Goal: Task Accomplishment & Management: Use online tool/utility

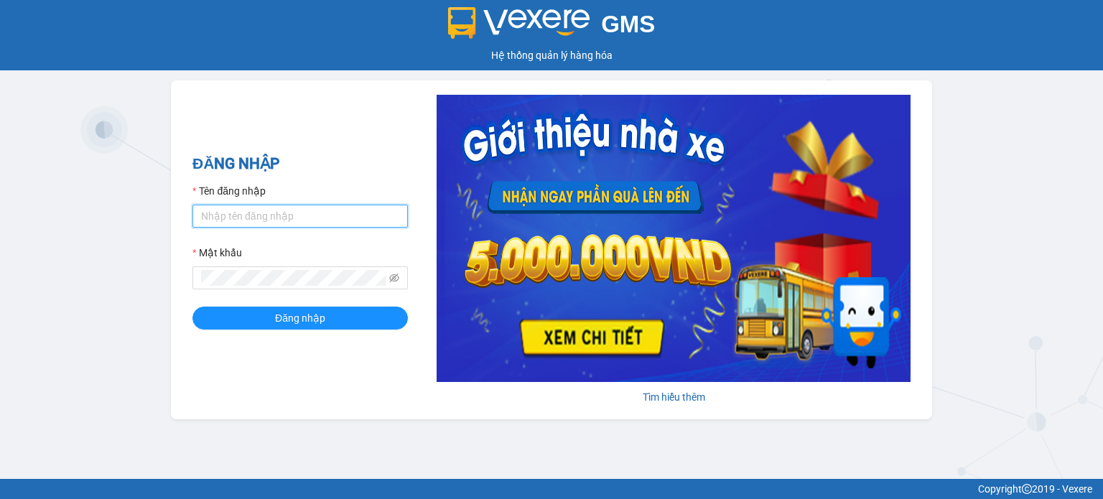
click at [280, 215] on input "Tên đăng nhập" at bounding box center [299, 216] width 215 height 23
type input "thach.tuantrung"
click at [192, 307] on button "Đăng nhập" at bounding box center [299, 318] width 215 height 23
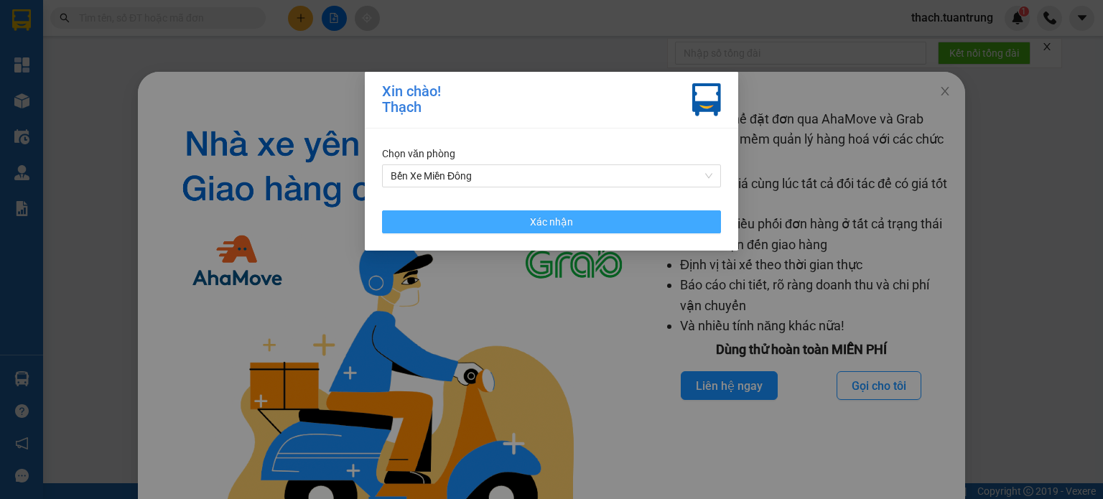
click at [630, 223] on button "Xác nhận" at bounding box center [551, 221] width 339 height 23
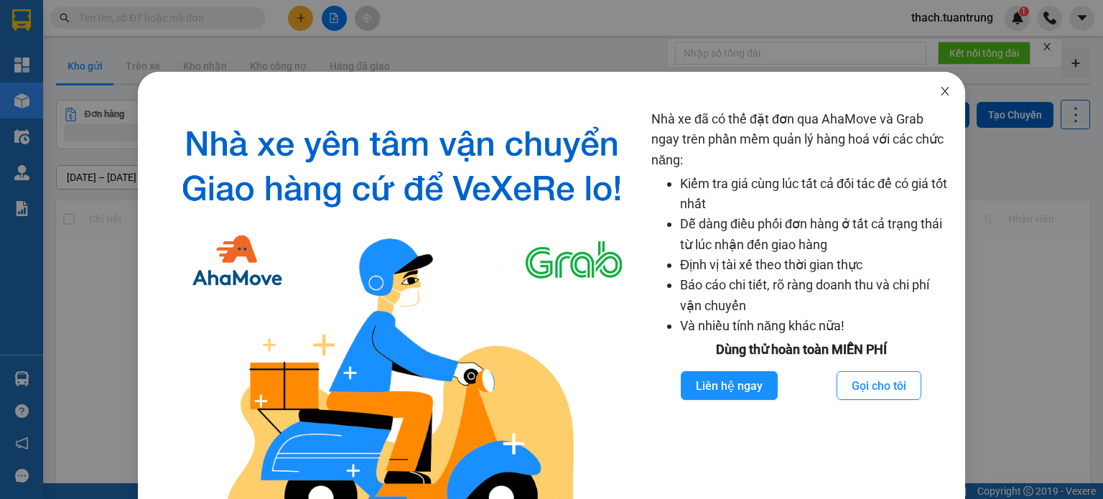
click at [930, 98] on span "Close" at bounding box center [945, 92] width 40 height 40
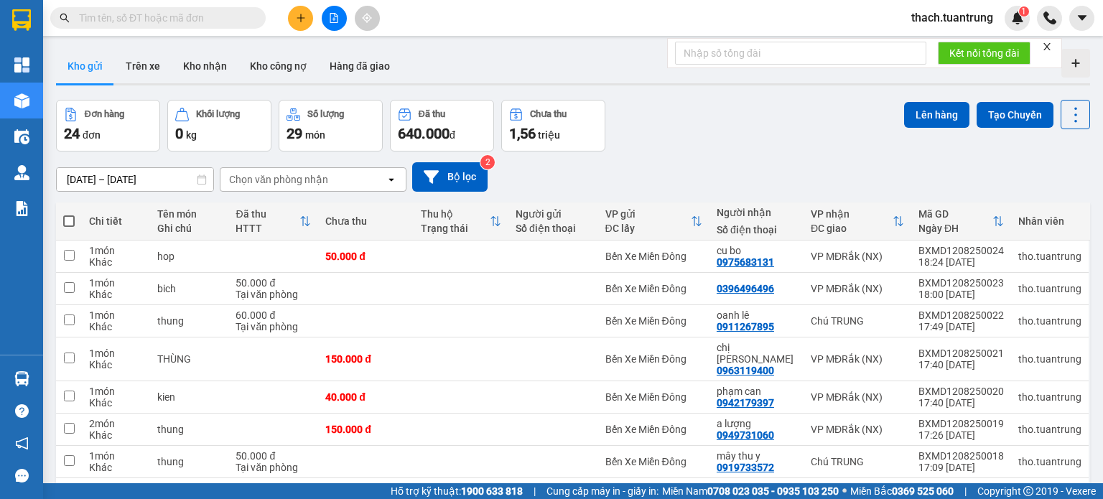
click at [149, 177] on input "11/08/2025 – 13/08/2025" at bounding box center [135, 179] width 157 height 23
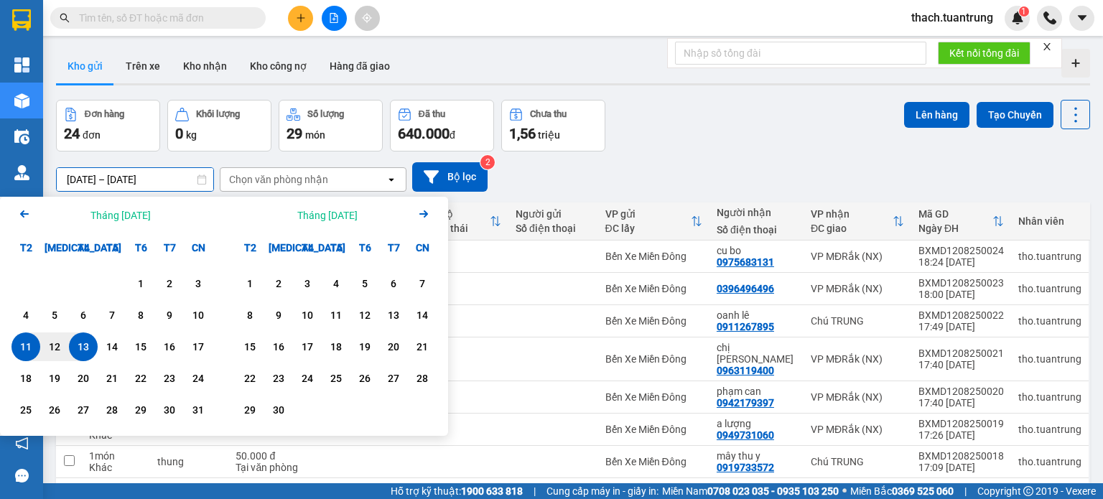
click at [83, 346] on div "13" at bounding box center [83, 346] width 20 height 17
click at [61, 345] on div "12" at bounding box center [55, 346] width 20 height 17
type input "12/08/2025 – 13/08/2025"
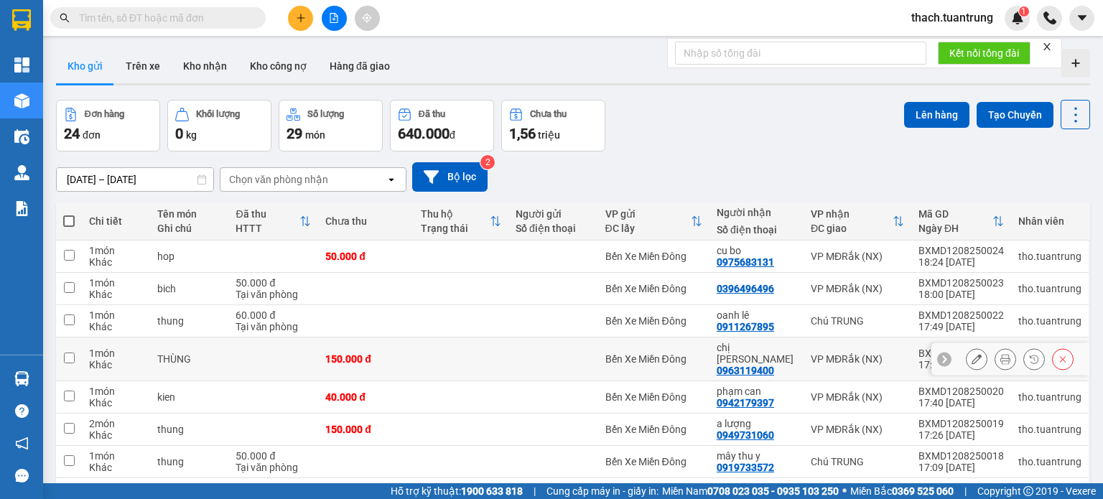
click at [61, 345] on td at bounding box center [69, 360] width 26 height 44
checkbox input "false"
drag, startPoint x: 93, startPoint y: 180, endPoint x: 95, endPoint y: 195, distance: 14.4
click at [94, 181] on input "12/08/2025 – 13/08/2025" at bounding box center [135, 179] width 157 height 23
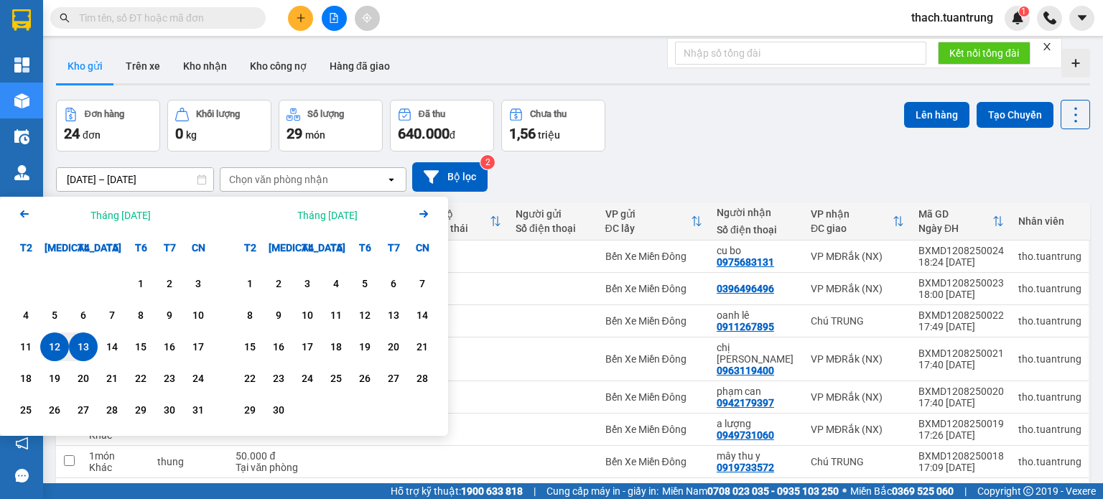
click at [55, 349] on div "12" at bounding box center [55, 346] width 20 height 17
type input "12/08/2025 – 12/08/2025"
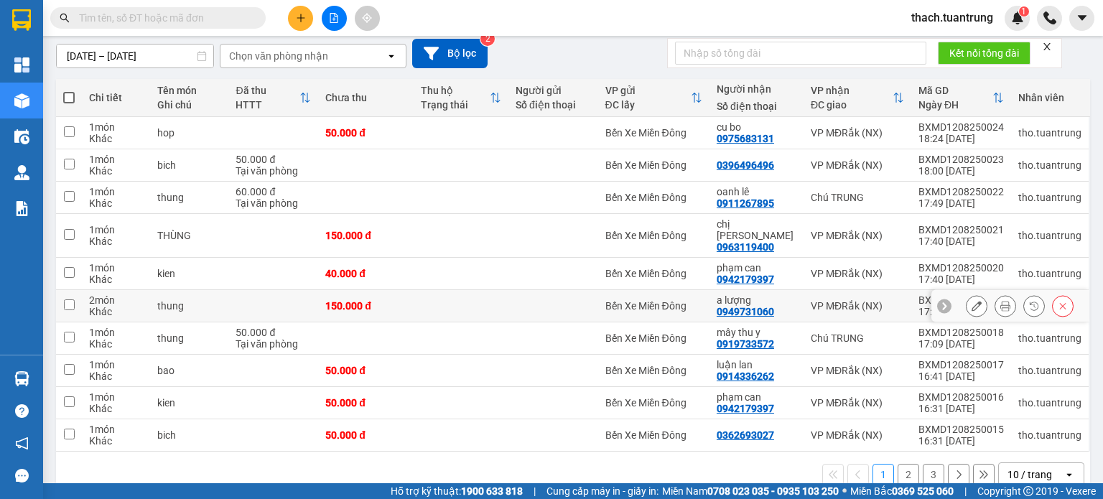
scroll to position [136, 0]
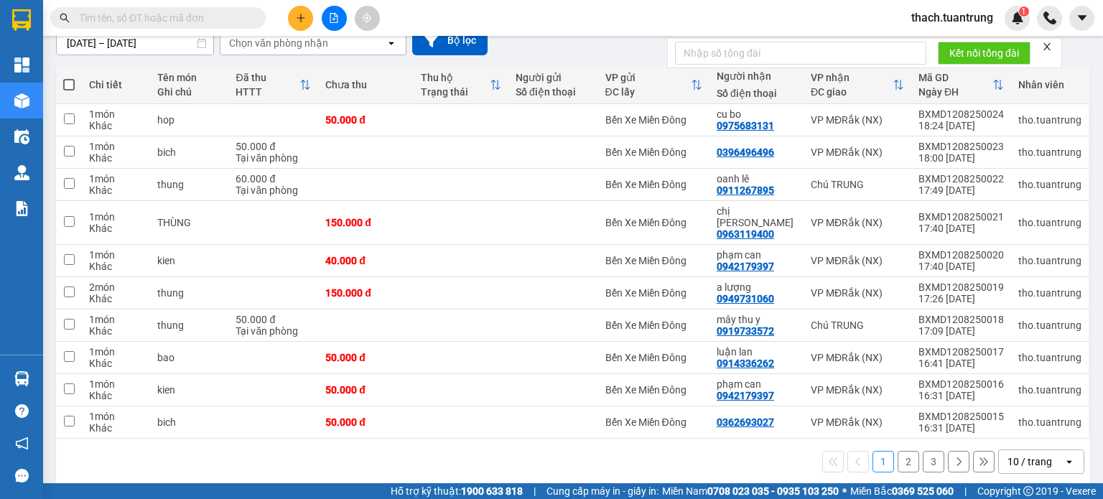
drag, startPoint x: 899, startPoint y: 447, endPoint x: 949, endPoint y: 460, distance: 51.7
click at [901, 451] on button "2" at bounding box center [909, 462] width 22 height 22
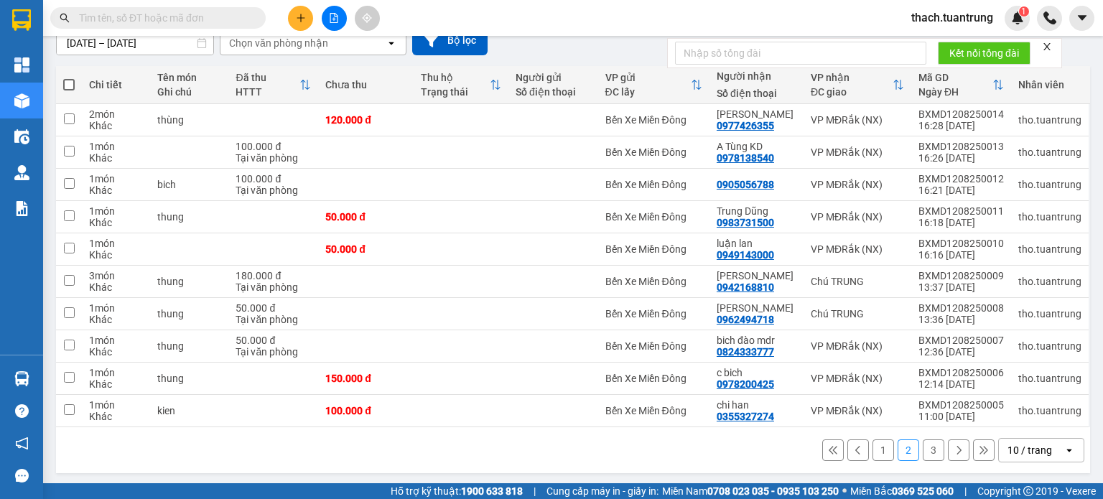
click at [923, 450] on button "3" at bounding box center [934, 451] width 22 height 22
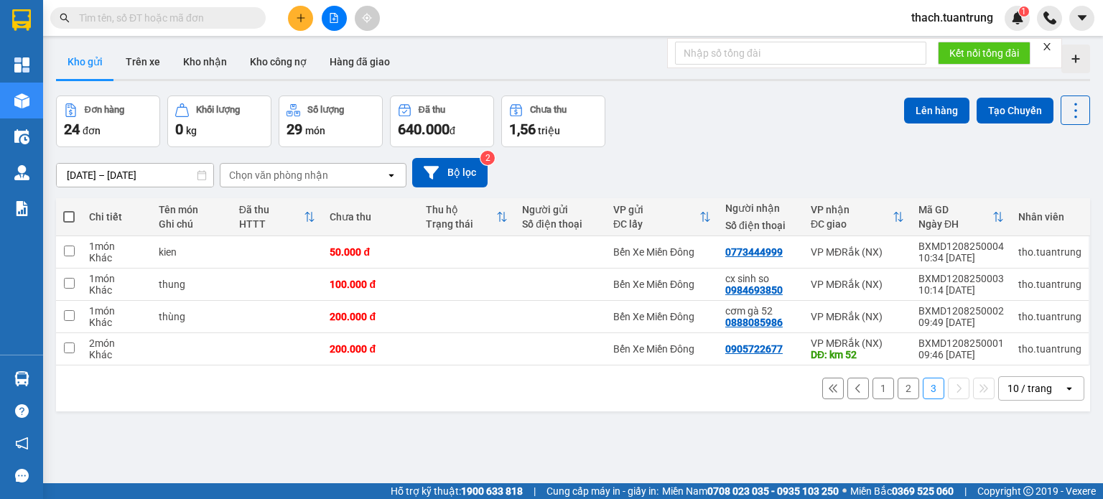
scroll to position [0, 0]
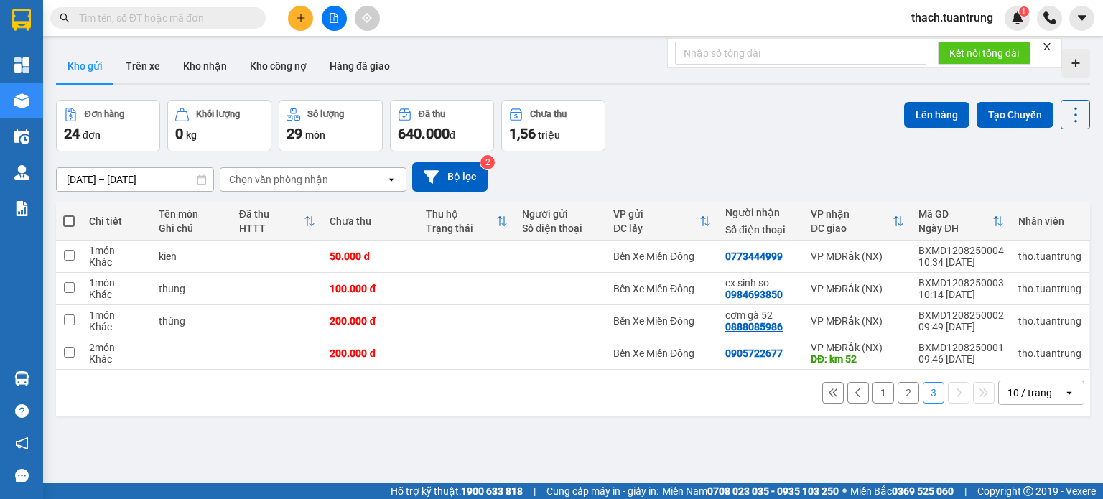
click at [854, 385] on button at bounding box center [858, 393] width 22 height 22
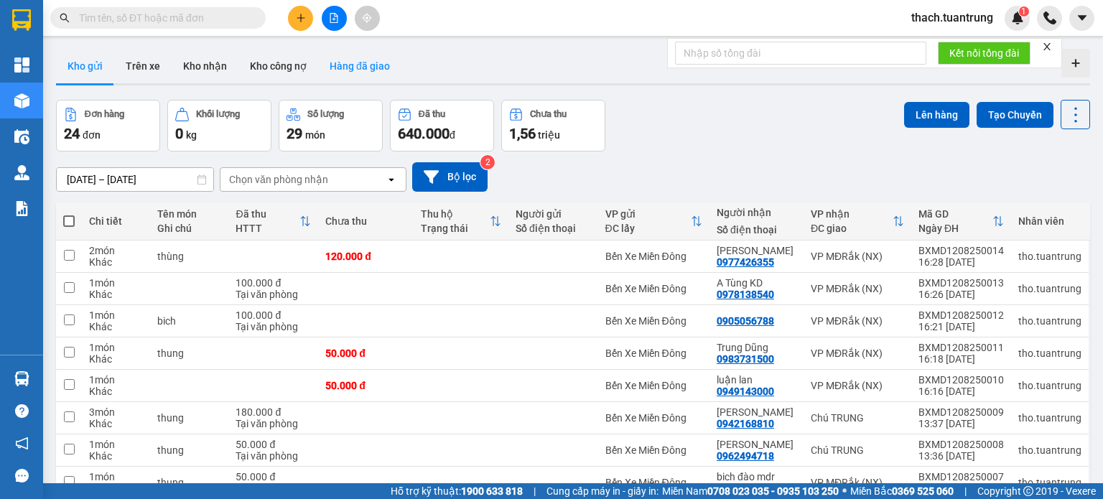
click at [361, 73] on button "Hàng đã giao" at bounding box center [359, 66] width 83 height 34
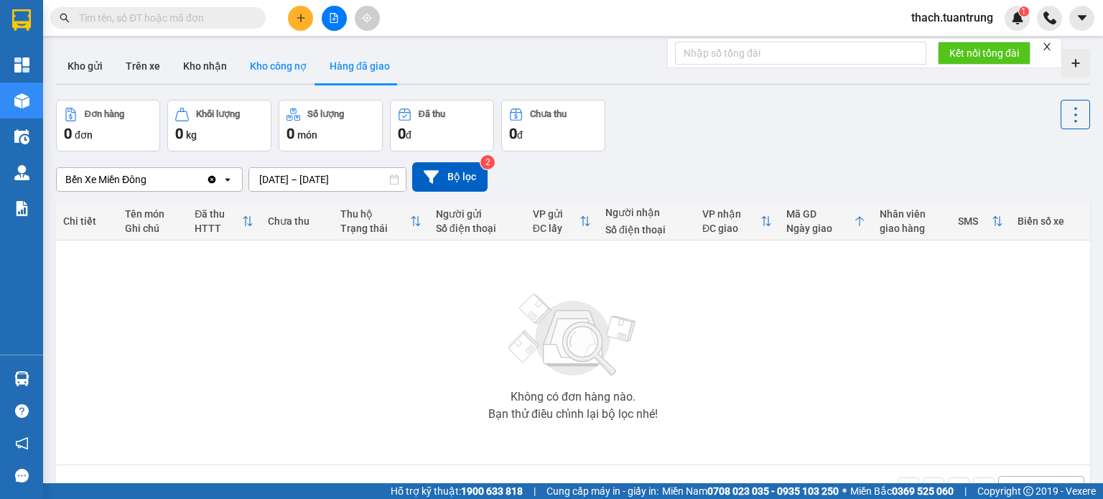
click at [282, 68] on button "Kho công nợ" at bounding box center [278, 66] width 80 height 34
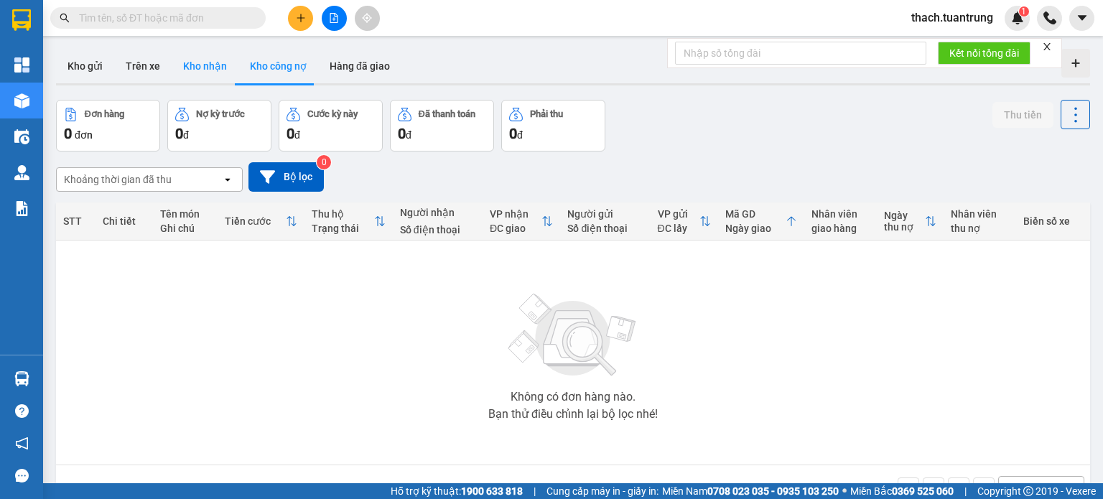
click at [215, 71] on button "Kho nhận" at bounding box center [205, 66] width 67 height 34
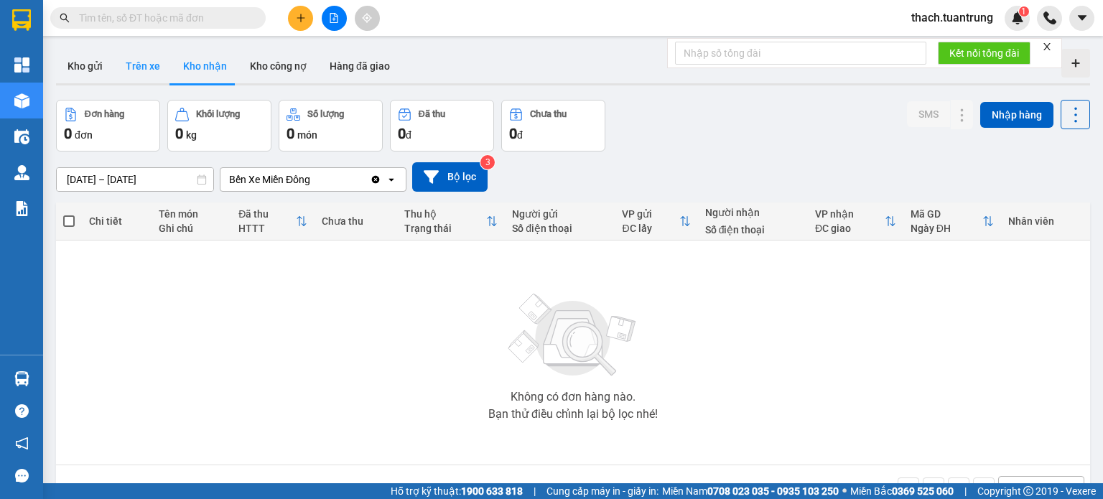
click at [149, 70] on button "Trên xe" at bounding box center [142, 66] width 57 height 34
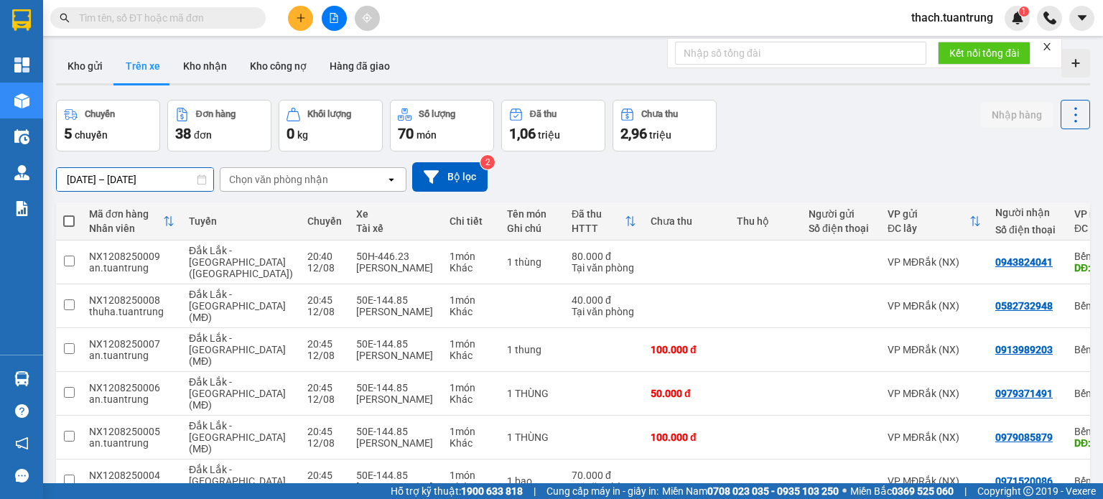
click at [109, 180] on input "11/08/2025 – 13/08/2025" at bounding box center [135, 179] width 157 height 23
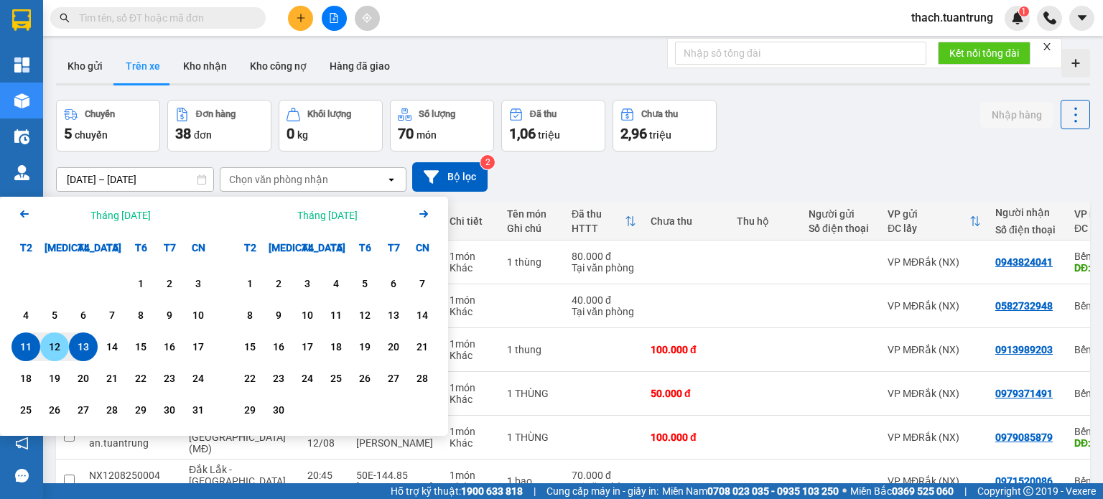
click at [56, 350] on div "12" at bounding box center [55, 346] width 20 height 17
click at [57, 350] on div "12" at bounding box center [55, 346] width 20 height 17
type input "12/08/2025 – 12/08/2025"
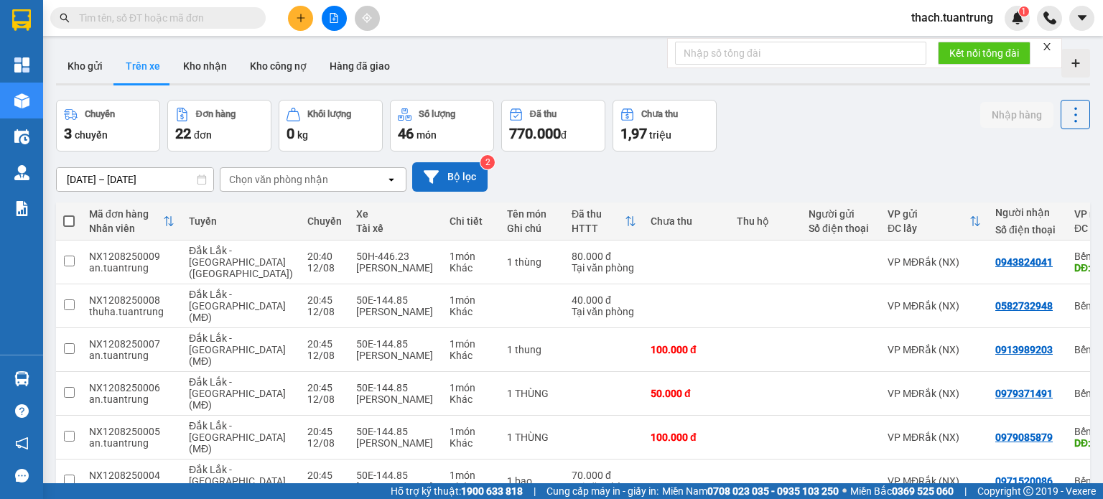
click at [463, 172] on button "Bộ lọc" at bounding box center [449, 176] width 75 height 29
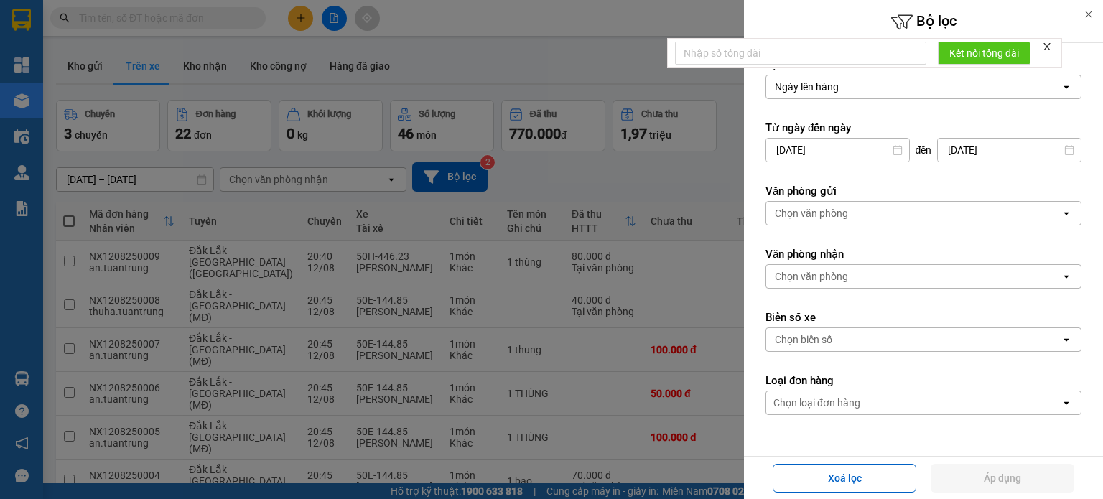
click at [631, 180] on div at bounding box center [551, 249] width 1103 height 499
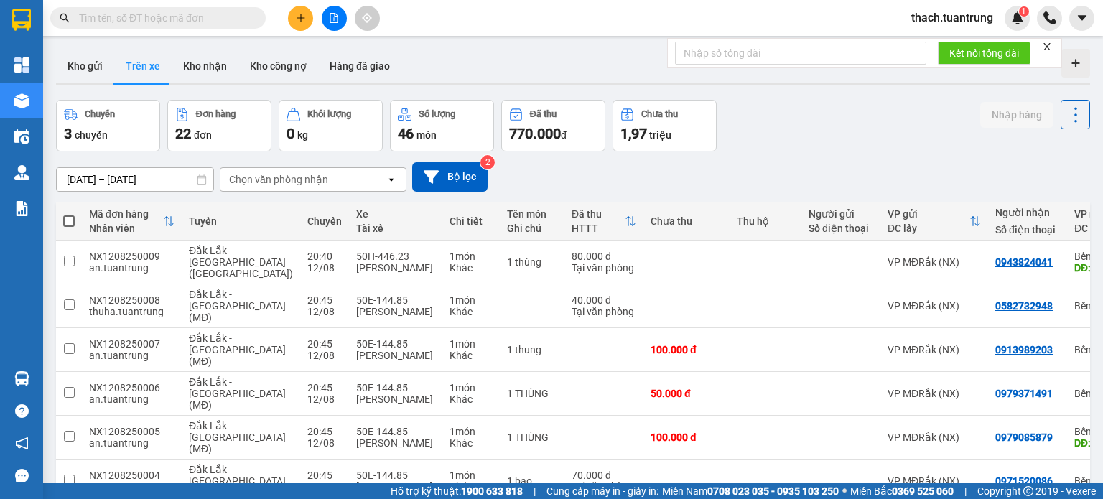
click at [332, 180] on div at bounding box center [551, 249] width 1103 height 499
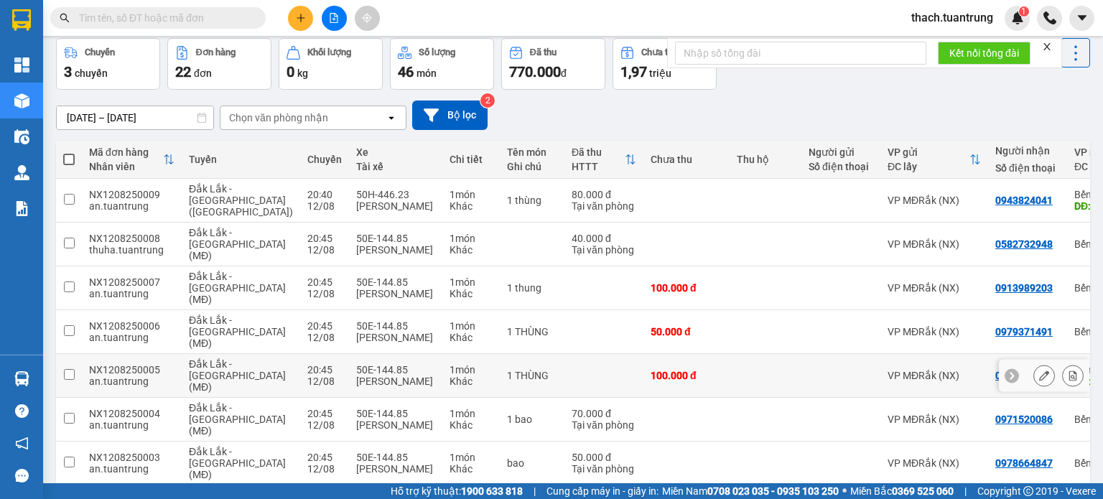
scroll to position [165, 0]
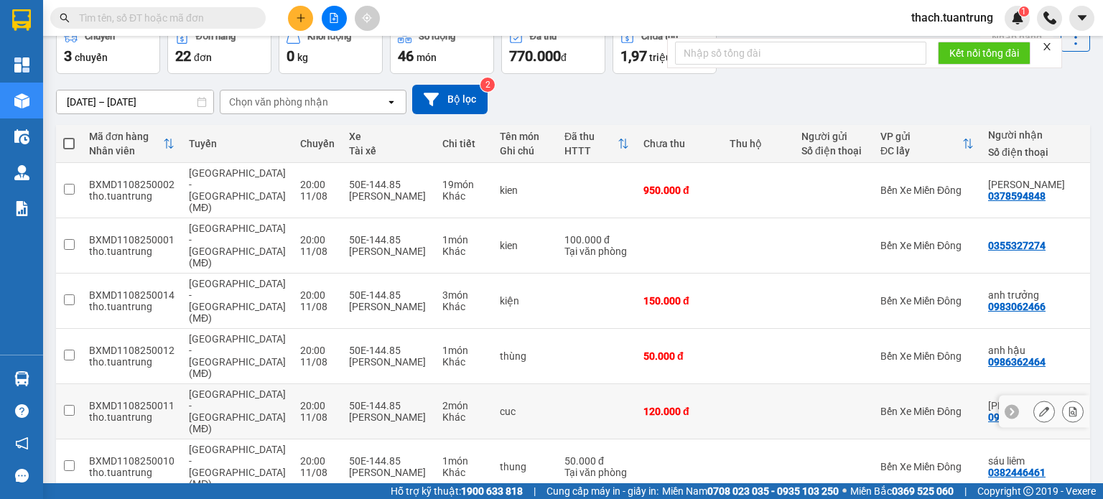
scroll to position [0, 0]
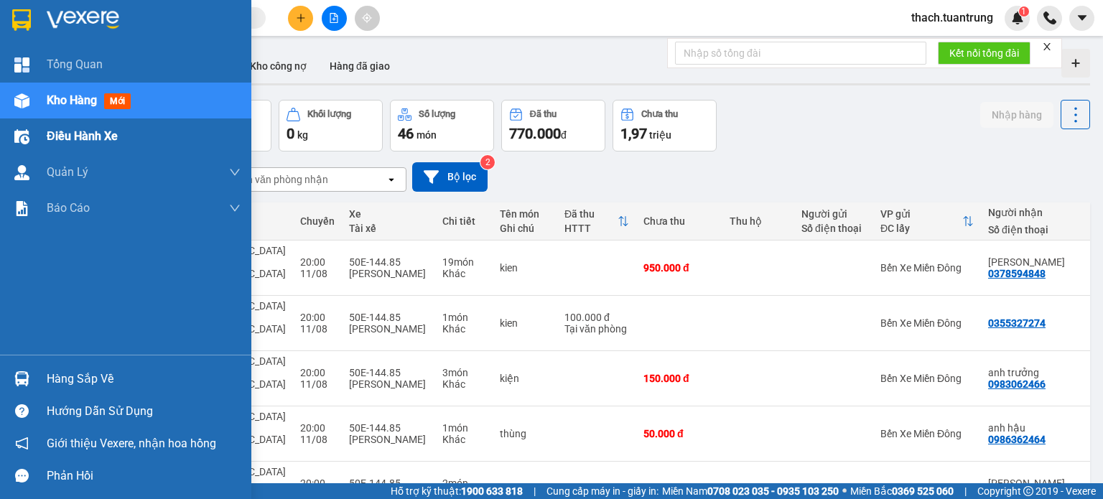
click at [59, 138] on span "Điều hành xe" at bounding box center [82, 136] width 71 height 18
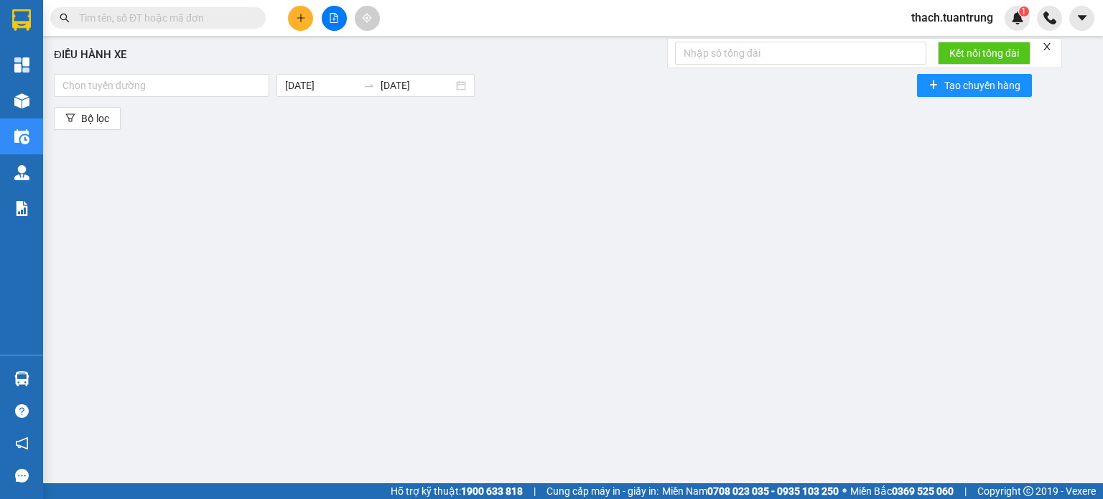
click at [137, 218] on div "Điều hành xe Chọn tuyến đường 13/08/2025 13/08/2025 Tạo chuyến hàng Bộ lọc" at bounding box center [573, 260] width 1046 height 435
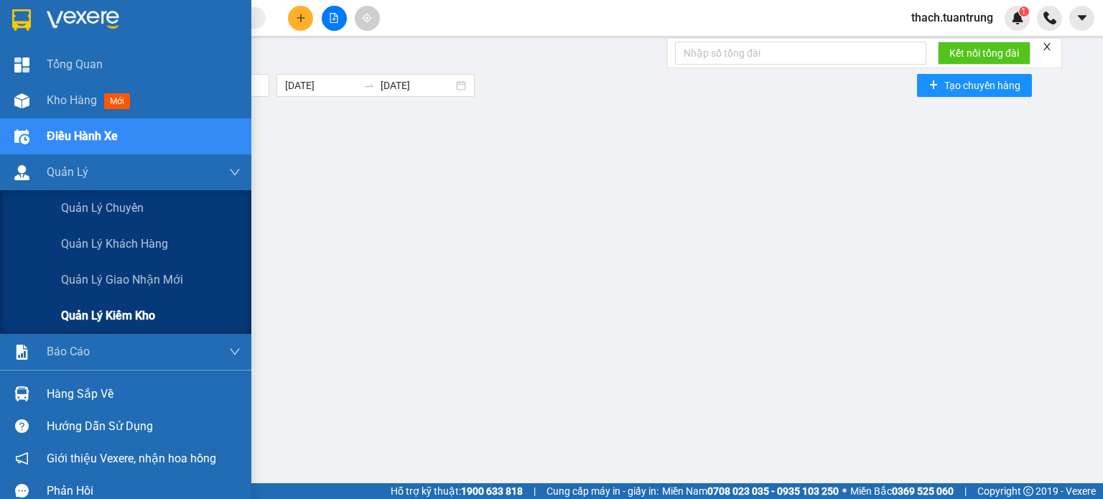
click at [154, 315] on span "Quản lý kiểm kho" at bounding box center [108, 316] width 94 height 18
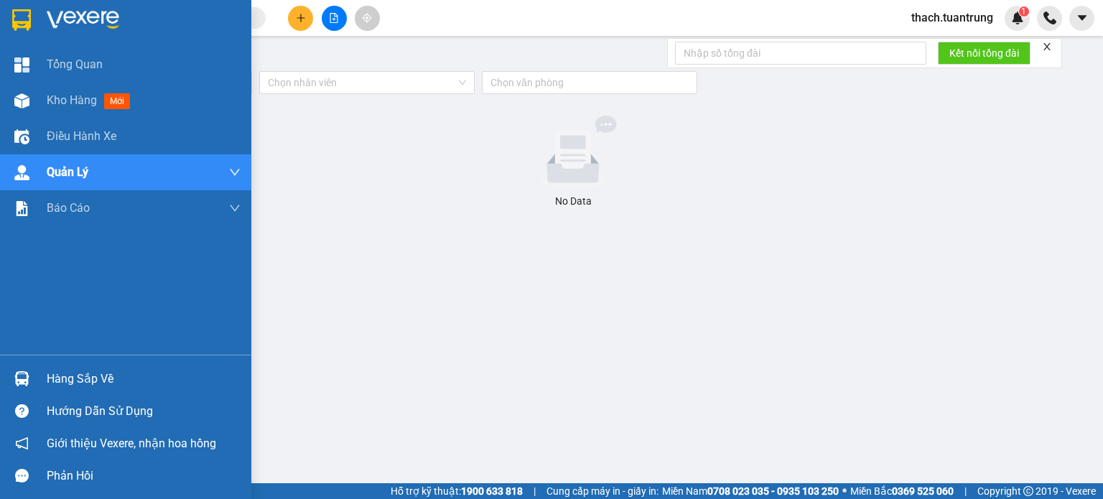
click at [60, 477] on div "Phản hồi" at bounding box center [144, 476] width 194 height 22
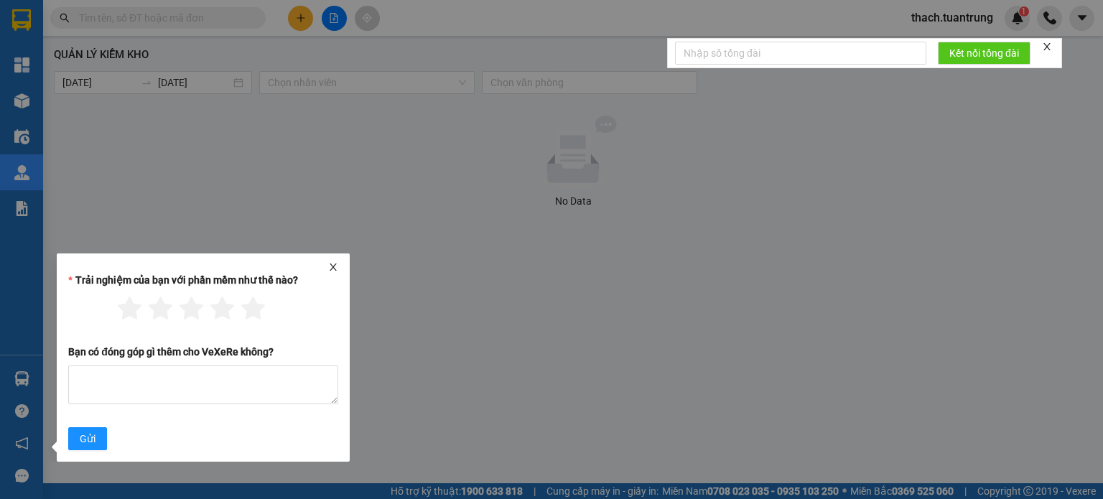
click at [332, 267] on icon "close" at bounding box center [333, 267] width 10 height 10
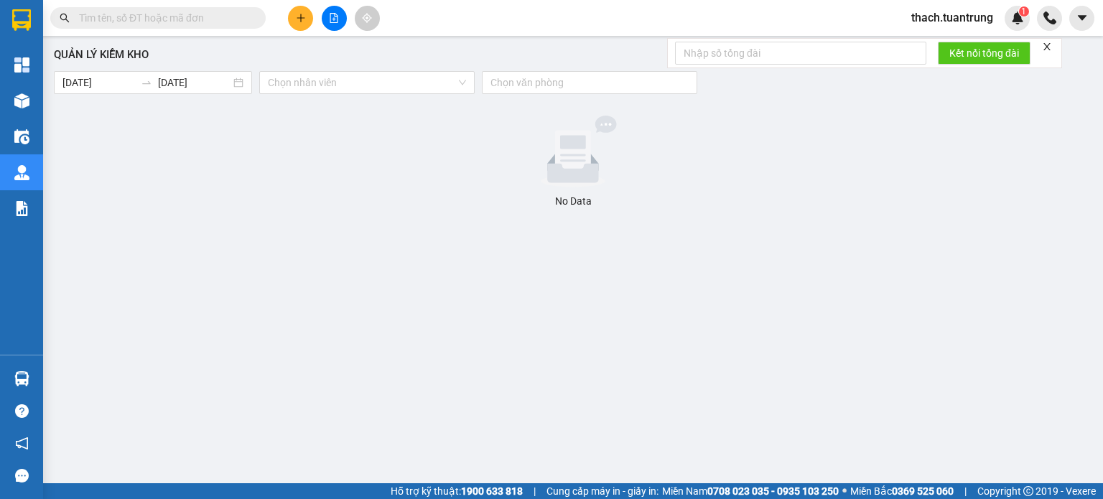
click at [1048, 42] on icon "close" at bounding box center [1047, 47] width 10 height 10
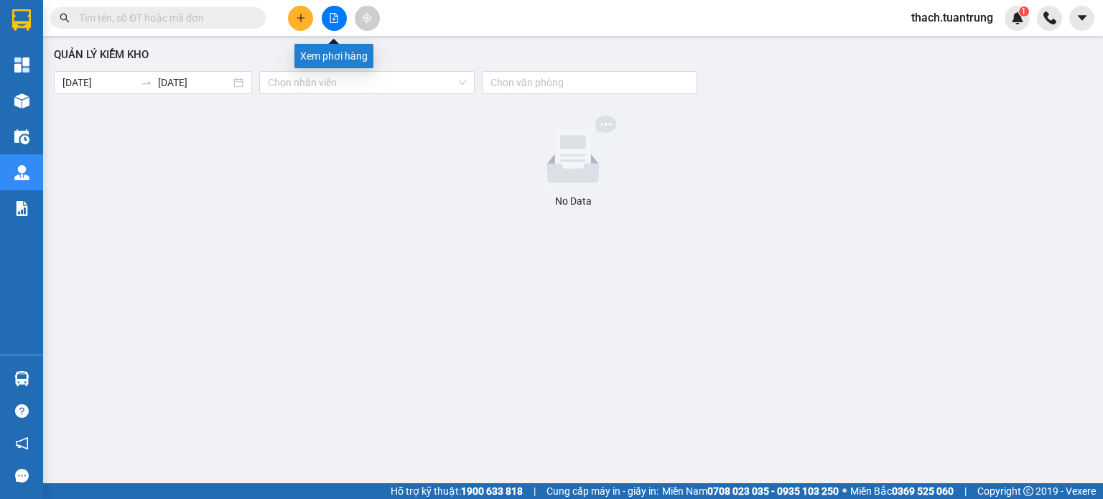
click at [325, 22] on button at bounding box center [334, 18] width 25 height 25
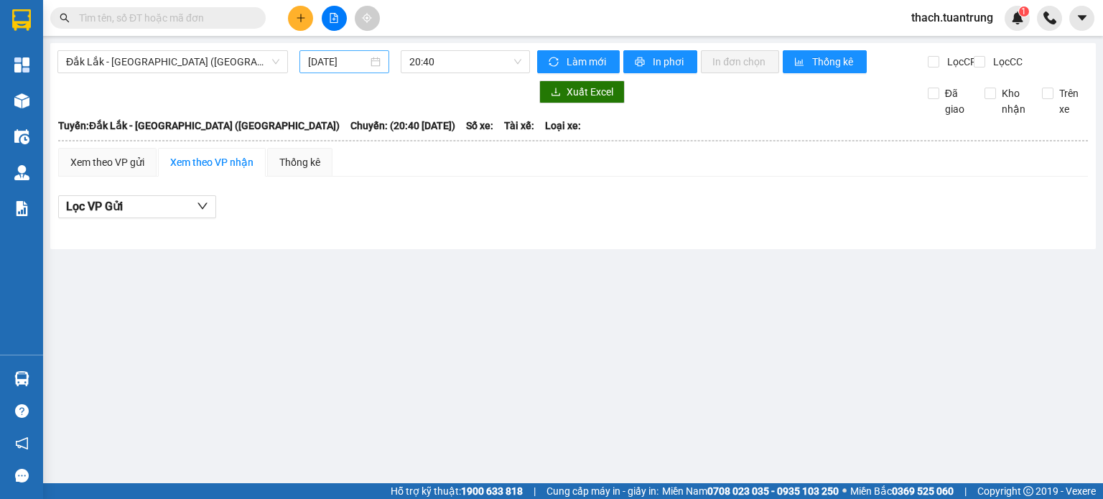
click at [364, 62] on input "[DATE]" at bounding box center [337, 62] width 59 height 16
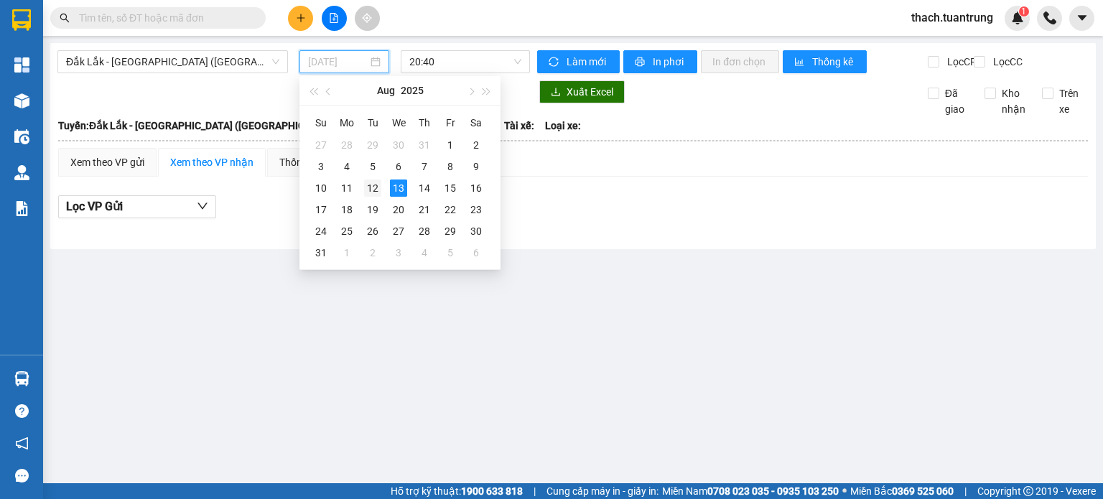
click at [376, 188] on div "12" at bounding box center [372, 188] width 17 height 17
type input "12/08/2025"
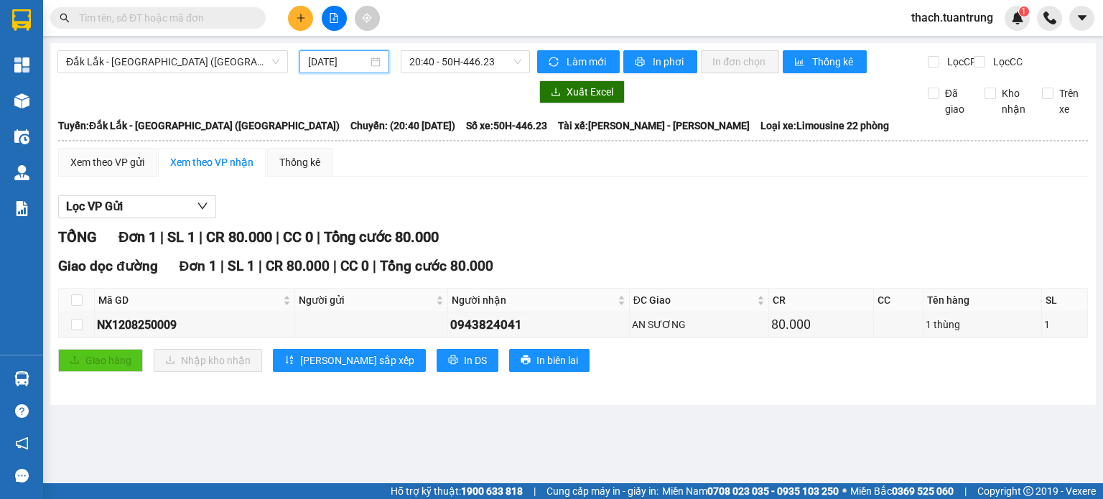
click at [348, 64] on input "12/08/2025" at bounding box center [337, 62] width 59 height 16
drag, startPoint x: 241, startPoint y: 92, endPoint x: 280, endPoint y: 87, distance: 39.8
click at [241, 91] on div "Đắk Lắk - Sài Gòn (MT) 12/08/2025 20:40 - 50H-446.23 Làm mới In phơi In đơn chọ…" at bounding box center [573, 224] width 1046 height 362
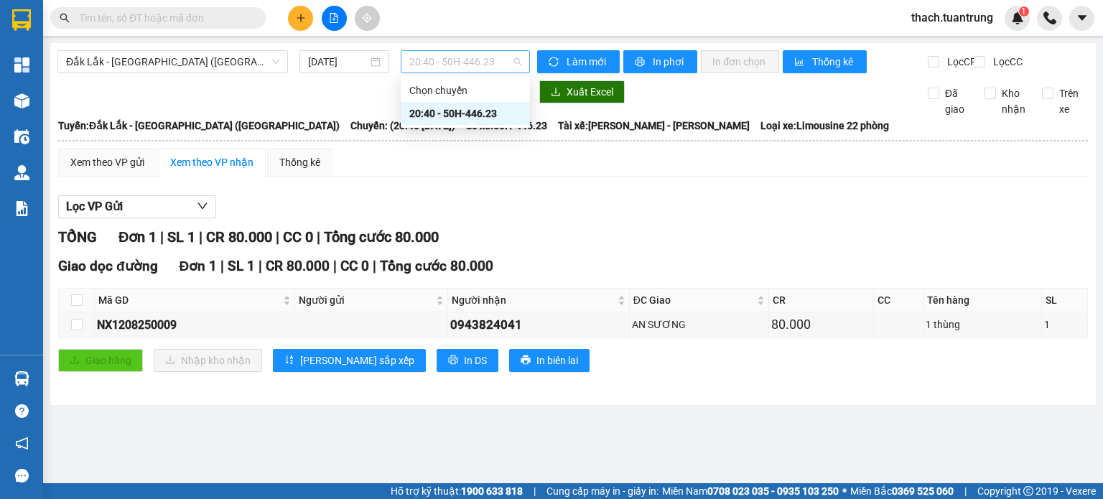
click at [480, 68] on span "20:40 - 50H-446.23" at bounding box center [465, 62] width 113 height 22
click at [985, 59] on input "Lọc CC" at bounding box center [981, 61] width 14 height 11
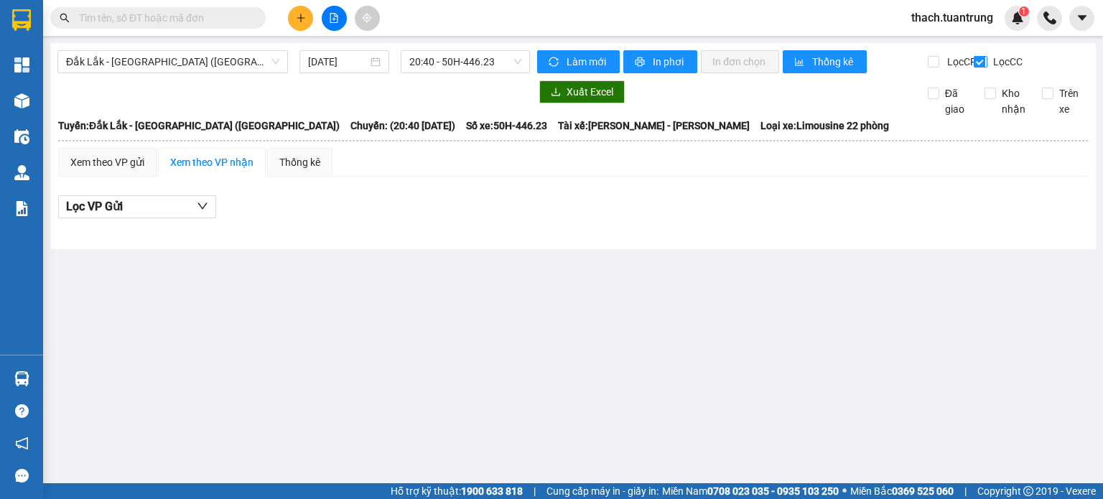
click at [985, 59] on input "Lọc CC" at bounding box center [981, 61] width 14 height 11
checkbox input "false"
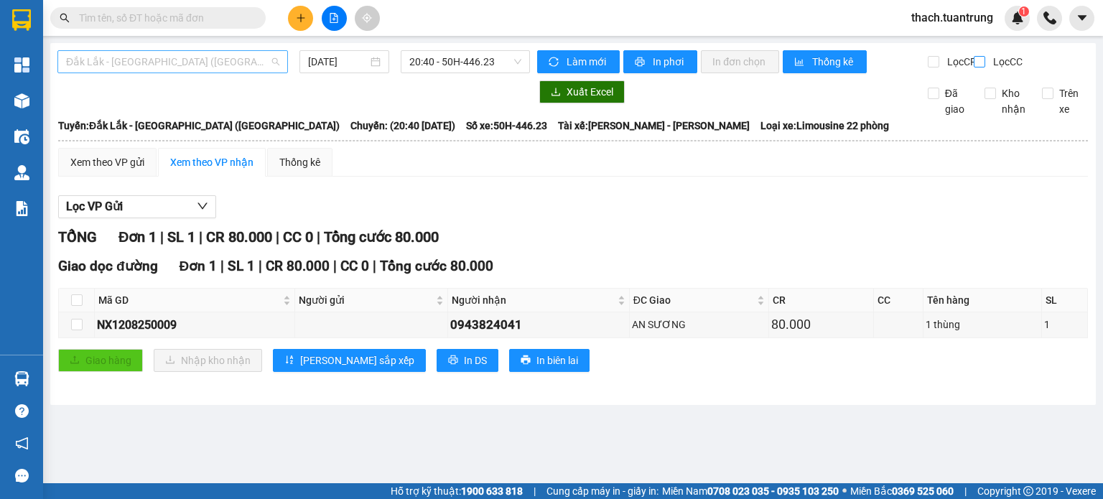
click at [197, 66] on span "Đắk Lắk - [GEOGRAPHIC_DATA] ([GEOGRAPHIC_DATA])" at bounding box center [172, 62] width 213 height 22
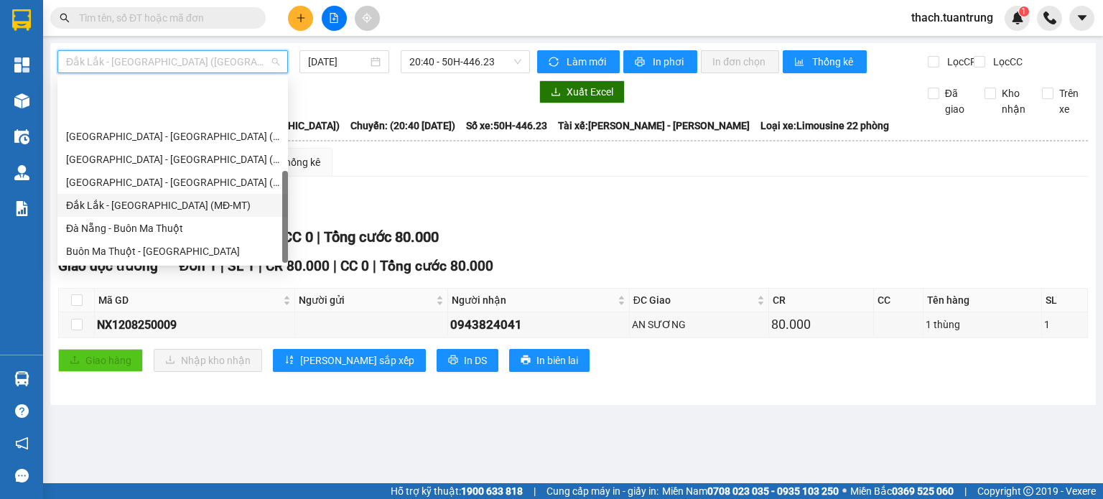
scroll to position [69, 0]
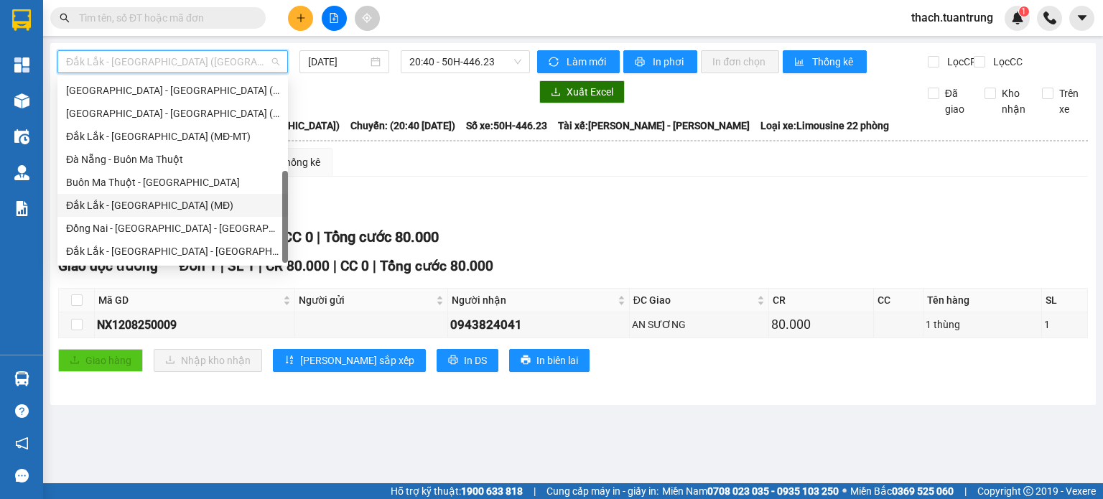
click at [140, 203] on div "Đắk Lắk - [GEOGRAPHIC_DATA] (MĐ)" at bounding box center [172, 206] width 213 height 16
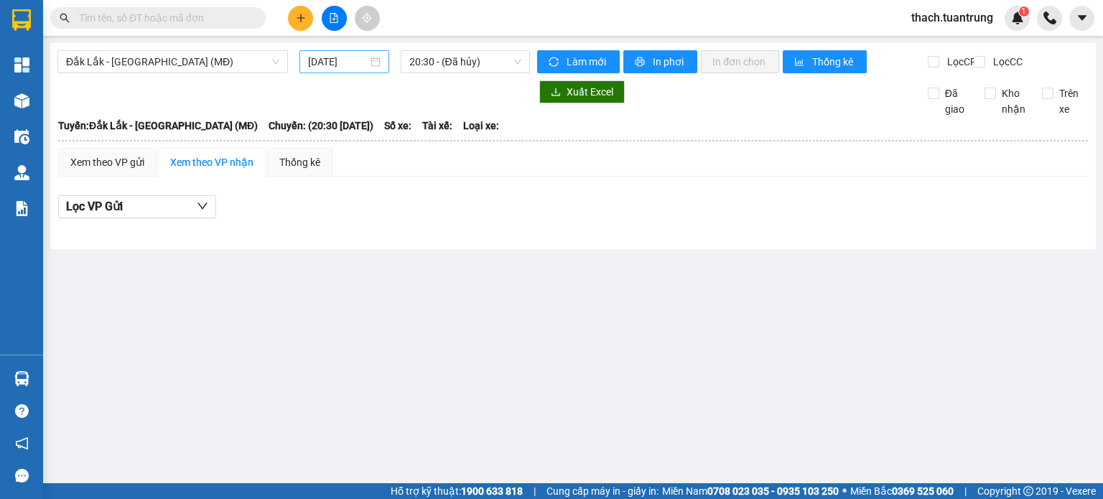
click at [370, 65] on div "[DATE]" at bounding box center [344, 62] width 72 height 16
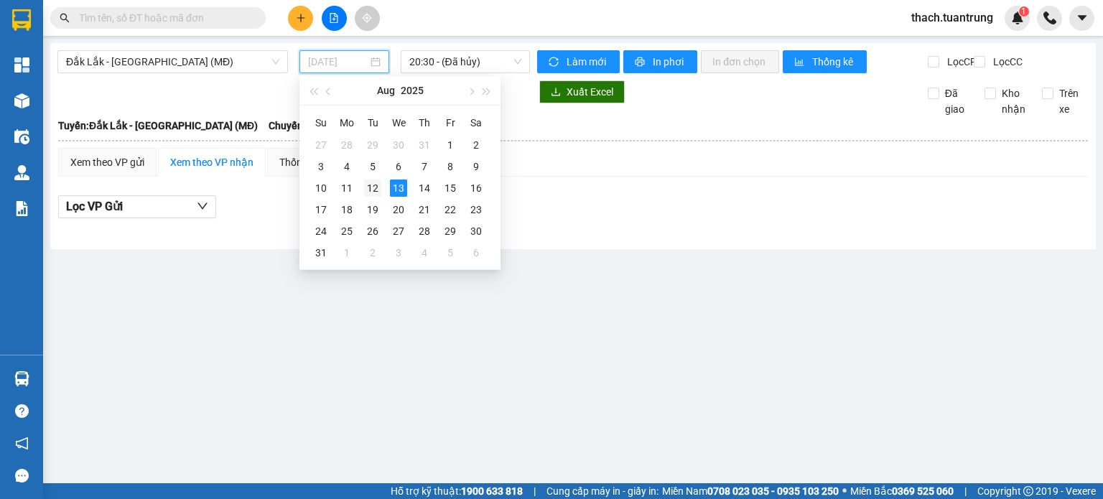
click at [376, 192] on div "12" at bounding box center [372, 188] width 17 height 17
type input "12/08/2025"
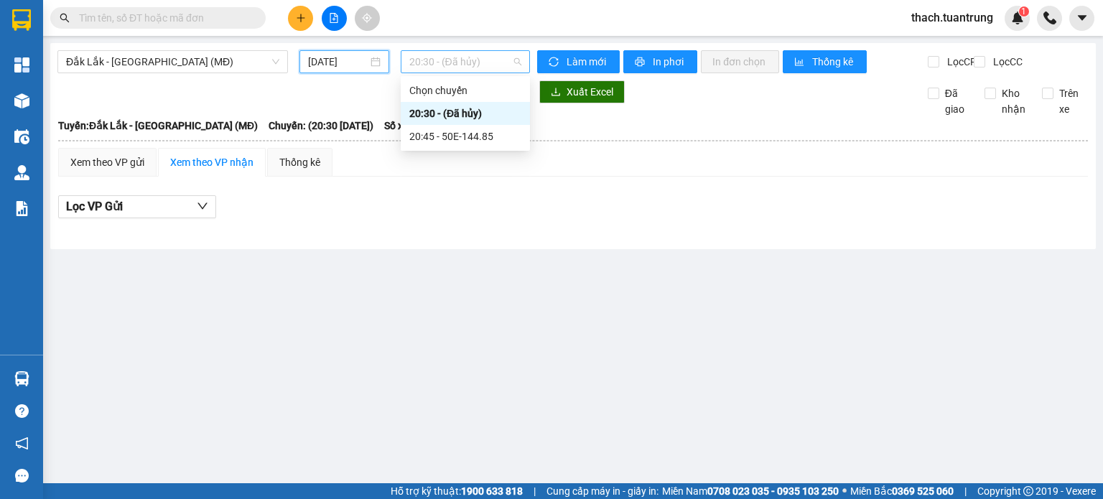
drag, startPoint x: 488, startPoint y: 59, endPoint x: 489, endPoint y: 70, distance: 11.5
click at [488, 60] on span "20:30 - (Đã hủy)" at bounding box center [465, 62] width 113 height 22
click at [455, 134] on div "20:45 - 50E-144.85" at bounding box center [465, 137] width 112 height 16
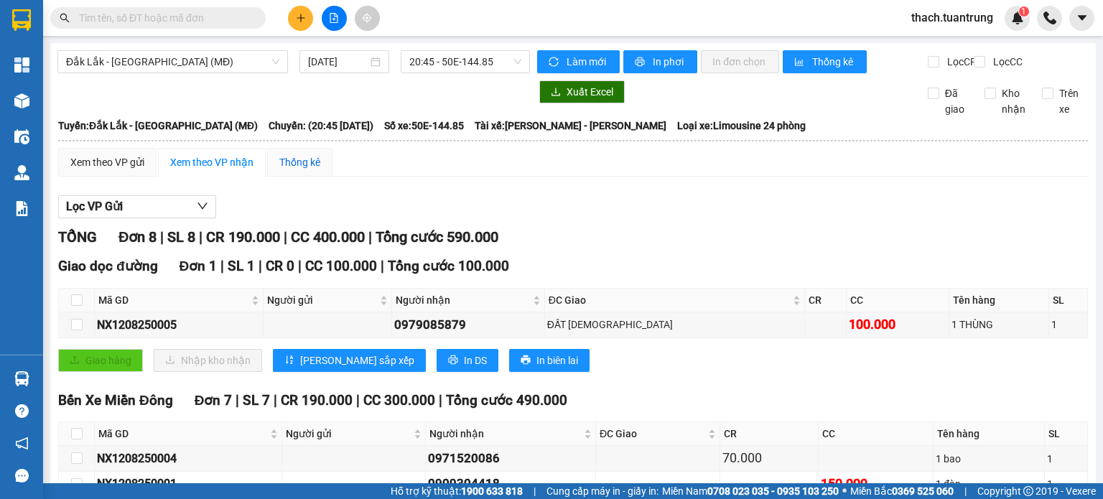
click at [305, 170] on div "Thống kê" at bounding box center [299, 162] width 41 height 16
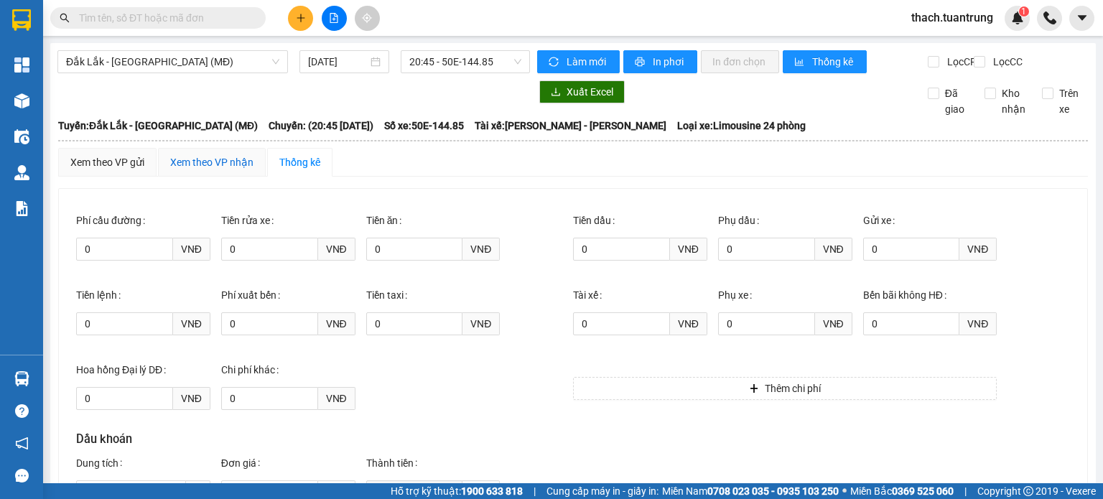
click at [226, 170] on div "Xem theo VP nhận" at bounding box center [211, 162] width 83 height 16
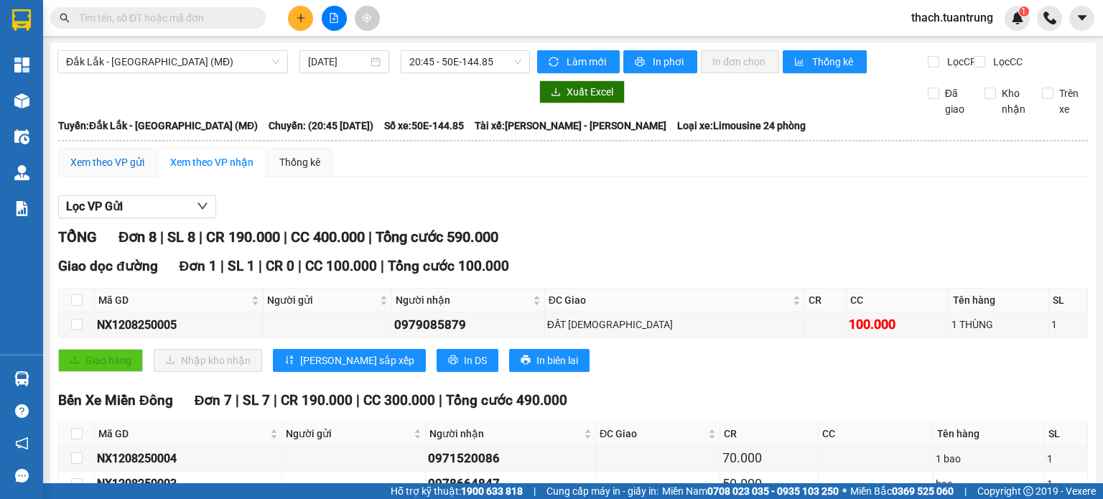
click at [116, 170] on div "Xem theo VP gửi" at bounding box center [107, 162] width 74 height 16
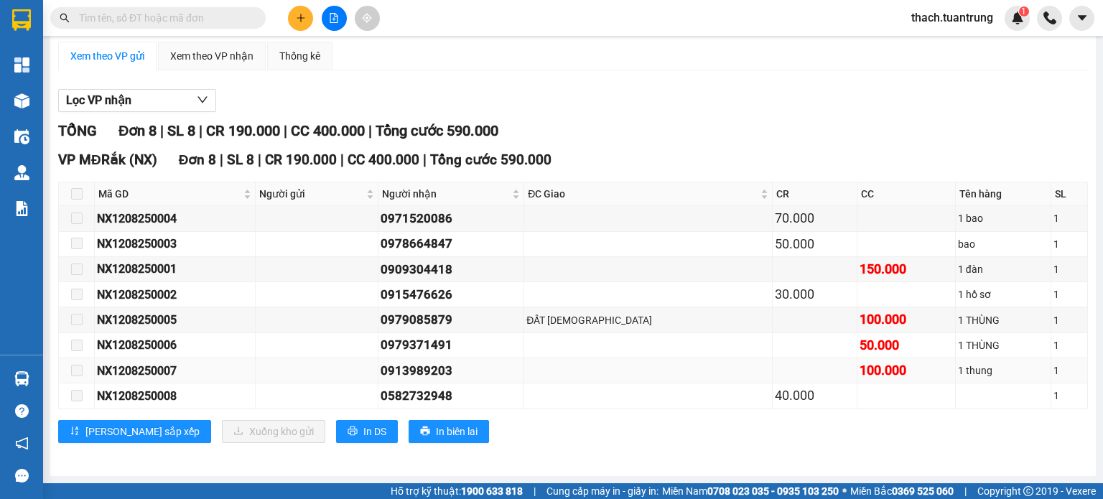
scroll to position [115, 0]
click at [436, 439] on span "In biên lai" at bounding box center [457, 432] width 42 height 16
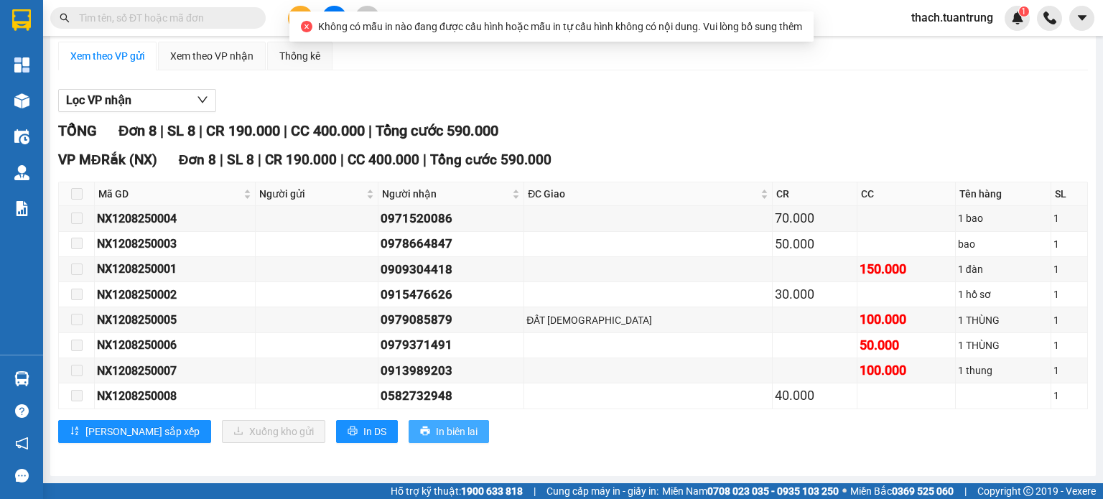
click at [436, 434] on span "In biên lai" at bounding box center [457, 432] width 42 height 16
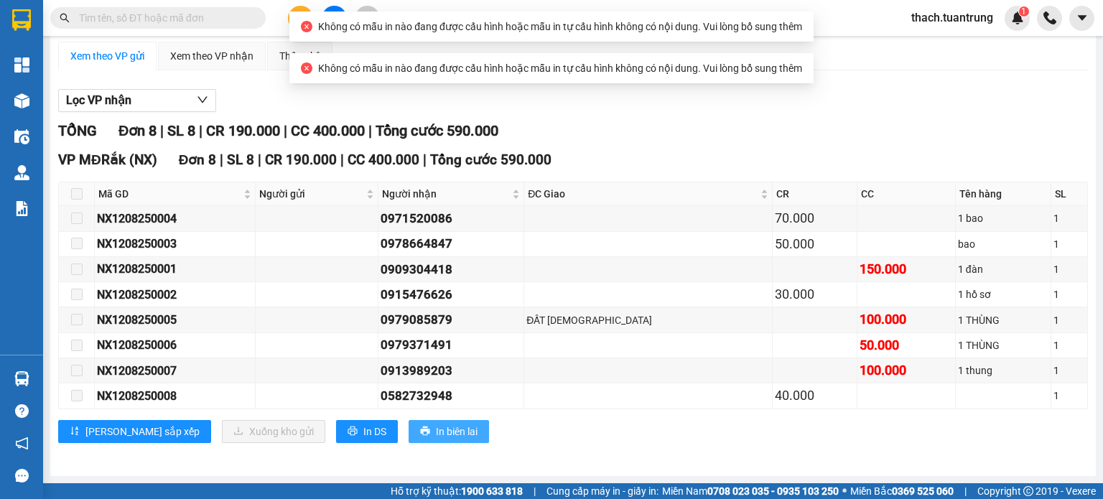
click at [436, 434] on span "In biên lai" at bounding box center [457, 432] width 42 height 16
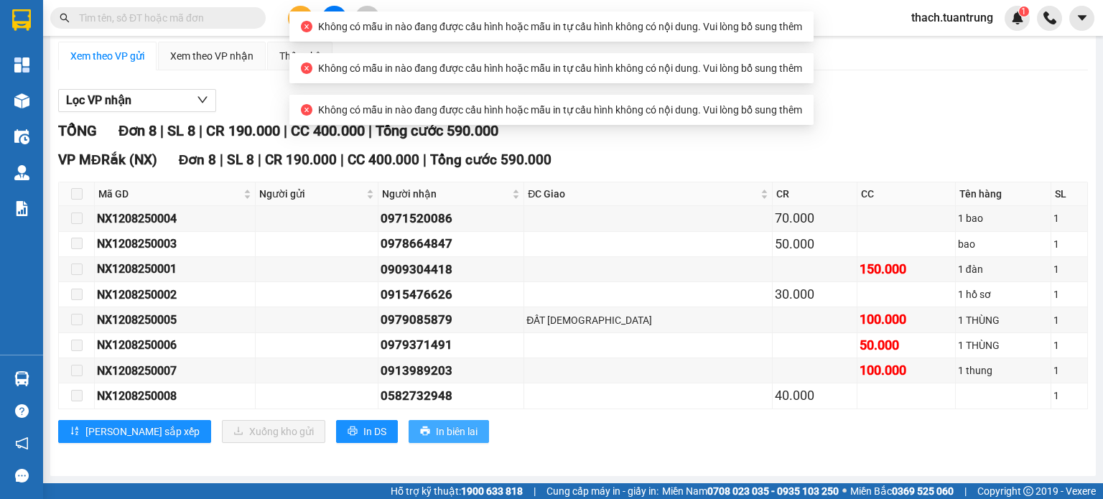
click at [436, 434] on span "In biên lai" at bounding box center [457, 432] width 42 height 16
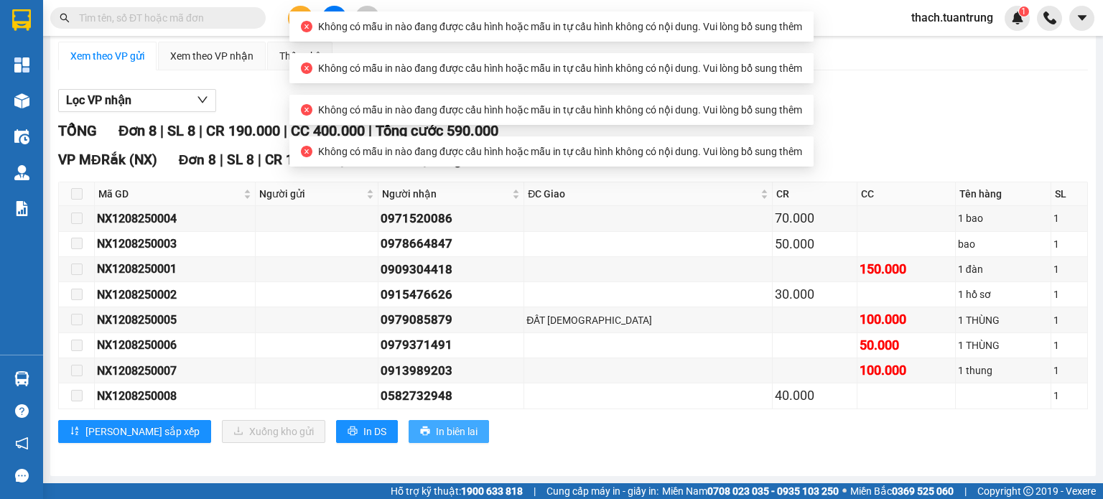
click at [436, 434] on span "In biên lai" at bounding box center [457, 432] width 42 height 16
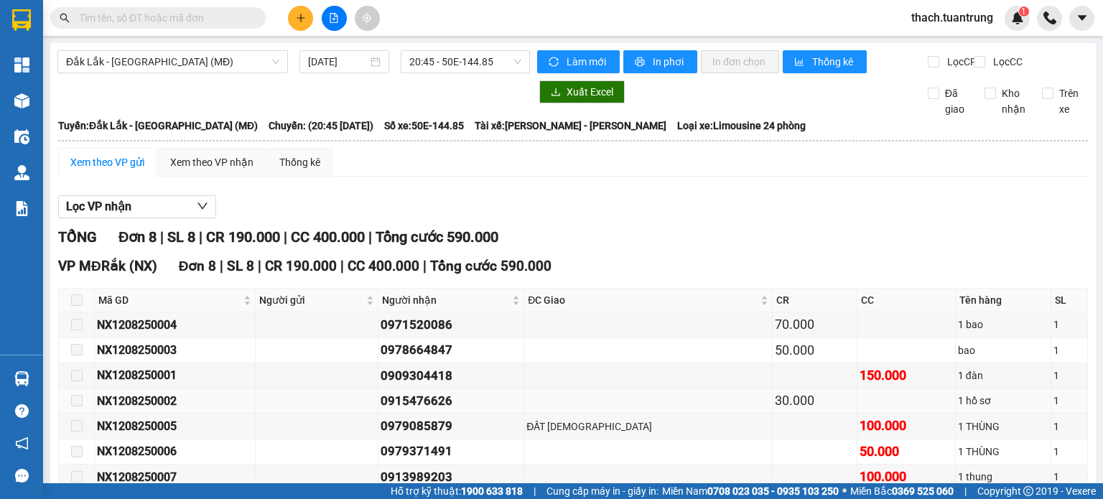
scroll to position [0, 0]
click at [165, 218] on button "Lọc VP nhận" at bounding box center [137, 206] width 158 height 23
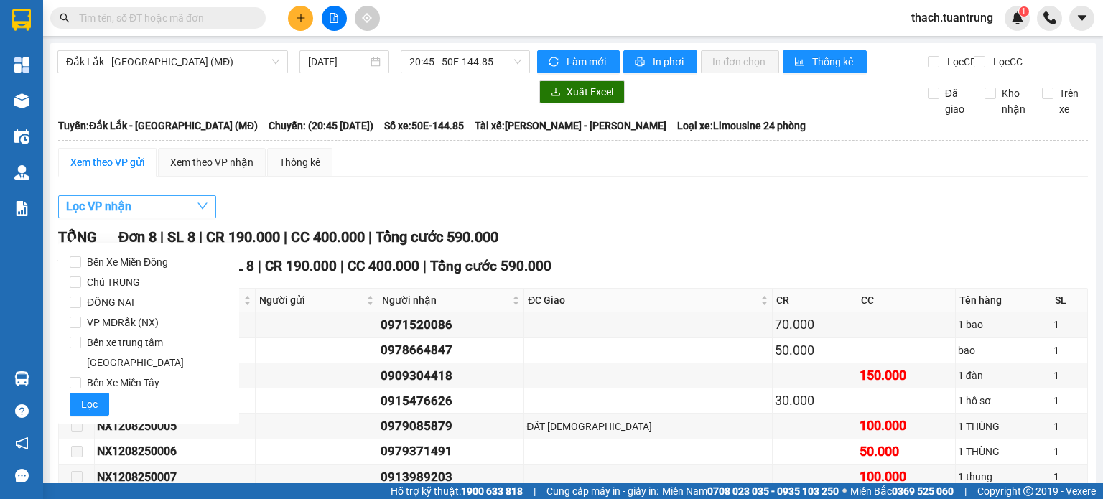
click at [165, 218] on button "Lọc VP nhận" at bounding box center [137, 206] width 158 height 23
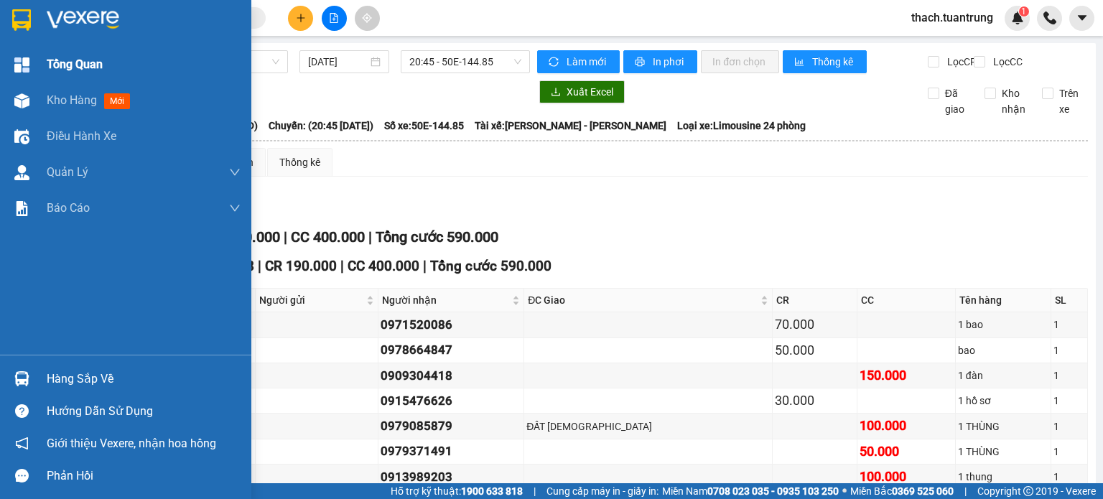
click at [78, 65] on span "Tổng Quan" at bounding box center [75, 64] width 56 height 18
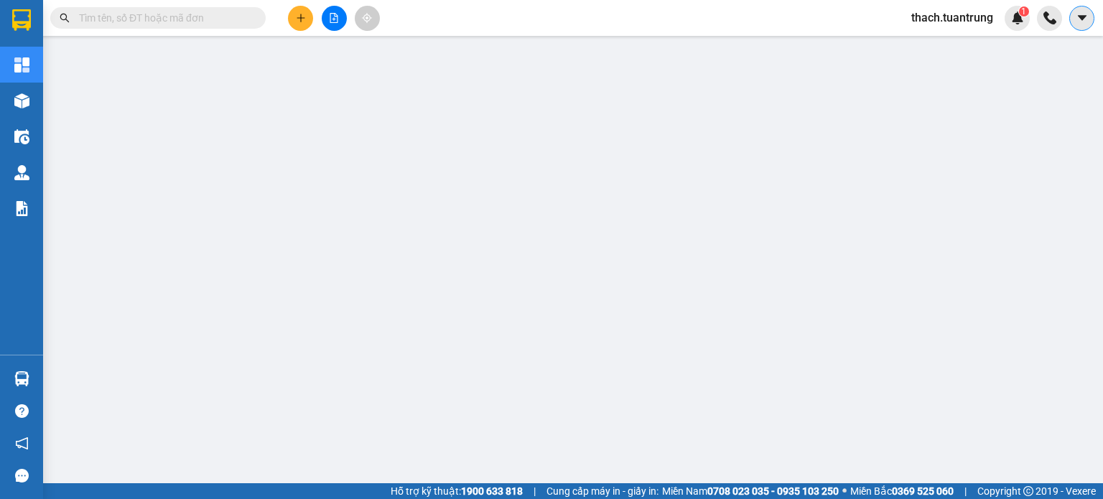
click at [1077, 12] on icon "caret-down" at bounding box center [1082, 17] width 13 height 13
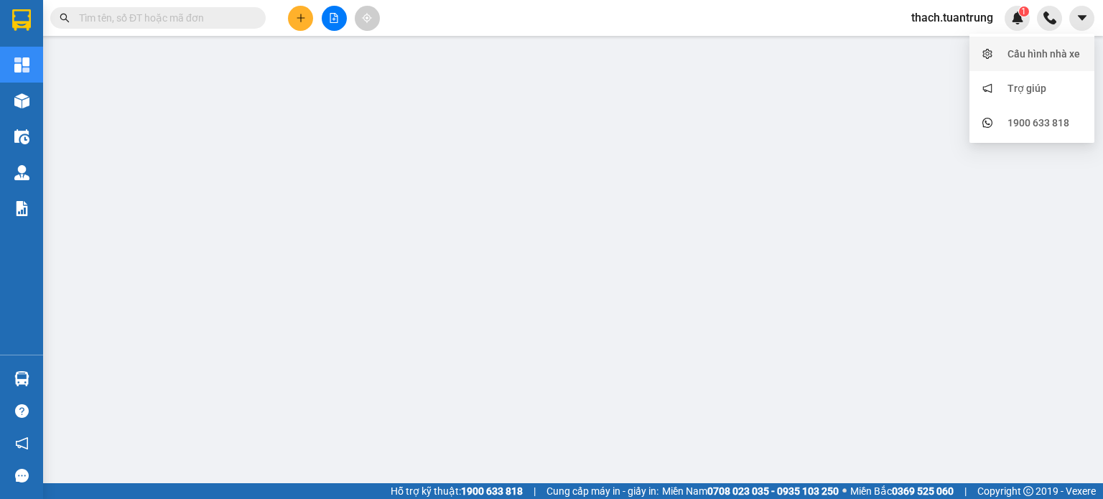
click at [1045, 53] on div "Cấu hình nhà xe" at bounding box center [1044, 54] width 73 height 16
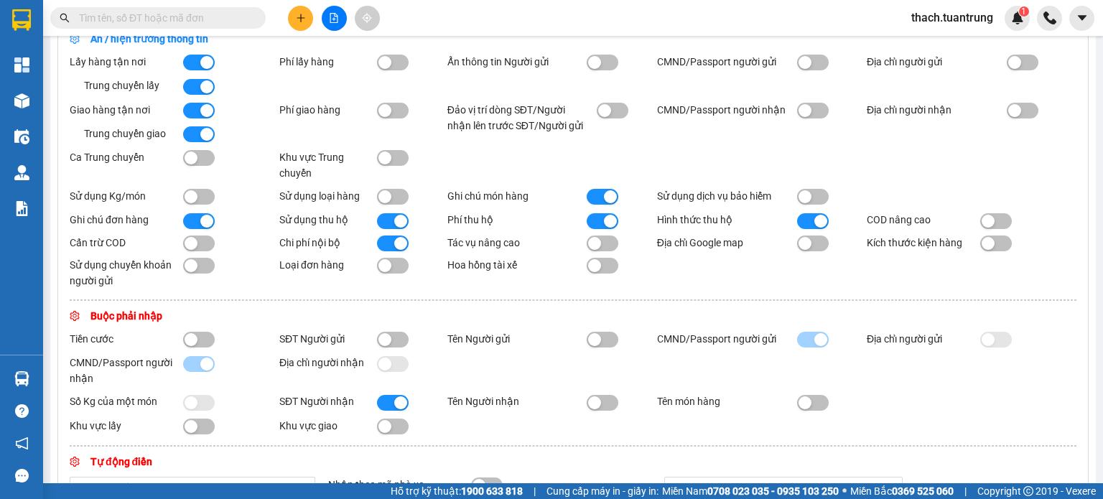
scroll to position [119, 0]
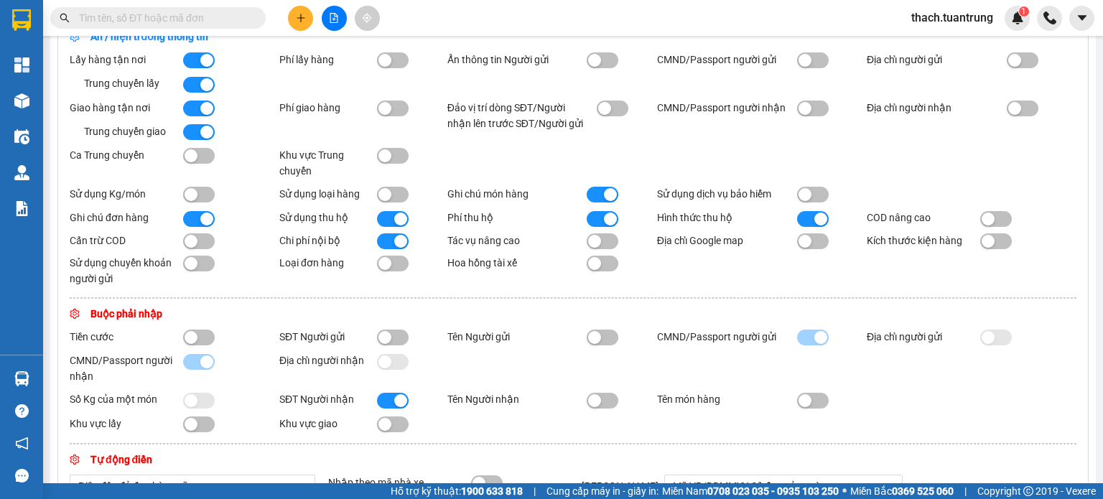
click at [602, 271] on button "button" at bounding box center [603, 264] width 32 height 16
click at [604, 270] on div "button" at bounding box center [610, 263] width 13 height 13
click at [601, 271] on button "button" at bounding box center [603, 264] width 32 height 16
click at [604, 270] on div "button" at bounding box center [610, 263] width 13 height 13
click at [595, 270] on div "button" at bounding box center [594, 263] width 13 height 13
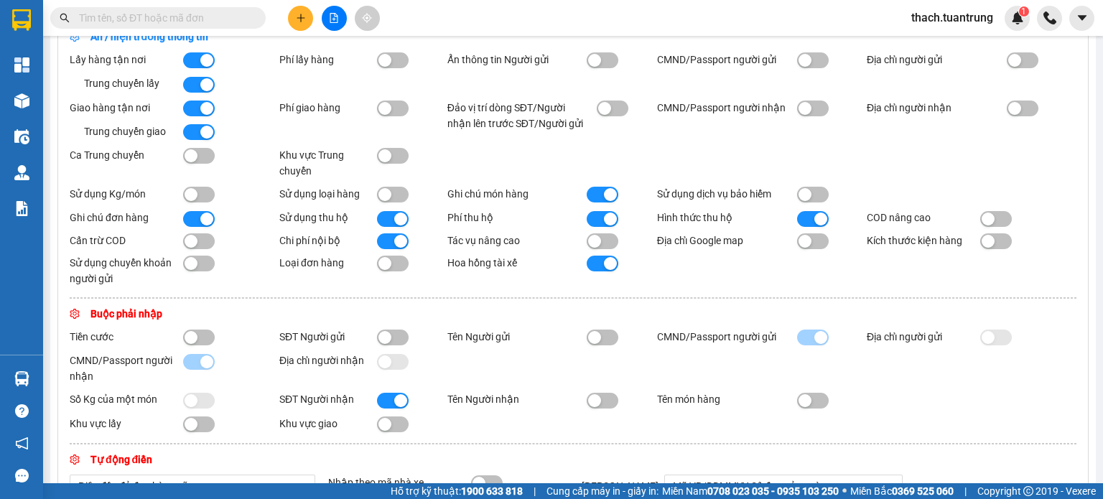
click at [595, 271] on button "button" at bounding box center [603, 264] width 32 height 16
click at [603, 271] on button "button" at bounding box center [603, 264] width 32 height 16
click at [589, 267] on button "button" at bounding box center [603, 264] width 32 height 16
click at [628, 268] on div "Hoa hồng tài xế" at bounding box center [552, 271] width 210 height 32
click at [606, 271] on button "button" at bounding box center [603, 264] width 32 height 16
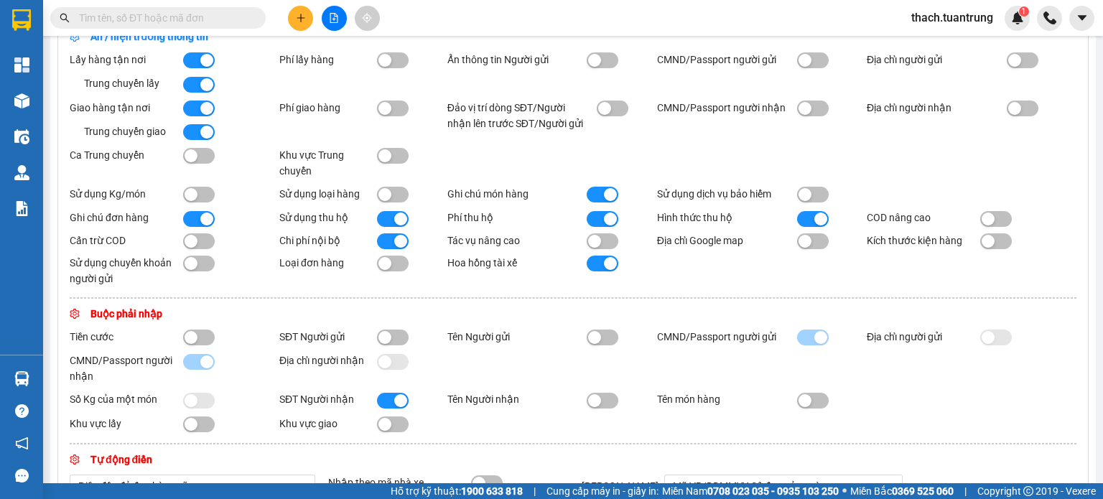
click at [604, 270] on div "button" at bounding box center [610, 263] width 13 height 13
click at [613, 271] on button "button" at bounding box center [603, 264] width 32 height 16
click at [613, 270] on div "button" at bounding box center [610, 263] width 13 height 13
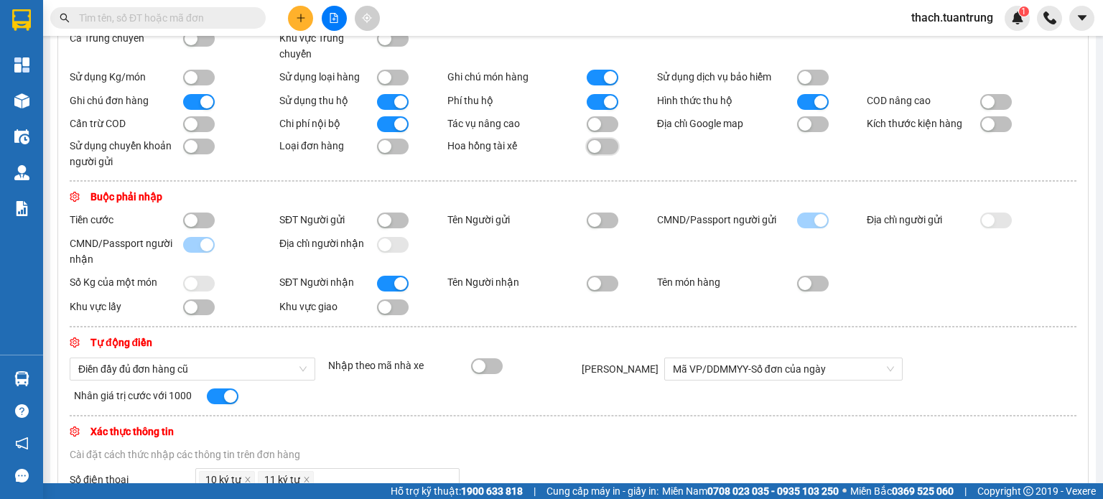
scroll to position [239, 0]
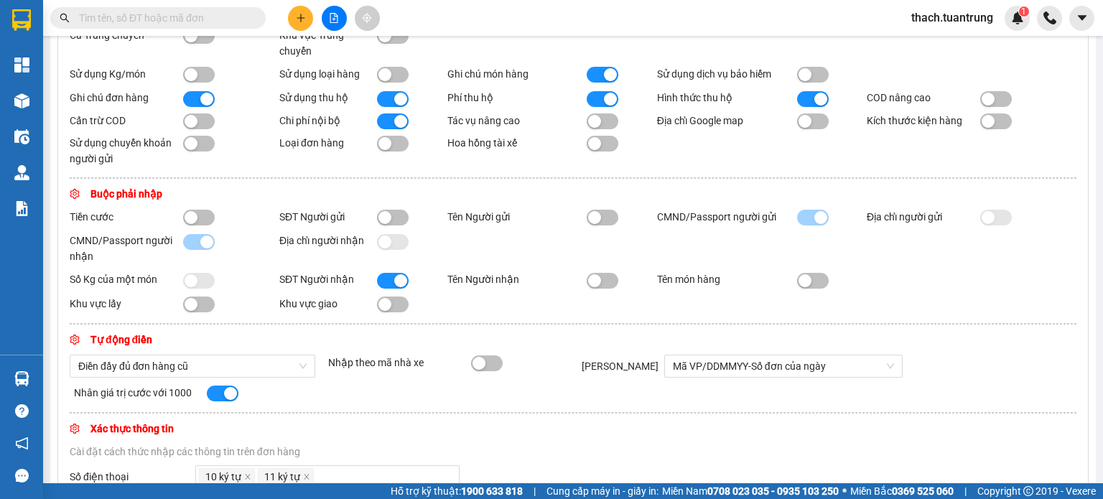
click at [197, 222] on button "button" at bounding box center [199, 218] width 32 height 16
click at [193, 222] on button "button" at bounding box center [199, 218] width 32 height 16
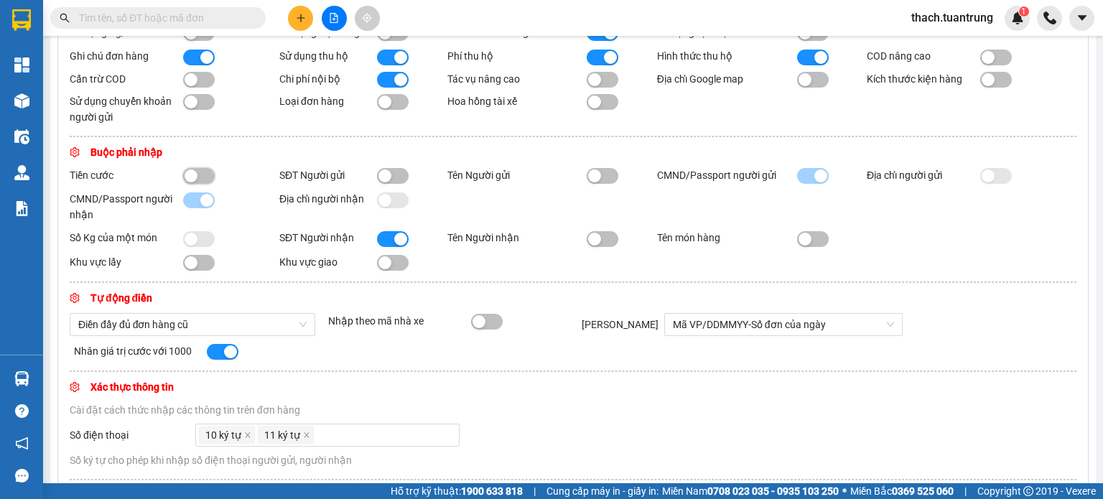
scroll to position [359, 0]
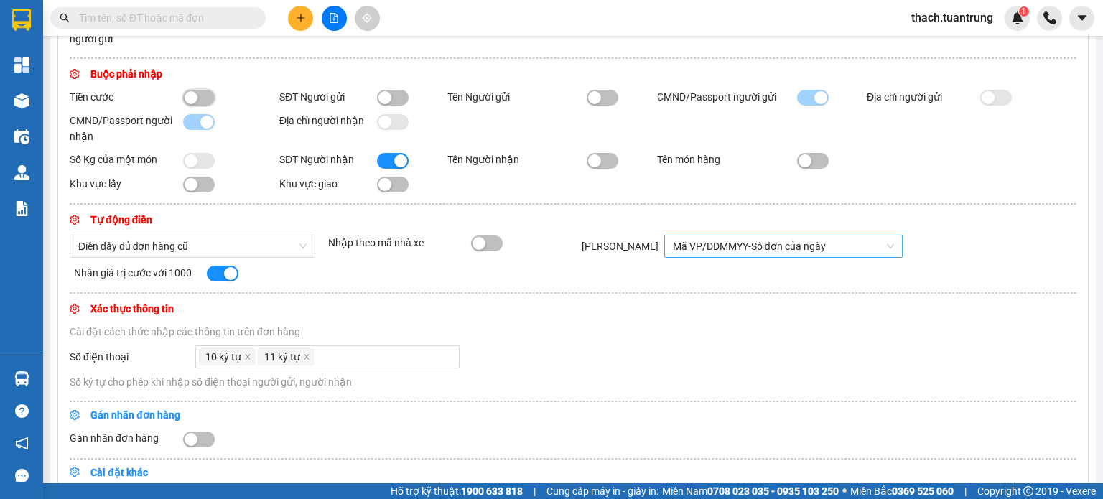
click at [776, 256] on span "Mã VP/DDMMYY-Số đơn của ngày" at bounding box center [783, 247] width 221 height 22
click at [937, 256] on div "Điền đầy đủ đơn hàng cũ Nhập theo mã nhà xe Mã ĐH Mã VP/DDMMYY-Số đơn của ngày …" at bounding box center [573, 246] width 1016 height 23
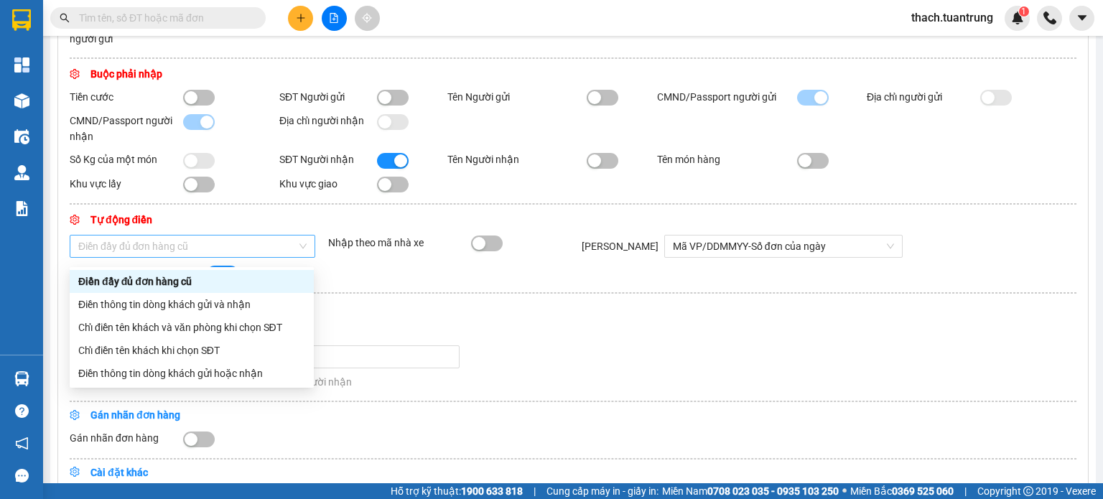
click at [277, 252] on span "Điền đầy đủ đơn hàng cũ" at bounding box center [192, 247] width 228 height 22
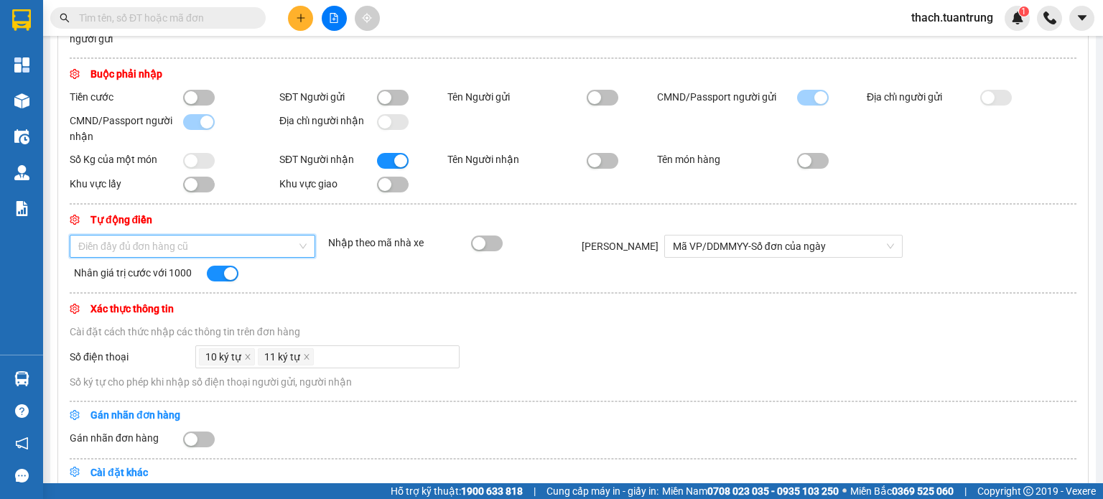
click at [277, 252] on span "Điền đầy đủ đơn hàng cũ" at bounding box center [192, 247] width 228 height 22
click at [487, 247] on button "button" at bounding box center [487, 244] width 32 height 16
click at [488, 250] on div "button" at bounding box center [494, 243] width 13 height 13
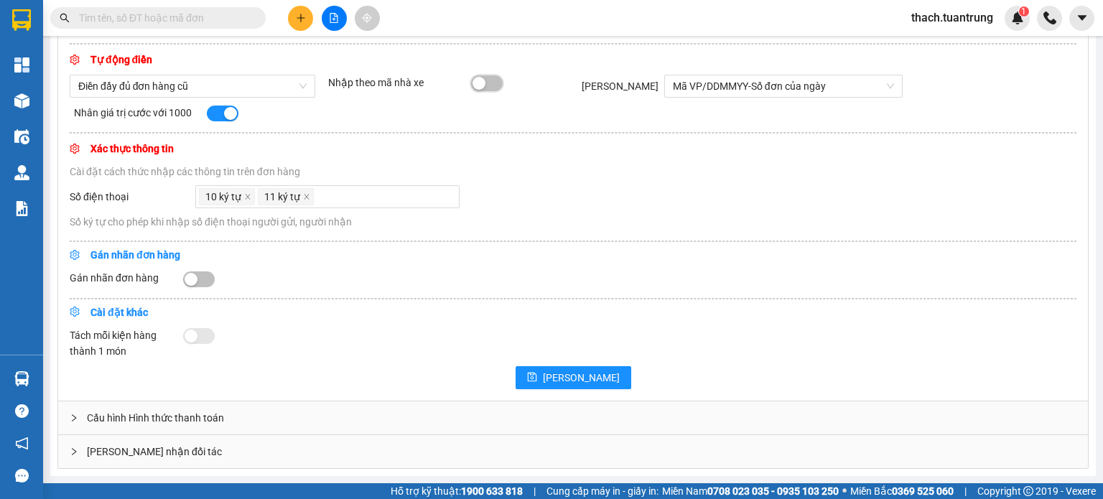
scroll to position [524, 0]
click at [175, 417] on div "Cấu hình Hình thức thanh toán" at bounding box center [573, 417] width 1030 height 33
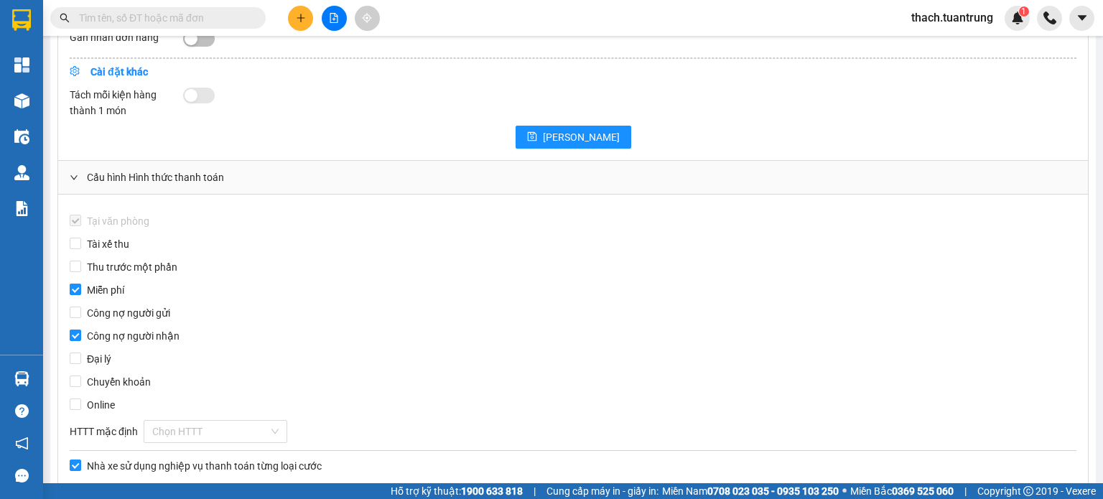
scroll to position [764, 0]
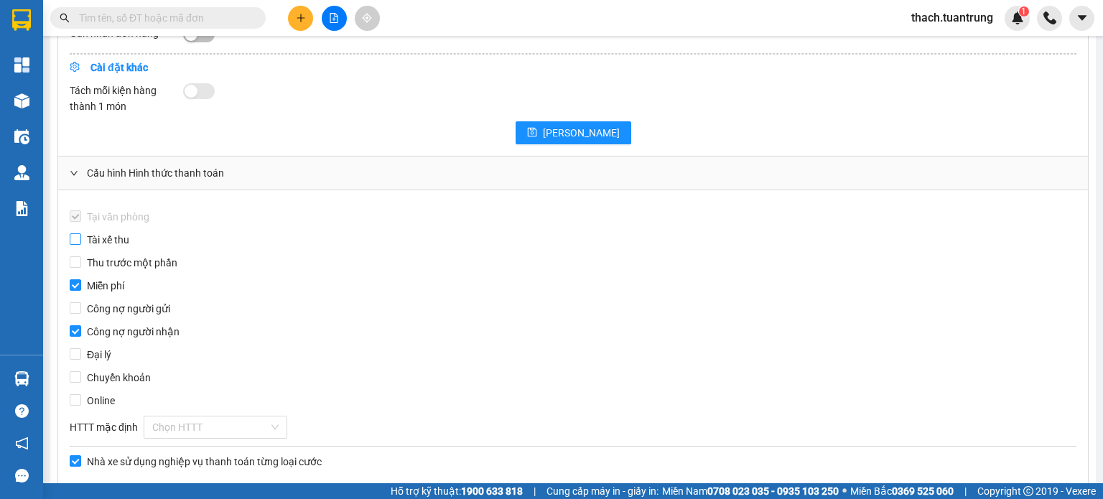
click at [76, 245] on input "Tài xế thu" at bounding box center [75, 238] width 11 height 11
checkbox input "true"
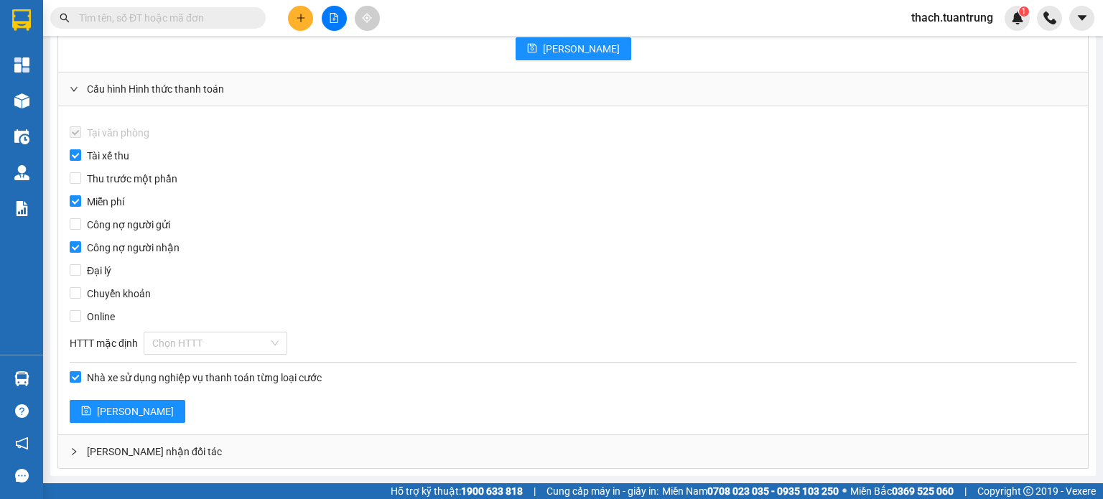
scroll to position [853, 0]
click at [213, 339] on input "search" at bounding box center [210, 344] width 116 height 22
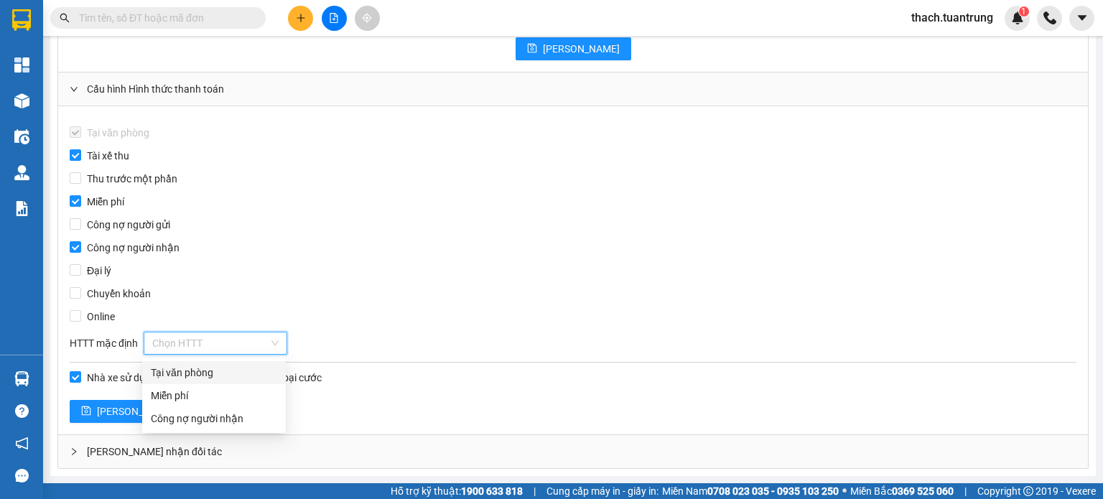
click at [222, 340] on input "search" at bounding box center [210, 344] width 116 height 22
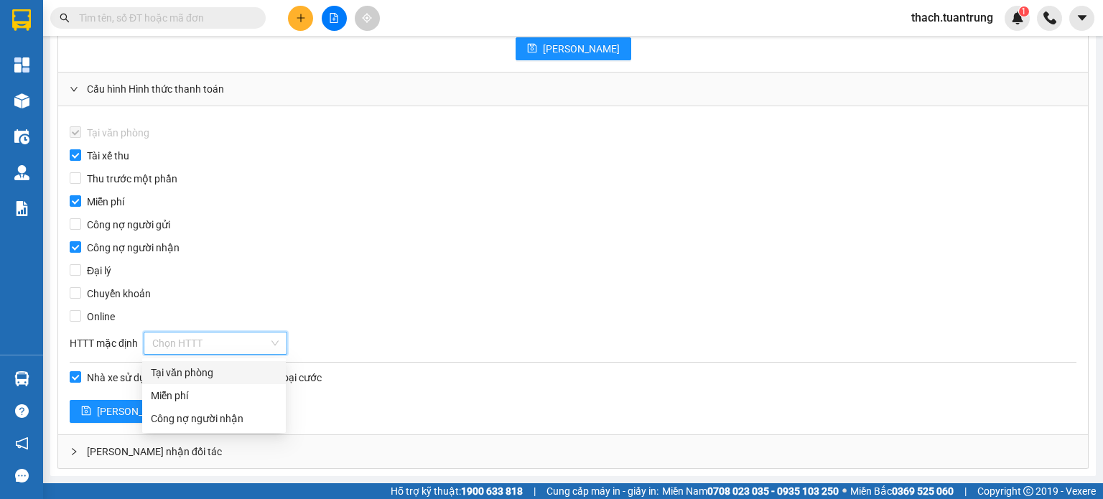
click at [222, 340] on input "search" at bounding box center [210, 344] width 116 height 22
click at [271, 350] on div "Chọn HTTT" at bounding box center [216, 343] width 144 height 23
click at [270, 350] on div "Chọn HTTT" at bounding box center [216, 343] width 144 height 23
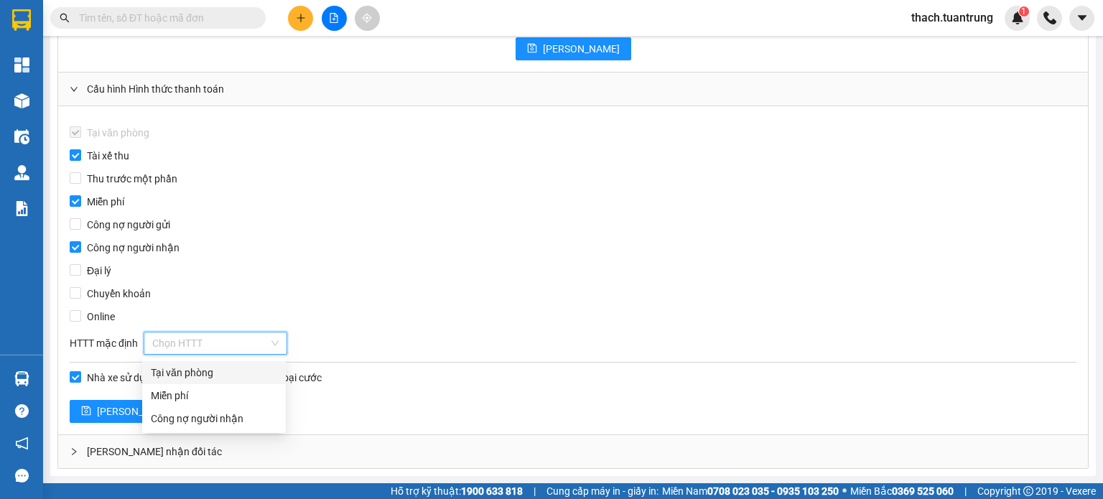
click at [270, 350] on div "Chọn HTTT" at bounding box center [216, 343] width 144 height 23
click at [264, 307] on div "Tại văn phòng Tài xế thu Thu trước một phần Miễn phí Công nợ người gửi Công nợ …" at bounding box center [573, 270] width 1030 height 328
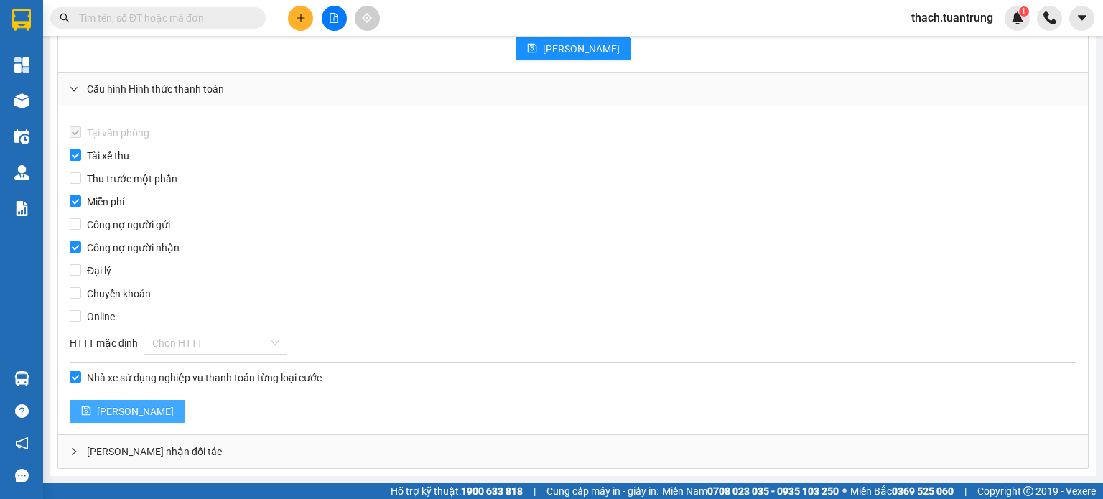
click at [99, 413] on span "[PERSON_NAME]" at bounding box center [135, 412] width 77 height 16
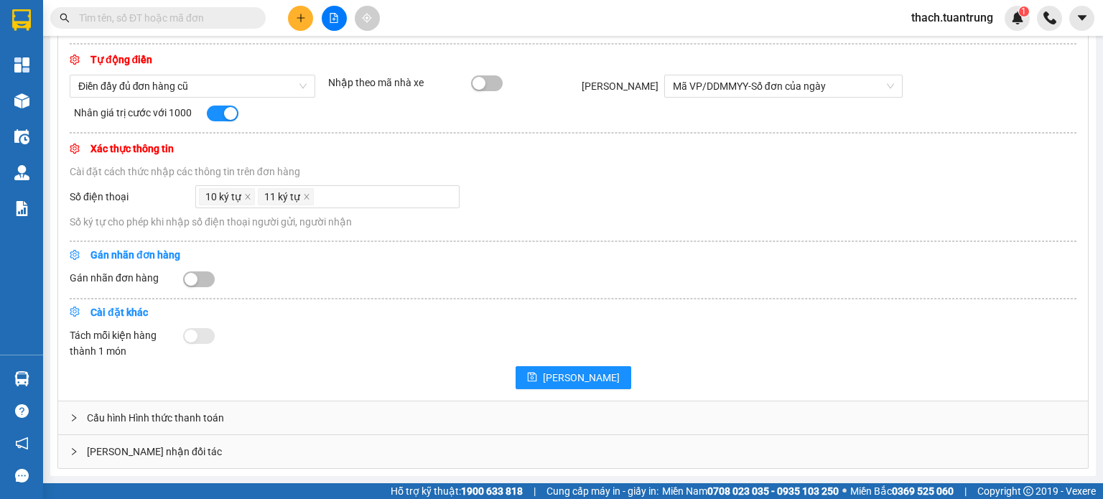
scroll to position [524, 0]
click at [111, 449] on div "Giao nhận đối tác" at bounding box center [573, 451] width 1030 height 33
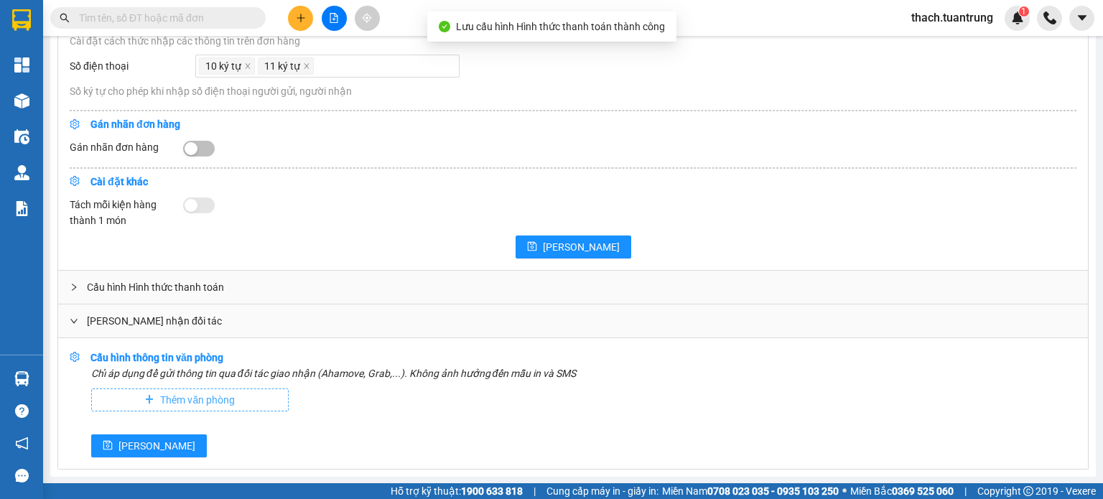
scroll to position [656, 0]
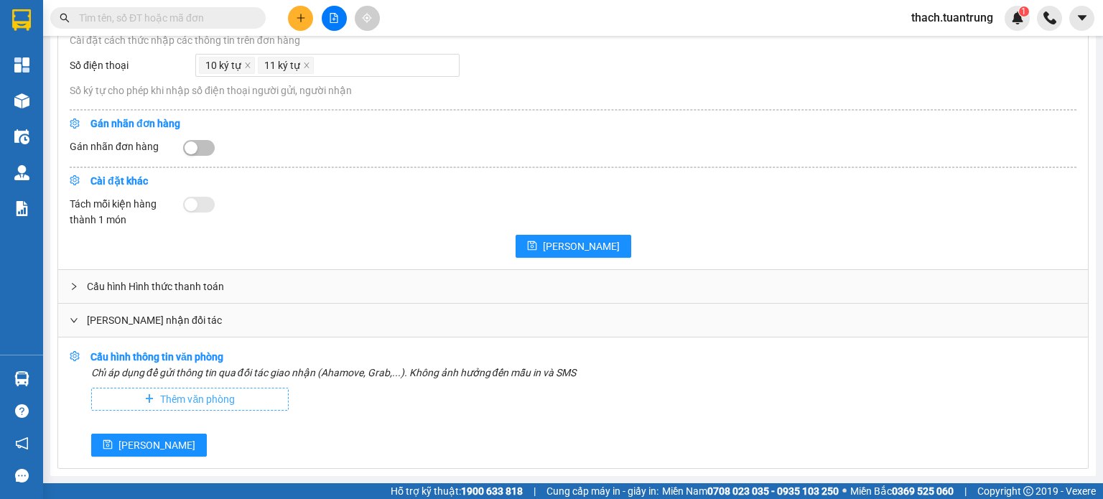
click at [254, 403] on button "Thêm văn phòng" at bounding box center [190, 399] width 198 height 23
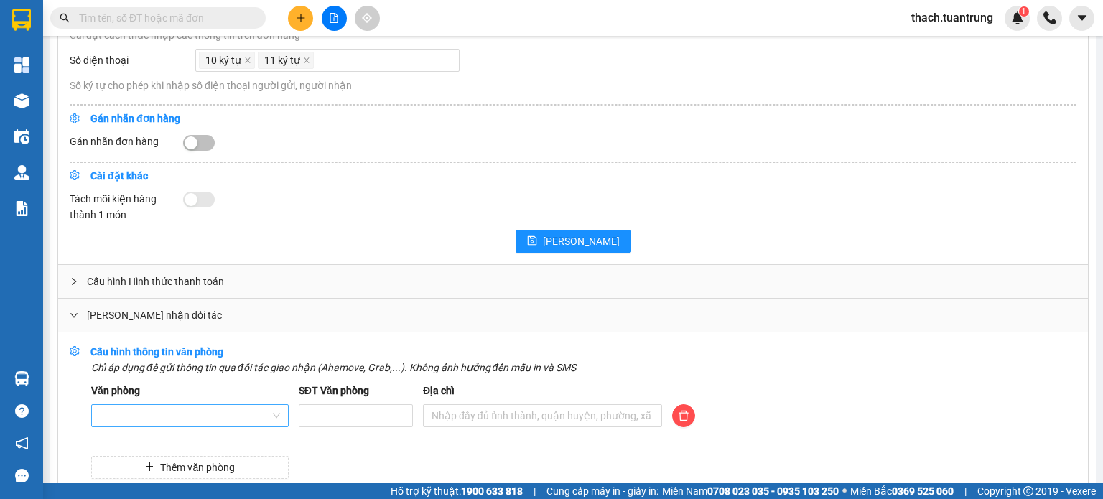
click at [241, 419] on input "Văn phòng" at bounding box center [185, 416] width 170 height 22
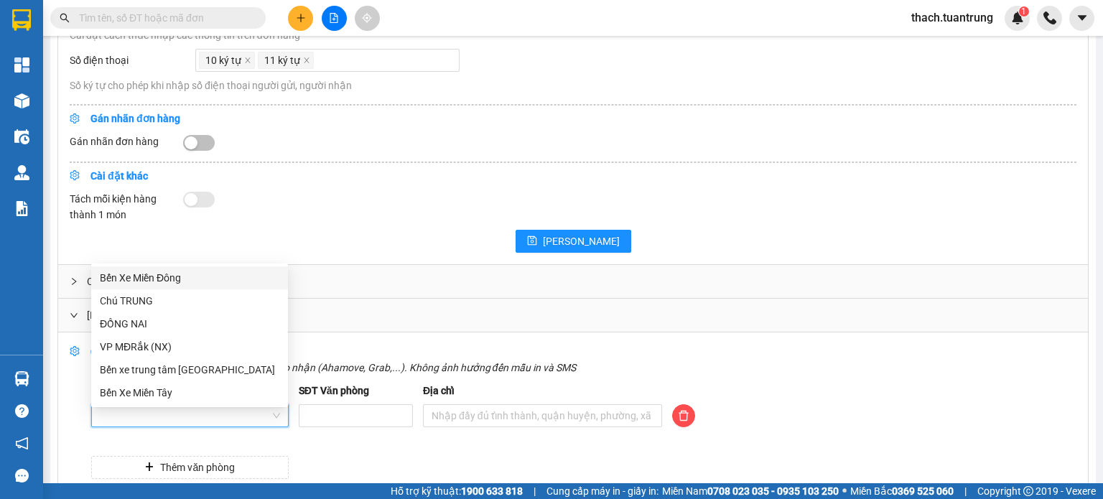
click at [241, 419] on input "Văn phòng" at bounding box center [185, 416] width 170 height 22
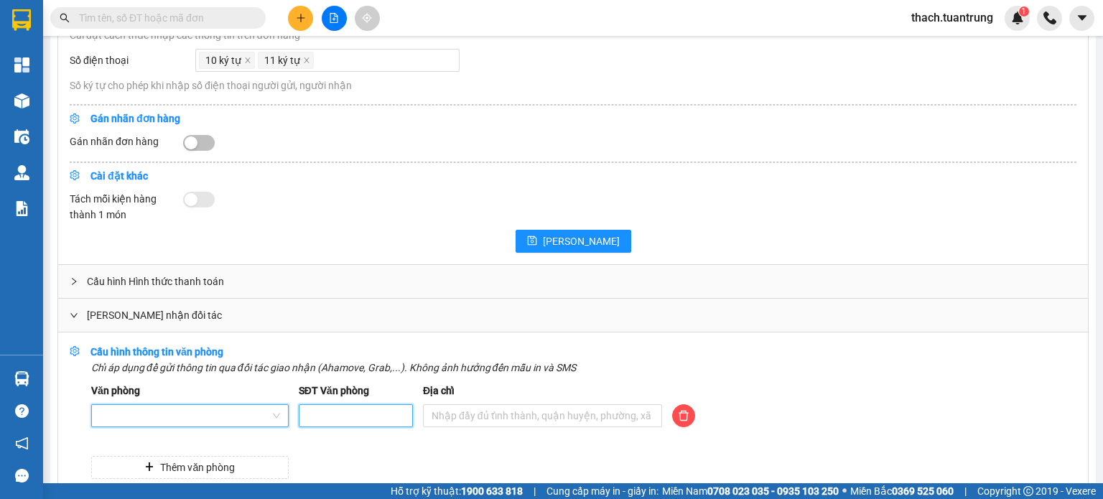
click at [348, 419] on input "SĐT Văn phòng" at bounding box center [356, 415] width 114 height 23
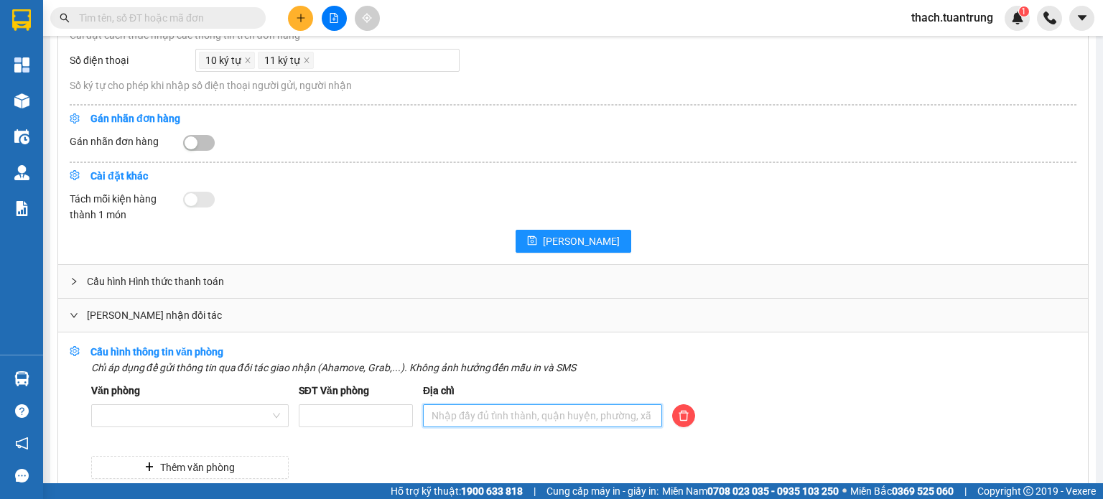
click at [478, 422] on input "Địa chỉ" at bounding box center [542, 415] width 239 height 23
click at [682, 422] on icon "delete" at bounding box center [683, 415] width 11 height 11
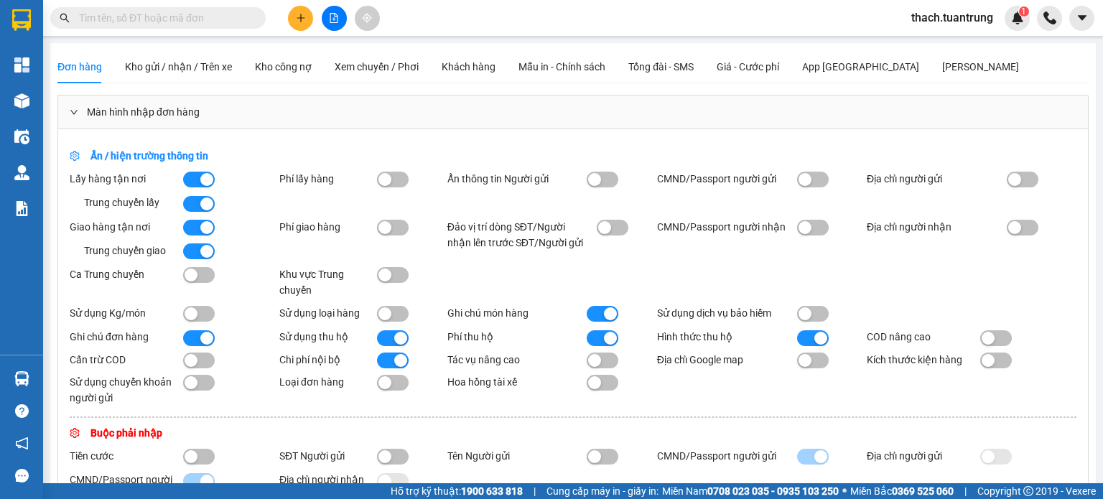
scroll to position [0, 0]
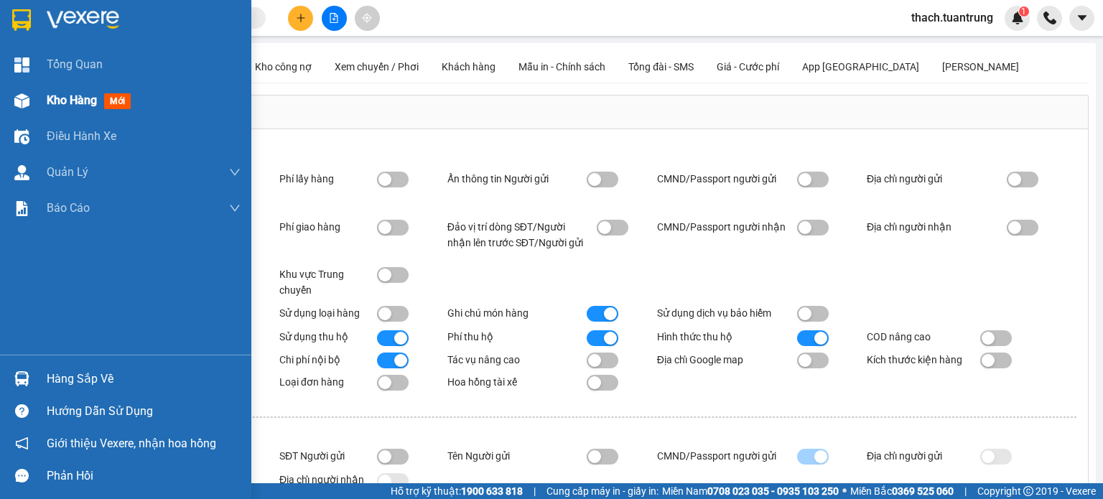
click at [37, 87] on div "Kho hàng mới" at bounding box center [125, 101] width 251 height 36
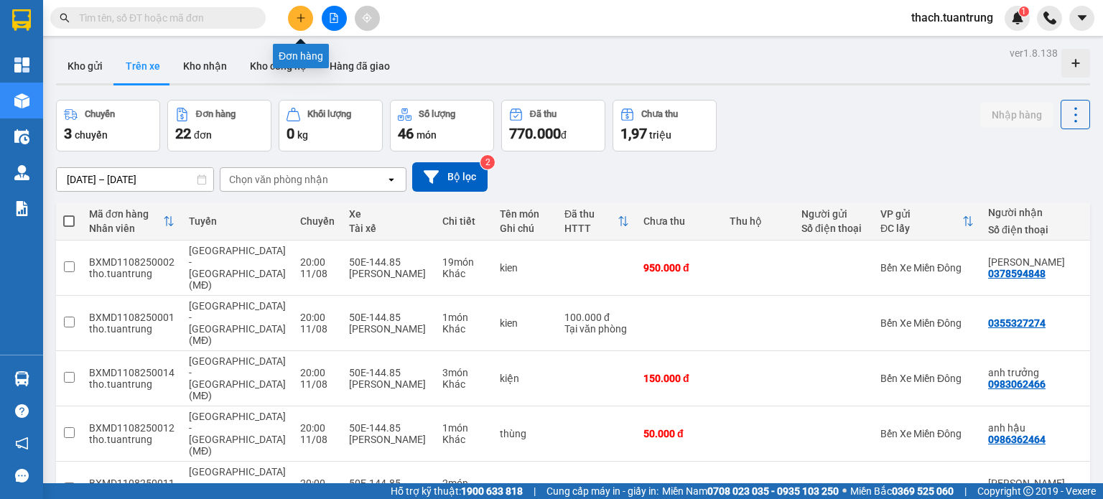
click at [296, 20] on icon "plus" at bounding box center [301, 18] width 10 height 10
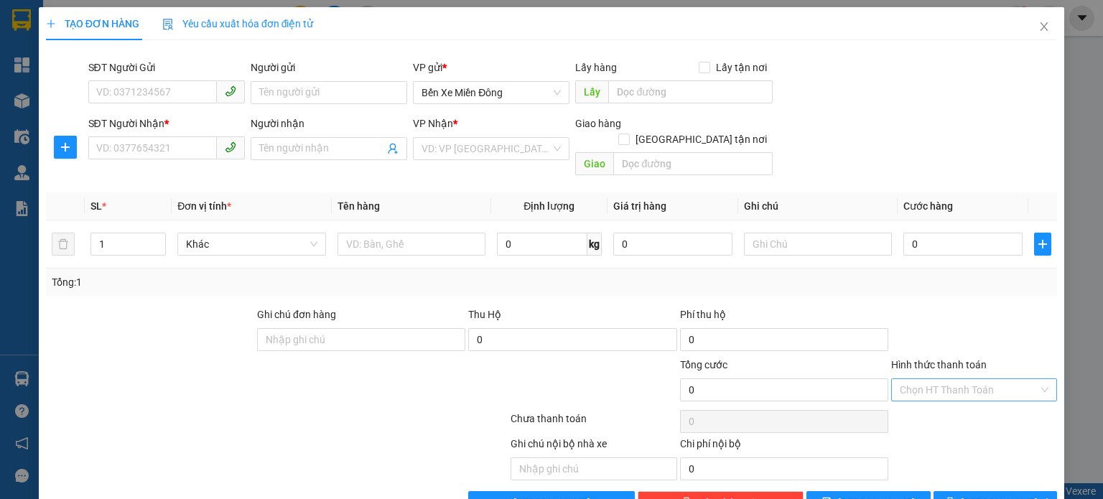
click at [973, 379] on input "Hình thức thanh toán" at bounding box center [969, 390] width 139 height 22
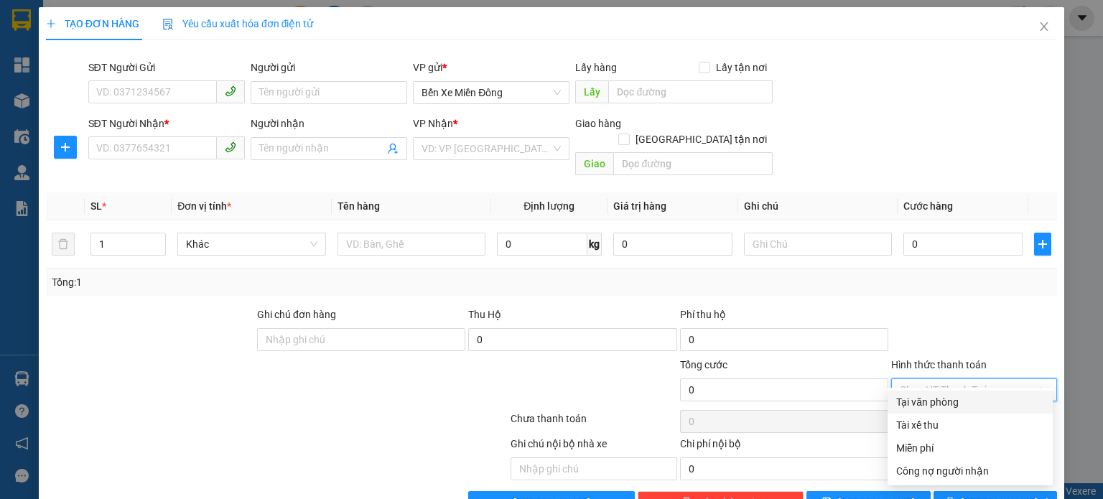
click at [975, 379] on input "Hình thức thanh toán" at bounding box center [969, 390] width 139 height 22
click at [972, 379] on input "Hình thức thanh toán" at bounding box center [969, 390] width 139 height 22
click at [968, 312] on div at bounding box center [974, 332] width 169 height 50
click at [967, 379] on input "Hình thức thanh toán" at bounding box center [969, 390] width 139 height 22
click at [971, 381] on input "Hình thức thanh toán" at bounding box center [969, 390] width 139 height 22
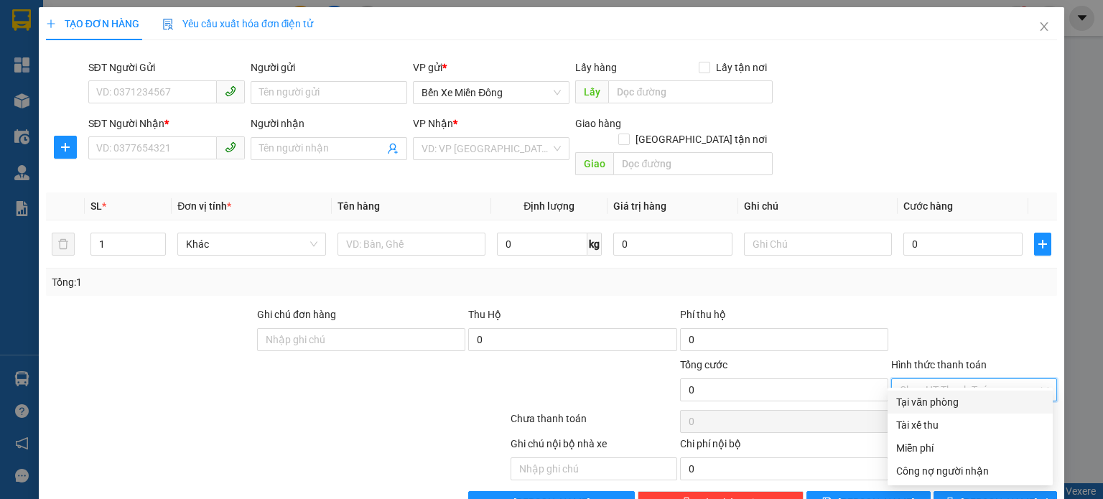
click at [944, 274] on div "Tổng: 1" at bounding box center [552, 282] width 1000 height 16
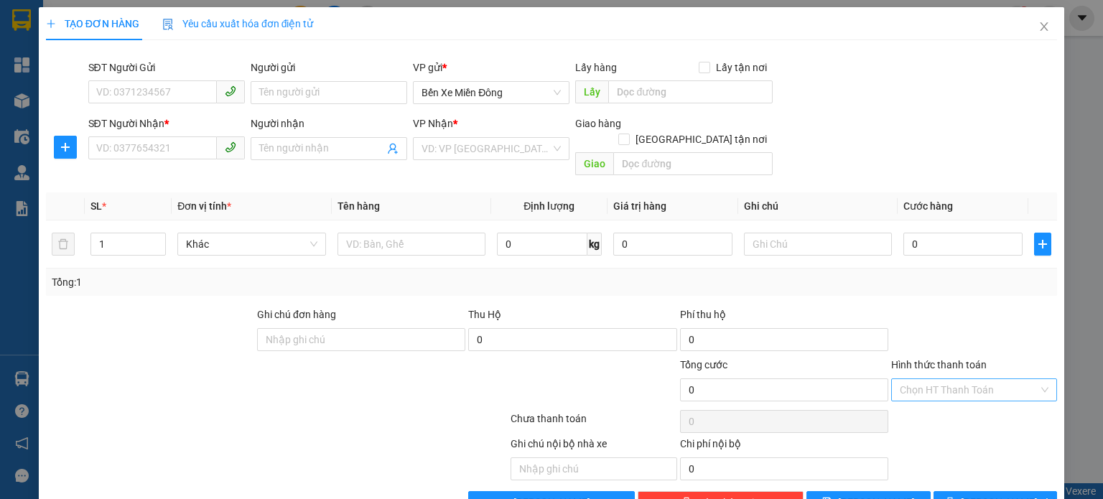
click at [953, 379] on input "Hình thức thanh toán" at bounding box center [969, 390] width 139 height 22
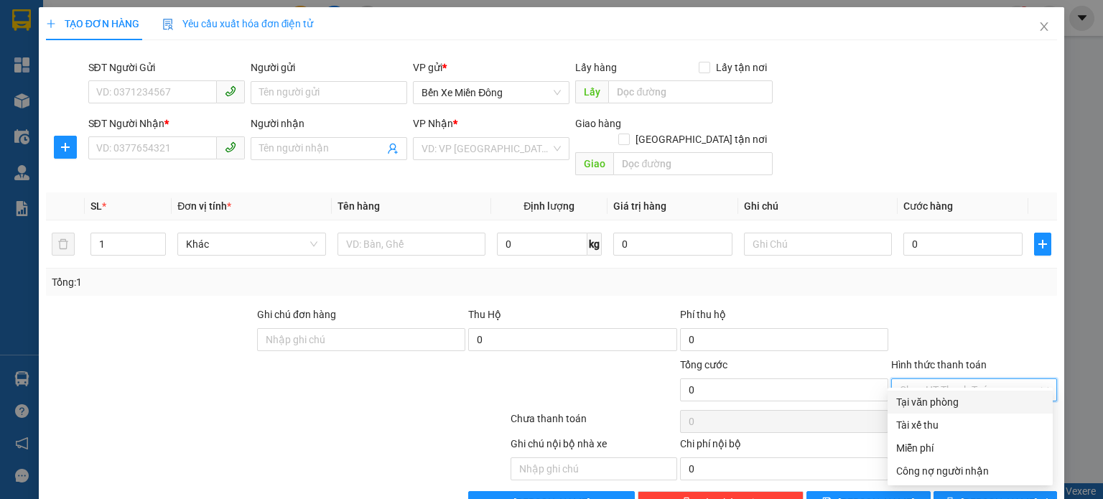
click at [914, 307] on div at bounding box center [974, 332] width 169 height 50
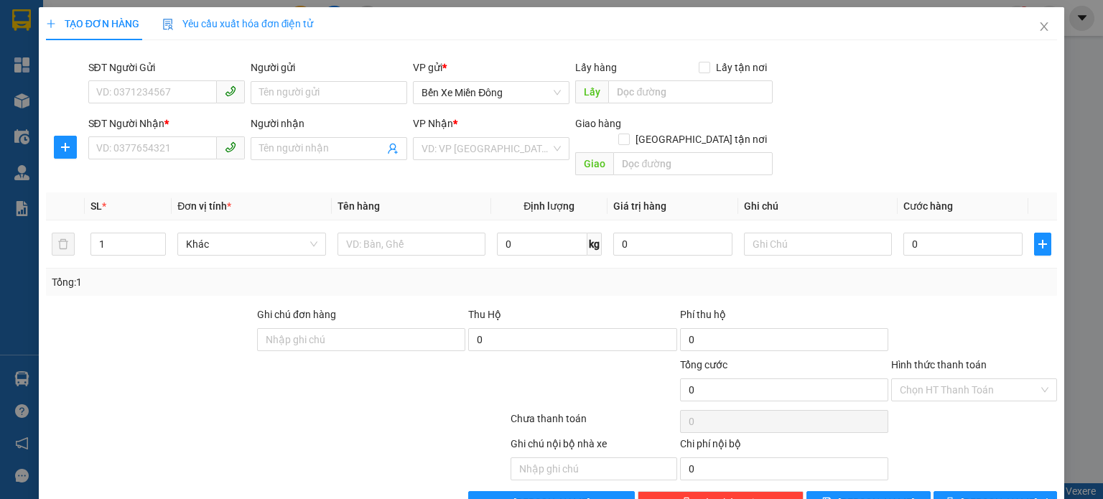
click at [200, 27] on span "Yêu cầu xuất hóa đơn điện tử" at bounding box center [238, 23] width 152 height 11
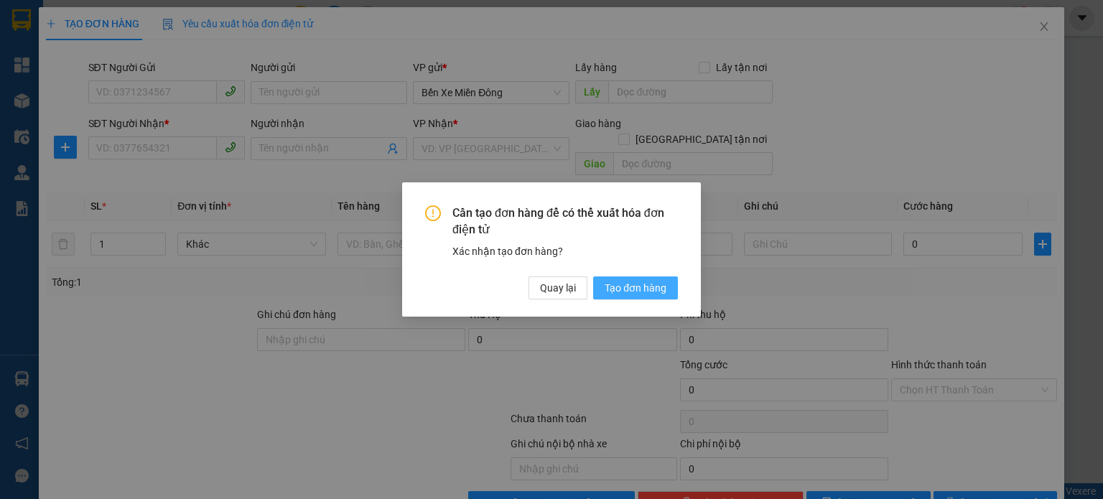
click at [630, 283] on span "Tạo đơn hàng" at bounding box center [636, 288] width 62 height 16
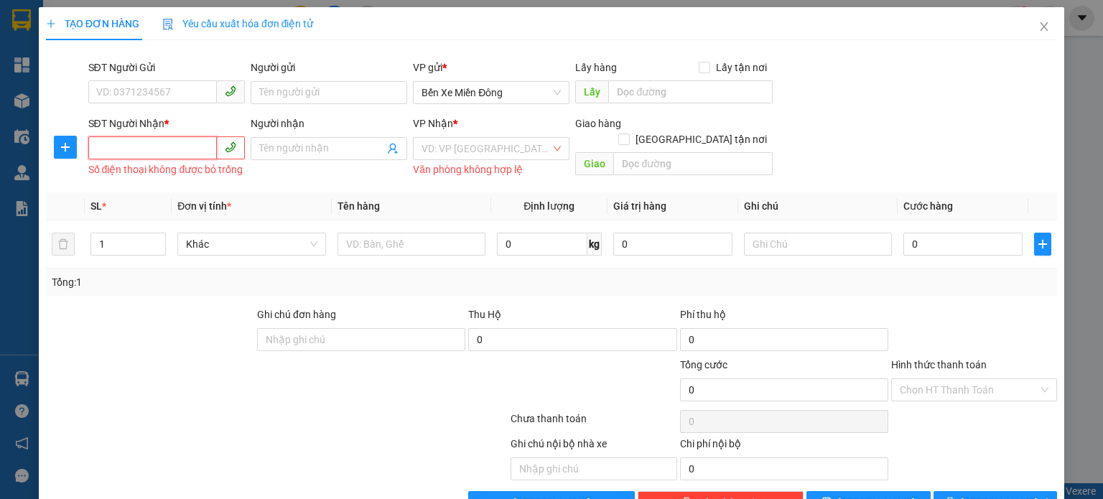
click at [164, 159] on input "SĐT Người Nhận *" at bounding box center [152, 147] width 129 height 23
click at [343, 144] on input "Người nhận" at bounding box center [321, 149] width 125 height 16
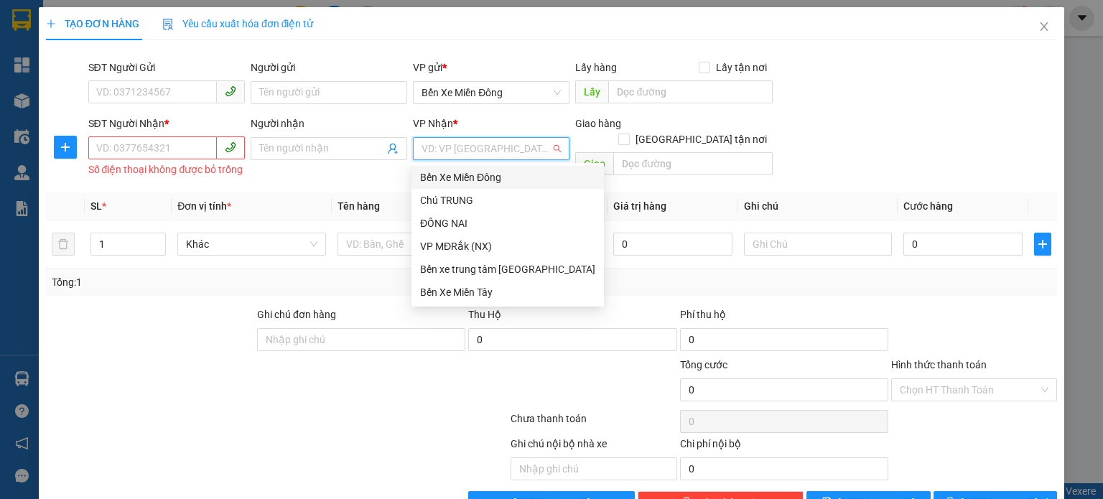
click at [469, 152] on input "search" at bounding box center [486, 149] width 129 height 22
click at [527, 152] on input "search" at bounding box center [486, 149] width 129 height 22
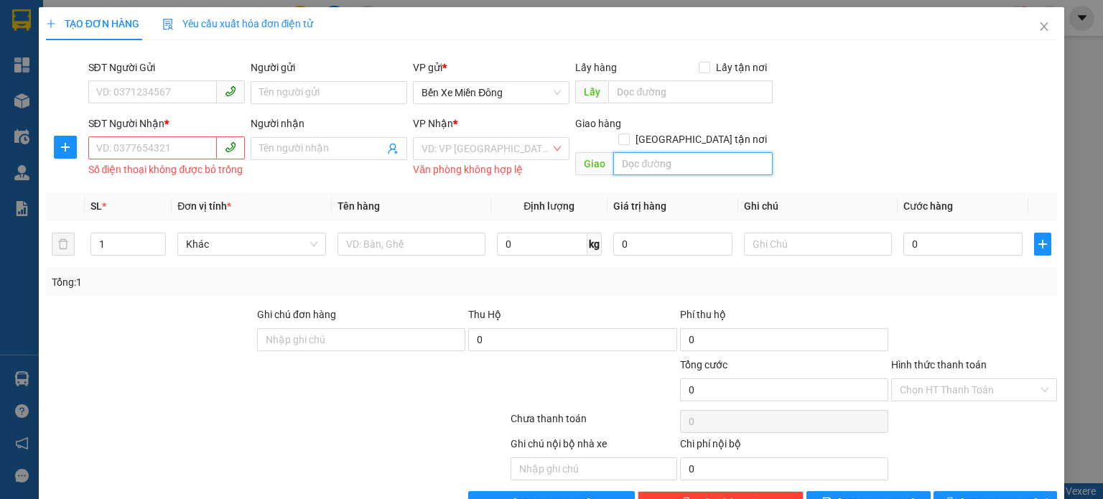
click at [659, 153] on input "text" at bounding box center [692, 163] width 159 height 23
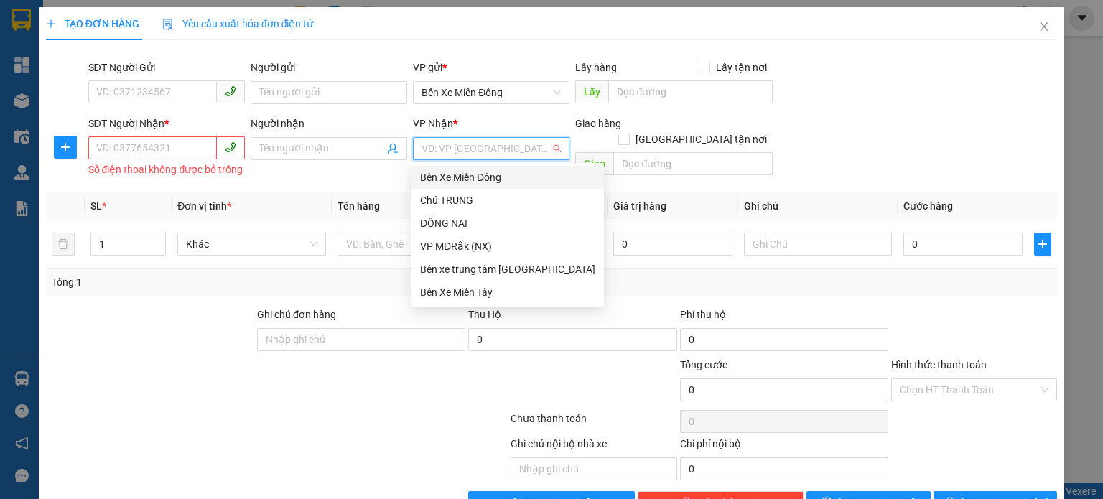
click at [508, 145] on input "search" at bounding box center [486, 149] width 129 height 22
click at [743, 159] on input "text" at bounding box center [692, 163] width 159 height 23
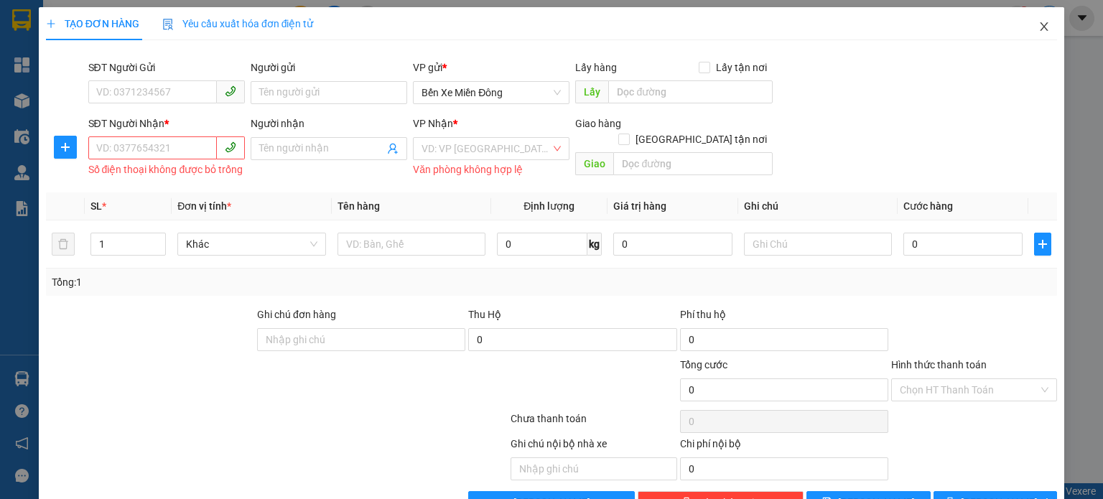
click at [1049, 27] on span "Close" at bounding box center [1044, 27] width 40 height 40
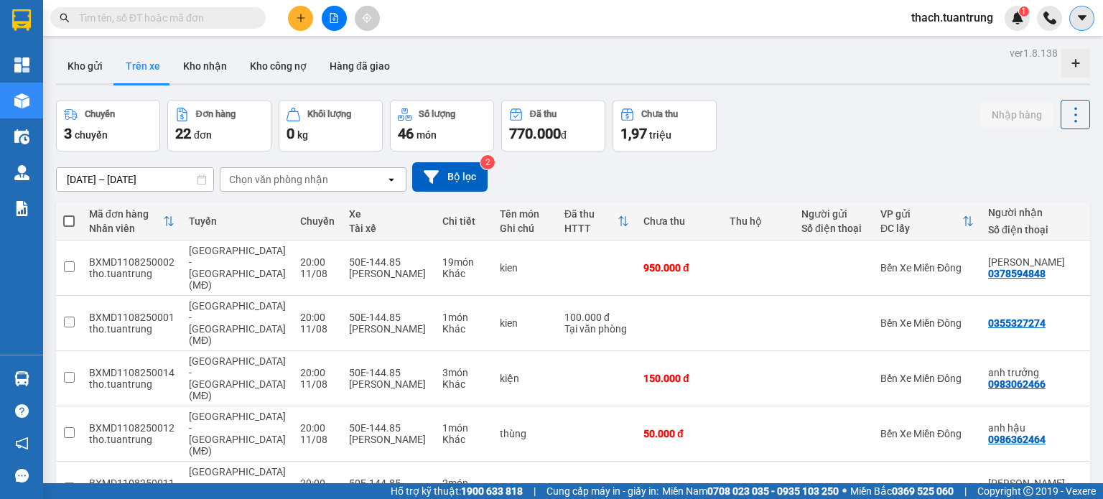
click at [1085, 19] on icon "caret-down" at bounding box center [1082, 17] width 13 height 13
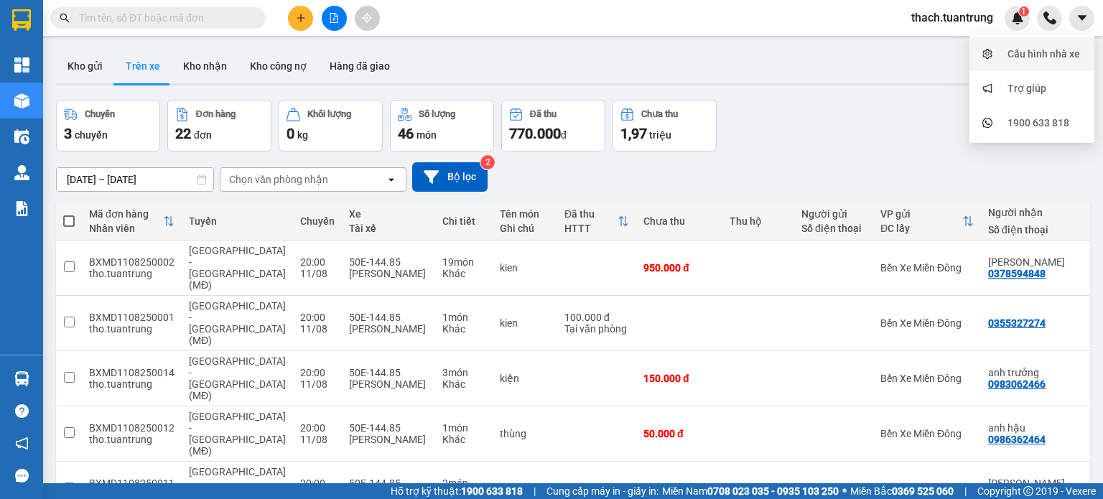
click at [1010, 63] on div "Cấu hình nhà xe" at bounding box center [1032, 53] width 108 height 27
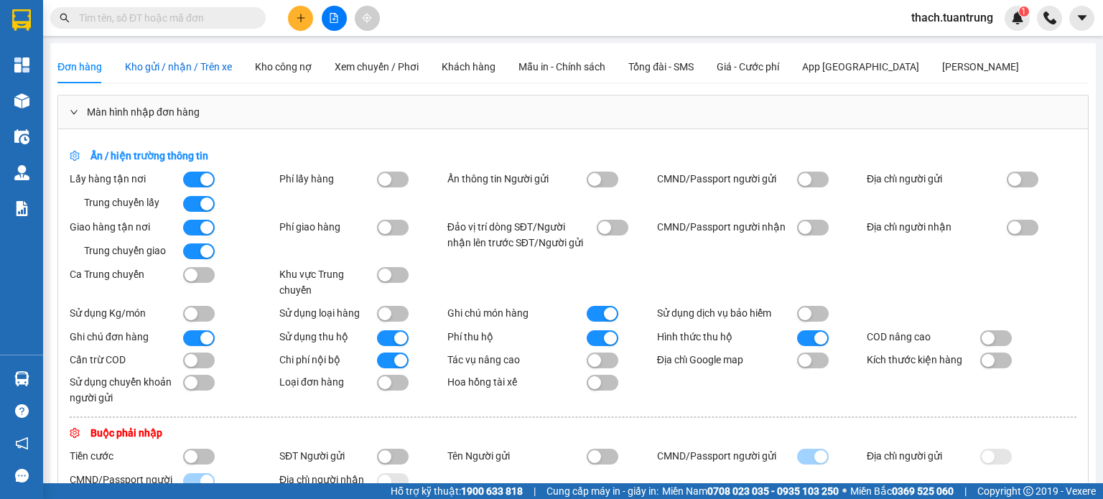
click at [167, 72] on span "Kho gửi / nhận / Trên xe" at bounding box center [178, 66] width 107 height 11
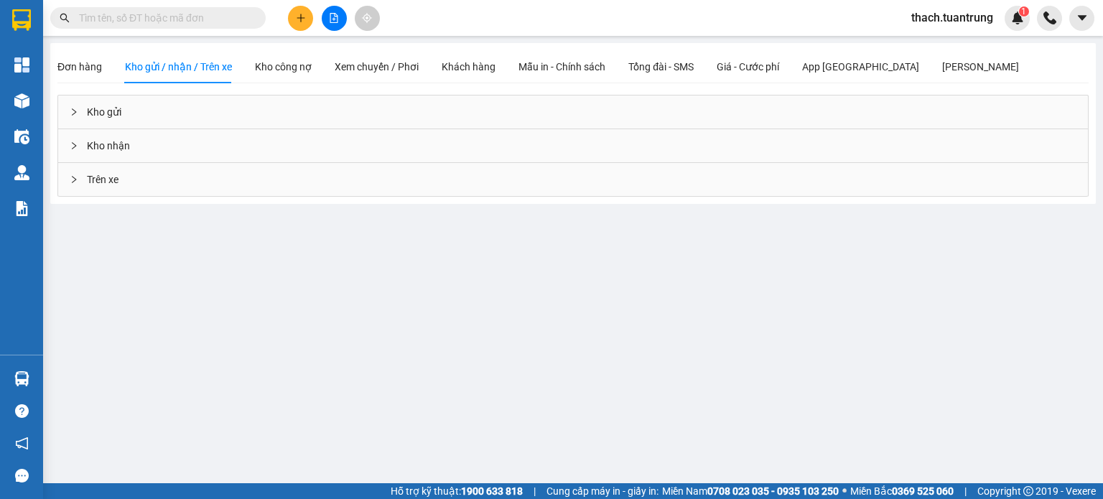
click at [106, 111] on div "Kho gửi" at bounding box center [573, 112] width 1030 height 33
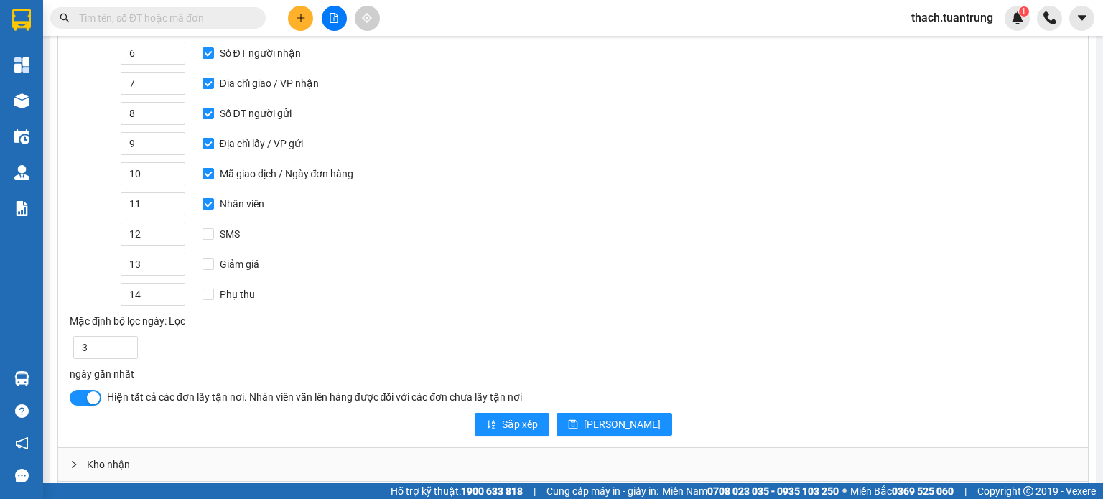
scroll to position [315, 0]
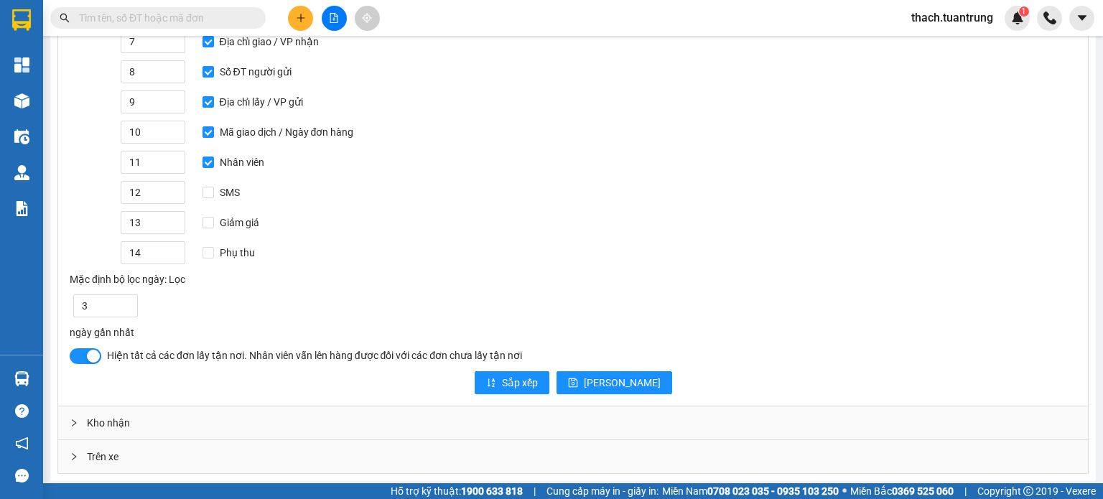
click at [95, 422] on div "Kho nhận" at bounding box center [573, 422] width 1030 height 33
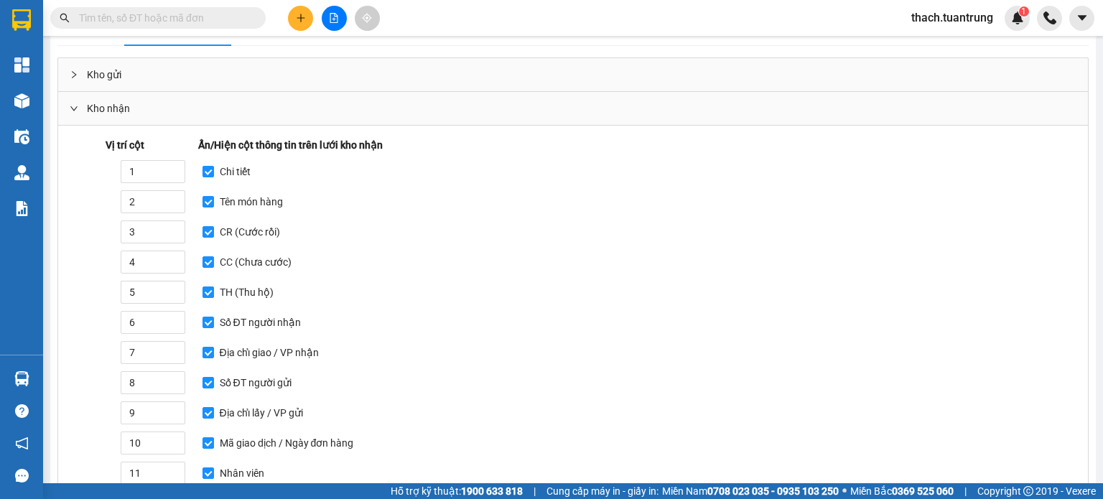
scroll to position [0, 0]
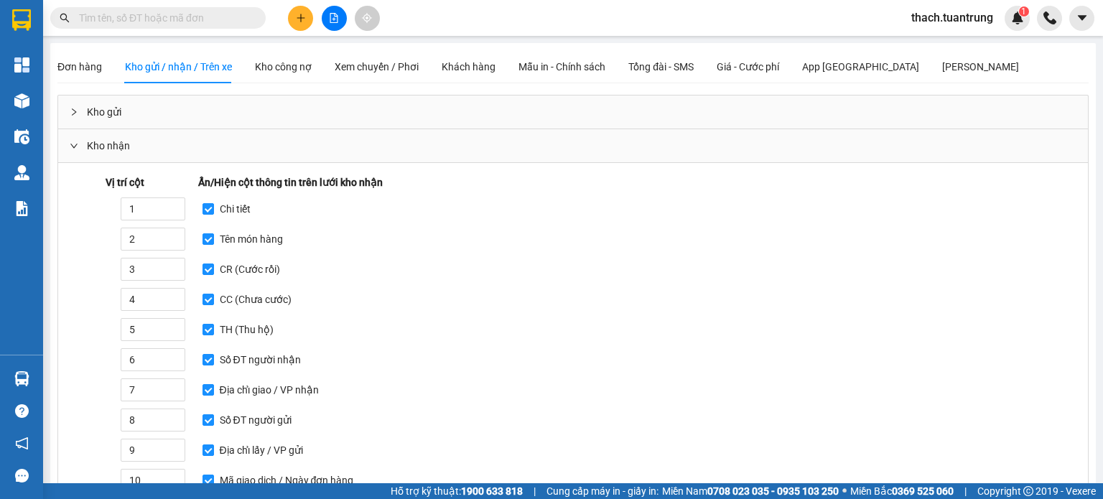
click at [78, 139] on div at bounding box center [78, 146] width 17 height 16
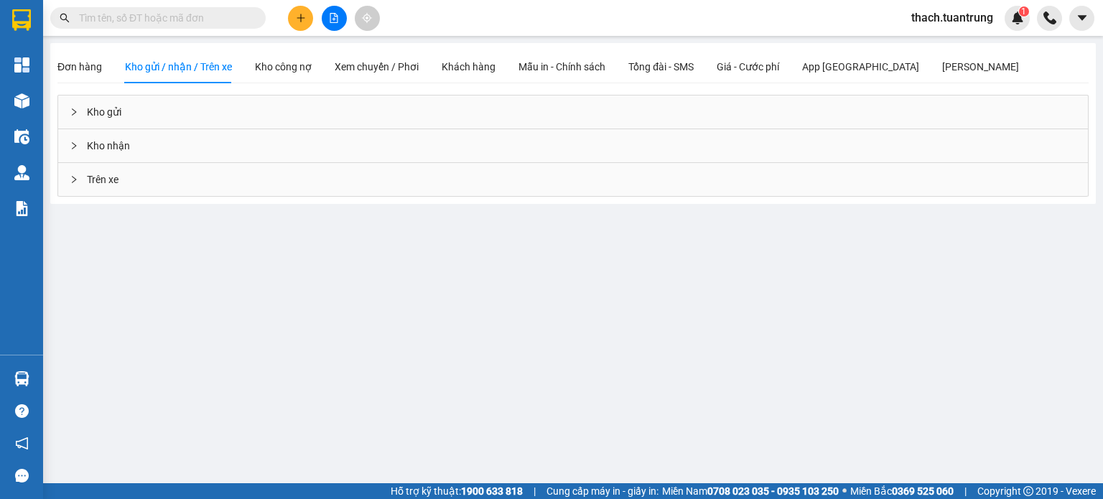
click at [84, 183] on div at bounding box center [78, 180] width 17 height 16
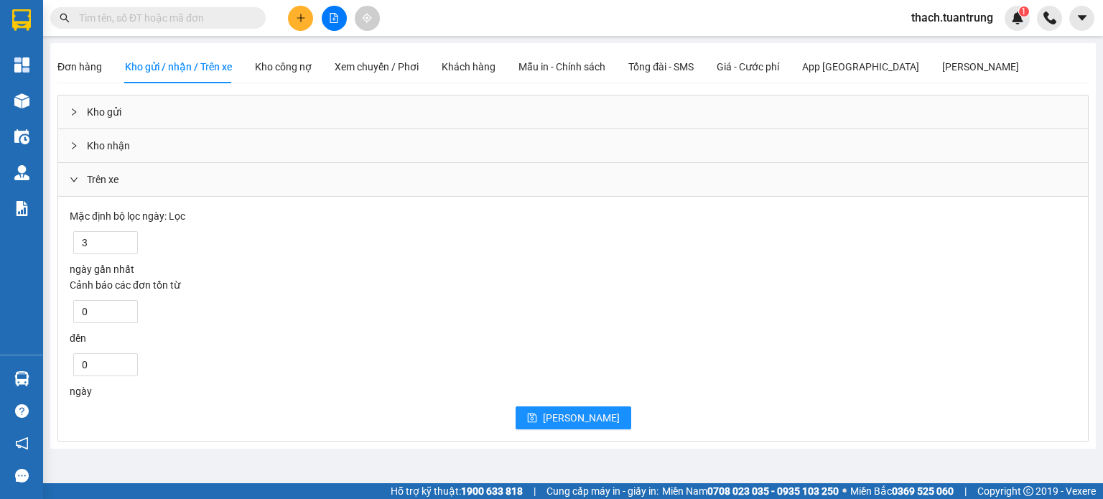
click at [85, 182] on div at bounding box center [78, 180] width 17 height 16
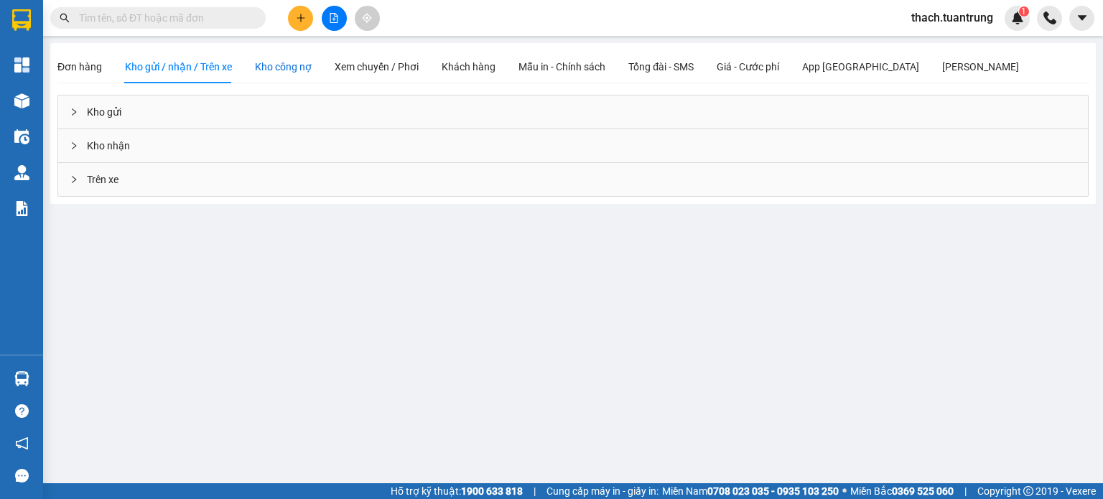
drag, startPoint x: 273, startPoint y: 70, endPoint x: 270, endPoint y: 77, distance: 7.7
click at [273, 69] on div "Kho công nợ" at bounding box center [283, 67] width 57 height 16
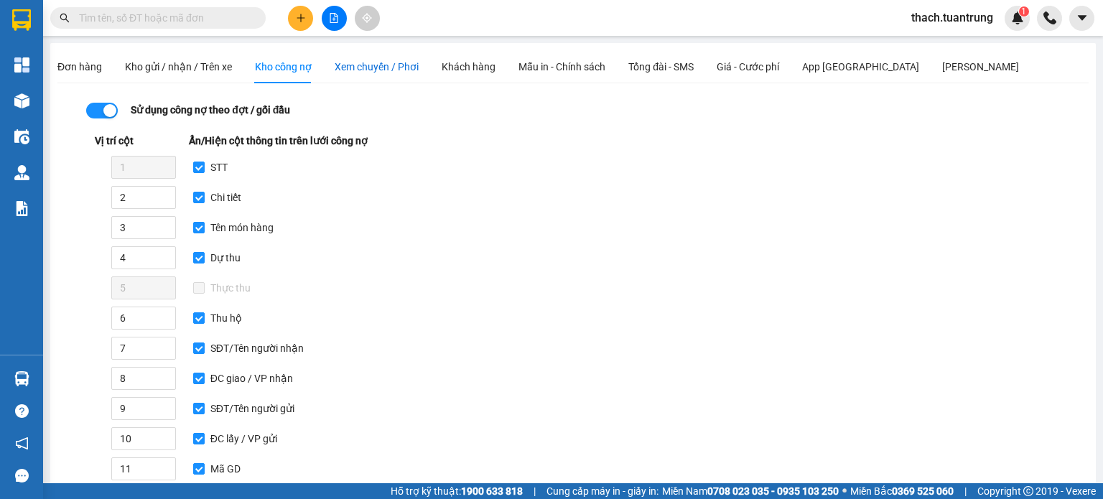
click at [378, 74] on div "Xem chuyến / Phơi" at bounding box center [377, 67] width 84 height 16
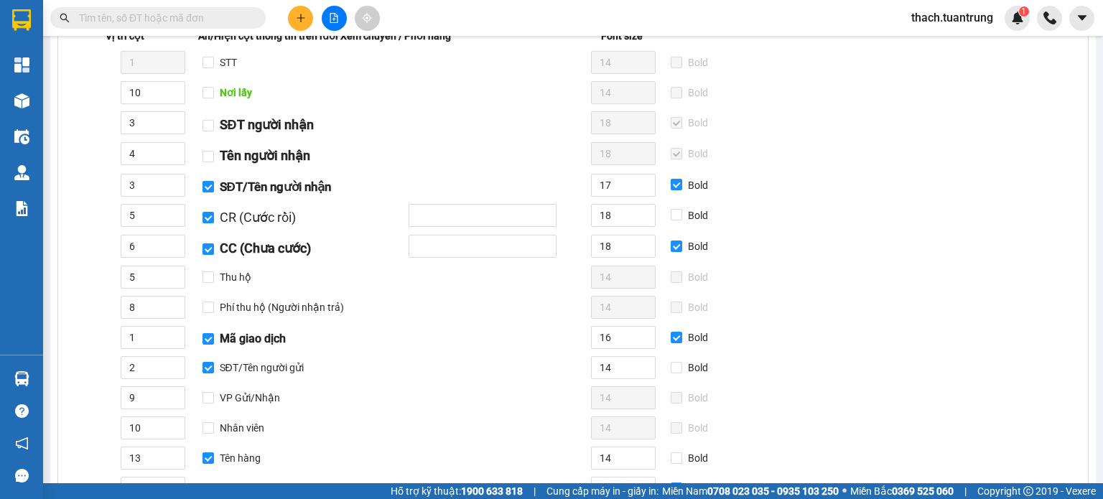
scroll to position [119, 0]
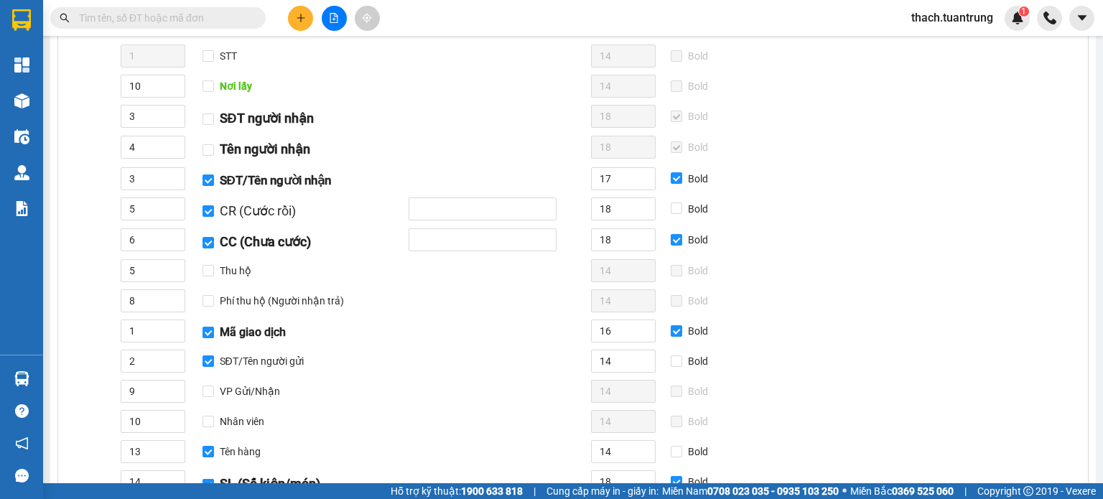
click at [675, 267] on span at bounding box center [676, 270] width 11 height 11
click at [203, 269] on input "Thu hộ" at bounding box center [208, 270] width 11 height 11
click at [209, 273] on input "Thu hộ" at bounding box center [208, 270] width 11 height 11
checkbox input "true"
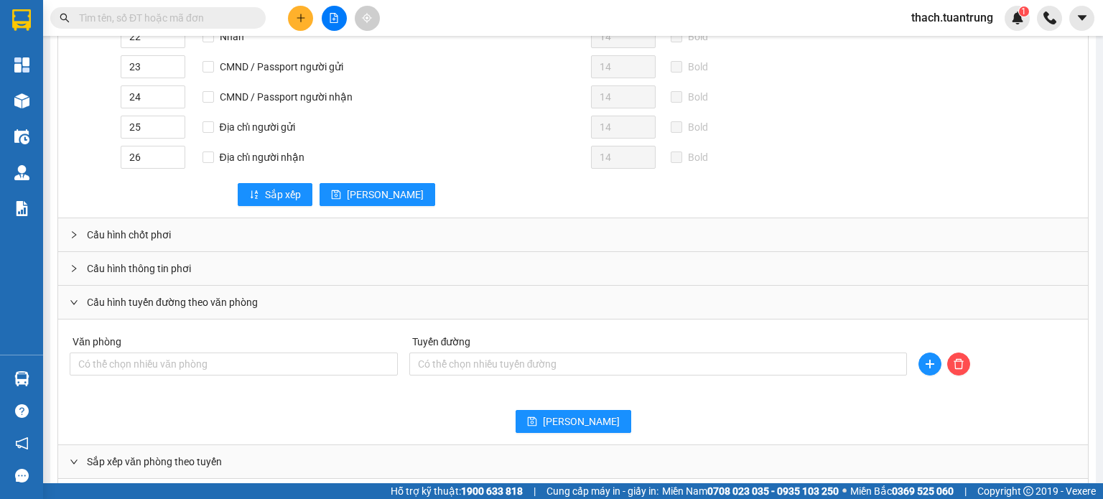
scroll to position [837, 0]
click at [156, 234] on span "Cấu hình chốt phơi" at bounding box center [129, 234] width 84 height 16
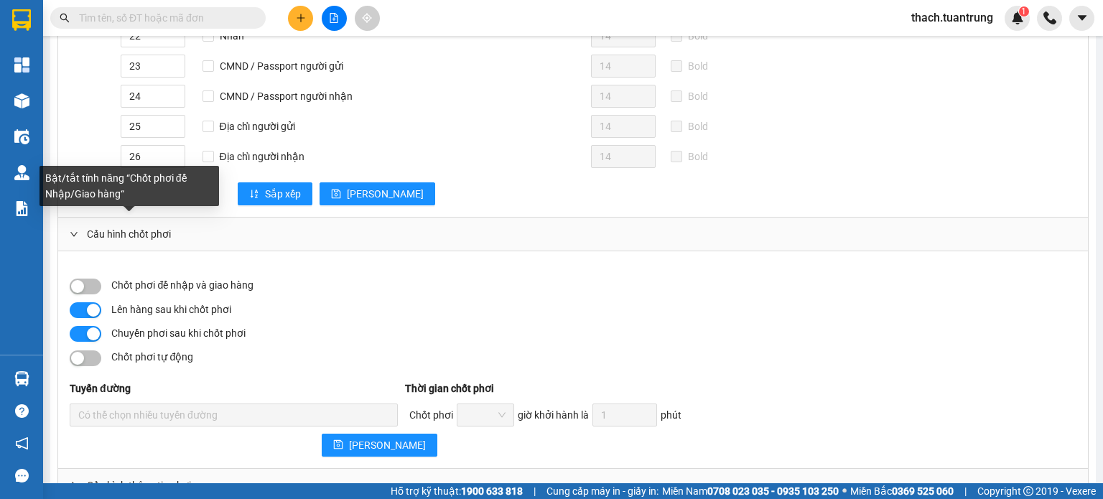
click at [133, 231] on span "Cấu hình chốt phơi" at bounding box center [129, 234] width 84 height 16
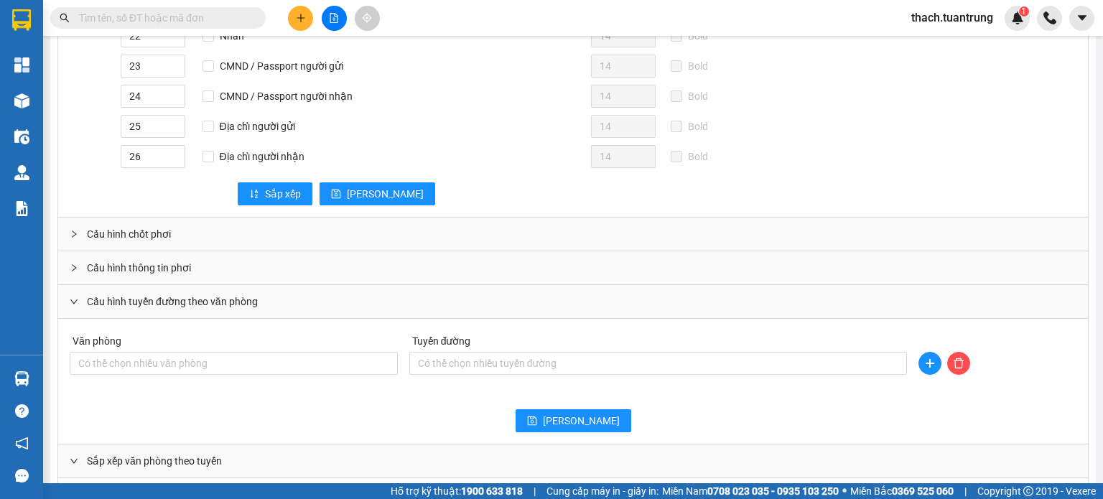
click at [120, 271] on div "Cấu hình thông tin phơi" at bounding box center [573, 267] width 1030 height 33
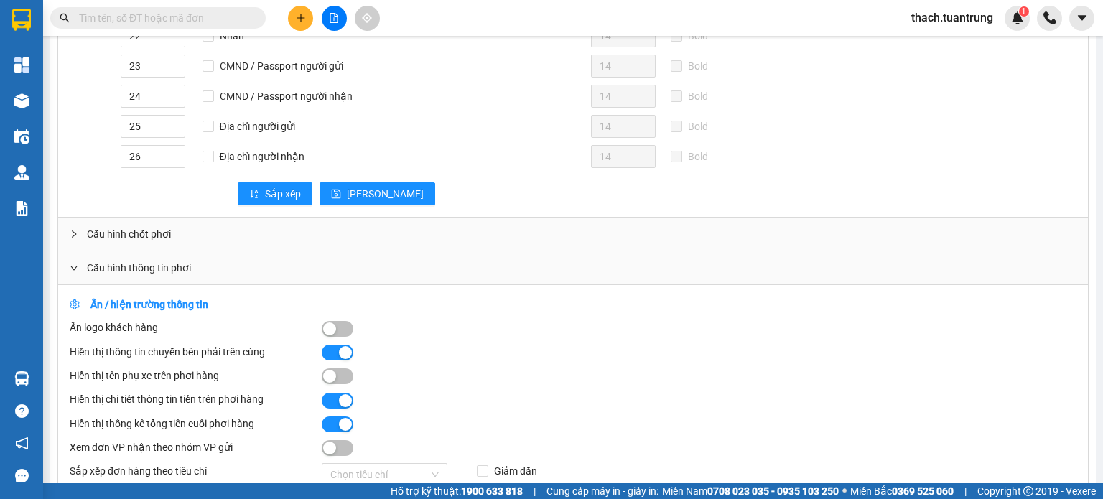
click at [149, 271] on div "Cấu hình thông tin phơi" at bounding box center [573, 267] width 1030 height 33
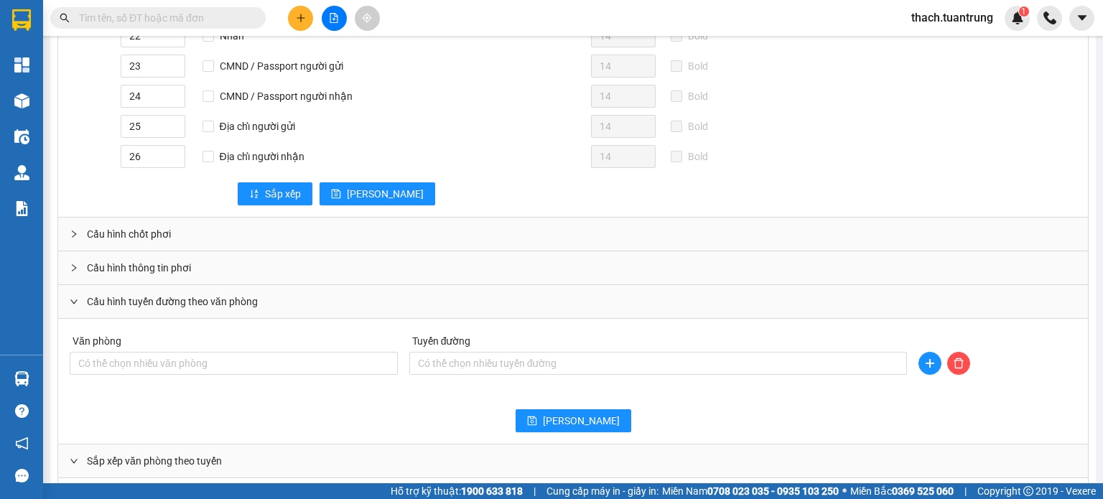
click at [140, 299] on div "Cấu hình tuyến đường theo văn phòng" at bounding box center [573, 301] width 1030 height 33
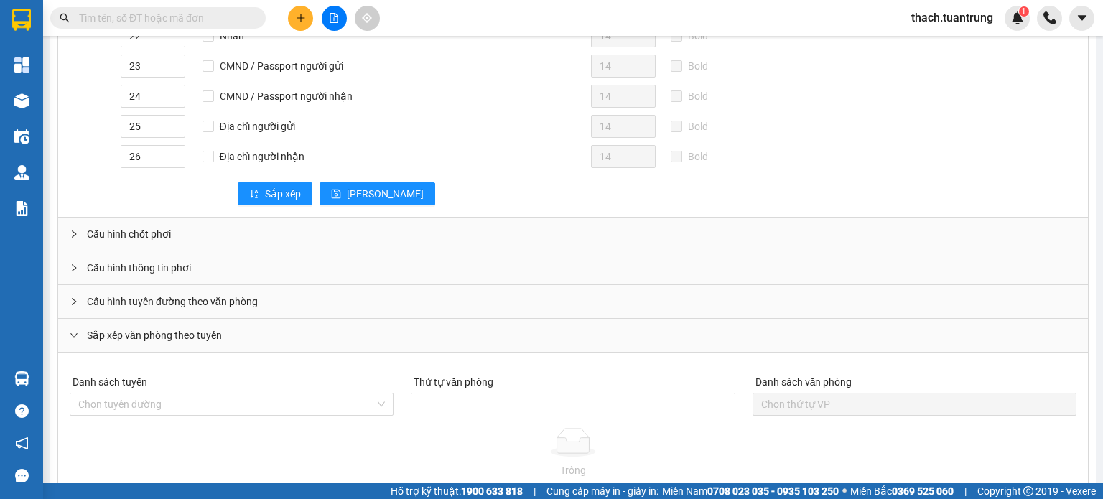
click at [140, 299] on div "Cấu hình tuyến đường theo văn phòng" at bounding box center [573, 301] width 1030 height 33
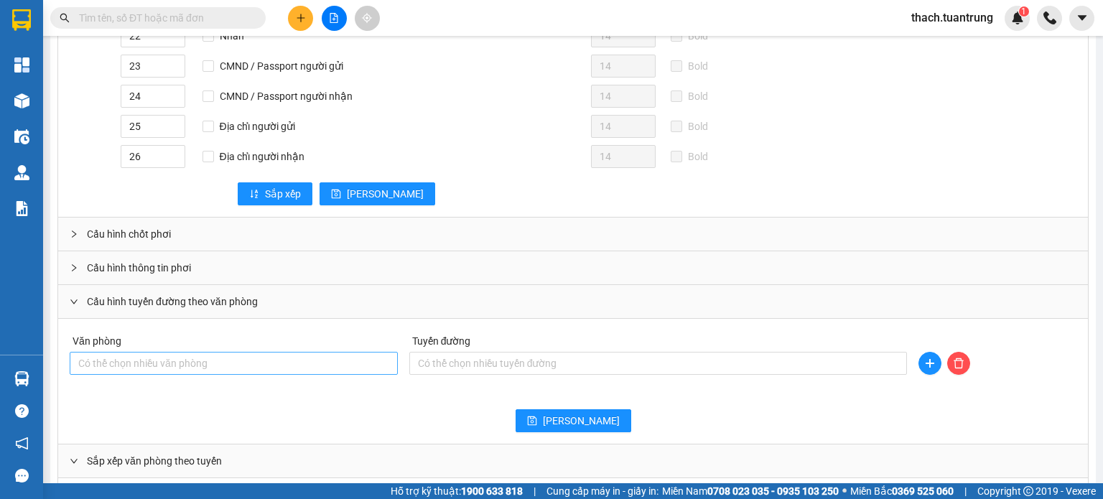
click at [279, 355] on div at bounding box center [233, 363] width 321 height 17
click at [279, 356] on div at bounding box center [233, 363] width 321 height 17
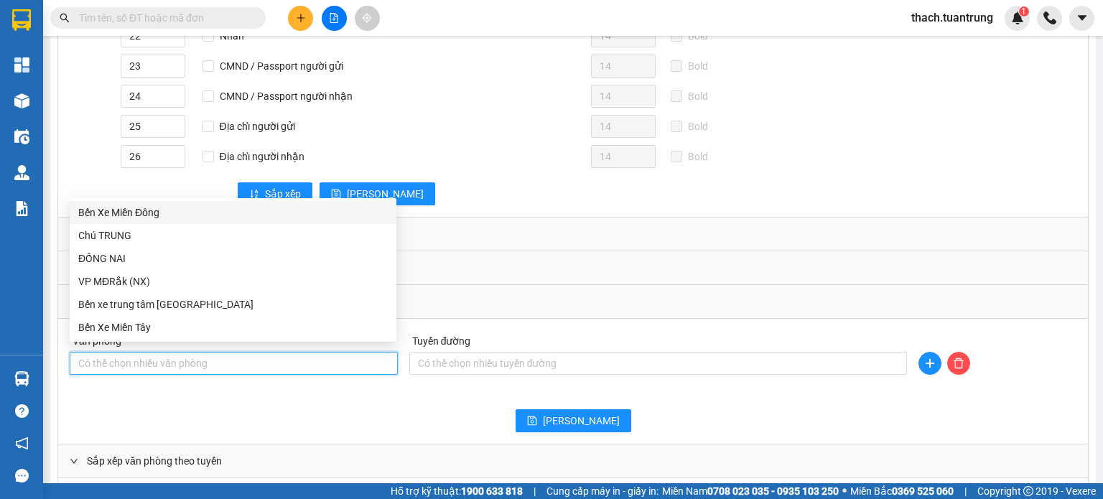
click at [321, 356] on div at bounding box center [233, 363] width 321 height 17
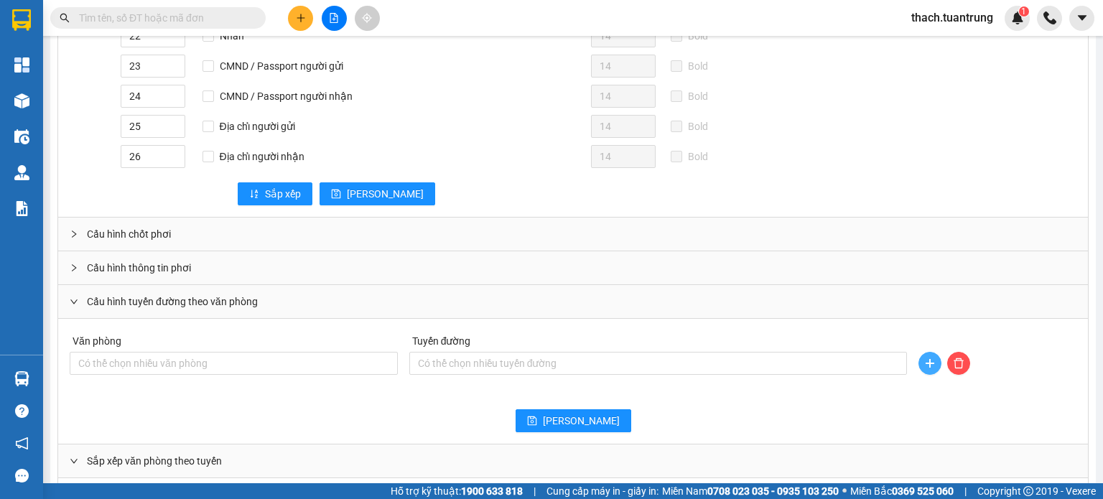
click at [926, 358] on icon "plus" at bounding box center [929, 363] width 11 height 11
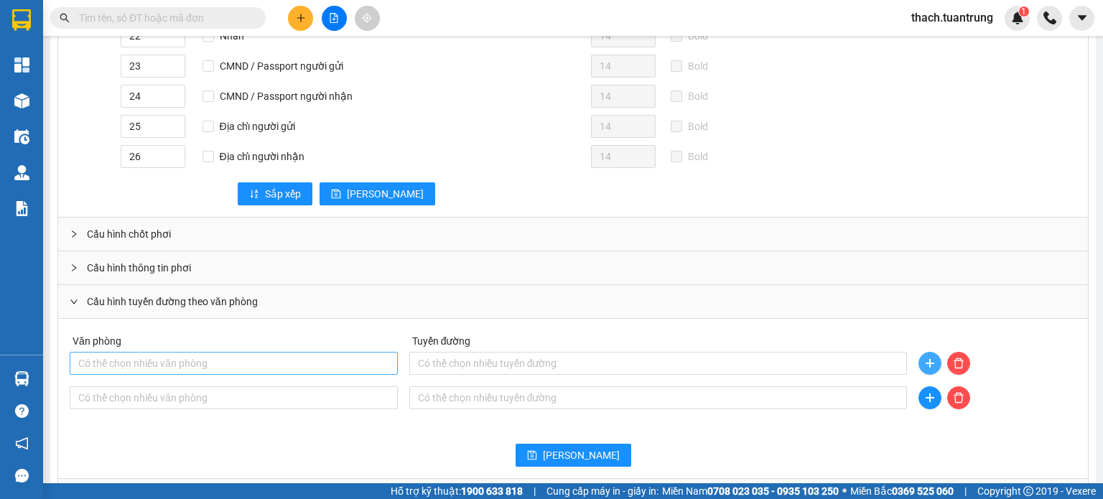
click at [248, 359] on div at bounding box center [233, 363] width 321 height 17
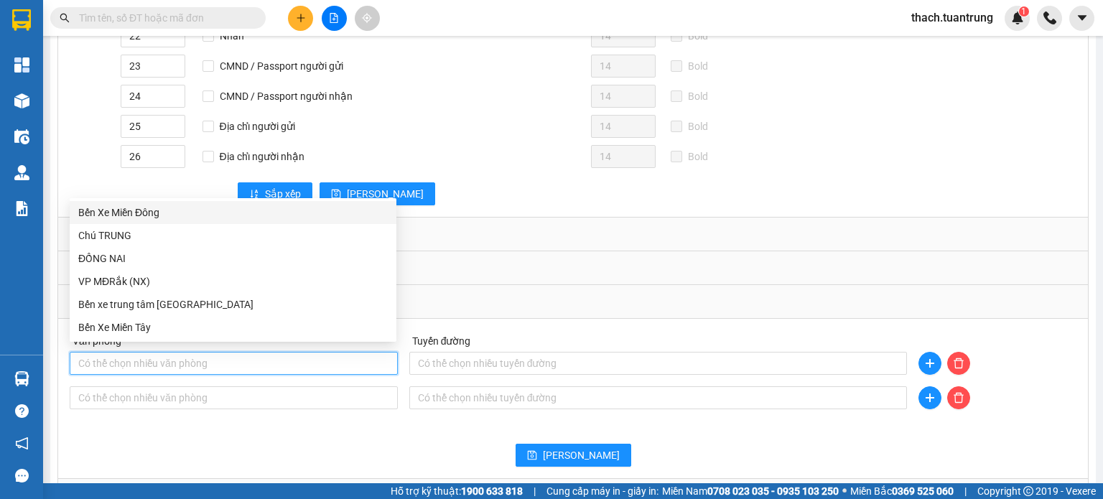
click at [148, 213] on div "Bến Xe Miền Đông" at bounding box center [233, 213] width 310 height 16
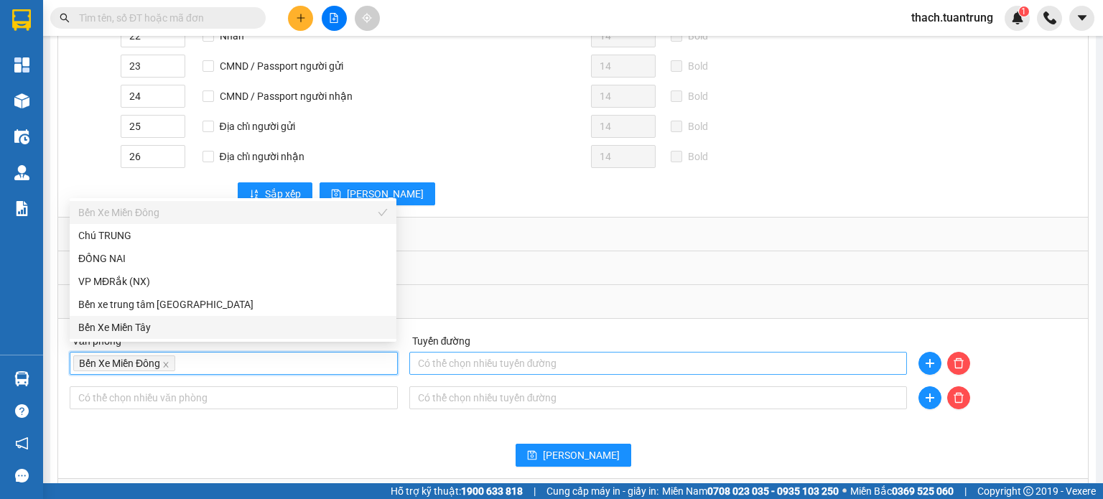
click at [488, 355] on div at bounding box center [658, 363] width 491 height 17
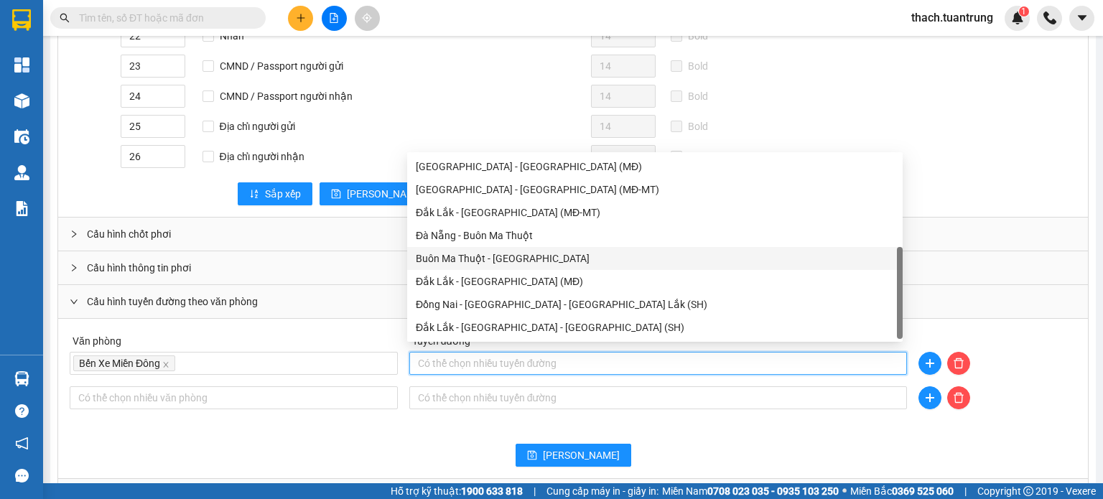
scroll to position [0, 0]
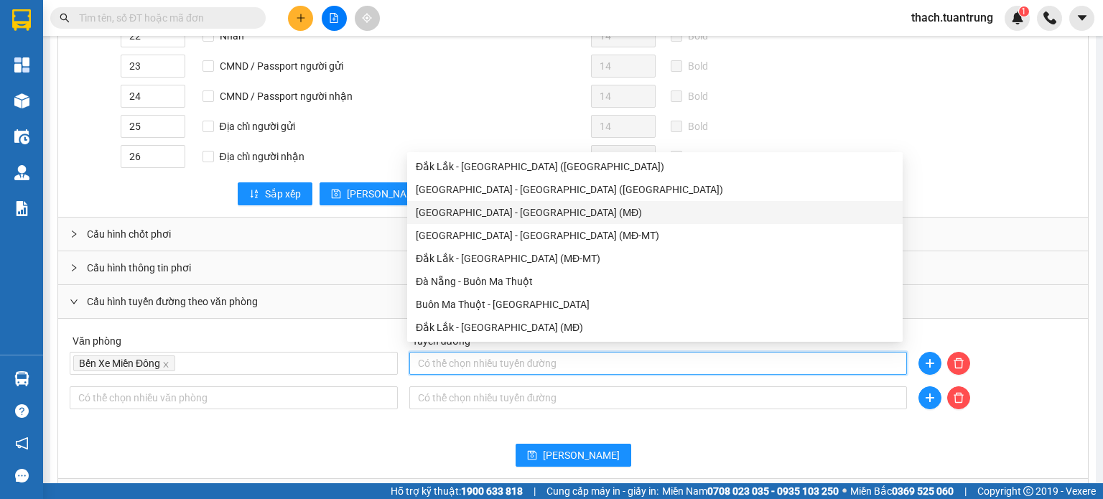
click at [483, 210] on div "[GEOGRAPHIC_DATA] - [GEOGRAPHIC_DATA] (MĐ)" at bounding box center [655, 213] width 478 height 16
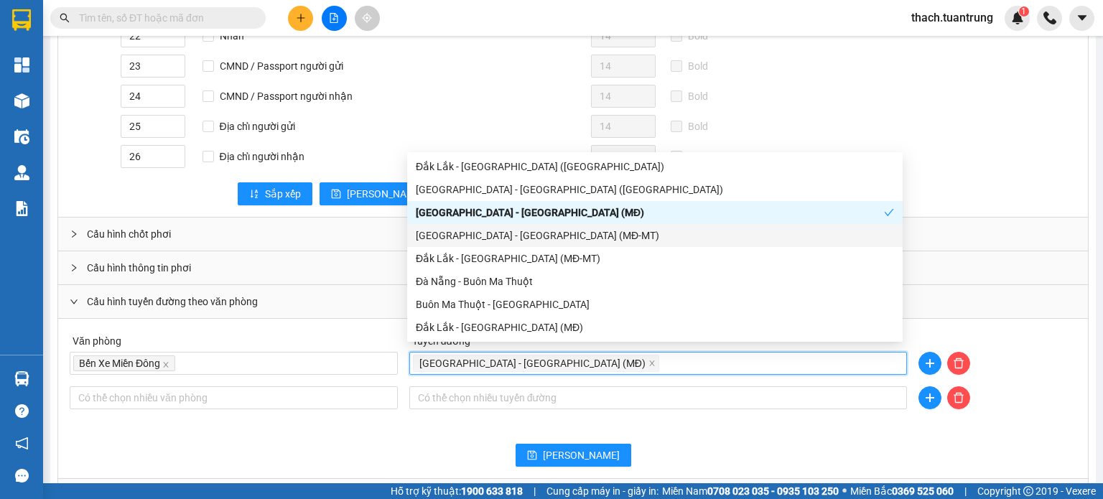
click at [526, 237] on div "[GEOGRAPHIC_DATA] - [GEOGRAPHIC_DATA] (MĐ-MT)" at bounding box center [655, 236] width 478 height 16
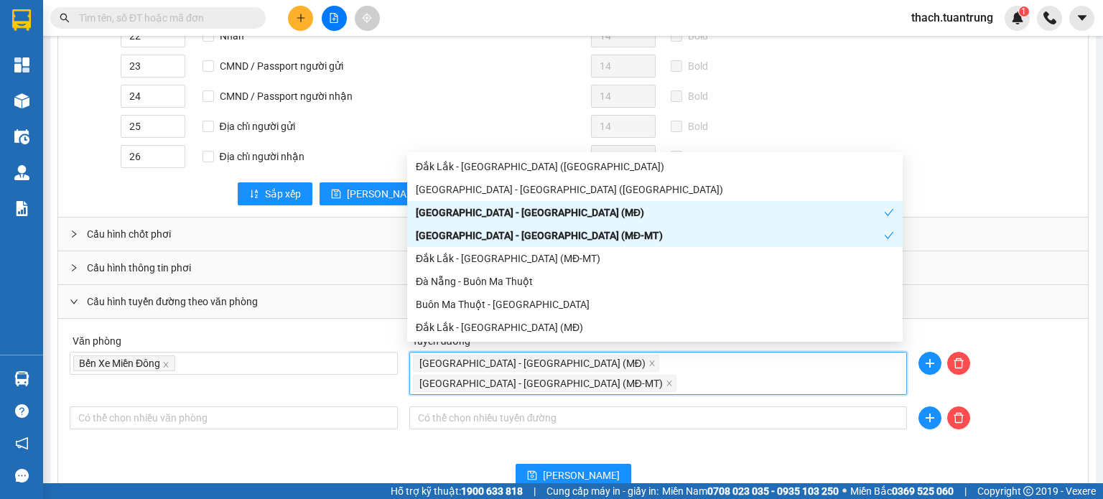
scroll to position [46, 0]
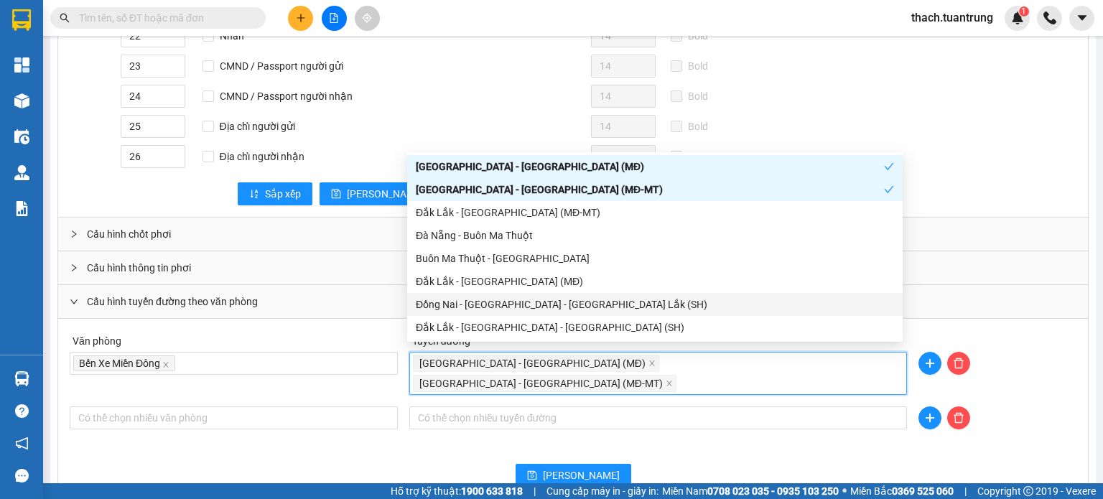
click at [549, 303] on div "Đồng Nai - [GEOGRAPHIC_DATA] - [GEOGRAPHIC_DATA] Lắk (SH)" at bounding box center [655, 305] width 478 height 16
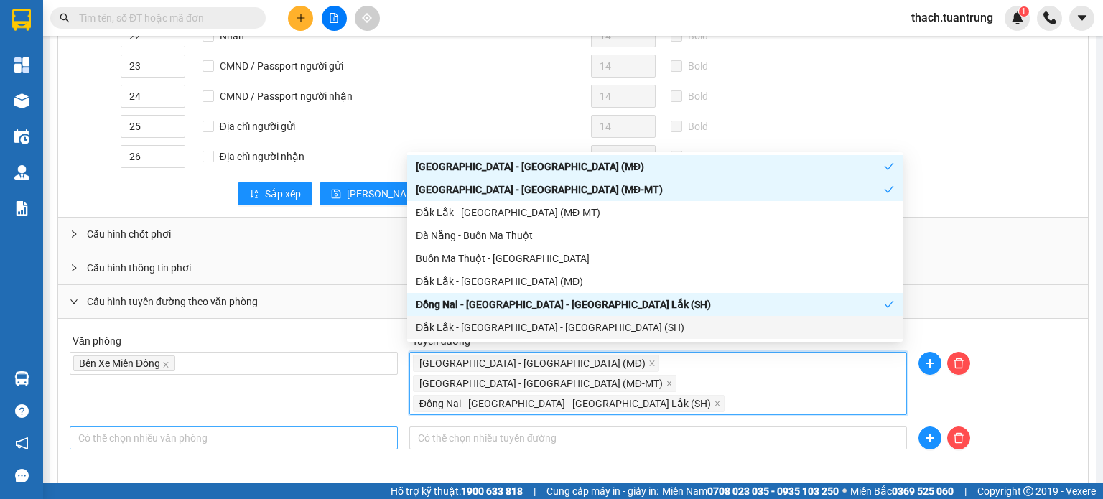
click at [273, 429] on div at bounding box center [233, 437] width 321 height 17
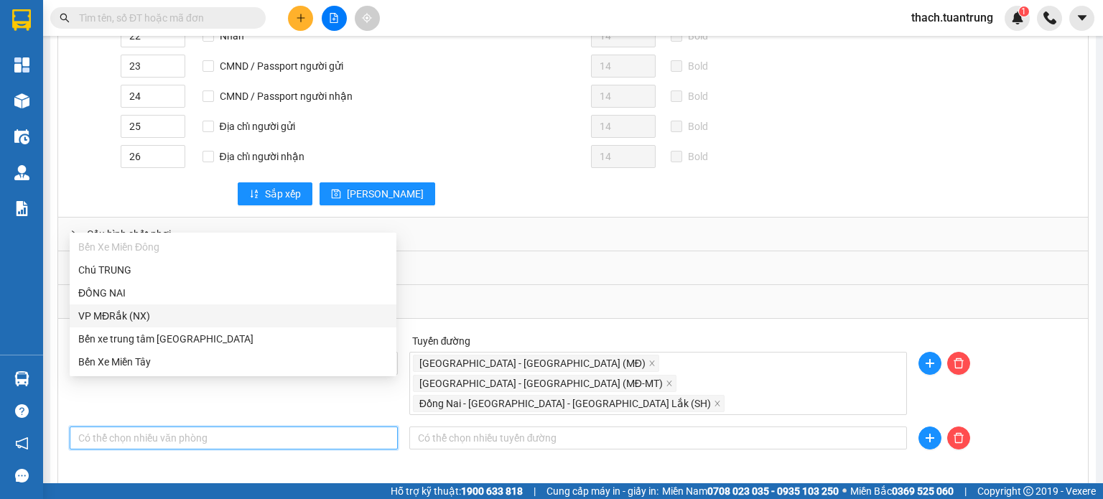
click at [129, 321] on div "VP MĐRắk (NX)" at bounding box center [233, 316] width 310 height 16
click at [483, 429] on div at bounding box center [658, 437] width 491 height 17
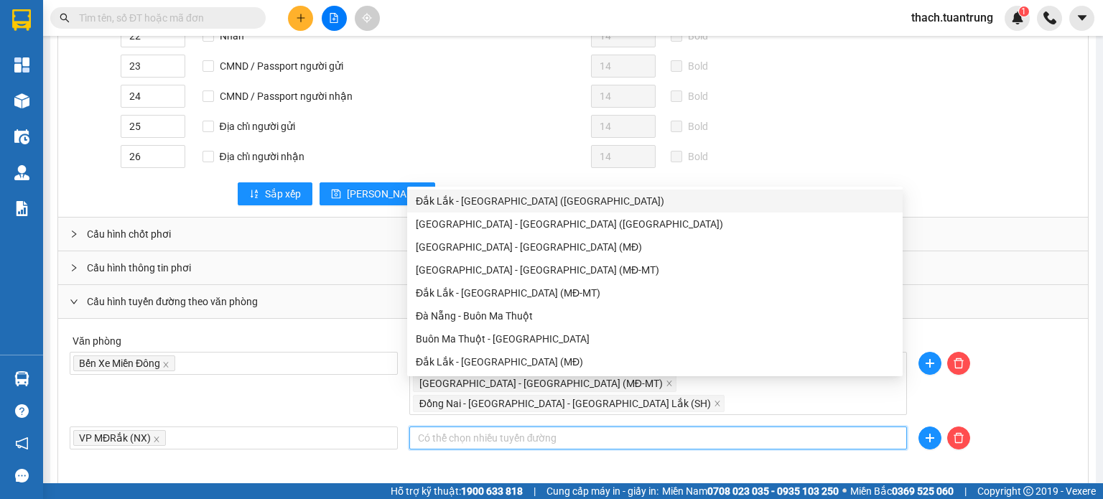
click at [477, 204] on div "Đắk Lắk - [GEOGRAPHIC_DATA] ([GEOGRAPHIC_DATA])" at bounding box center [655, 201] width 478 height 16
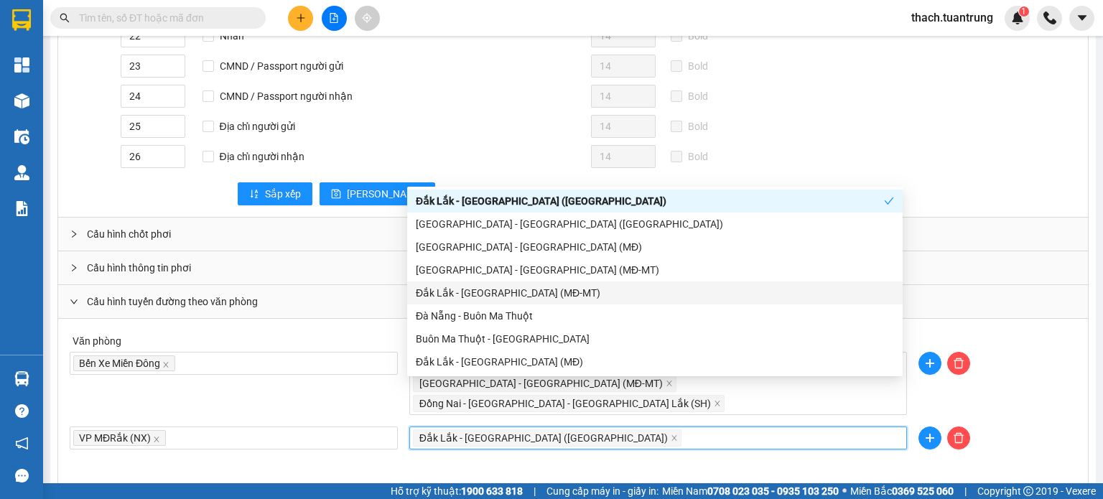
click at [480, 294] on div "Đắk Lắk - [GEOGRAPHIC_DATA] (MĐ-MT)" at bounding box center [655, 293] width 478 height 16
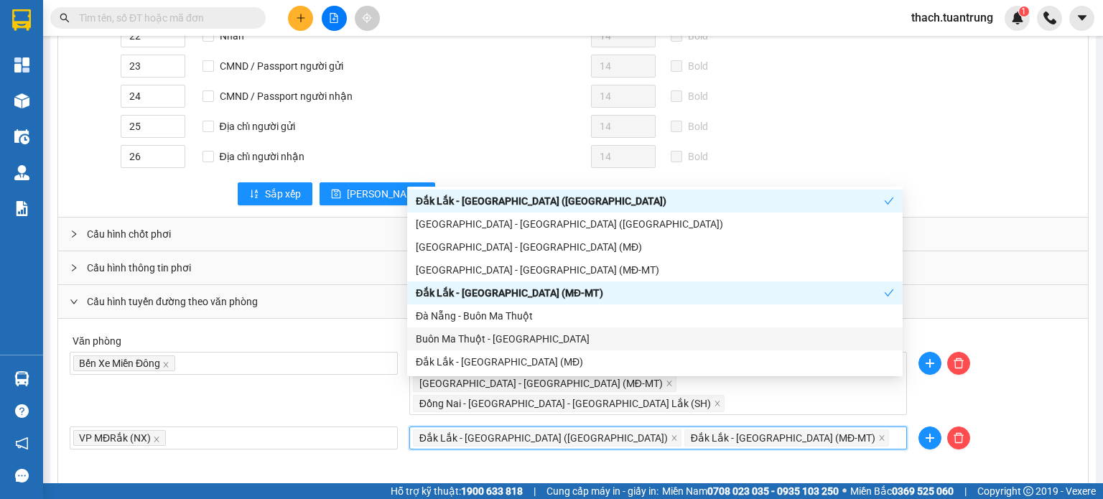
drag, startPoint x: 454, startPoint y: 338, endPoint x: 460, endPoint y: 343, distance: 7.6
click at [454, 340] on div "Buôn Ma Thuột - [GEOGRAPHIC_DATA]" at bounding box center [655, 339] width 478 height 16
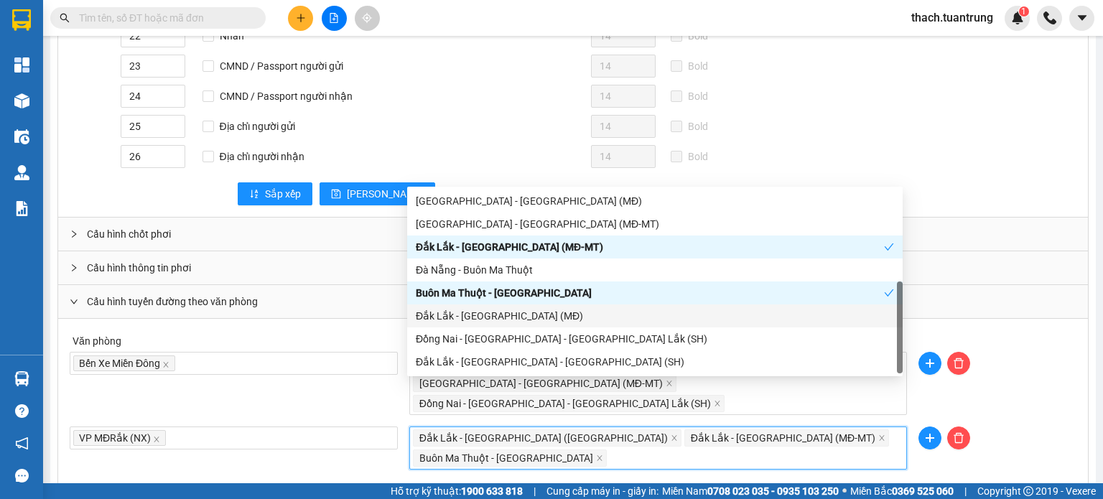
click at [478, 312] on div "Đắk Lắk - [GEOGRAPHIC_DATA] (MĐ)" at bounding box center [655, 316] width 478 height 16
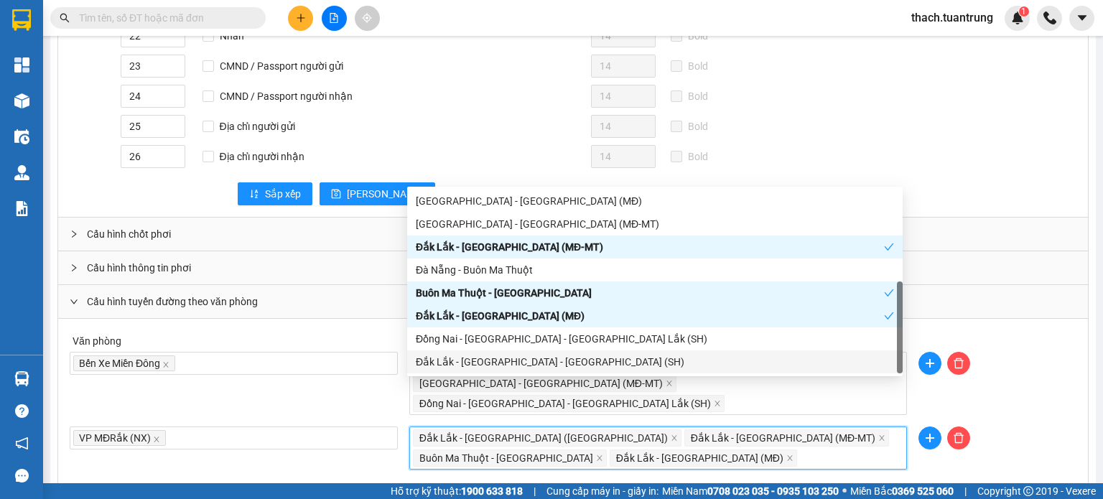
drag, startPoint x: 486, startPoint y: 358, endPoint x: 536, endPoint y: 377, distance: 53.6
click at [485, 359] on div "Đắk Lắk - [GEOGRAPHIC_DATA] - [GEOGRAPHIC_DATA] (SH)" at bounding box center [655, 362] width 478 height 16
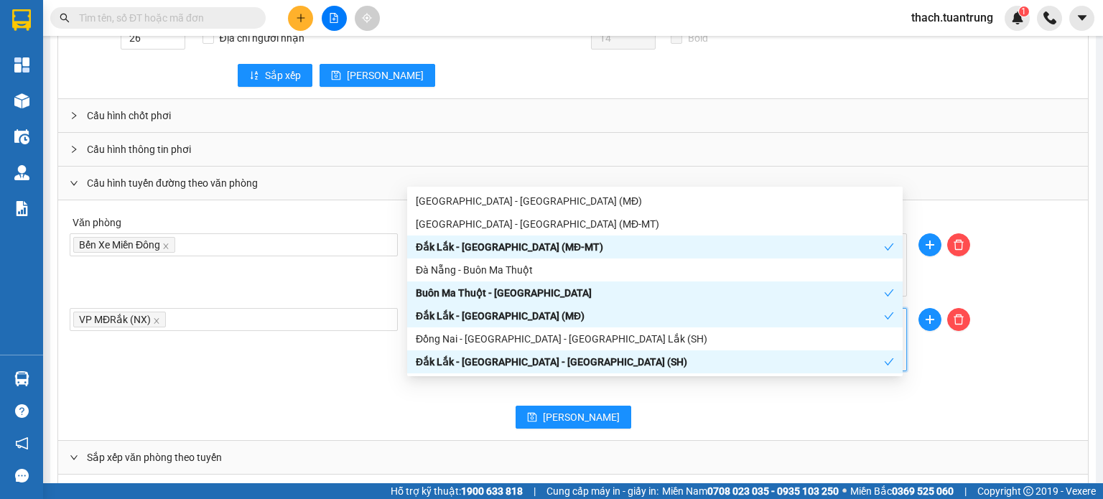
scroll to position [957, 0]
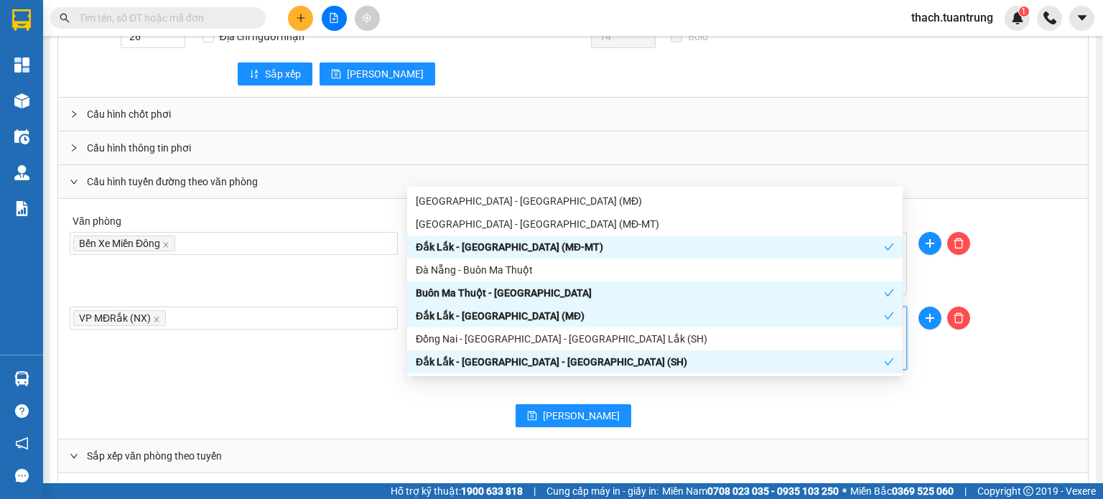
click at [282, 331] on div "Văn phòng Bến Xe Miền Đông Tuyến đường Sài Gòn - Đắk Lắk (MĐ) Sài Gòn - Đắk Lắk…" at bounding box center [573, 319] width 1030 height 240
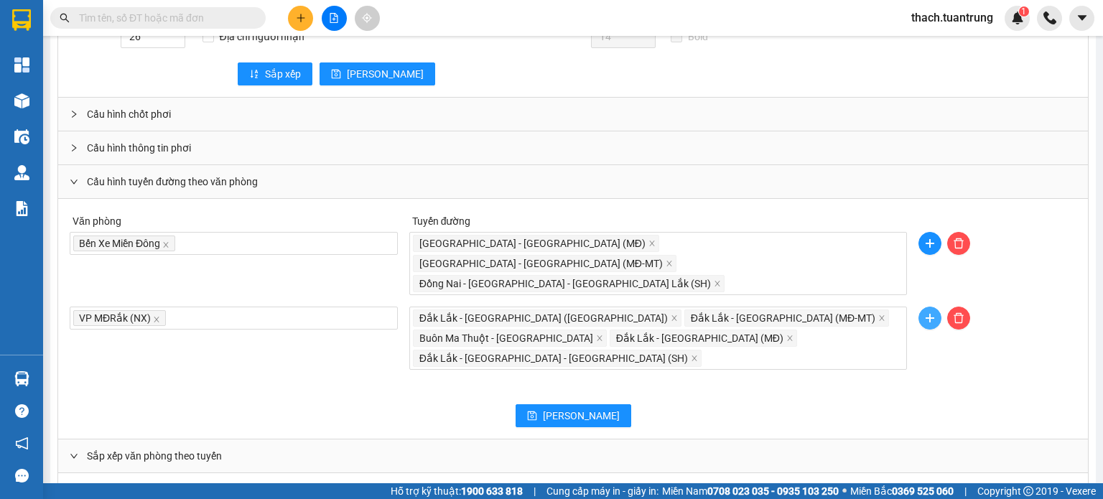
click at [924, 312] on icon "plus" at bounding box center [929, 317] width 11 height 11
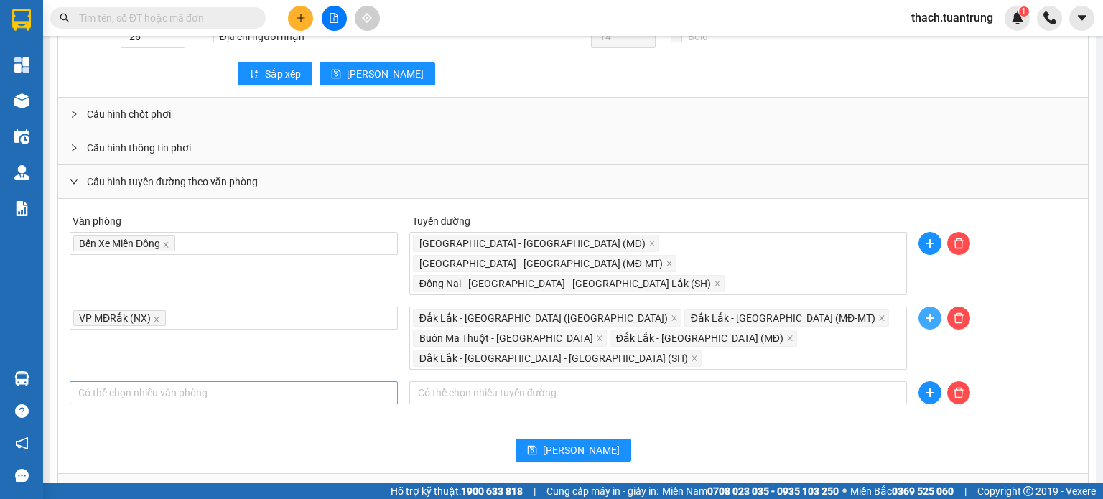
drag, startPoint x: 227, startPoint y: 313, endPoint x: 223, endPoint y: 321, distance: 9.0
click at [226, 381] on div "Có thể chọn nhiều văn phòng" at bounding box center [234, 392] width 328 height 23
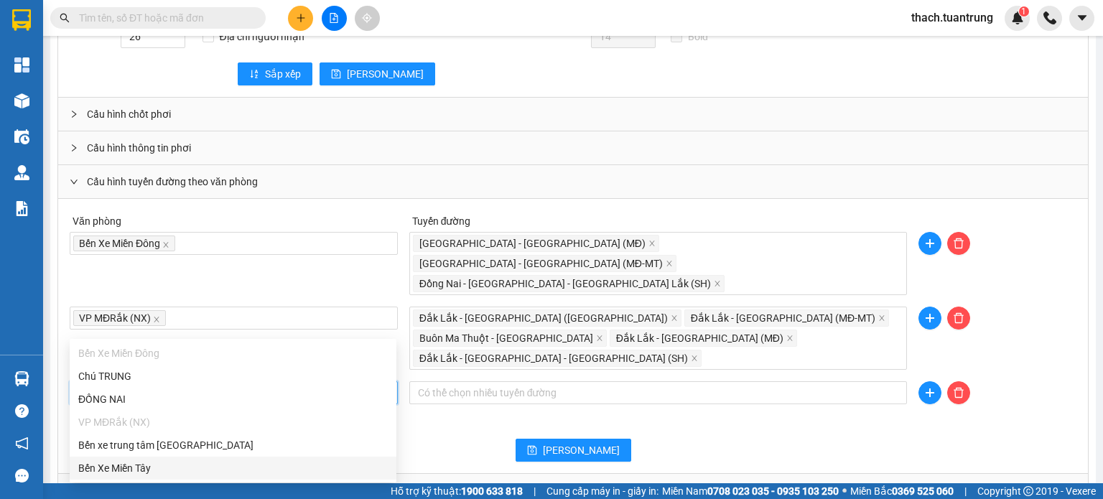
click at [128, 466] on div "Bến Xe Miền Tây" at bounding box center [233, 468] width 310 height 16
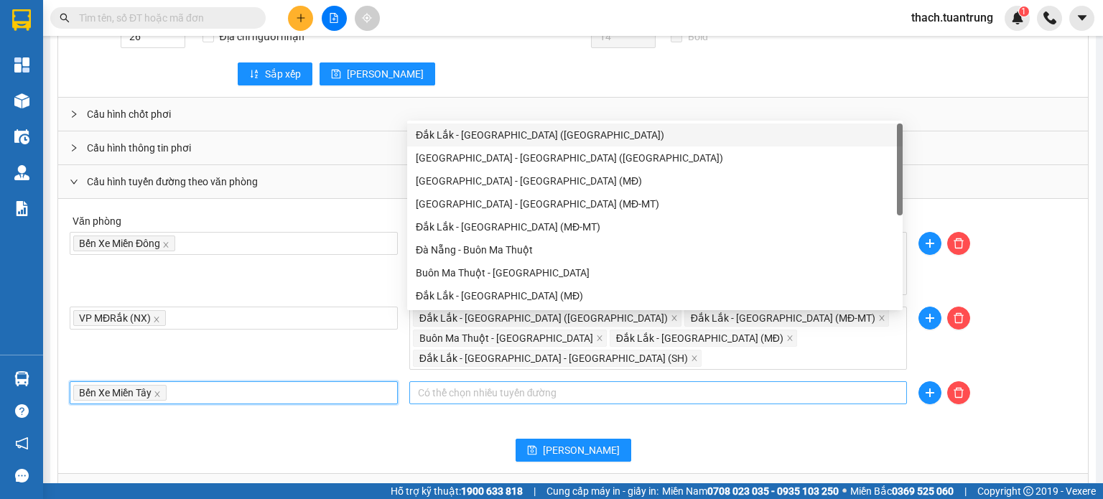
click at [493, 384] on div at bounding box center [658, 392] width 491 height 17
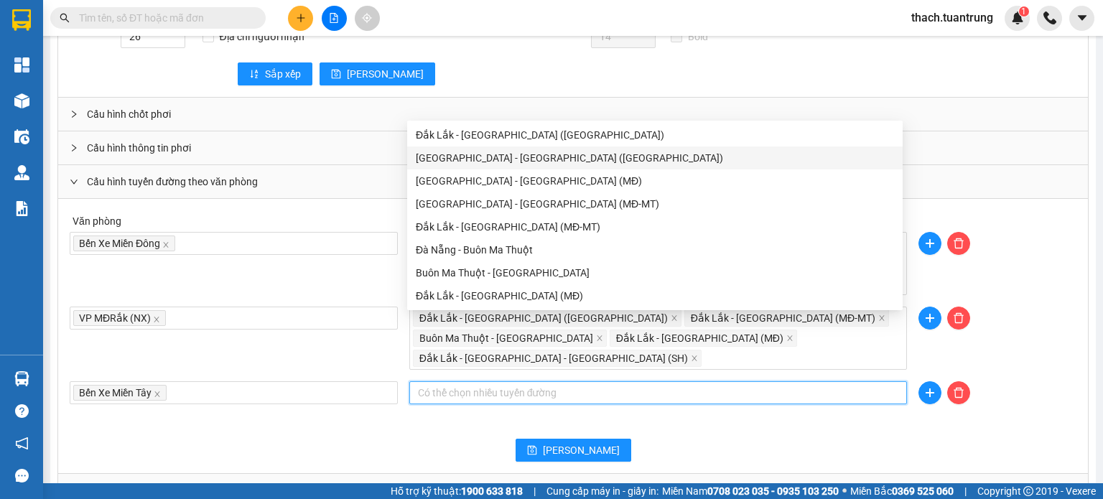
click at [485, 159] on div "[GEOGRAPHIC_DATA] - [GEOGRAPHIC_DATA] ([GEOGRAPHIC_DATA])" at bounding box center [655, 158] width 478 height 16
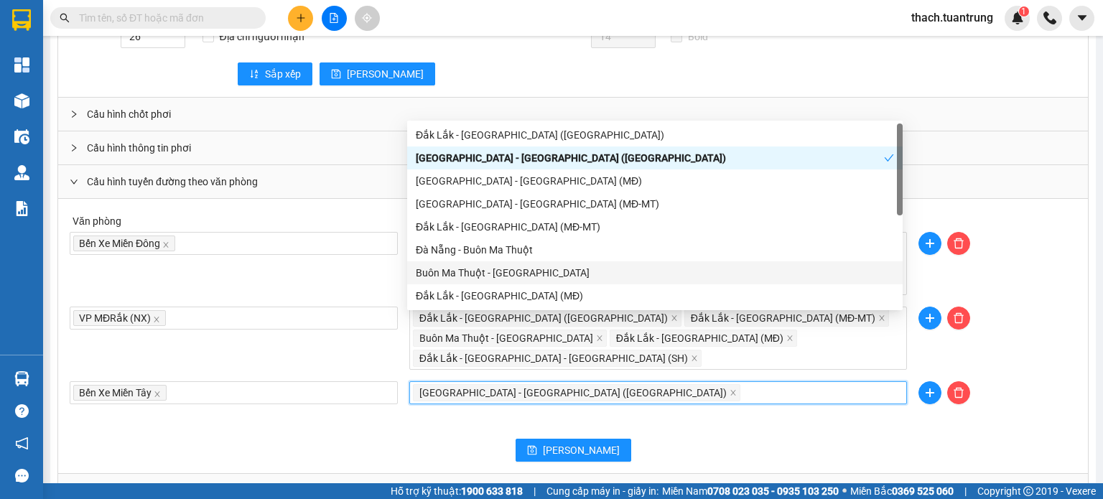
scroll to position [46, 0]
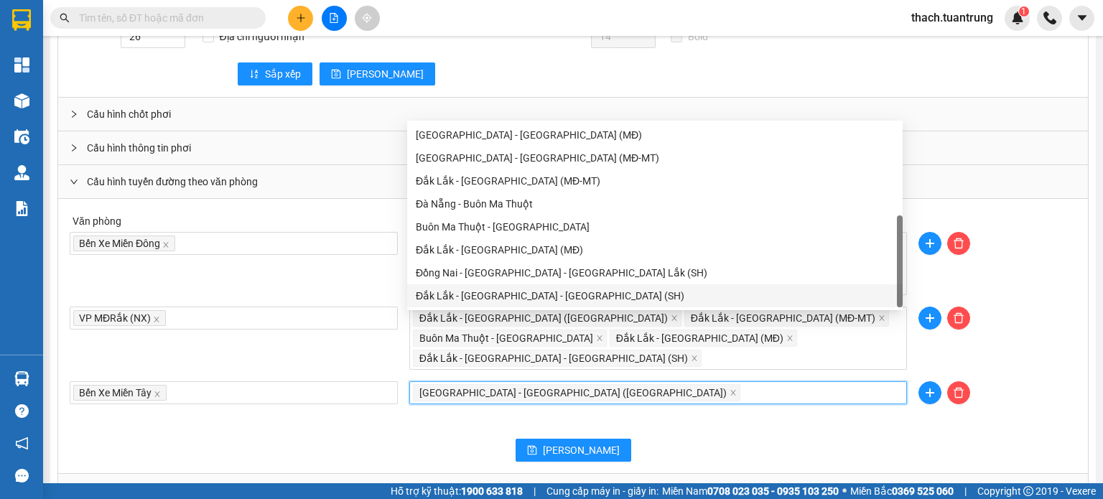
click at [740, 439] on div "[PERSON_NAME]" at bounding box center [573, 450] width 1007 height 23
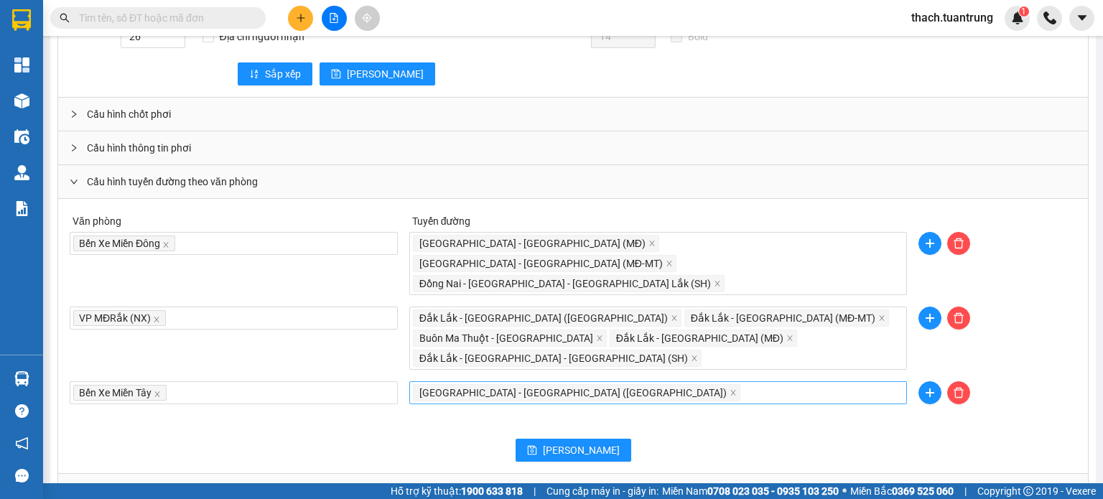
click at [572, 383] on div "[GEOGRAPHIC_DATA] - [GEOGRAPHIC_DATA] ([GEOGRAPHIC_DATA])" at bounding box center [658, 393] width 491 height 20
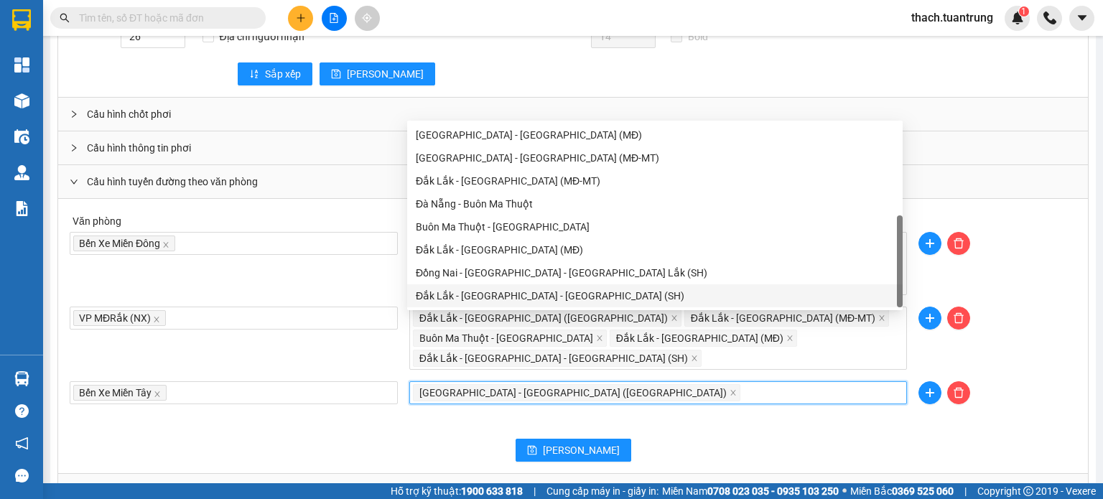
click at [684, 368] on div "Văn phòng Bến Xe Miền Đông Tuyến đường Sài Gòn - Đắk Lắk (MĐ) Sài Gòn - Đắk Lắk…" at bounding box center [573, 336] width 1030 height 274
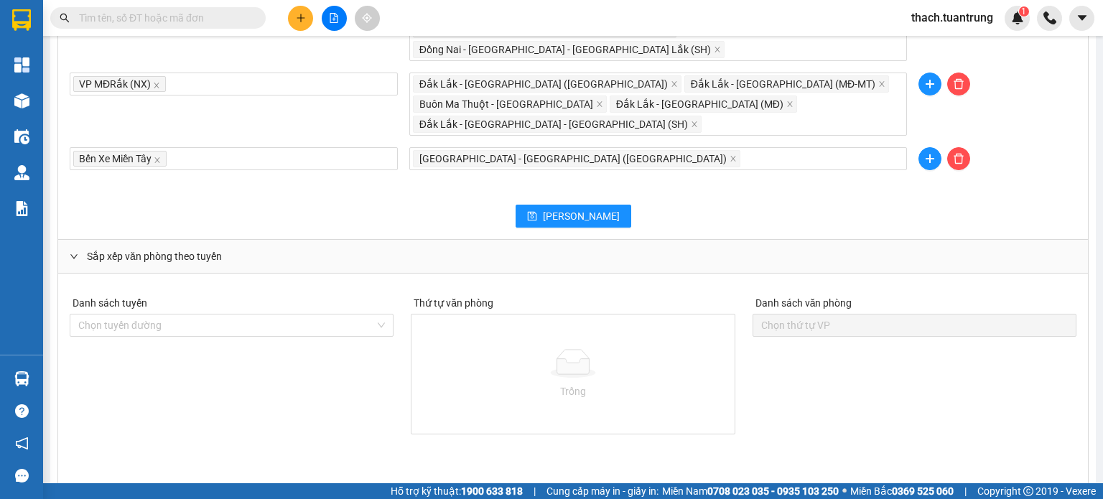
scroll to position [1196, 0]
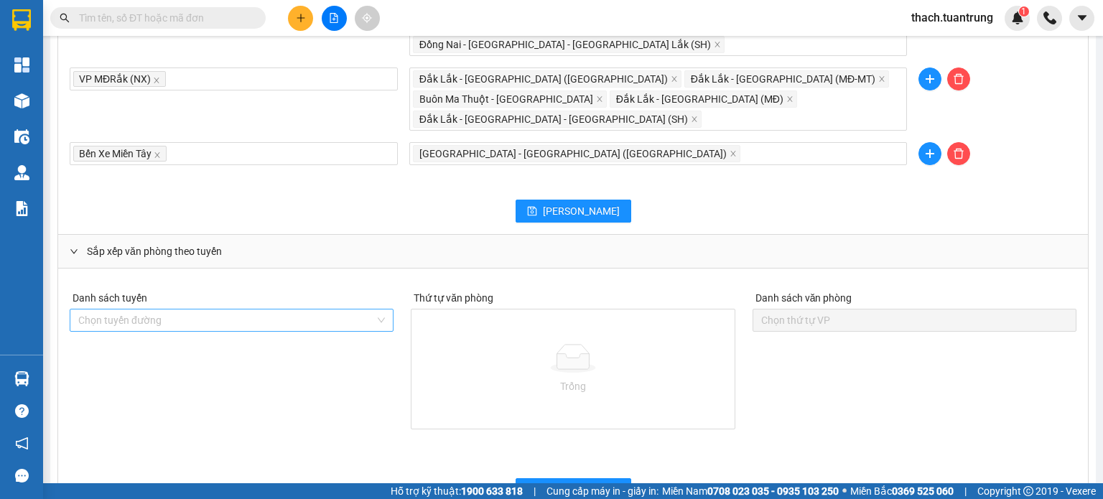
click at [299, 310] on input "search" at bounding box center [226, 321] width 297 height 22
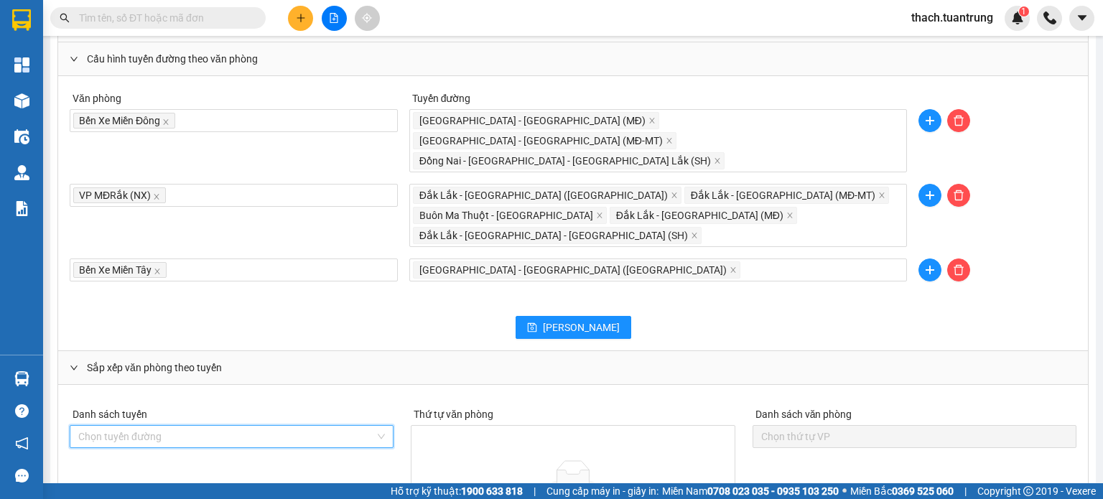
scroll to position [1077, 0]
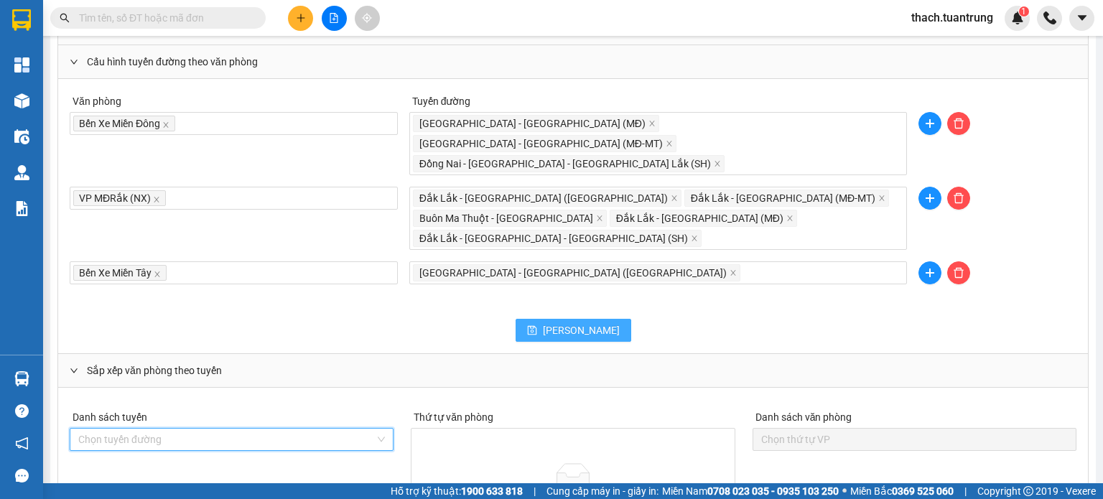
click at [566, 319] on button "[PERSON_NAME]" at bounding box center [574, 330] width 116 height 23
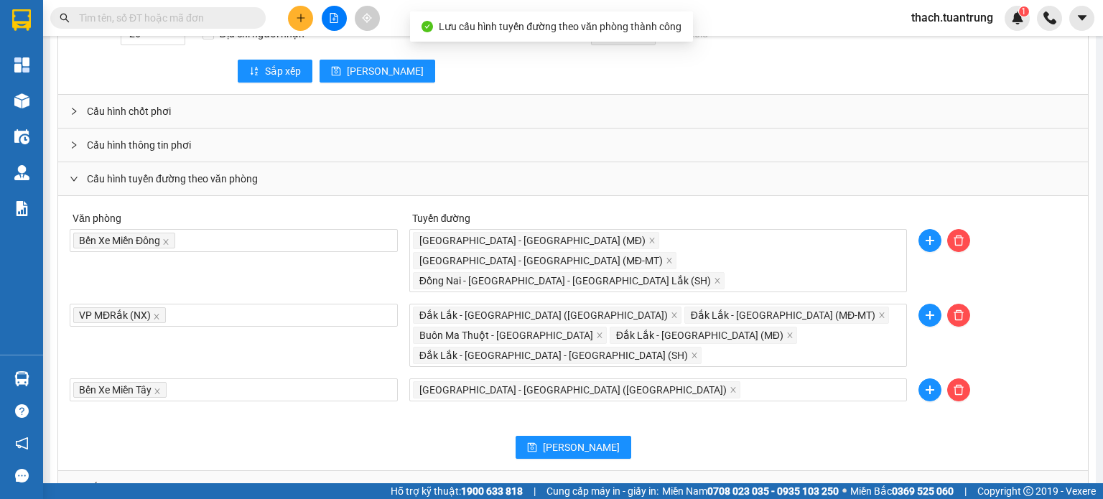
scroll to position [957, 0]
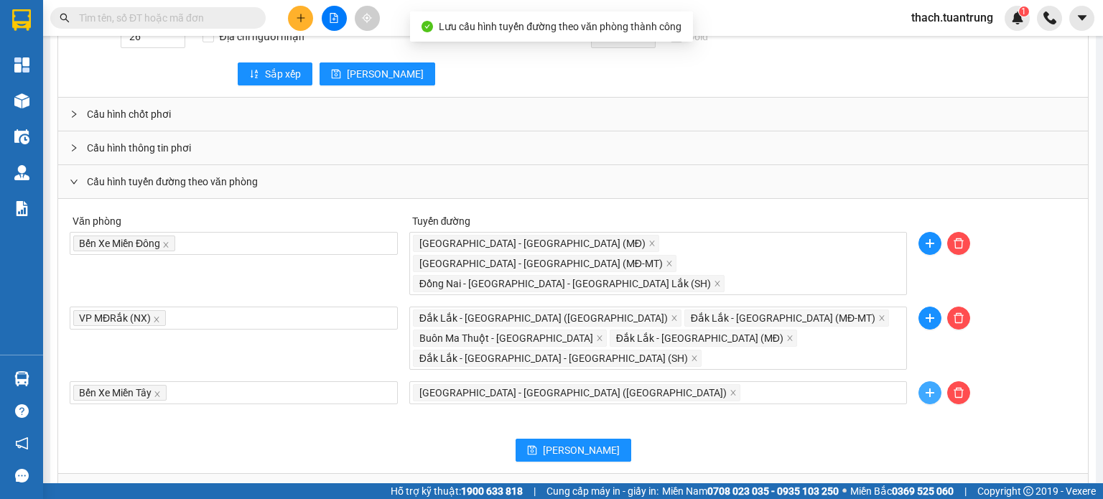
click at [926, 381] on button "button" at bounding box center [930, 392] width 23 height 23
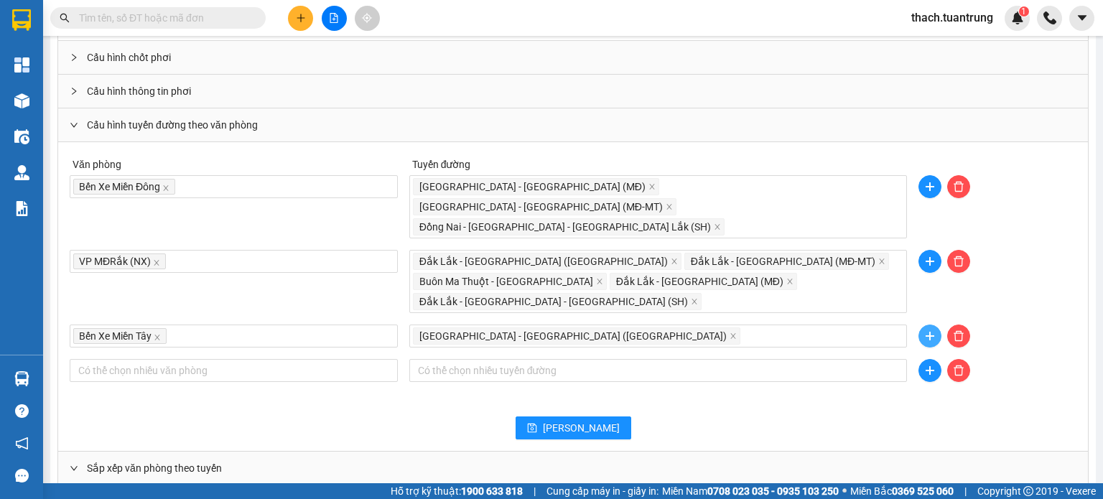
scroll to position [1077, 0]
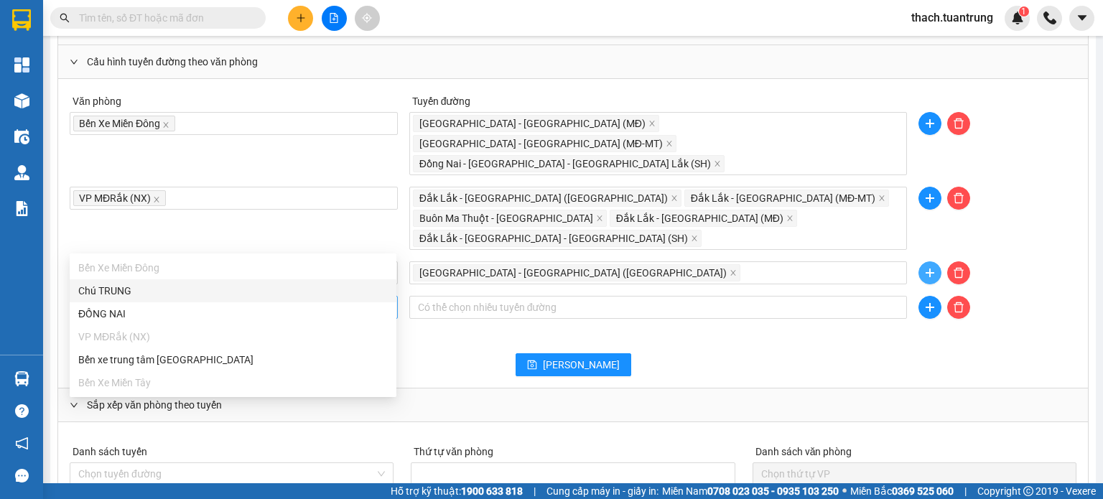
click at [244, 299] on div at bounding box center [233, 307] width 321 height 17
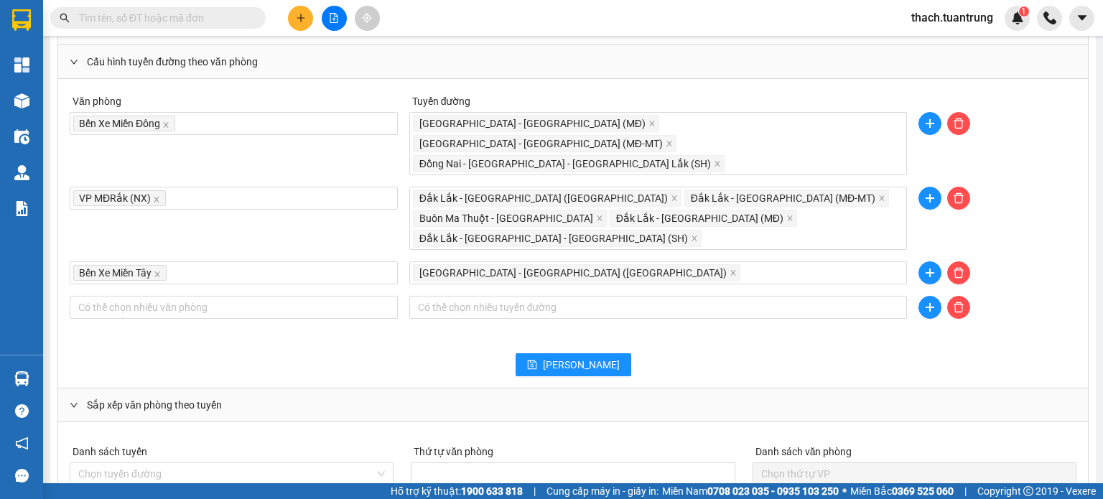
drag, startPoint x: 437, startPoint y: 287, endPoint x: 407, endPoint y: 281, distance: 30.0
click at [437, 353] on div "[PERSON_NAME]" at bounding box center [573, 364] width 1007 height 23
click at [282, 299] on div at bounding box center [233, 307] width 321 height 17
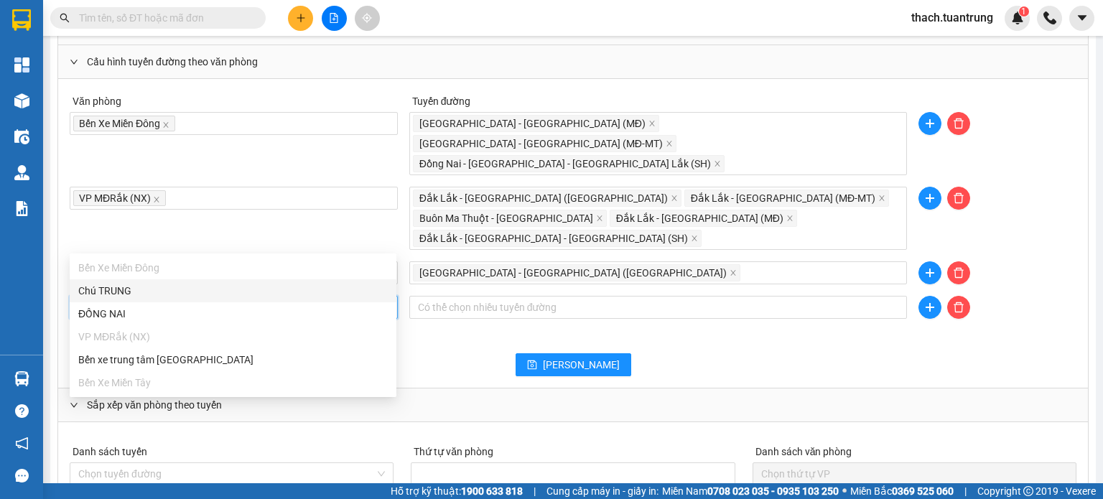
click at [144, 289] on div "Chú TRUNG" at bounding box center [233, 291] width 310 height 16
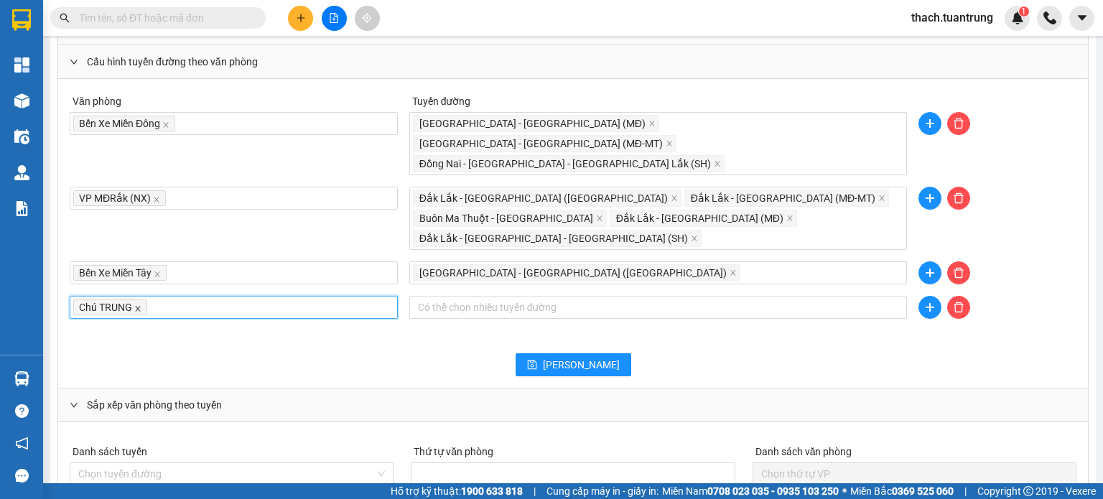
drag, startPoint x: 138, startPoint y: 241, endPoint x: 233, endPoint y: 246, distance: 94.9
click at [137, 305] on icon "close" at bounding box center [137, 308] width 7 height 7
click at [564, 353] on button "[PERSON_NAME]" at bounding box center [574, 364] width 116 height 23
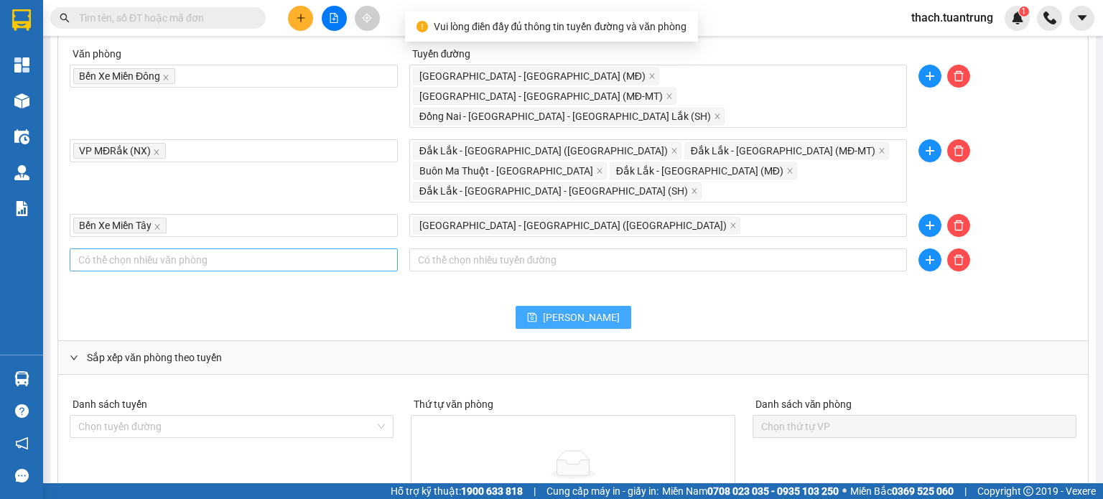
scroll to position [1196, 0]
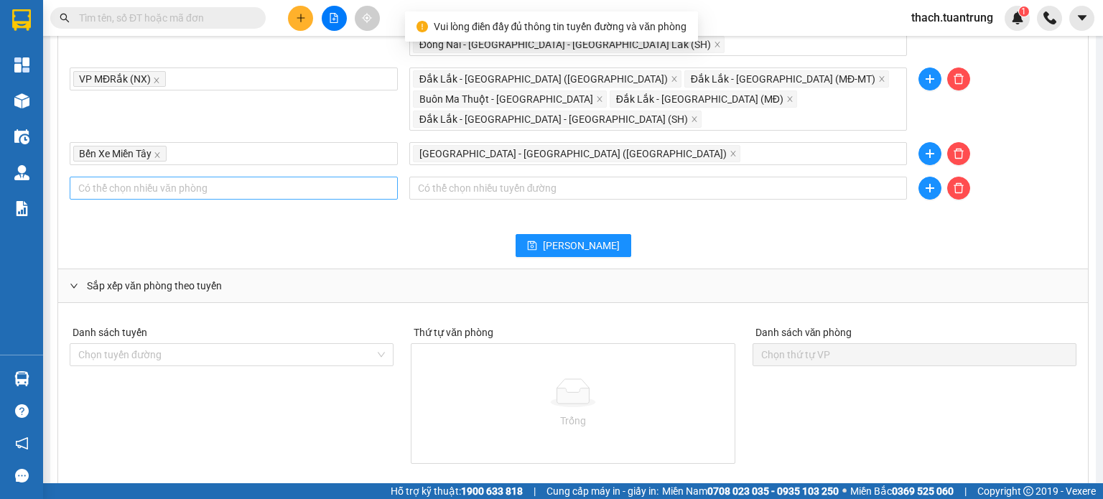
click at [65, 269] on div "Sắp xếp văn phòng theo tuyến" at bounding box center [573, 285] width 1030 height 33
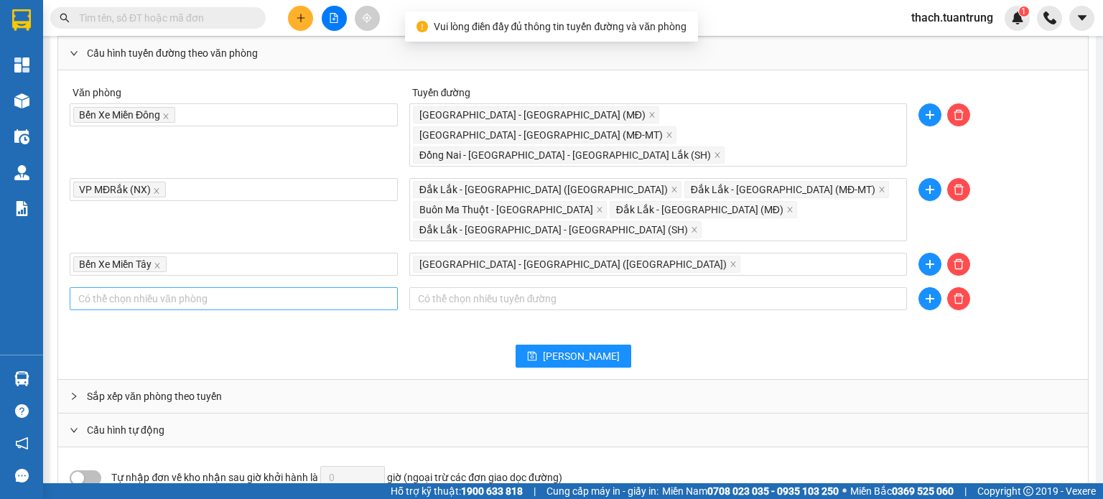
scroll to position [1083, 0]
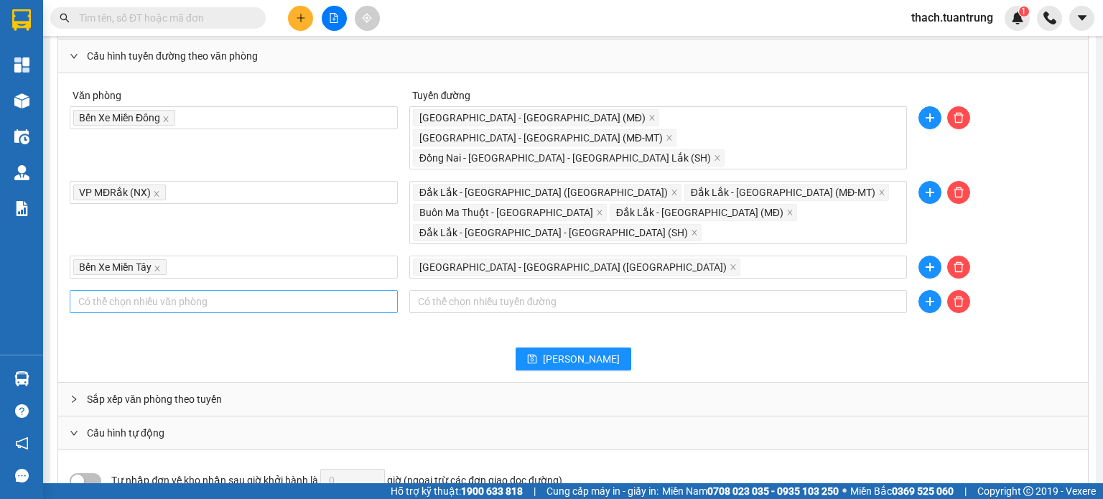
click at [78, 425] on div at bounding box center [78, 433] width 17 height 16
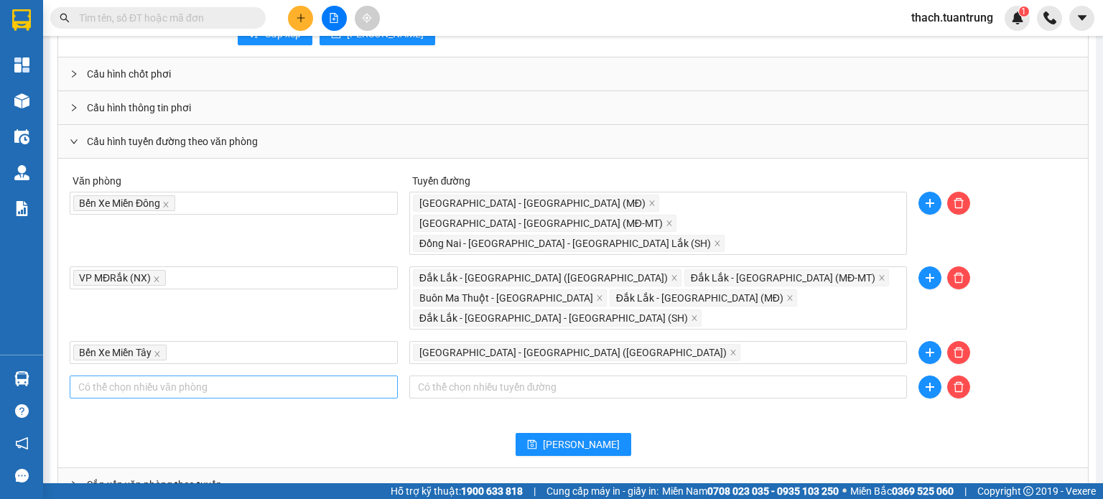
scroll to position [995, 0]
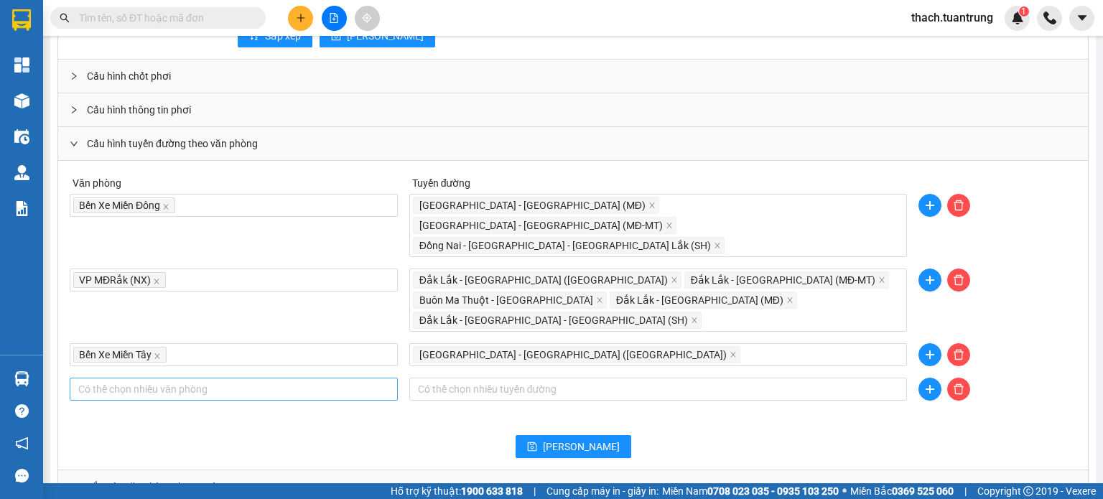
click at [108, 479] on span "Sắp xếp văn phòng theo tuyến" at bounding box center [154, 487] width 135 height 16
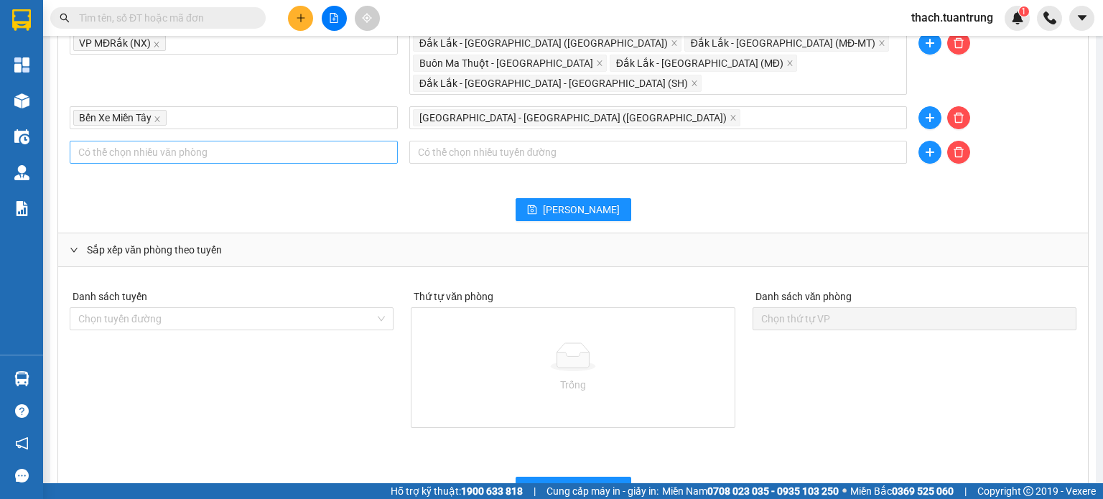
scroll to position [1235, 0]
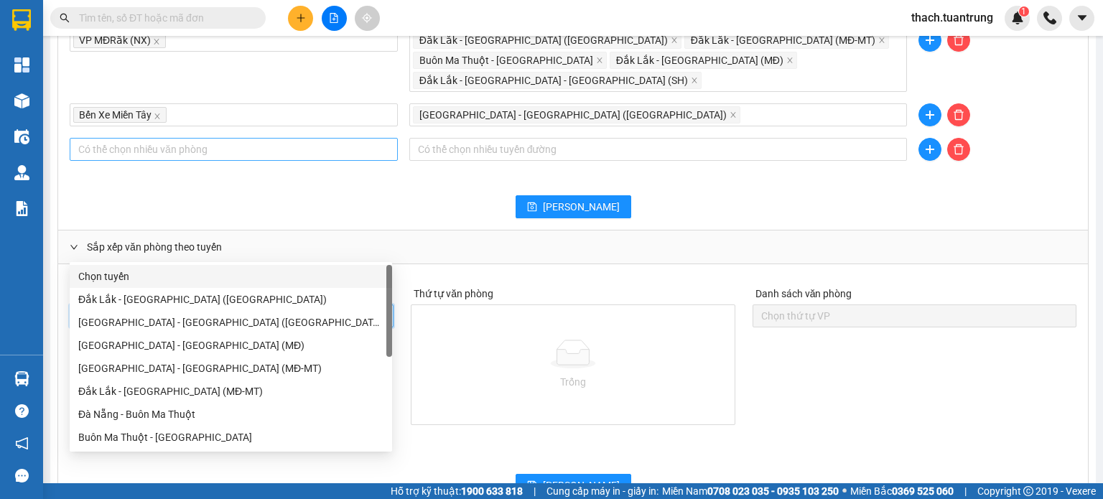
click at [256, 305] on input "search" at bounding box center [226, 316] width 297 height 22
drag, startPoint x: 147, startPoint y: 304, endPoint x: 233, endPoint y: 296, distance: 85.8
click at [147, 305] on div "Đắk Lắk - [GEOGRAPHIC_DATA] ([GEOGRAPHIC_DATA])" at bounding box center [230, 300] width 305 height 16
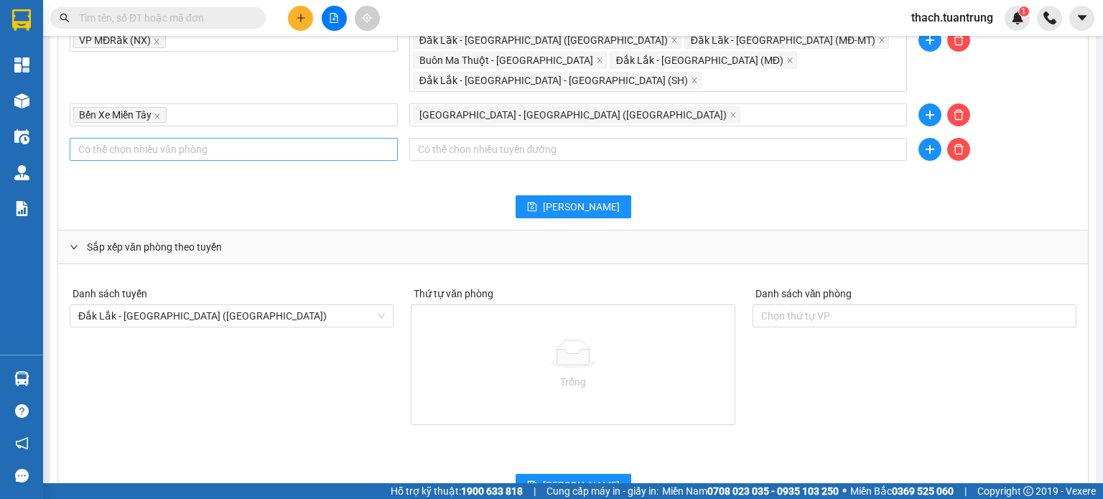
click at [495, 305] on div "Trống" at bounding box center [573, 364] width 322 height 119
click at [549, 305] on div "Trống" at bounding box center [573, 364] width 322 height 119
click at [779, 307] on div at bounding box center [914, 315] width 317 height 17
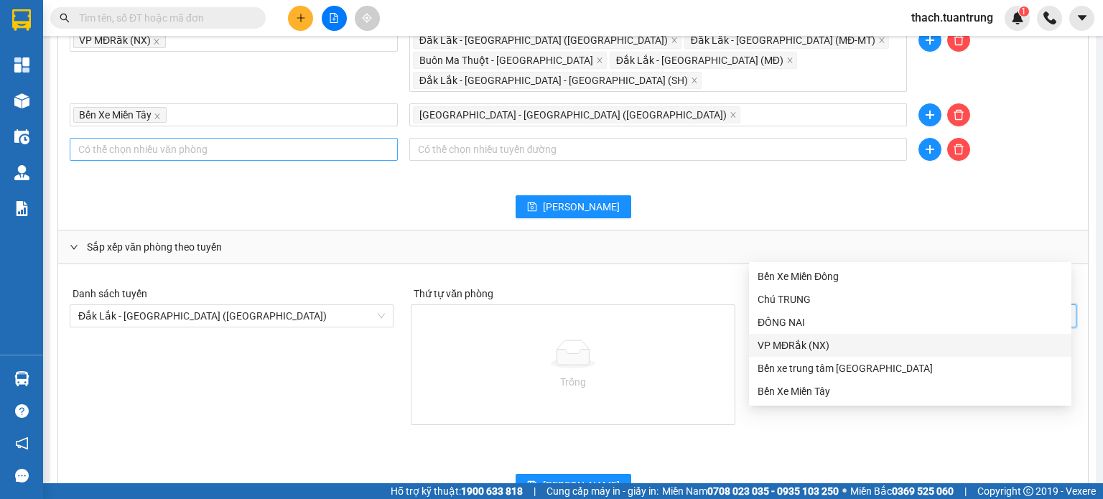
click at [802, 348] on div "VP MĐRắk (NX)" at bounding box center [910, 346] width 305 height 16
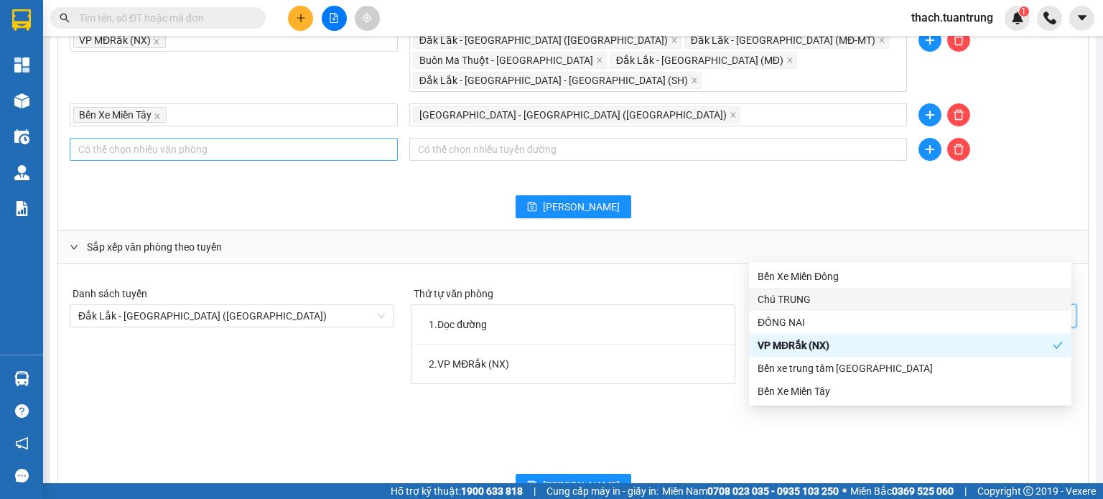
click at [795, 302] on div "Chú TRUNG" at bounding box center [910, 300] width 305 height 16
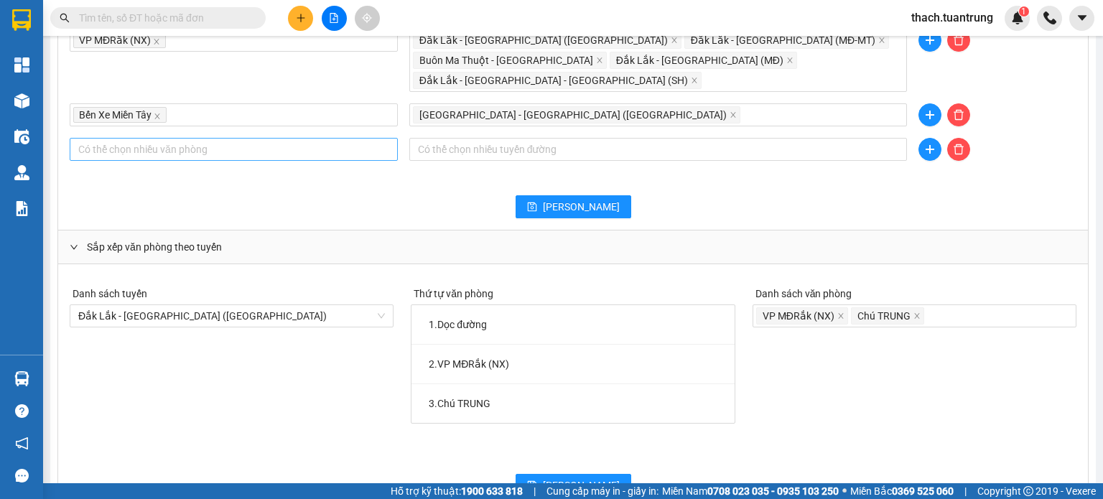
click at [457, 305] on li "1 . Dọc đường" at bounding box center [573, 325] width 322 height 40
click at [898, 308] on span "Chú TRUNG" at bounding box center [884, 316] width 53 height 16
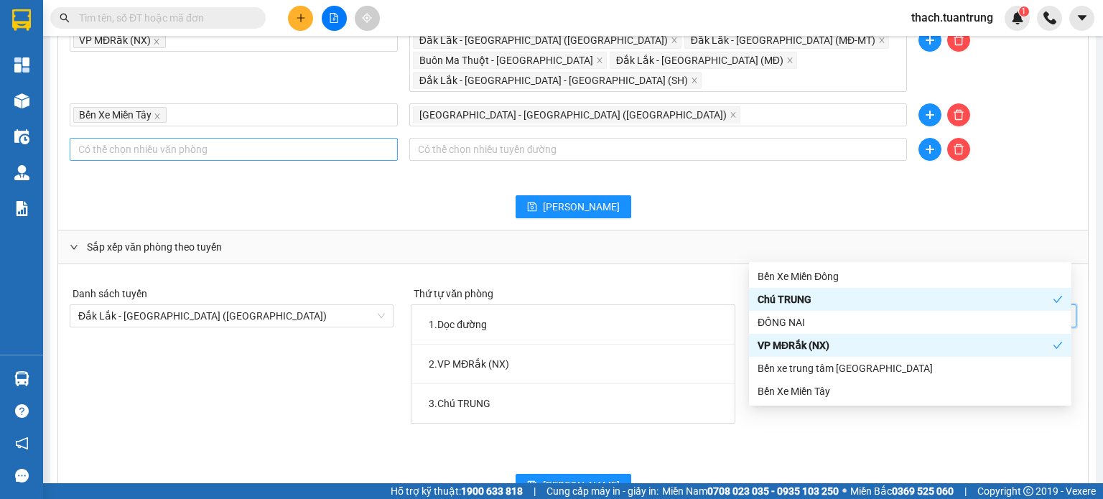
click at [837, 312] on icon "close" at bounding box center [840, 315] width 7 height 7
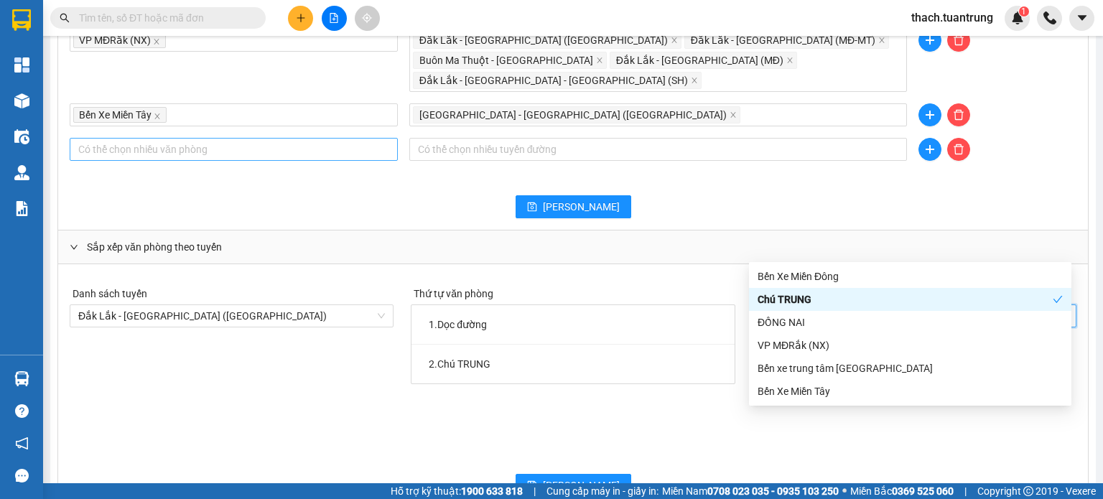
click at [819, 312] on icon "close" at bounding box center [822, 315] width 7 height 7
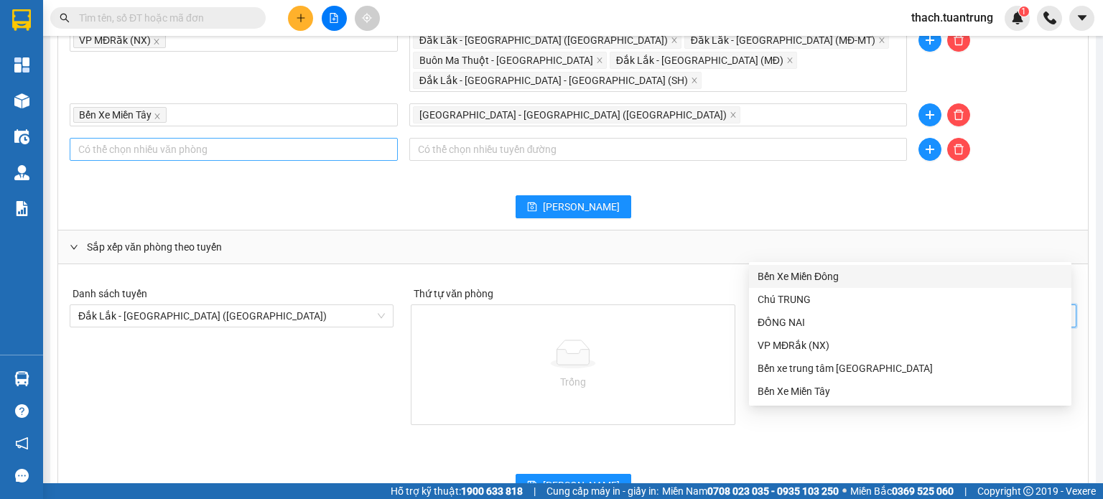
drag, startPoint x: 795, startPoint y: 205, endPoint x: 745, endPoint y: 215, distance: 51.1
click at [794, 264] on div "Danh sách tuyến Đắk Lắk - Sài Gòn (MT) Thứ tự văn phòng Trống Danh sách văn phò…" at bounding box center [573, 386] width 1030 height 244
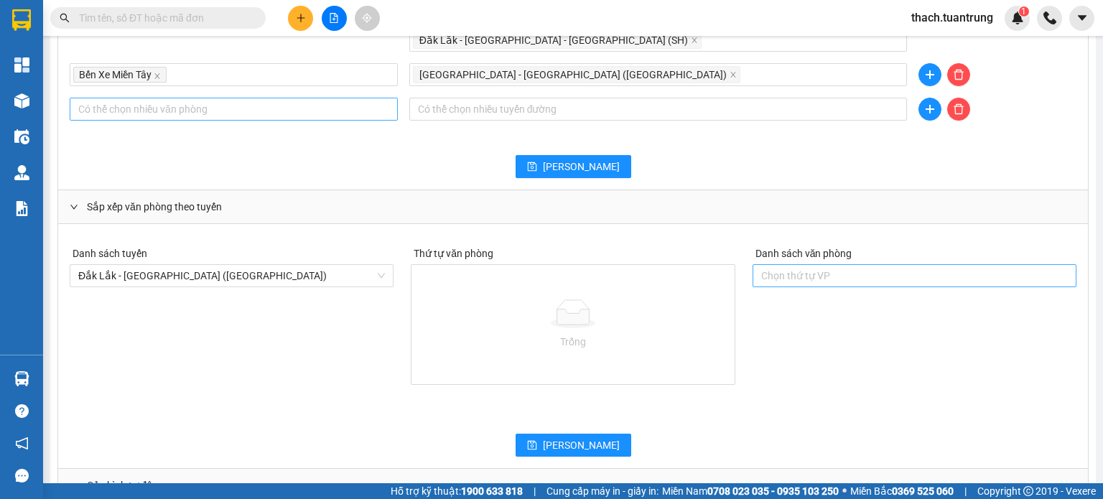
scroll to position [1328, 0]
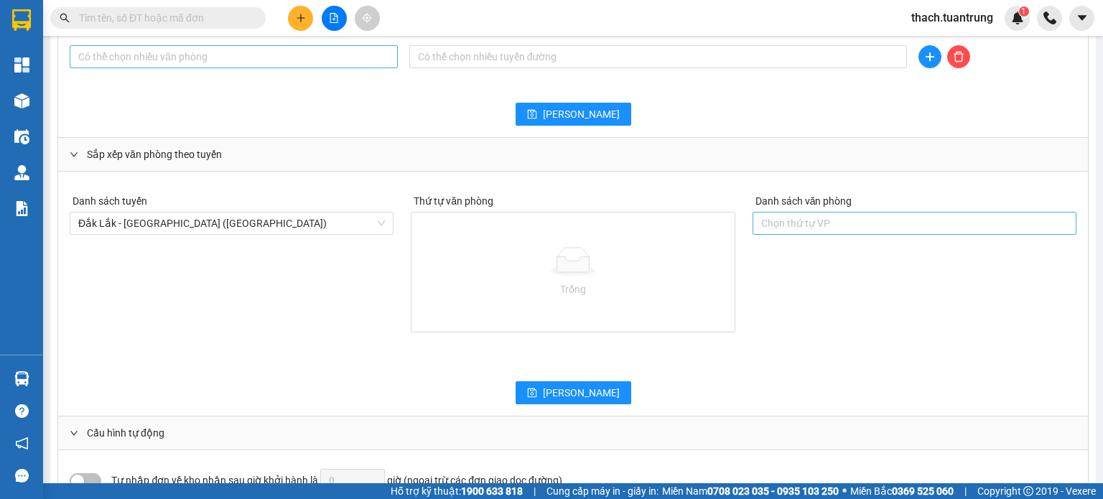
click at [83, 475] on div "button" at bounding box center [77, 481] width 13 height 13
click at [75, 473] on button "button" at bounding box center [86, 481] width 32 height 16
click at [93, 473] on button "button" at bounding box center [86, 481] width 32 height 16
type input "1"
drag, startPoint x: 177, startPoint y: 412, endPoint x: 227, endPoint y: 412, distance: 50.3
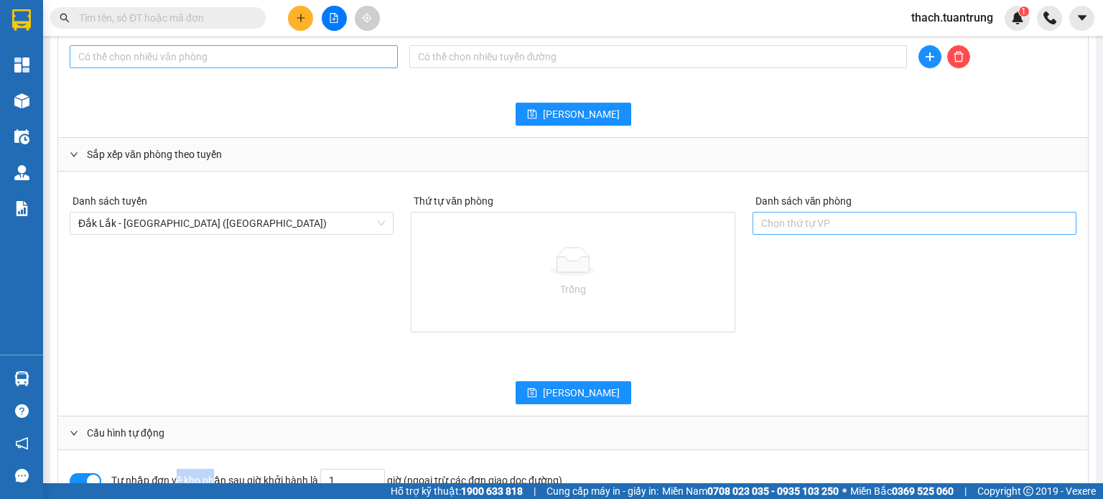
click at [216, 469] on div "Tự nhập đơn về kho nhận sau giờ khởi hành là 1 giờ (ngoại trừ các đơn giao dọc …" at bounding box center [447, 480] width 672 height 23
click at [234, 469] on div "Tự nhập đơn về kho nhận sau giờ khởi hành là 1 giờ (ngoại trừ các đơn giao dọc …" at bounding box center [447, 480] width 672 height 23
drag, startPoint x: 213, startPoint y: 413, endPoint x: 250, endPoint y: 416, distance: 36.7
click at [218, 469] on div "Tự nhập đơn về kho nhận sau giờ khởi hành là 1 giờ (ngoại trừ các đơn giao dọc …" at bounding box center [447, 480] width 672 height 23
click at [280, 450] on div "Tự nhập đơn về kho nhận sau giờ khởi hành là 1 giờ (ngoại trừ các đơn giao dọc …" at bounding box center [573, 494] width 1030 height 88
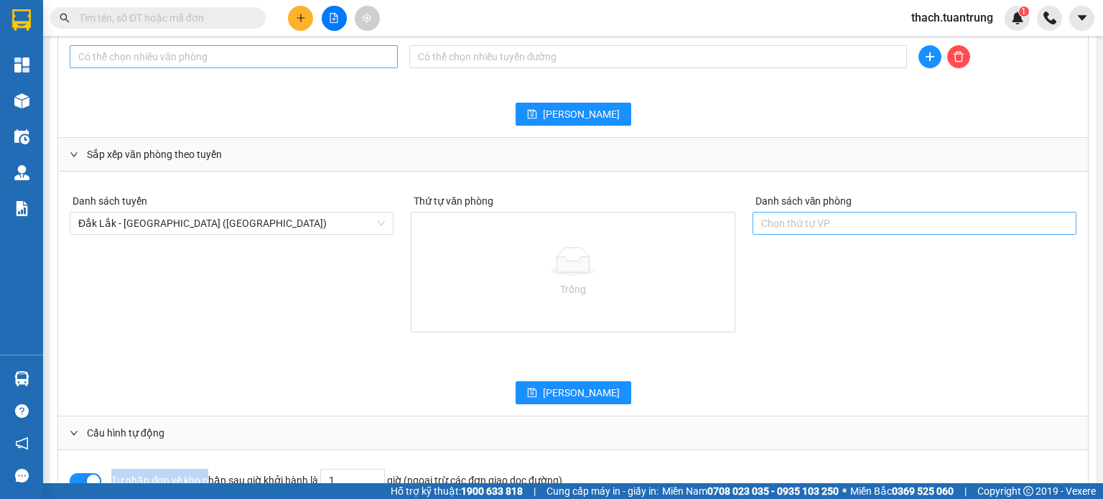
drag, startPoint x: 113, startPoint y: 410, endPoint x: 236, endPoint y: 418, distance: 123.8
click at [213, 469] on div "Tự nhập đơn về kho nhận sau giờ khởi hành là 1 giờ (ngoại trừ các đơn giao dọc …" at bounding box center [447, 480] width 672 height 23
click at [236, 469] on div "Tự nhập đơn về kho nhận sau giờ khởi hành là 1 giờ (ngoại trừ các đơn giao dọc …" at bounding box center [447, 480] width 672 height 23
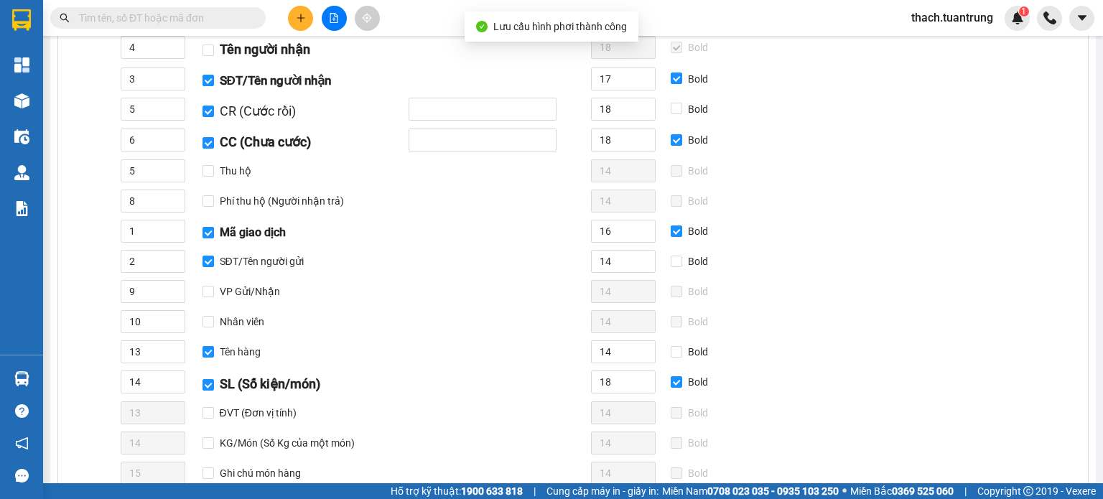
scroll to position [0, 0]
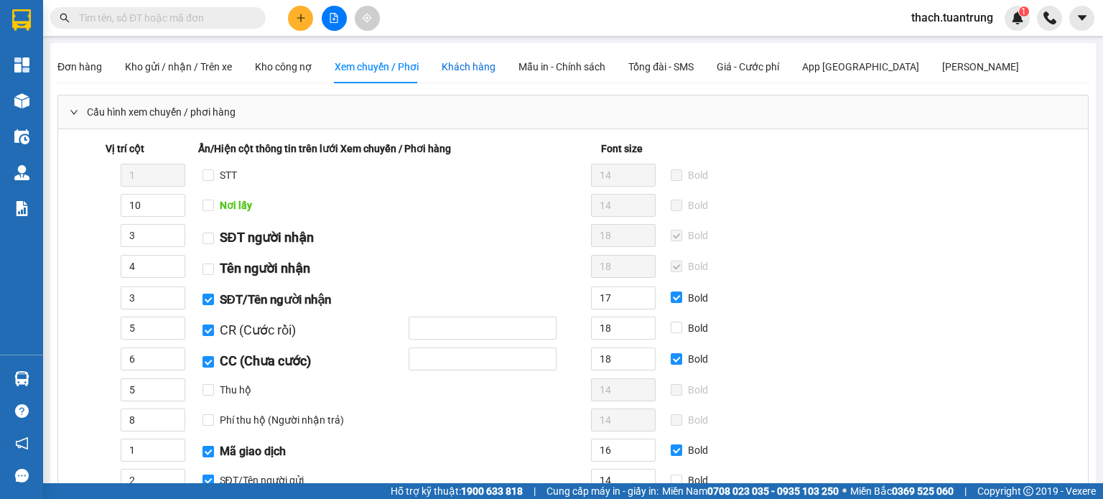
click at [477, 73] on div "Khách hàng" at bounding box center [469, 67] width 54 height 16
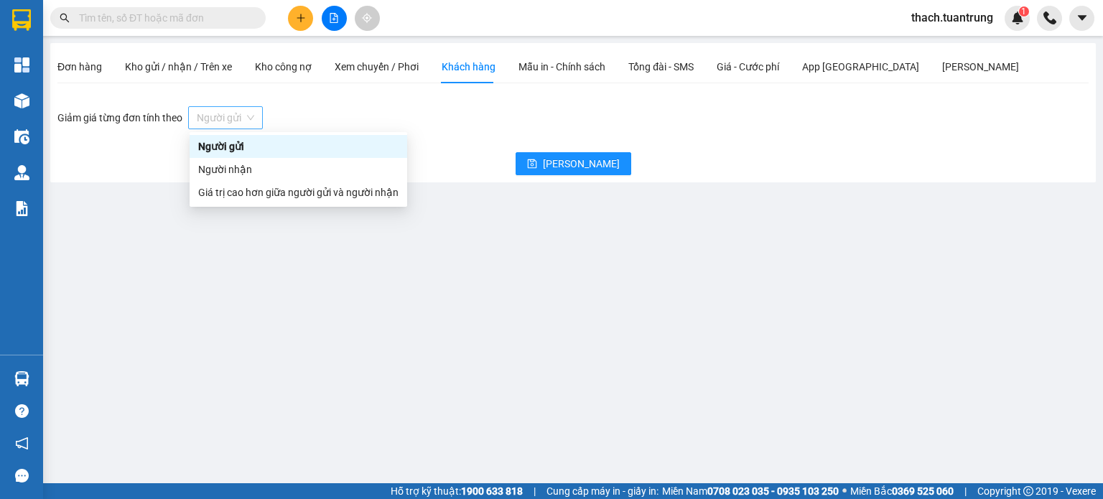
click at [236, 123] on span "Người gửi" at bounding box center [225, 118] width 57 height 22
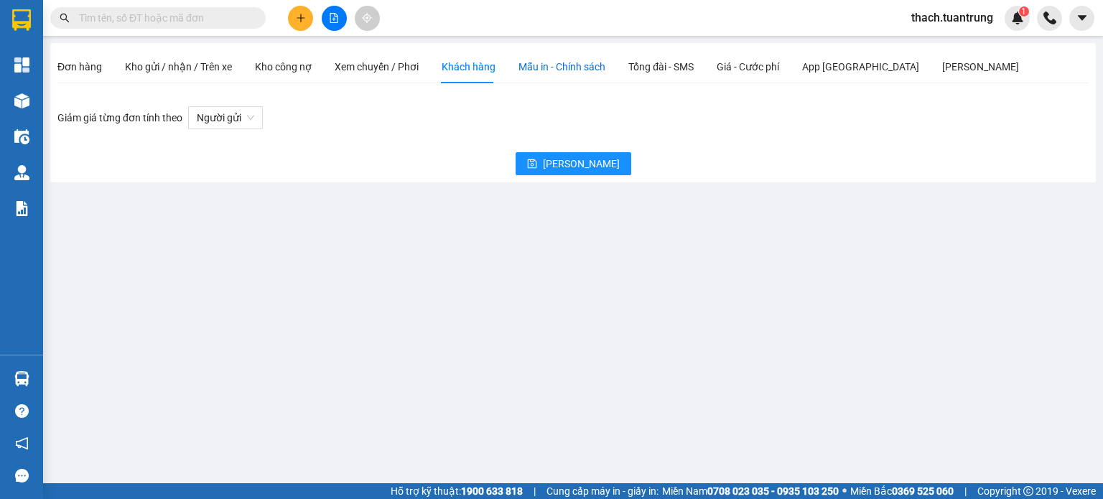
click at [553, 65] on span "Mẫu in - Chính sách" at bounding box center [562, 66] width 87 height 11
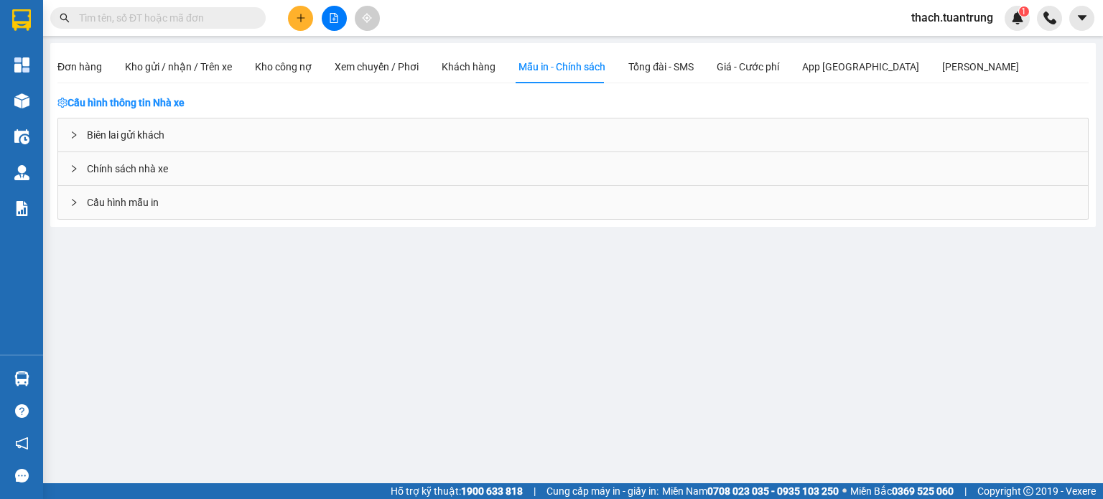
click at [112, 142] on div "Biên lai gửi khách" at bounding box center [573, 135] width 1030 height 33
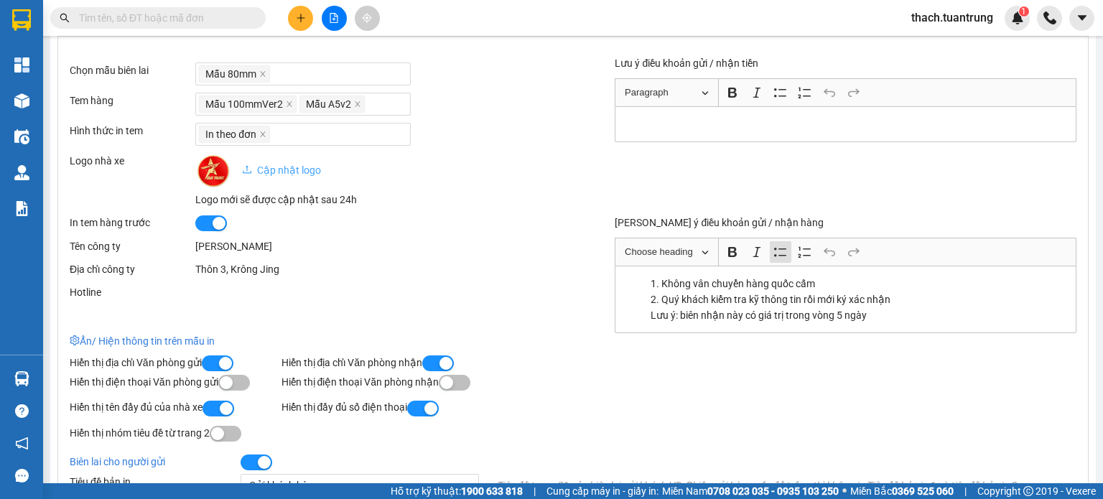
scroll to position [119, 0]
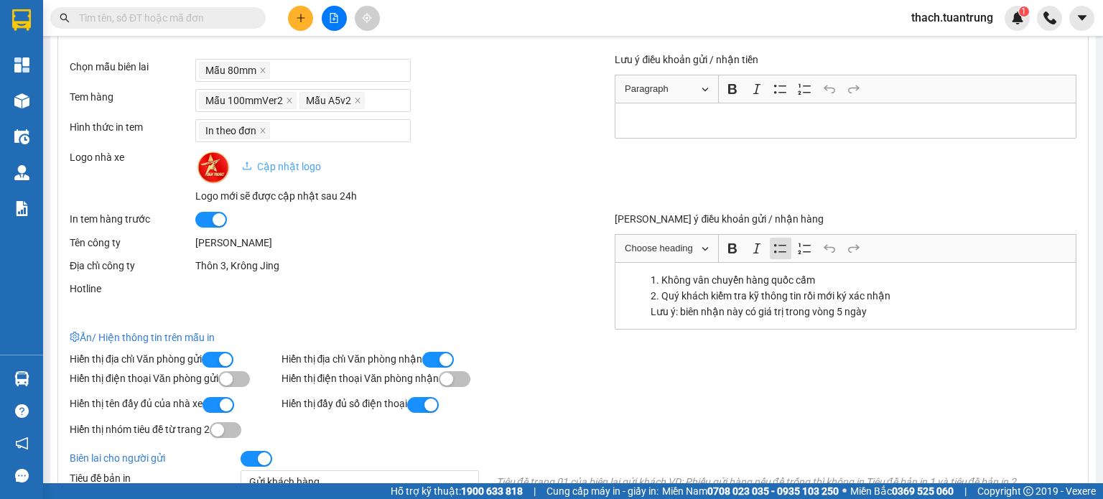
click at [280, 266] on div "Thôn 3, Krông Jing" at bounding box center [384, 266] width 378 height 16
click at [262, 267] on div "Thôn 3, Krông Jing" at bounding box center [384, 266] width 378 height 16
click at [196, 264] on div "Thôn 3, Krông Jing" at bounding box center [384, 266] width 378 height 16
click at [223, 239] on div "Tuấn Trung" at bounding box center [384, 243] width 378 height 16
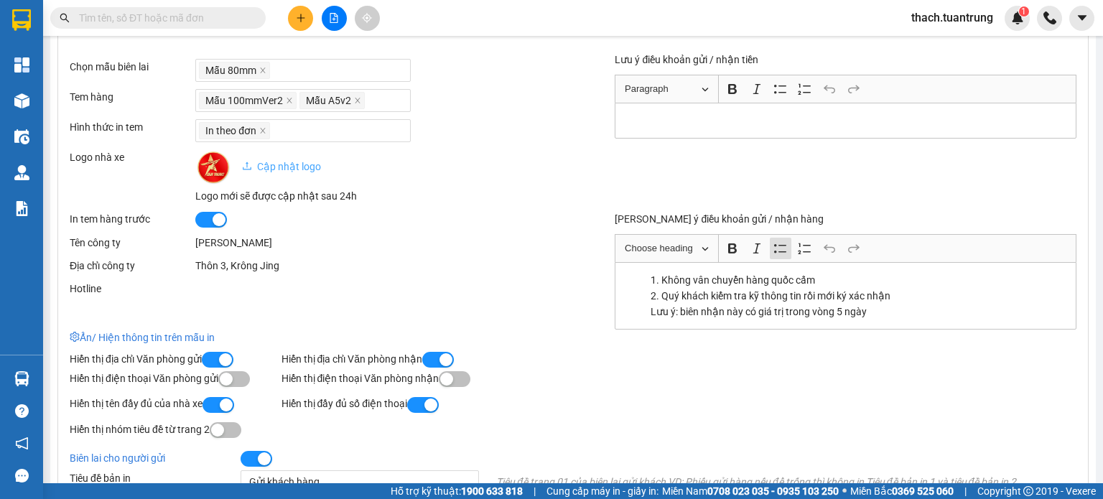
click at [236, 239] on div "Tuấn Trung" at bounding box center [384, 243] width 378 height 16
click at [241, 239] on div "Tuấn Trung" at bounding box center [384, 243] width 378 height 16
click at [206, 226] on button "button" at bounding box center [211, 220] width 32 height 16
click at [213, 218] on button "button" at bounding box center [211, 220] width 32 height 16
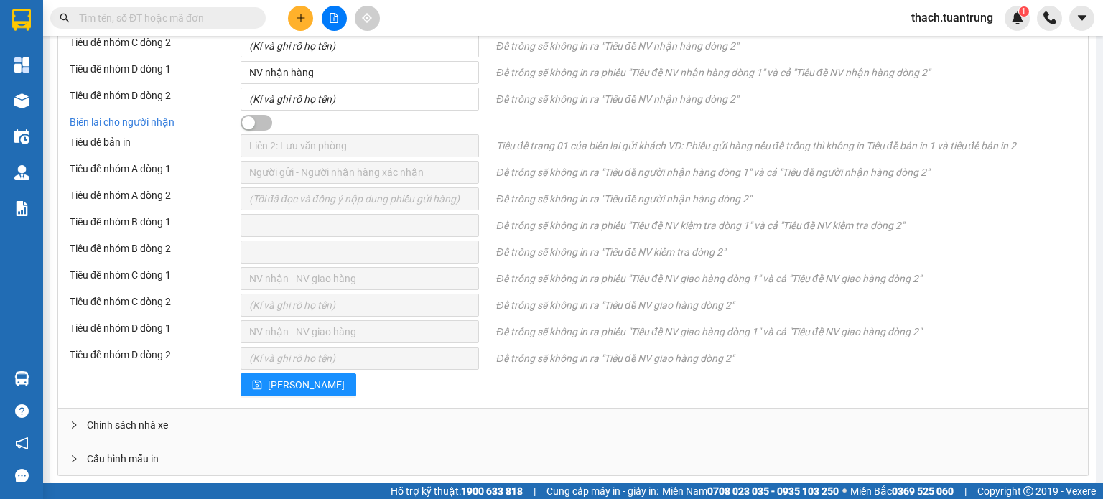
scroll to position [718, 0]
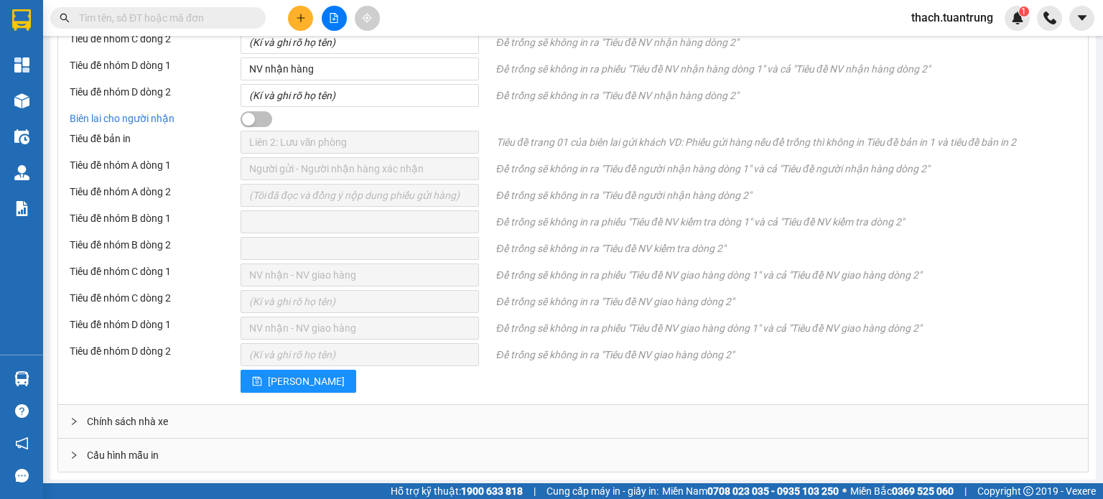
click at [121, 420] on span "Chính sách nhà xe" at bounding box center [127, 422] width 81 height 16
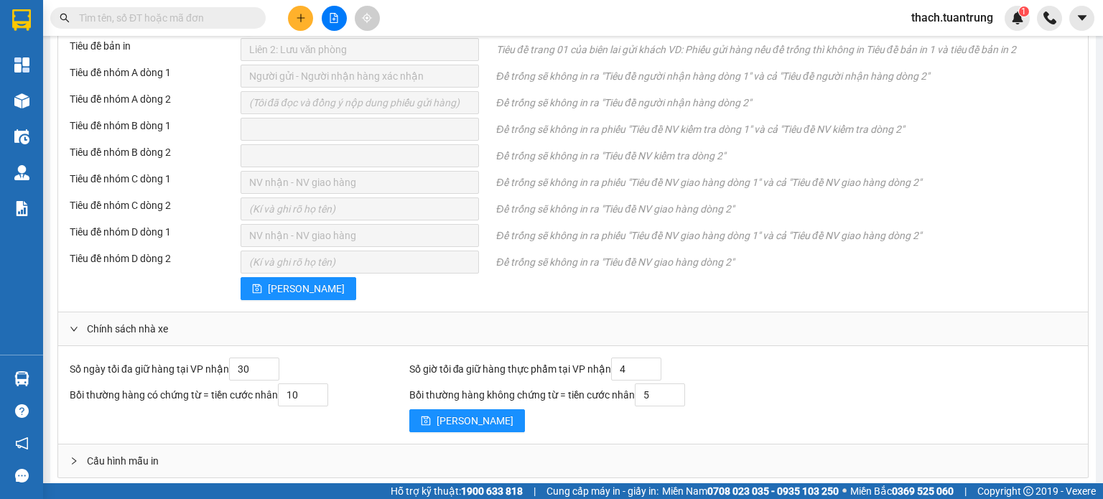
scroll to position [816, 0]
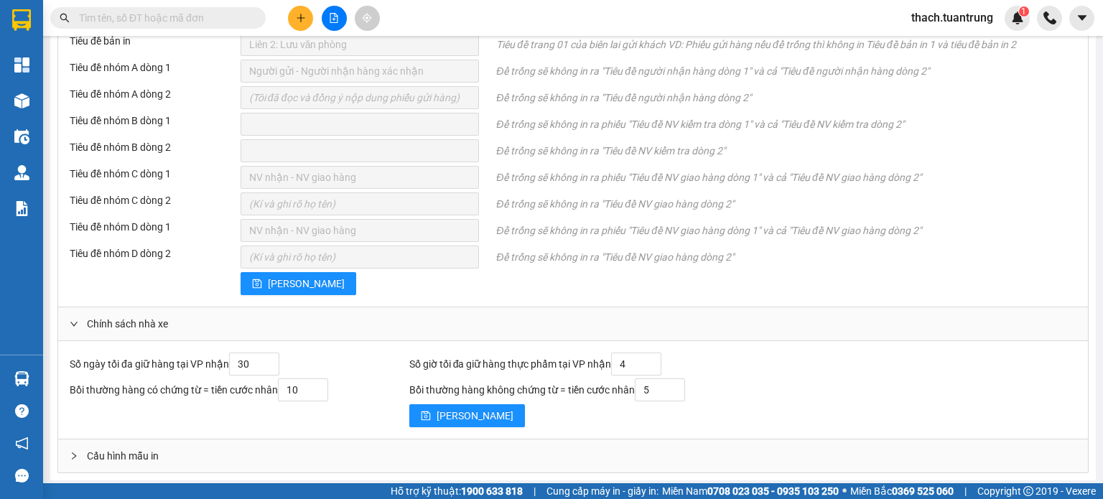
click at [116, 452] on span "Cấu hình mẫu in" at bounding box center [123, 456] width 72 height 16
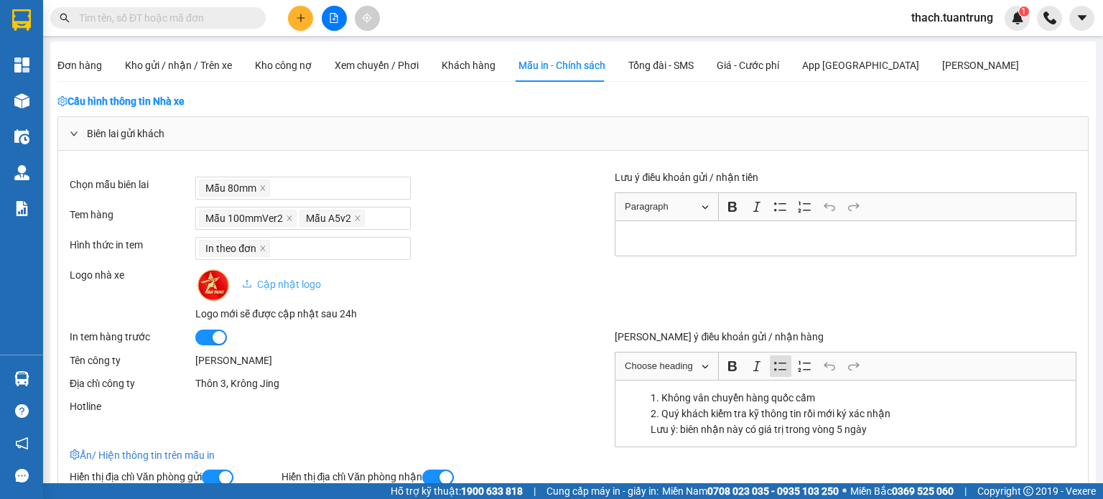
scroll to position [0, 0]
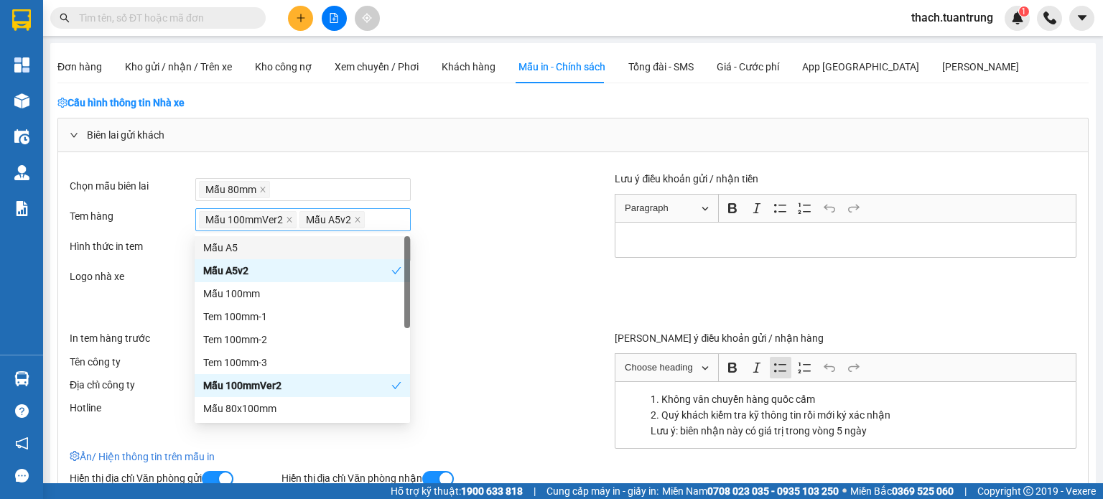
click at [381, 218] on div "Mẫu 100mmVer2 Mẫu A5v2" at bounding box center [303, 220] width 208 height 20
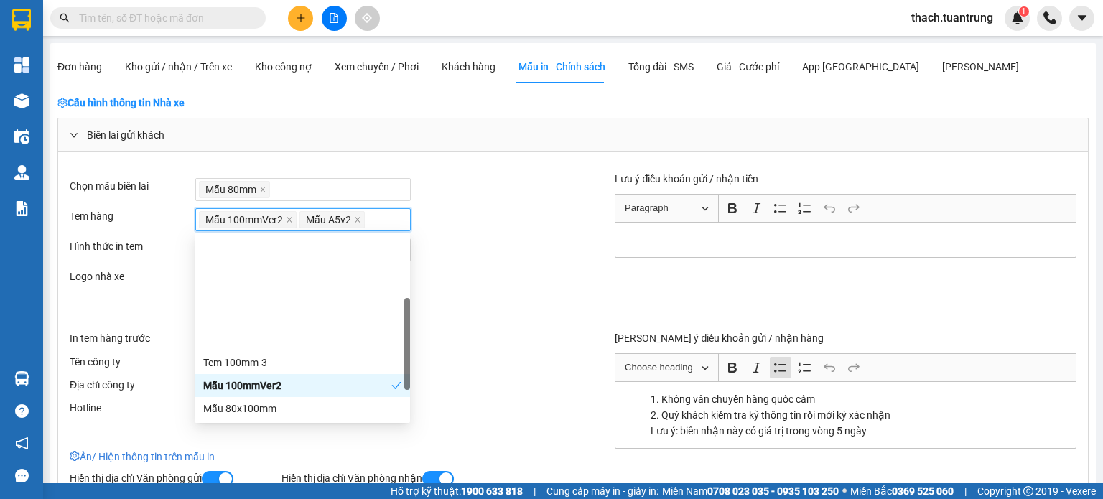
scroll to position [119, 0]
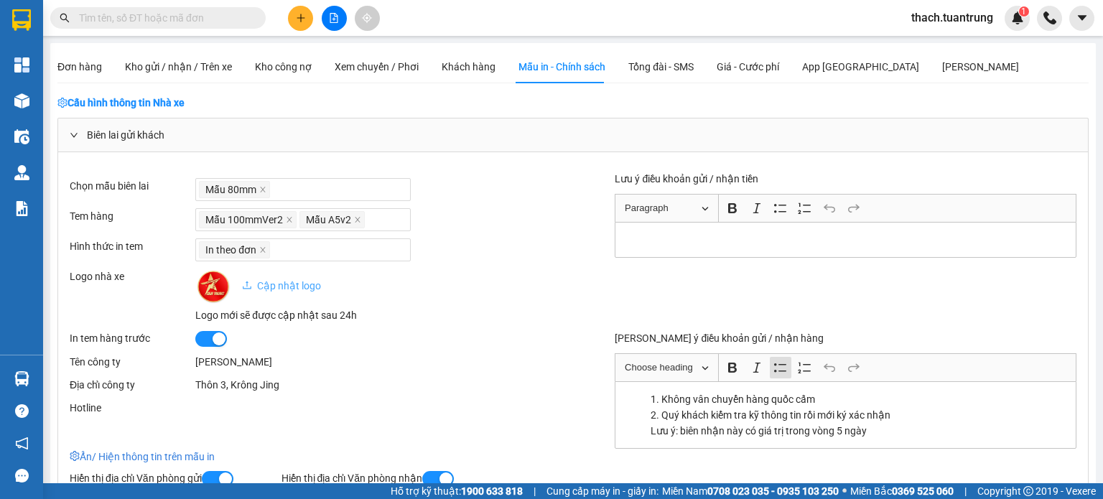
click at [505, 272] on div "Cập nhật logo Logo mới sẽ được cập nhật sau 24h" at bounding box center [384, 296] width 378 height 55
click at [373, 218] on div "Mẫu 100mmVer2 Mẫu A5v2" at bounding box center [303, 220] width 208 height 20
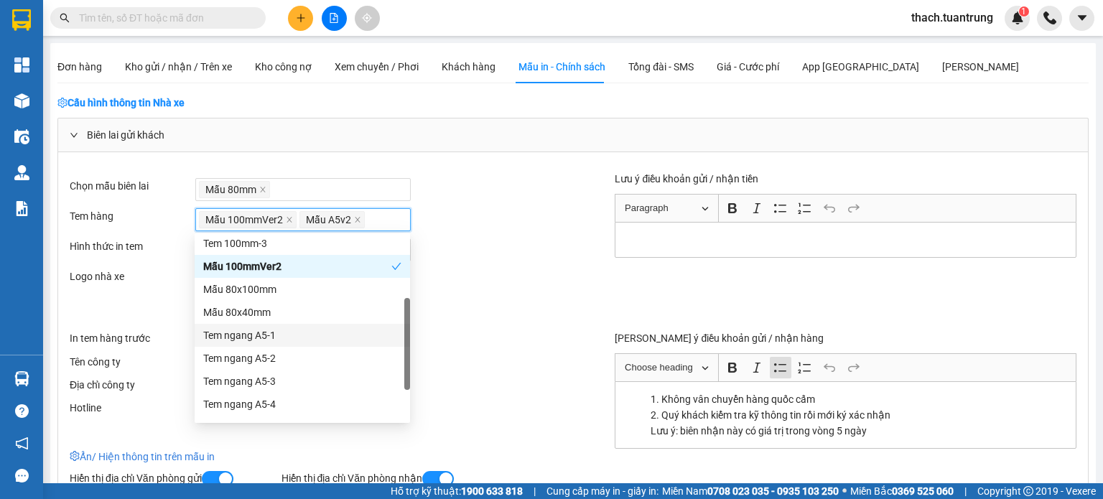
scroll to position [0, 0]
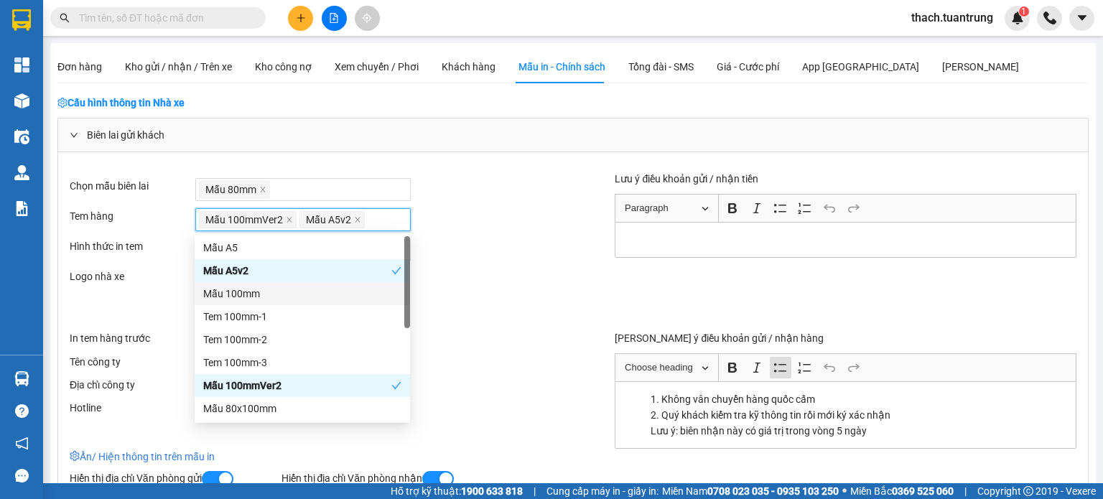
click at [480, 283] on div "Cập nhật logo Logo mới sẽ được cập nhật sau 24h" at bounding box center [384, 296] width 378 height 55
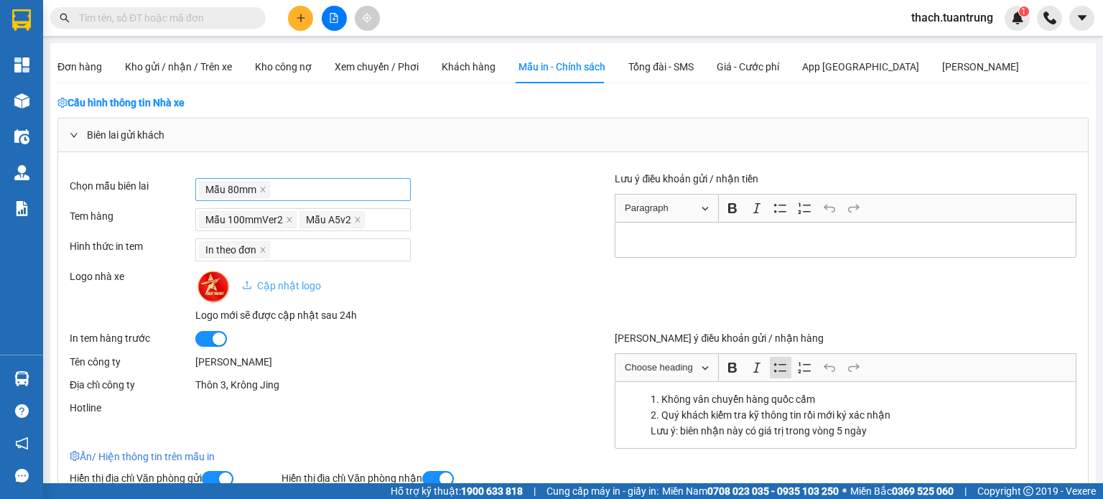
click at [310, 191] on div "Mẫu 80mm" at bounding box center [303, 190] width 208 height 20
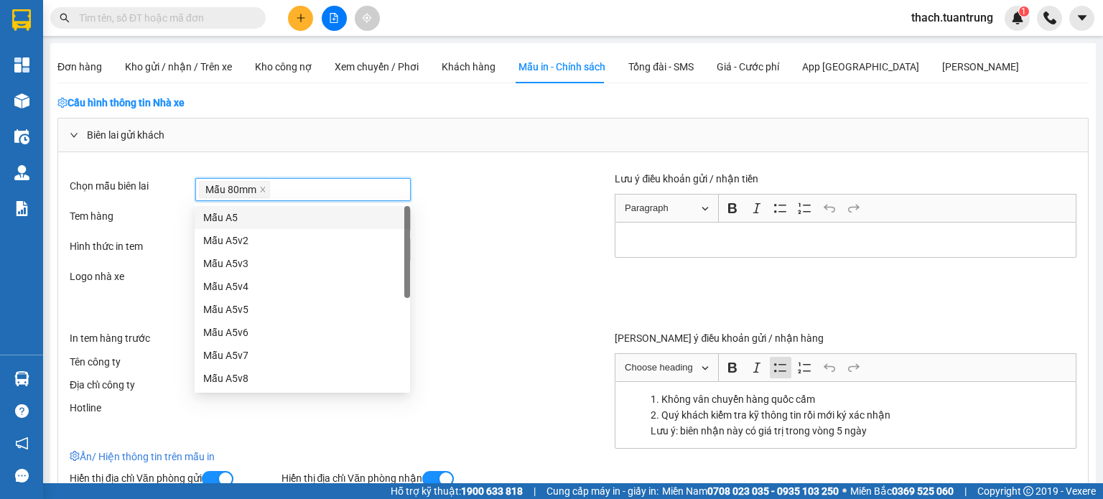
click at [427, 208] on div "Mẫu 100mmVer2 Mẫu A5v2" at bounding box center [384, 219] width 378 height 23
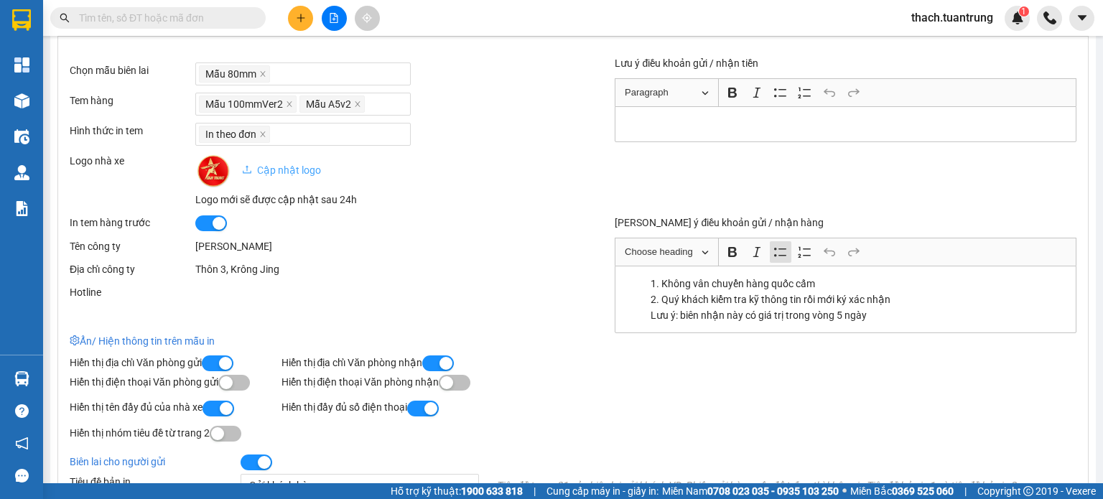
scroll to position [119, 0]
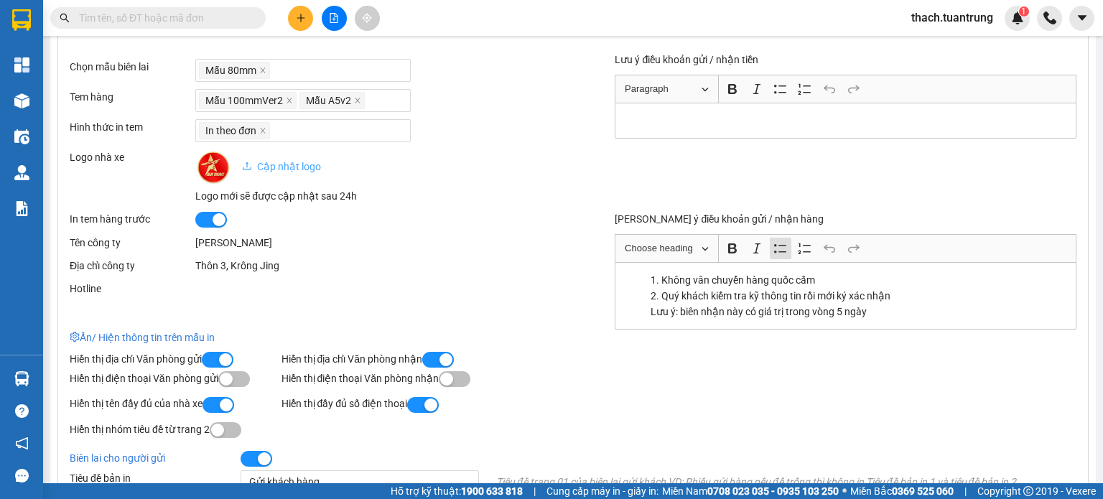
click at [222, 250] on div "In tem hàng trước Tên công ty Tuấn Trung Địa chỉ công ty Thôn 3, Krông Jing Hot…" at bounding box center [321, 253] width 503 height 85
click at [231, 243] on div "Tuấn Trung" at bounding box center [384, 243] width 378 height 16
click at [305, 266] on div "Thôn 3, Krông Jing" at bounding box center [384, 266] width 378 height 16
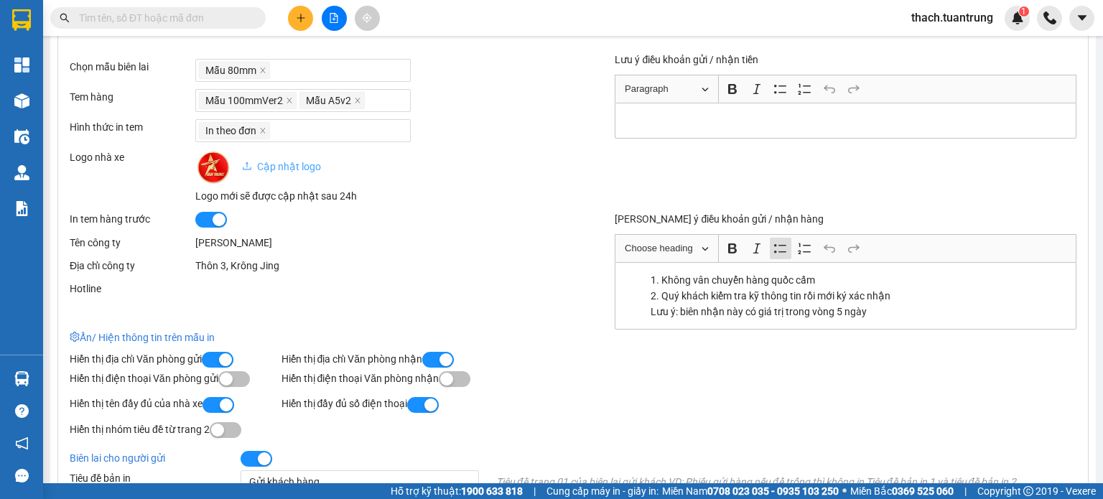
click at [305, 266] on div "Thôn 3, Krông Jing" at bounding box center [384, 266] width 378 height 16
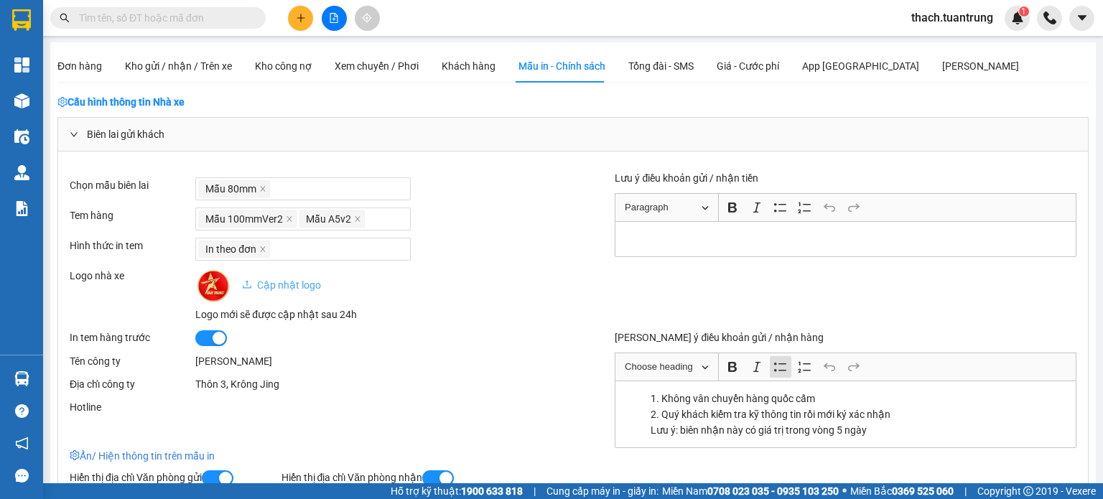
scroll to position [0, 0]
click at [650, 61] on span "Tổng đài - SMS" at bounding box center [660, 66] width 65 height 11
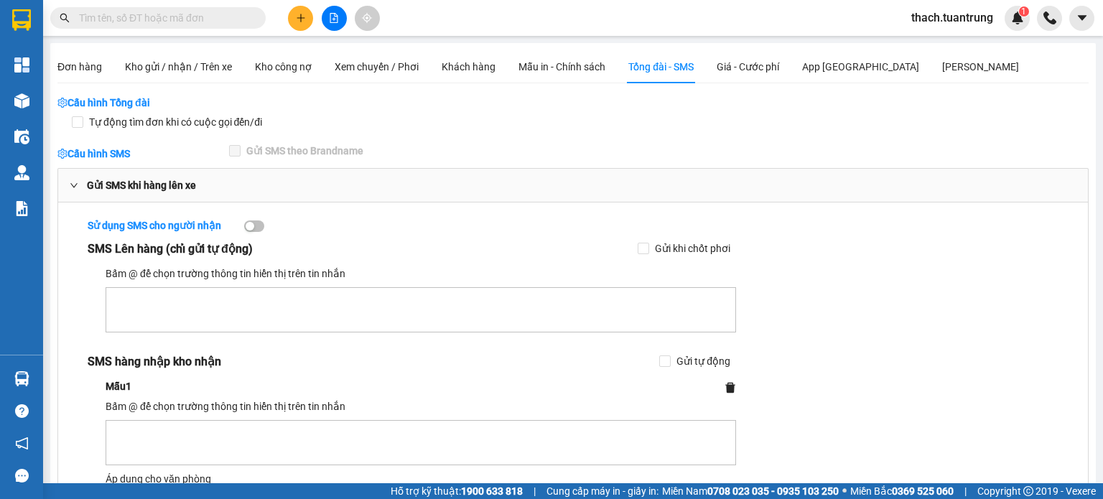
click at [261, 228] on button "button" at bounding box center [254, 225] width 20 height 11
click at [260, 225] on div "button" at bounding box center [258, 226] width 9 height 9
click at [83, 123] on span at bounding box center [77, 121] width 11 height 11
click at [82, 123] on input "Tự động tìm đơn khi có cuộc gọi đến/đi" at bounding box center [77, 121] width 10 height 10
checkbox input "true"
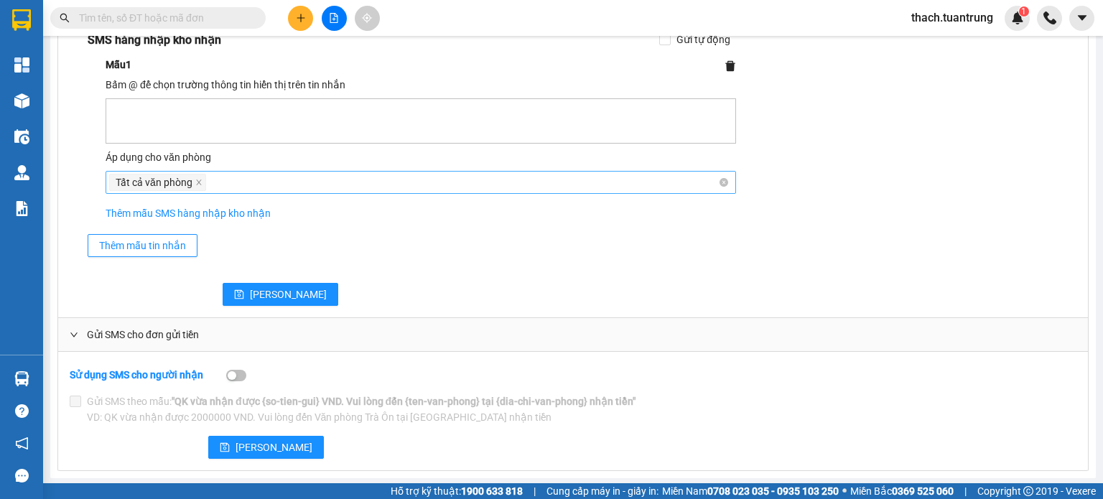
scroll to position [322, 0]
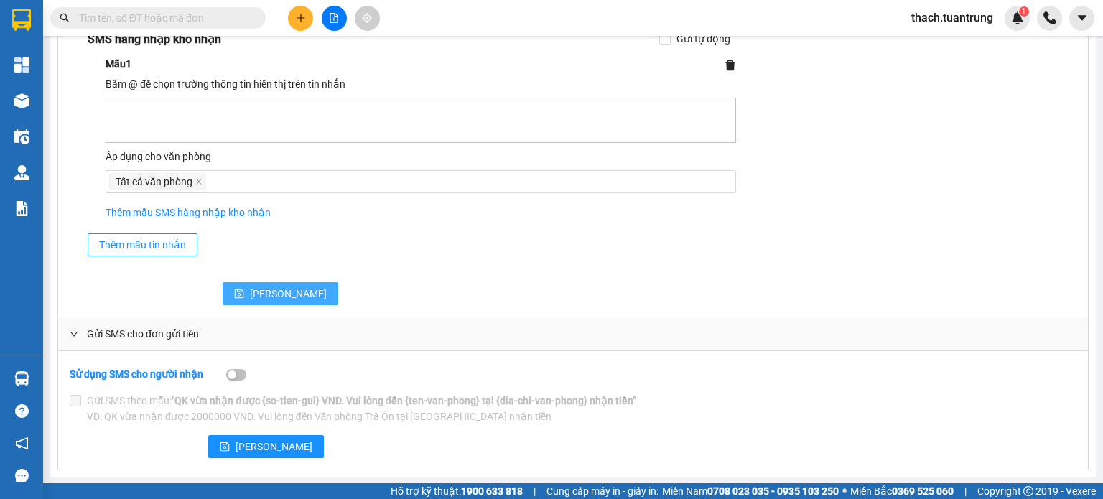
click at [253, 298] on span "[PERSON_NAME]" at bounding box center [288, 294] width 77 height 16
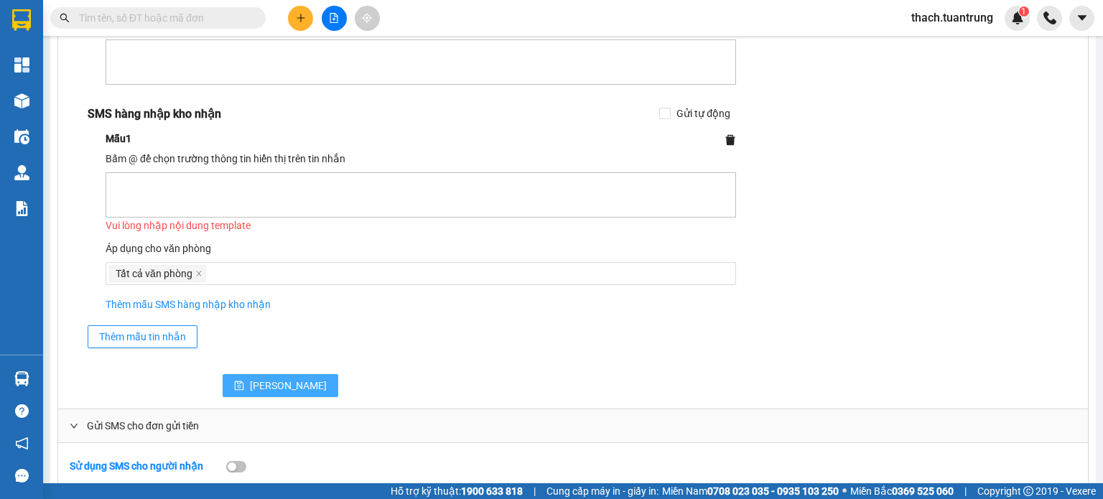
scroll to position [0, 0]
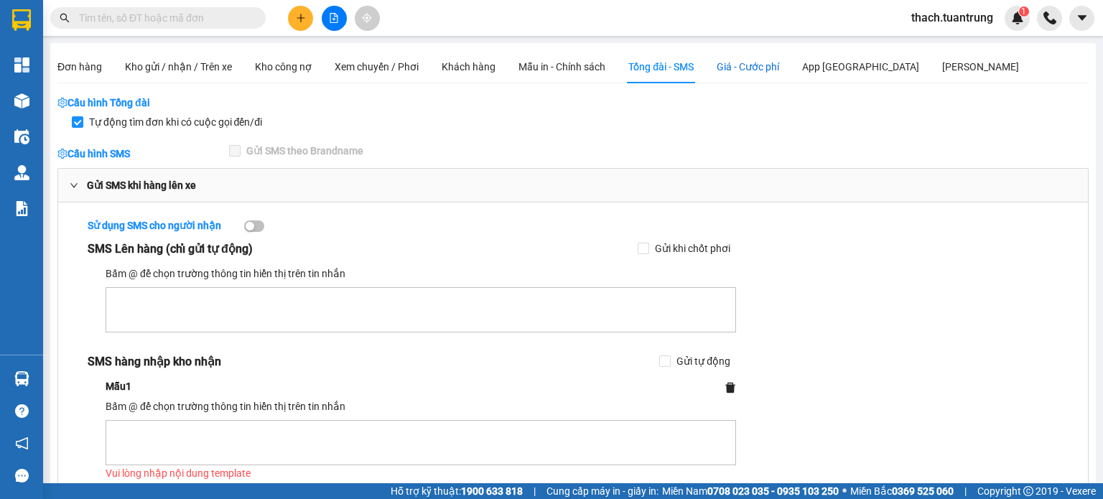
drag, startPoint x: 756, startPoint y: 65, endPoint x: 770, endPoint y: 63, distance: 14.5
click at [756, 64] on span "Giá - Cước phí" at bounding box center [748, 66] width 62 height 11
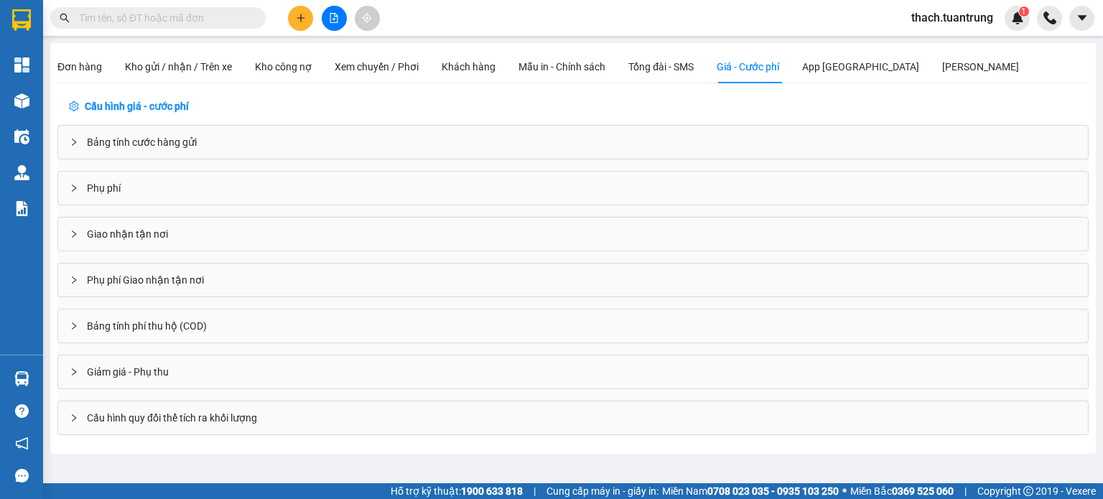
click at [98, 141] on div "Bảng tính cước hàng gửi" at bounding box center [573, 142] width 1030 height 33
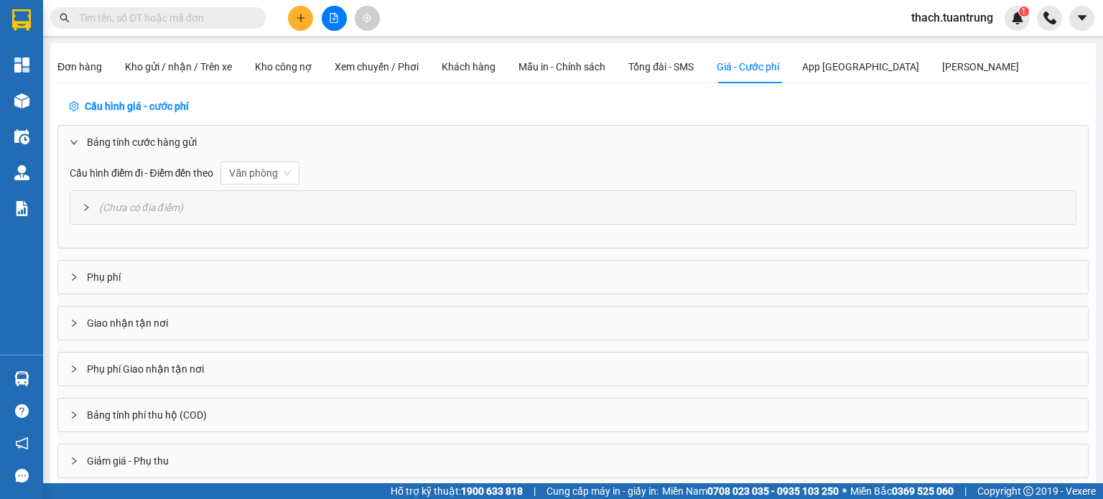
click at [132, 136] on div "Bảng tính cước hàng gửi" at bounding box center [573, 142] width 1030 height 33
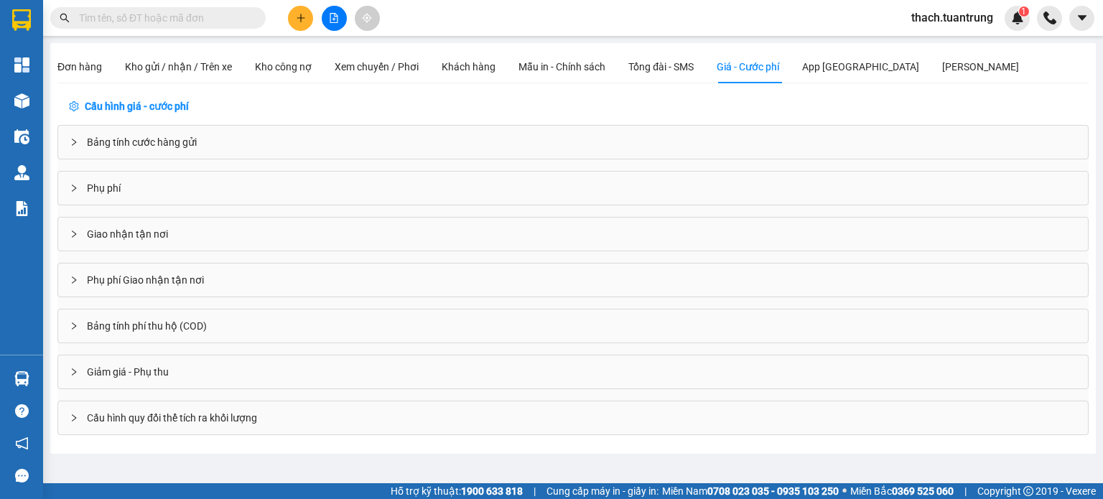
click at [115, 187] on span "Phụ phí" at bounding box center [104, 188] width 34 height 16
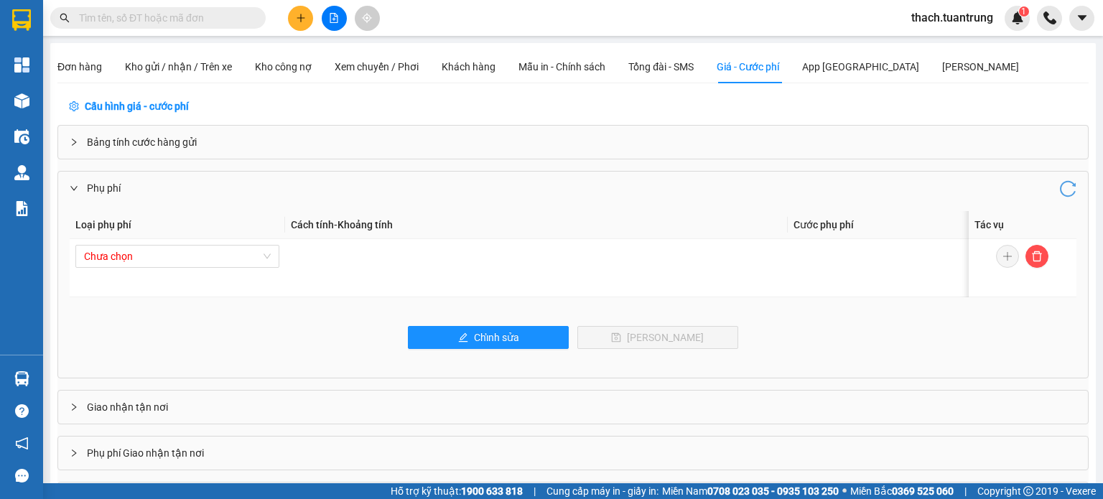
click at [95, 192] on span "Phụ phí" at bounding box center [104, 188] width 34 height 16
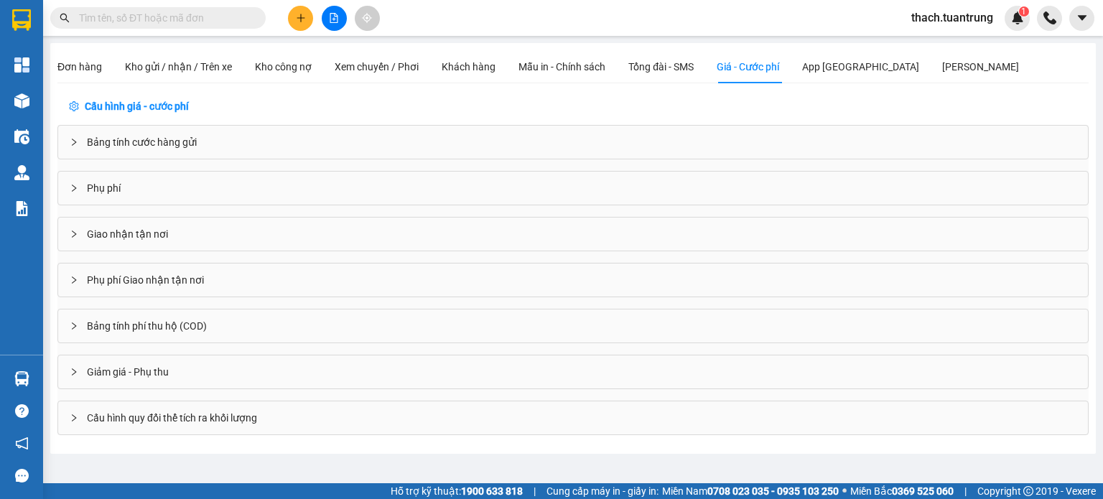
click at [151, 238] on span "Giao nhận tận nơi" at bounding box center [127, 234] width 81 height 16
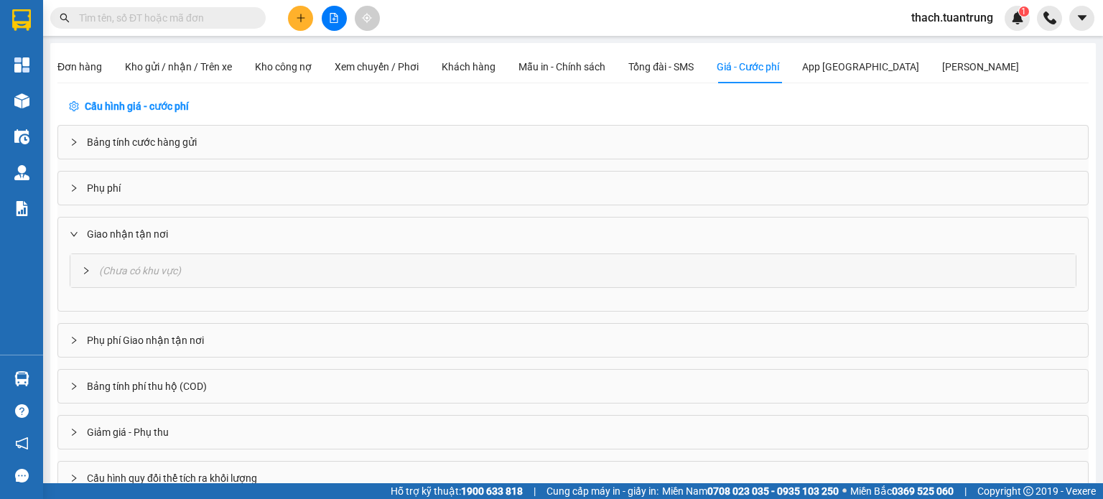
click at [149, 238] on span "Giao nhận tận nơi" at bounding box center [127, 234] width 81 height 16
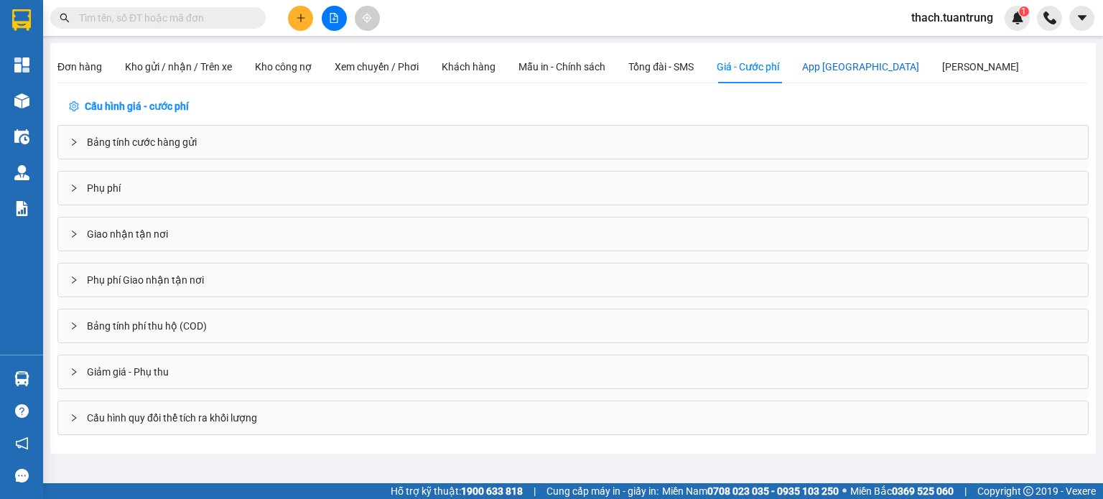
click at [830, 71] on div "App Hàng Hóa" at bounding box center [860, 67] width 117 height 16
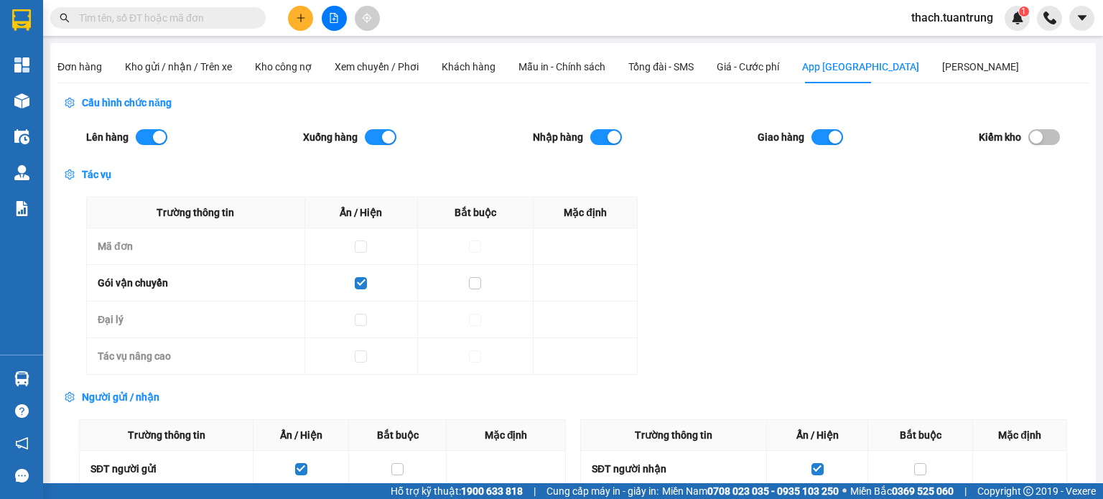
click at [1032, 140] on div "button" at bounding box center [1036, 137] width 13 height 13
click at [1046, 141] on div "button" at bounding box center [1052, 137] width 13 height 13
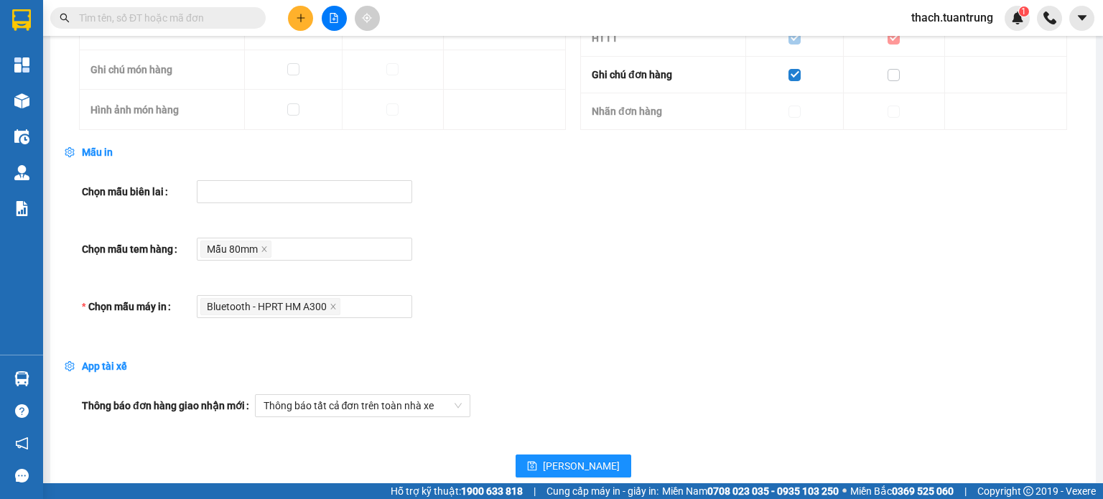
scroll to position [1279, 0]
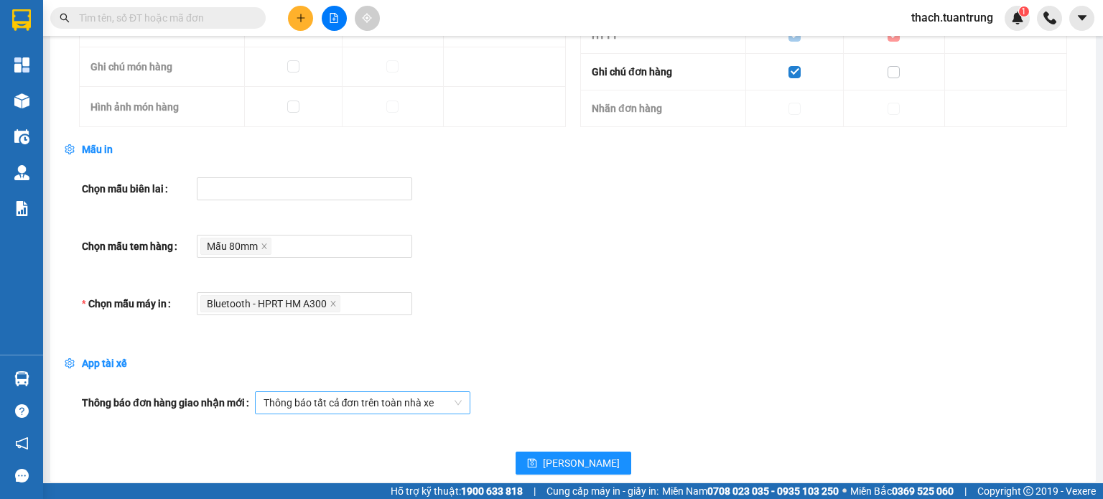
click at [437, 396] on span "Thông báo tất cả đơn trên toàn nhà xe" at bounding box center [363, 403] width 198 height 22
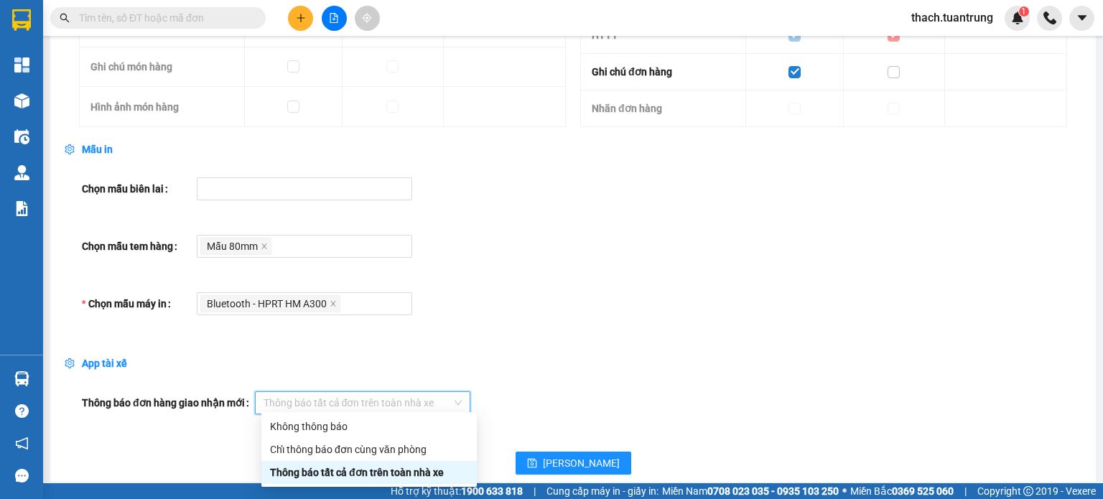
drag, startPoint x: 437, startPoint y: 399, endPoint x: 455, endPoint y: 393, distance: 18.2
click at [438, 399] on span "Thông báo tất cả đơn trên toàn nhà xe" at bounding box center [363, 403] width 198 height 22
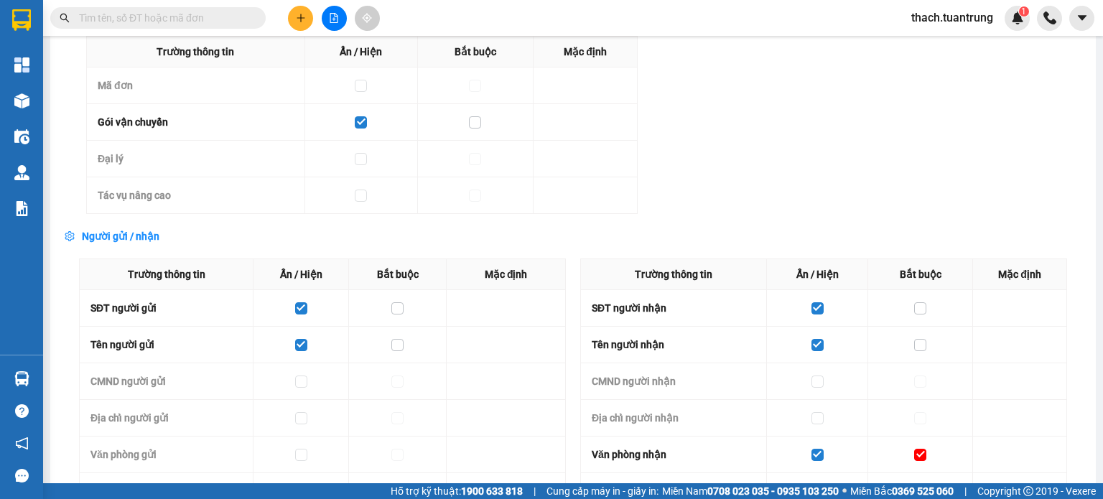
scroll to position [0, 0]
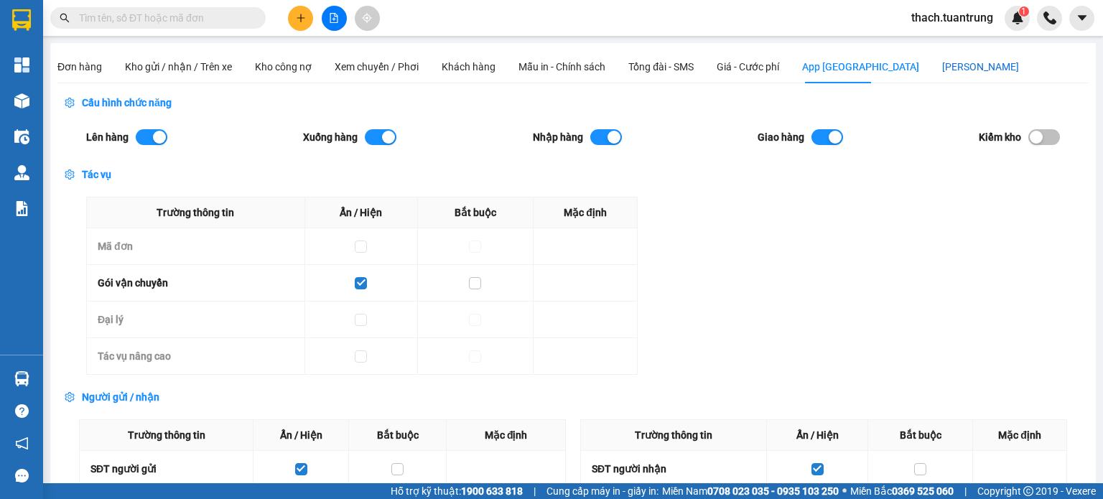
click at [942, 65] on div "Báo Cáo" at bounding box center [980, 67] width 77 height 16
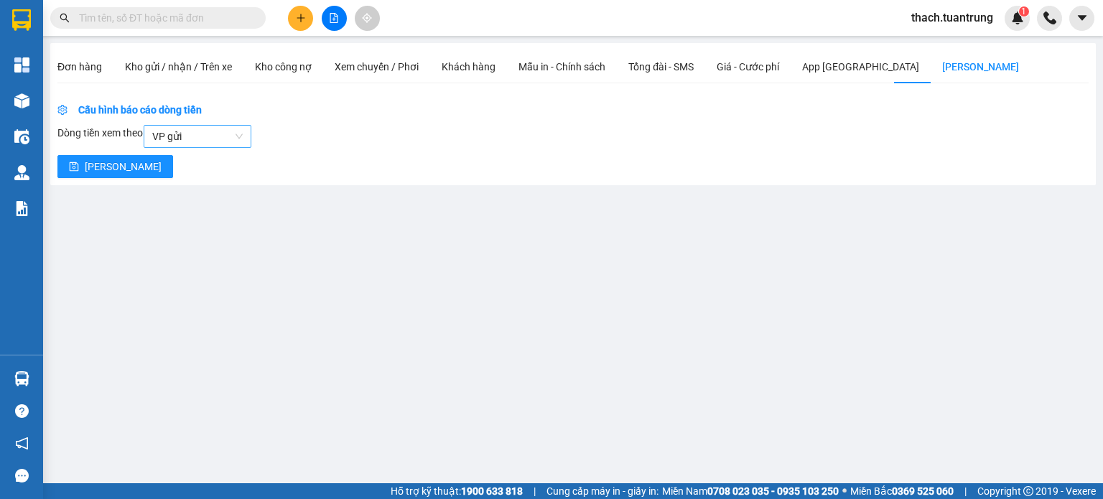
click at [203, 134] on span "VP gửi" at bounding box center [197, 137] width 90 height 22
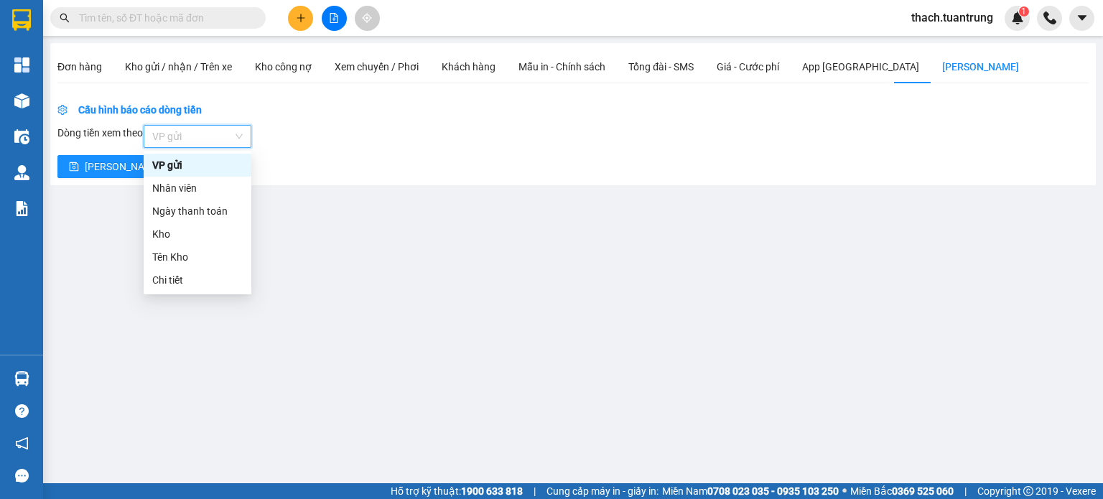
click at [203, 134] on span "VP gửi" at bounding box center [197, 137] width 90 height 22
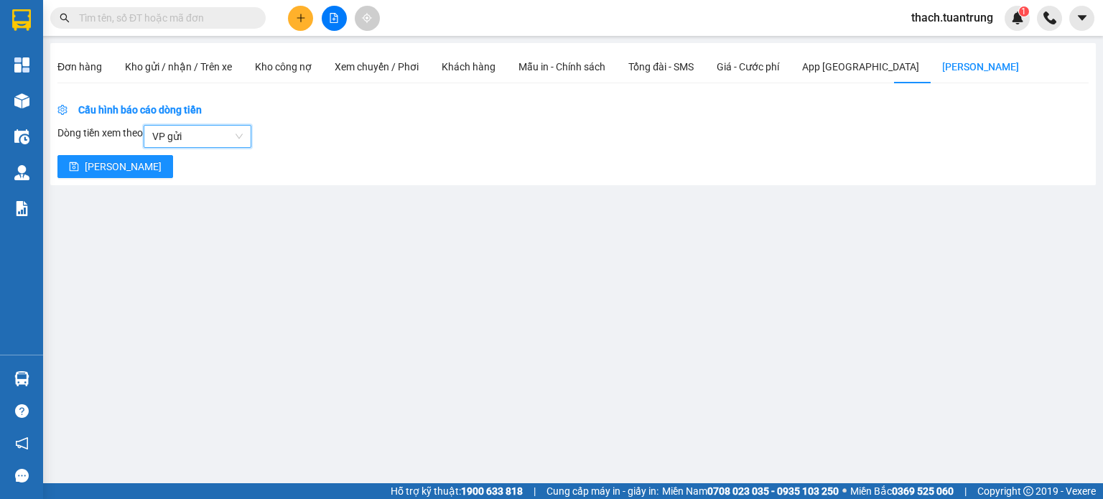
click at [196, 136] on span "VP gửi" at bounding box center [197, 137] width 90 height 22
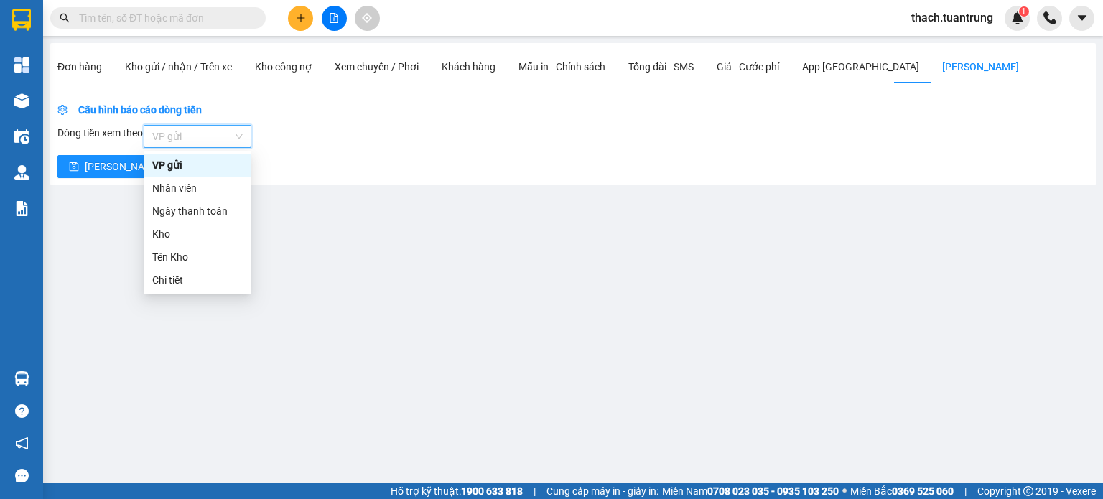
click at [196, 136] on span "VP gửi" at bounding box center [197, 137] width 90 height 22
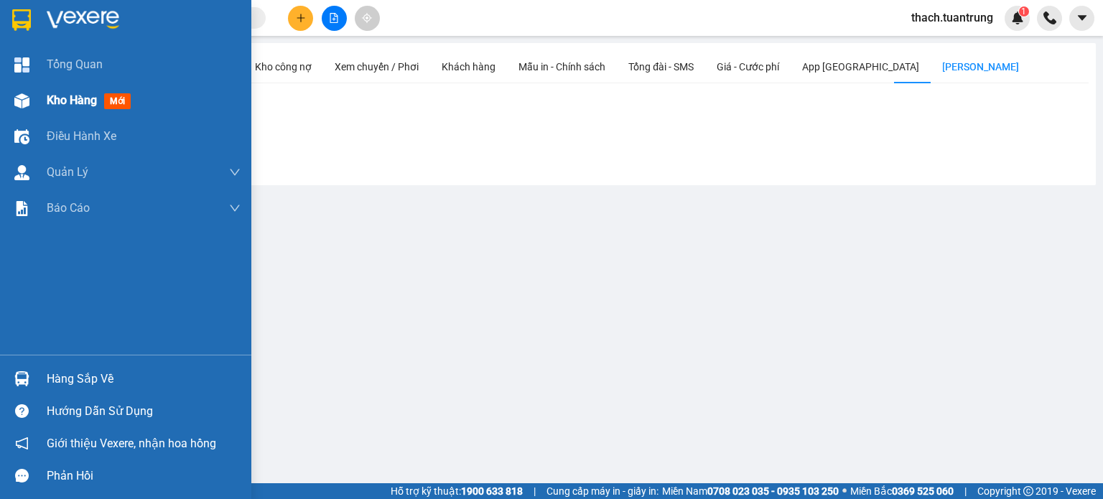
click at [69, 99] on span "Kho hàng" at bounding box center [72, 100] width 50 height 14
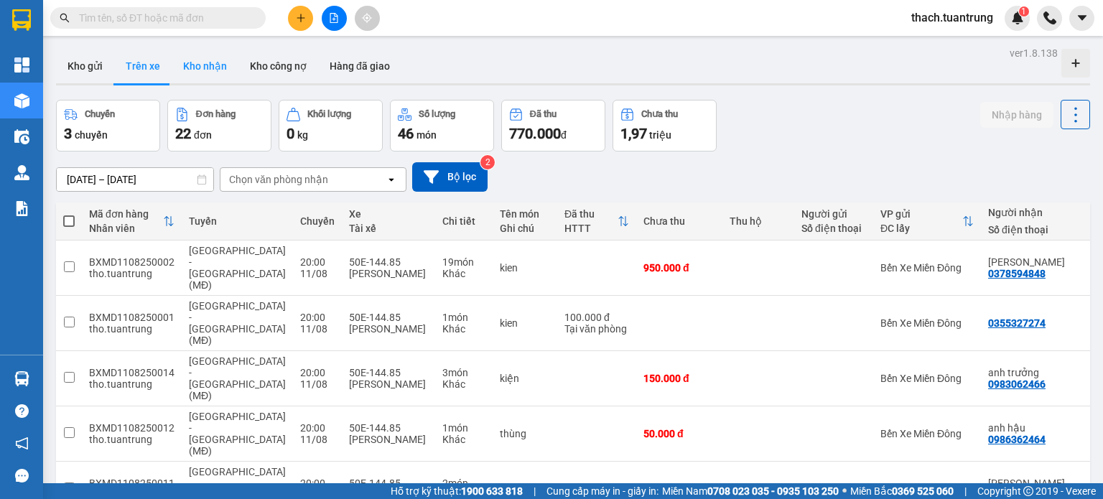
click at [201, 60] on button "Kho nhận" at bounding box center [205, 66] width 67 height 34
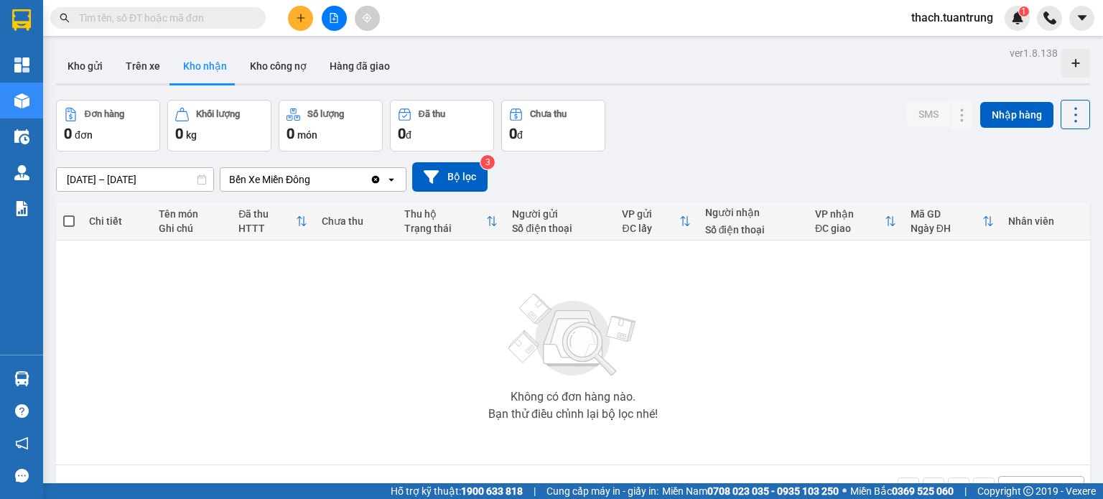
click at [152, 179] on input "11/08/2025 – 13/08/2025" at bounding box center [135, 179] width 157 height 23
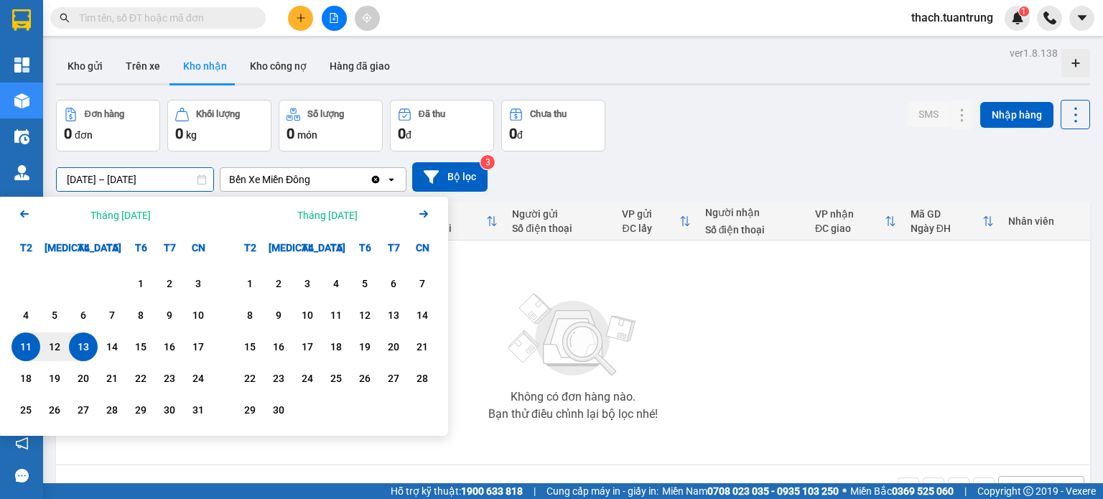
click at [88, 350] on div "13" at bounding box center [83, 346] width 20 height 17
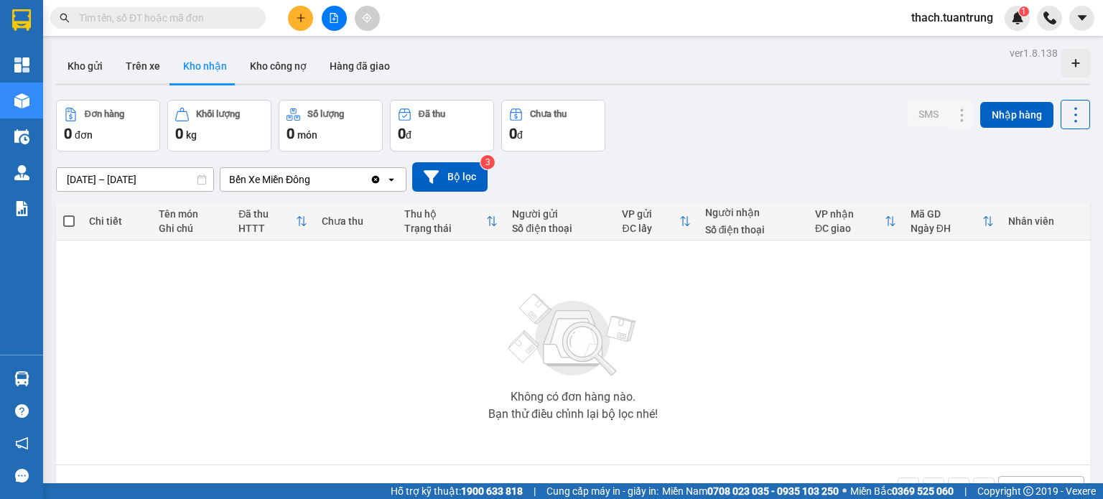
click at [224, 70] on button "Kho nhận" at bounding box center [205, 66] width 67 height 34
click at [121, 68] on button "Trên xe" at bounding box center [142, 66] width 57 height 34
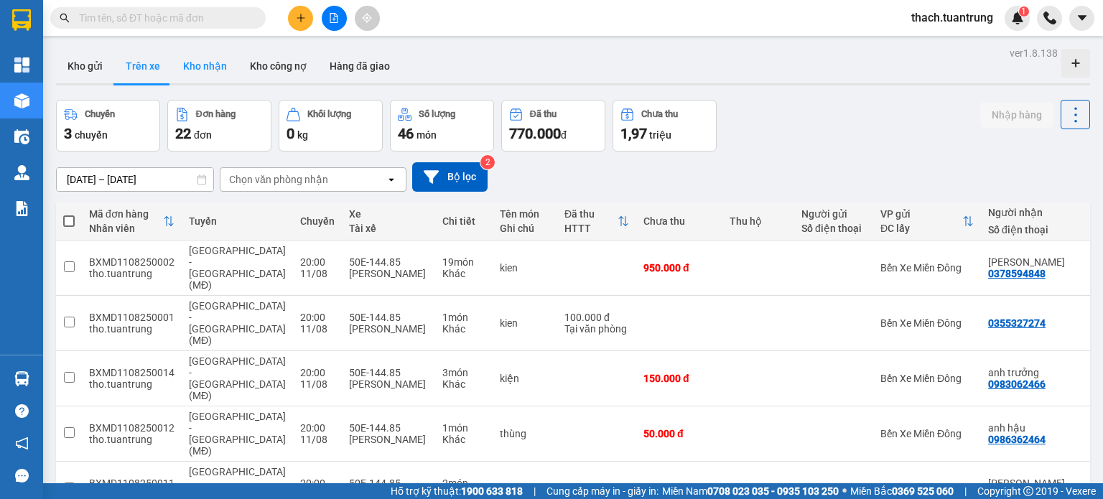
click at [233, 69] on button "Kho nhận" at bounding box center [205, 66] width 67 height 34
type input "[DATE] – [DATE]"
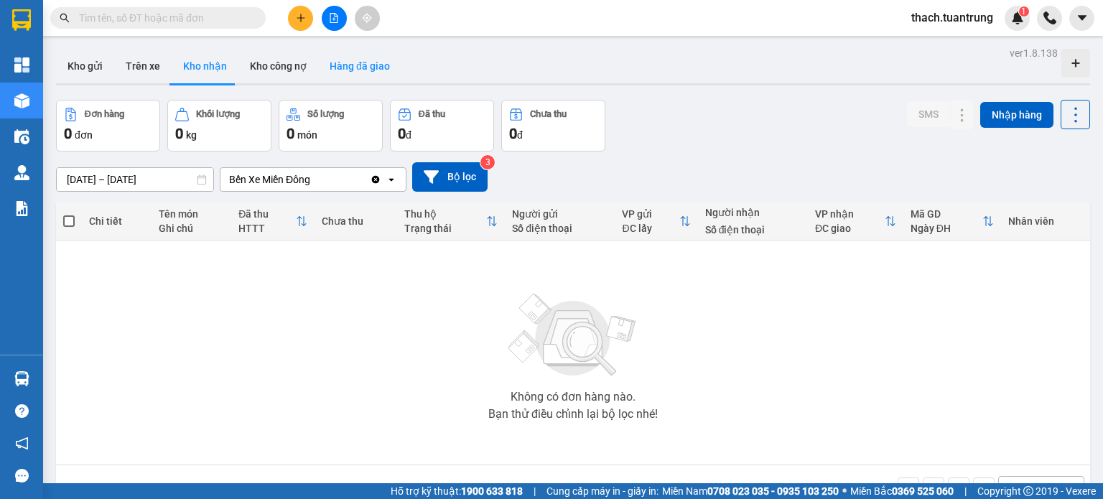
click at [340, 62] on button "Hàng đã giao" at bounding box center [359, 66] width 83 height 34
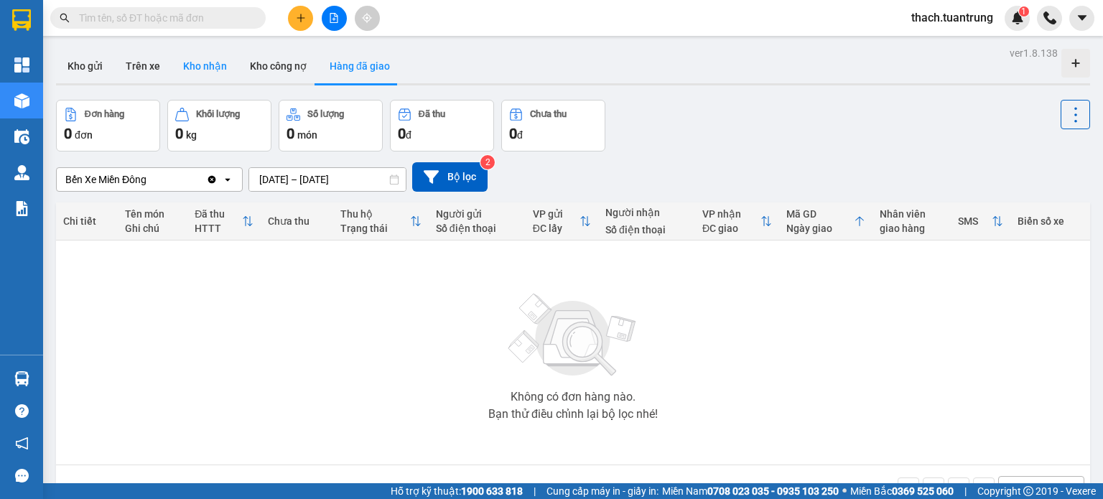
click at [198, 69] on button "Kho nhận" at bounding box center [205, 66] width 67 height 34
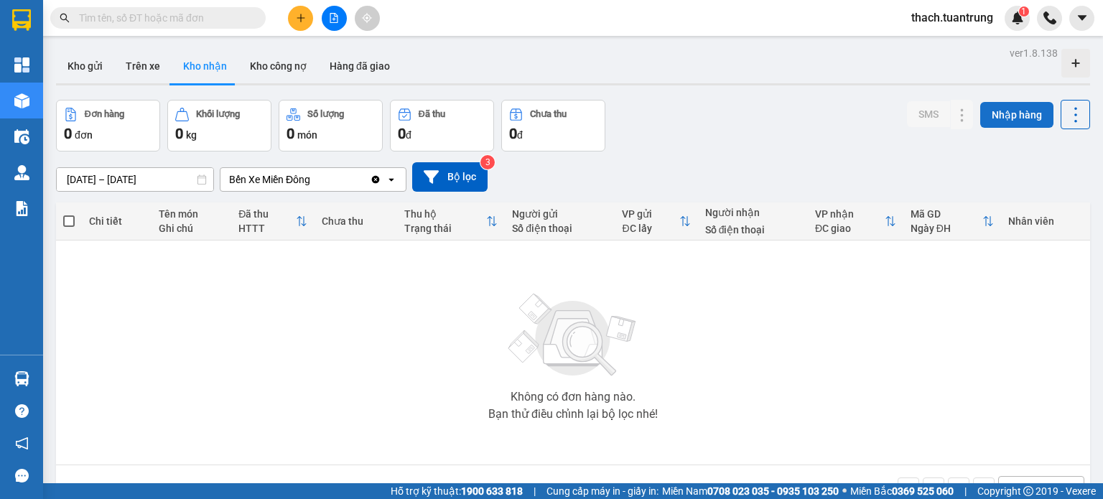
click at [1024, 110] on button "Nhập hàng" at bounding box center [1016, 115] width 73 height 26
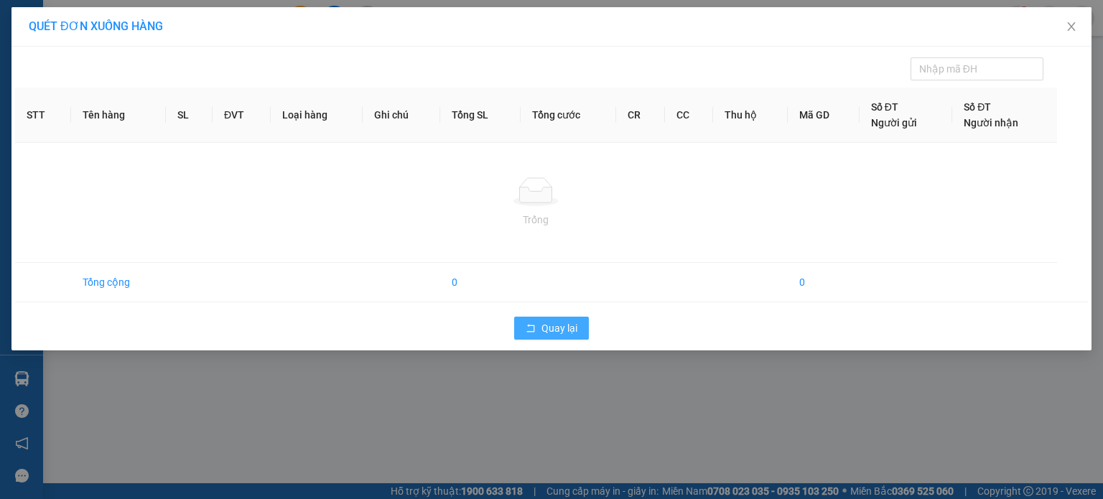
click at [547, 325] on span "Quay lại" at bounding box center [560, 328] width 36 height 16
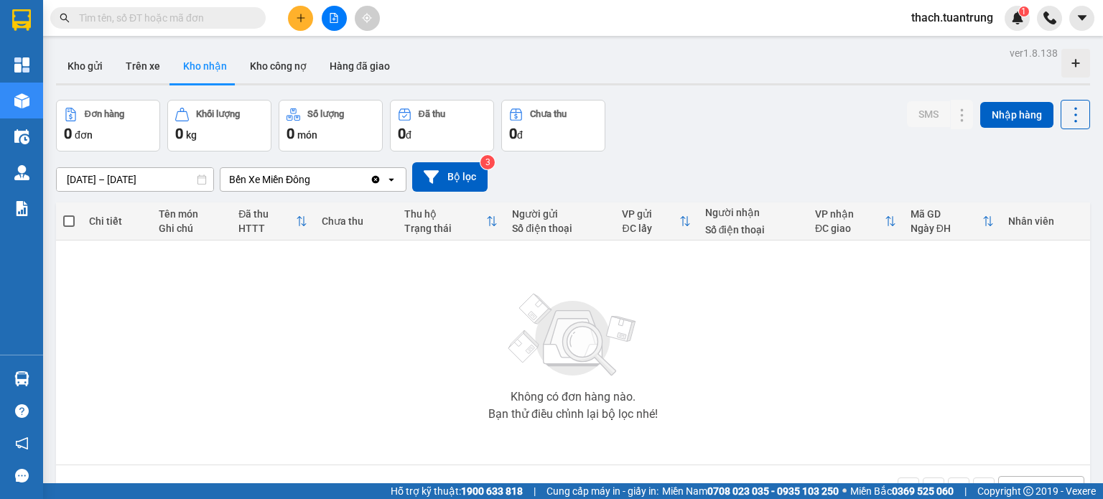
click at [198, 68] on button "Kho nhận" at bounding box center [205, 66] width 67 height 34
click at [370, 177] on icon "Clear value" at bounding box center [375, 179] width 11 height 11
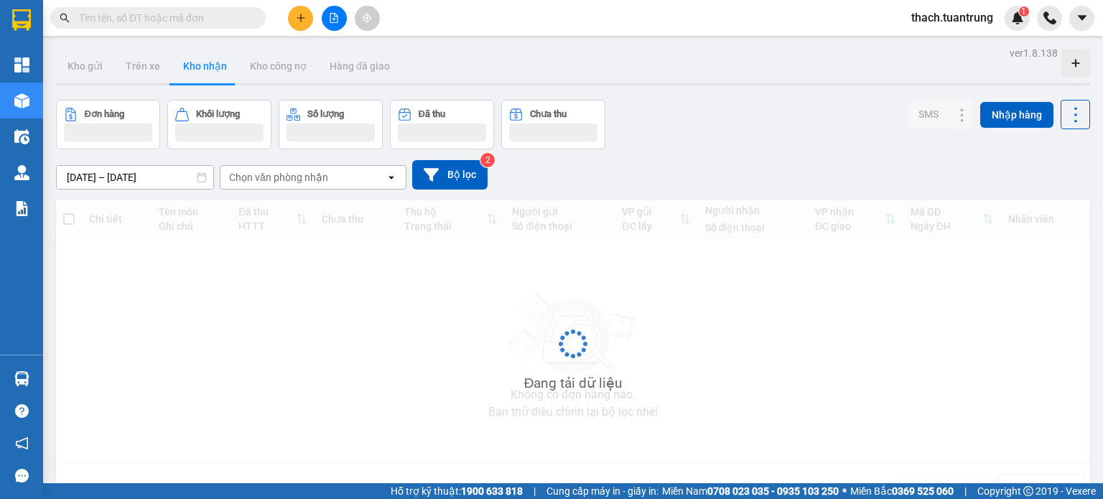
drag, startPoint x: 370, startPoint y: 177, endPoint x: 363, endPoint y: 182, distance: 8.2
click at [376, 177] on div "Chọn văn phòng nhận" at bounding box center [302, 177] width 165 height 23
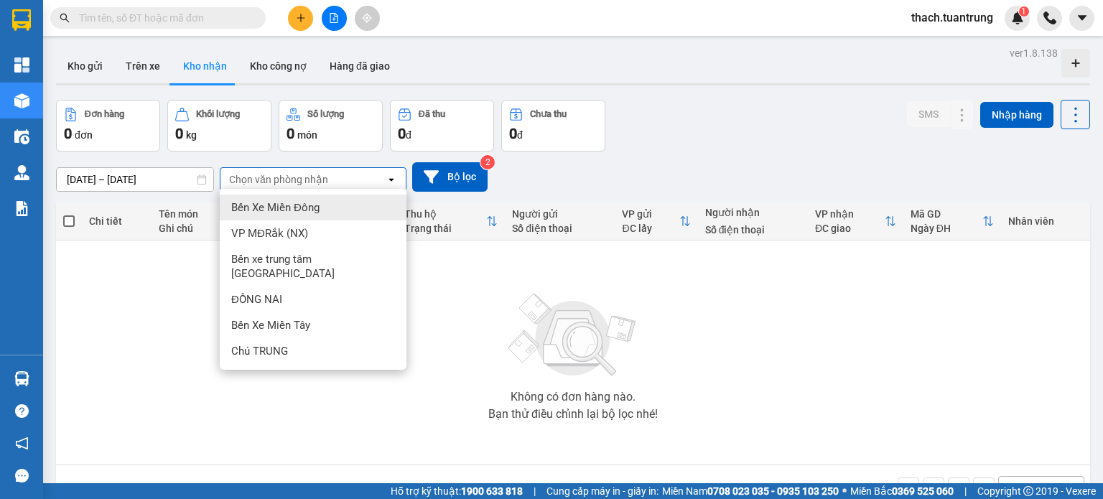
click at [302, 209] on span "Bến Xe Miền Đông" at bounding box center [275, 207] width 88 height 14
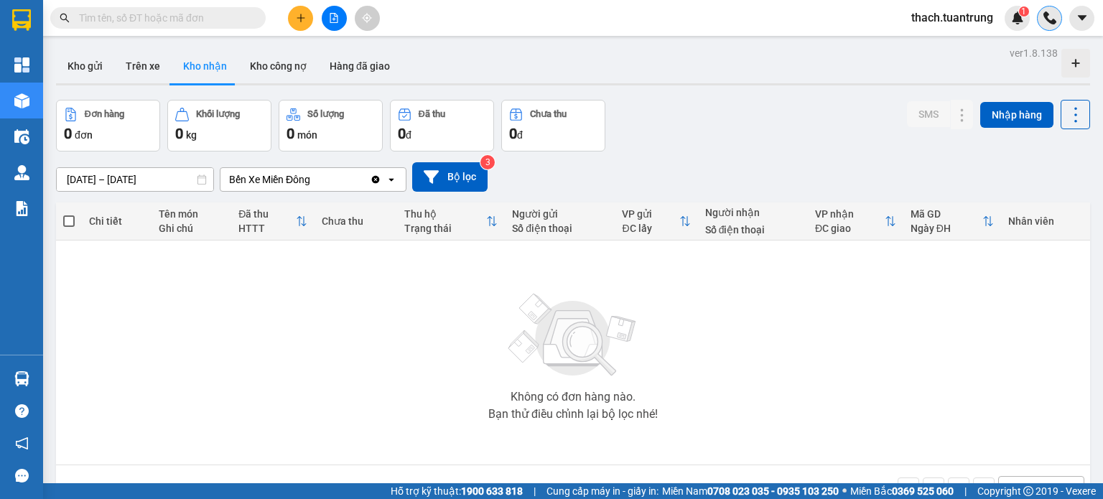
click at [1046, 16] on img at bounding box center [1050, 17] width 13 height 13
click at [807, 60] on input "text" at bounding box center [800, 53] width 251 height 23
type input "100"
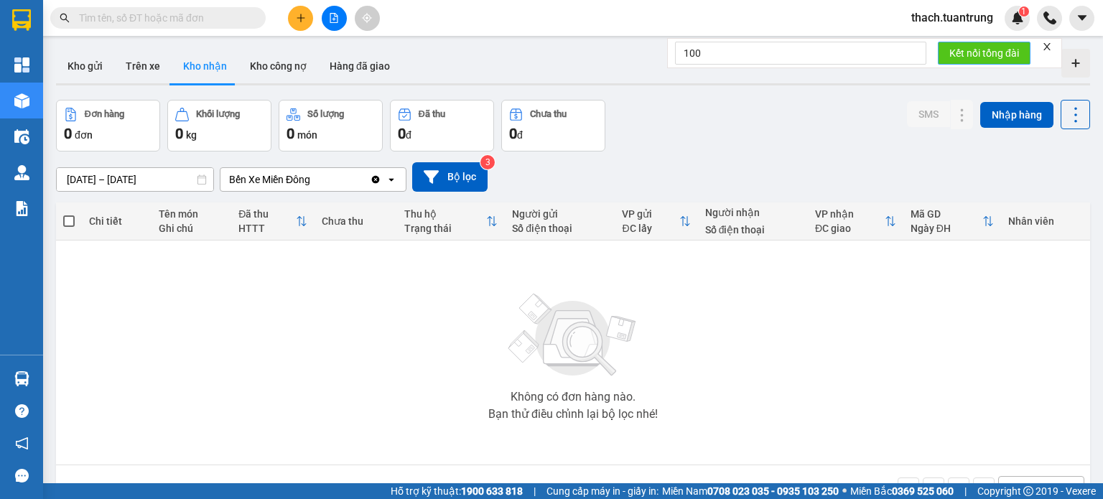
click at [977, 53] on span "Kết nối tổng đài" at bounding box center [984, 53] width 70 height 16
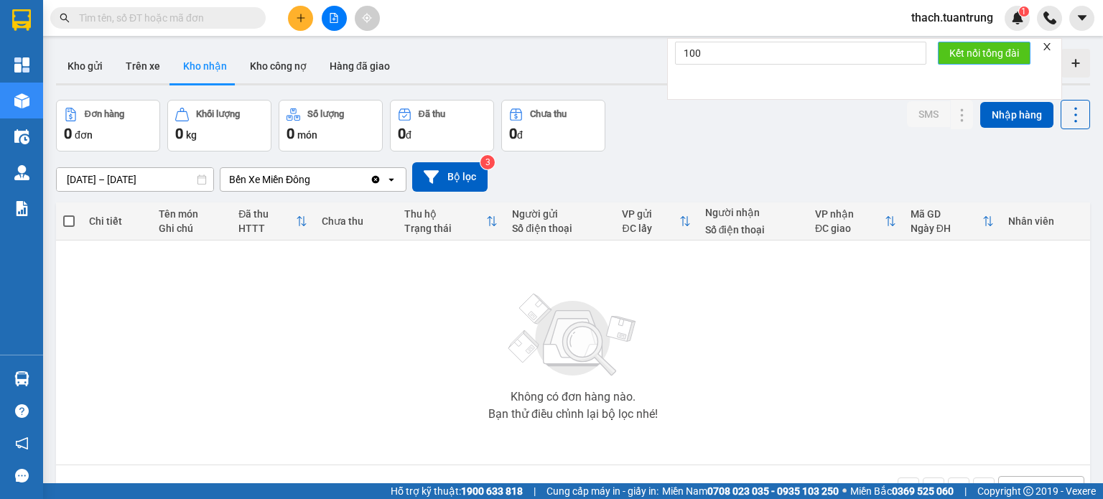
click at [977, 53] on span "Kết nối tổng đài" at bounding box center [984, 53] width 70 height 16
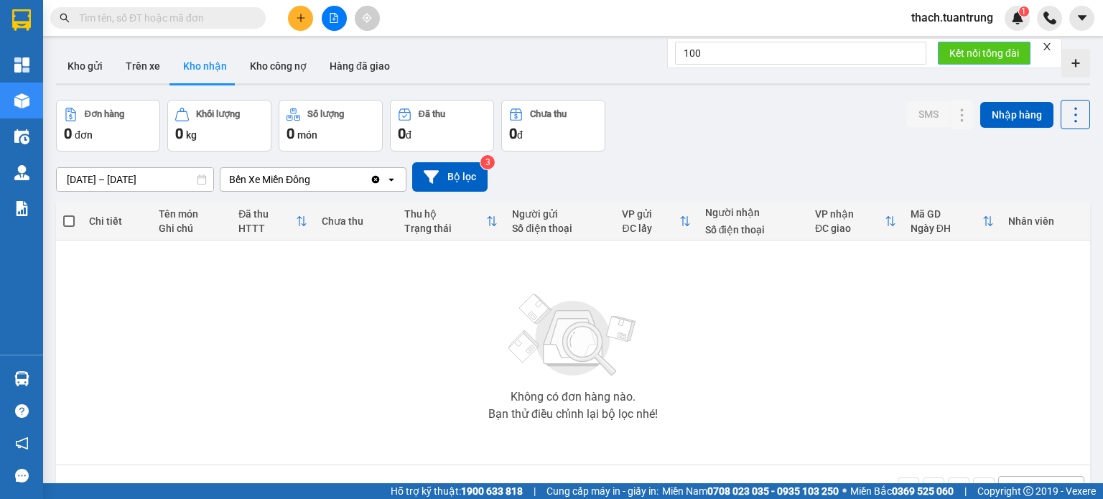
click at [977, 53] on span "Kết nối tổng đài" at bounding box center [984, 53] width 70 height 16
click at [819, 52] on input "100" at bounding box center [800, 53] width 251 height 23
click at [985, 51] on span "Kết nối tổng đài" at bounding box center [984, 53] width 70 height 16
click at [1047, 51] on icon "close" at bounding box center [1047, 47] width 10 height 10
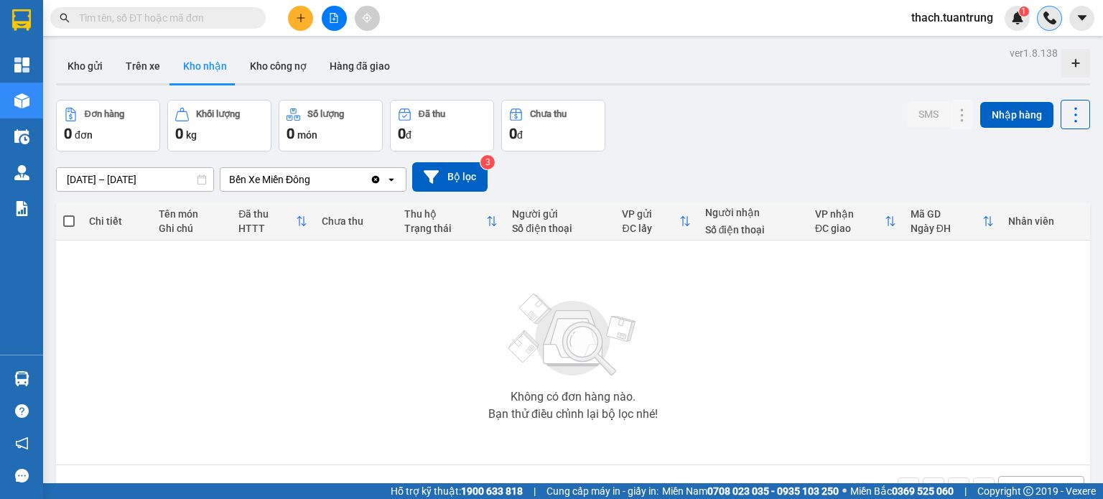
click at [1051, 22] on img at bounding box center [1050, 17] width 13 height 13
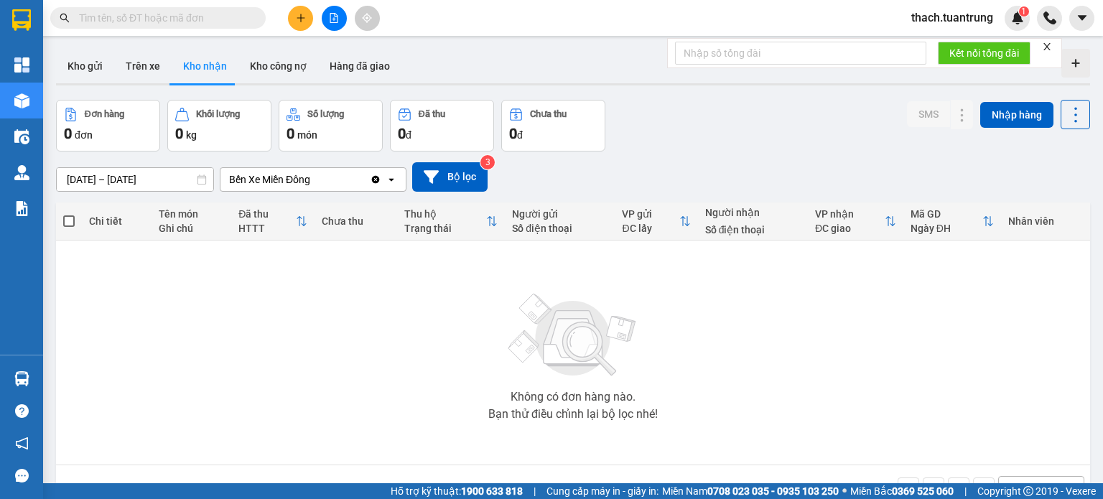
click at [1051, 45] on icon "close" at bounding box center [1047, 47] width 10 height 10
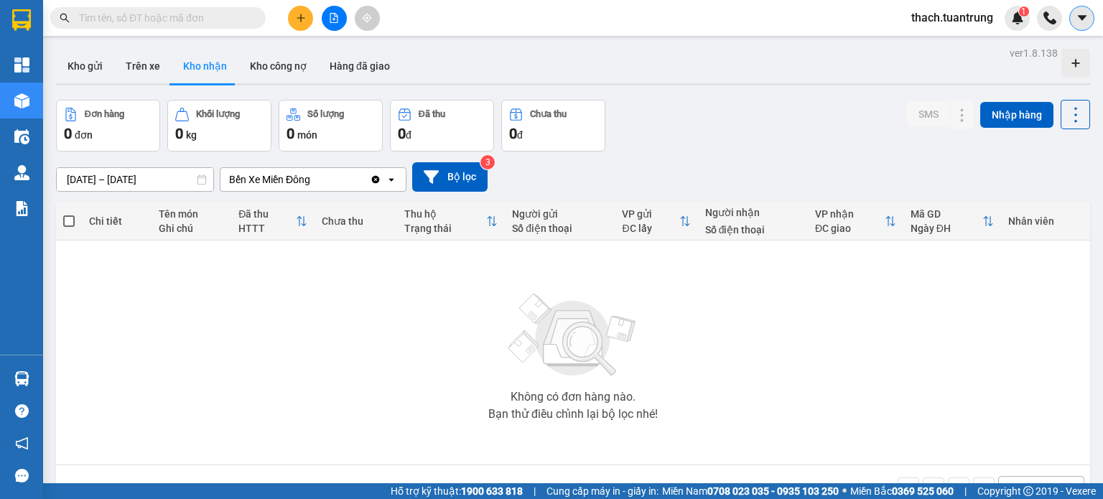
click at [1074, 19] on button at bounding box center [1081, 18] width 25 height 25
drag, startPoint x: 952, startPoint y: 17, endPoint x: 942, endPoint y: 27, distance: 13.7
click at [951, 17] on span "thach.tuantrung" at bounding box center [952, 18] width 105 height 18
click at [1075, 27] on button at bounding box center [1081, 18] width 25 height 25
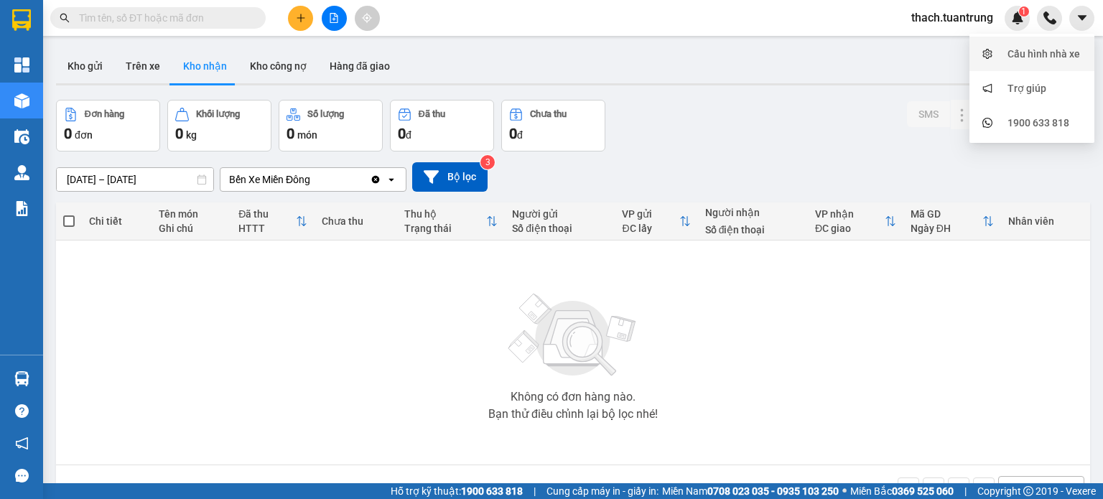
click at [1014, 59] on div "Cấu hình nhà xe" at bounding box center [1044, 54] width 73 height 16
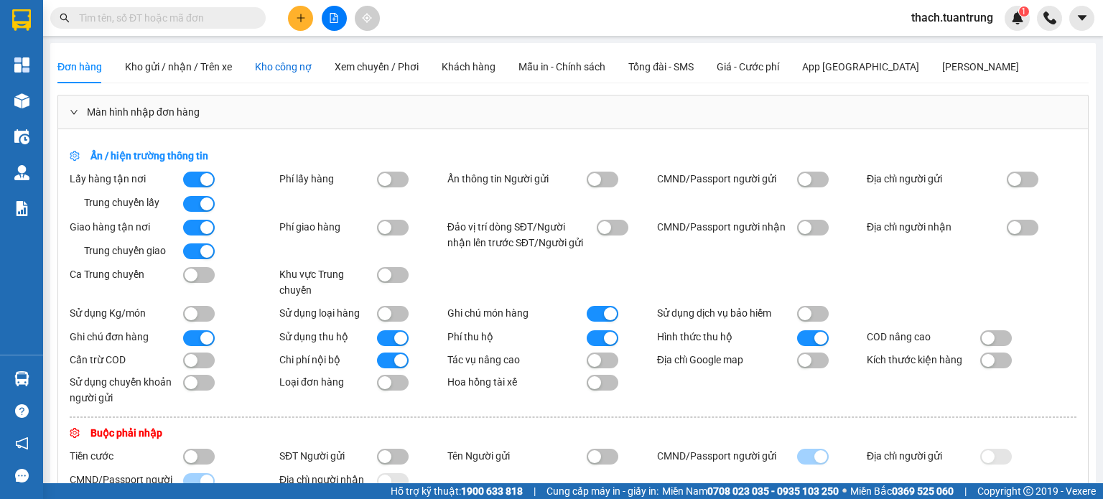
click at [276, 65] on div "Kho công nợ" at bounding box center [283, 67] width 57 height 16
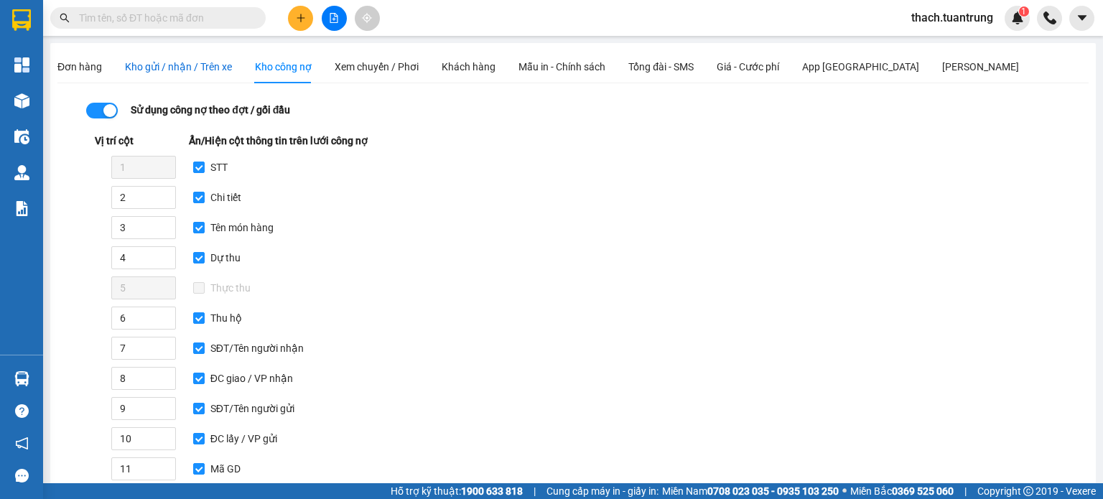
click at [197, 74] on div "Kho gửi / nhận / Trên xe" at bounding box center [178, 67] width 107 height 16
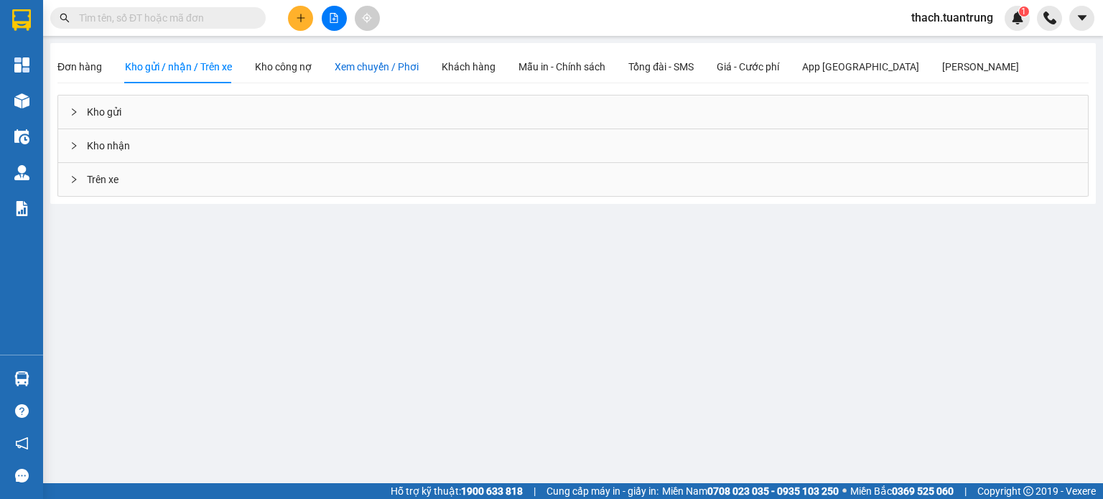
click at [350, 62] on span "Xem chuyến / Phơi" at bounding box center [377, 66] width 84 height 11
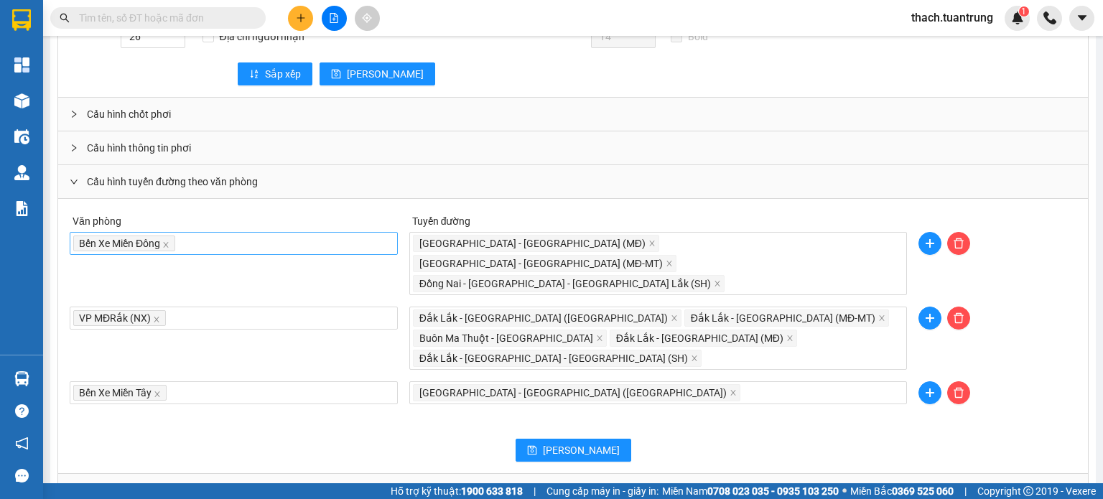
scroll to position [1293, 0]
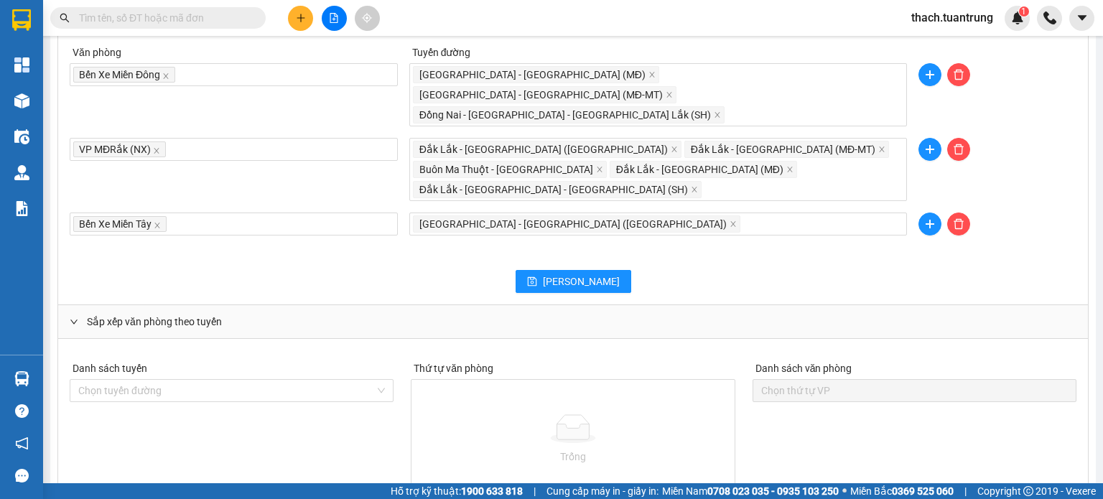
scroll to position [1054, 0]
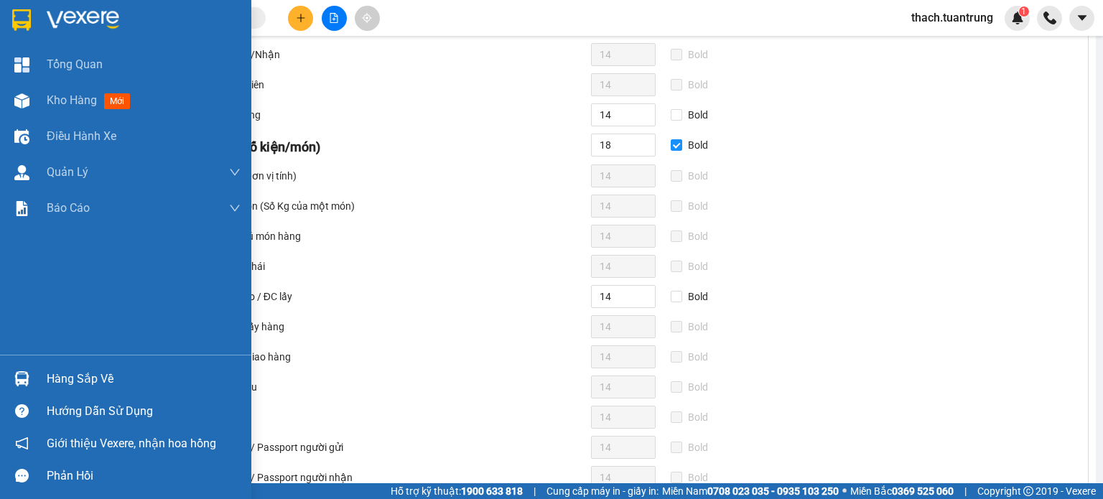
click at [34, 11] on div at bounding box center [125, 23] width 251 height 47
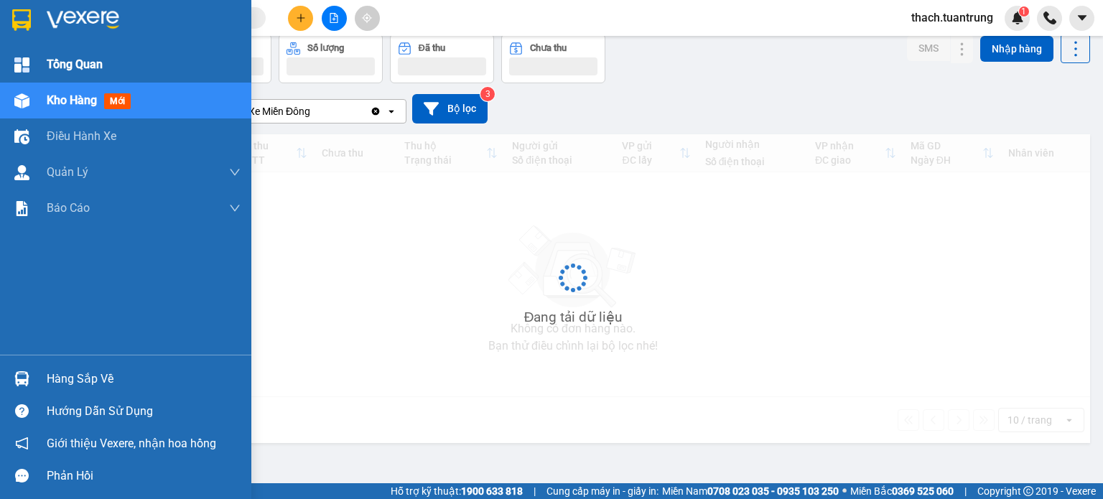
scroll to position [66, 0]
click at [46, 60] on div "Tổng Quan" at bounding box center [125, 65] width 251 height 36
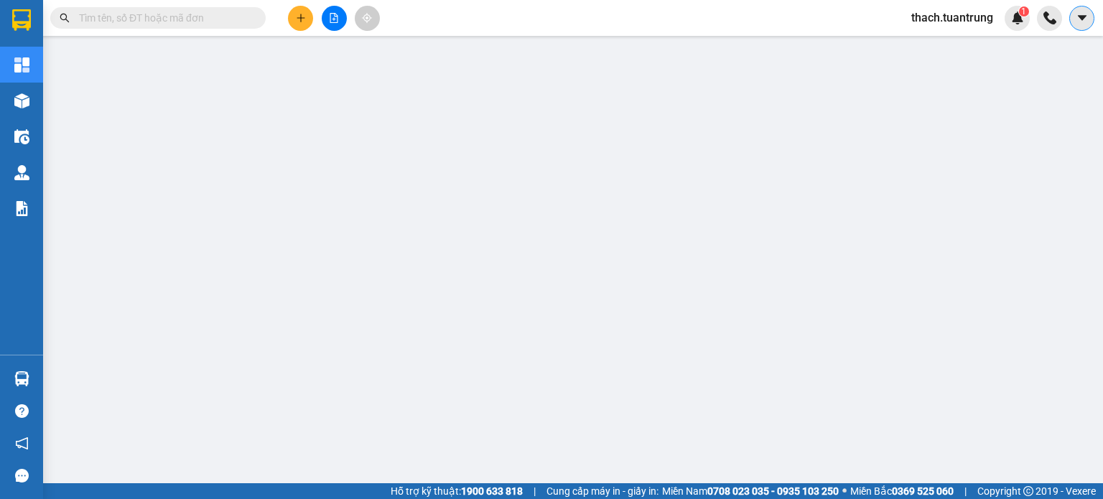
click at [1077, 18] on icon "caret-down" at bounding box center [1082, 17] width 13 height 13
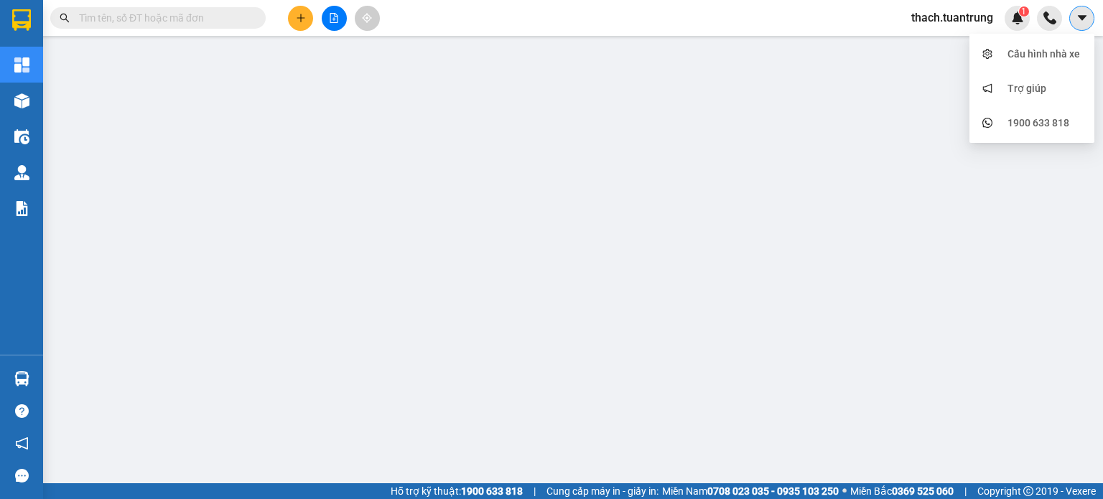
click at [1089, 18] on button at bounding box center [1081, 18] width 25 height 25
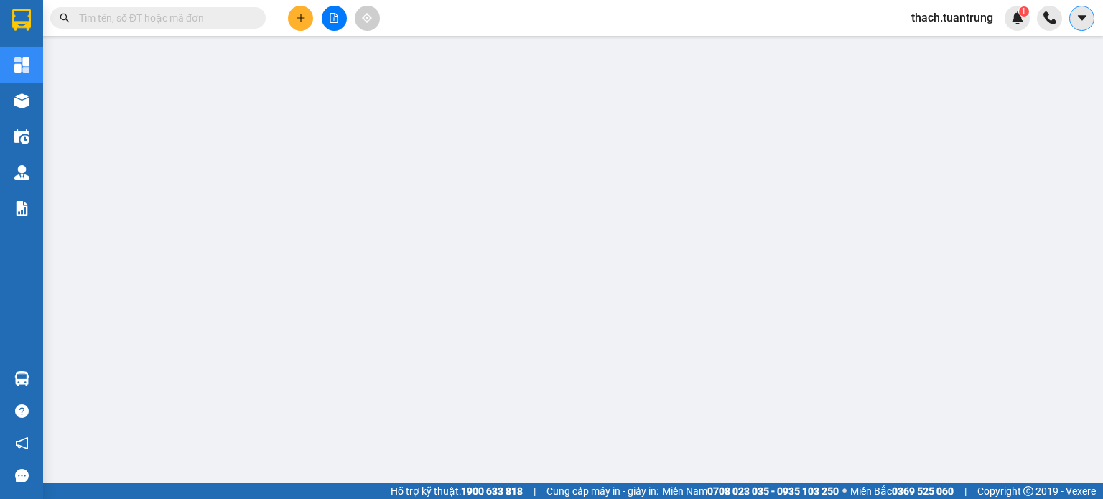
click at [1074, 16] on button at bounding box center [1081, 18] width 25 height 25
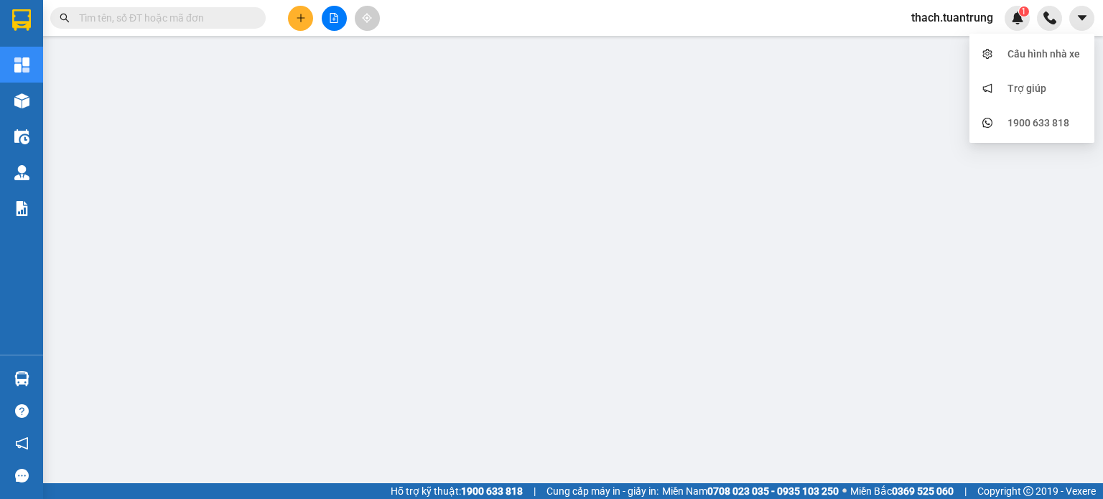
click at [955, 21] on span "thach.tuantrung" at bounding box center [952, 18] width 105 height 18
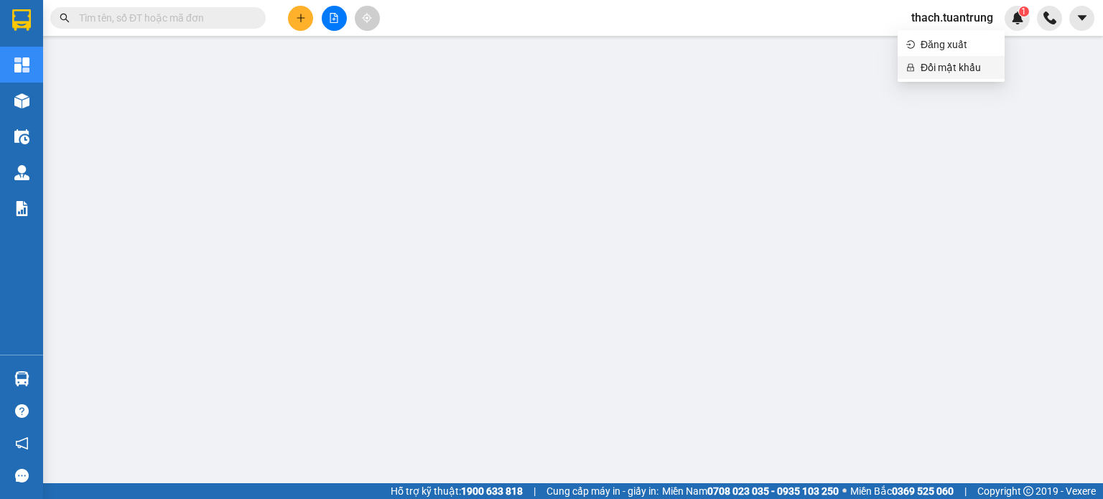
click at [940, 69] on span "Đổi mật khẩu" at bounding box center [958, 68] width 75 height 16
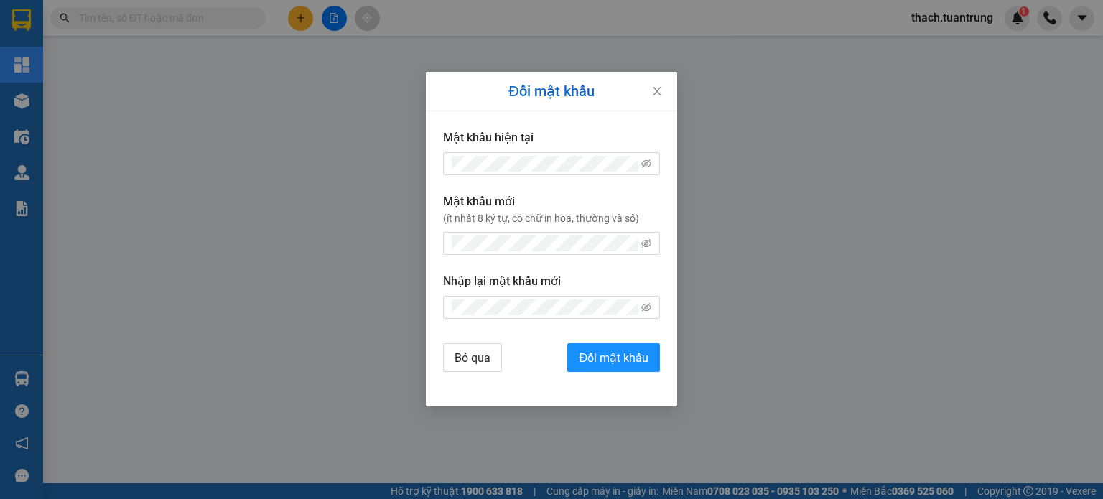
click at [826, 113] on div "Đổi mật khẩu Mật khẩu hiện tại Mật khẩu mới (ít nhất 8 ký tự, có chữ in hoa, th…" at bounding box center [551, 249] width 1103 height 499
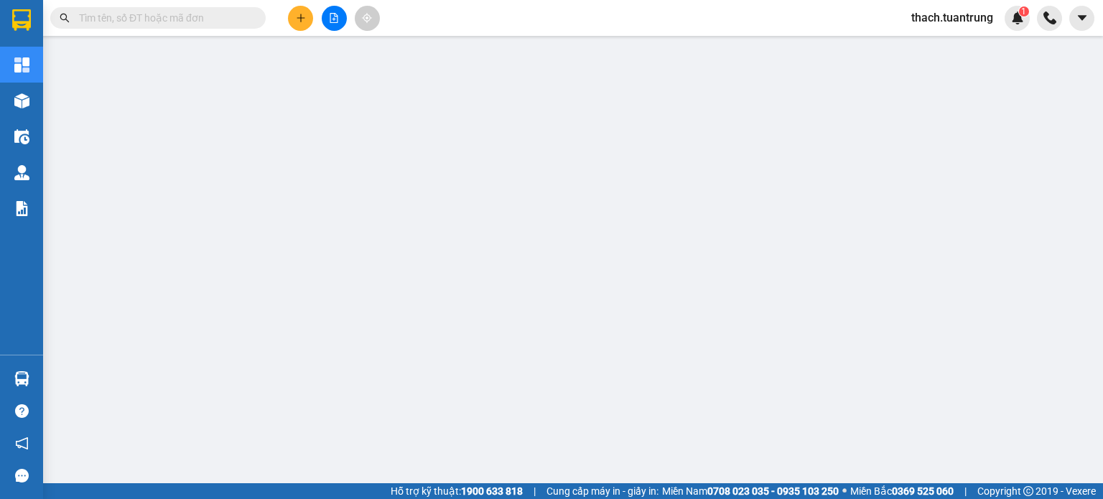
drag, startPoint x: 956, startPoint y: 17, endPoint x: 945, endPoint y: 31, distance: 18.0
click at [954, 17] on span "thach.tuantrung" at bounding box center [952, 18] width 105 height 18
click at [931, 47] on span "Đăng xuất" at bounding box center [958, 45] width 75 height 16
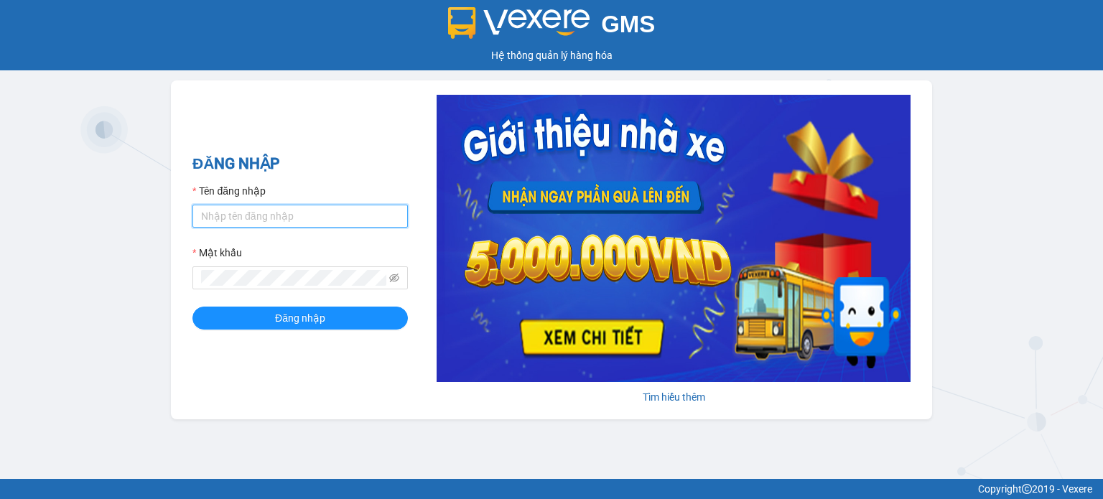
click at [241, 215] on input "Tên đăng nhập" at bounding box center [299, 216] width 215 height 23
type input "thach.tuantrung"
click at [192, 307] on button "Đăng nhập" at bounding box center [299, 318] width 215 height 23
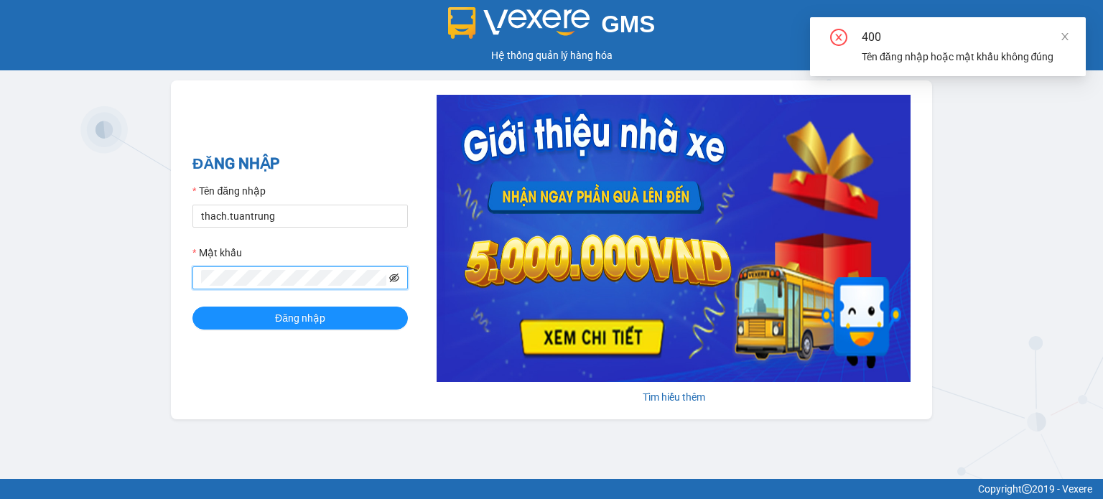
click at [393, 278] on icon "eye-invisible" at bounding box center [395, 278] width 10 height 9
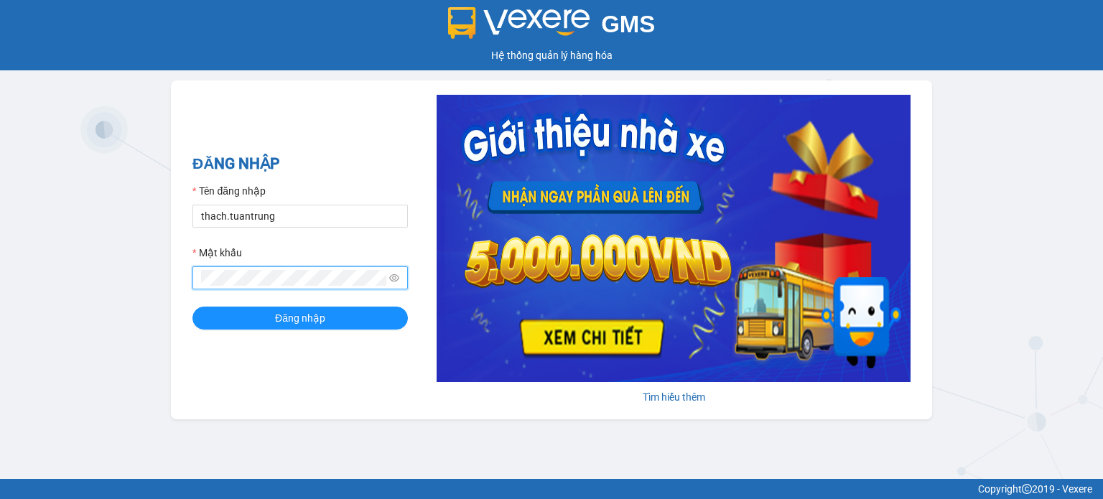
click at [192, 307] on button "Đăng nhập" at bounding box center [299, 318] width 215 height 23
click at [288, 326] on span "Đăng nhập" at bounding box center [300, 318] width 50 height 16
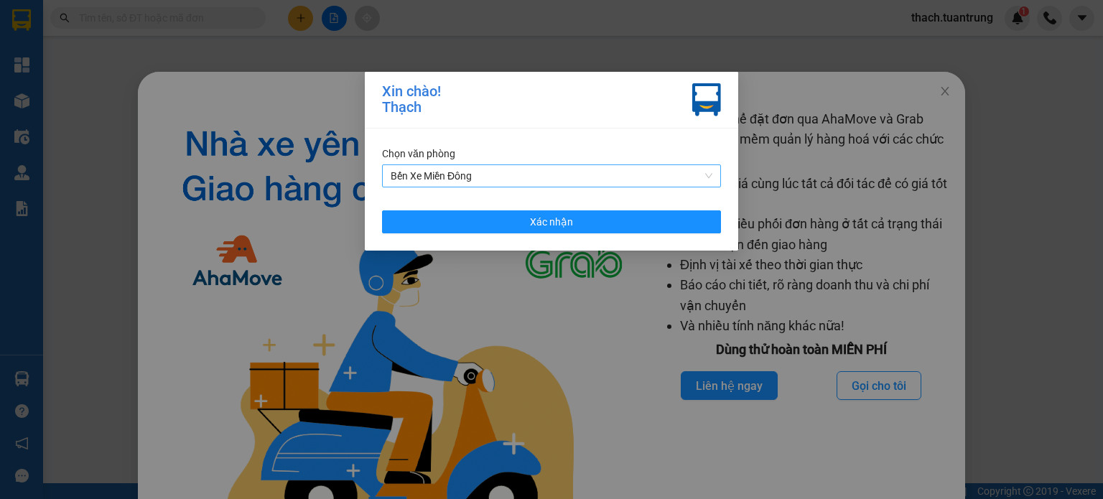
click at [633, 175] on span "Bến Xe Miền Đông" at bounding box center [552, 176] width 322 height 22
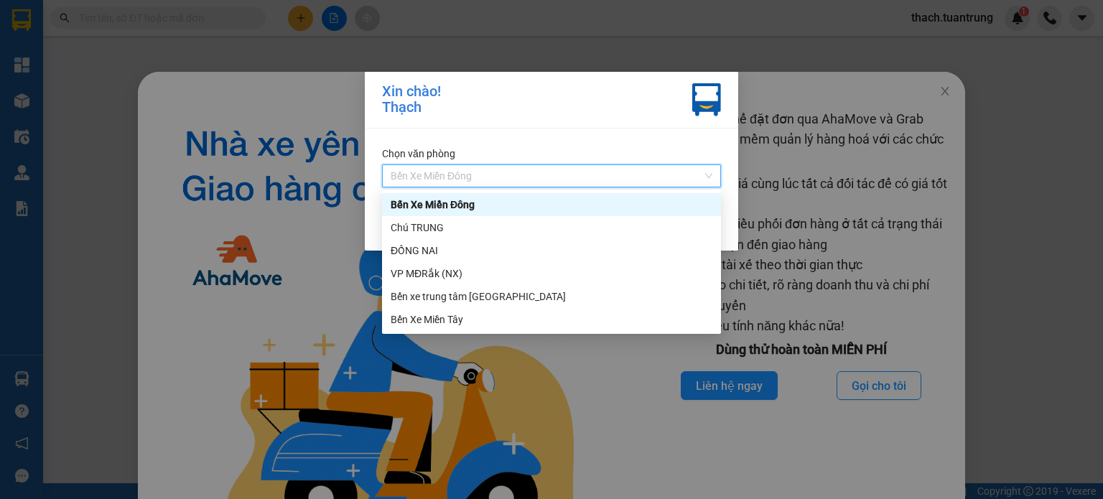
click at [614, 175] on span "Bến Xe Miền Đông" at bounding box center [552, 176] width 322 height 22
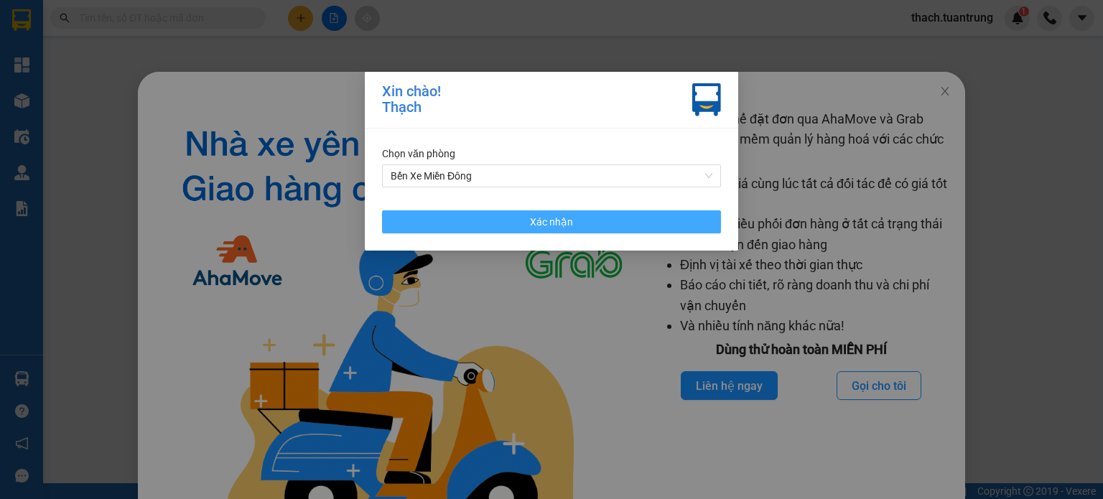
click at [500, 226] on button "Xác nhận" at bounding box center [551, 221] width 339 height 23
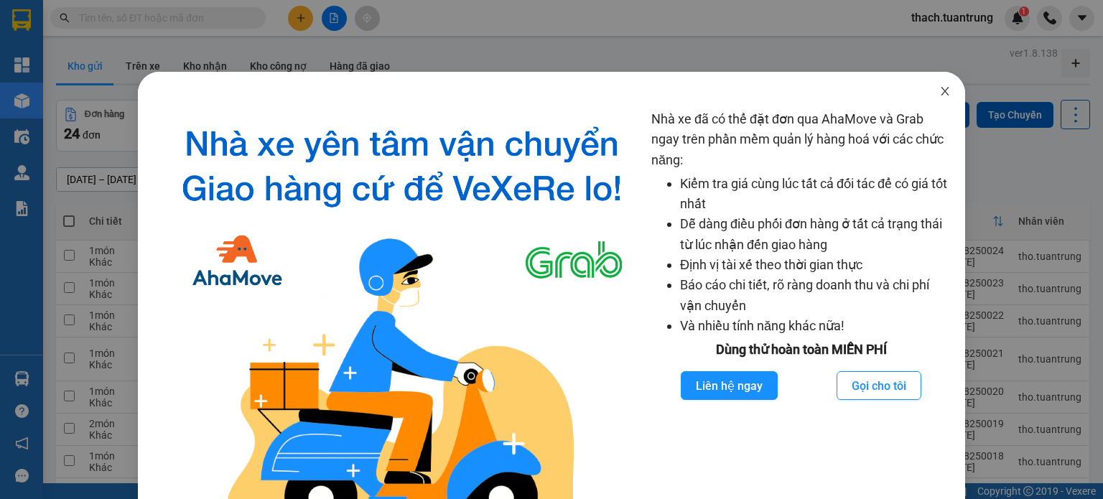
click at [939, 94] on icon "close" at bounding box center [944, 90] width 11 height 11
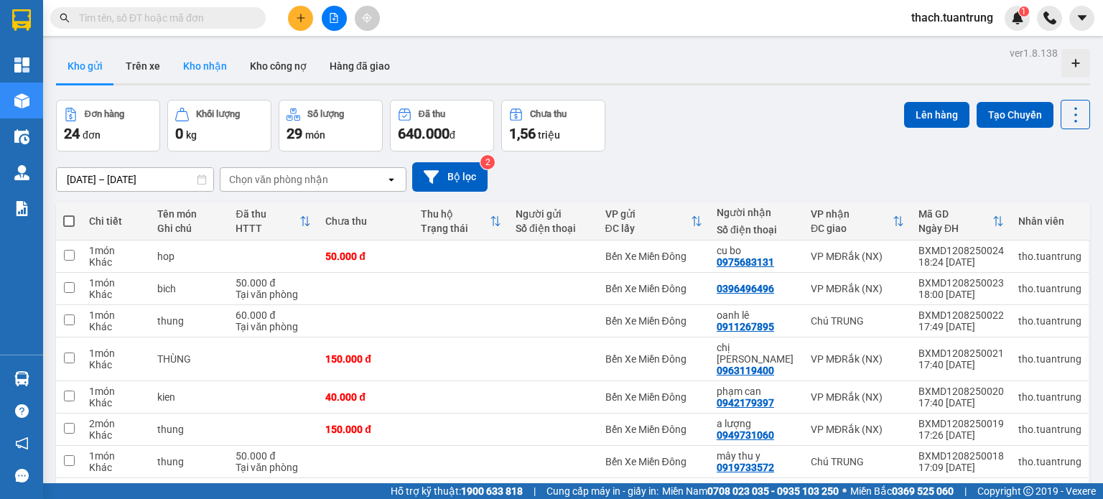
click at [204, 74] on button "Kho nhận" at bounding box center [205, 66] width 67 height 34
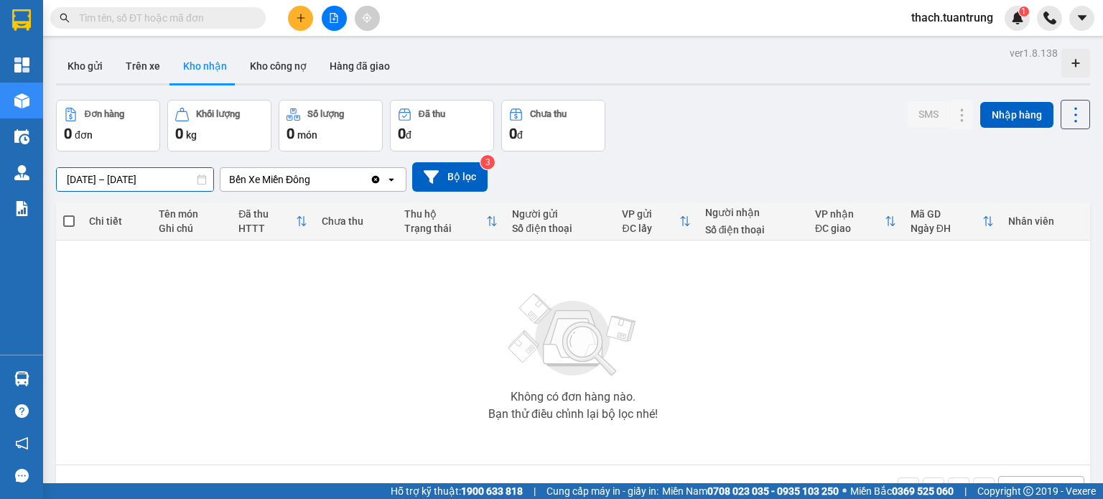
click at [147, 181] on input "11/08/2025 – 13/08/2025" at bounding box center [135, 179] width 157 height 23
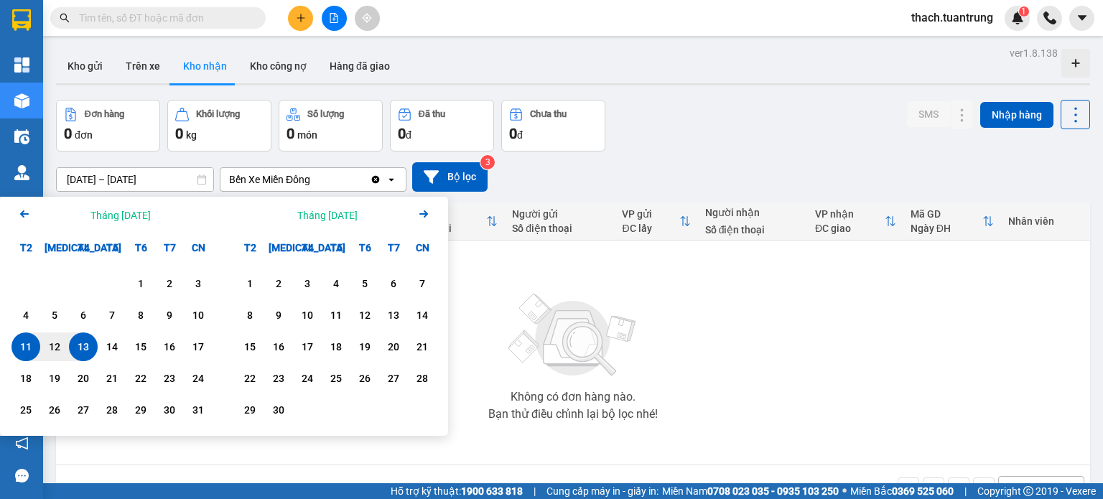
click at [80, 350] on div "13" at bounding box center [83, 346] width 20 height 17
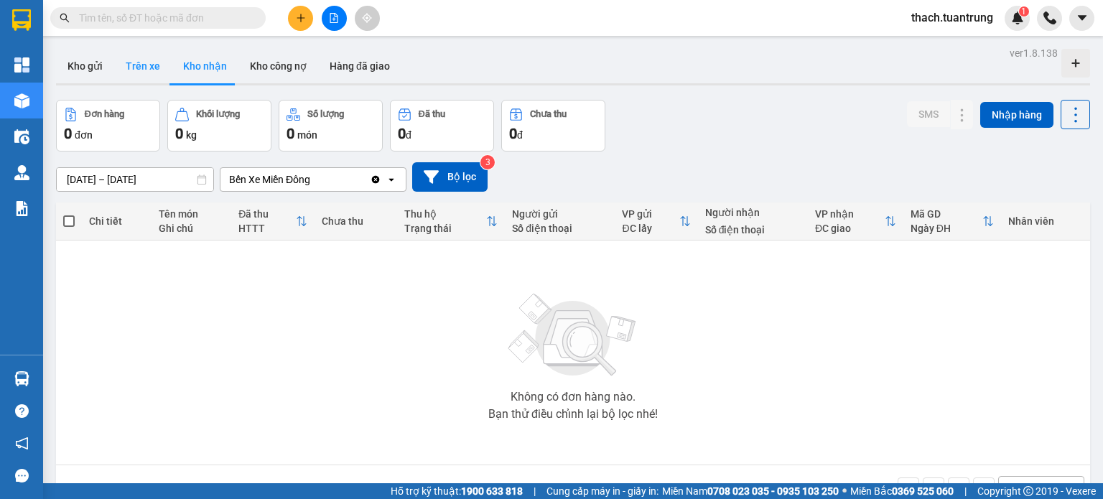
click at [128, 65] on button "Trên xe" at bounding box center [142, 66] width 57 height 34
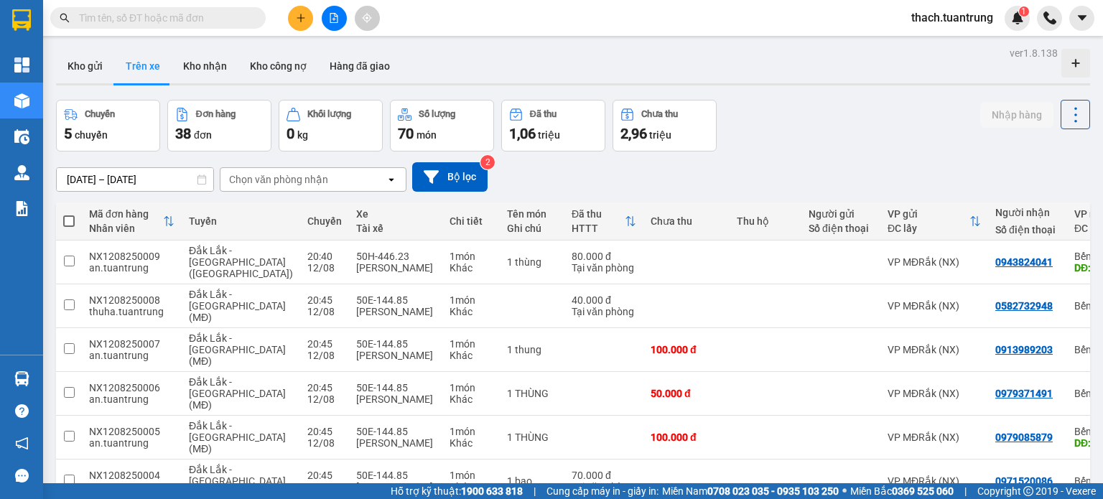
click at [154, 184] on input "[DATE] – [DATE]" at bounding box center [135, 179] width 157 height 23
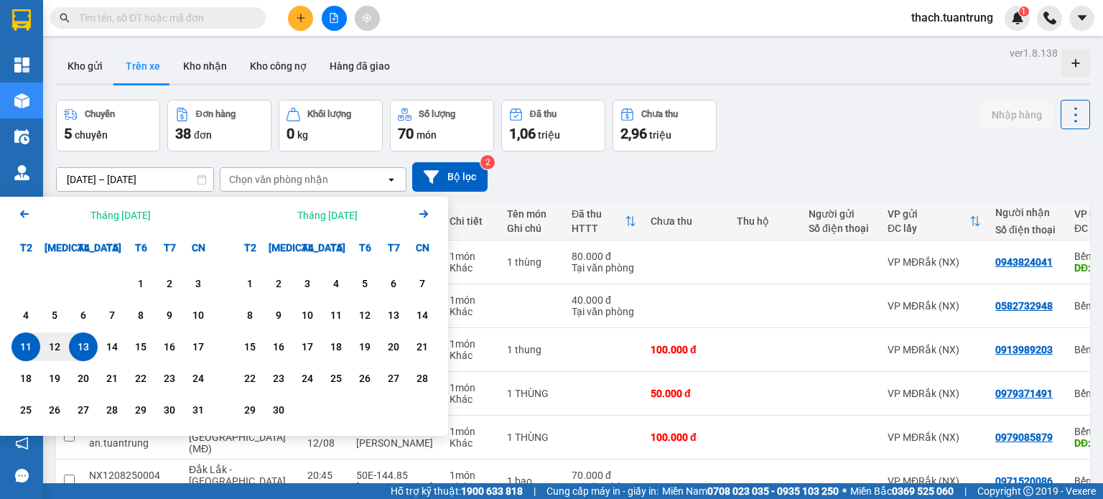
click at [78, 348] on div "13" at bounding box center [83, 346] width 20 height 17
click at [78, 347] on div "13" at bounding box center [83, 346] width 20 height 17
type input "[DATE] – [DATE]"
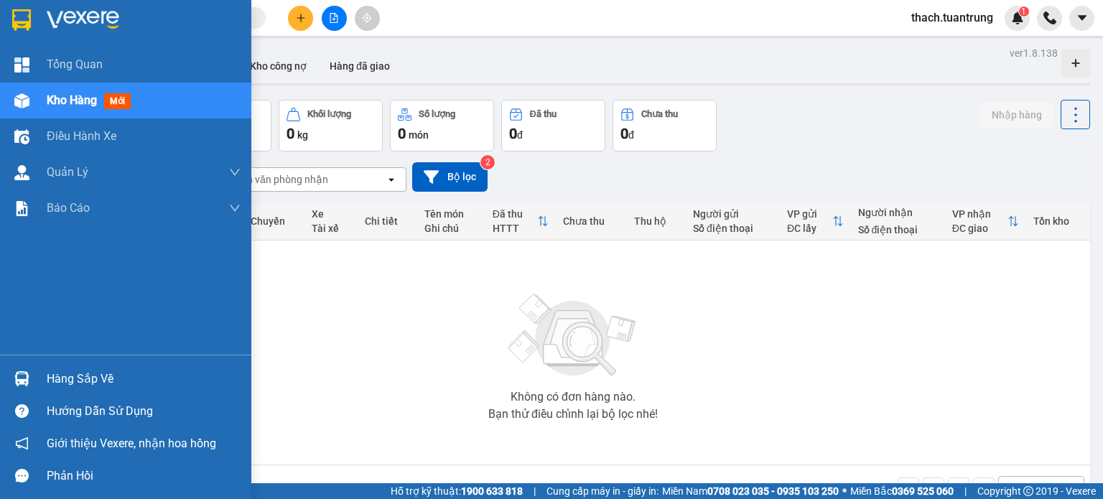
click at [31, 378] on div at bounding box center [21, 378] width 25 height 25
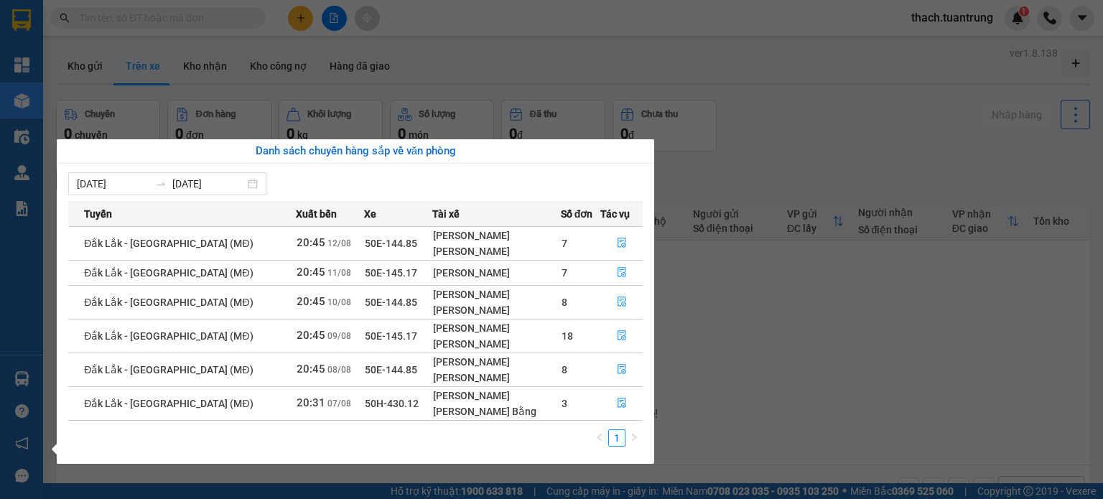
click at [144, 240] on span "Đắk Lắk - [GEOGRAPHIC_DATA] (MĐ)" at bounding box center [168, 243] width 169 height 11
click at [618, 238] on icon "file-done" at bounding box center [622, 243] width 9 height 10
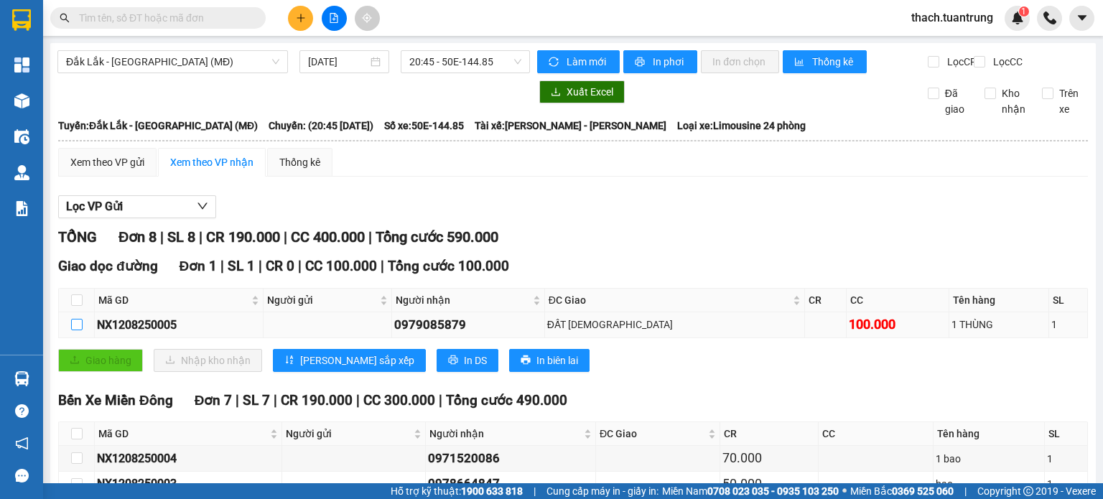
click at [80, 330] on input "checkbox" at bounding box center [76, 324] width 11 height 11
checkbox input "true"
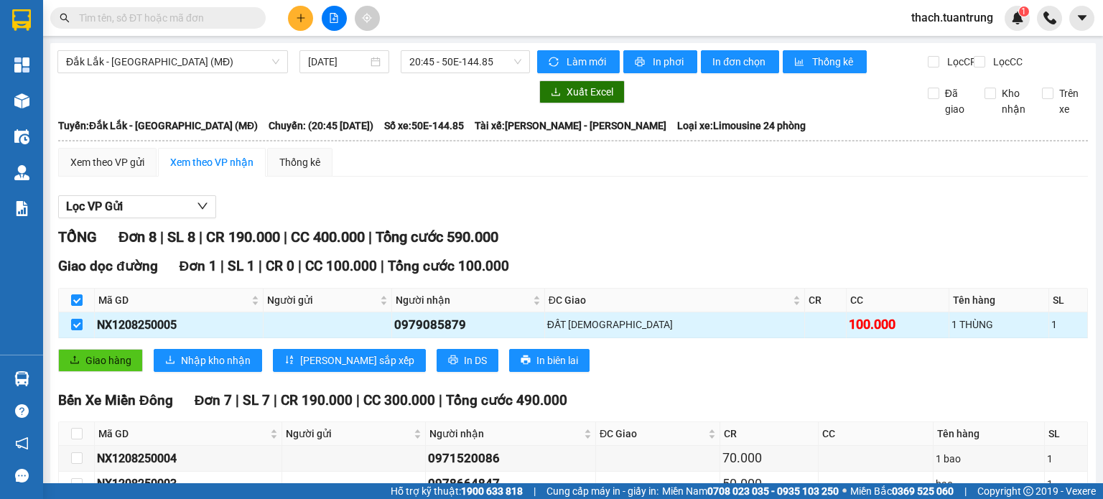
click at [85, 337] on td at bounding box center [77, 324] width 36 height 25
click at [82, 335] on td at bounding box center [77, 324] width 36 height 25
click at [78, 330] on input "checkbox" at bounding box center [76, 324] width 11 height 11
checkbox input "false"
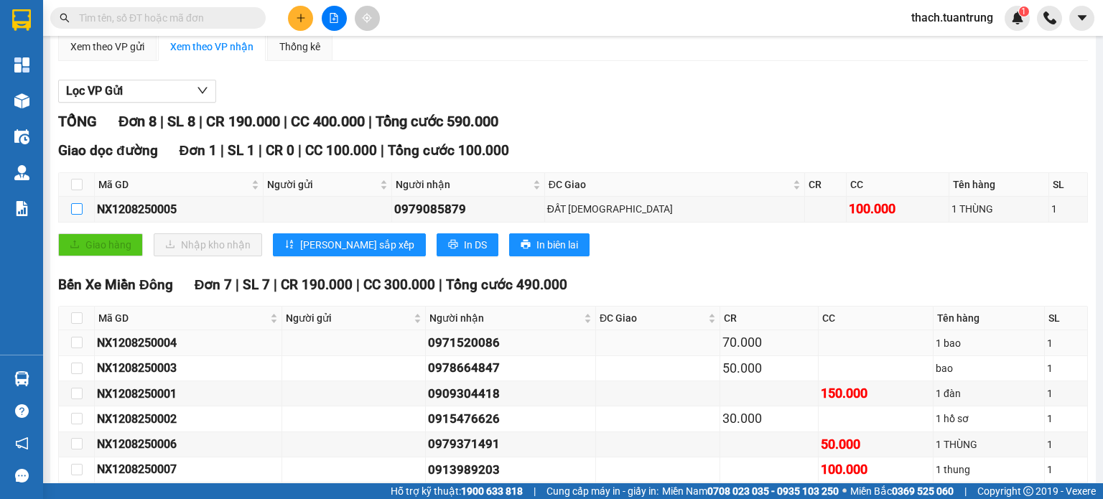
scroll to position [119, 0]
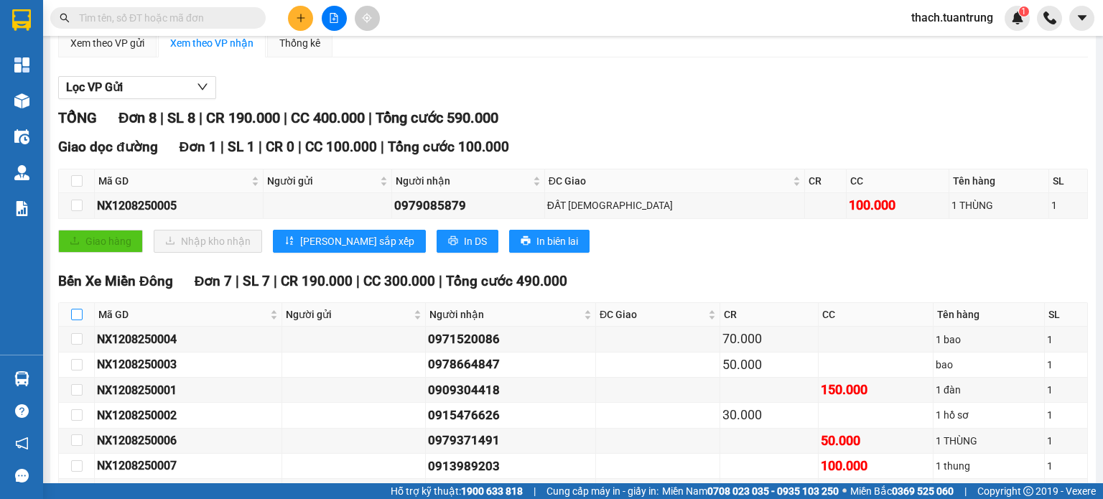
click at [73, 320] on input "checkbox" at bounding box center [76, 314] width 11 height 11
checkbox input "true"
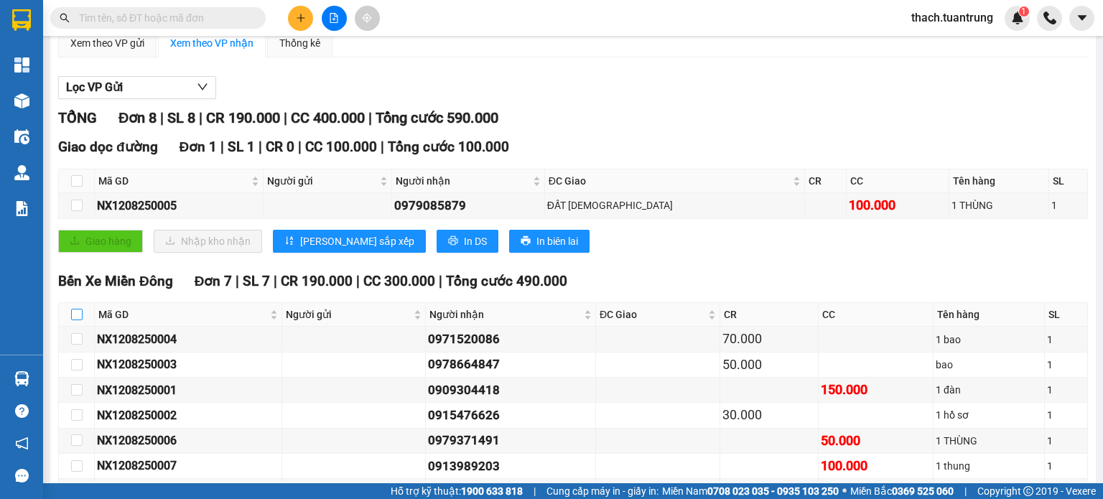
checkbox input "true"
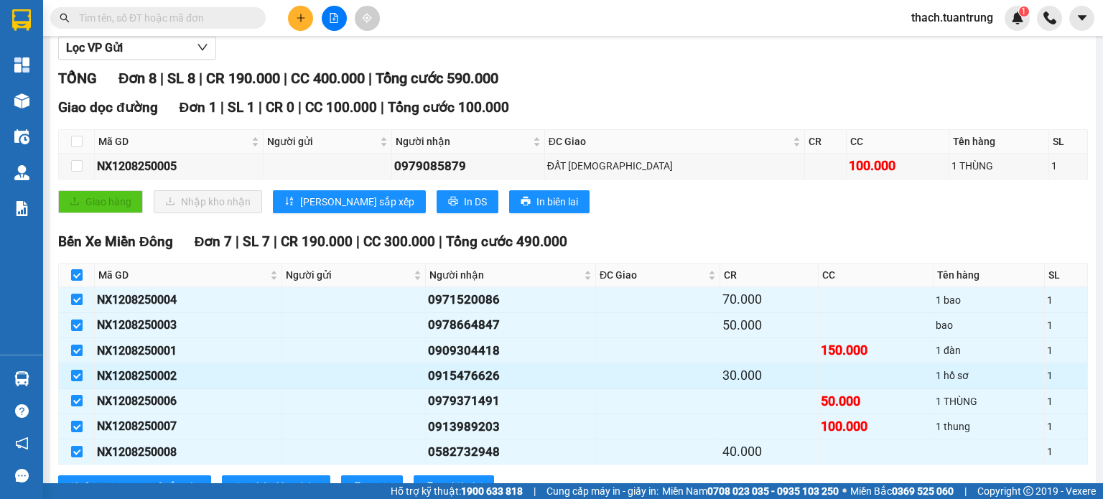
scroll to position [223, 0]
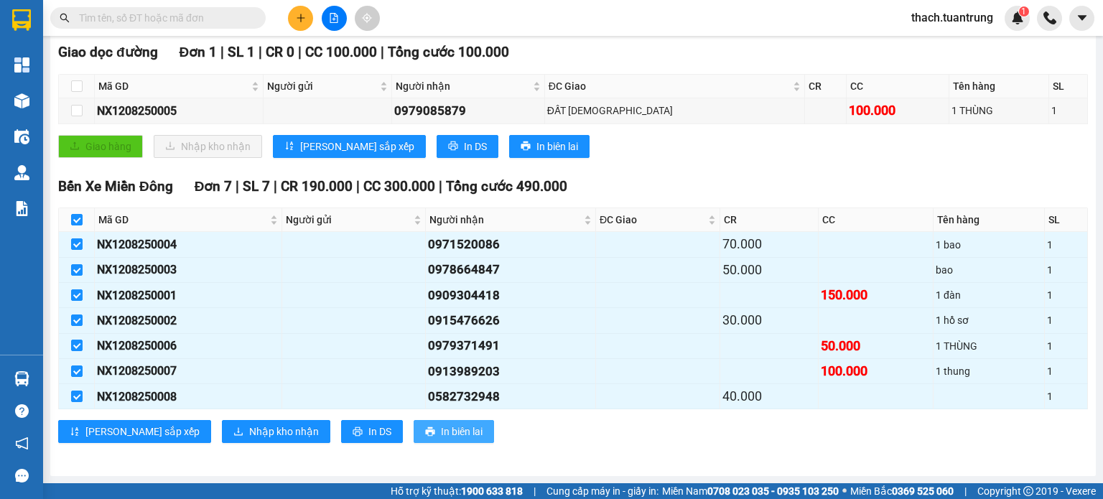
click at [441, 429] on span "In biên lai" at bounding box center [462, 432] width 42 height 16
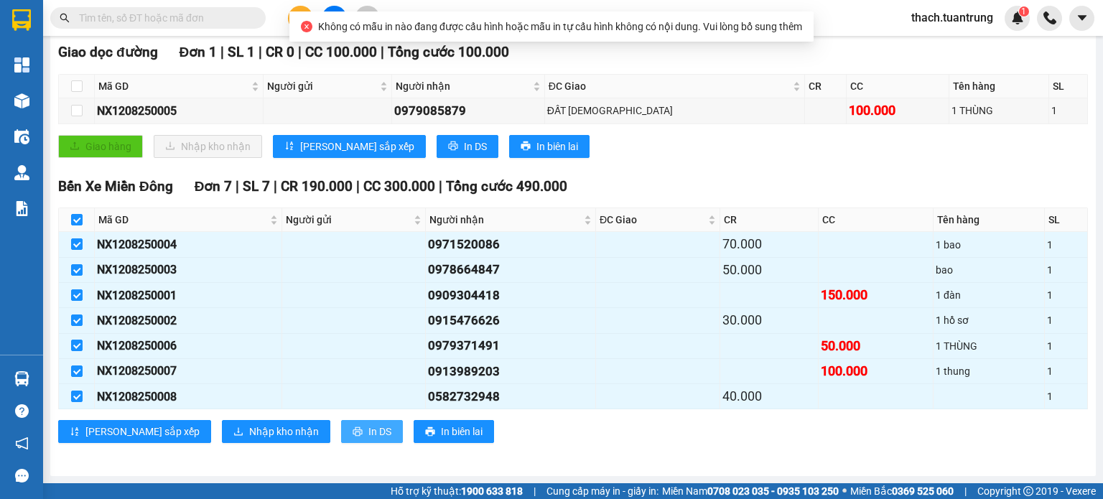
click at [368, 432] on span "In DS" at bounding box center [379, 432] width 23 height 16
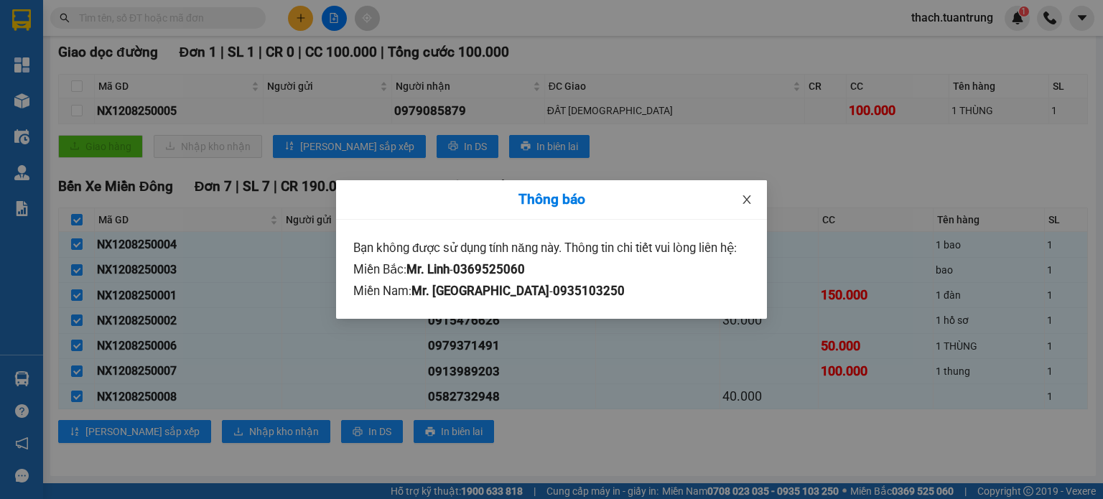
click at [749, 195] on icon "close" at bounding box center [746, 199] width 11 height 11
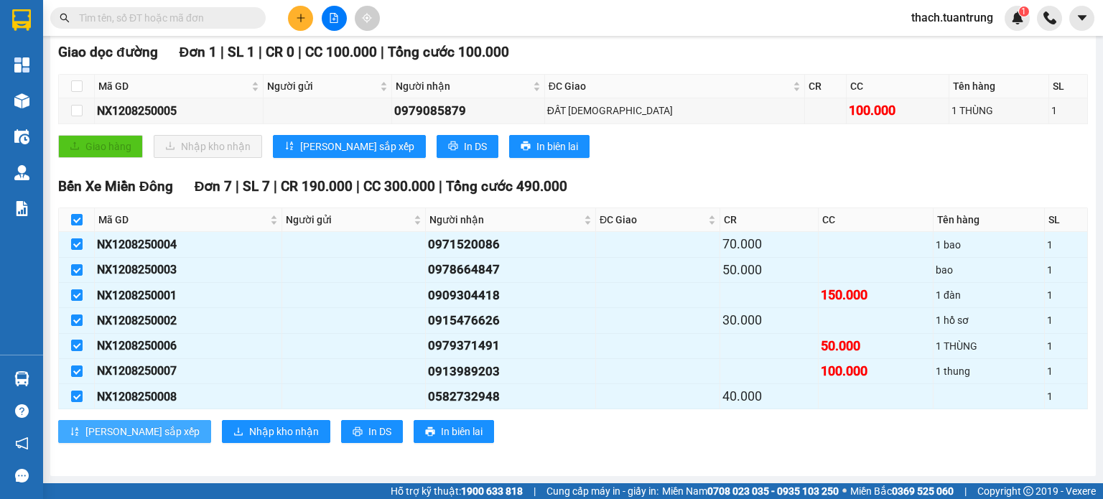
click at [120, 442] on button "Lưu sắp xếp" at bounding box center [134, 431] width 153 height 23
click at [119, 442] on button "Lưu sắp xếp" at bounding box center [134, 431] width 153 height 23
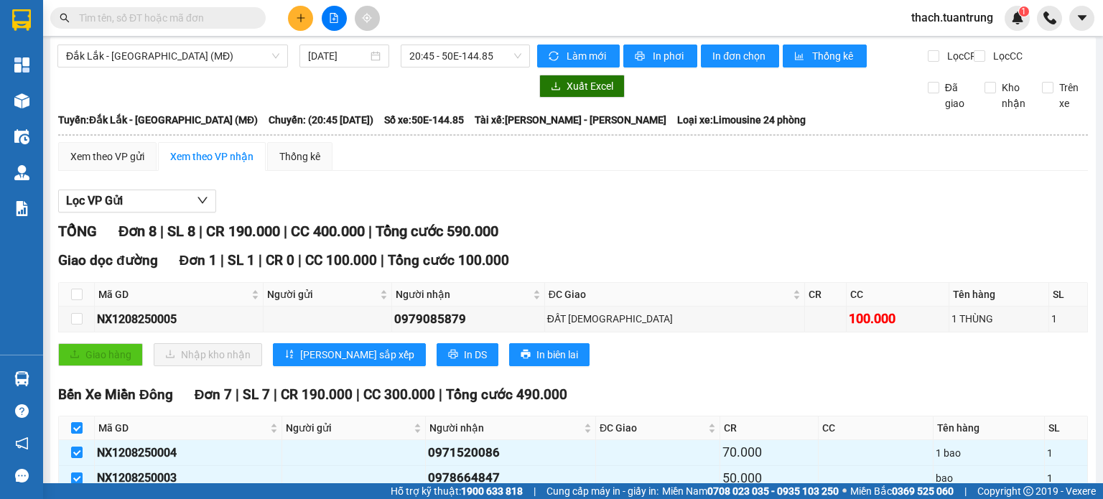
scroll to position [0, 0]
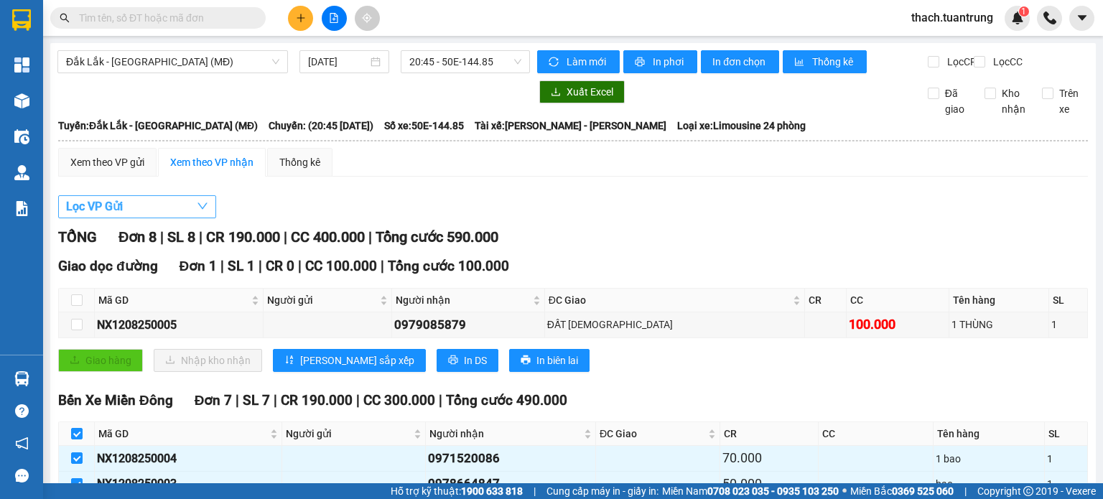
click at [183, 218] on button "Lọc VP Gửi" at bounding box center [137, 206] width 158 height 23
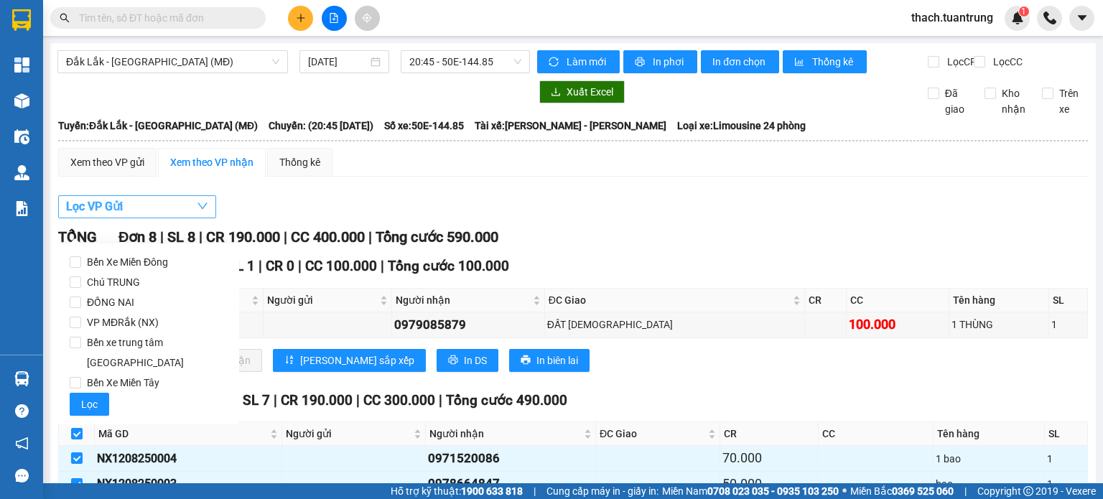
click at [183, 218] on button "Lọc VP Gửi" at bounding box center [137, 206] width 158 height 23
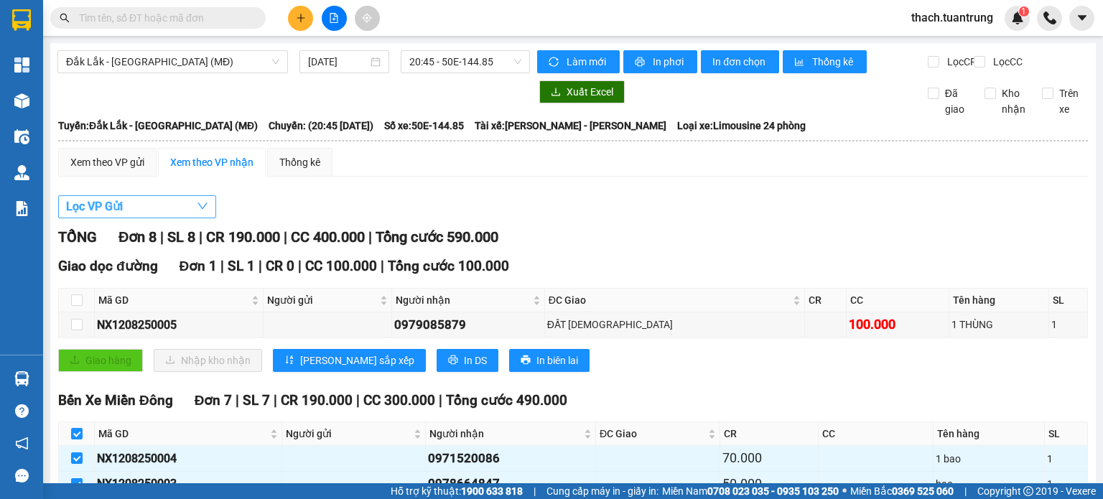
click at [183, 218] on button "Lọc VP Gửi" at bounding box center [137, 206] width 158 height 23
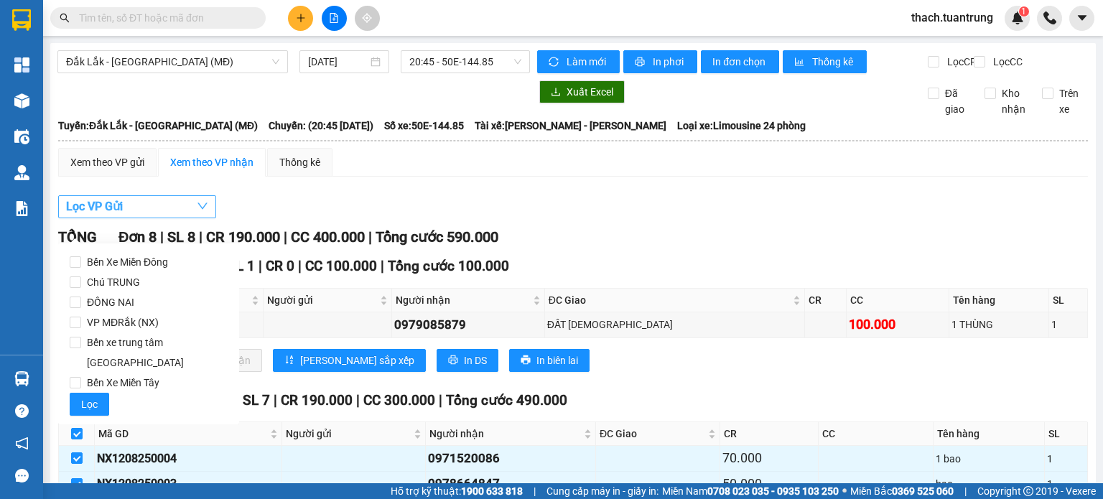
click at [183, 218] on button "Lọc VP Gửi" at bounding box center [137, 206] width 158 height 23
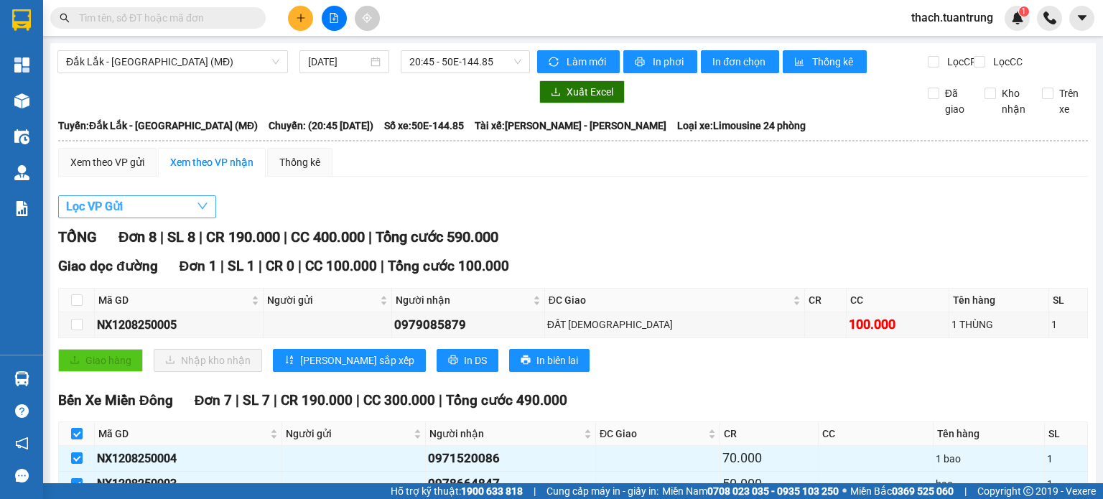
click at [183, 218] on button "Lọc VP Gửi" at bounding box center [137, 206] width 158 height 23
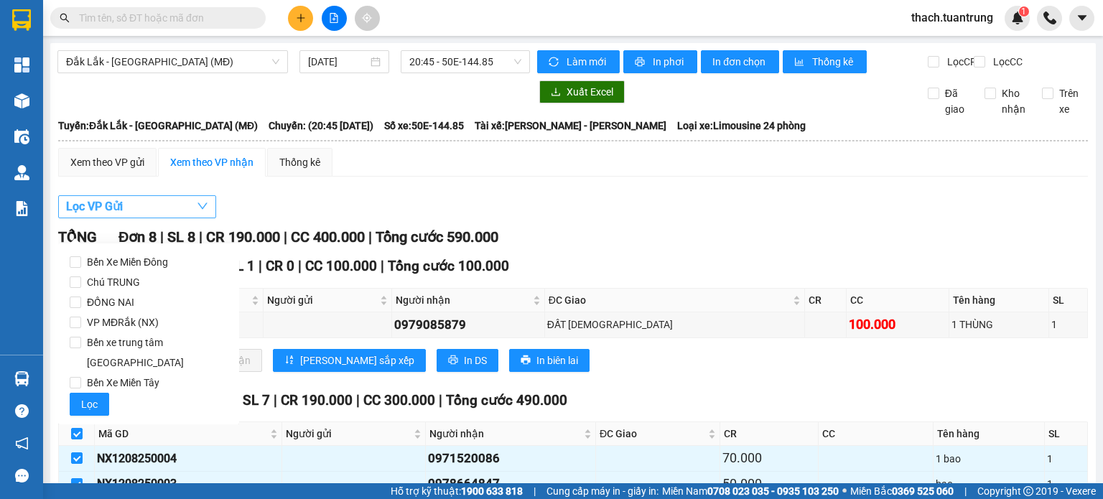
drag, startPoint x: 183, startPoint y: 218, endPoint x: 389, endPoint y: 215, distance: 205.4
click at [183, 218] on button "Lọc VP Gửi" at bounding box center [137, 206] width 158 height 23
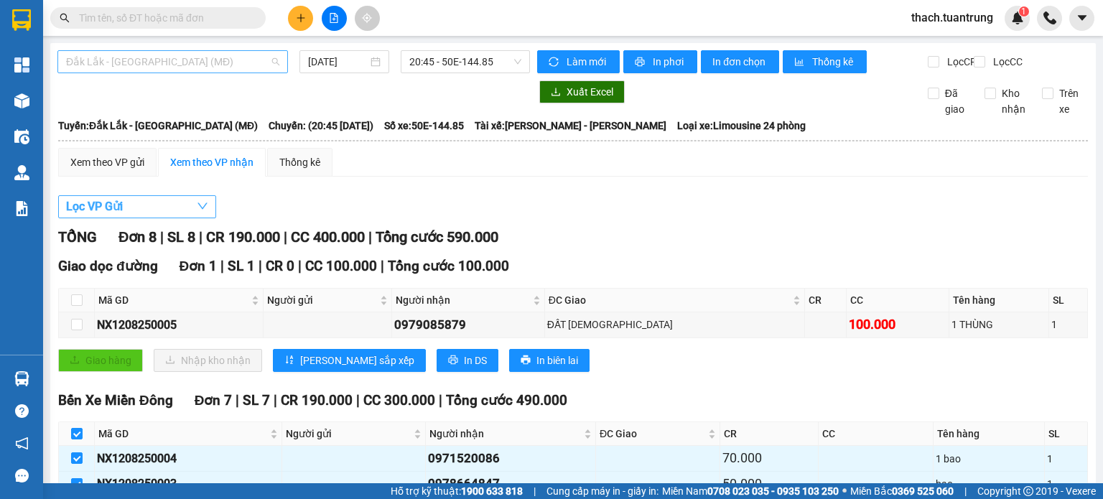
click at [243, 59] on span "Đắk Lắk - [GEOGRAPHIC_DATA] (MĐ)" at bounding box center [172, 62] width 213 height 22
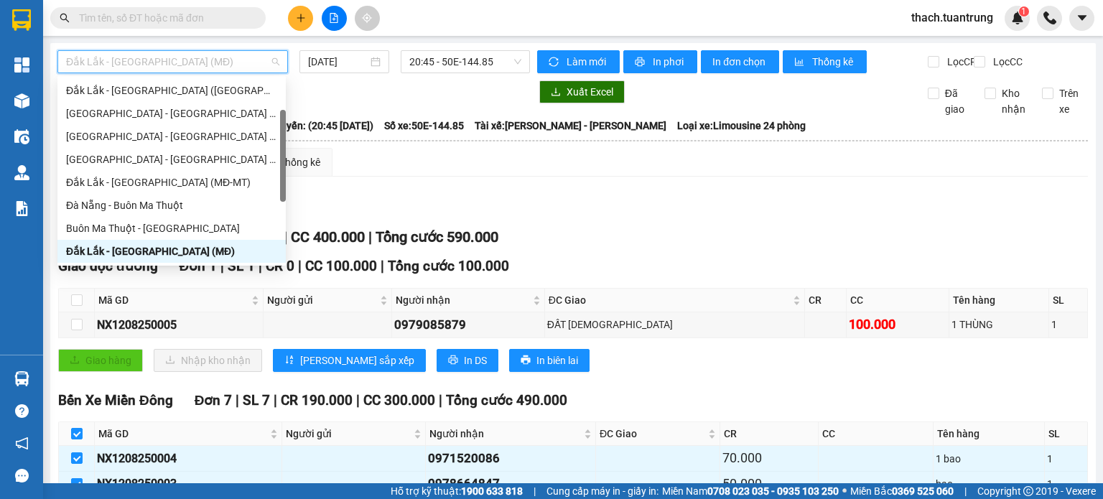
click at [243, 59] on span "Đắk Lắk - [GEOGRAPHIC_DATA] (MĐ)" at bounding box center [172, 62] width 213 height 22
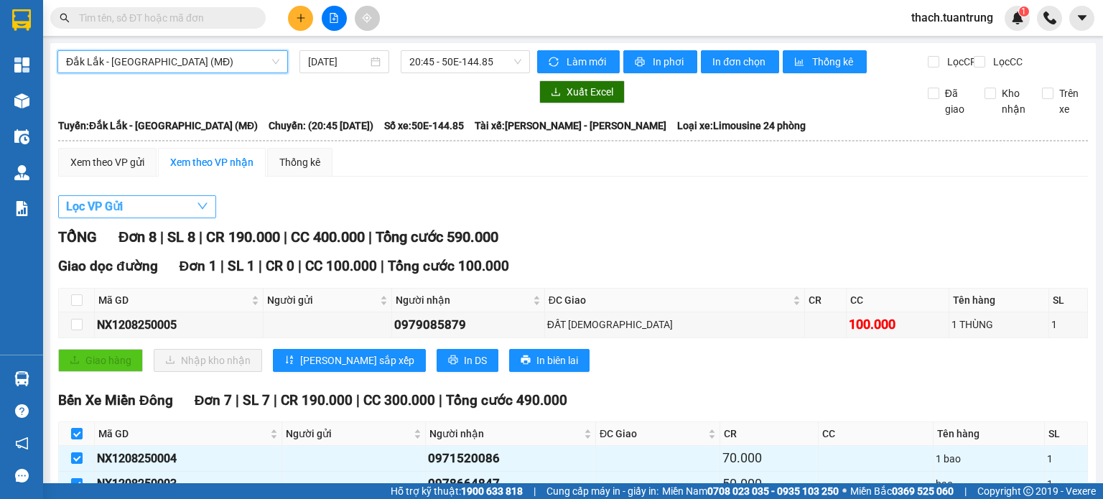
click at [175, 209] on button "Lọc VP Gửi" at bounding box center [137, 206] width 158 height 23
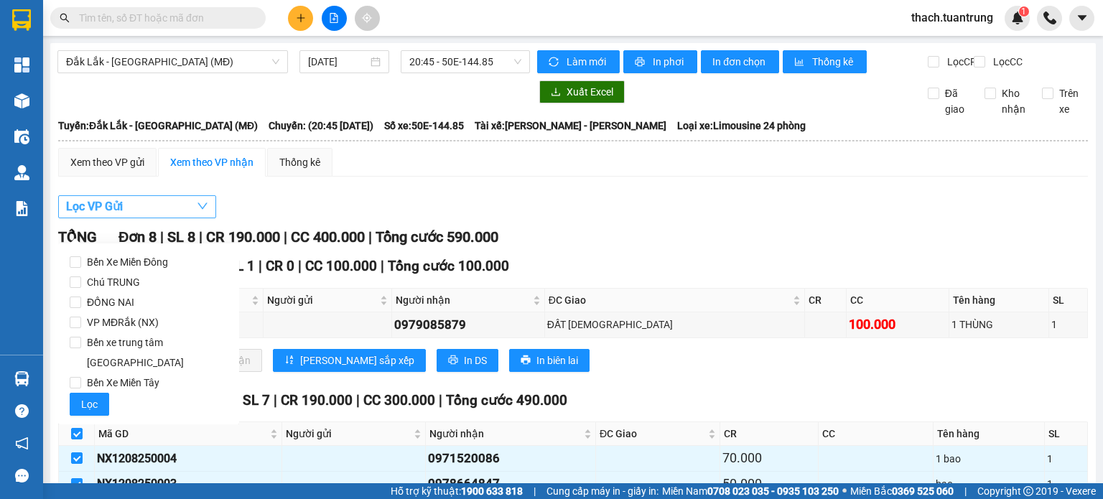
click at [177, 213] on button "Lọc VP Gửi" at bounding box center [137, 206] width 158 height 23
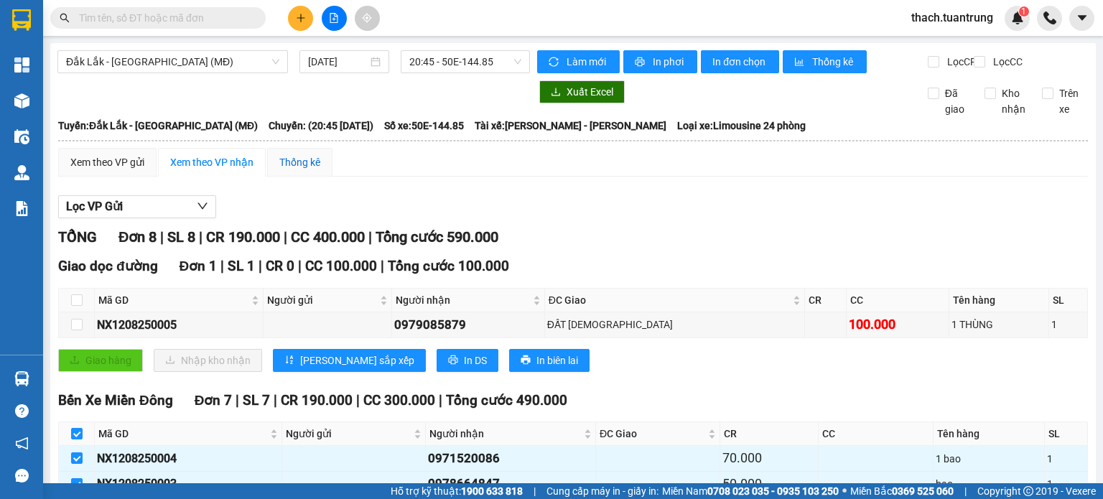
click at [297, 170] on div "Thống kê" at bounding box center [299, 162] width 41 height 16
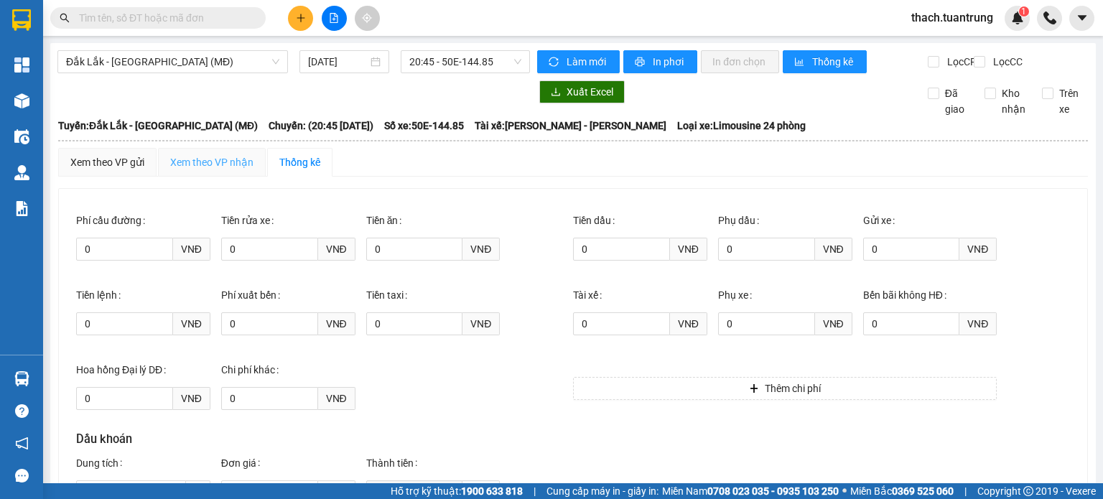
click at [195, 177] on div "Xem theo VP nhận" at bounding box center [212, 162] width 108 height 29
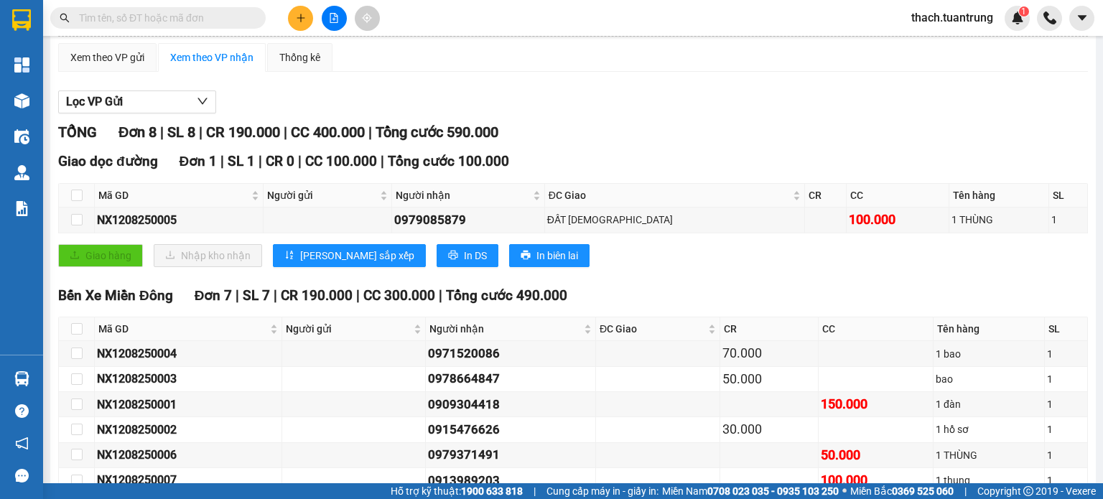
scroll to position [223, 0]
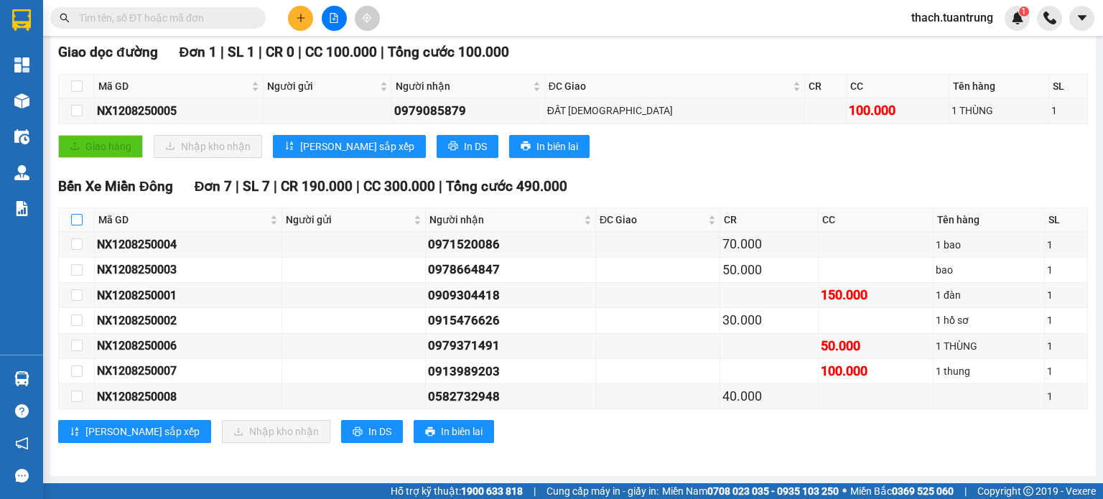
drag, startPoint x: 71, startPoint y: 220, endPoint x: 80, endPoint y: 238, distance: 20.9
click at [72, 220] on input "checkbox" at bounding box center [76, 219] width 11 height 11
checkbox input "true"
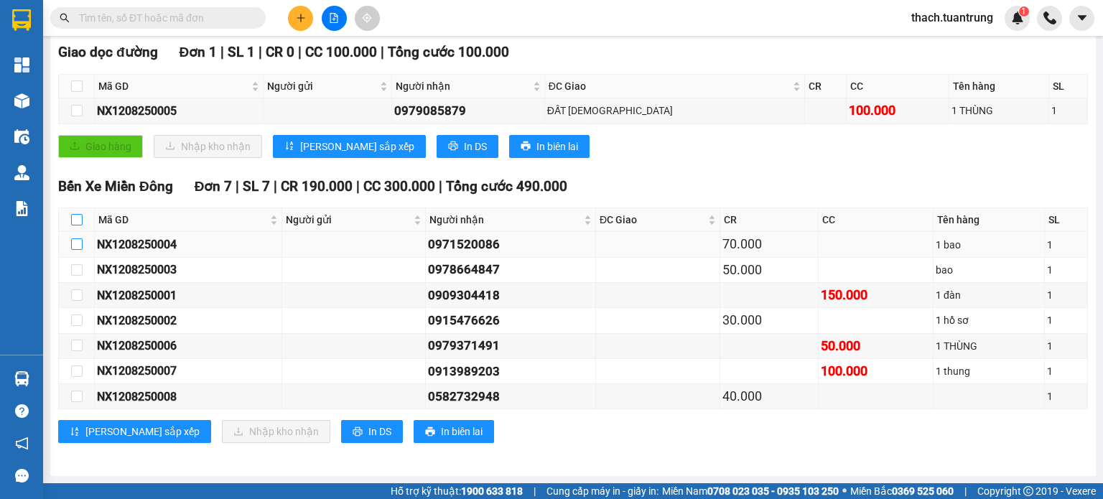
checkbox input "true"
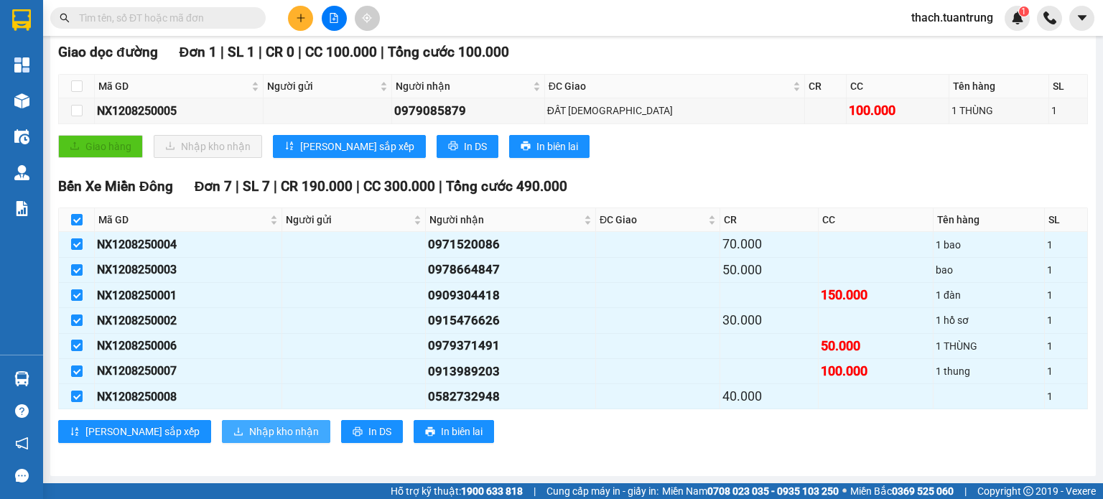
click at [249, 434] on span "Nhập kho nhận" at bounding box center [284, 432] width 70 height 16
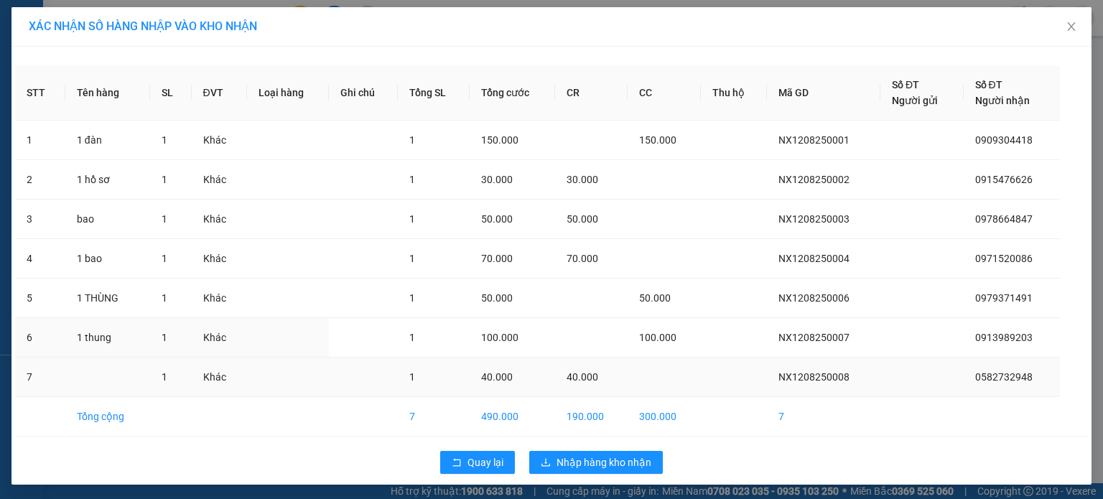
scroll to position [1, 0]
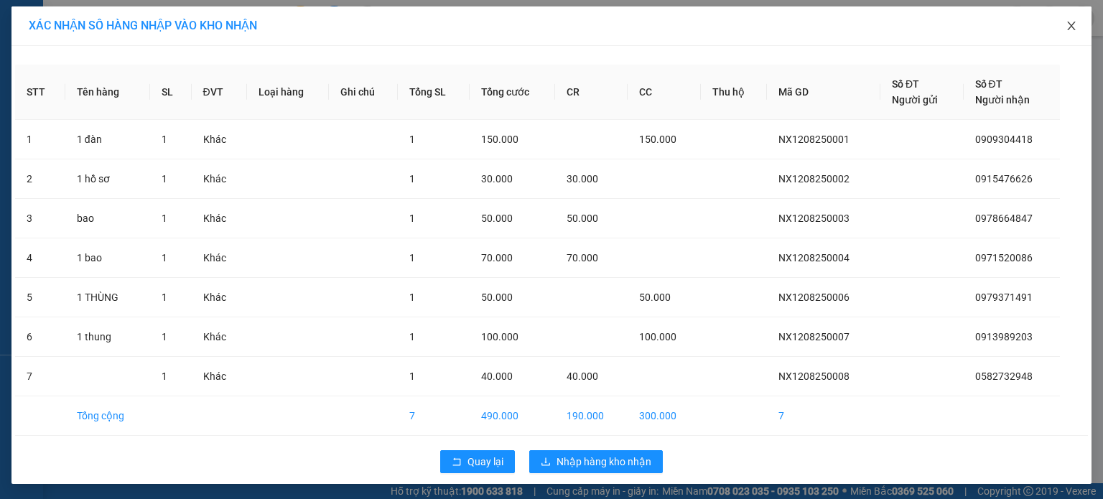
click at [1067, 27] on icon "close" at bounding box center [1071, 26] width 8 height 9
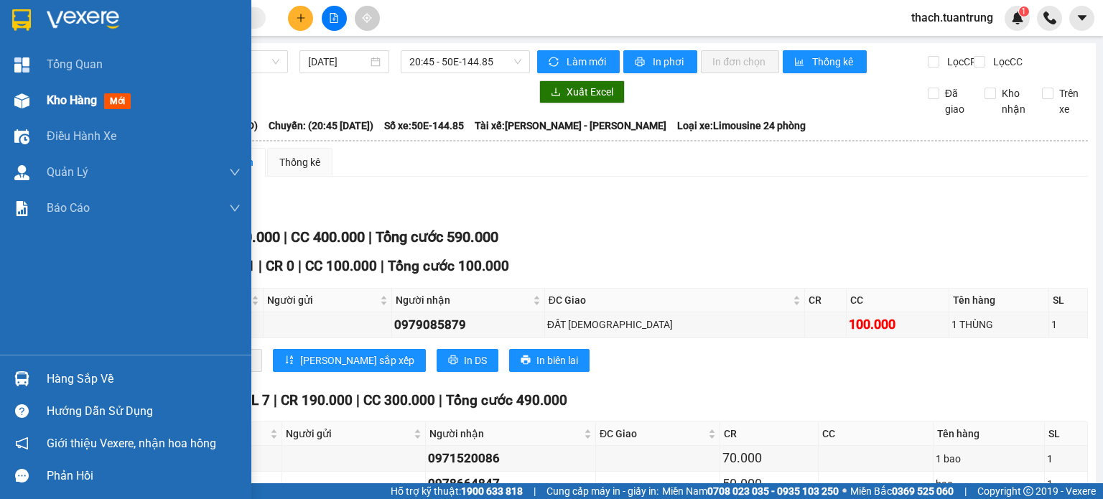
click at [44, 94] on div "Kho hàng mới" at bounding box center [125, 101] width 251 height 36
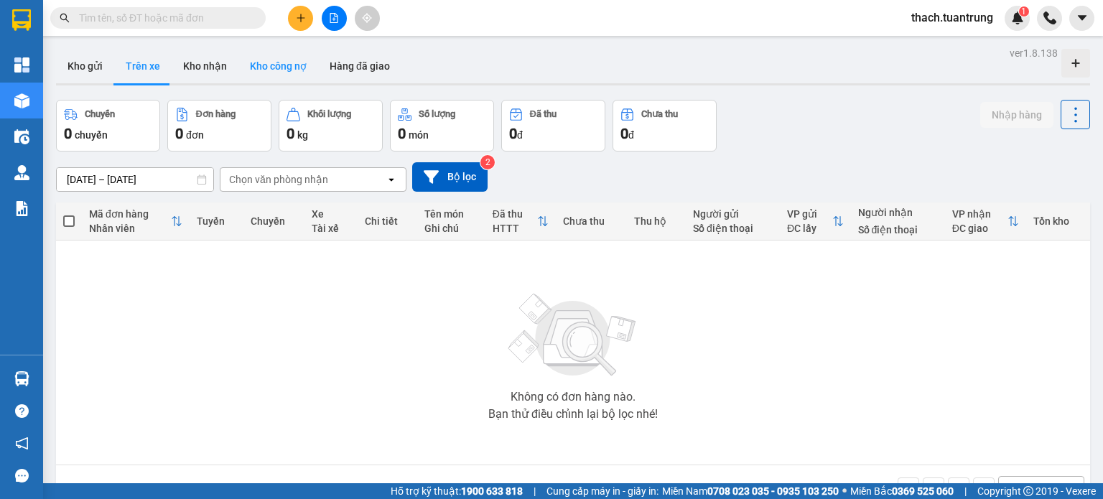
click at [272, 62] on button "Kho công nợ" at bounding box center [278, 66] width 80 height 34
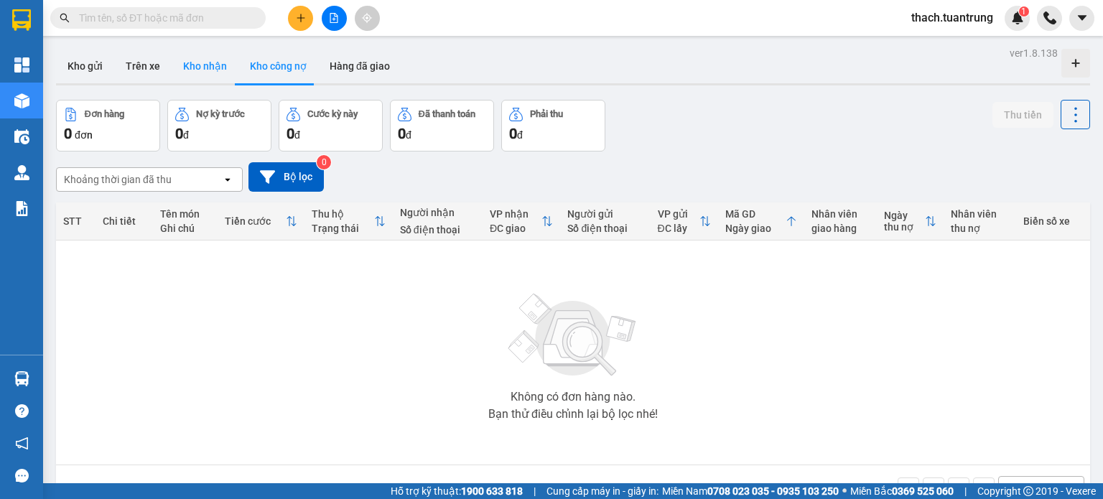
click at [190, 72] on button "Kho nhận" at bounding box center [205, 66] width 67 height 34
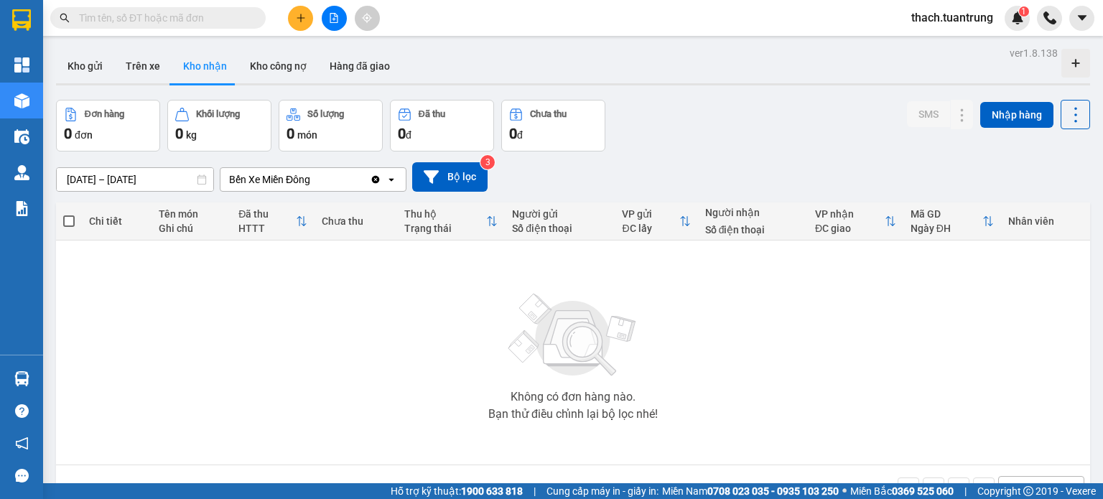
click at [376, 177] on icon "Clear value" at bounding box center [376, 179] width 8 height 8
click at [448, 177] on button "Bộ lọc" at bounding box center [449, 176] width 75 height 29
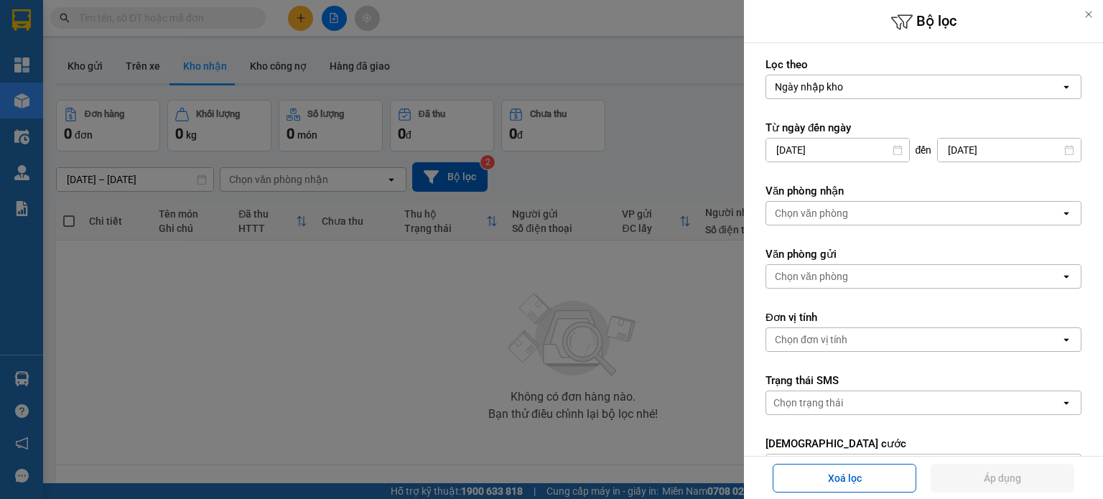
click at [886, 88] on div "Ngày nhập kho" at bounding box center [913, 86] width 294 height 23
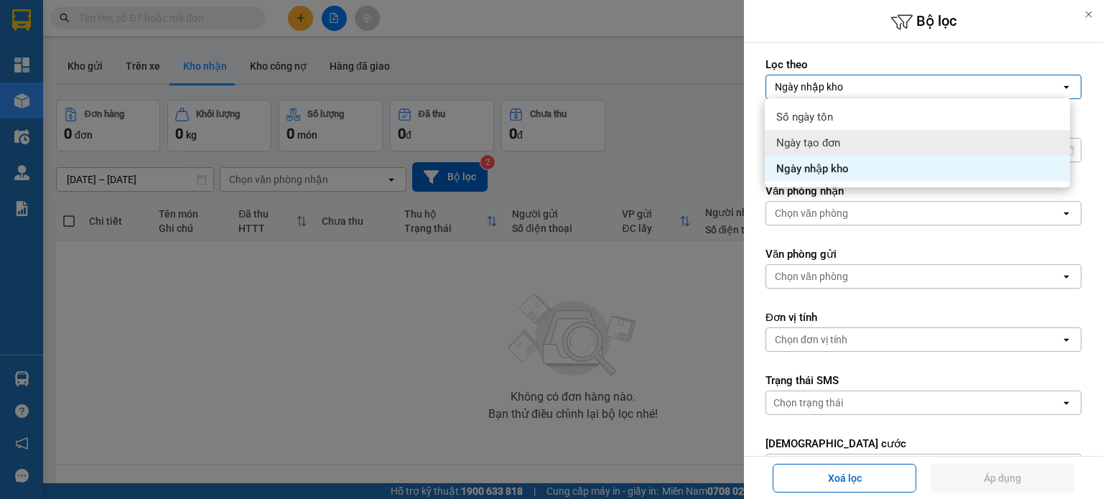
click at [658, 271] on div at bounding box center [551, 249] width 1103 height 499
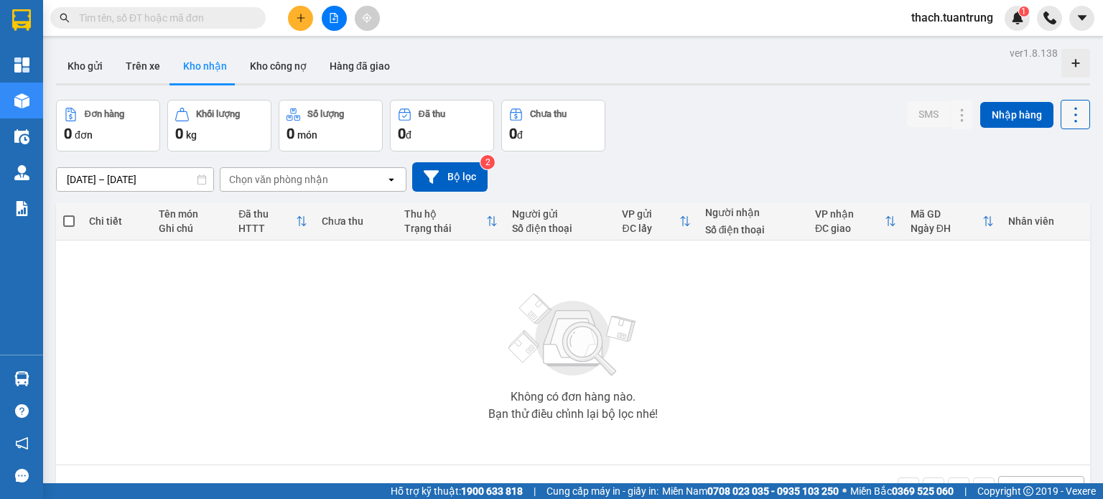
click at [1066, 113] on icon at bounding box center [1076, 115] width 20 height 20
click at [1066, 115] on icon at bounding box center [1076, 115] width 20 height 20
click at [1074, 57] on div at bounding box center [1075, 63] width 29 height 29
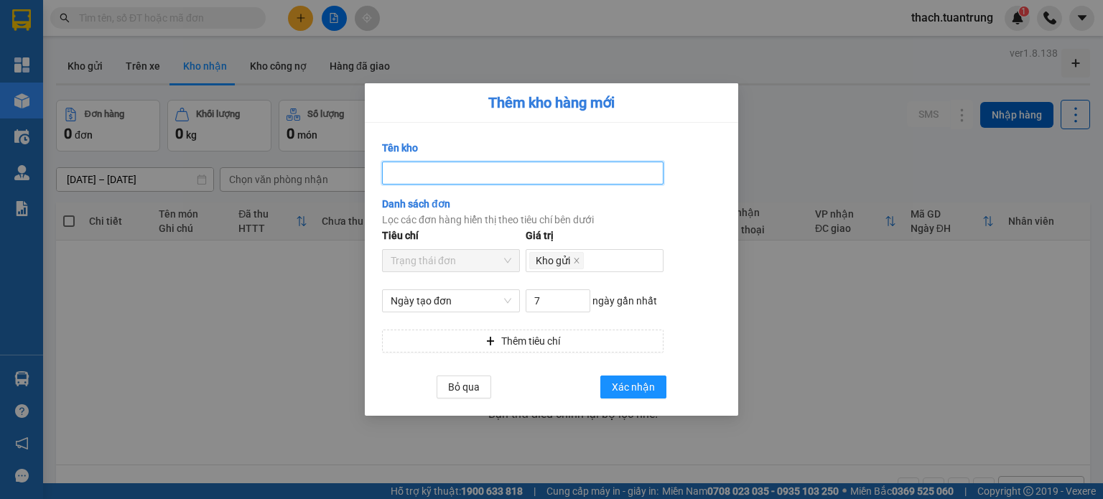
click at [446, 169] on input "Tên kho" at bounding box center [523, 173] width 282 height 23
click at [462, 178] on input "Tên kho" at bounding box center [523, 173] width 282 height 23
click at [662, 156] on div "Tên kho" at bounding box center [523, 151] width 282 height 22
click at [557, 333] on button "Thêm tiêu chí" at bounding box center [523, 341] width 282 height 23
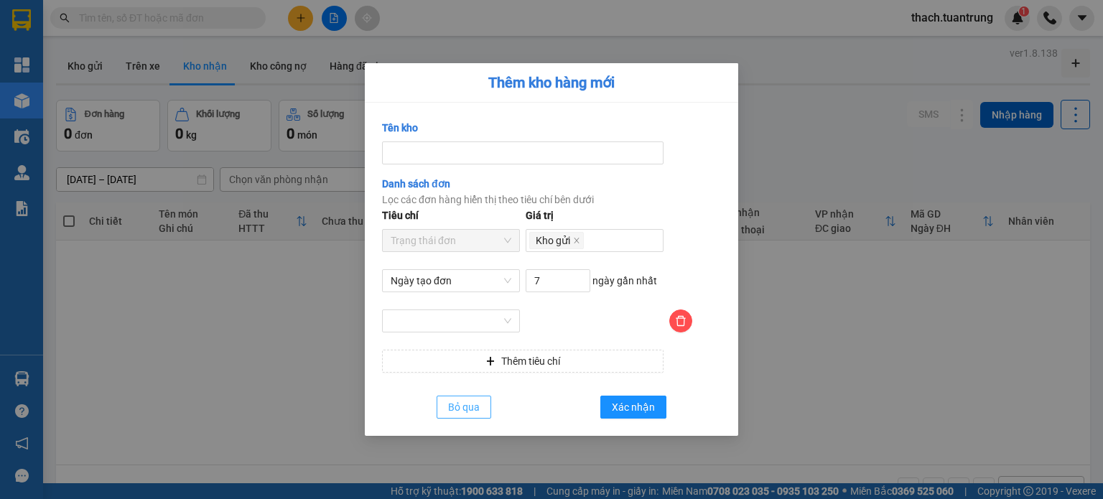
click at [470, 406] on span "Bỏ qua" at bounding box center [464, 407] width 32 height 16
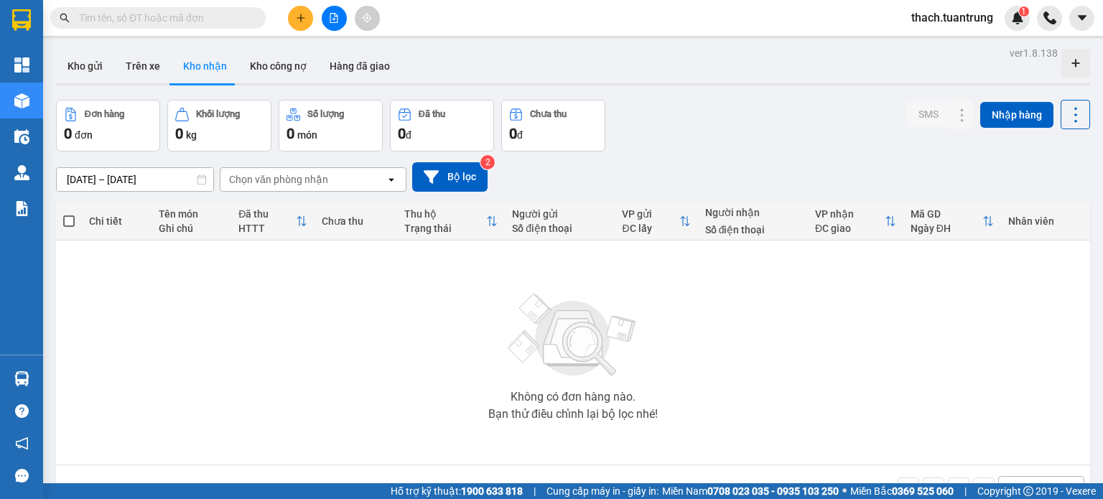
click at [311, 170] on div "Chọn văn phòng nhận" at bounding box center [302, 179] width 165 height 23
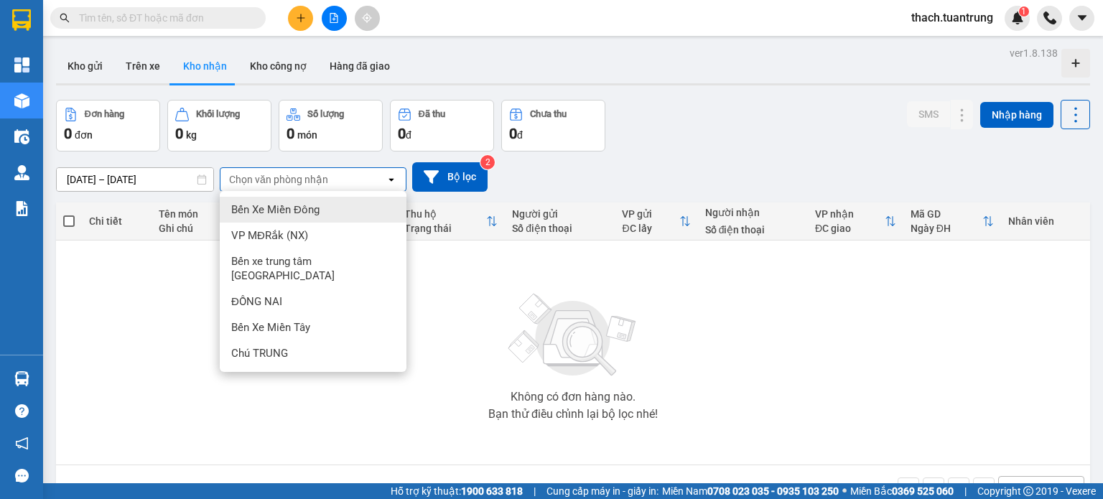
click at [294, 211] on span "Bến Xe Miền Đông" at bounding box center [275, 210] width 88 height 14
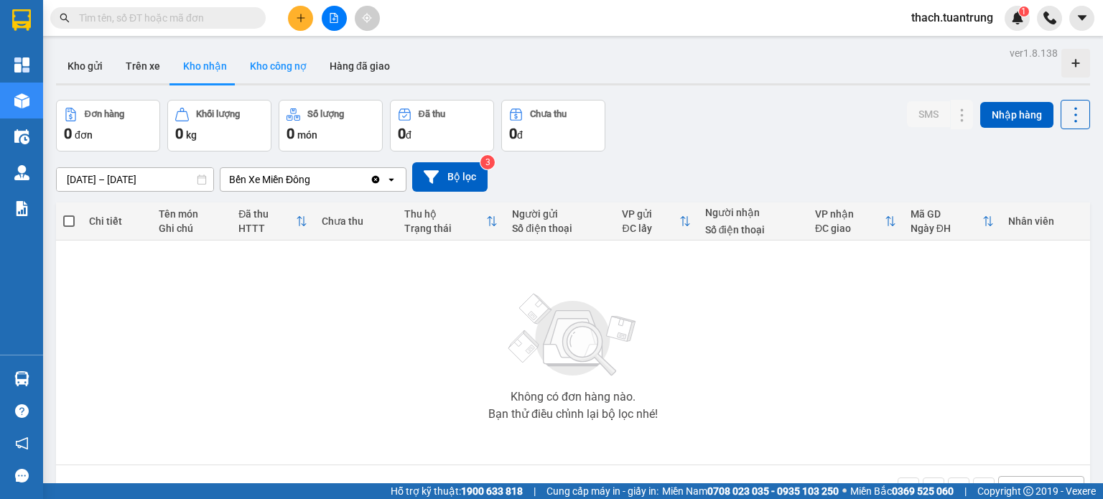
drag, startPoint x: 277, startPoint y: 68, endPoint x: 315, endPoint y: 67, distance: 37.4
click at [278, 68] on button "Kho công nợ" at bounding box center [278, 66] width 80 height 34
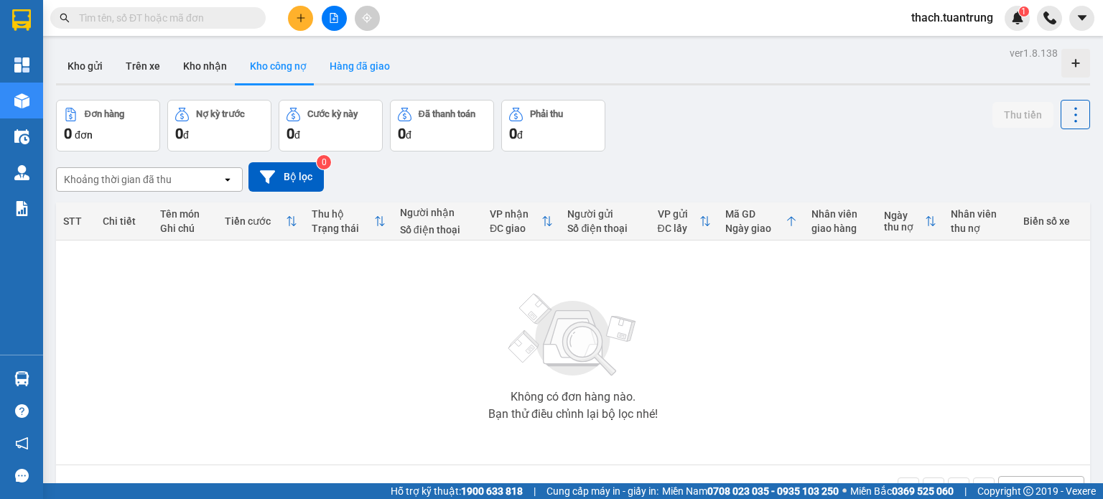
click at [372, 67] on button "Hàng đã giao" at bounding box center [359, 66] width 83 height 34
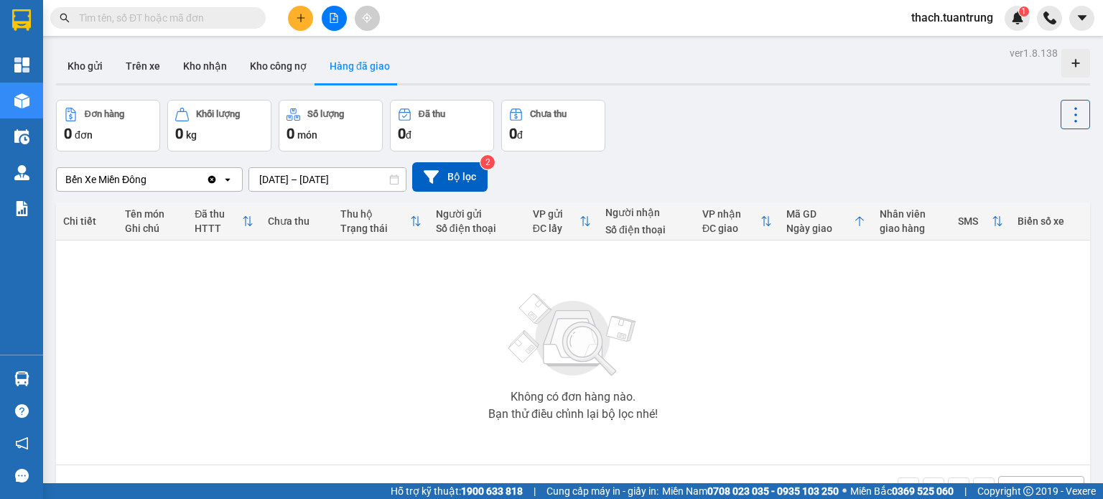
click at [928, 12] on span "thach.tuantrung" at bounding box center [952, 18] width 105 height 18
click at [936, 44] on span "Đăng xuất" at bounding box center [958, 45] width 75 height 16
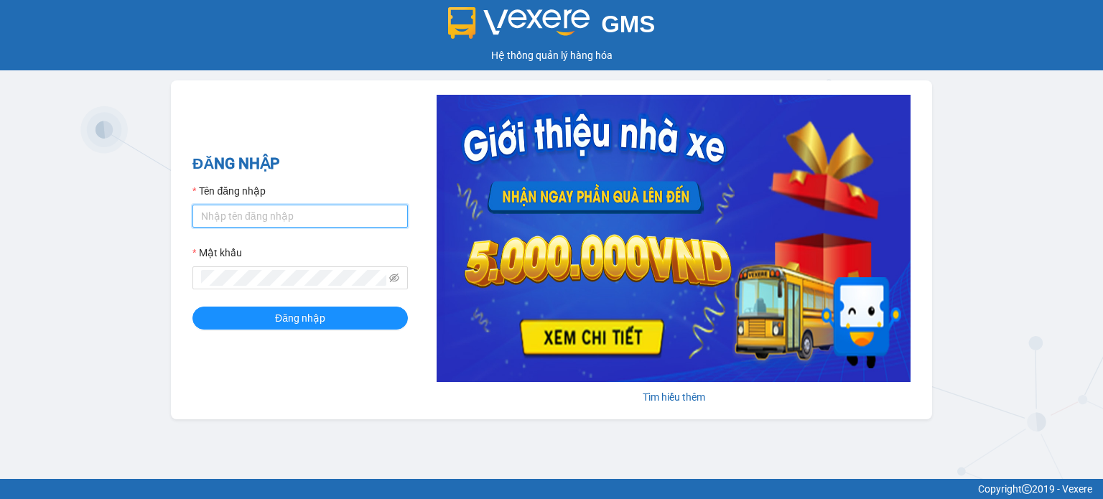
click at [269, 215] on input "Tên đăng nhập" at bounding box center [299, 216] width 215 height 23
type input "trungg.tuantrung"
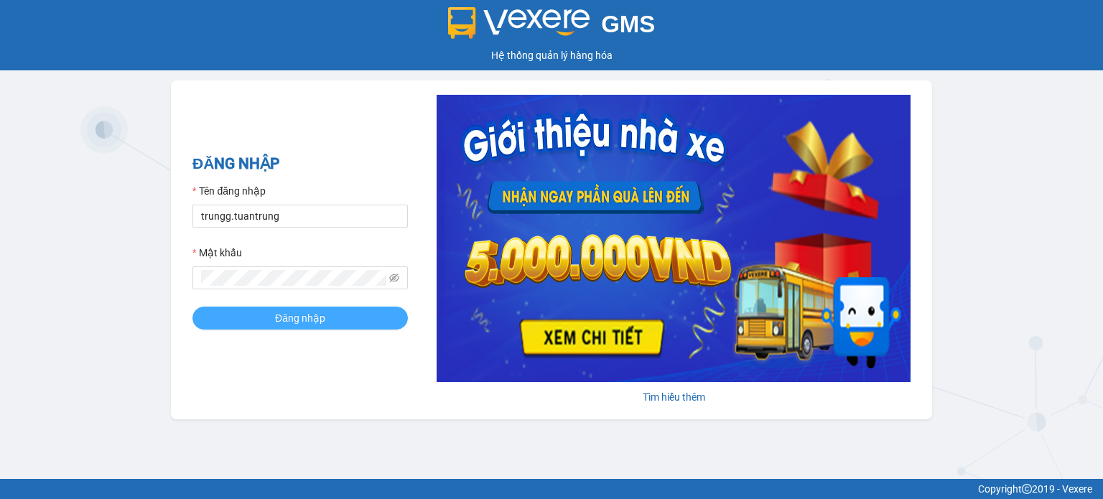
click at [288, 305] on form "Tên đăng nhập trungg.tuantrung Mật khẩu Đăng nhập" at bounding box center [299, 256] width 215 height 147
click at [287, 315] on span "Đăng nhập" at bounding box center [300, 318] width 50 height 16
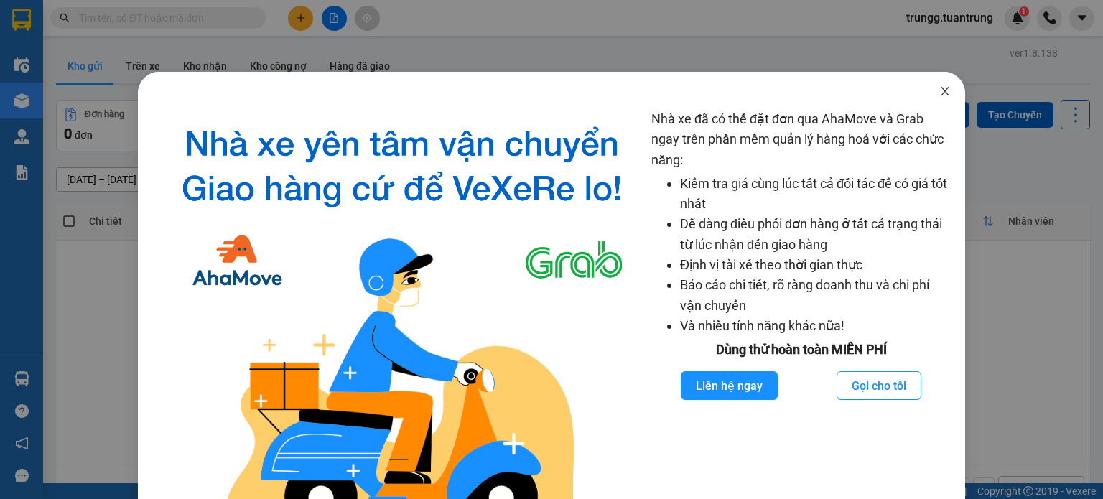
click at [939, 88] on icon "close" at bounding box center [944, 90] width 11 height 11
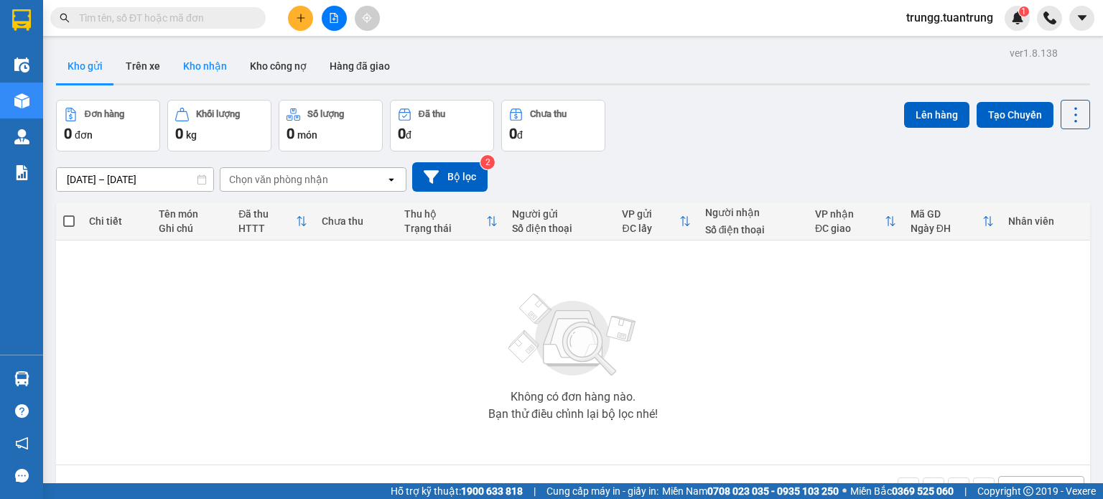
click at [218, 68] on button "Kho nhận" at bounding box center [205, 66] width 67 height 34
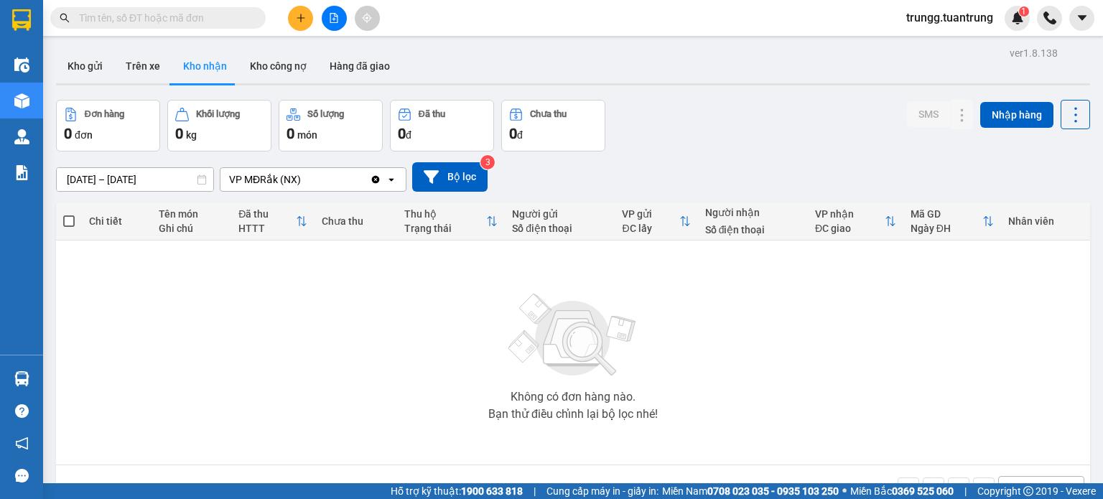
click at [379, 180] on icon "Clear value" at bounding box center [376, 179] width 8 height 8
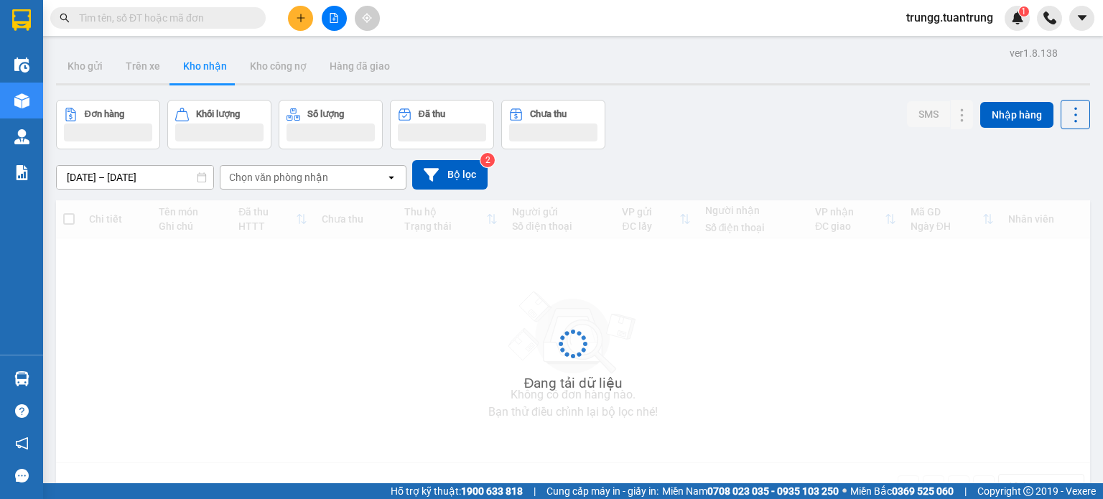
click at [347, 184] on div "Chọn văn phòng nhận" at bounding box center [302, 177] width 165 height 23
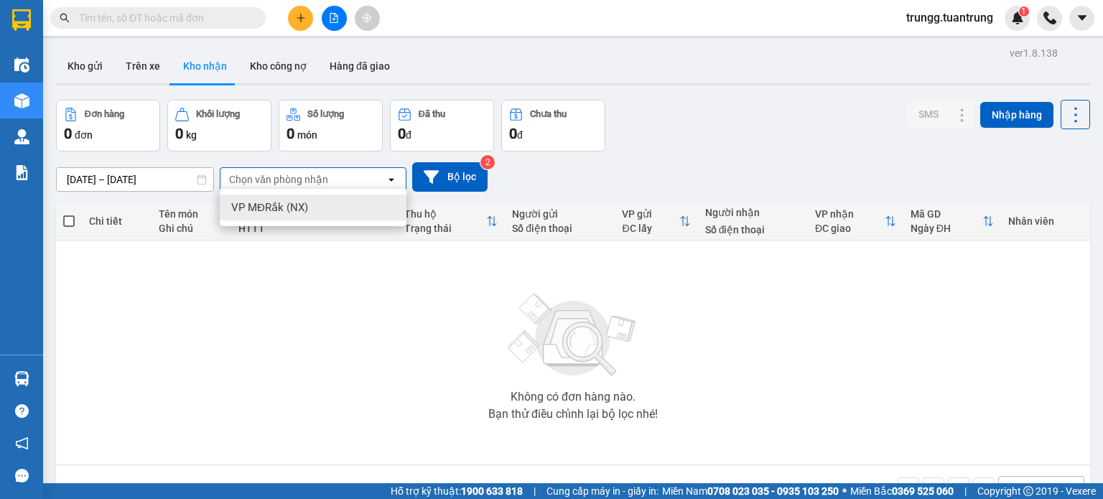
click at [308, 207] on div "VP MĐRắk (NX)" at bounding box center [313, 208] width 187 height 26
click at [147, 180] on input "11/08/2025 – 13/08/2025" at bounding box center [135, 179] width 157 height 23
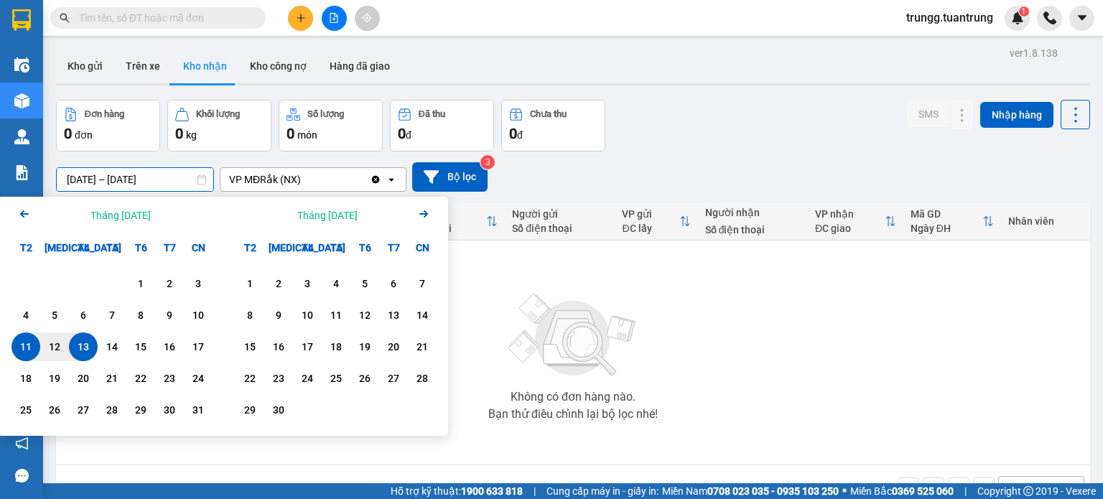
click at [78, 350] on div "13" at bounding box center [83, 346] width 20 height 17
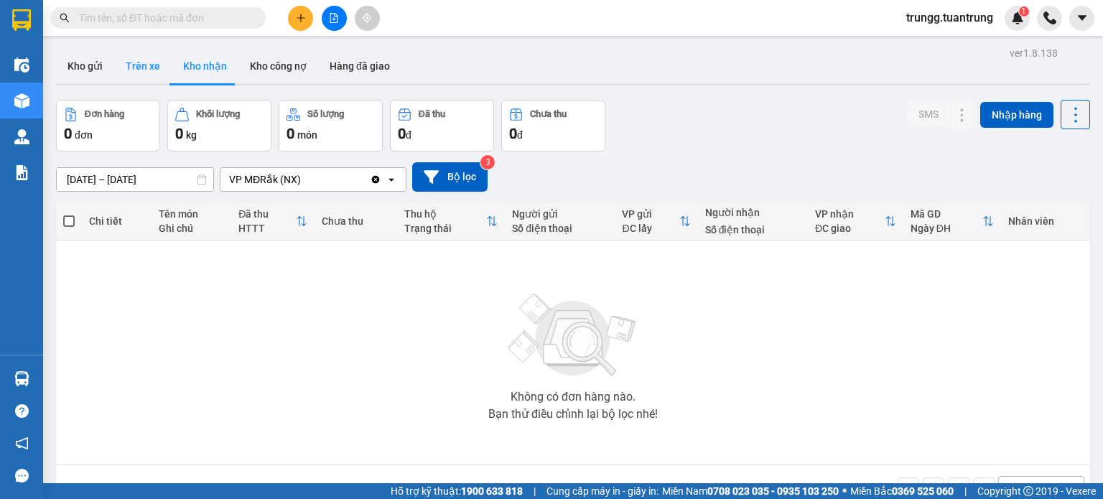
click at [147, 63] on button "Trên xe" at bounding box center [142, 66] width 57 height 34
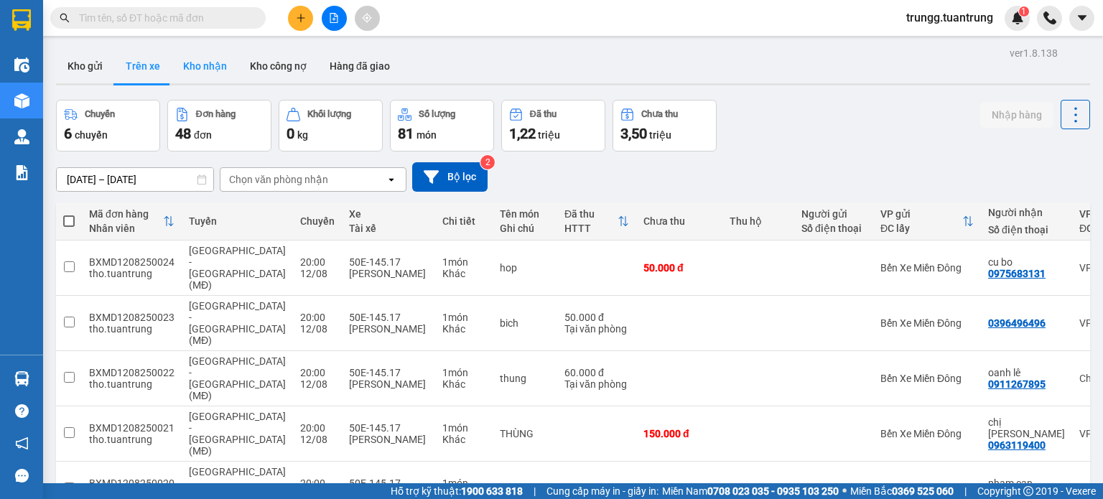
click at [213, 70] on button "Kho nhận" at bounding box center [205, 66] width 67 height 34
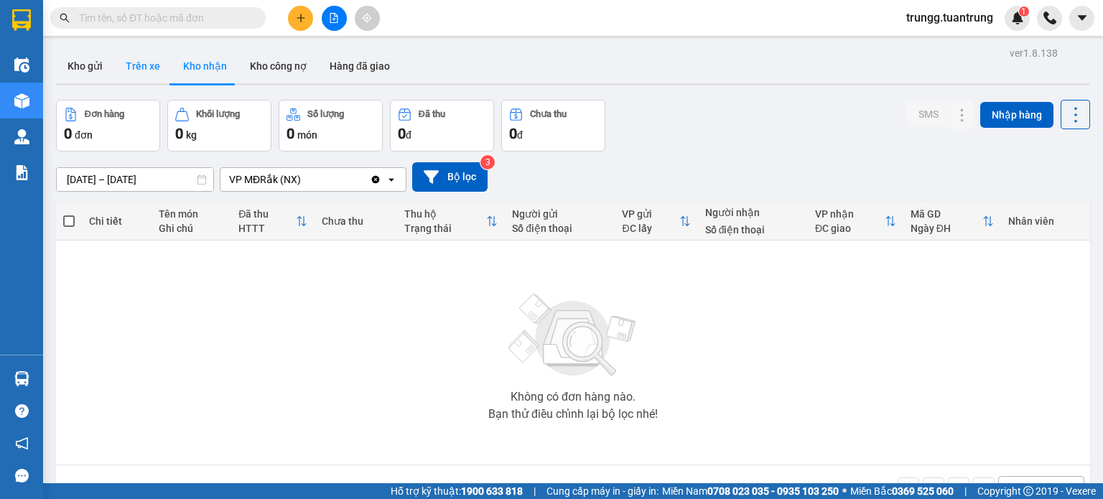
click at [136, 70] on button "Trên xe" at bounding box center [142, 66] width 57 height 34
type input "11/08/2025 – 13/08/2025"
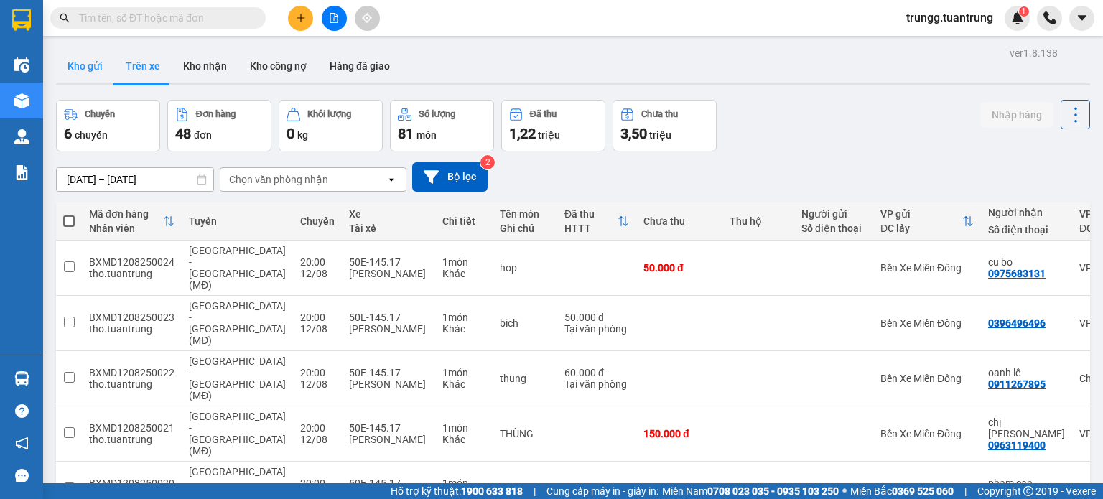
click at [75, 65] on button "Kho gửi" at bounding box center [85, 66] width 58 height 34
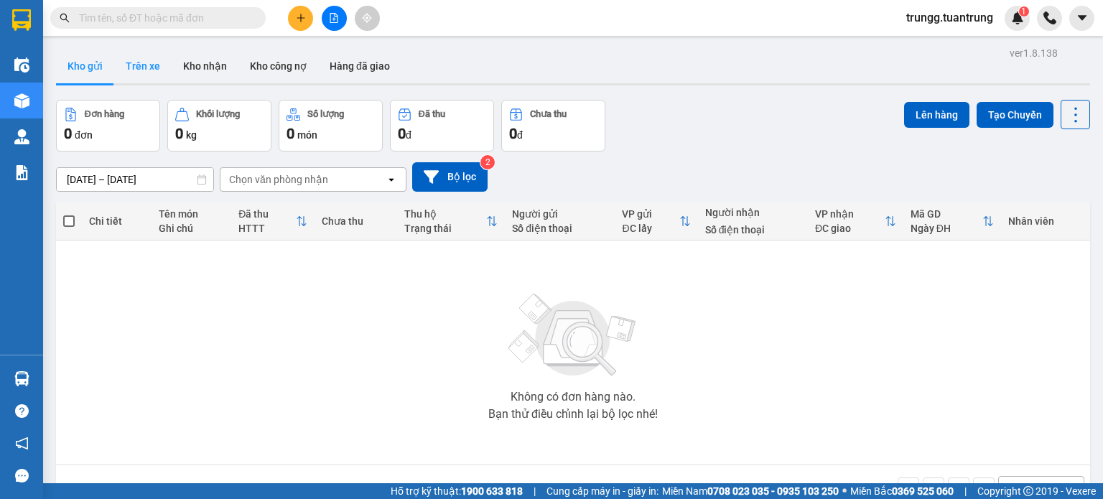
click at [165, 73] on button "Trên xe" at bounding box center [142, 66] width 57 height 34
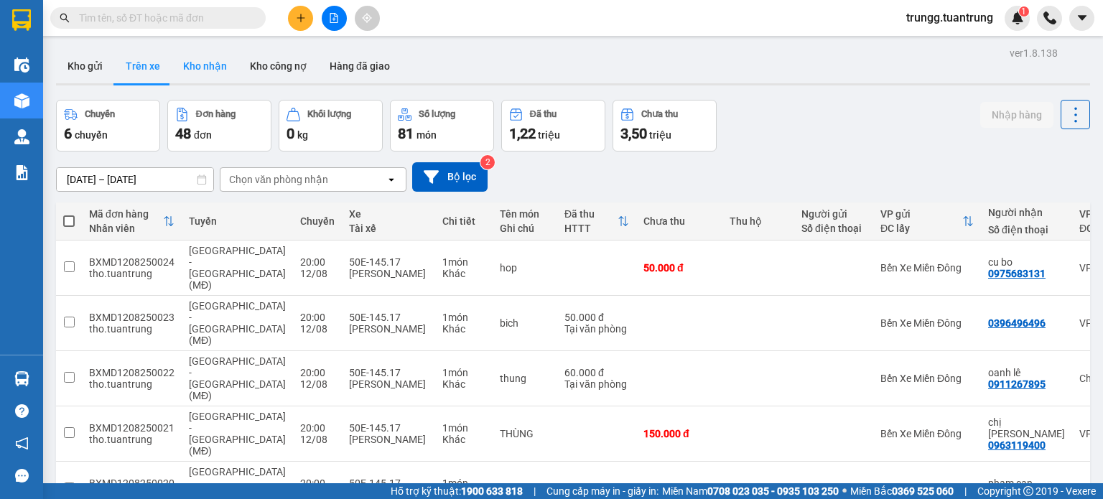
click at [203, 76] on button "Kho nhận" at bounding box center [205, 66] width 67 height 34
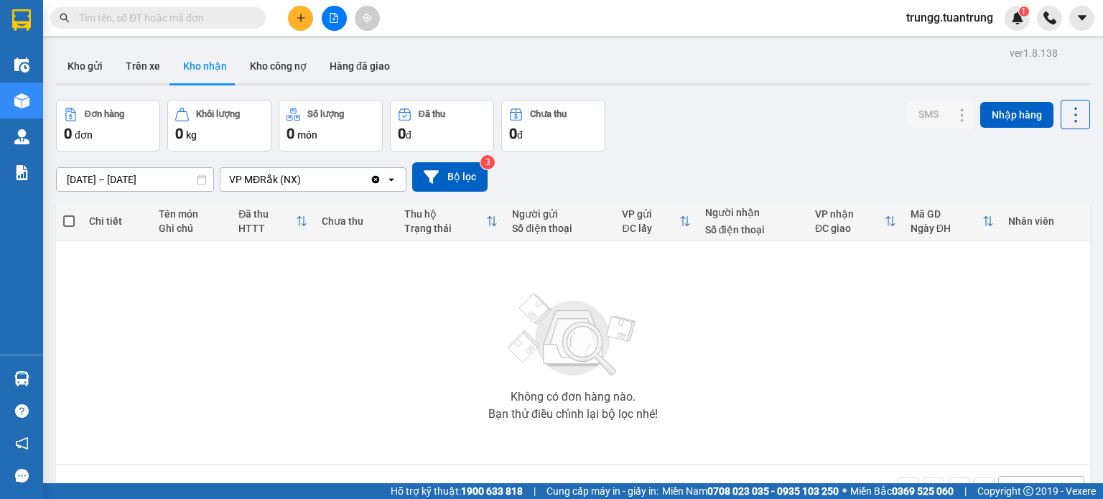
click at [161, 177] on input "[DATE] – [DATE]" at bounding box center [135, 179] width 157 height 23
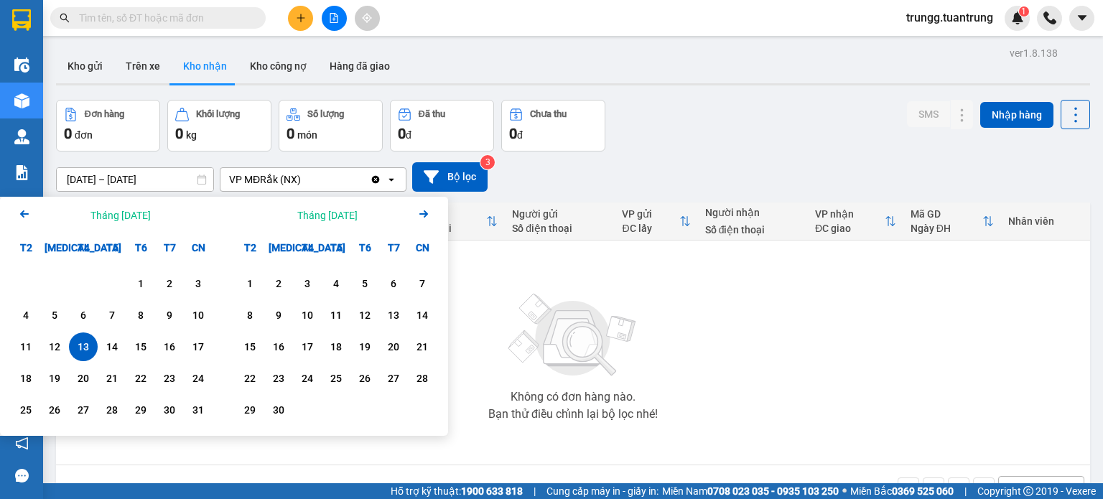
click at [89, 352] on div "13" at bounding box center [83, 346] width 20 height 17
click at [88, 352] on div "13" at bounding box center [83, 346] width 20 height 17
type input "[DATE] – [DATE]"
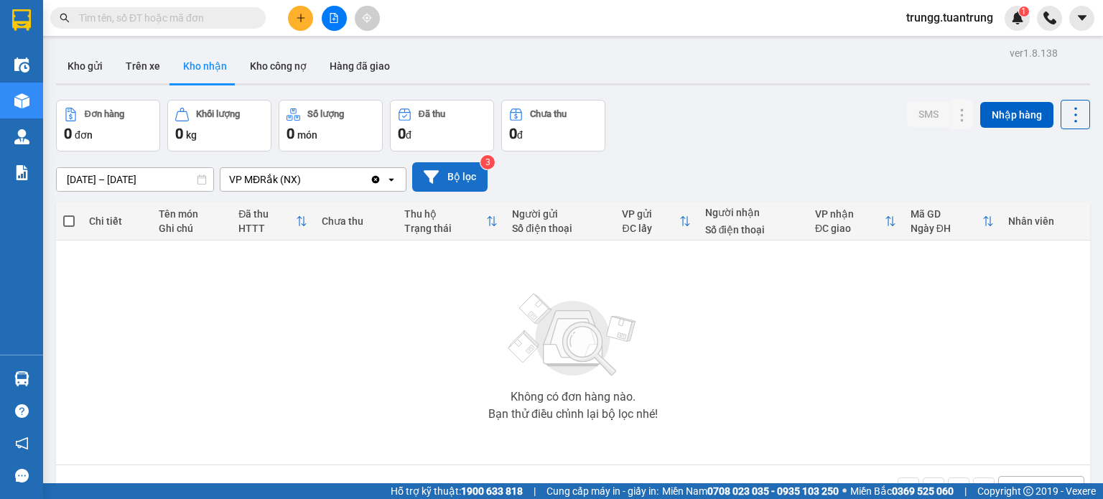
click at [453, 180] on button "Bộ lọc" at bounding box center [449, 176] width 75 height 29
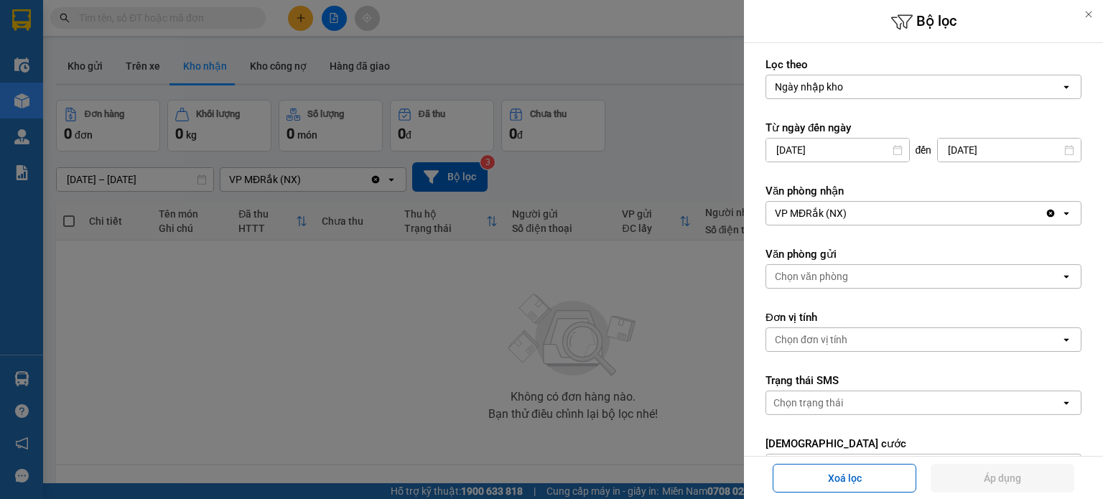
click at [585, 180] on div at bounding box center [551, 249] width 1103 height 499
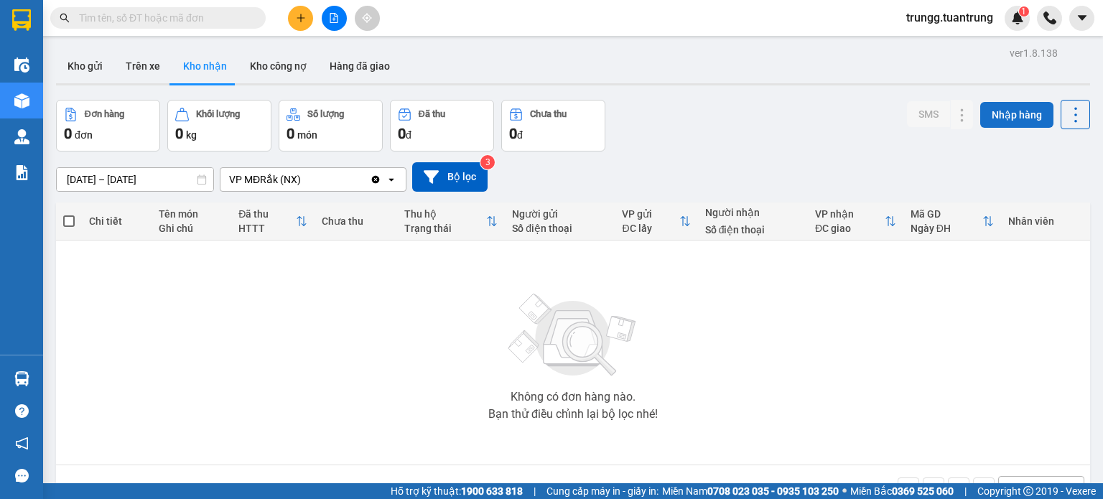
click at [1006, 117] on button "Nhập hàng" at bounding box center [1016, 115] width 73 height 26
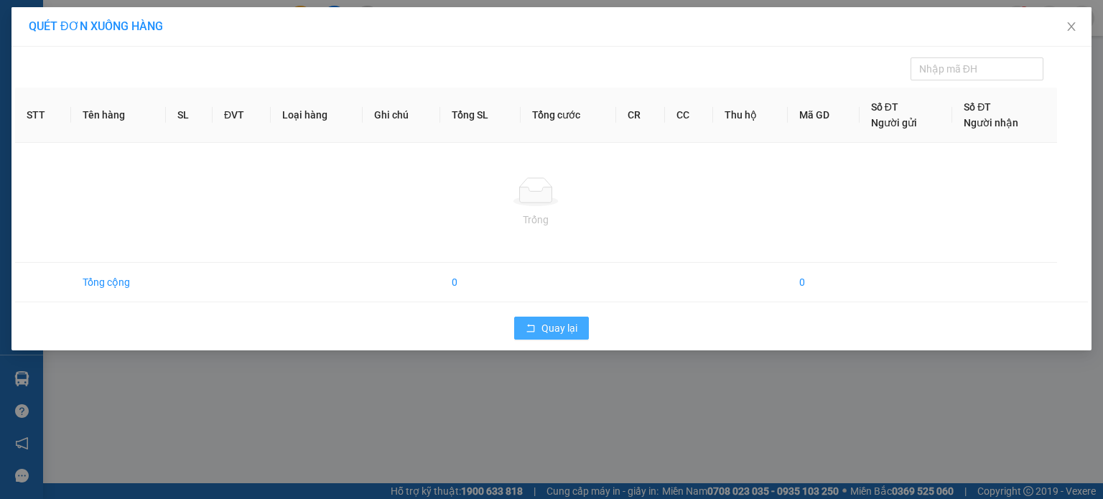
click at [550, 324] on span "Quay lại" at bounding box center [560, 328] width 36 height 16
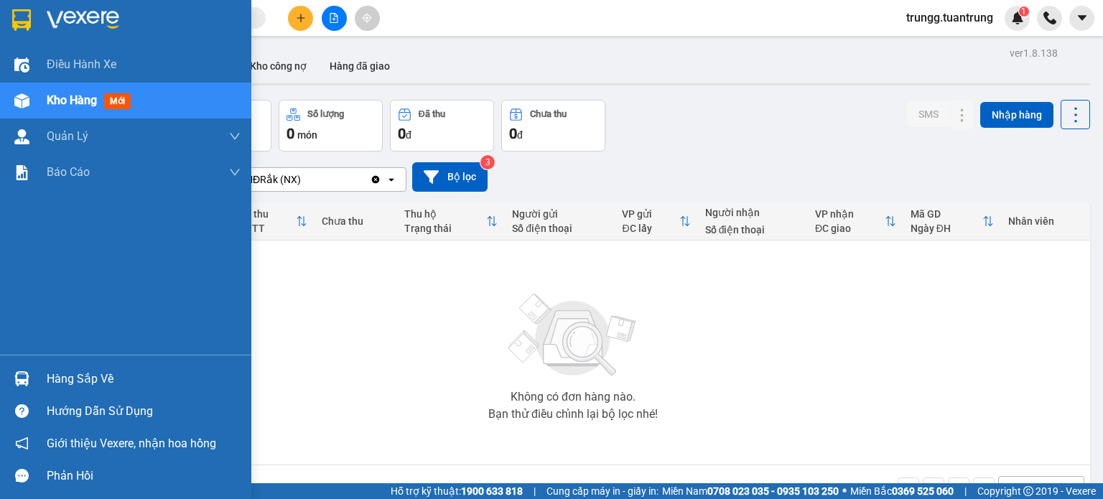
click at [112, 374] on div "Hàng sắp về" at bounding box center [144, 379] width 194 height 22
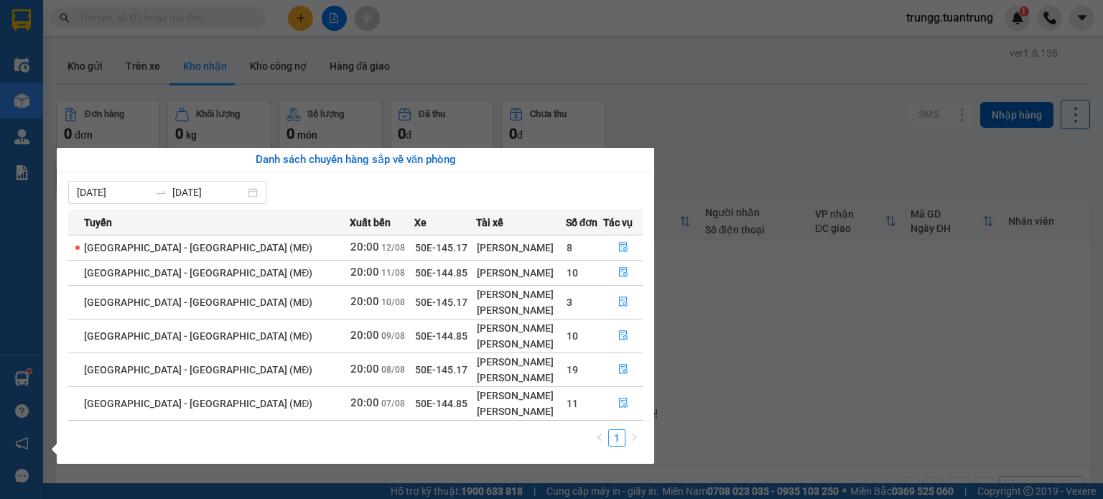
click at [75, 246] on span at bounding box center [80, 248] width 10 height 16
click at [619, 243] on icon "file-done" at bounding box center [623, 248] width 9 height 10
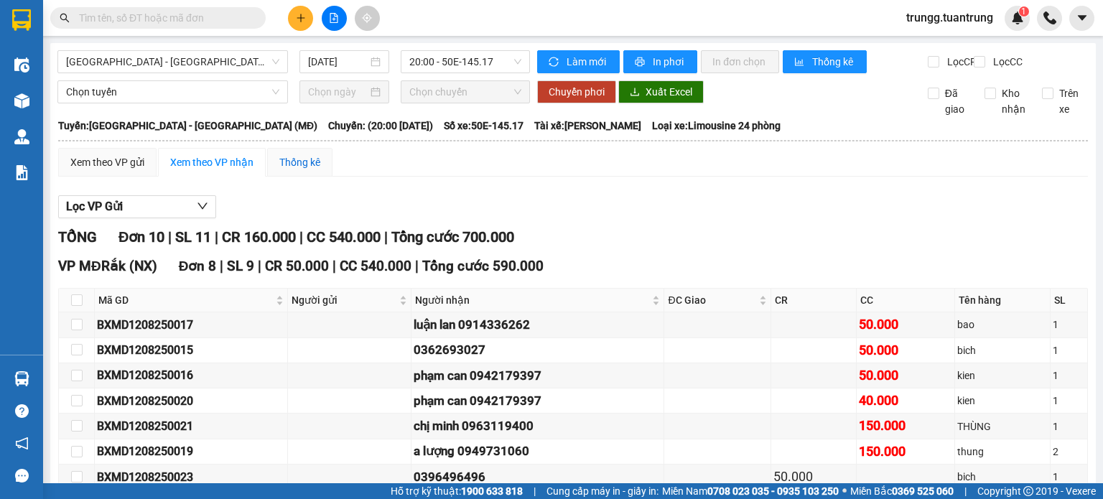
click at [307, 170] on div "Thống kê" at bounding box center [299, 162] width 41 height 16
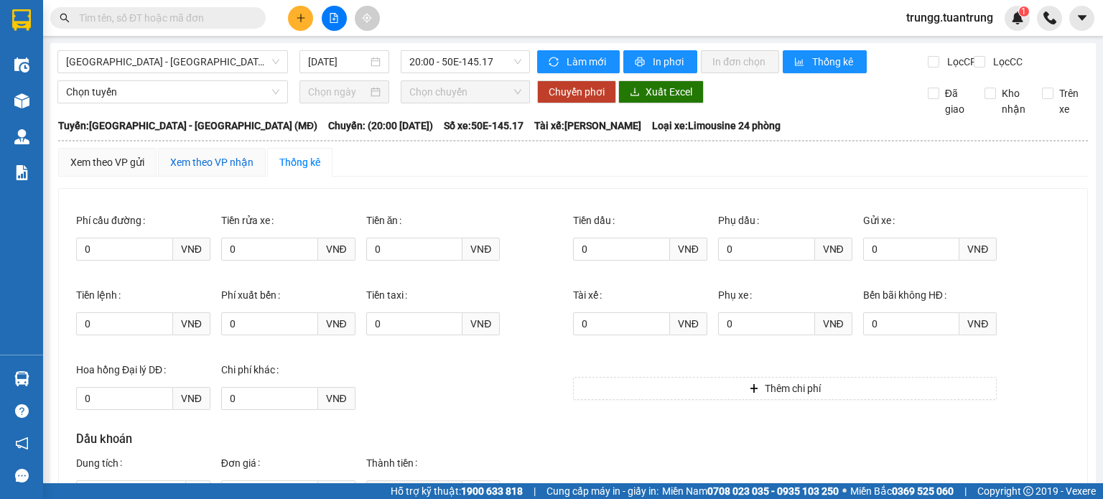
click at [198, 169] on div "Xem theo VP nhận" at bounding box center [211, 162] width 83 height 16
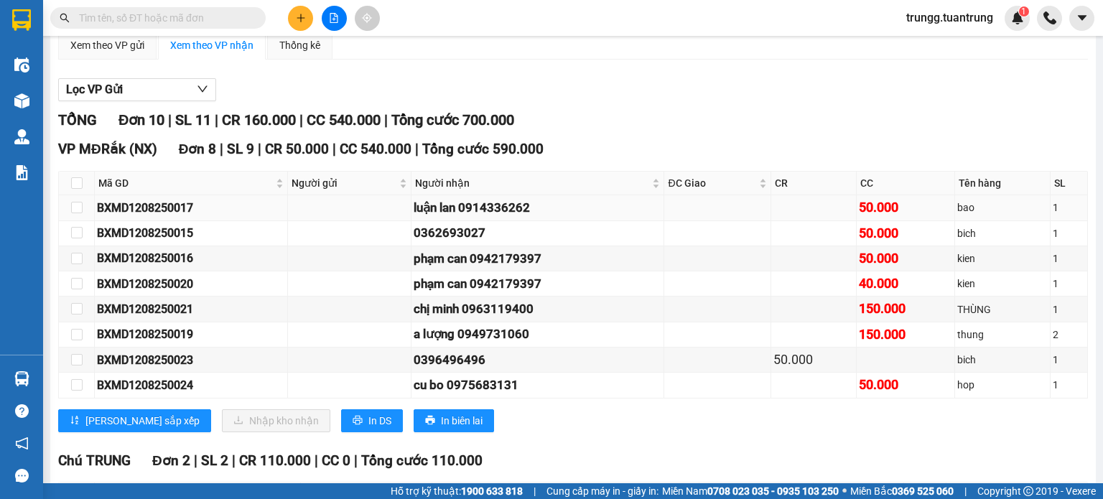
scroll to position [119, 0]
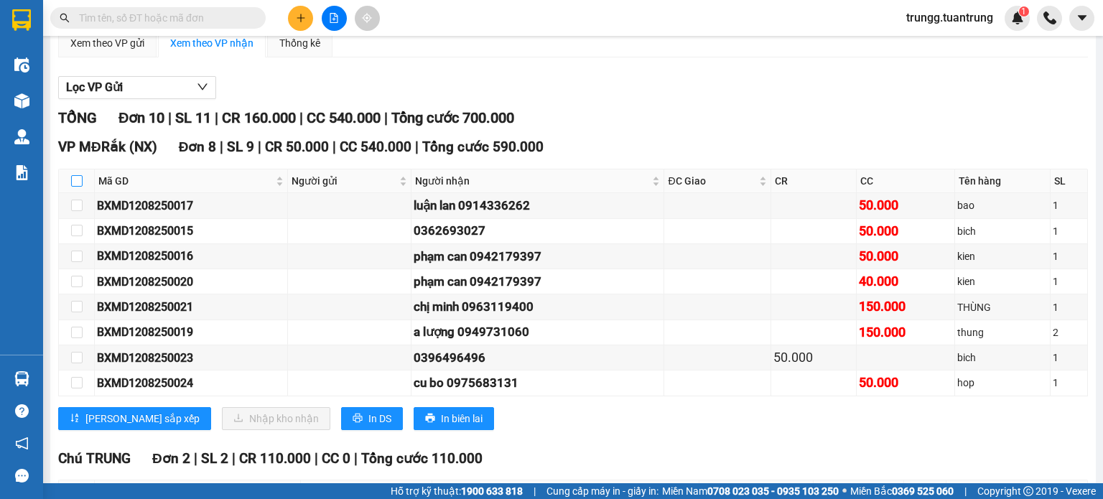
click at [78, 187] on input "checkbox" at bounding box center [76, 180] width 11 height 11
checkbox input "true"
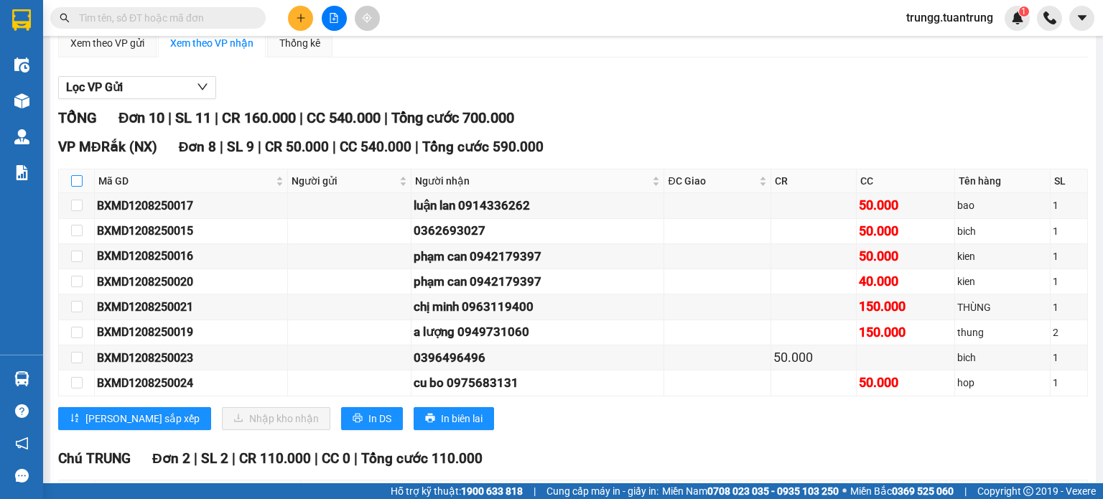
checkbox input "true"
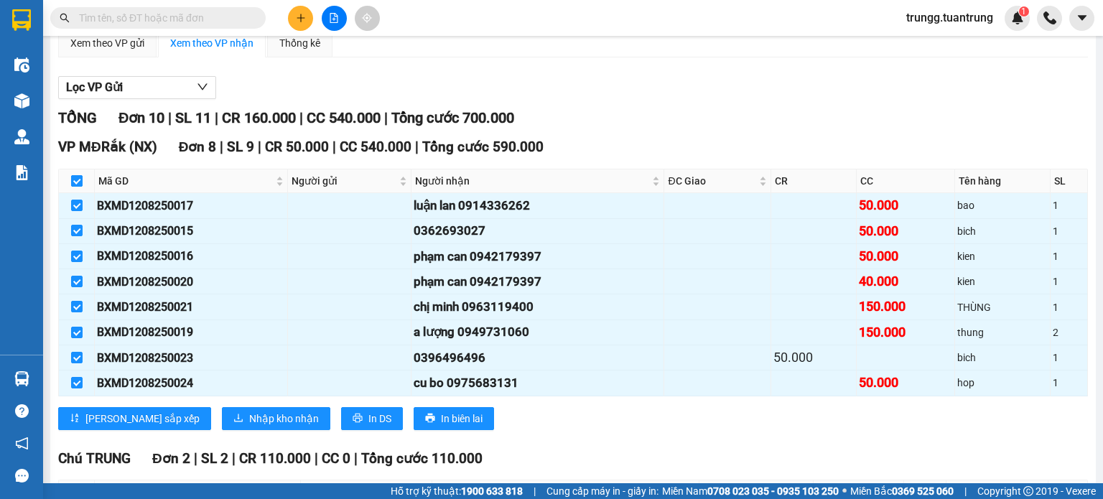
click at [78, 187] on input "checkbox" at bounding box center [76, 180] width 11 height 11
checkbox input "false"
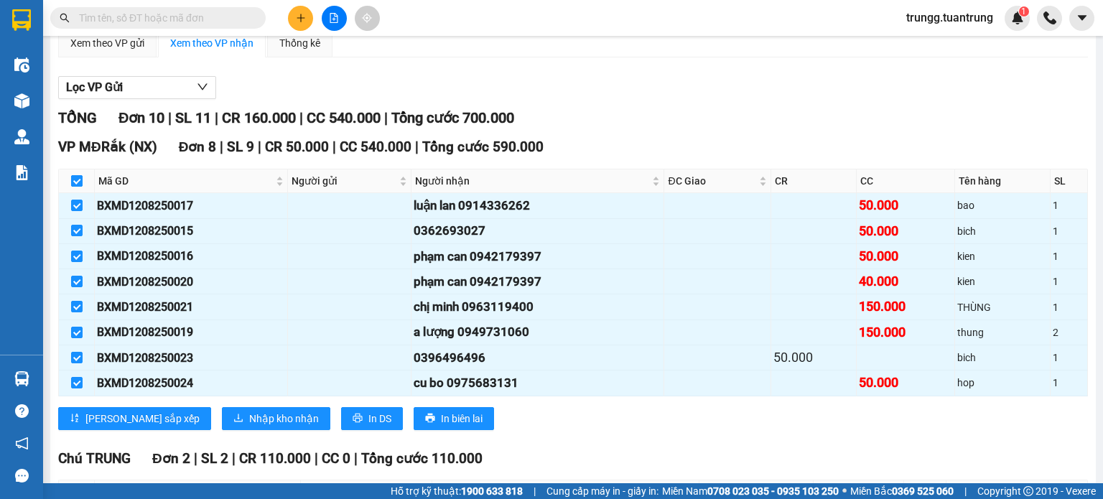
checkbox input "false"
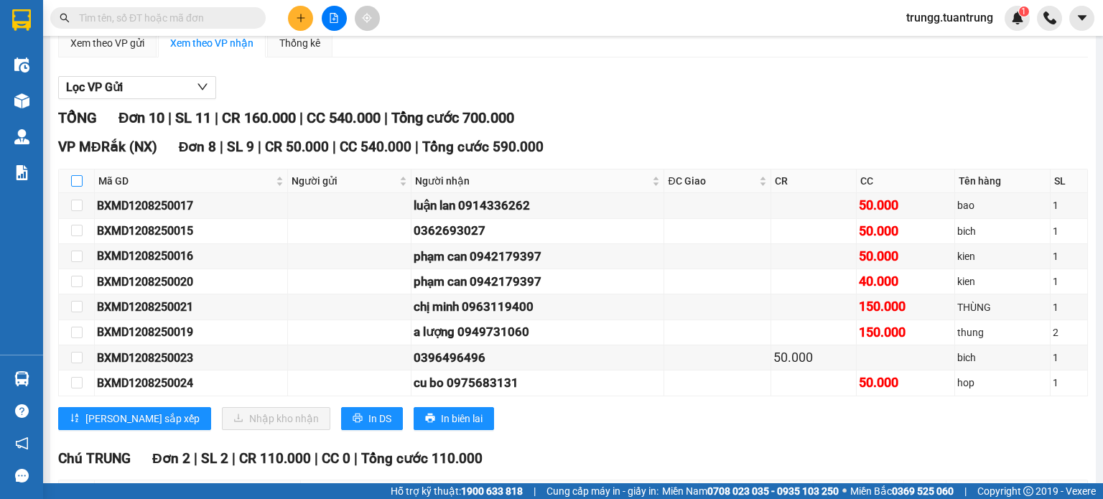
click at [78, 187] on input "checkbox" at bounding box center [76, 180] width 11 height 11
checkbox input "true"
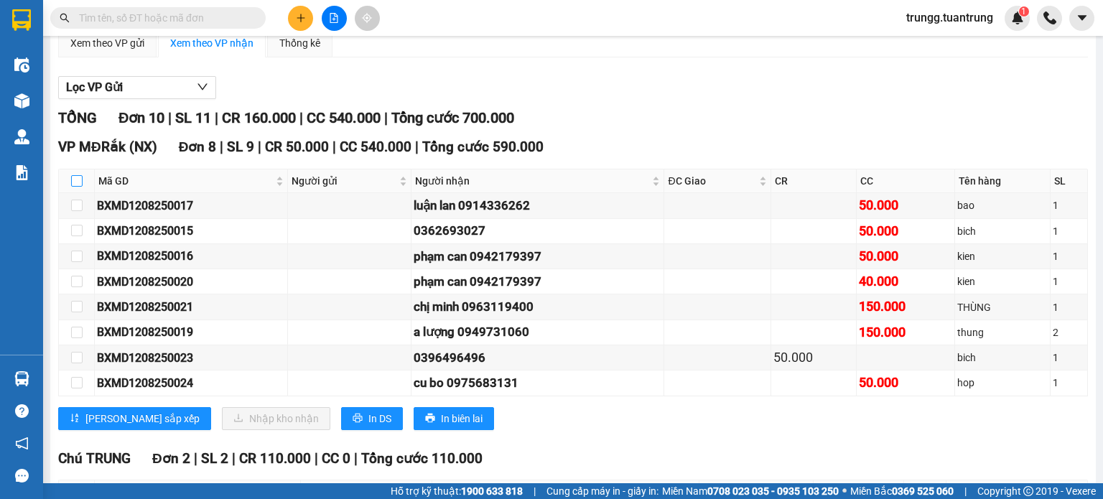
checkbox input "true"
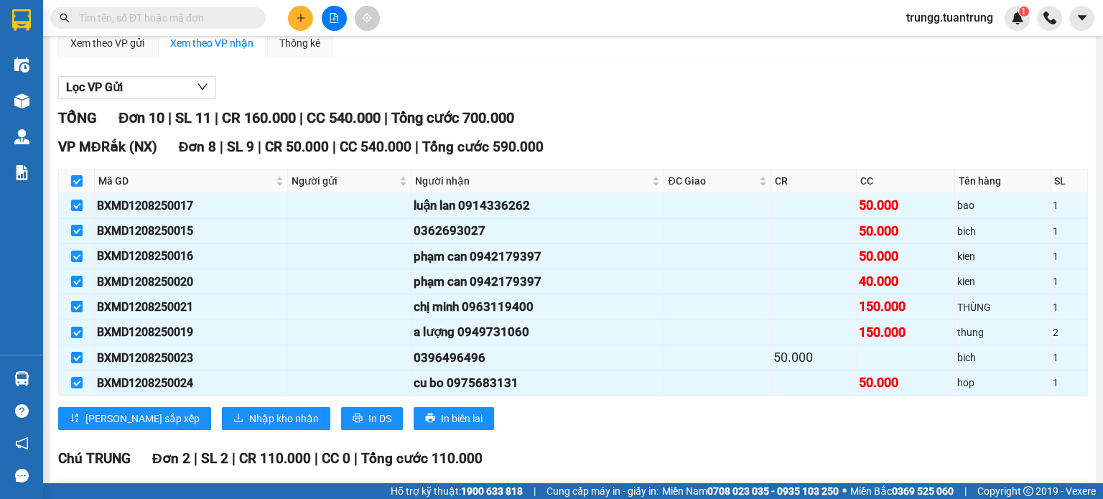
click at [78, 187] on input "checkbox" at bounding box center [76, 180] width 11 height 11
checkbox input "false"
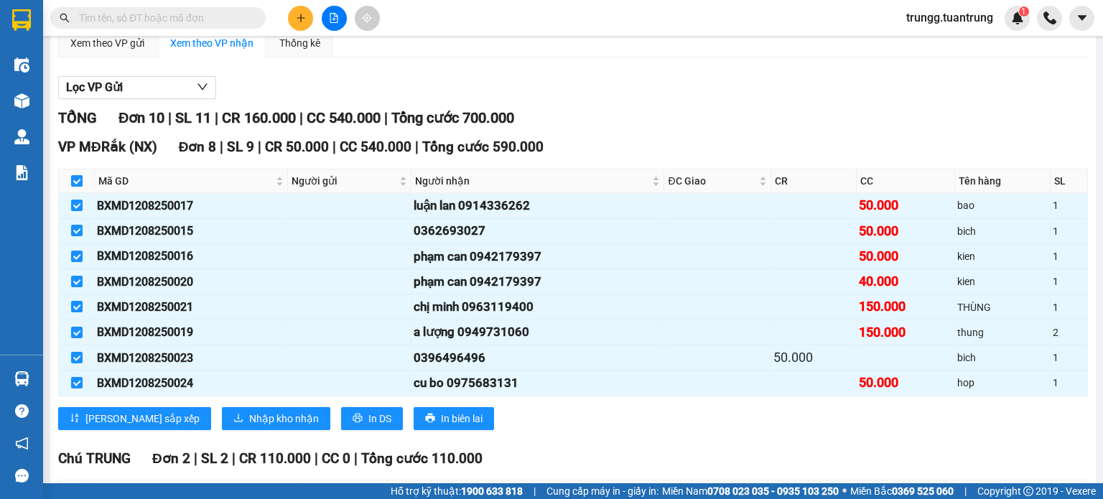
checkbox input "false"
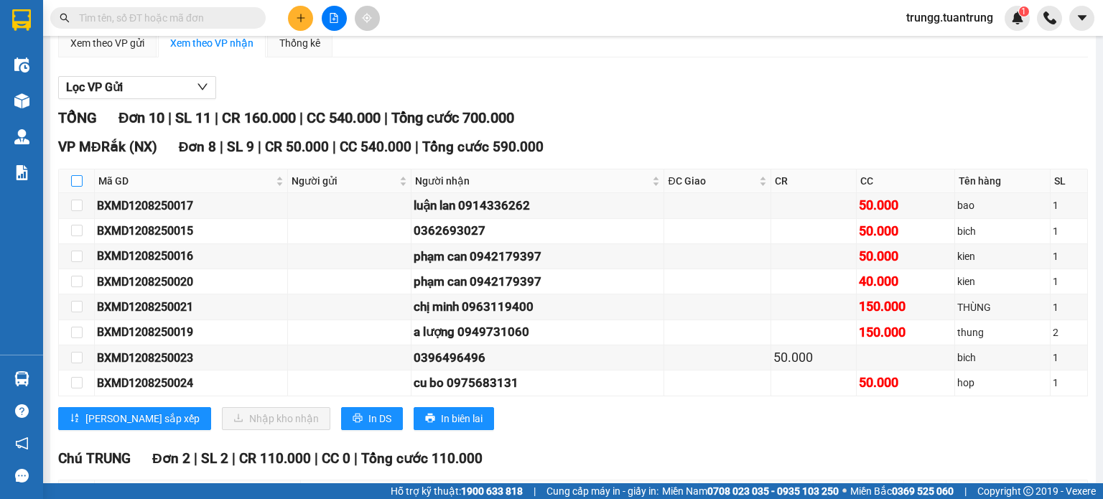
click at [78, 187] on input "checkbox" at bounding box center [76, 180] width 11 height 11
checkbox input "true"
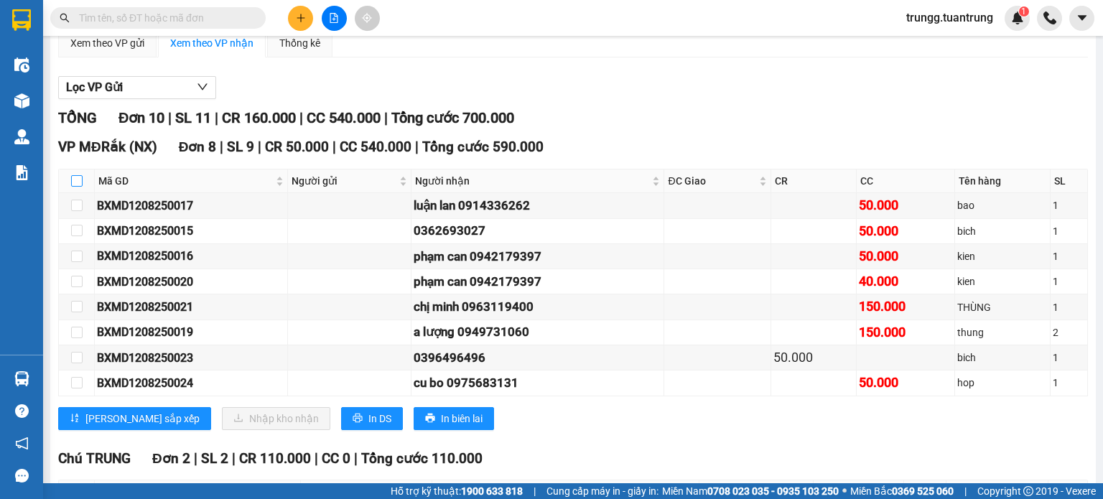
checkbox input "true"
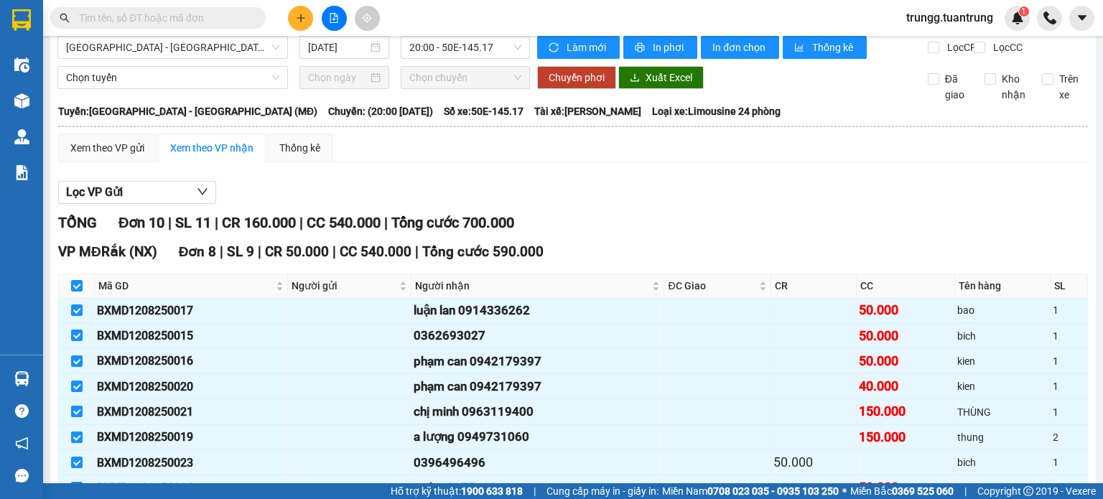
scroll to position [0, 0]
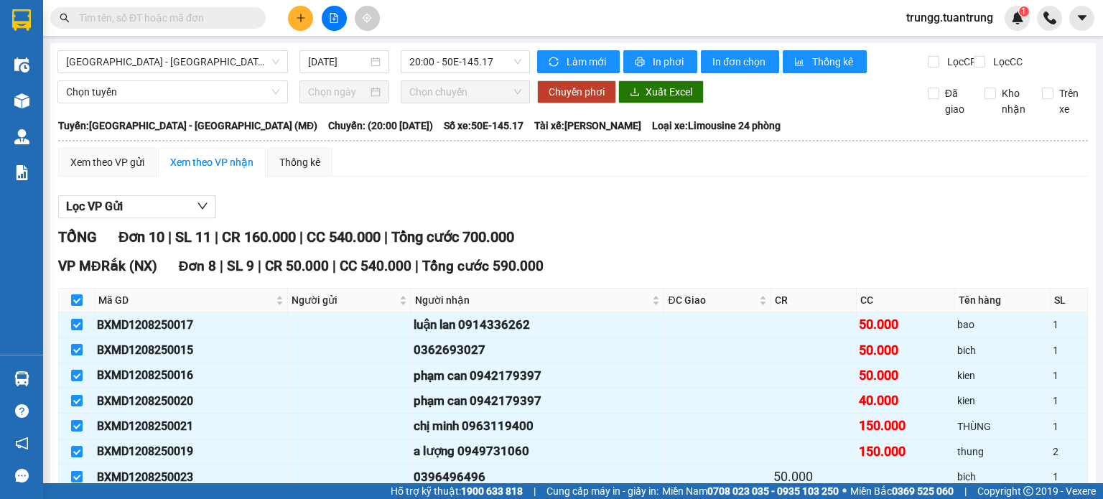
click at [80, 306] on input "checkbox" at bounding box center [76, 299] width 11 height 11
checkbox input "false"
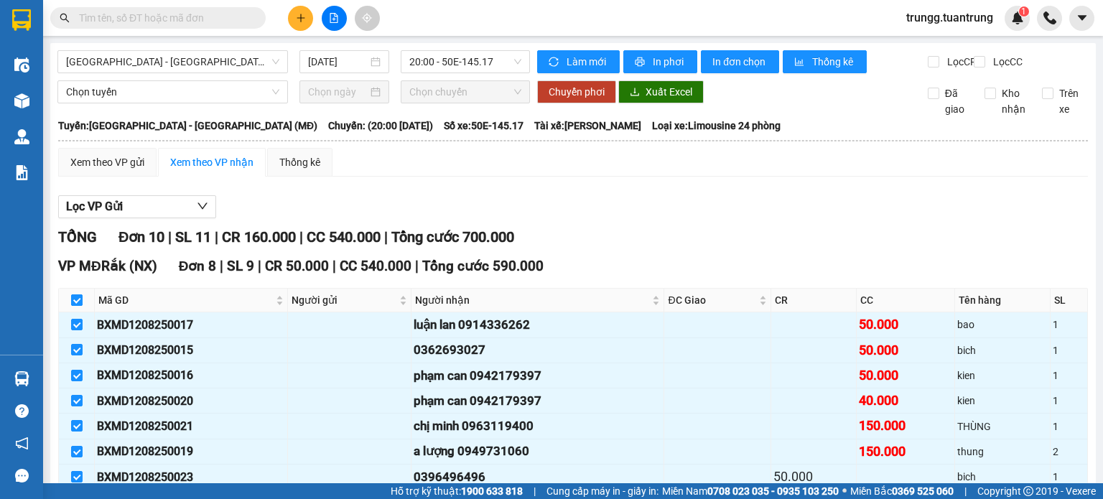
checkbox input "false"
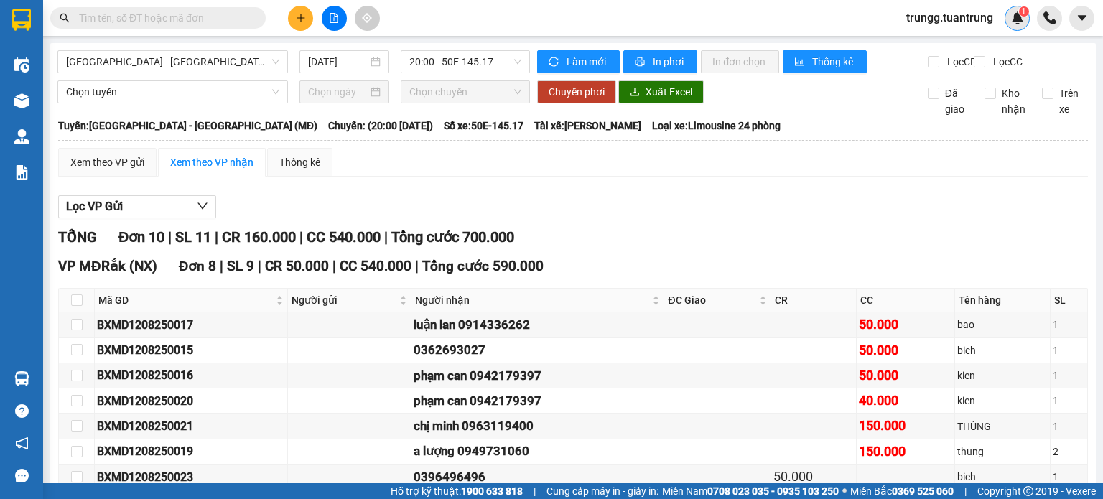
click at [1011, 15] on img at bounding box center [1017, 17] width 13 height 13
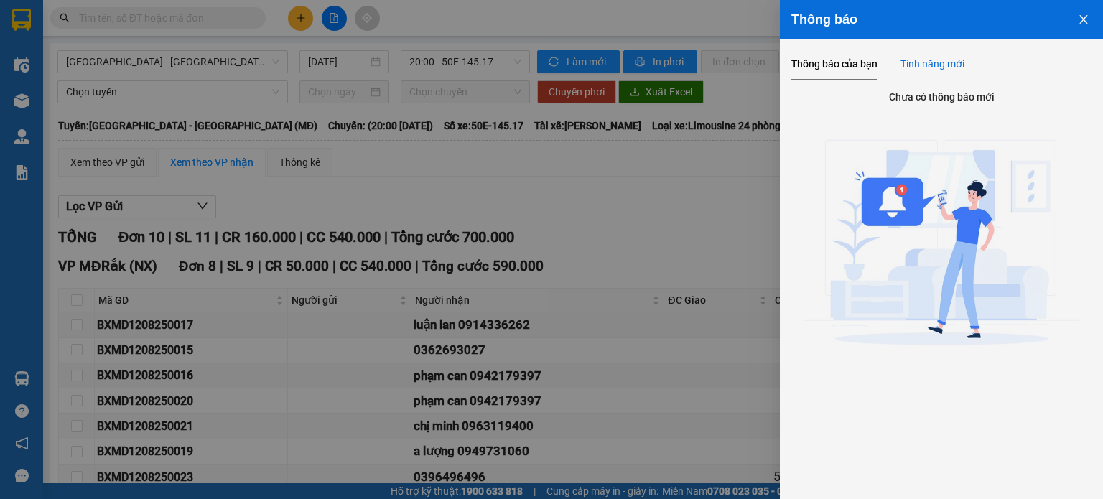
click at [914, 71] on div "Tính năng mới" at bounding box center [933, 64] width 64 height 16
click at [847, 76] on div "Thông báo của bạn" at bounding box center [834, 63] width 86 height 33
click at [1095, 14] on button "Close" at bounding box center [1083, 18] width 39 height 37
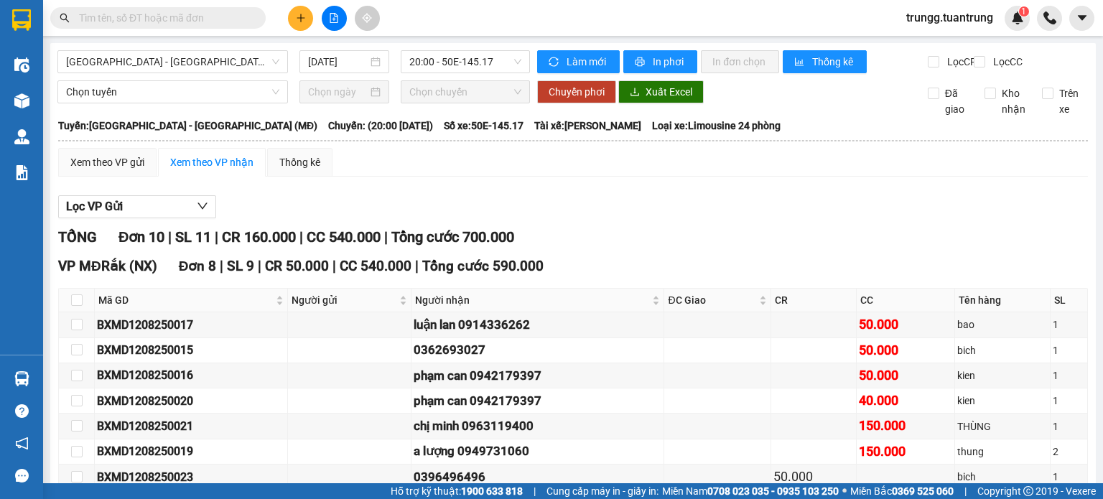
click at [672, 160] on div "Xem theo VP gửi Xem theo VP nhận Thống kê" at bounding box center [573, 162] width 1030 height 29
click at [671, 160] on div "Xem theo VP gửi Xem theo VP nhận Thống kê" at bounding box center [573, 162] width 1030 height 29
click at [299, 170] on div "Thống kê" at bounding box center [299, 162] width 41 height 16
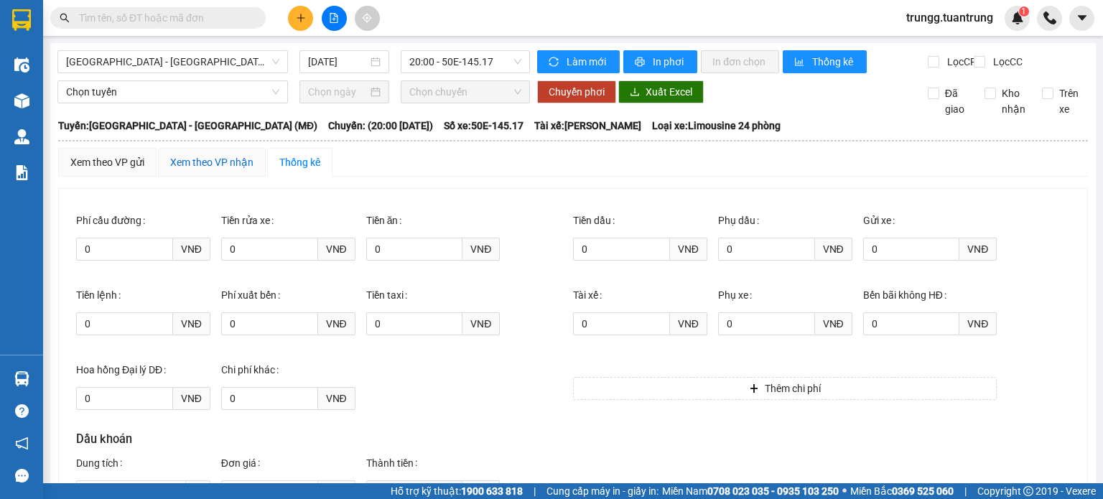
click at [185, 170] on div "Xem theo VP nhận" at bounding box center [211, 162] width 83 height 16
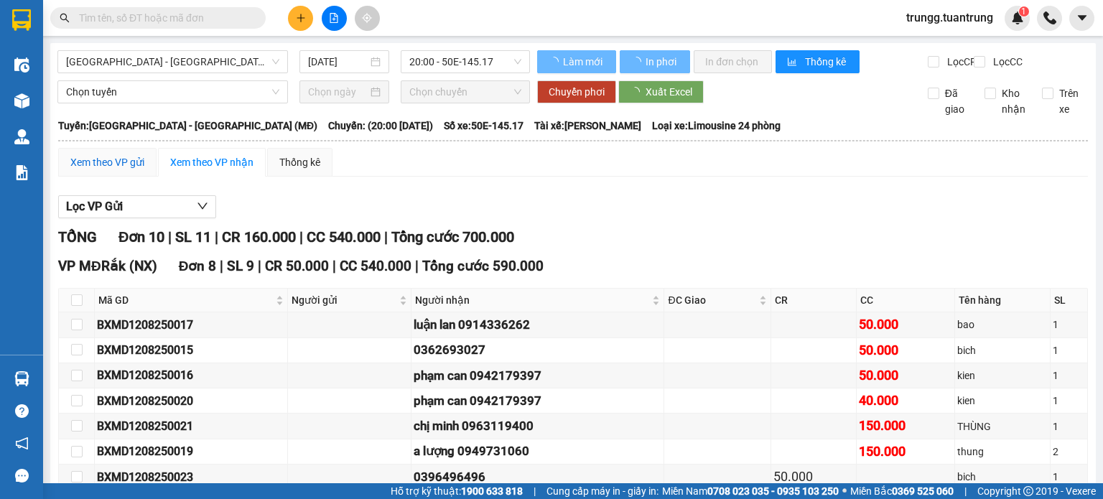
click at [111, 170] on div "Xem theo VP gửi" at bounding box center [107, 162] width 74 height 16
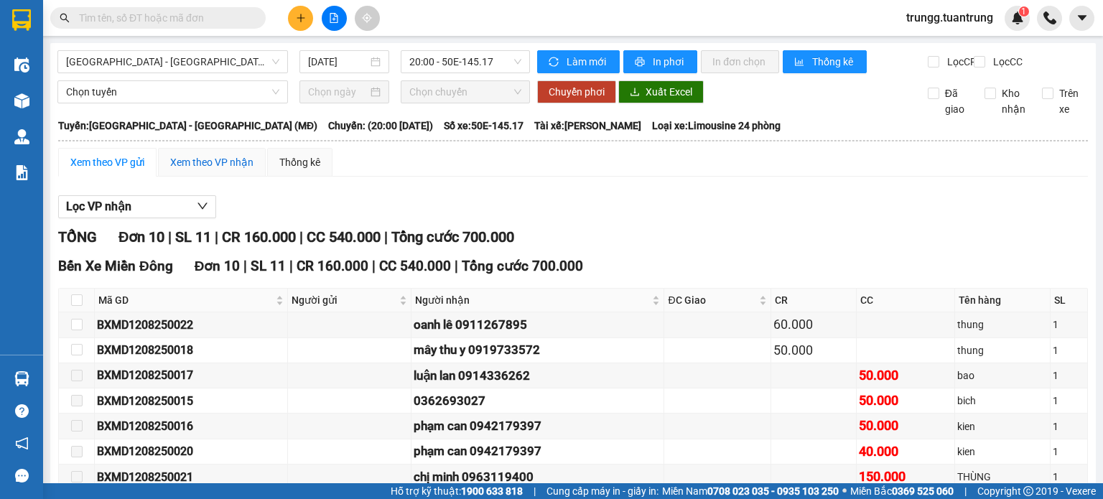
click at [207, 170] on div "Xem theo VP nhận" at bounding box center [211, 162] width 83 height 16
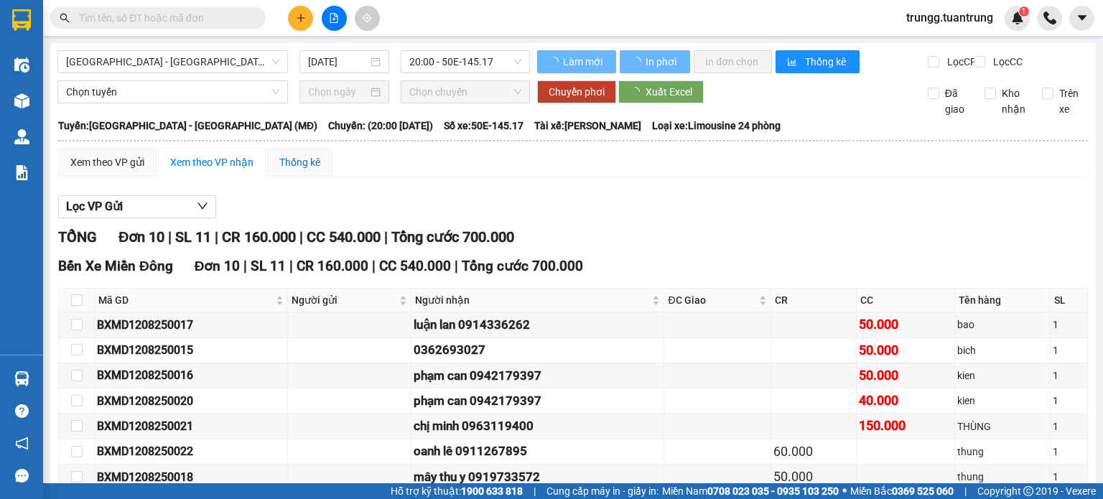
click at [319, 170] on div "Thống kê" at bounding box center [299, 162] width 41 height 16
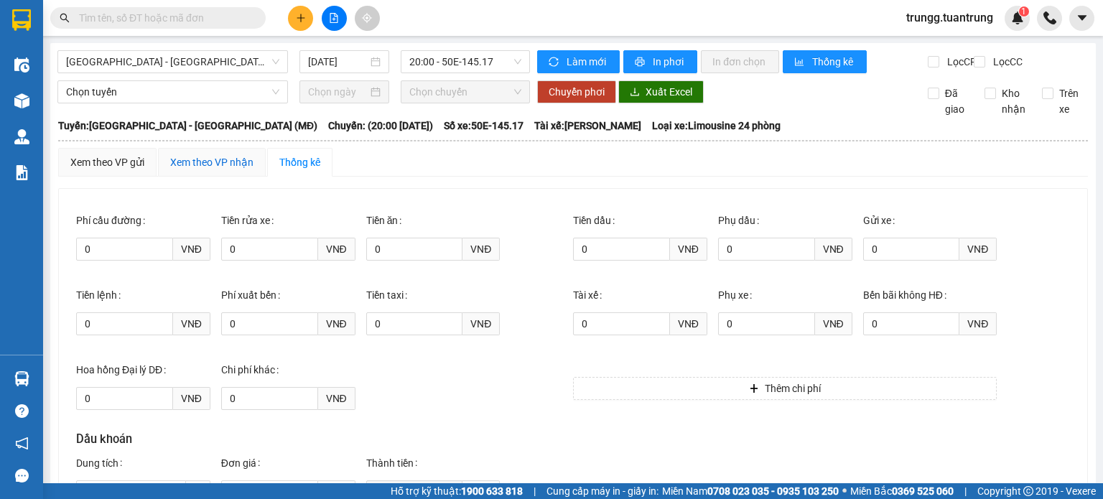
click at [205, 169] on div "Xem theo VP nhận" at bounding box center [211, 162] width 83 height 16
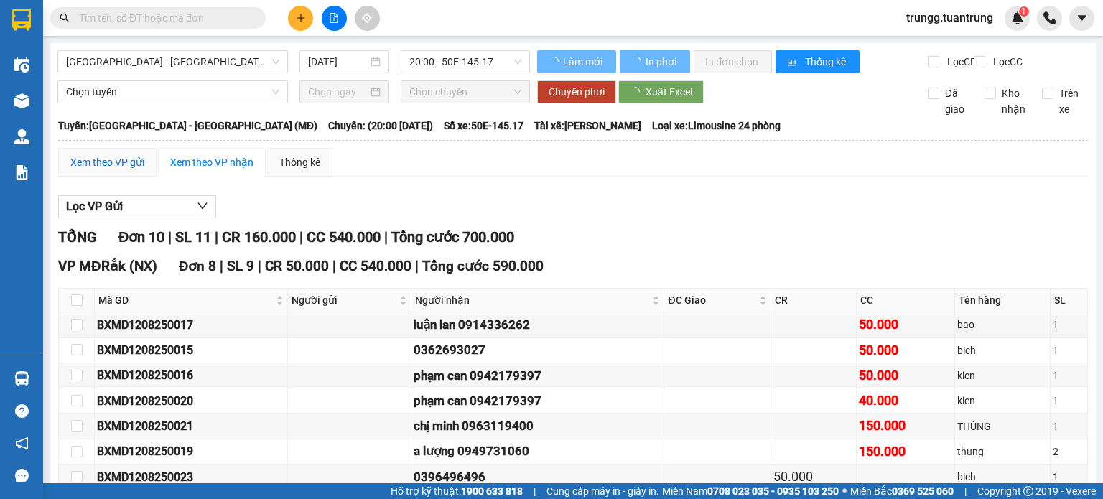
click at [132, 170] on div "Xem theo VP gửi" at bounding box center [107, 162] width 74 height 16
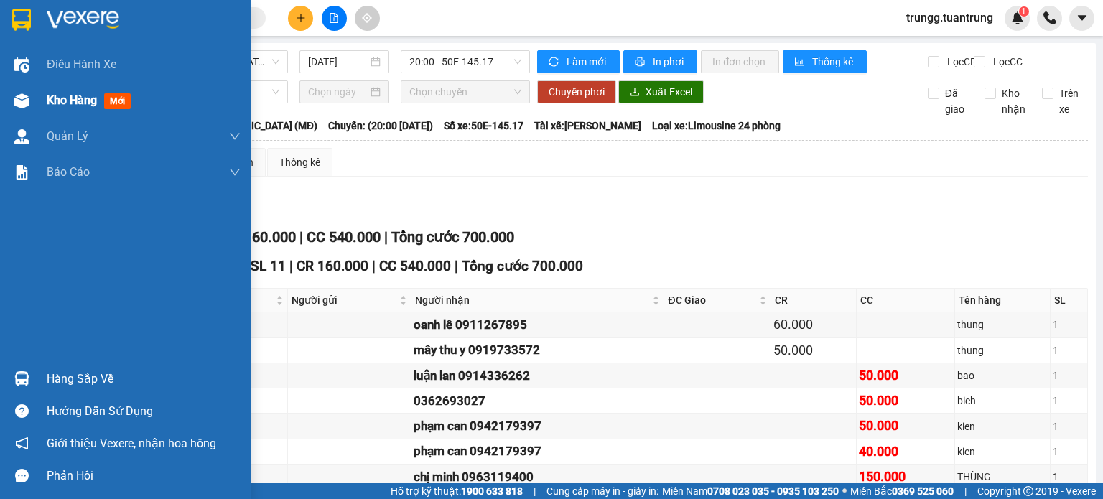
click at [72, 94] on span "Kho hàng" at bounding box center [72, 100] width 50 height 14
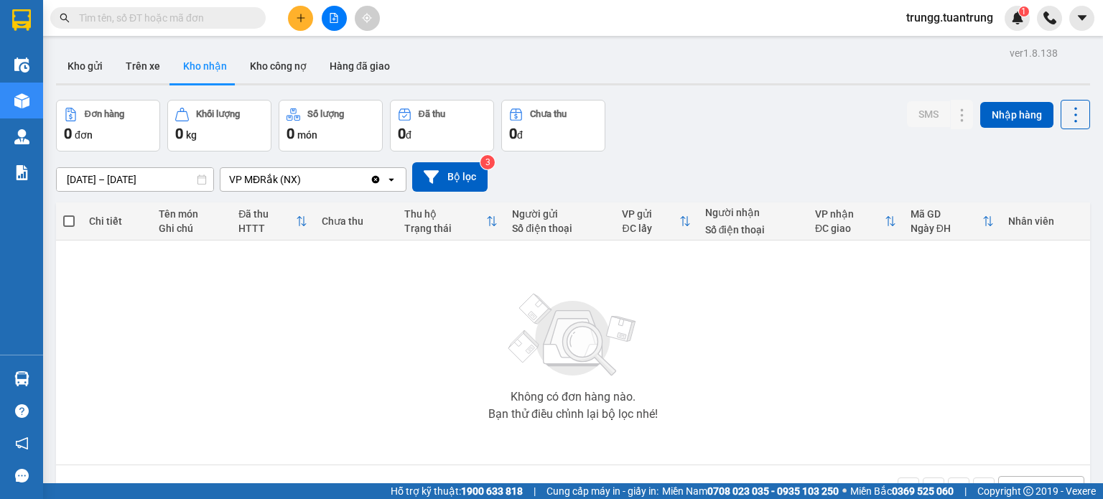
click at [375, 175] on icon "Clear value" at bounding box center [376, 179] width 8 height 8
click at [1072, 17] on button at bounding box center [1081, 18] width 25 height 25
click at [322, 182] on div "Chọn văn phòng nhận" at bounding box center [278, 179] width 99 height 14
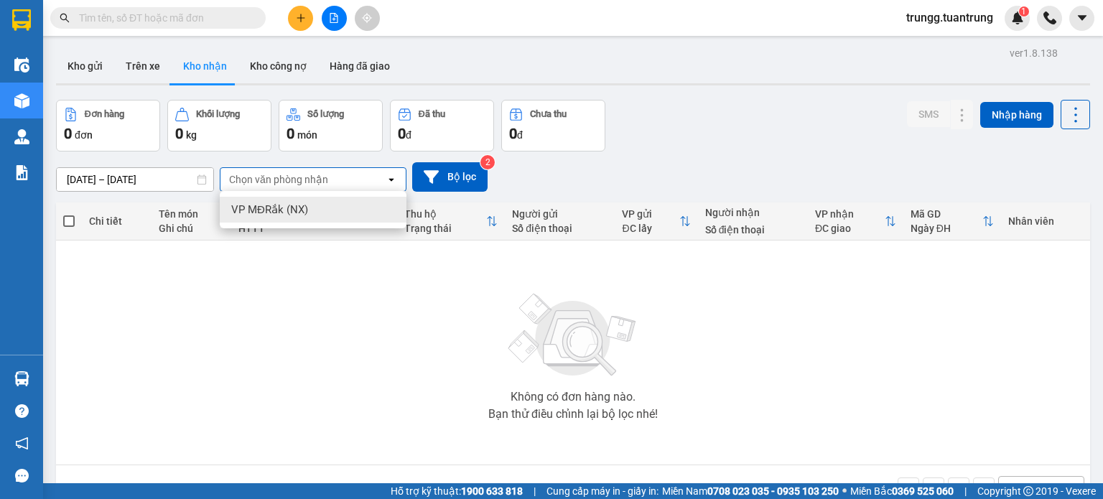
click at [255, 206] on span "VP MĐRắk (NX)" at bounding box center [269, 210] width 77 height 14
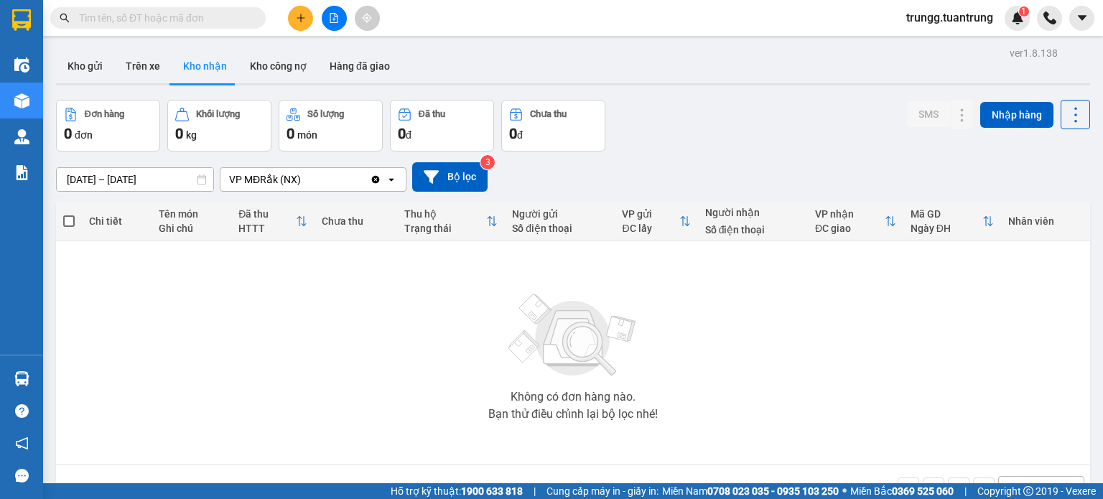
click at [198, 62] on button "Kho nhận" at bounding box center [205, 66] width 67 height 34
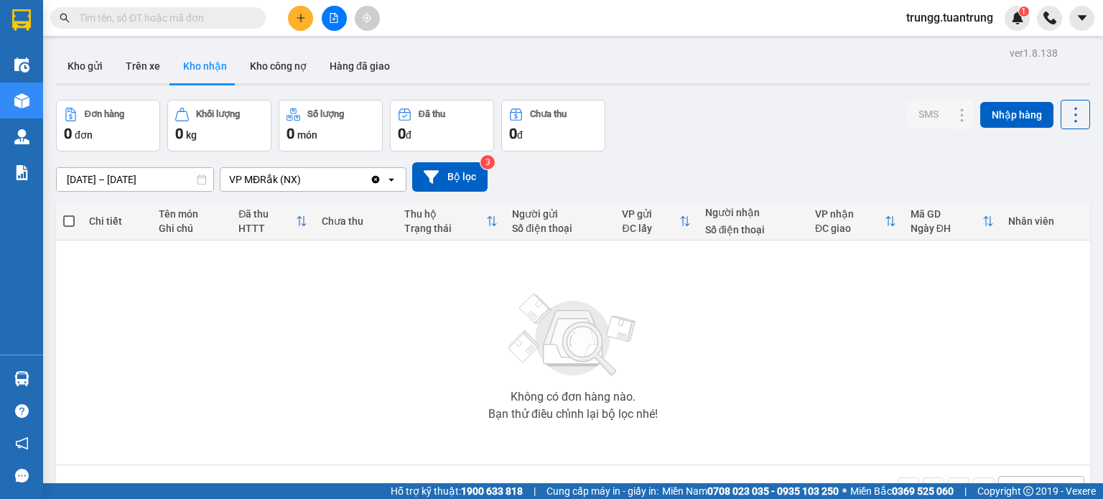
click at [198, 62] on button "Kho nhận" at bounding box center [205, 66] width 67 height 34
click at [198, 71] on button "Kho nhận" at bounding box center [205, 66] width 67 height 34
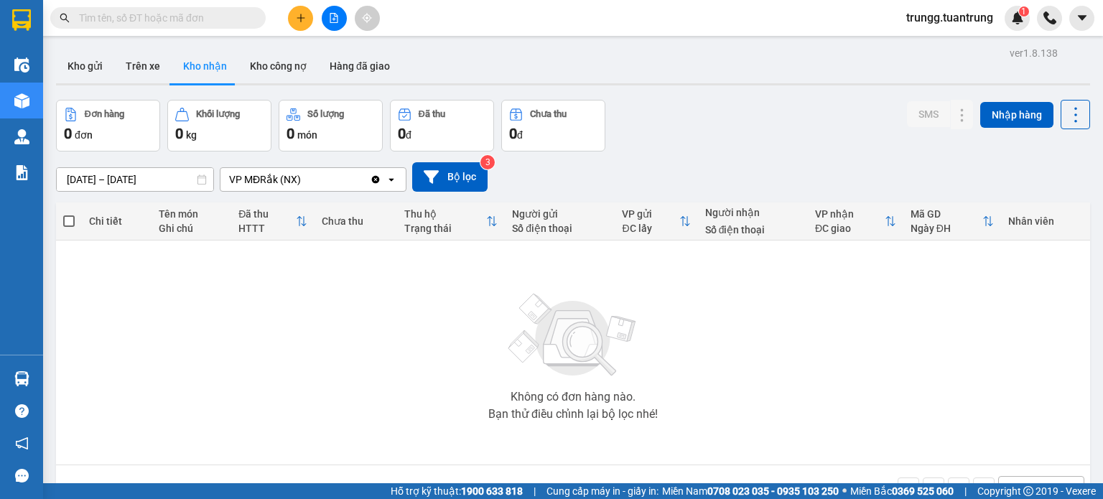
click at [299, 223] on icon at bounding box center [301, 220] width 11 height 11
click at [299, 223] on div "Chi tiết Tên món Ghi chú Đã thu HTTT Chưa thu Thu hộ Trạng thái Người gửi Số đi…" at bounding box center [573, 357] width 1034 height 309
click at [297, 223] on icon at bounding box center [301, 220] width 11 height 11
click at [353, 73] on button "Hàng đã giao" at bounding box center [359, 66] width 83 height 34
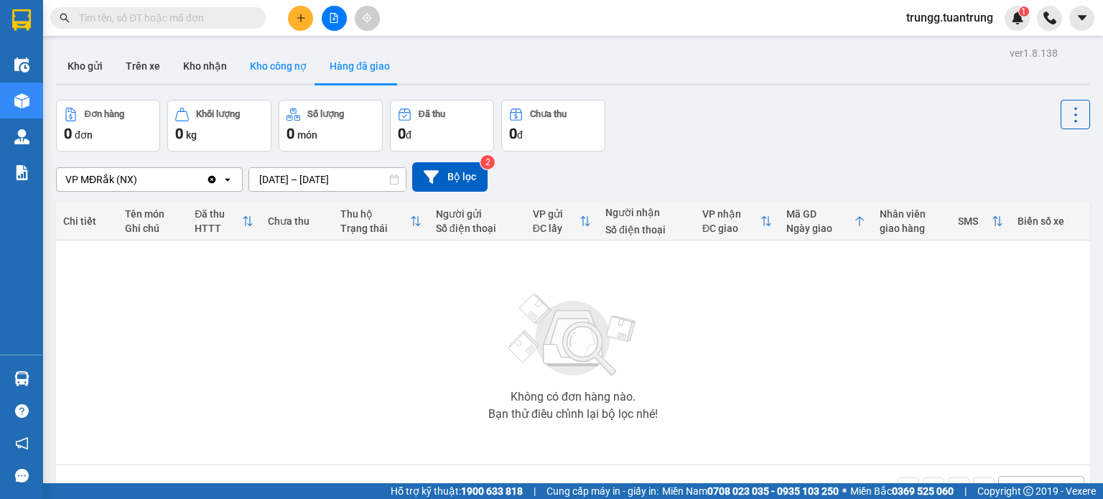
click at [275, 66] on button "Kho công nợ" at bounding box center [278, 66] width 80 height 34
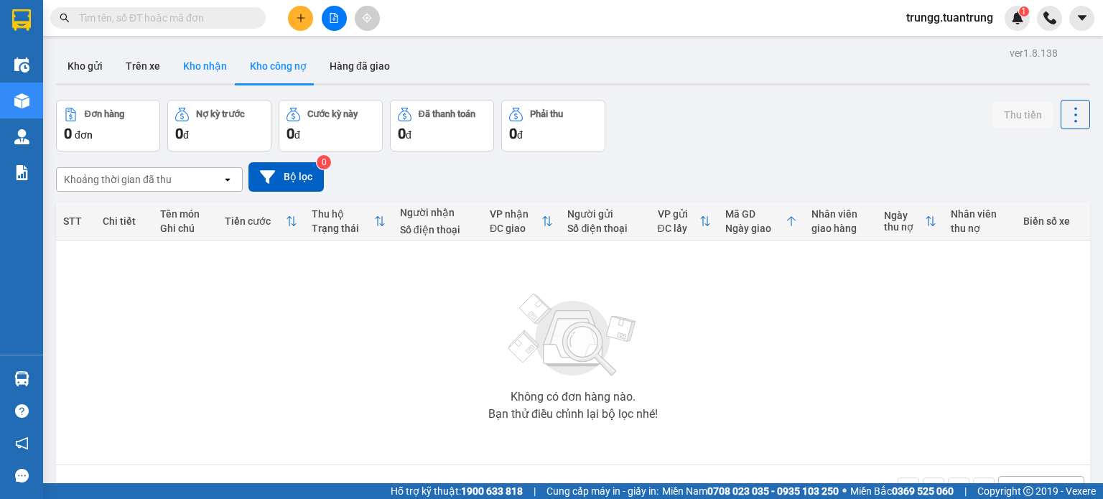
click at [190, 71] on button "Kho nhận" at bounding box center [205, 66] width 67 height 34
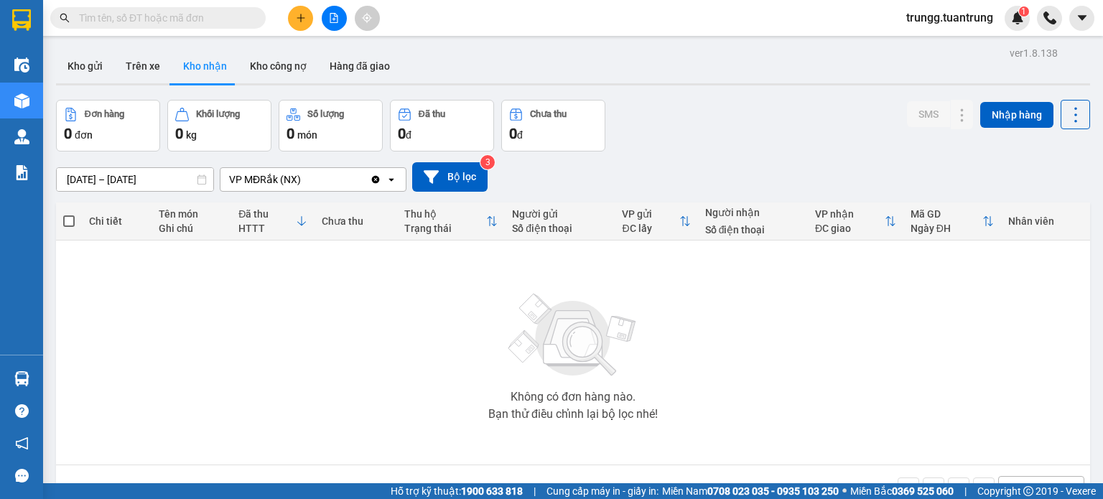
click at [192, 70] on button "Kho nhận" at bounding box center [205, 66] width 67 height 34
click at [1066, 114] on icon at bounding box center [1076, 115] width 20 height 20
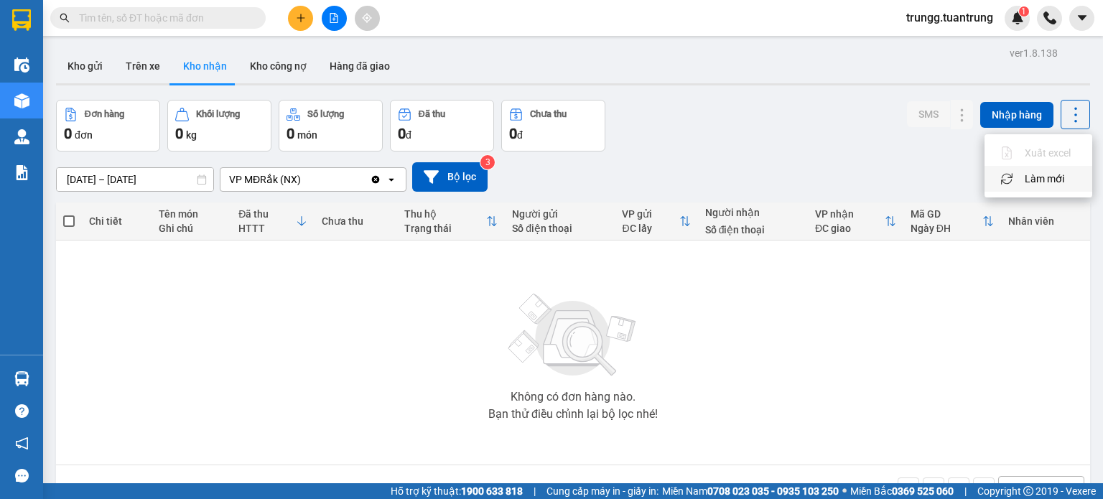
click at [1034, 180] on span "Làm mới" at bounding box center [1045, 179] width 40 height 14
click at [1013, 25] on div "1" at bounding box center [1017, 18] width 25 height 25
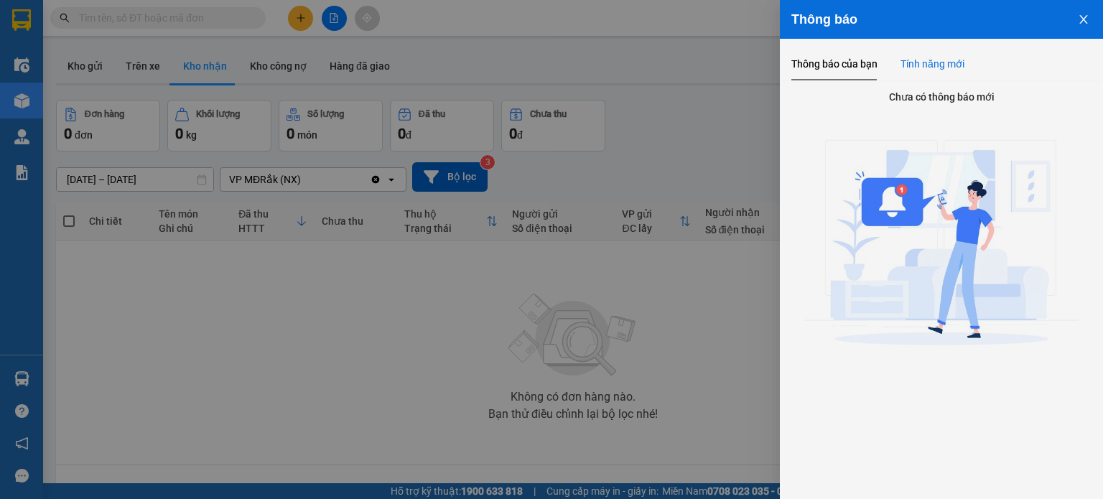
drag, startPoint x: 937, startPoint y: 56, endPoint x: 922, endPoint y: 65, distance: 17.1
click at [936, 56] on div "Tính năng mới" at bounding box center [933, 64] width 64 height 16
click at [829, 67] on div "Thông báo của bạn" at bounding box center [834, 64] width 86 height 16
click at [1090, 22] on button "Close" at bounding box center [1083, 18] width 39 height 37
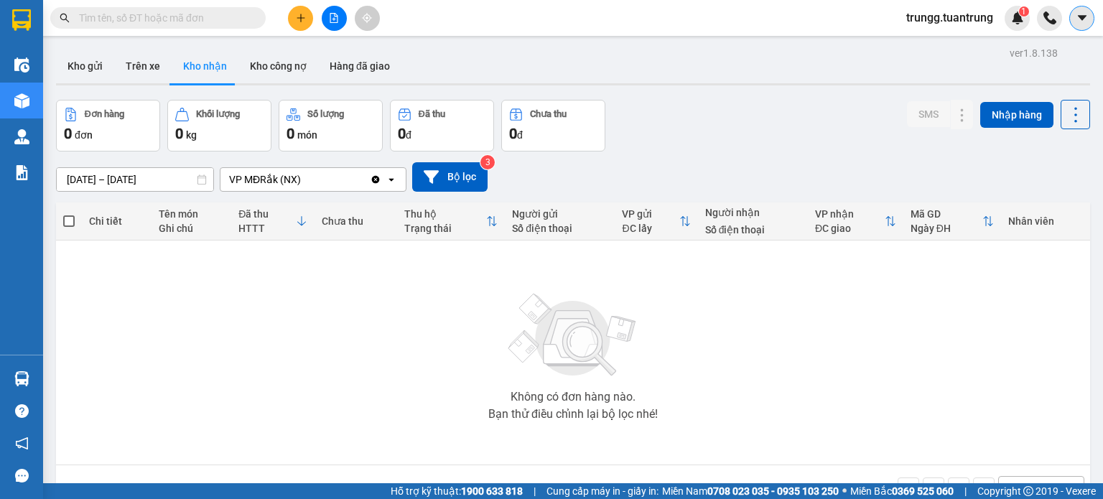
click at [1076, 15] on icon "caret-down" at bounding box center [1082, 17] width 13 height 13
click at [1037, 49] on div "Trợ giúp" at bounding box center [1027, 54] width 39 height 16
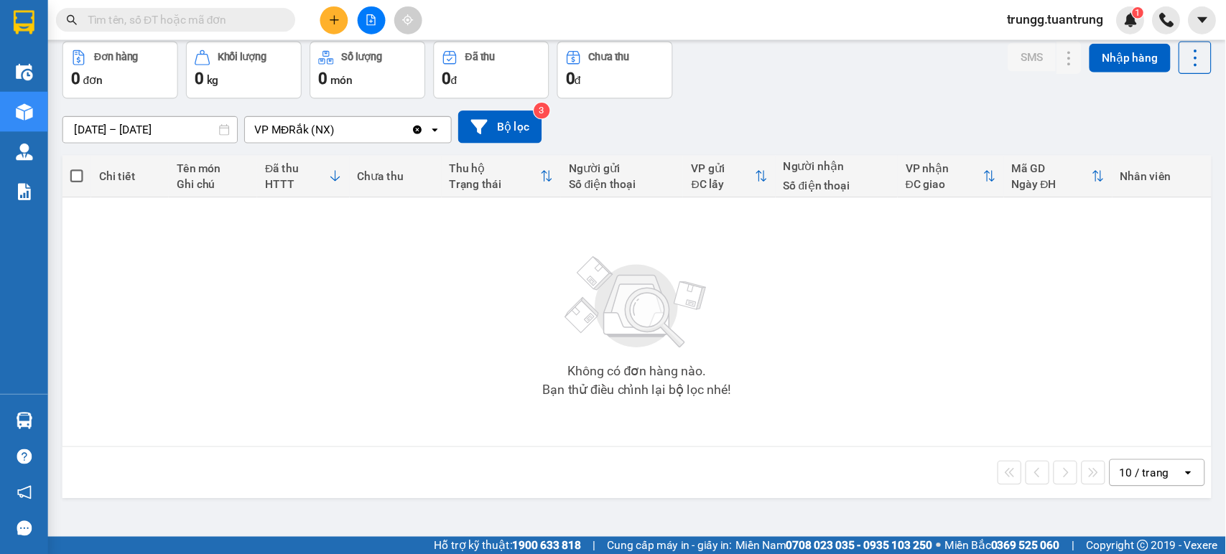
scroll to position [66, 0]
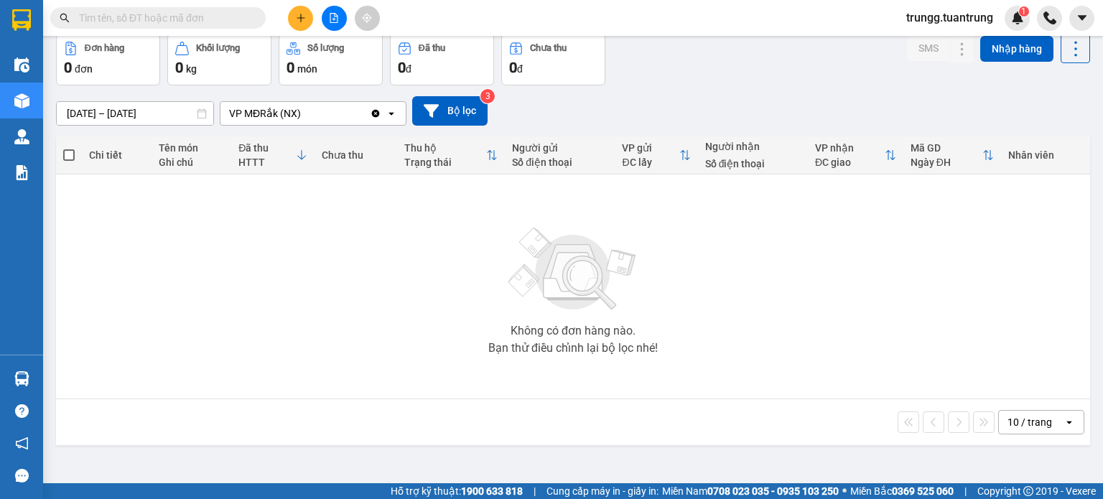
click at [1027, 424] on div "10 / trang" at bounding box center [1030, 422] width 45 height 14
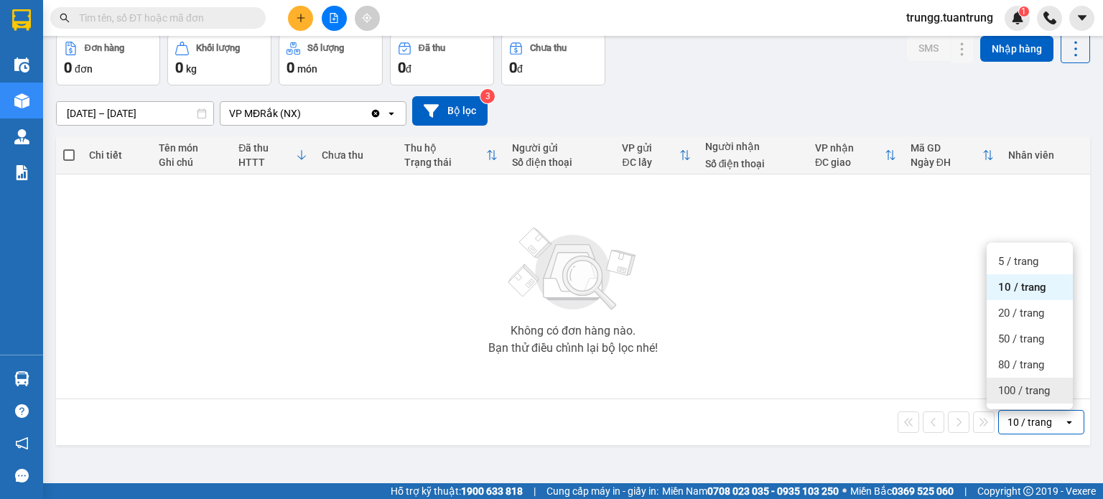
click at [1021, 392] on span "100 / trang" at bounding box center [1024, 391] width 52 height 14
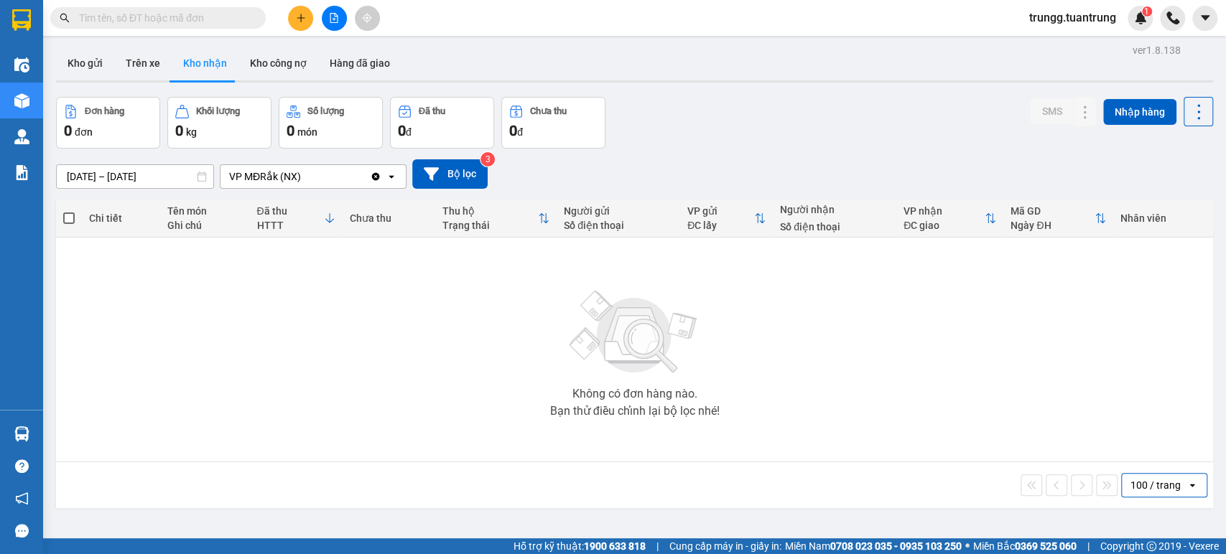
scroll to position [0, 0]
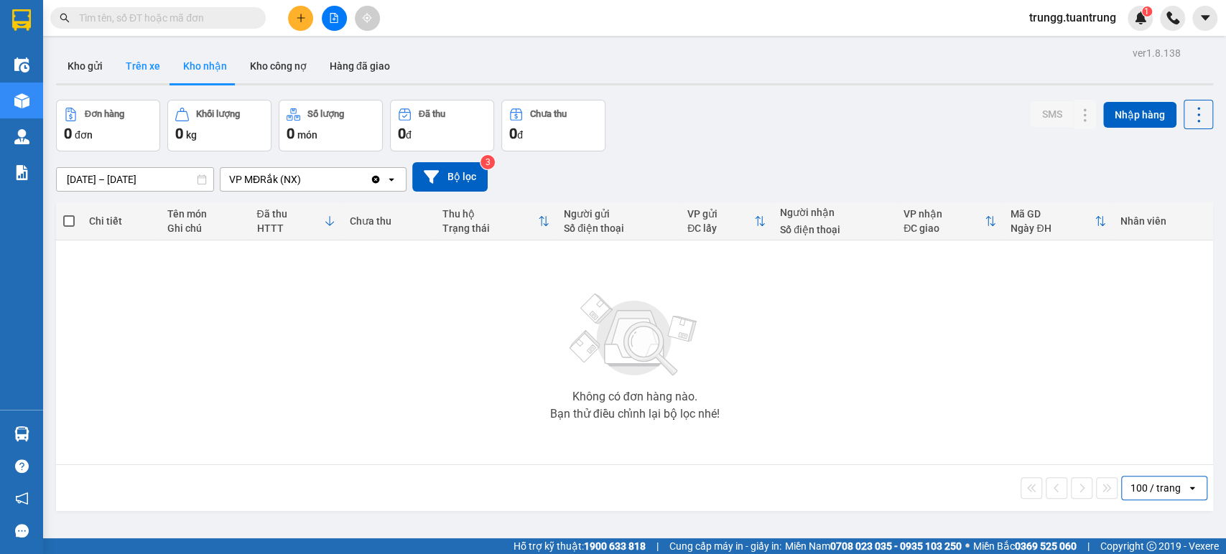
click at [131, 67] on button "Trên xe" at bounding box center [142, 66] width 57 height 34
type input "[DATE] – [DATE]"
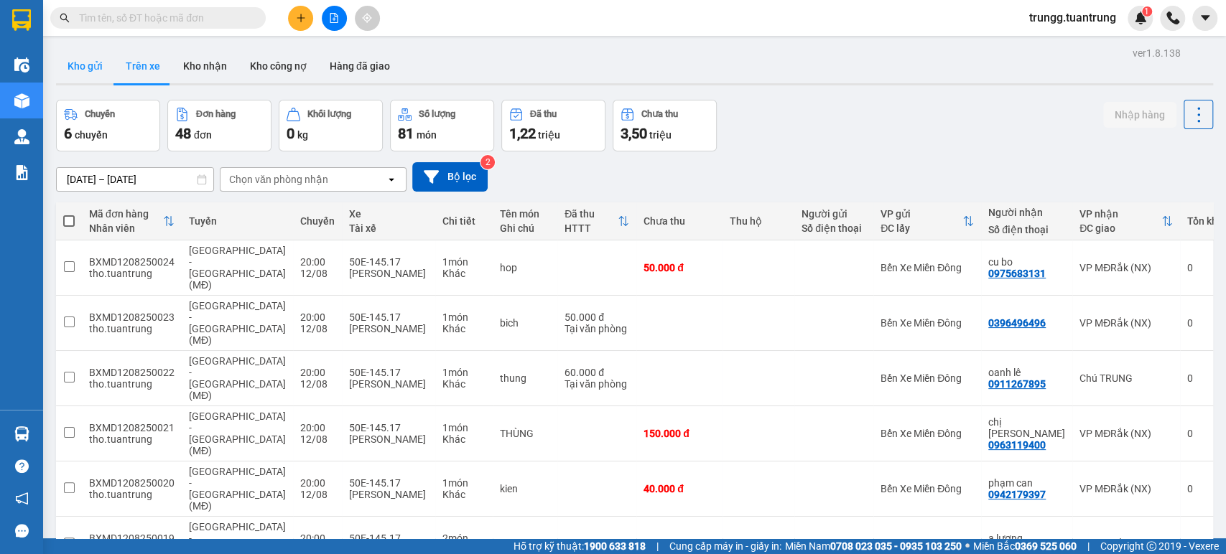
click at [83, 77] on button "Kho gửi" at bounding box center [85, 66] width 58 height 34
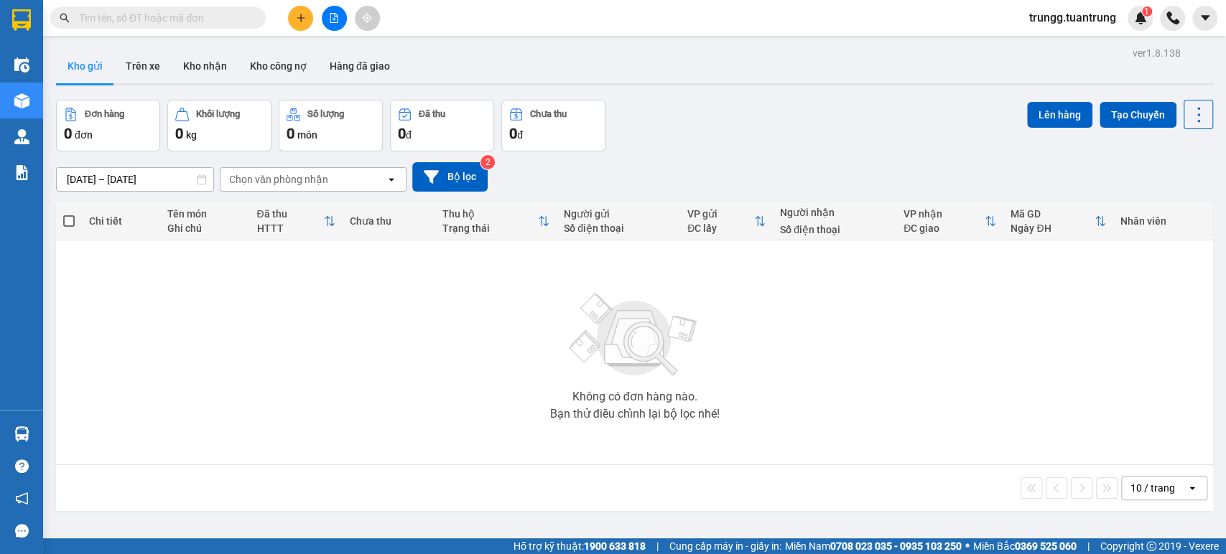
click at [99, 179] on input "[DATE] – [DATE]" at bounding box center [135, 179] width 157 height 23
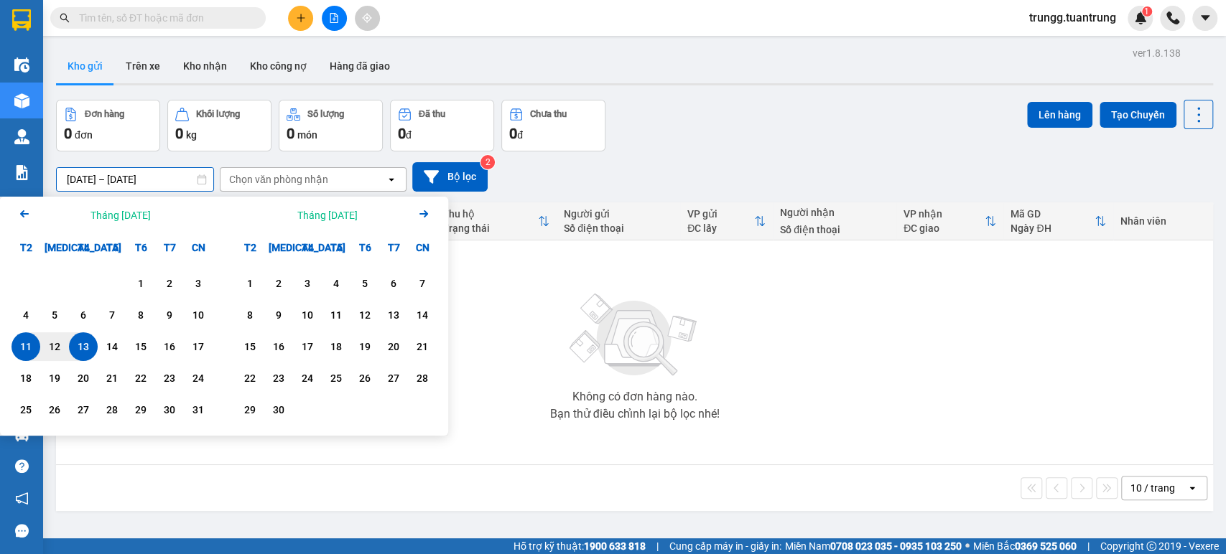
click at [22, 346] on div "11" at bounding box center [26, 346] width 20 height 17
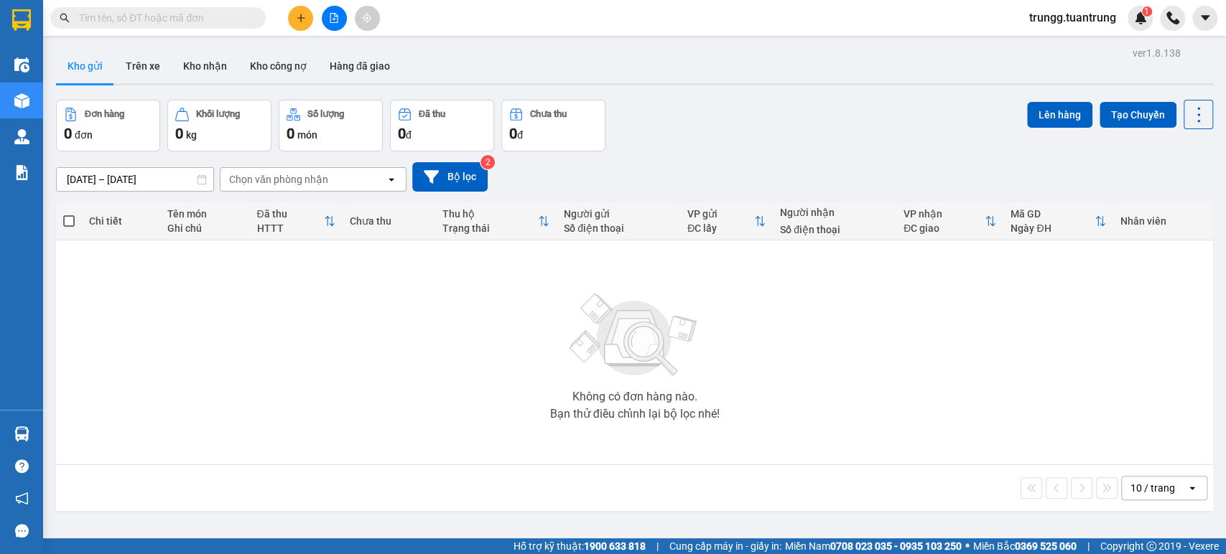
click at [381, 186] on div "Chọn văn phòng nhận" at bounding box center [302, 179] width 165 height 23
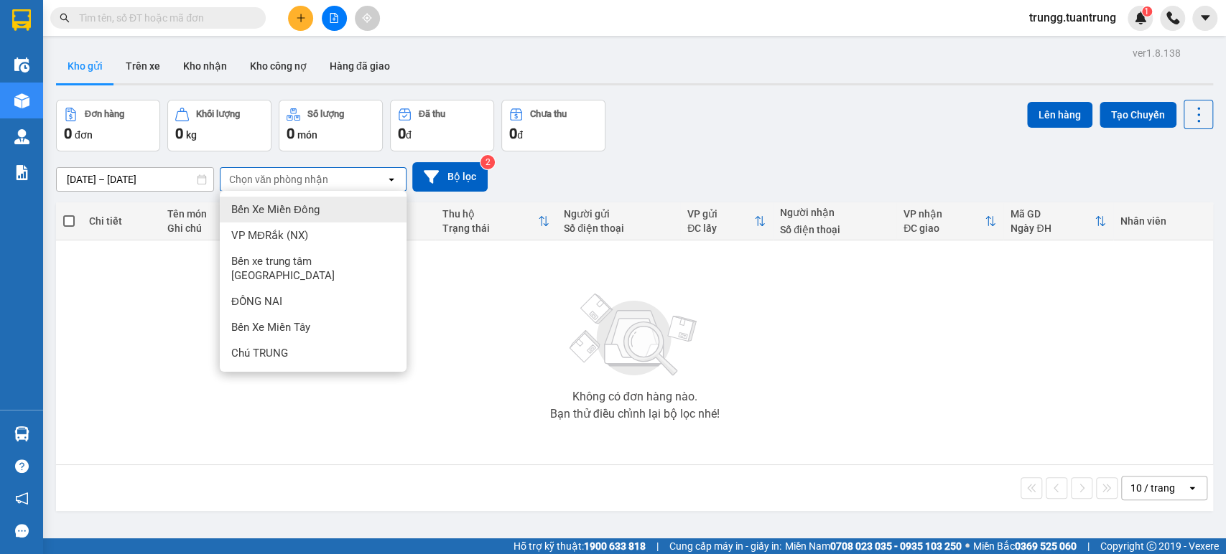
click at [373, 187] on div "Chọn văn phòng nhận" at bounding box center [302, 179] width 165 height 23
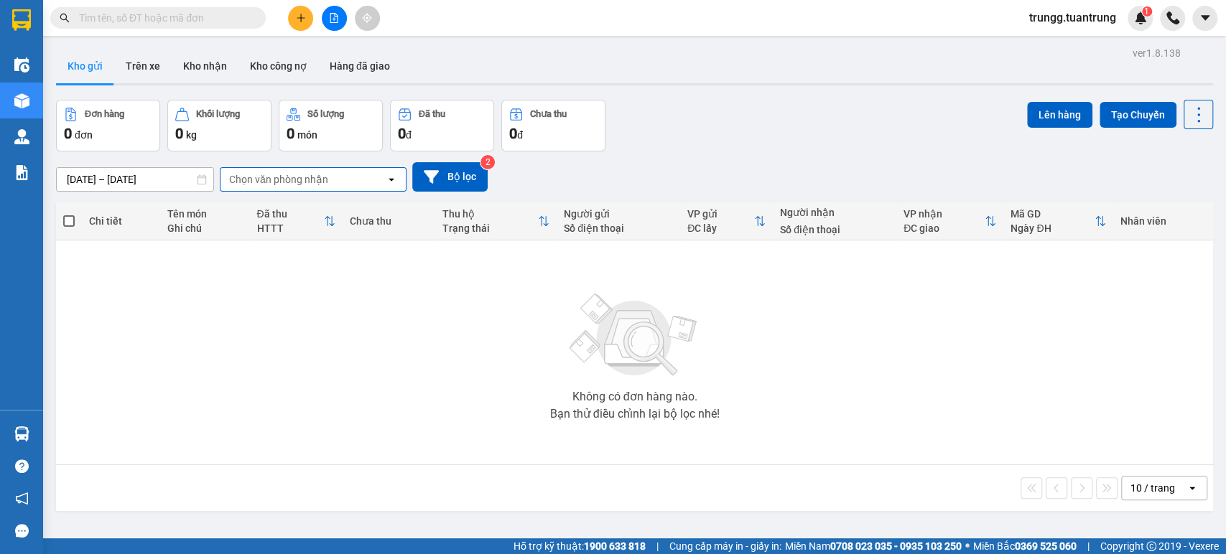
click at [368, 187] on div "Chọn văn phòng nhận" at bounding box center [302, 179] width 165 height 23
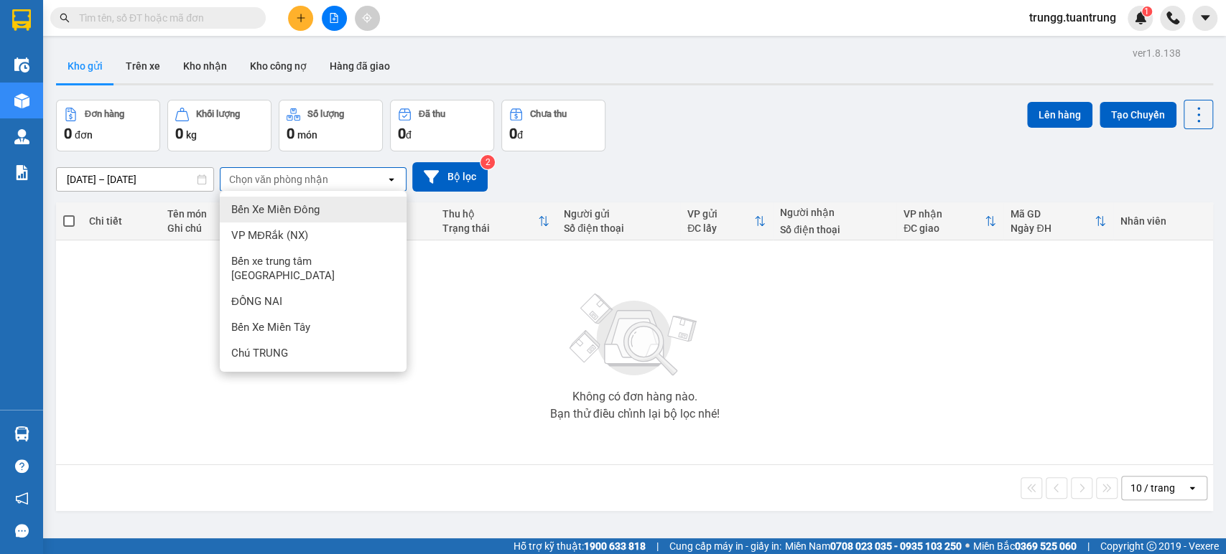
click at [330, 210] on div "Bến Xe Miền Đông" at bounding box center [313, 210] width 187 height 26
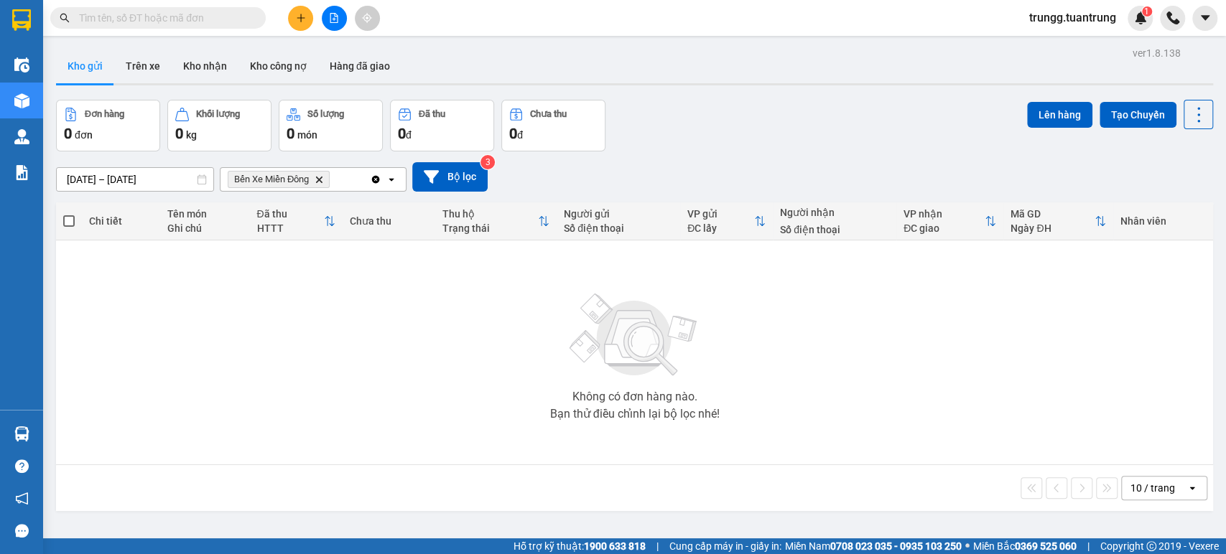
click at [83, 187] on div "ver 1.8.138 Kho gửi Trên xe Kho nhận Kho công nợ Hàng đã giao Đơn hàng 0 đơn Kh…" at bounding box center [634, 320] width 1168 height 554
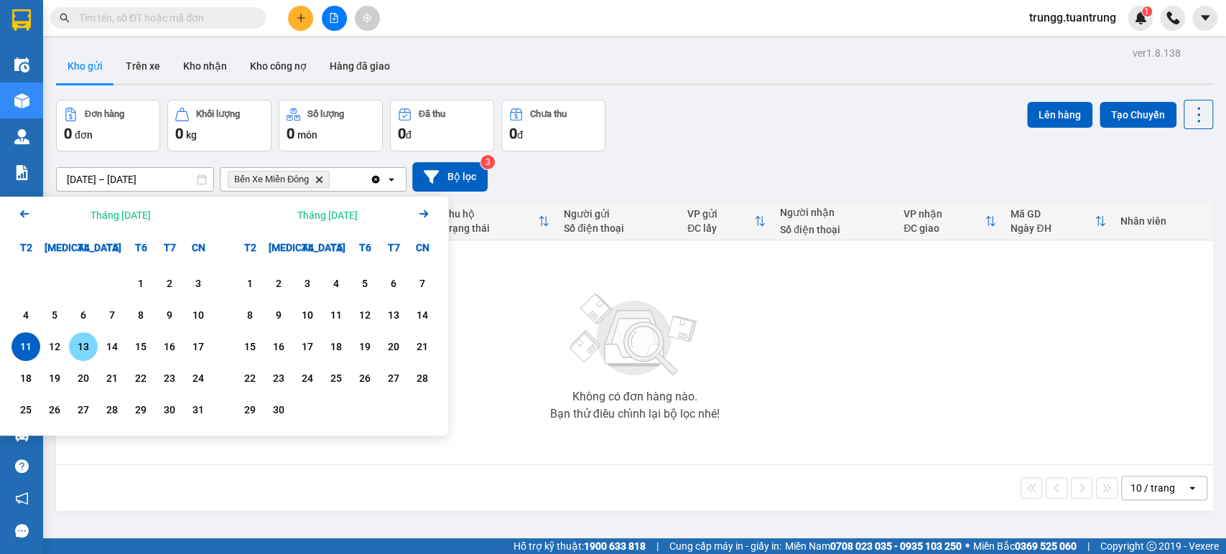
click at [78, 347] on div "13" at bounding box center [83, 346] width 20 height 17
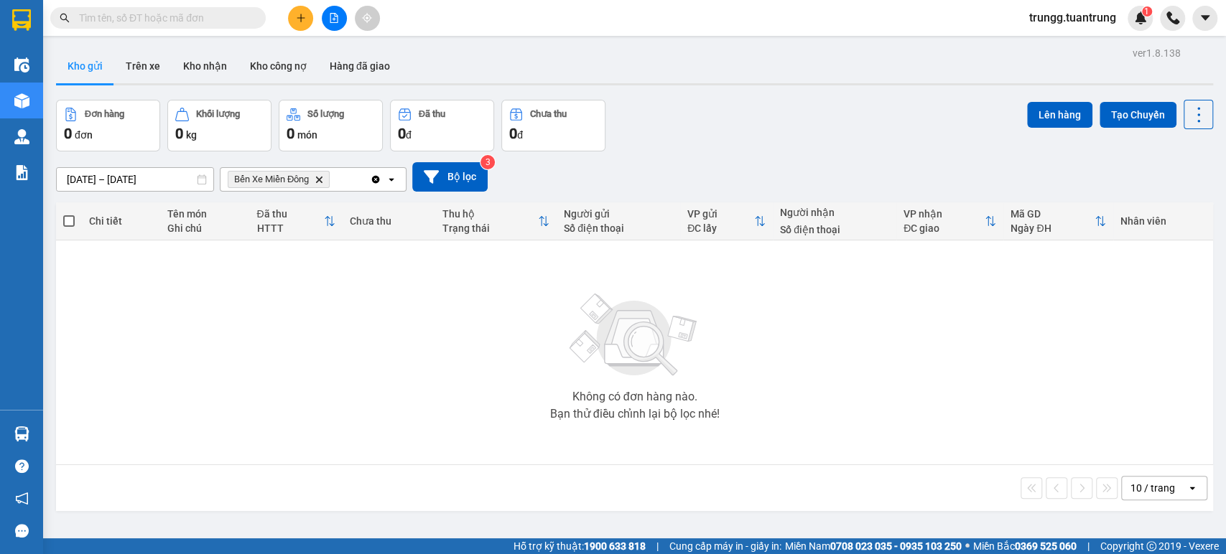
click at [144, 177] on input "[DATE] – [DATE]" at bounding box center [135, 179] width 157 height 23
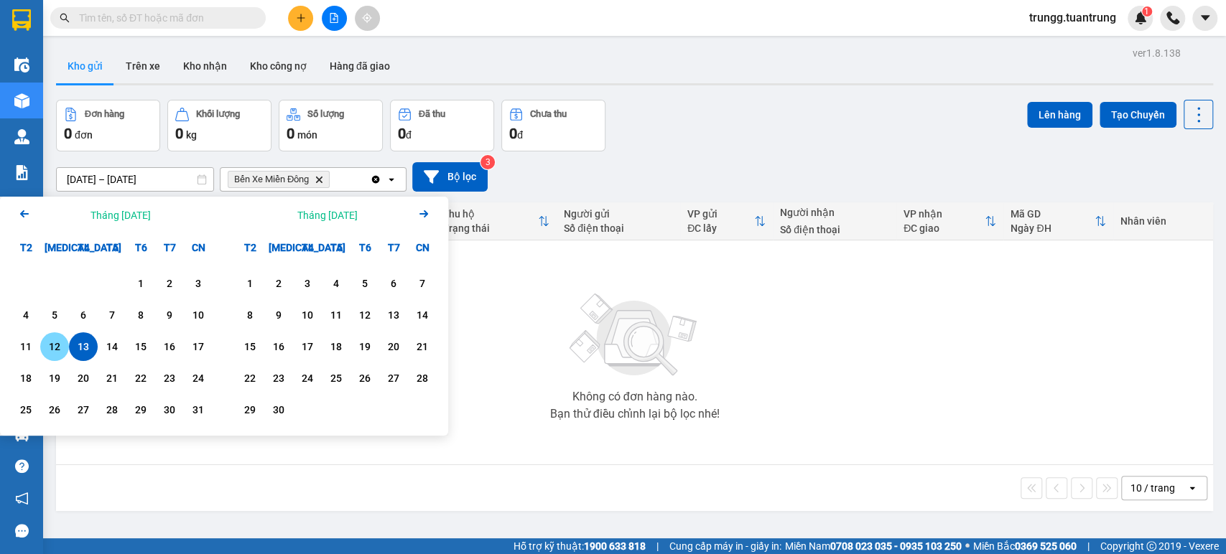
click at [54, 345] on div "12" at bounding box center [55, 346] width 20 height 17
click at [54, 347] on div "12" at bounding box center [55, 346] width 20 height 17
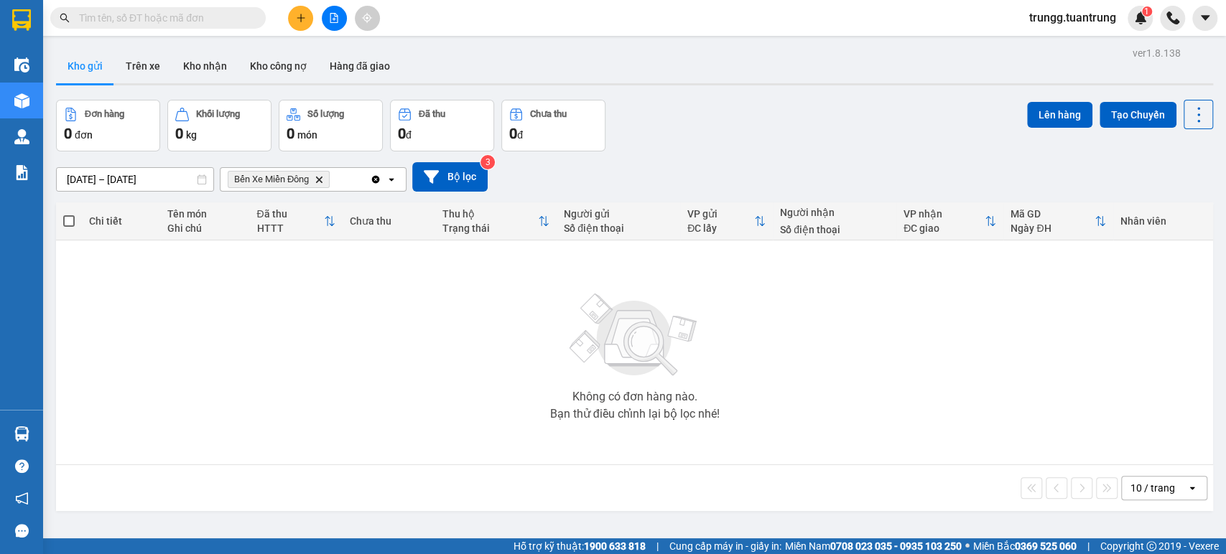
click at [159, 177] on input "[DATE] – [DATE]" at bounding box center [135, 179] width 157 height 23
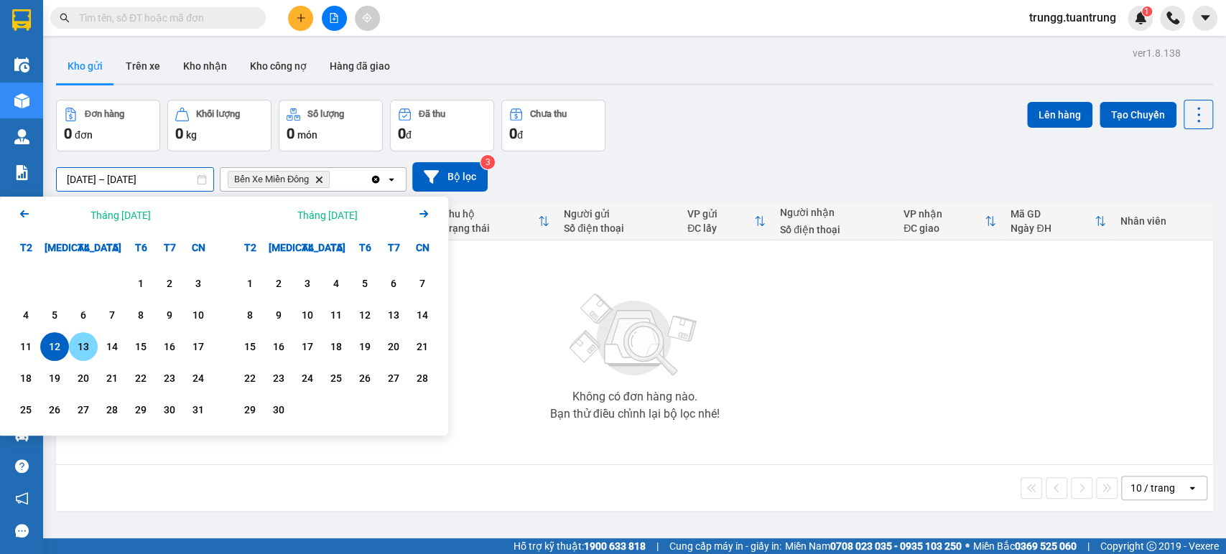
click at [88, 351] on div "13" at bounding box center [83, 346] width 20 height 17
type input "[DATE] – [DATE]"
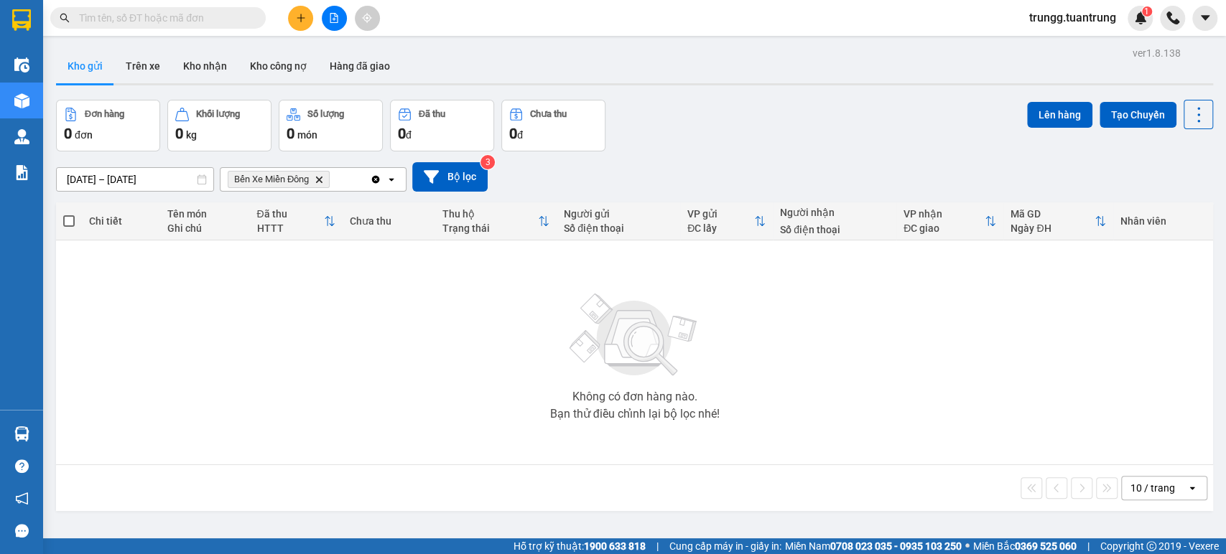
click at [370, 180] on icon "Clear all" at bounding box center [375, 179] width 11 height 11
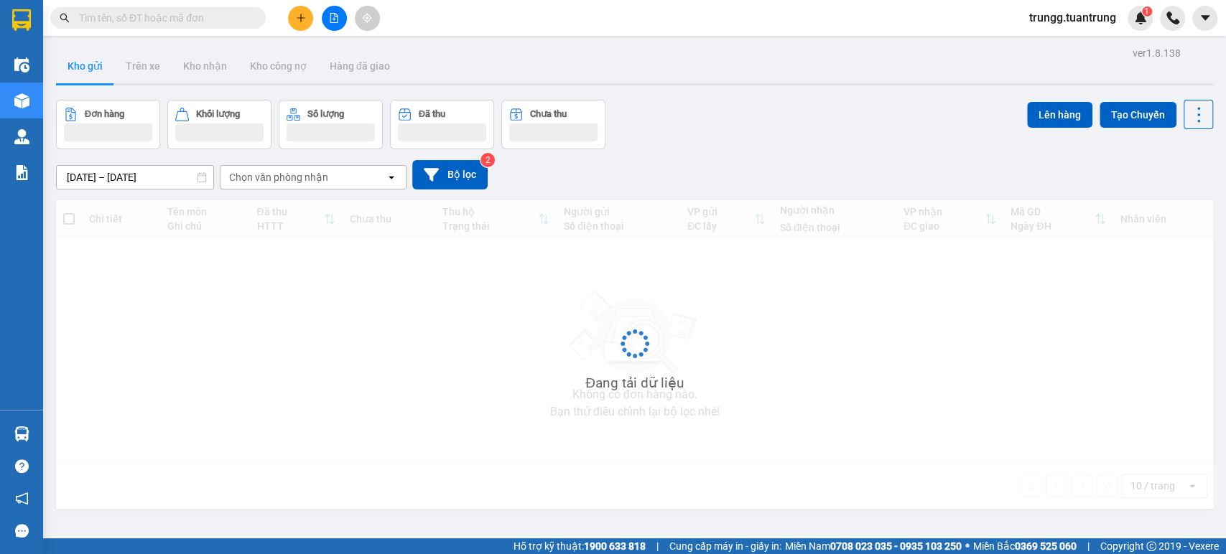
drag, startPoint x: 371, startPoint y: 180, endPoint x: 343, endPoint y: 92, distance: 92.9
click at [372, 180] on div "Chọn văn phòng nhận" at bounding box center [302, 177] width 165 height 23
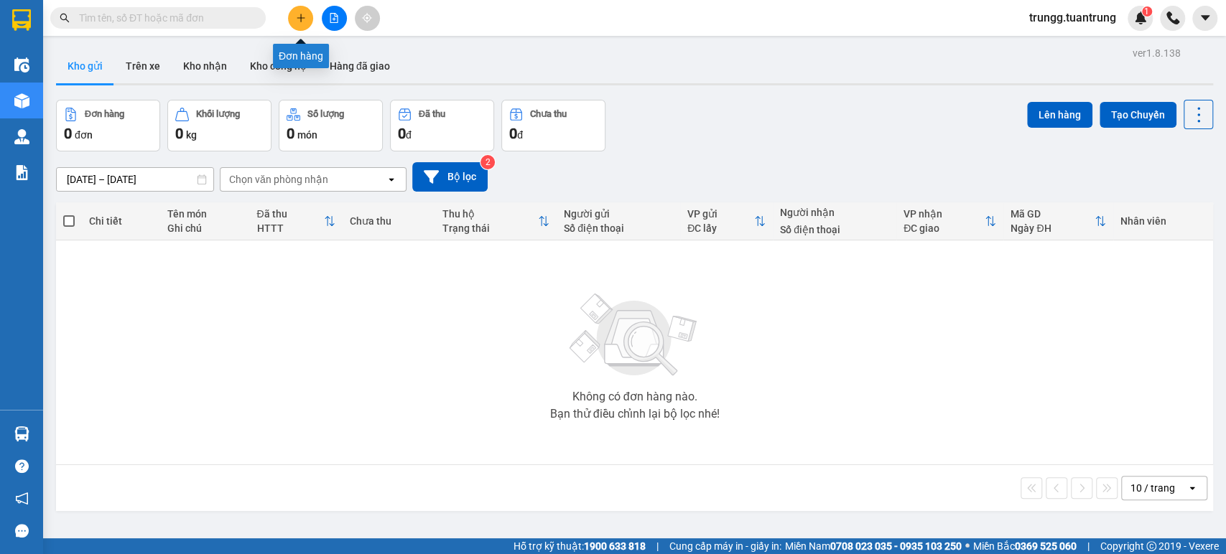
click at [301, 16] on icon "plus" at bounding box center [301, 18] width 10 height 10
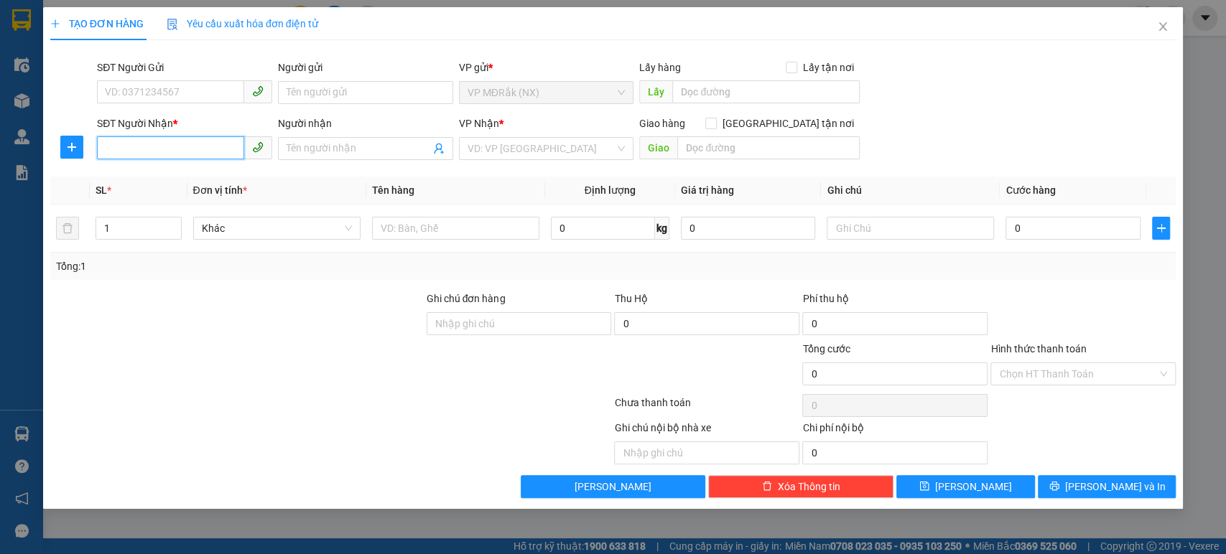
click at [162, 142] on input "SĐT Người Nhận *" at bounding box center [170, 147] width 147 height 23
type input "0978537979"
click at [483, 140] on input "search" at bounding box center [542, 149] width 148 height 22
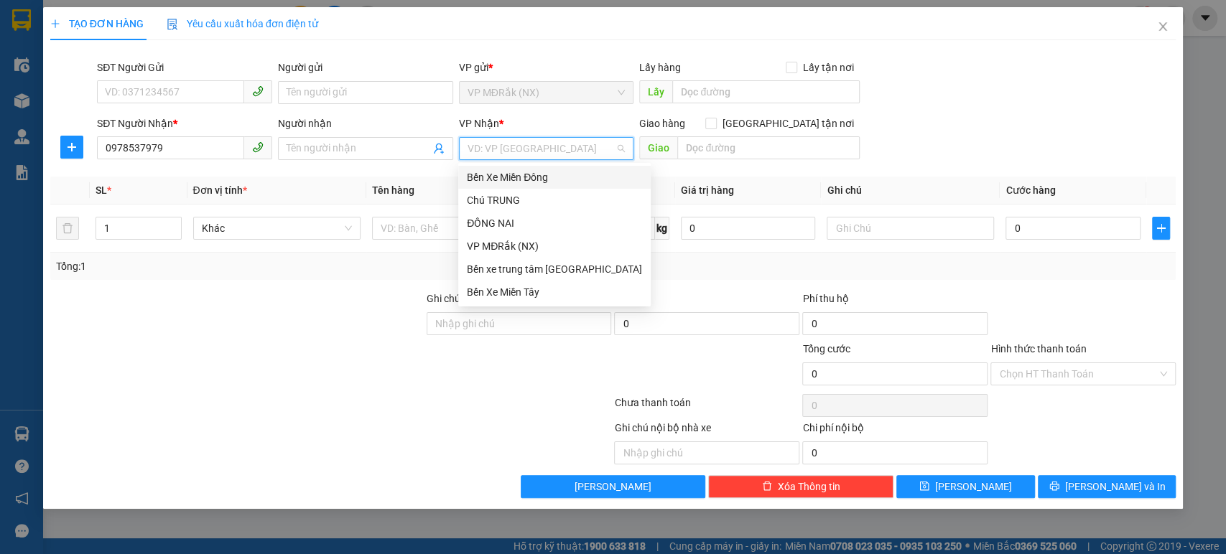
click at [519, 171] on div "Bến Xe Miền Đông" at bounding box center [554, 177] width 175 height 16
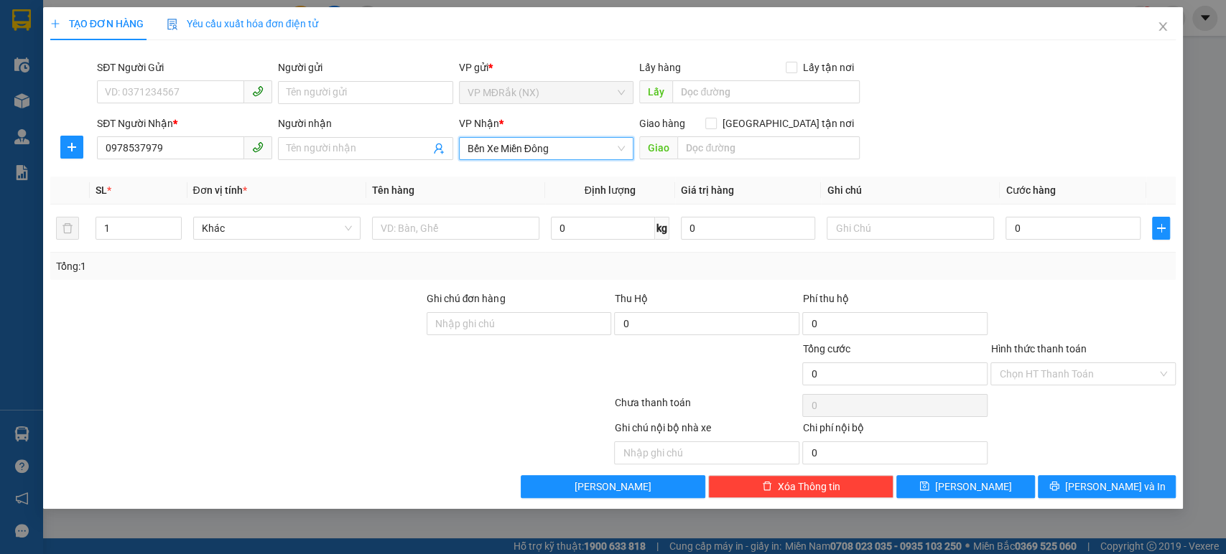
click at [598, 149] on span "Bến Xe Miền Đông" at bounding box center [547, 149] width 158 height 22
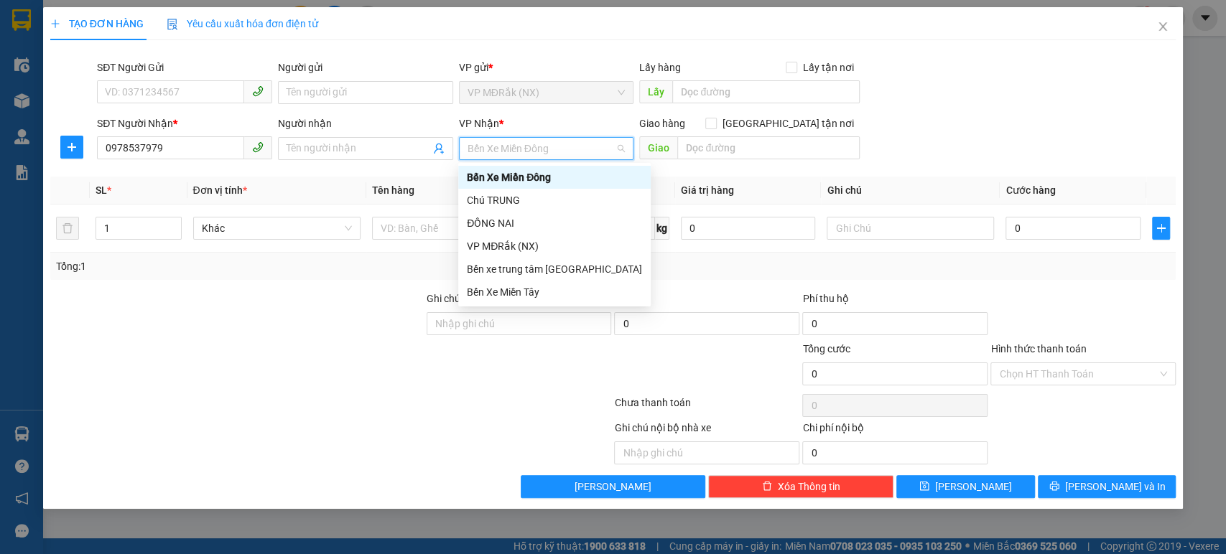
click at [598, 149] on span "Bến Xe Miền Đông" at bounding box center [547, 149] width 158 height 22
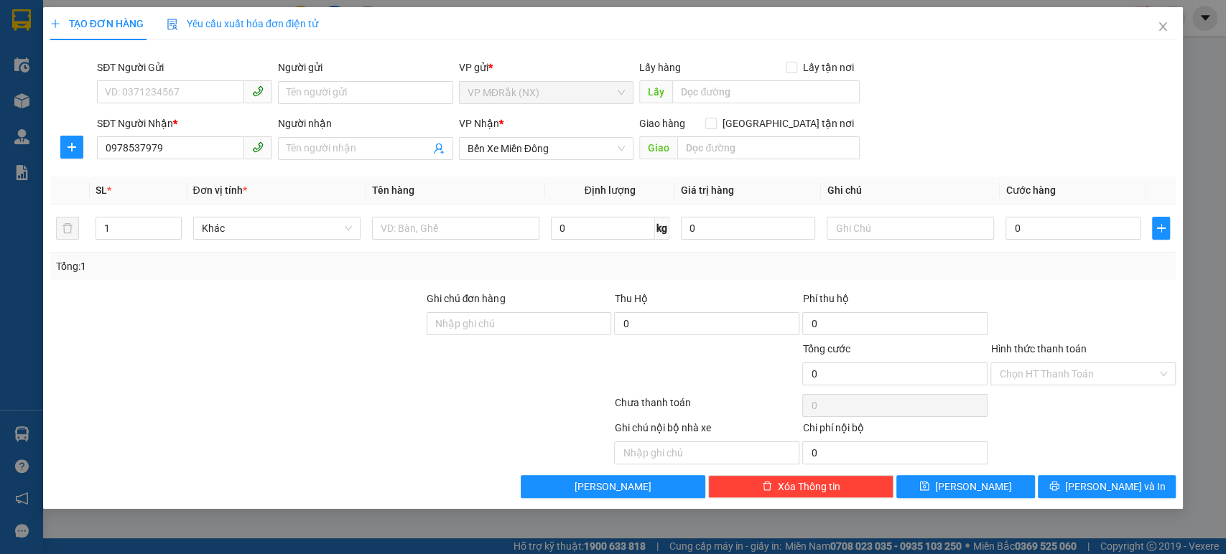
click at [882, 155] on div "SĐT Người Nhận * 0978537979 Người nhận Tên người nhận VP Nhận * Bến Xe Miền Đôn…" at bounding box center [636, 141] width 1084 height 50
click at [1033, 228] on input "0" at bounding box center [1072, 228] width 135 height 23
type input "005"
type input "5"
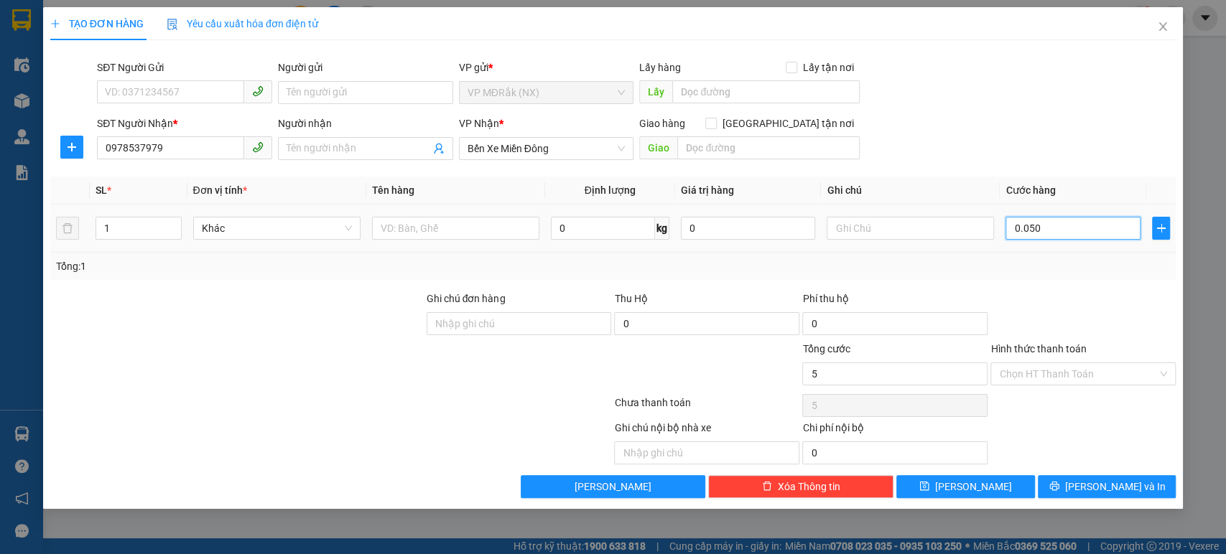
type input "0.050"
type input "50"
type input "00.500"
type input "500"
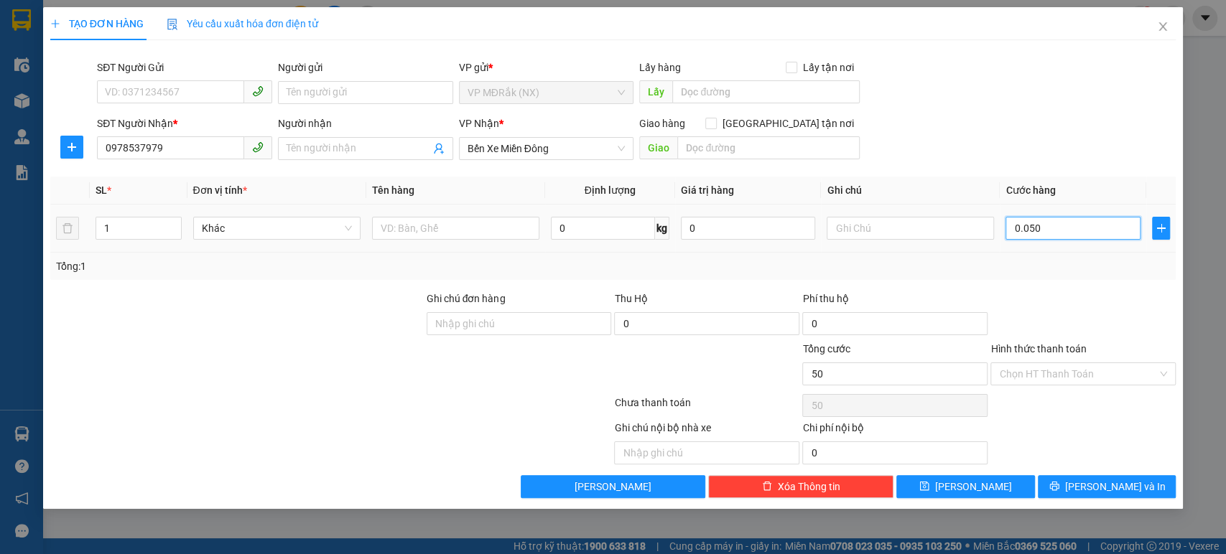
type input "500"
type input "00.005.000"
type input "5.000"
type input "5.000.000"
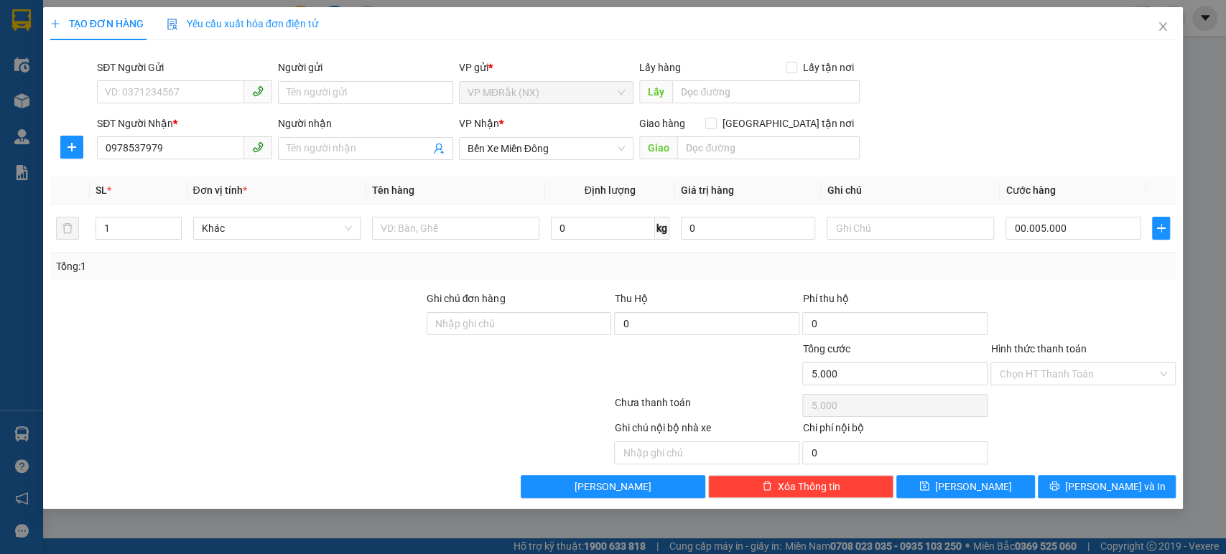
type input "5.000.000"
click at [1035, 297] on div at bounding box center [1083, 316] width 188 height 50
click at [1060, 371] on input "Hình thức thanh toán" at bounding box center [1078, 374] width 158 height 22
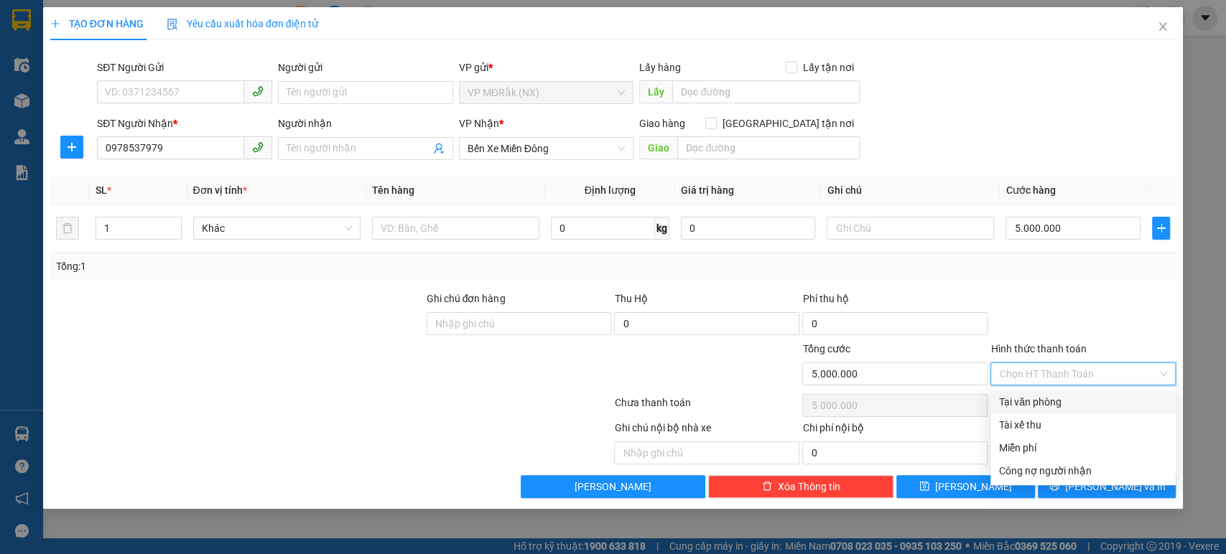
click at [1064, 373] on input "Hình thức thanh toán" at bounding box center [1078, 374] width 158 height 22
click at [1102, 375] on input "Hình thức thanh toán" at bounding box center [1078, 374] width 158 height 22
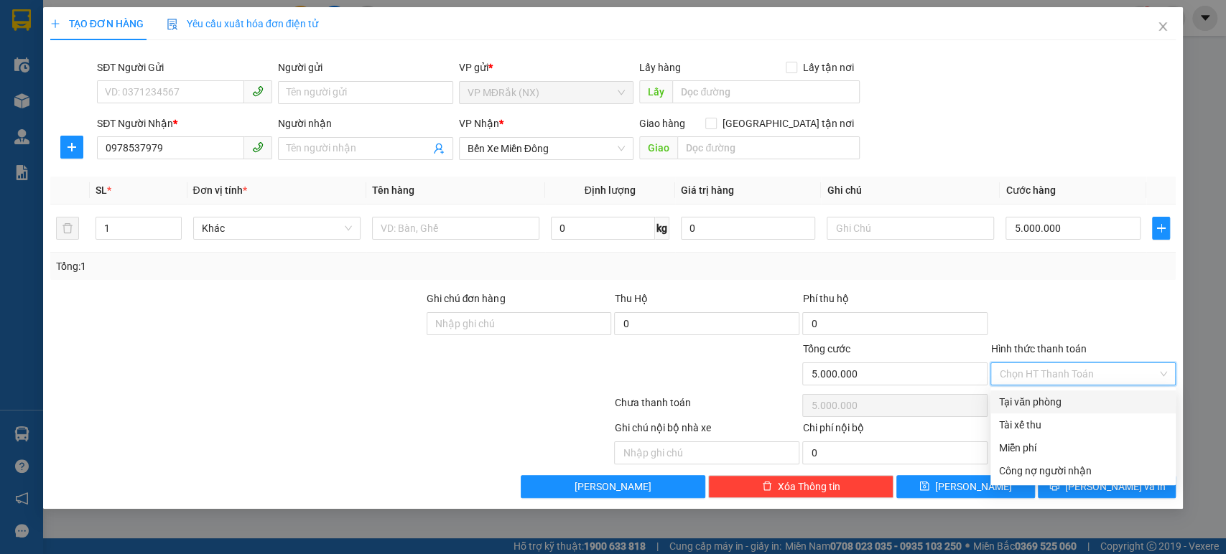
click at [1031, 403] on div "Tại văn phòng" at bounding box center [1083, 402] width 168 height 16
type input "0"
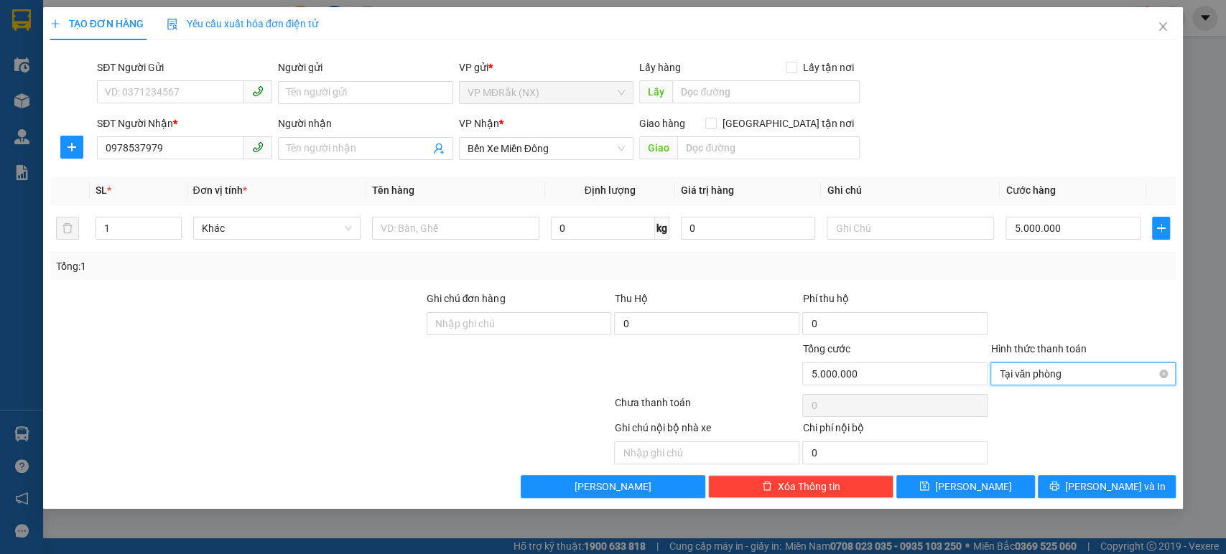
click at [1031, 375] on span "Tại văn phòng" at bounding box center [1083, 374] width 168 height 22
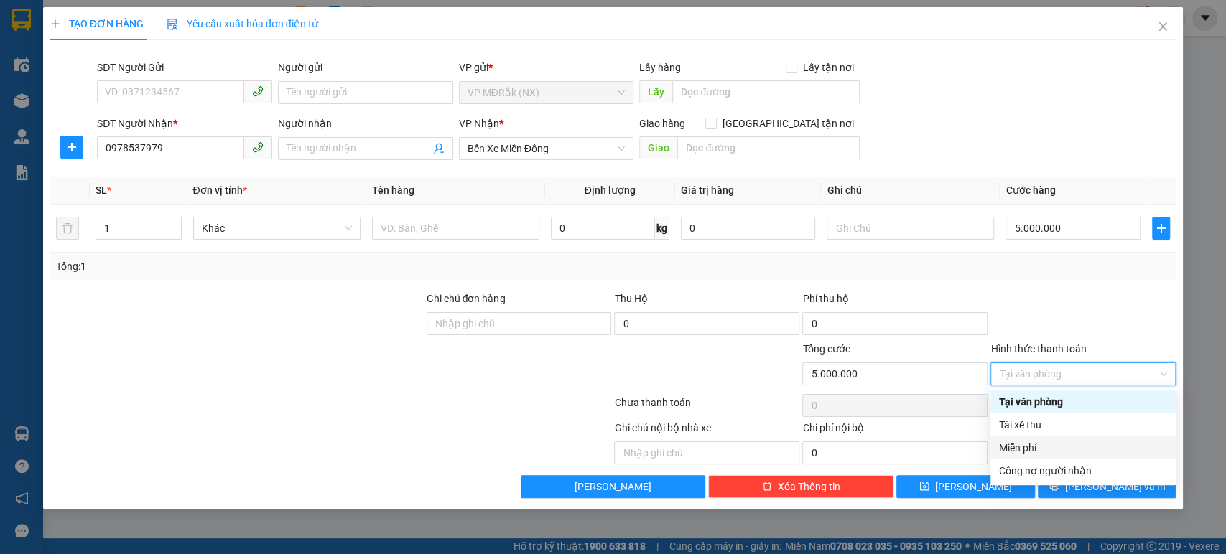
click at [1021, 453] on div "Miễn phí" at bounding box center [1083, 448] width 168 height 16
type input "0"
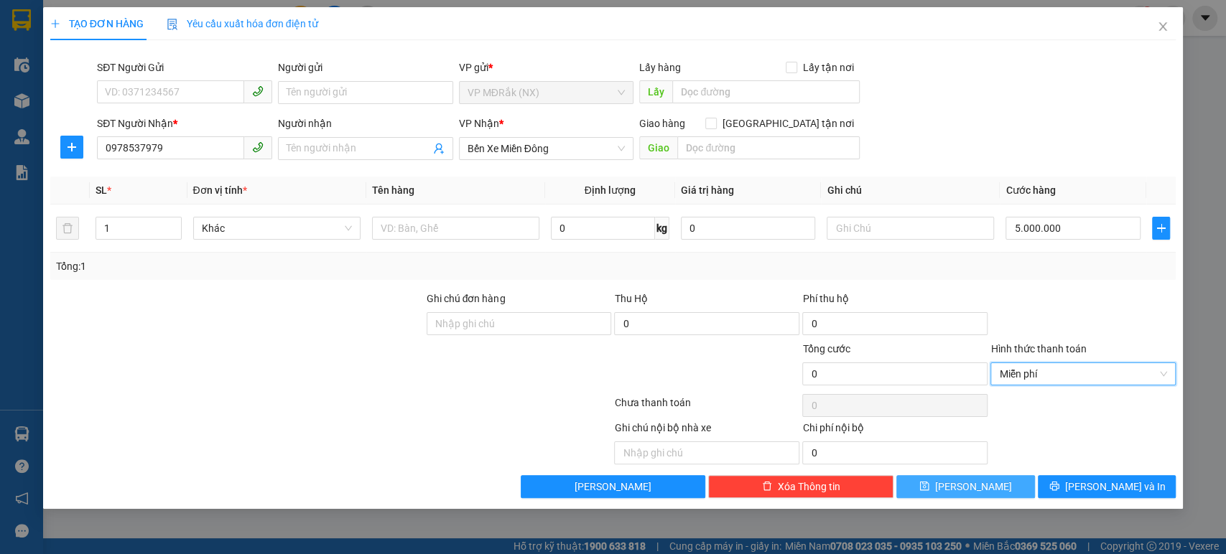
click at [995, 488] on button "[PERSON_NAME]" at bounding box center [965, 486] width 138 height 23
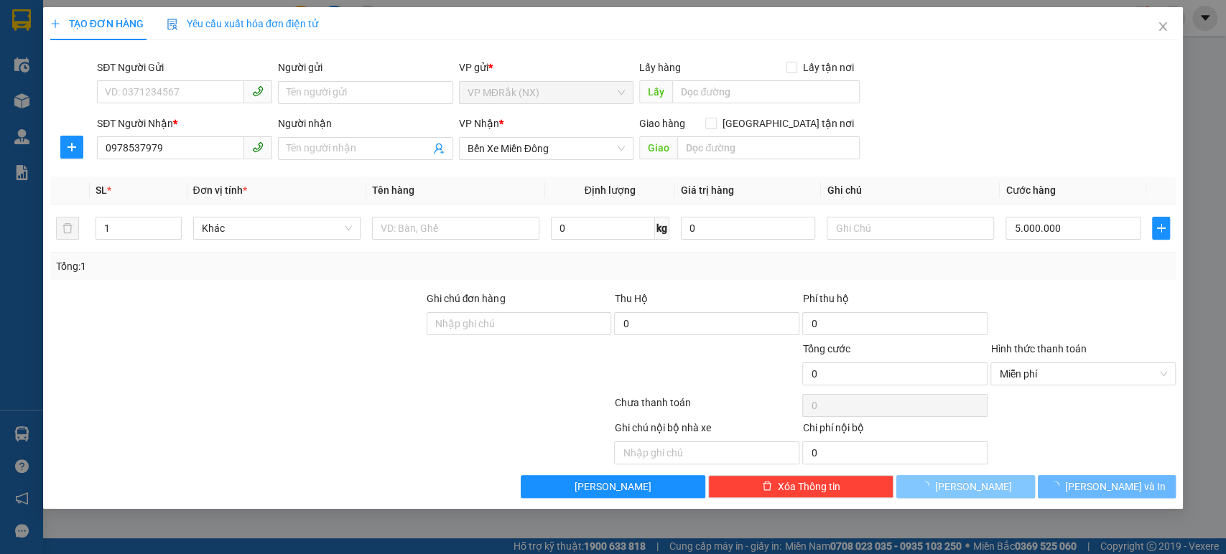
type input "0"
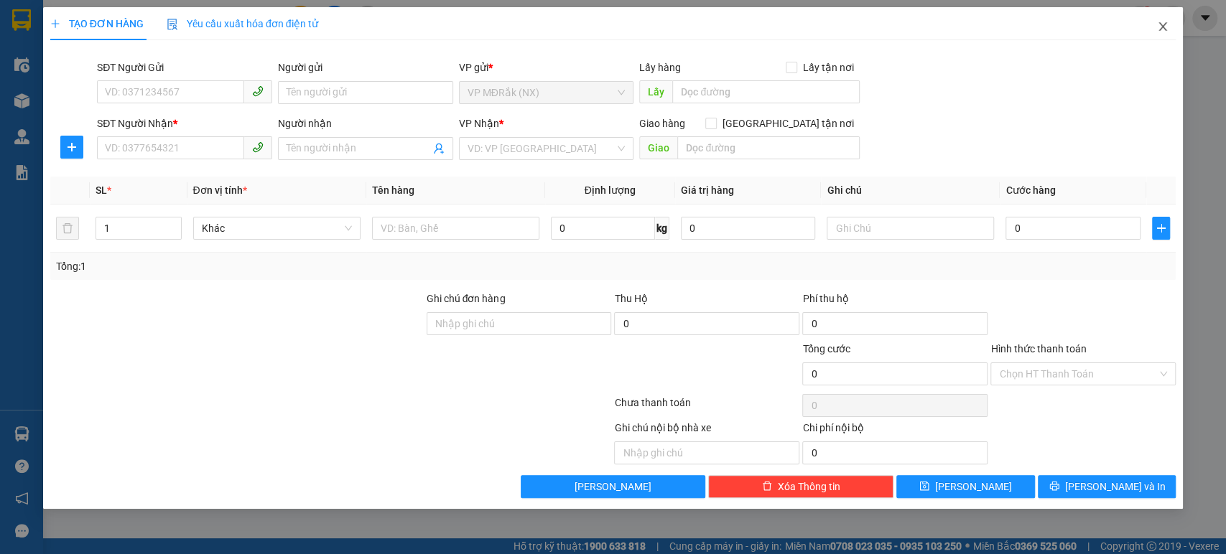
click at [1102, 16] on span "Close" at bounding box center [1163, 27] width 40 height 40
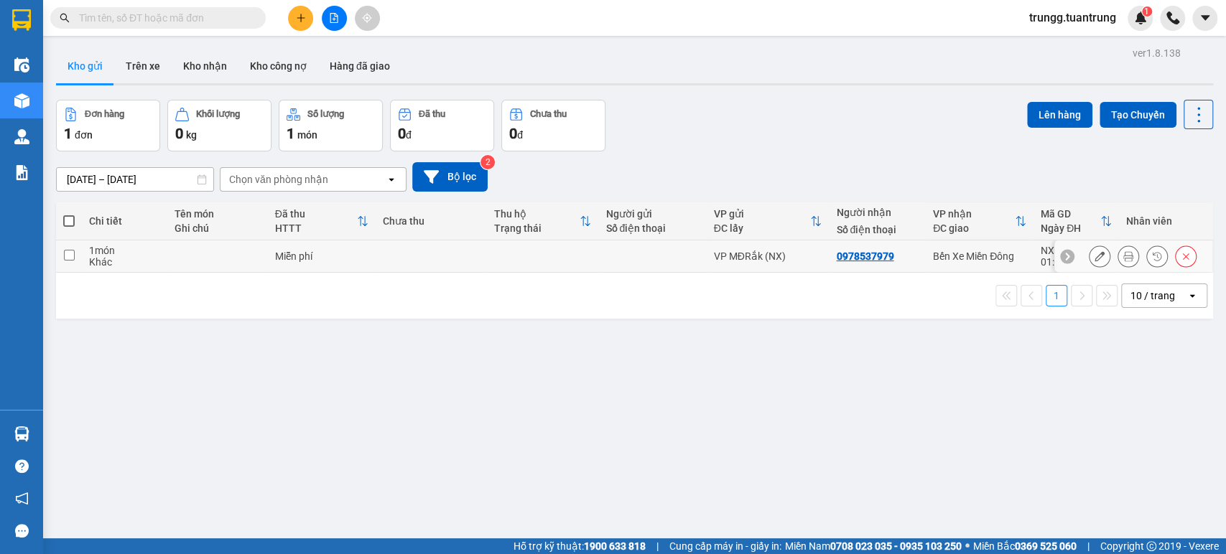
click at [256, 258] on td at bounding box center [217, 257] width 101 height 32
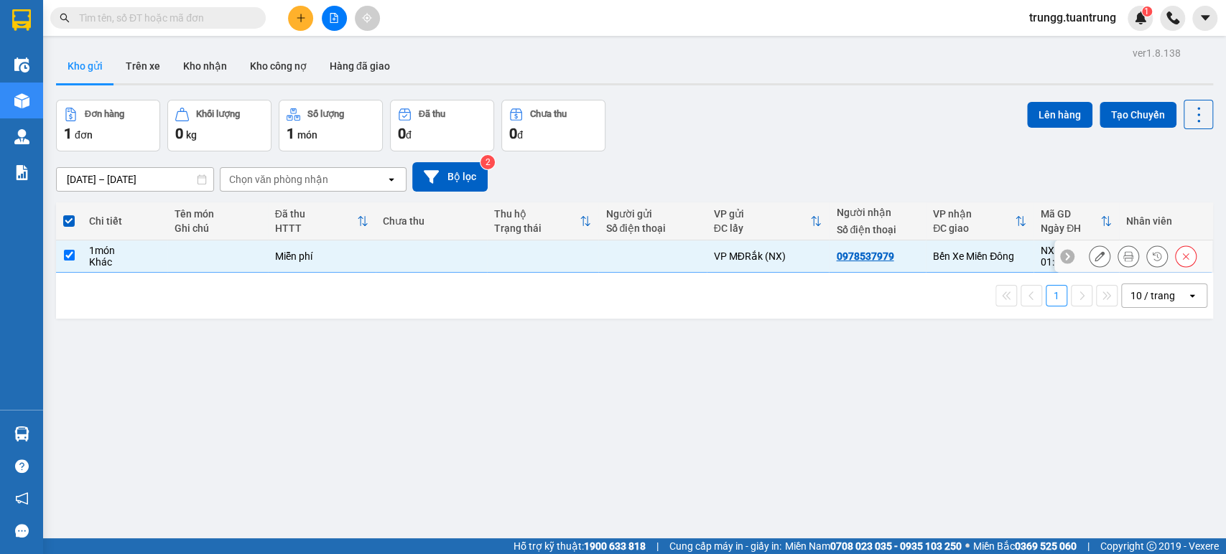
click at [69, 258] on input "checkbox" at bounding box center [69, 255] width 11 height 11
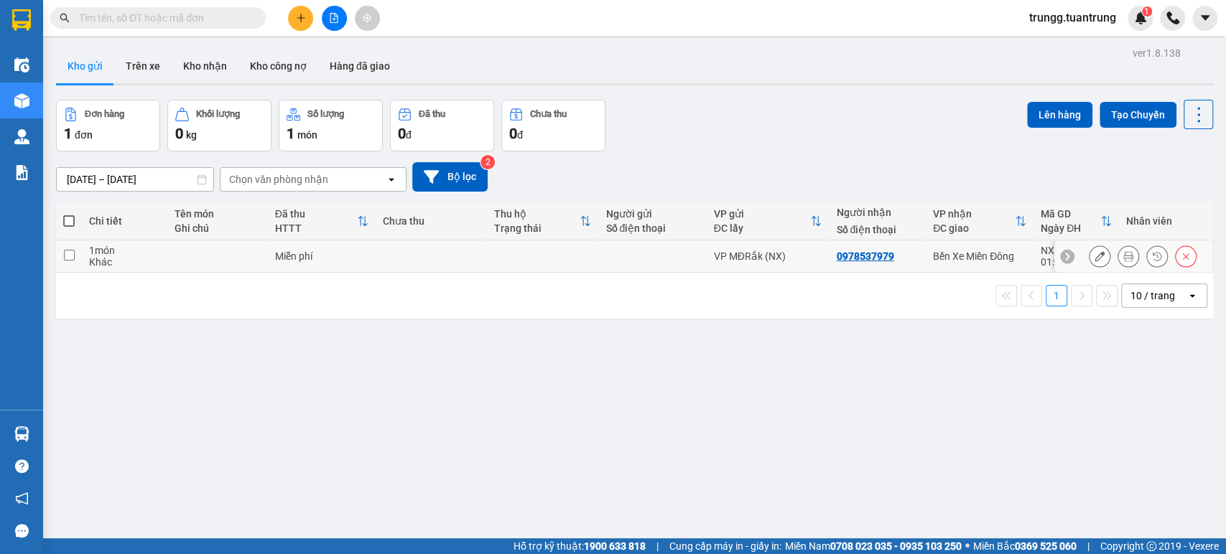
drag, startPoint x: 68, startPoint y: 254, endPoint x: 111, endPoint y: 257, distance: 43.9
click at [68, 254] on input "checkbox" at bounding box center [69, 255] width 11 height 11
checkbox input "true"
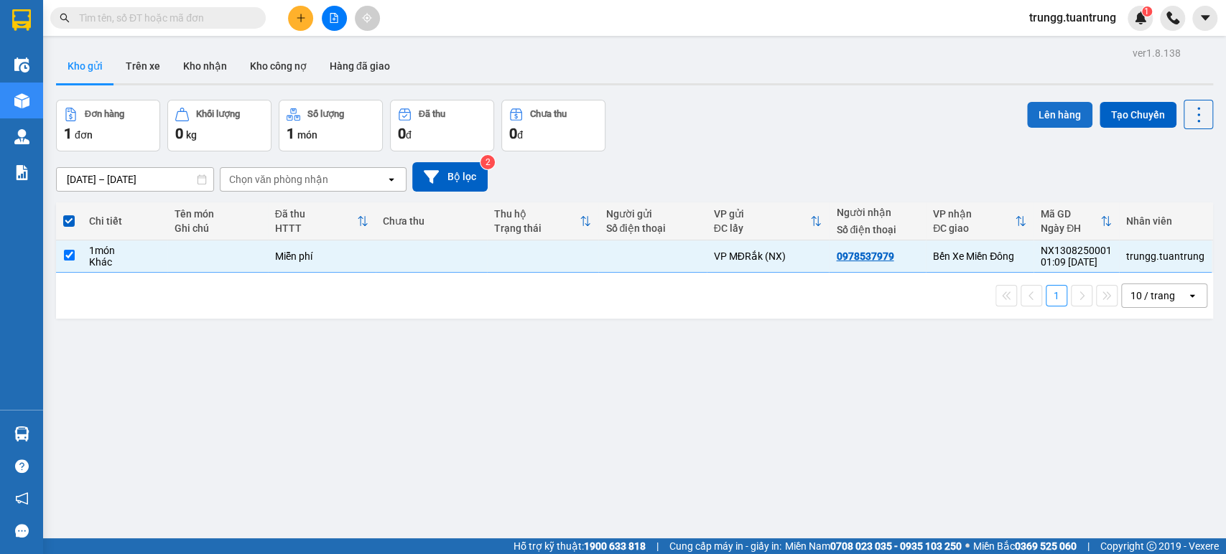
click at [1079, 106] on button "Lên hàng" at bounding box center [1059, 115] width 65 height 26
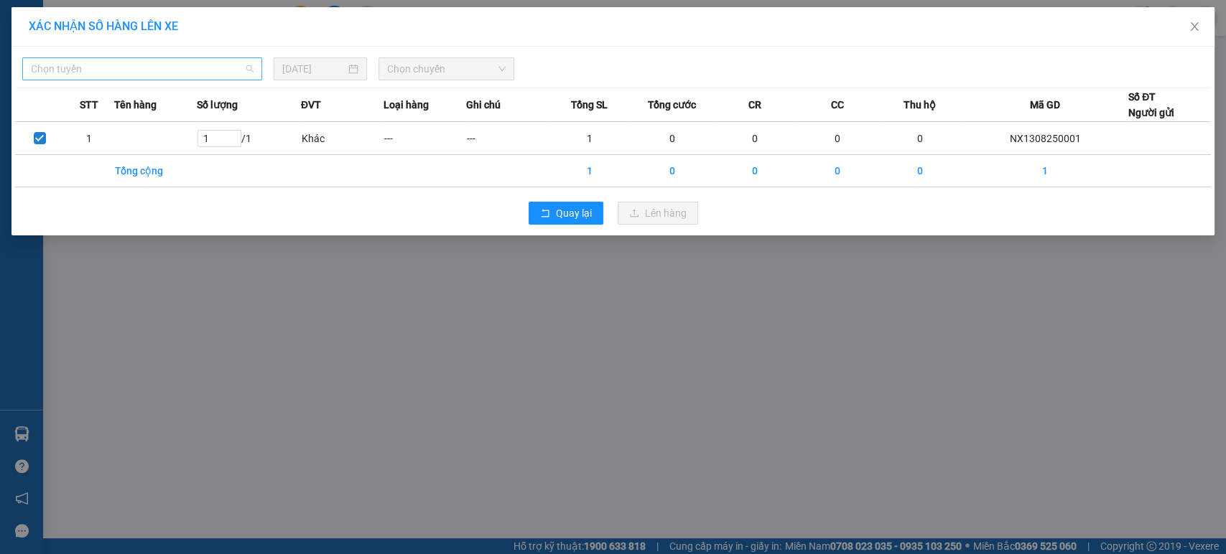
click at [181, 75] on span "Chọn tuyến" at bounding box center [142, 69] width 223 height 22
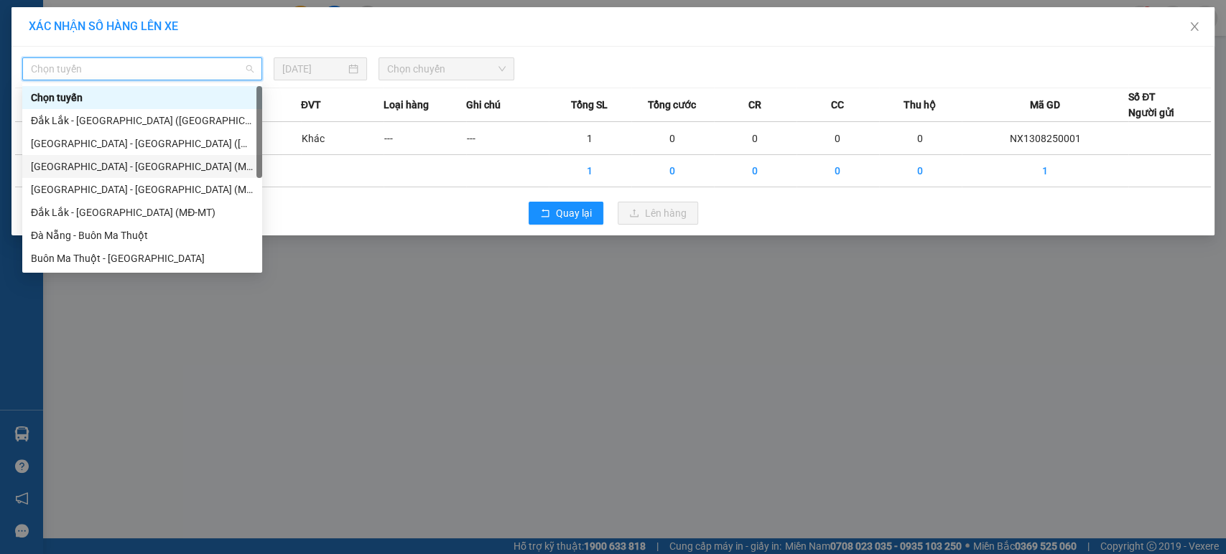
click at [570, 315] on div "XÁC NHẬN SỐ HÀNG LÊN XE Chọn tuyến [DATE] Chọn chuyến STT Tên hàng Số lượng ĐVT…" at bounding box center [613, 277] width 1226 height 554
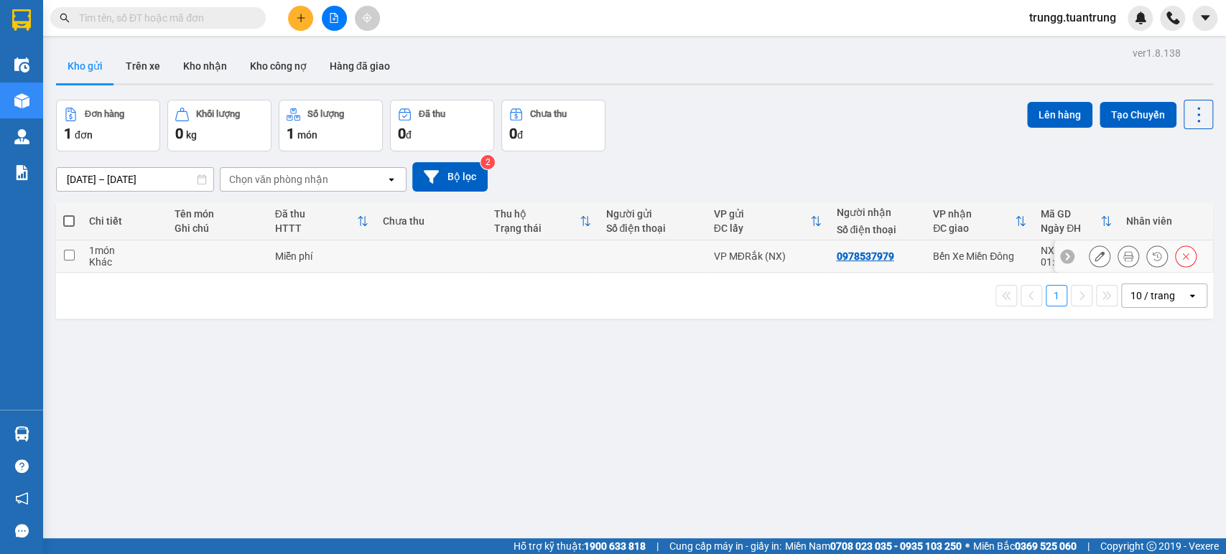
click at [66, 261] on td at bounding box center [69, 257] width 26 height 32
checkbox input "true"
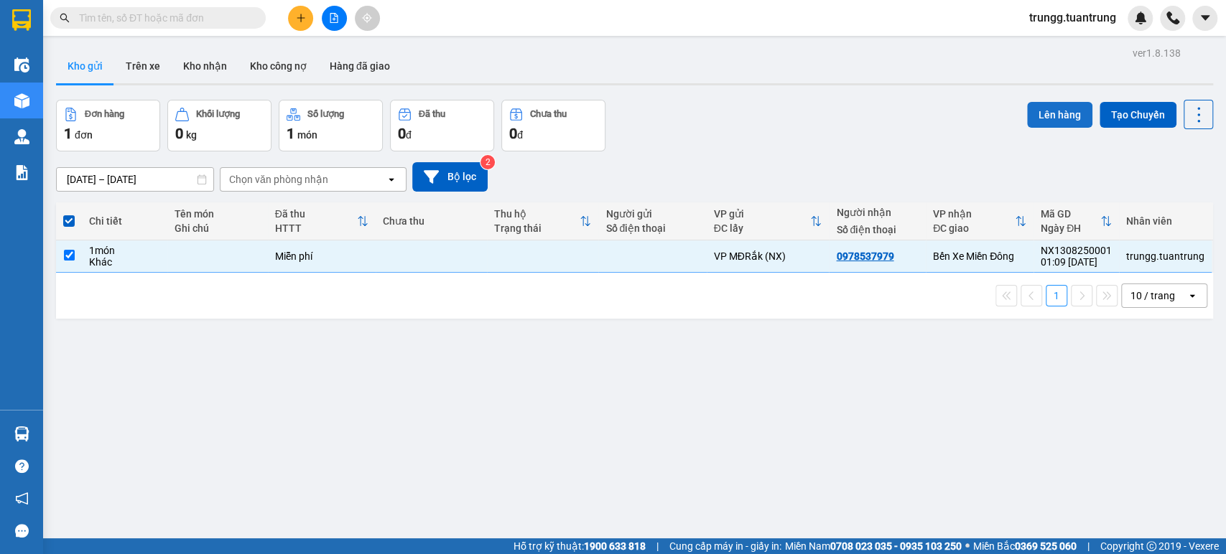
click at [1069, 108] on button "Lên hàng" at bounding box center [1059, 115] width 65 height 26
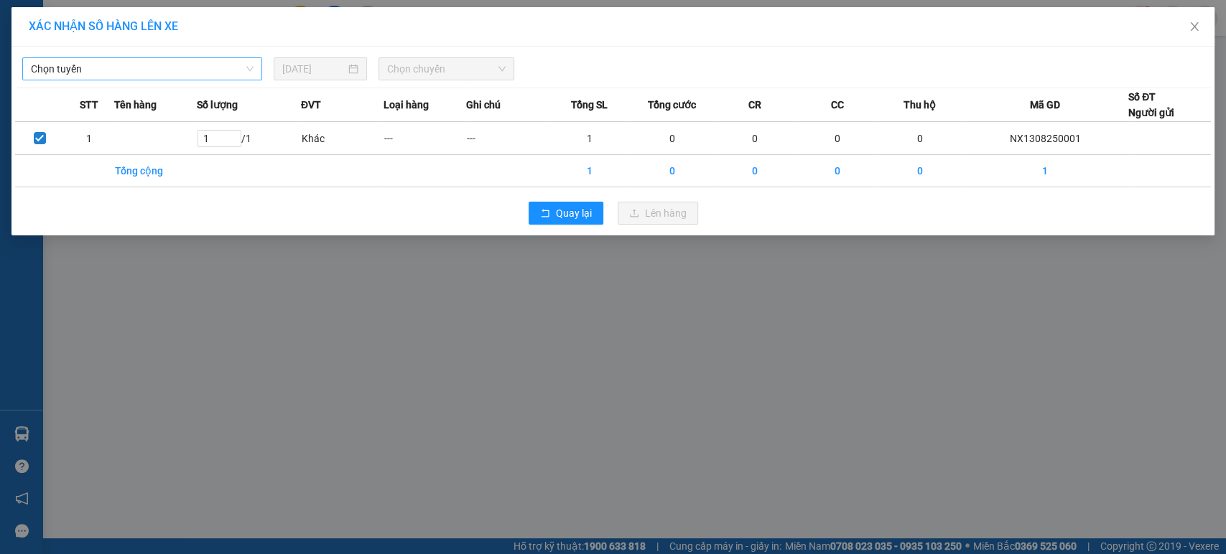
click at [221, 62] on span "Chọn tuyến" at bounding box center [142, 69] width 223 height 22
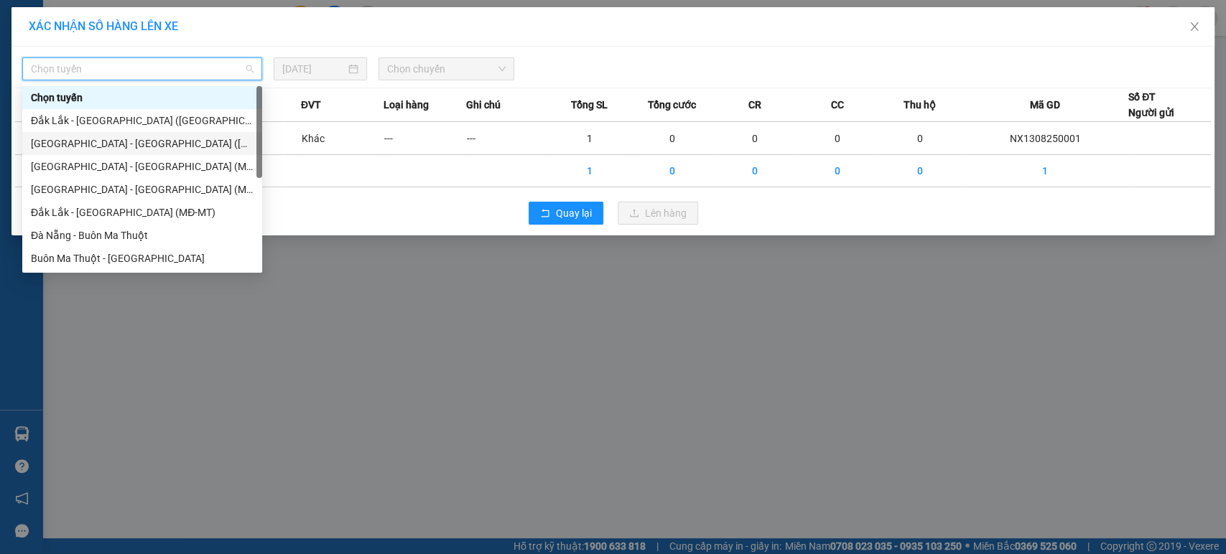
click at [112, 141] on div "[GEOGRAPHIC_DATA] - [GEOGRAPHIC_DATA] ([GEOGRAPHIC_DATA])" at bounding box center [142, 144] width 223 height 16
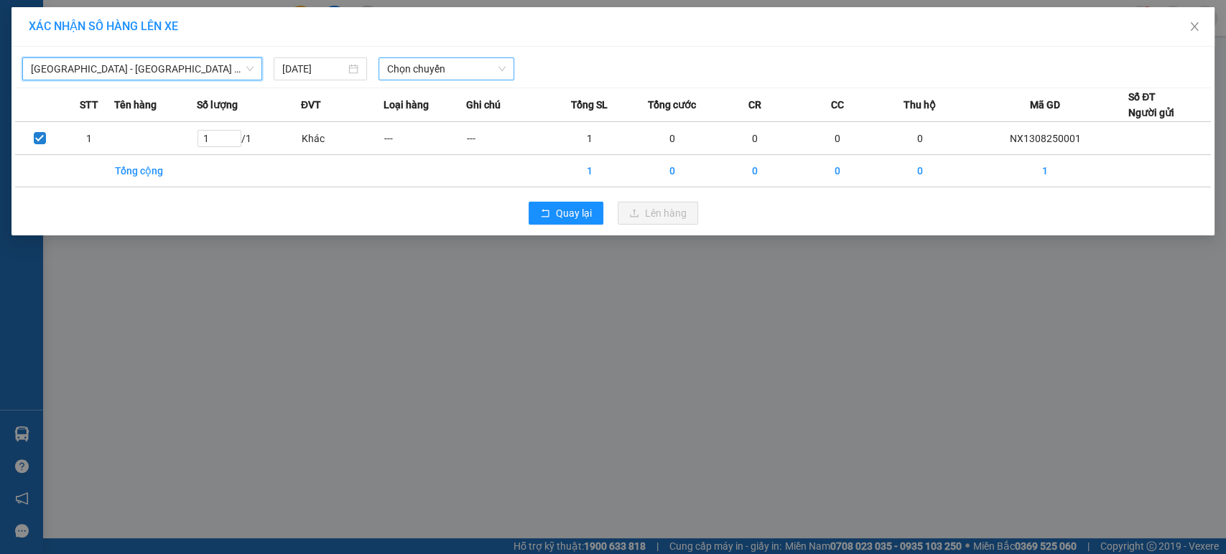
click at [459, 70] on span "Chọn chuyến" at bounding box center [446, 69] width 118 height 22
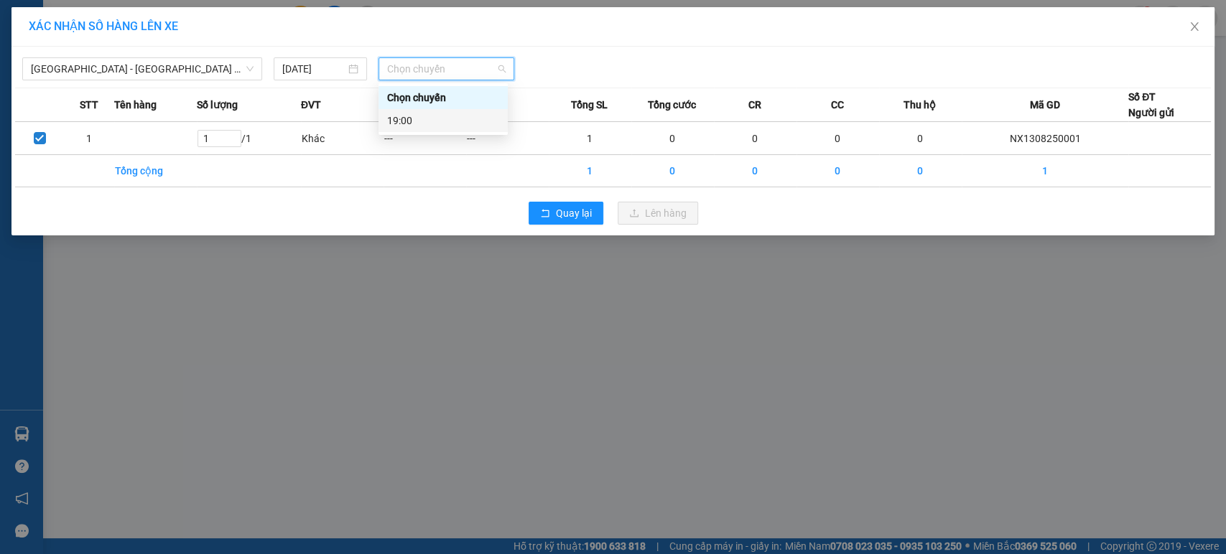
click at [431, 124] on div "19:00" at bounding box center [443, 121] width 112 height 16
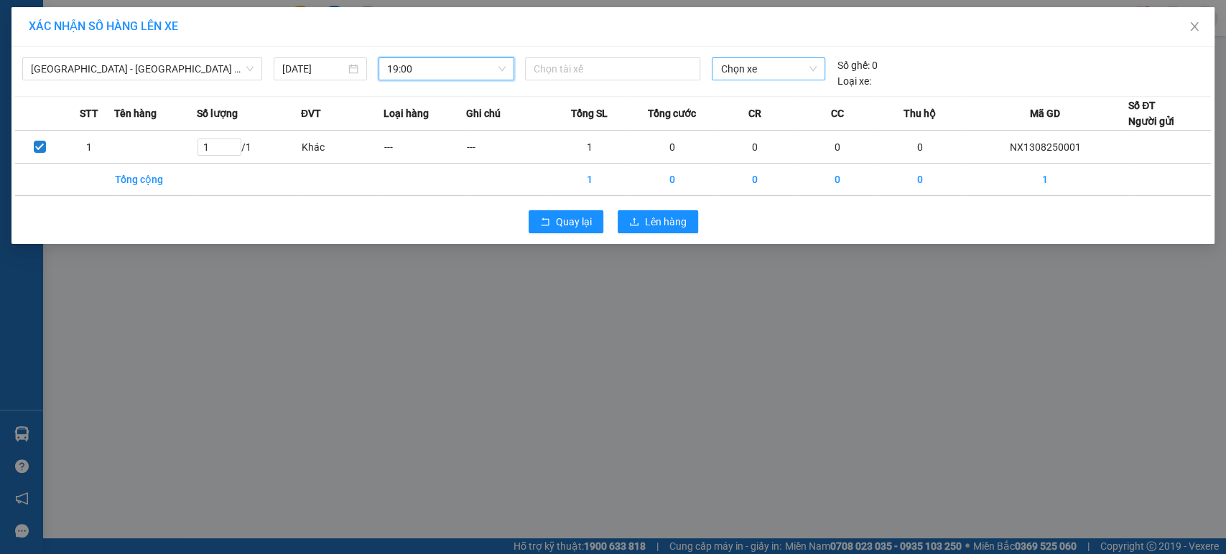
click at [798, 63] on span "Chọn xe" at bounding box center [768, 69] width 96 height 22
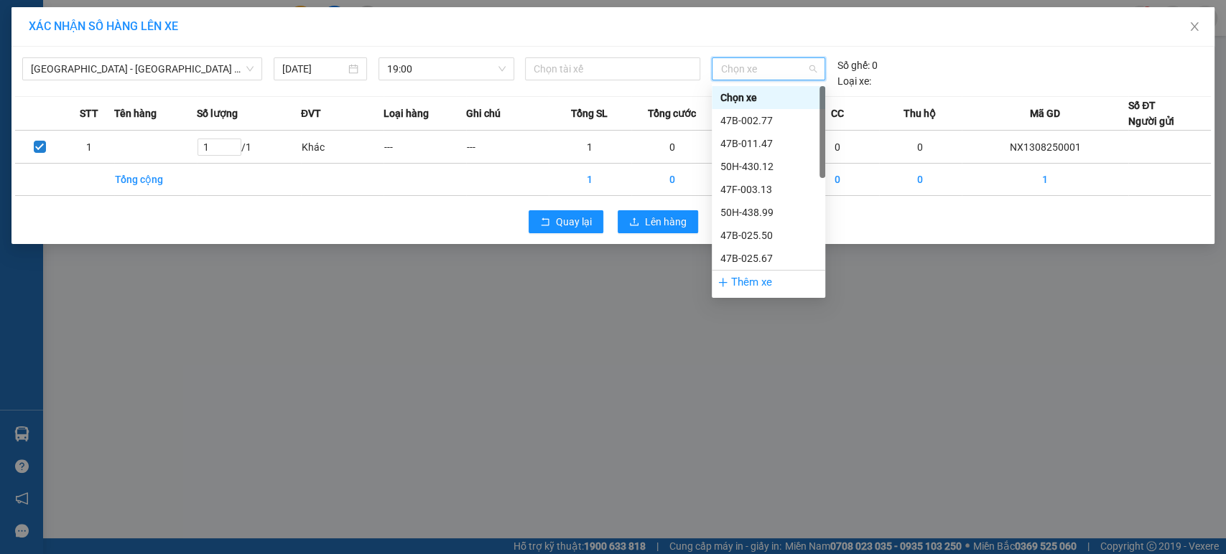
scroll to position [253, 0]
drag, startPoint x: 927, startPoint y: 228, endPoint x: 958, endPoint y: 225, distance: 31.0
click at [930, 228] on div "Quay lại Lên hàng" at bounding box center [613, 221] width 1196 height 37
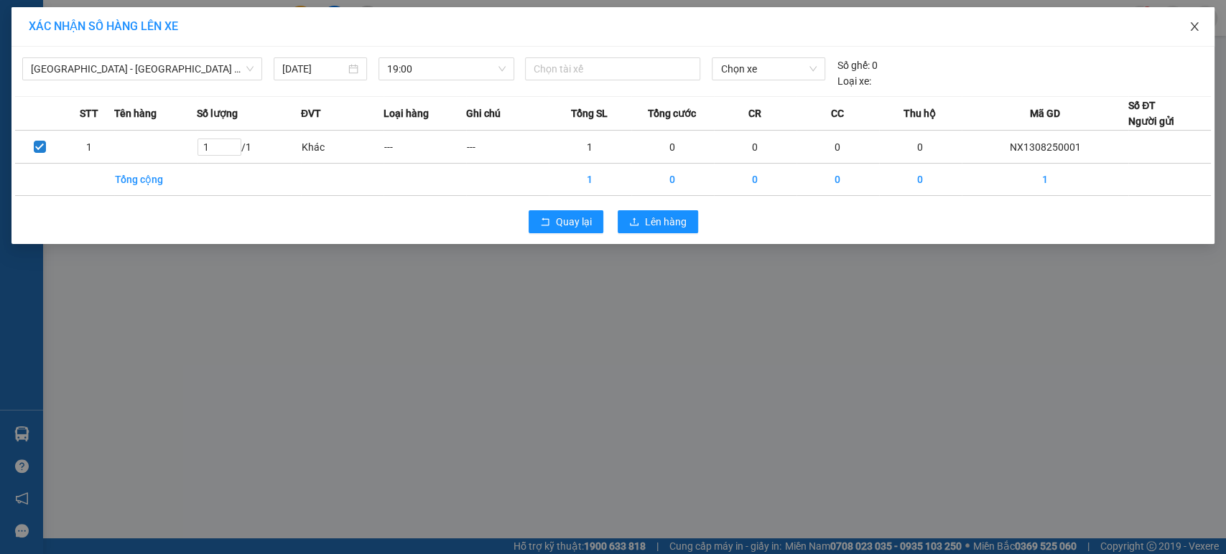
click at [1199, 27] on icon "close" at bounding box center [1194, 26] width 11 height 11
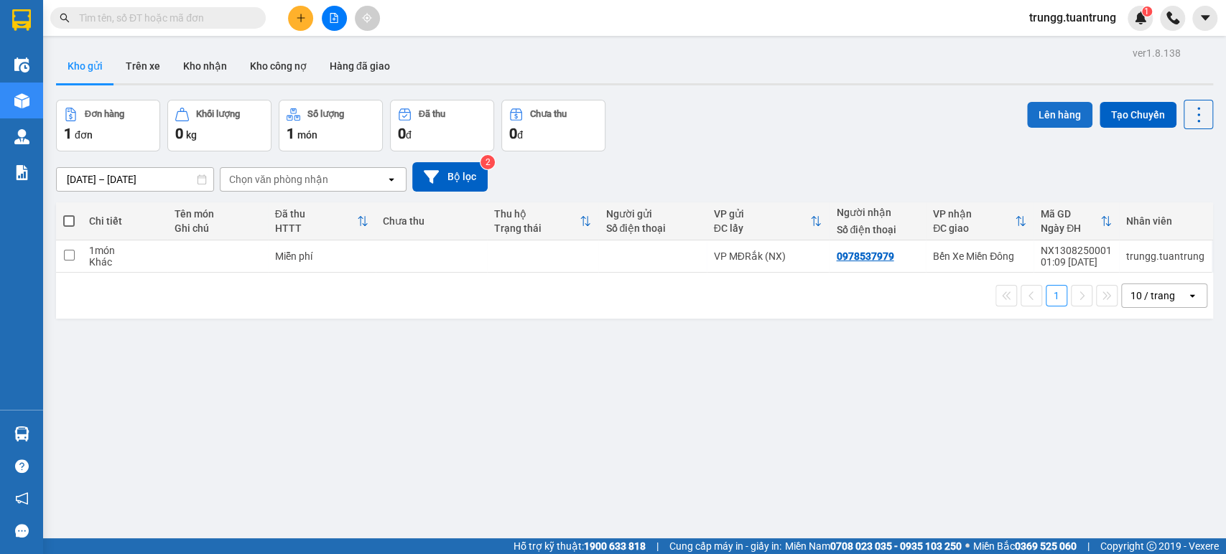
click at [1050, 116] on button "Lên hàng" at bounding box center [1059, 115] width 65 height 26
click at [1028, 109] on button "Lên hàng" at bounding box center [1059, 115] width 65 height 26
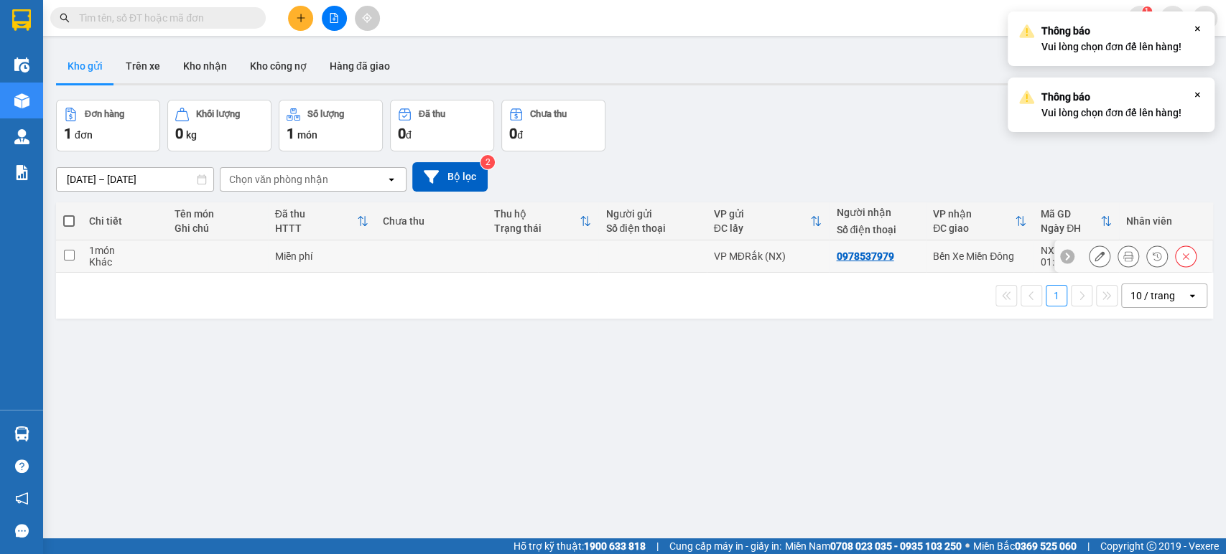
click at [98, 269] on td "1 món Khác" at bounding box center [124, 257] width 85 height 32
checkbox input "true"
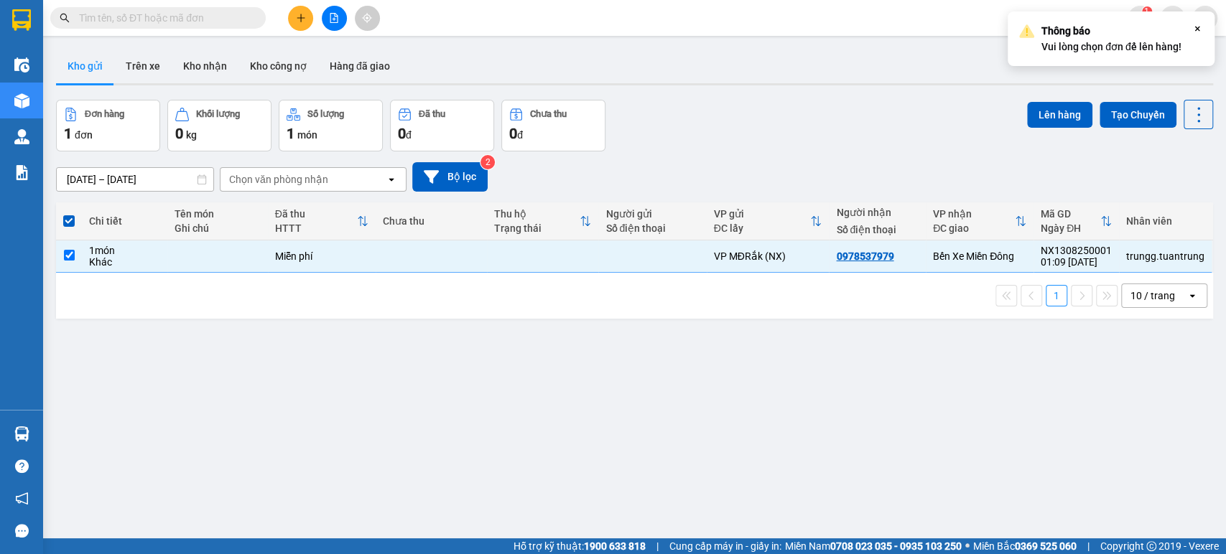
click at [1203, 96] on div "ver 1.8.138 Kho gửi Trên xe Kho nhận Kho công nợ Hàng đã giao Đơn hàng 1 đơn Kh…" at bounding box center [634, 320] width 1168 height 554
click at [1027, 126] on button "Lên hàng" at bounding box center [1059, 115] width 65 height 26
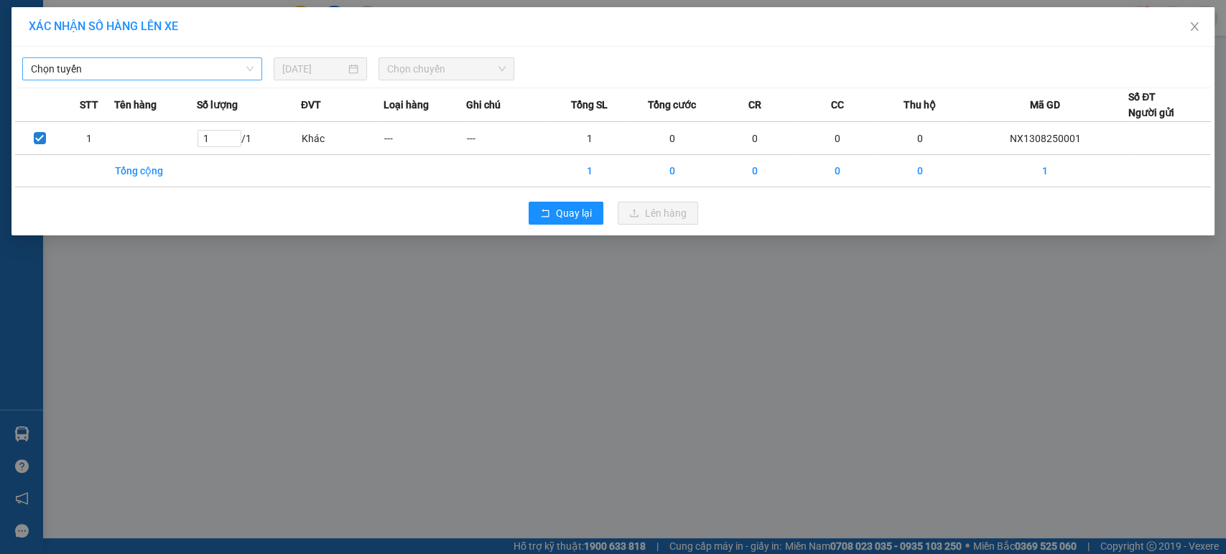
click at [170, 74] on span "Chọn tuyến" at bounding box center [142, 69] width 223 height 22
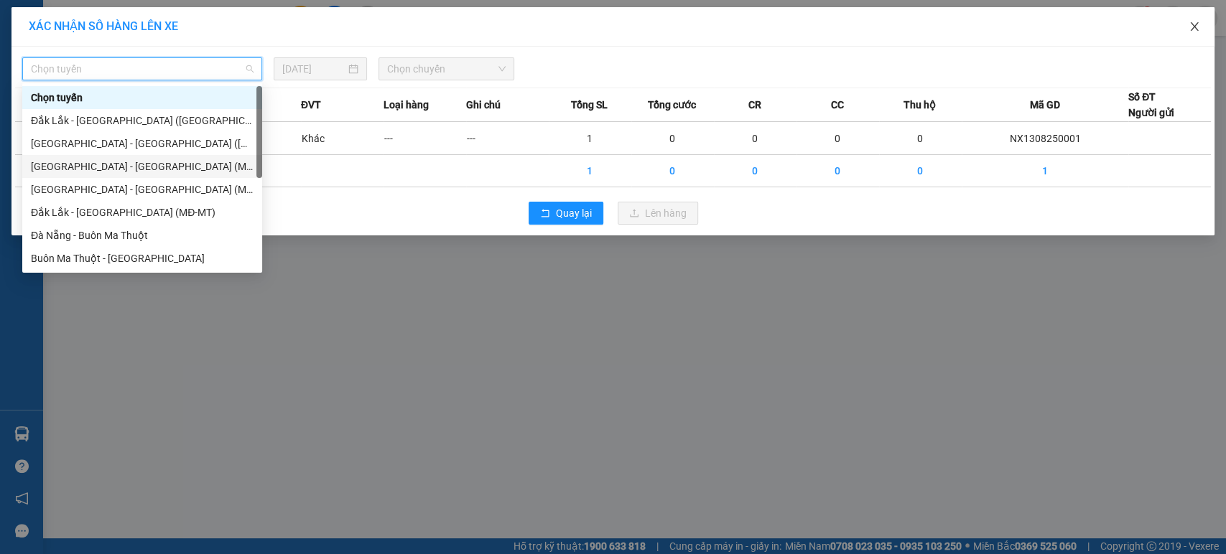
click at [1196, 33] on span "Close" at bounding box center [1194, 27] width 40 height 40
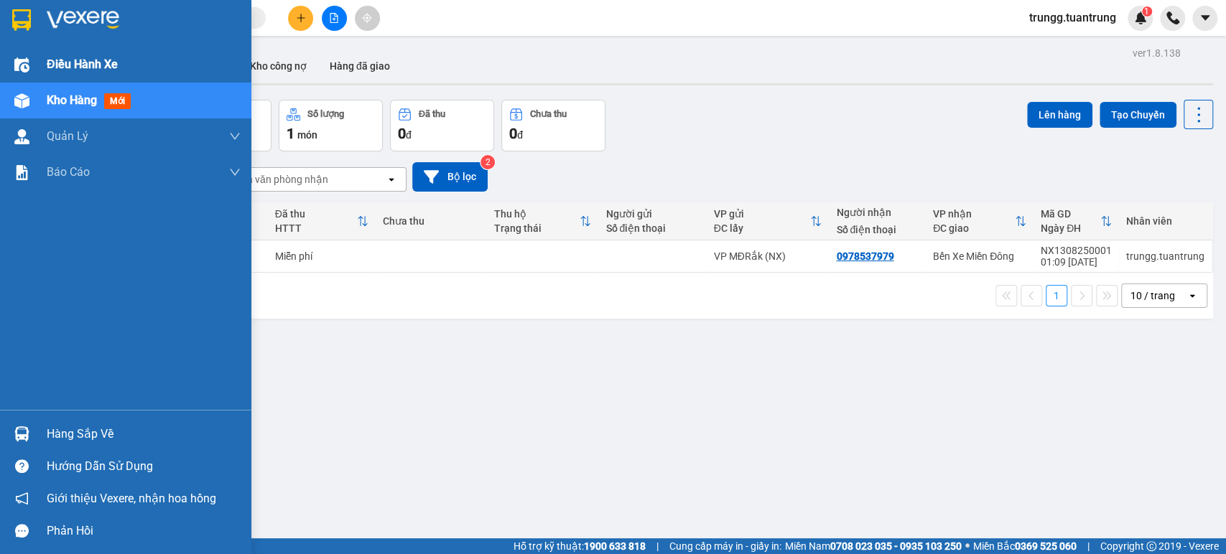
click at [29, 62] on div at bounding box center [21, 64] width 25 height 25
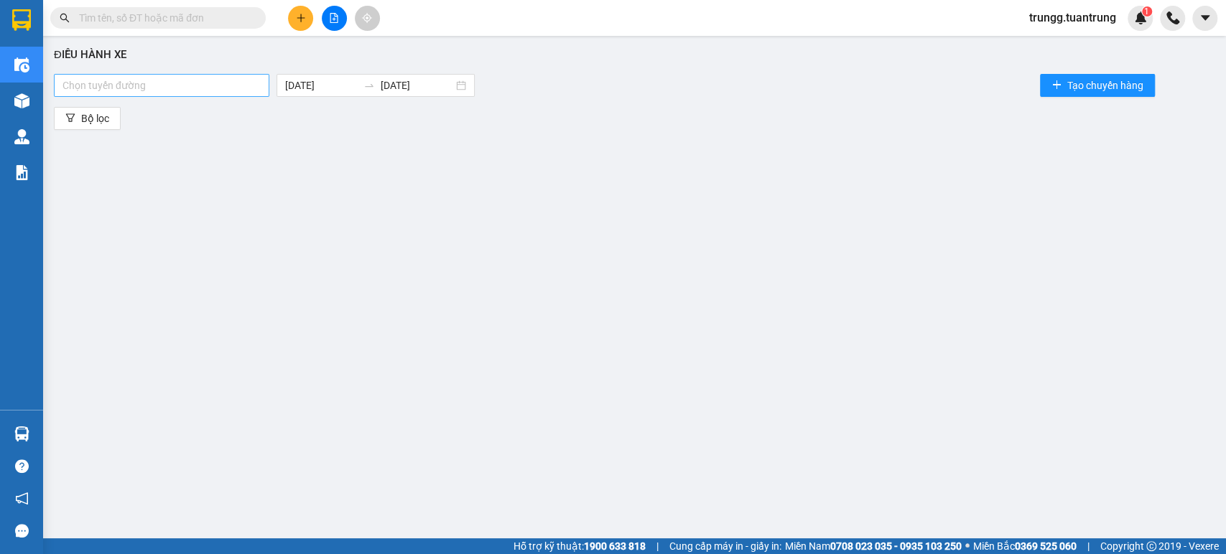
click at [119, 88] on div at bounding box center [161, 85] width 208 height 17
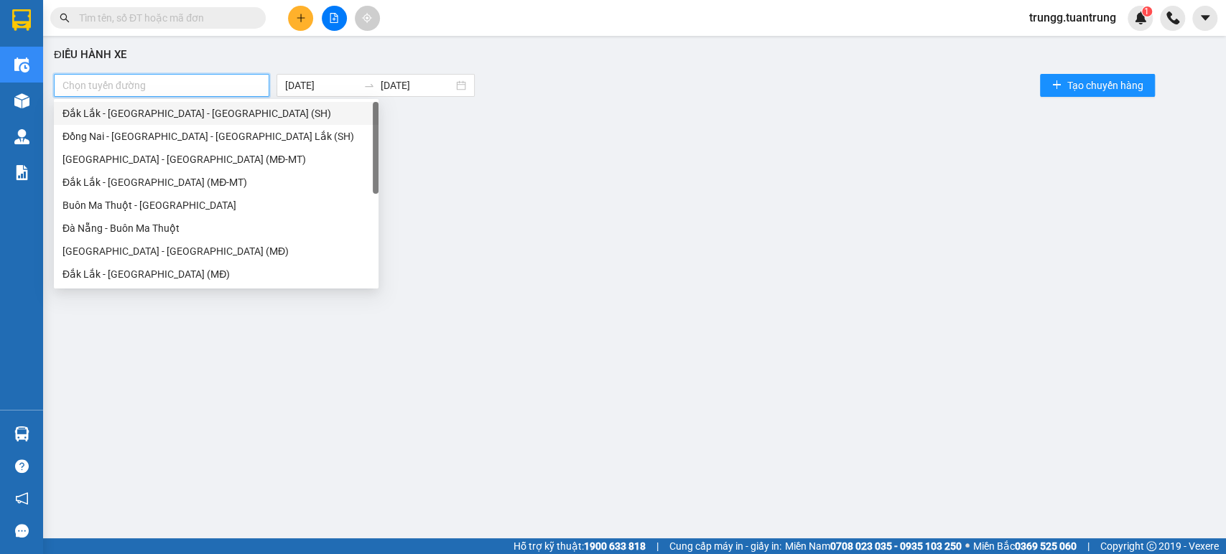
click at [131, 112] on div "Đắk Lắk - [GEOGRAPHIC_DATA] - [GEOGRAPHIC_DATA] (SH)" at bounding box center [215, 114] width 307 height 16
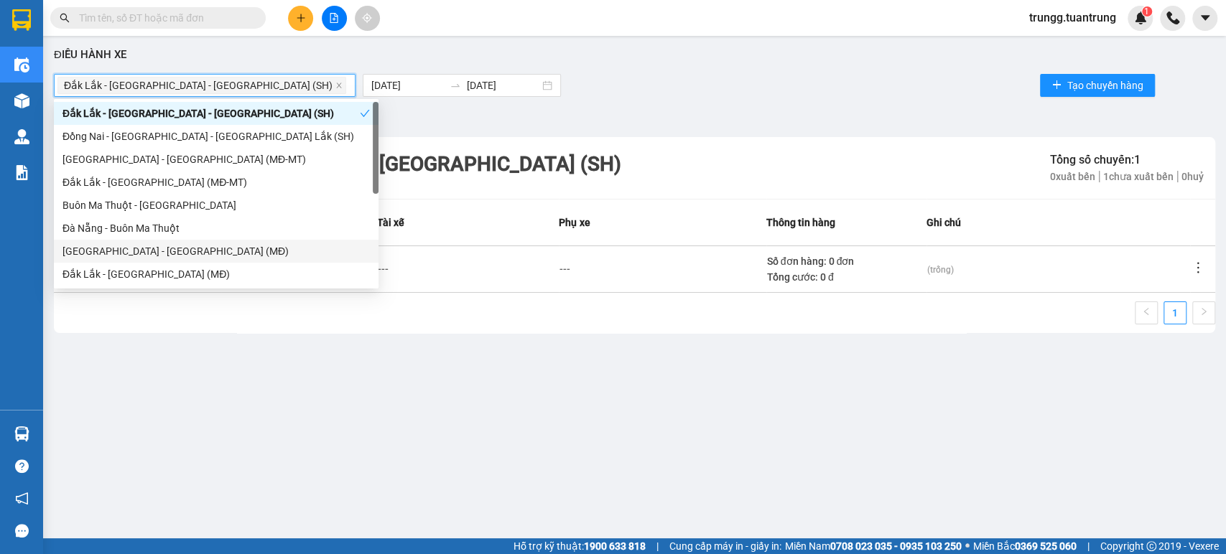
click at [361, 287] on td "--- ---" at bounding box center [299, 269] width 157 height 47
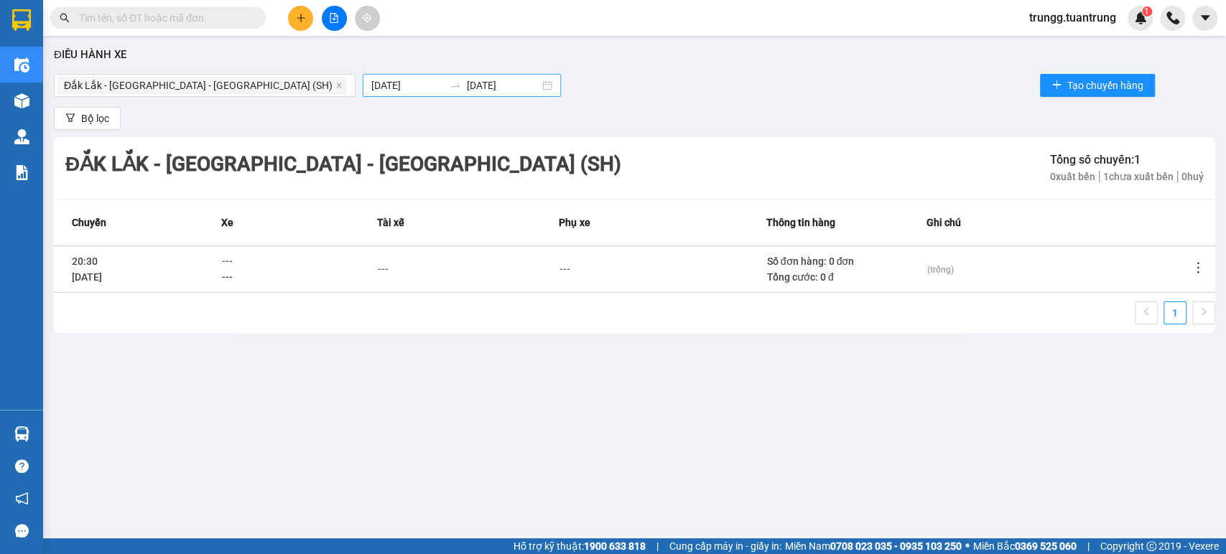
drag, startPoint x: 309, startPoint y: 80, endPoint x: 315, endPoint y: 90, distance: 12.0
click at [371, 80] on input "[DATE]" at bounding box center [407, 86] width 73 height 16
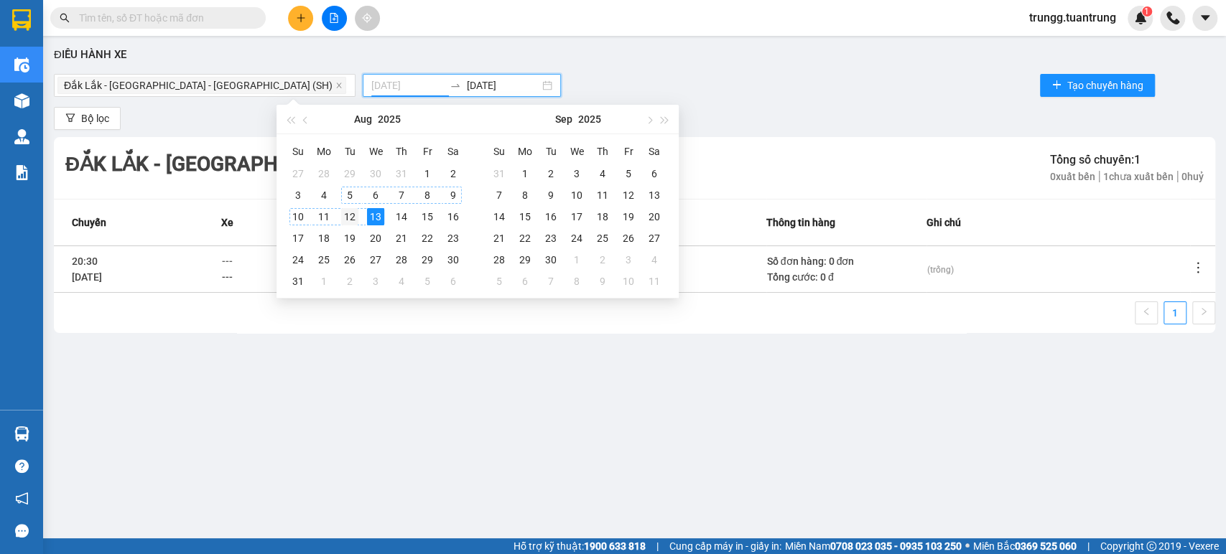
drag, startPoint x: 345, startPoint y: 204, endPoint x: 345, endPoint y: 215, distance: 11.5
click at [345, 205] on tbody "27 28 29 30 31 1 2 3 4 5 6 7 8 9 10 11 12 13 14 15 16 17 18 19 20 21 22 23 24 2…" at bounding box center [375, 227] width 181 height 129
type input "[DATE]"
click at [345, 217] on div "12" at bounding box center [349, 216] width 17 height 17
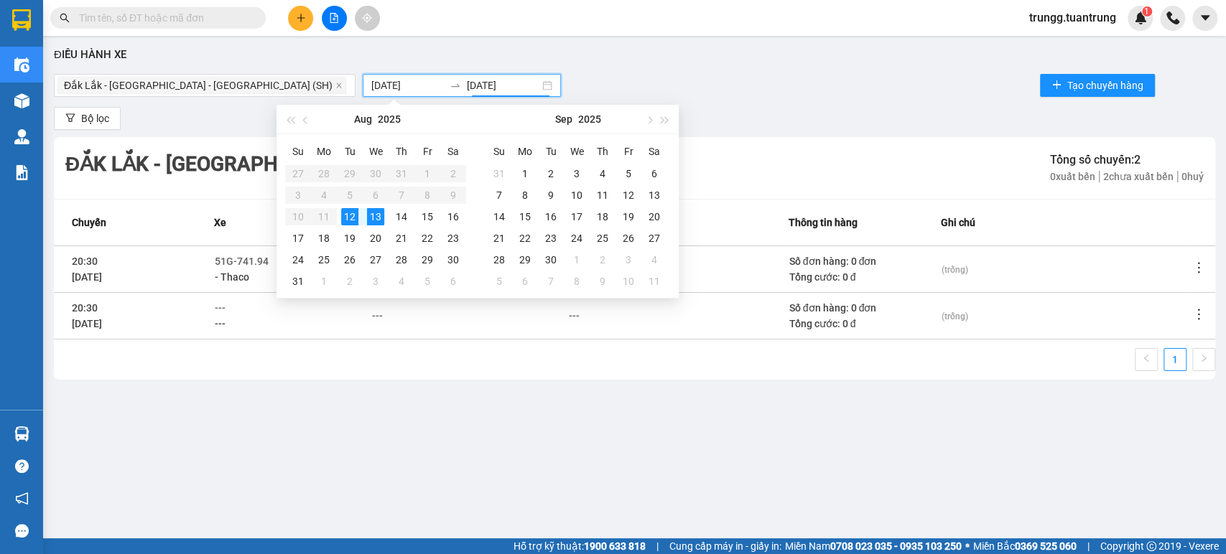
type input "[DATE]"
click at [350, 213] on div "12" at bounding box center [349, 216] width 17 height 17
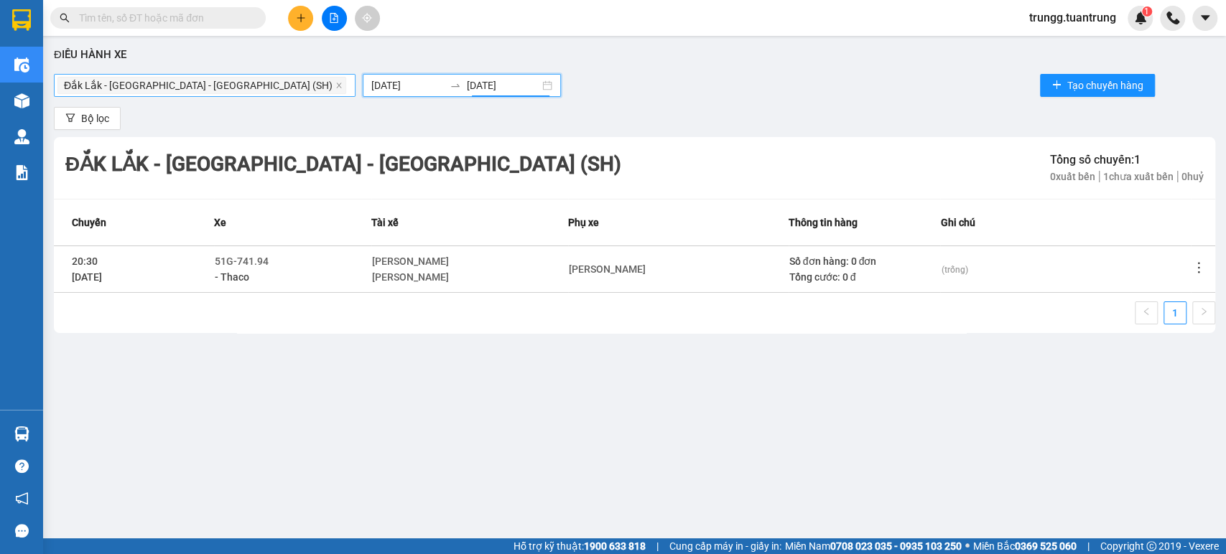
click at [98, 75] on div "Đắk Lắk - [GEOGRAPHIC_DATA] - [GEOGRAPHIC_DATA] (SH)" at bounding box center [203, 85] width 292 height 20
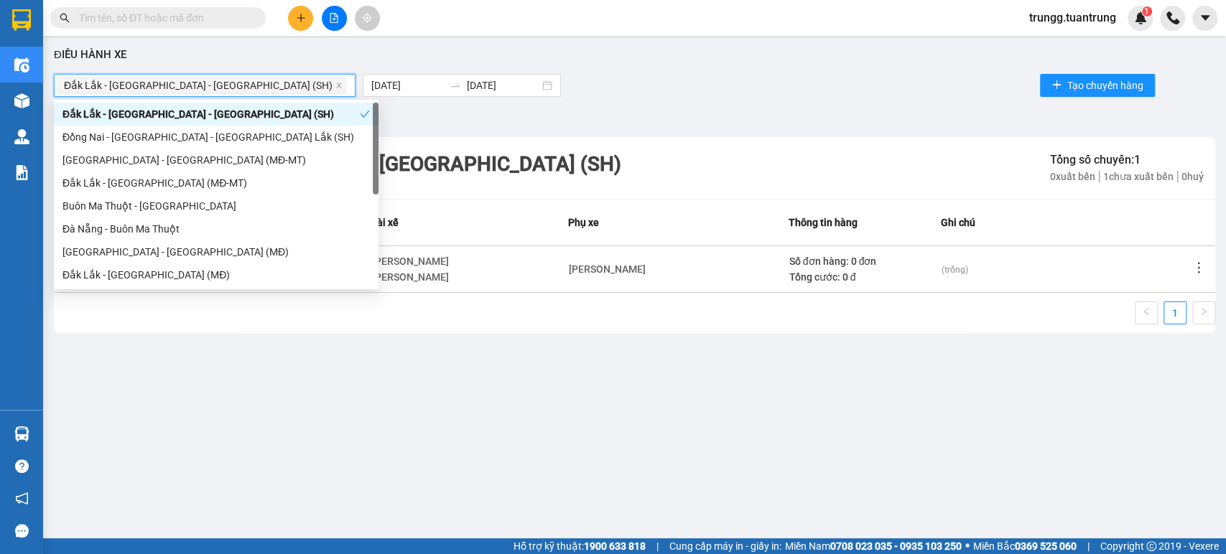
click at [178, 119] on div "Đắk Lắk - [GEOGRAPHIC_DATA] - [GEOGRAPHIC_DATA] (SH)" at bounding box center [210, 114] width 297 height 16
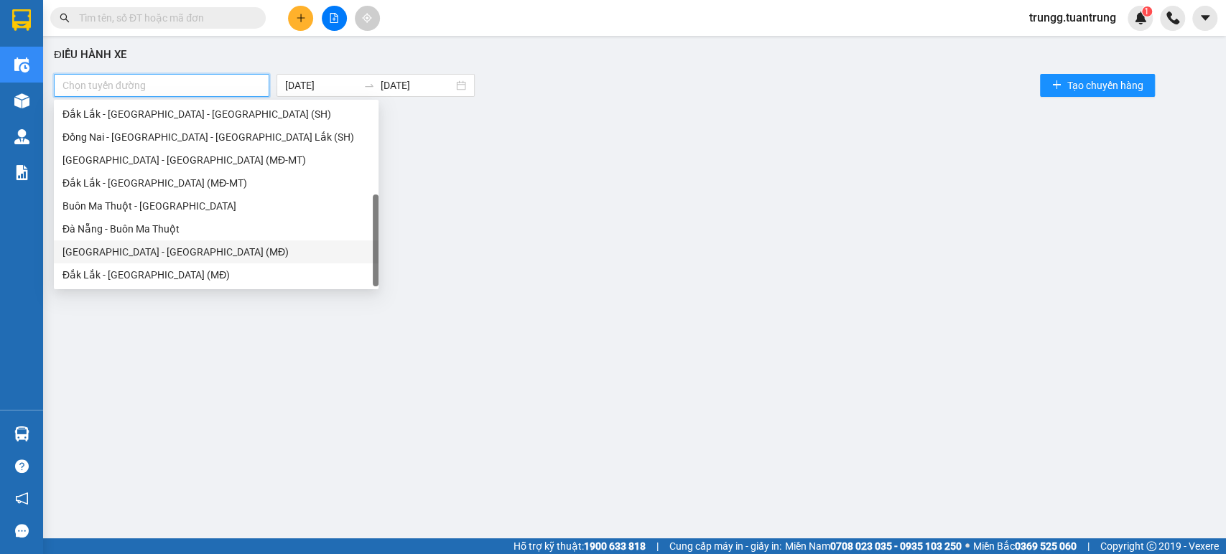
scroll to position [46, 0]
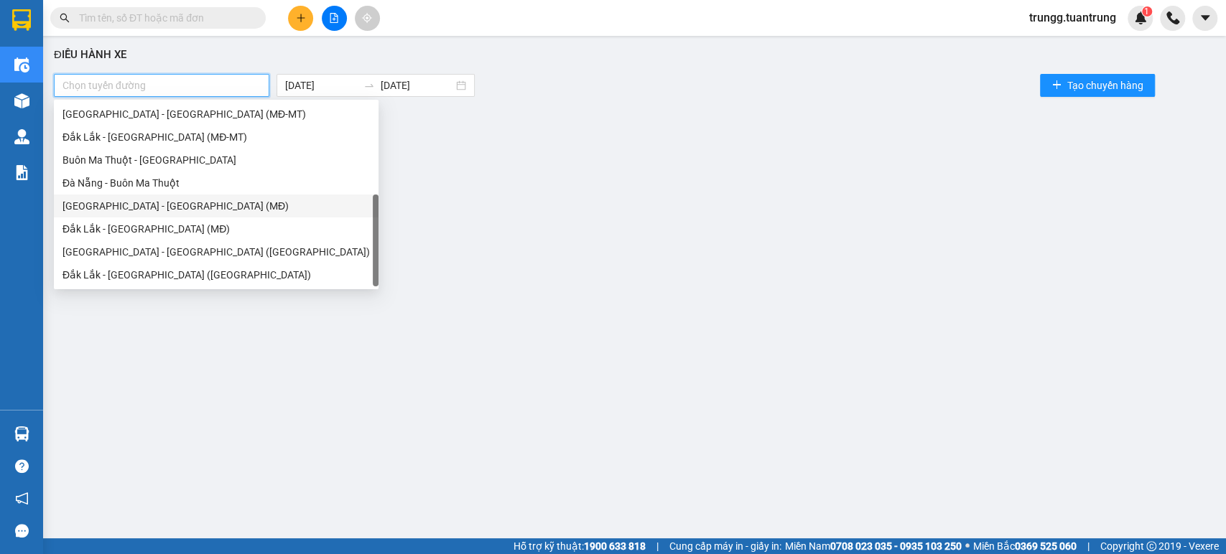
click at [111, 205] on div "[GEOGRAPHIC_DATA] - [GEOGRAPHIC_DATA] (MĐ)" at bounding box center [215, 206] width 307 height 16
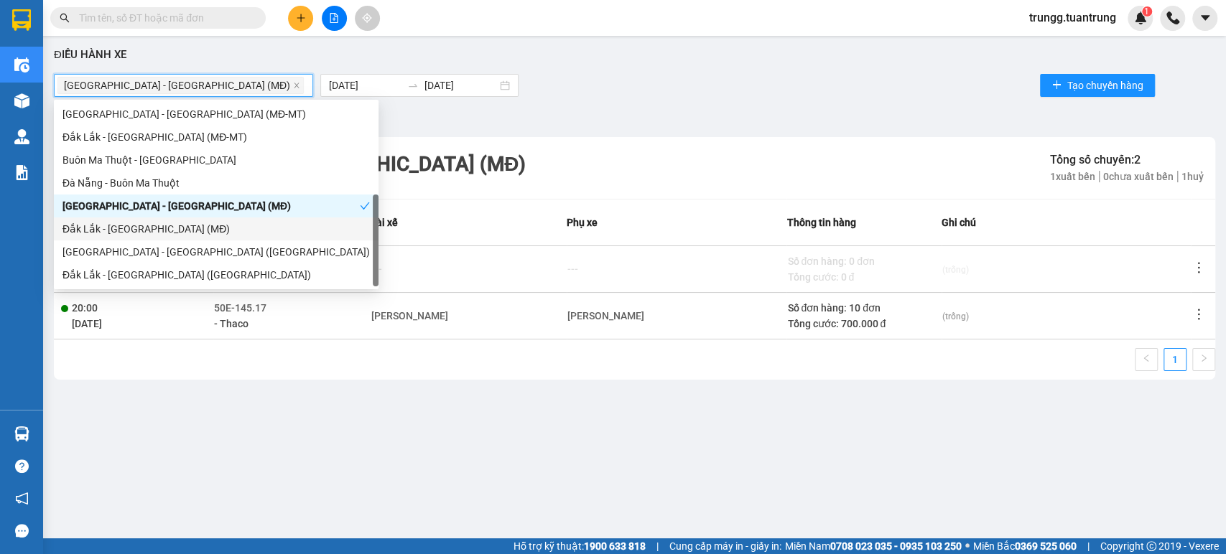
click at [450, 327] on td "[PERSON_NAME]" at bounding box center [469, 315] width 196 height 47
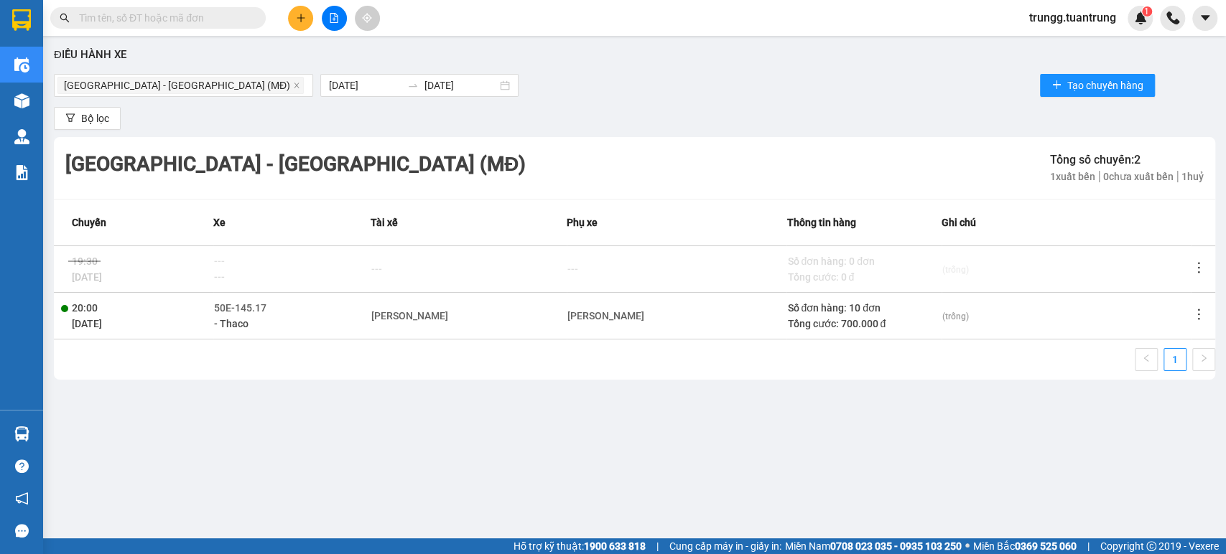
click at [843, 333] on td "Số đơn hàng: 10 đơn Tổng cước: 700.000 đ" at bounding box center [863, 315] width 154 height 47
click at [906, 318] on div "Tổng cước: 700.000 đ" at bounding box center [863, 324] width 153 height 16
drag, startPoint x: 60, startPoint y: 309, endPoint x: 70, endPoint y: 317, distance: 13.8
click at [58, 309] on td "20:00 [DATE]" at bounding box center [133, 315] width 159 height 47
click at [70, 317] on td "20:00 [DATE]" at bounding box center [133, 315] width 159 height 47
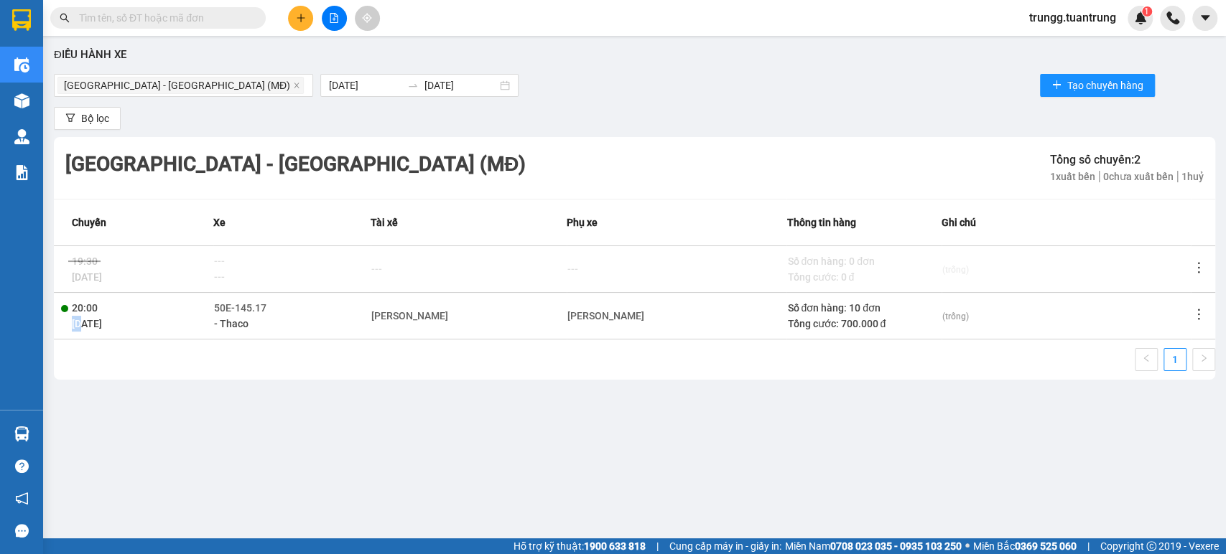
click at [70, 317] on td "20:00 [DATE]" at bounding box center [133, 315] width 159 height 47
click at [1185, 362] on link "1" at bounding box center [1175, 360] width 22 height 22
click at [1184, 362] on link "1" at bounding box center [1175, 360] width 22 height 22
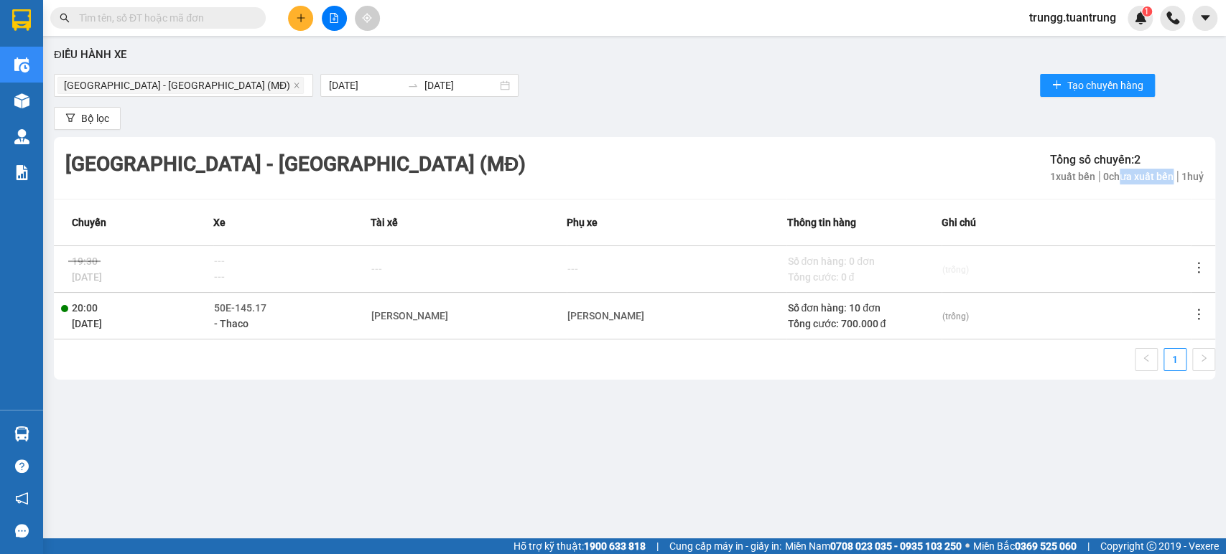
drag, startPoint x: 1110, startPoint y: 179, endPoint x: 1166, endPoint y: 178, distance: 56.0
click at [1166, 178] on span "0 chưa xuất bến" at bounding box center [1139, 176] width 78 height 11
click at [1183, 178] on span "1 huỷ" at bounding box center [1191, 176] width 26 height 11
click at [101, 277] on div at bounding box center [133, 269] width 159 height 46
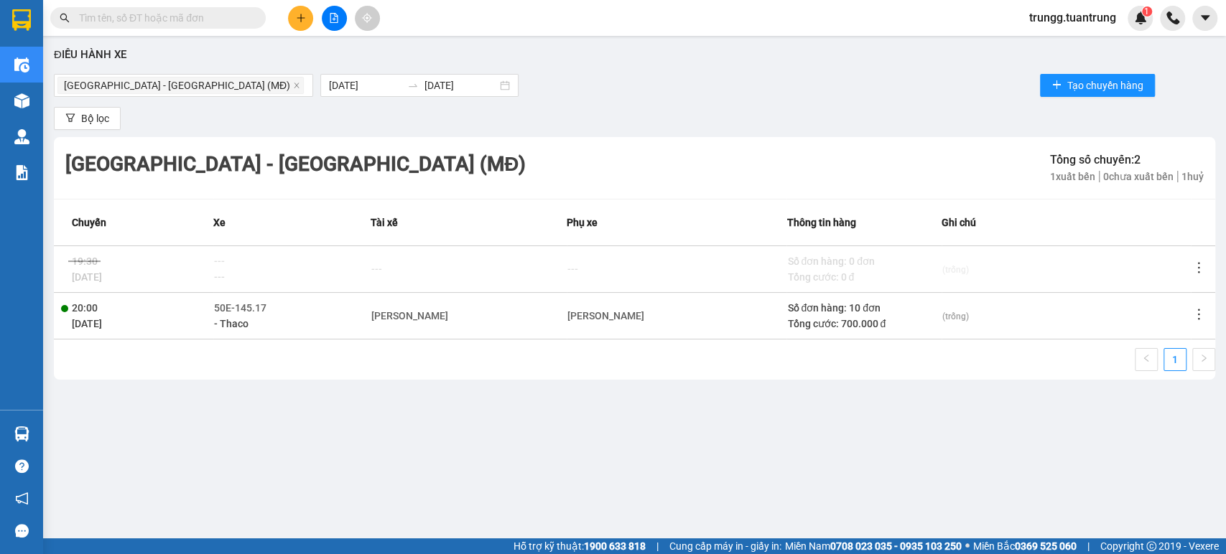
click at [97, 279] on div at bounding box center [133, 269] width 159 height 46
click at [831, 326] on div "Tổng cước: 700.000 đ" at bounding box center [863, 324] width 153 height 16
click at [877, 325] on div "Tổng cước: 700.000 đ" at bounding box center [863, 324] width 153 height 16
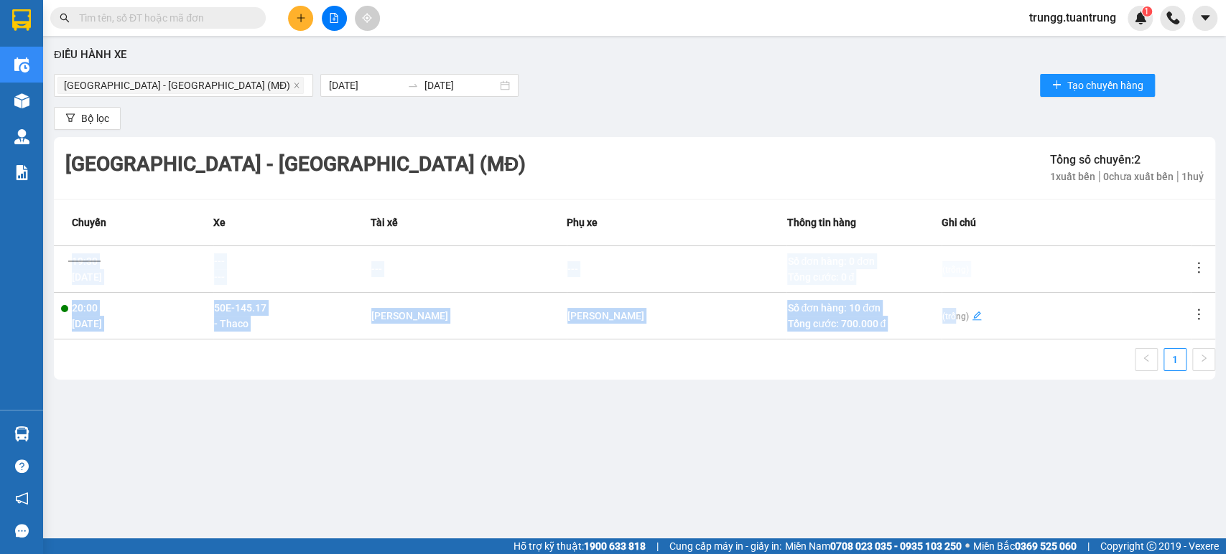
drag, startPoint x: 954, startPoint y: 322, endPoint x: 975, endPoint y: 322, distance: 21.5
click at [975, 322] on div "(trống)" at bounding box center [1066, 316] width 248 height 16
click at [953, 320] on span "(trống)" at bounding box center [955, 317] width 27 height 10
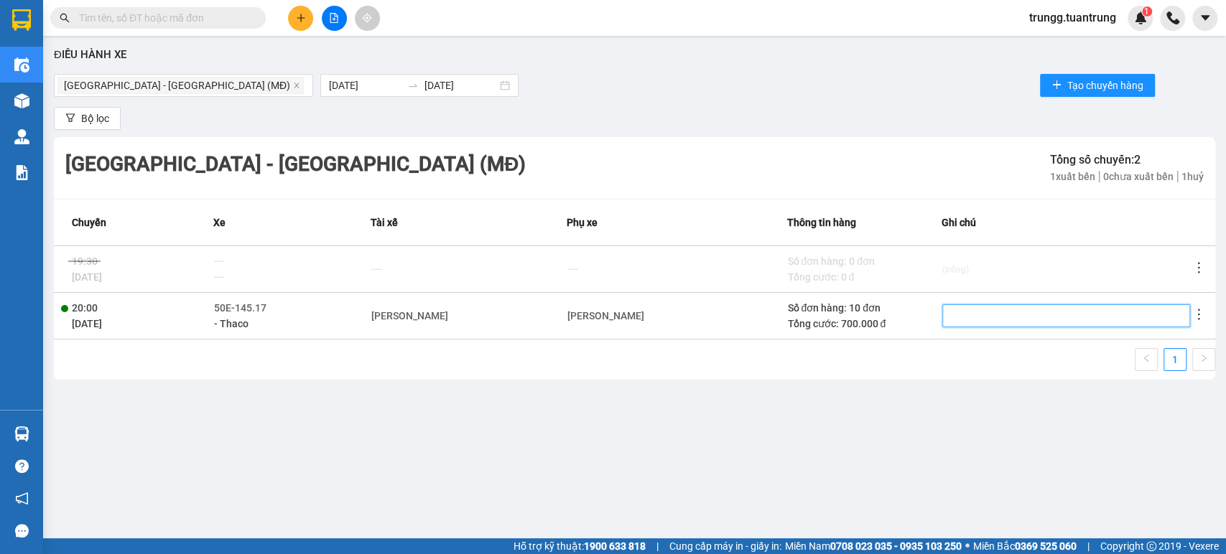
click at [959, 317] on textarea at bounding box center [1066, 316] width 248 height 23
drag, startPoint x: 974, startPoint y: 412, endPoint x: 1044, endPoint y: 392, distance: 73.2
click at [975, 412] on div "Điều hành xe [GEOGRAPHIC_DATA] - [GEOGRAPHIC_DATA] (MĐ) [DATE] [DATE] Tạo chuyế…" at bounding box center [634, 284] width 1168 height 483
drag, startPoint x: 786, startPoint y: 307, endPoint x: 899, endPoint y: 356, distance: 123.5
click at [833, 332] on td "Số đơn hàng: 10 đơn Tổng cước: 700.000 đ" at bounding box center [863, 315] width 154 height 47
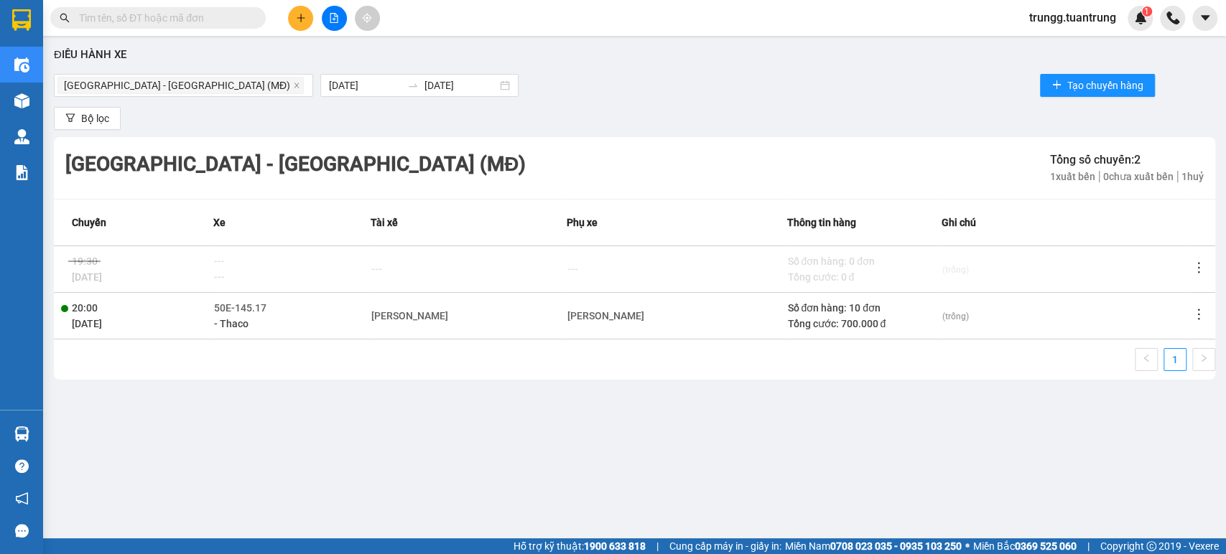
click at [902, 355] on div "1" at bounding box center [634, 364] width 1161 height 32
drag, startPoint x: 870, startPoint y: 323, endPoint x: 793, endPoint y: 300, distance: 80.2
click at [844, 312] on span "Số đơn hàng: 10 đơn Tổng cước: 700.000 đ" at bounding box center [863, 316] width 153 height 32
click at [786, 297] on td "Số đơn hàng: 10 đơn Tổng cước: 700.000 đ" at bounding box center [863, 315] width 154 height 47
click at [839, 381] on div "Điều hành xe [GEOGRAPHIC_DATA] - [GEOGRAPHIC_DATA] (MĐ) [DATE] [DATE] Tạo chuyế…" at bounding box center [634, 284] width 1168 height 483
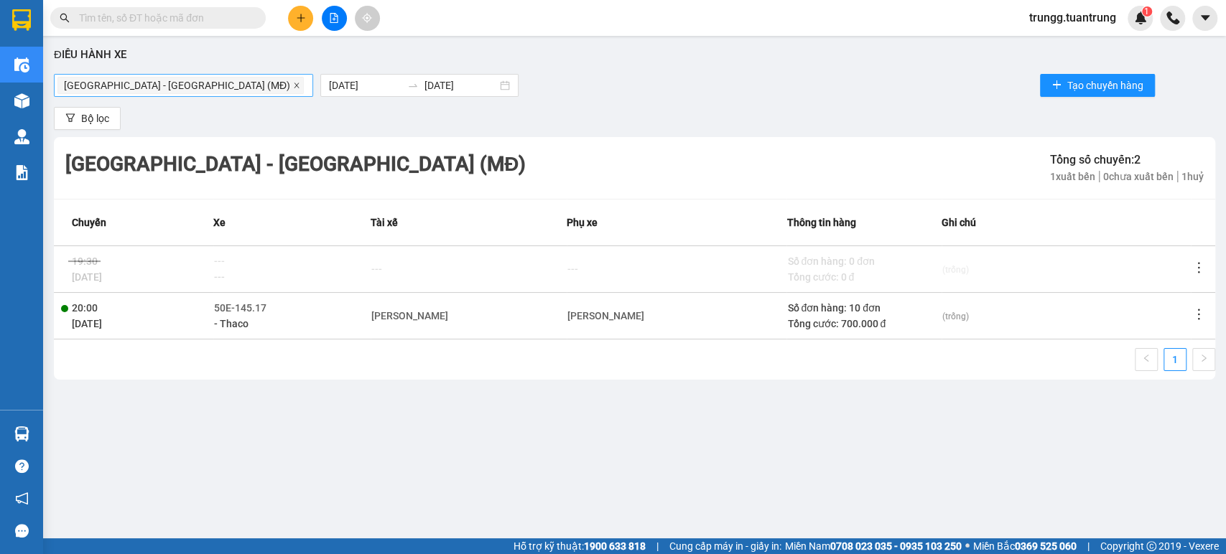
click at [293, 78] on span at bounding box center [296, 86] width 7 height 16
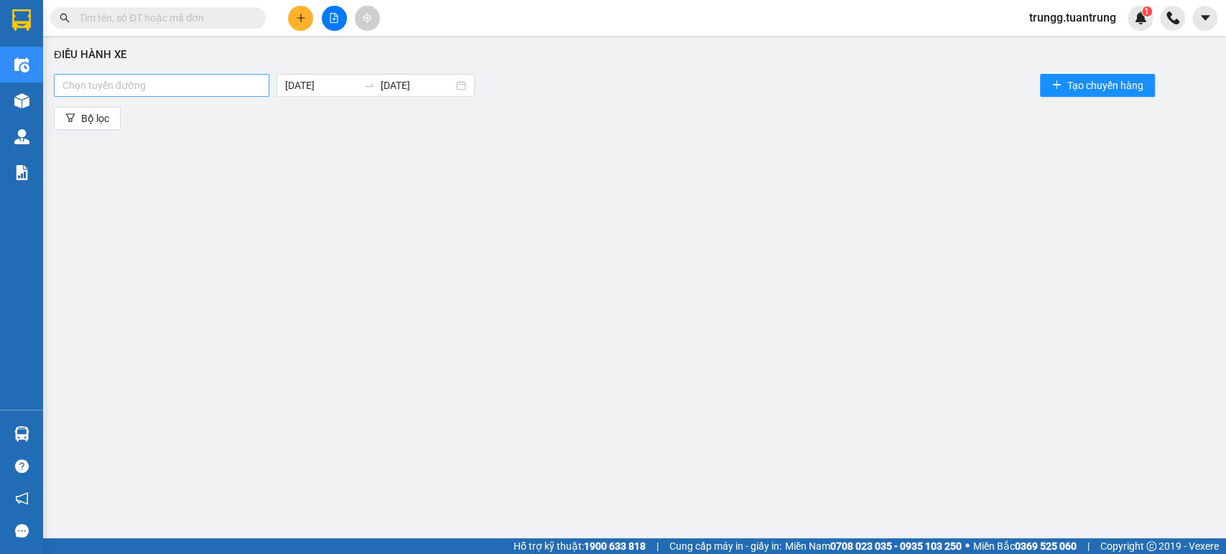
click at [170, 80] on div at bounding box center [161, 85] width 208 height 17
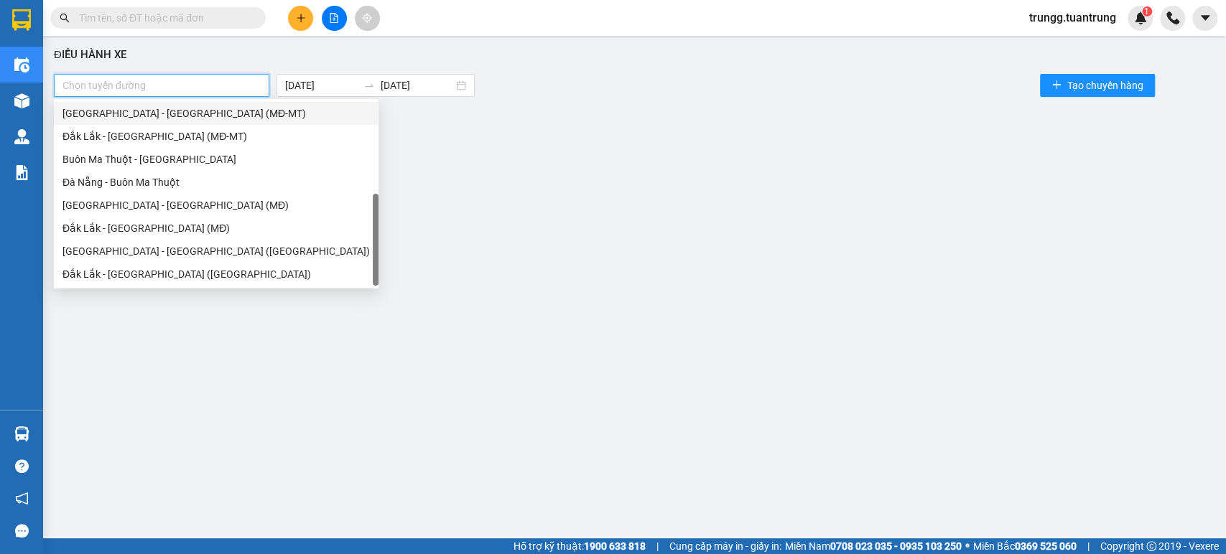
drag, startPoint x: 139, startPoint y: 111, endPoint x: 134, endPoint y: 124, distance: 13.9
click at [139, 111] on div "[GEOGRAPHIC_DATA] - [GEOGRAPHIC_DATA] (MĐ-MT)" at bounding box center [215, 114] width 307 height 16
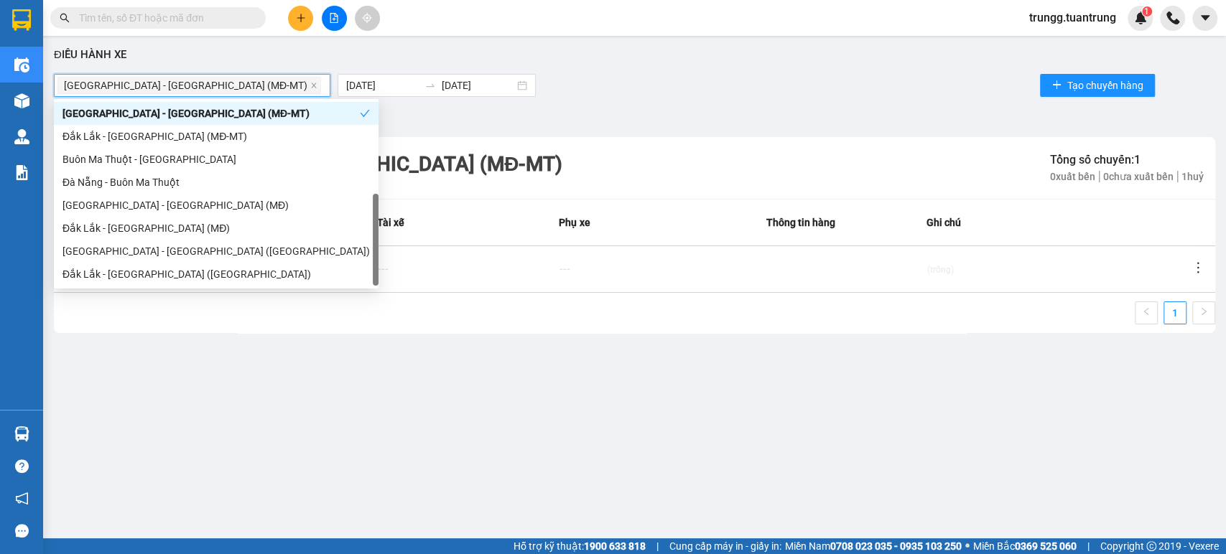
click at [130, 131] on div "Đắk Lắk - [GEOGRAPHIC_DATA] (MĐ-MT)" at bounding box center [215, 137] width 307 height 16
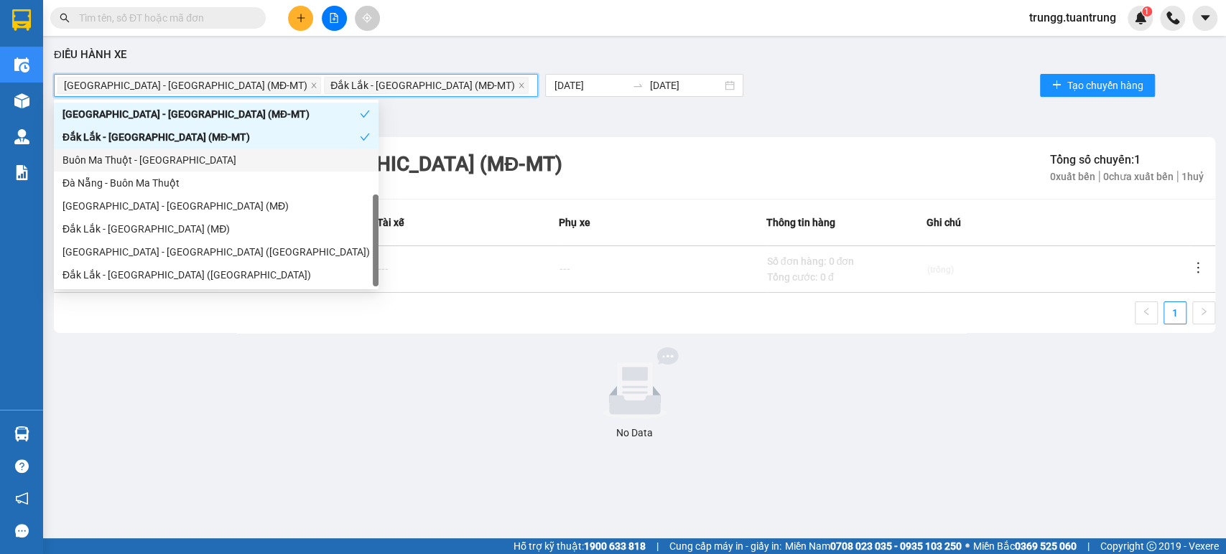
drag, startPoint x: 129, startPoint y: 152, endPoint x: 131, endPoint y: 167, distance: 15.2
click at [129, 153] on div "Buôn Ma Thuột - [GEOGRAPHIC_DATA]" at bounding box center [215, 160] width 307 height 16
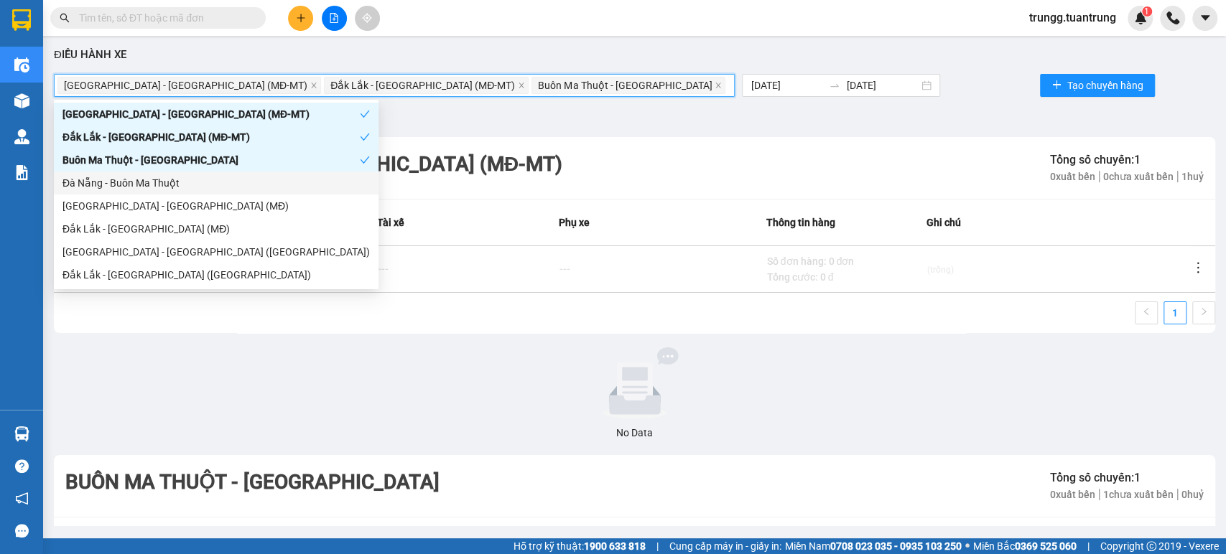
click at [132, 177] on div "Đà Nẵng - Buôn Ma Thuột" at bounding box center [215, 183] width 307 height 16
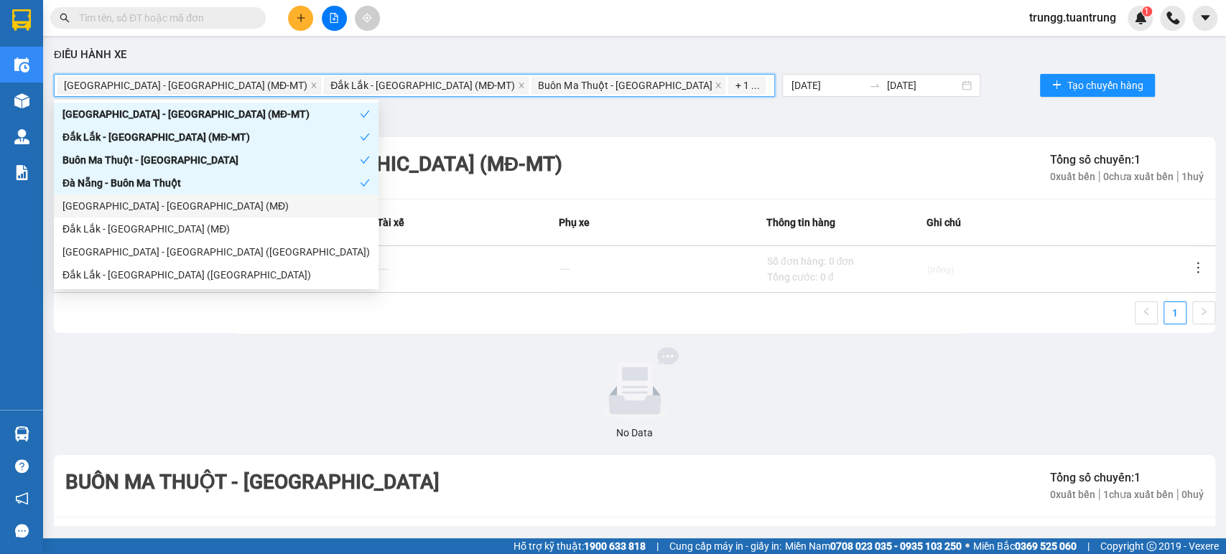
click at [132, 200] on div "[GEOGRAPHIC_DATA] - [GEOGRAPHIC_DATA] (MĐ)" at bounding box center [215, 206] width 307 height 16
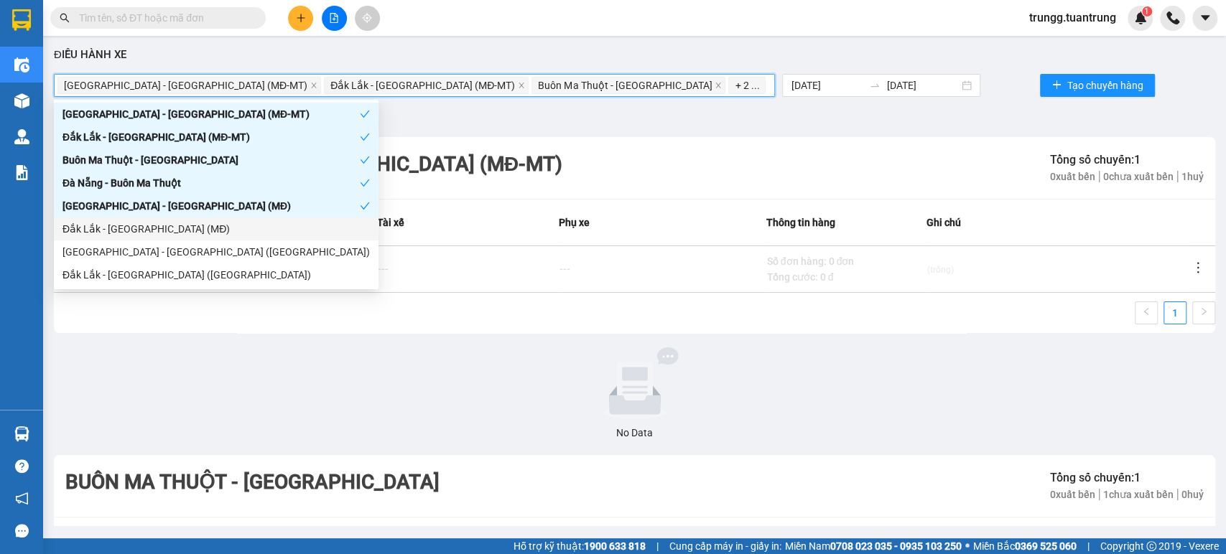
click at [129, 223] on div "Đắk Lắk - [GEOGRAPHIC_DATA] (MĐ)" at bounding box center [215, 229] width 307 height 16
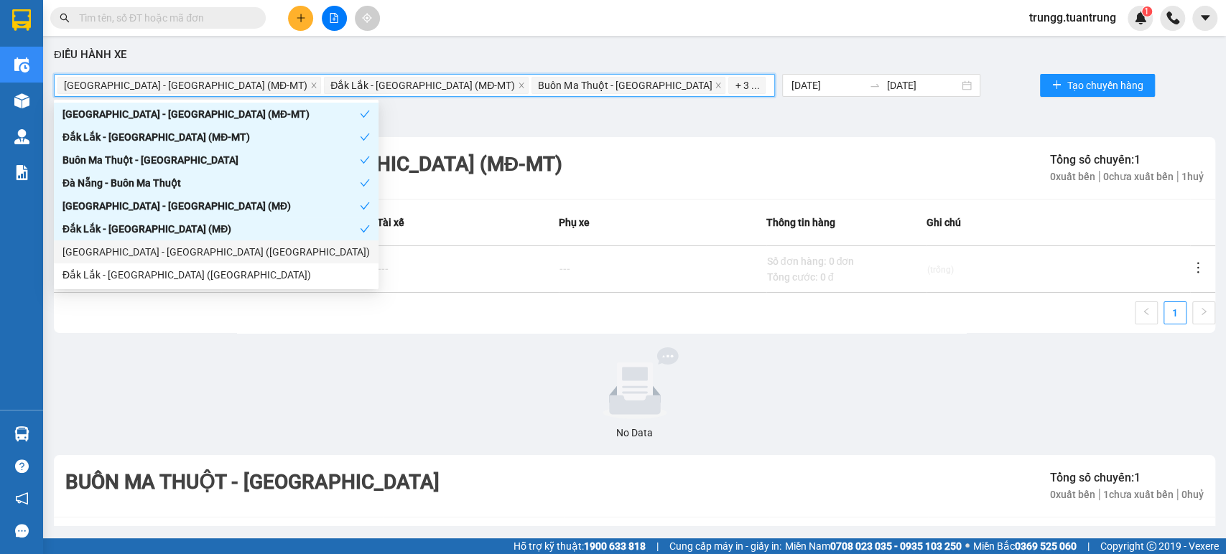
click at [128, 252] on div "[GEOGRAPHIC_DATA] - [GEOGRAPHIC_DATA] ([GEOGRAPHIC_DATA])" at bounding box center [215, 252] width 307 height 16
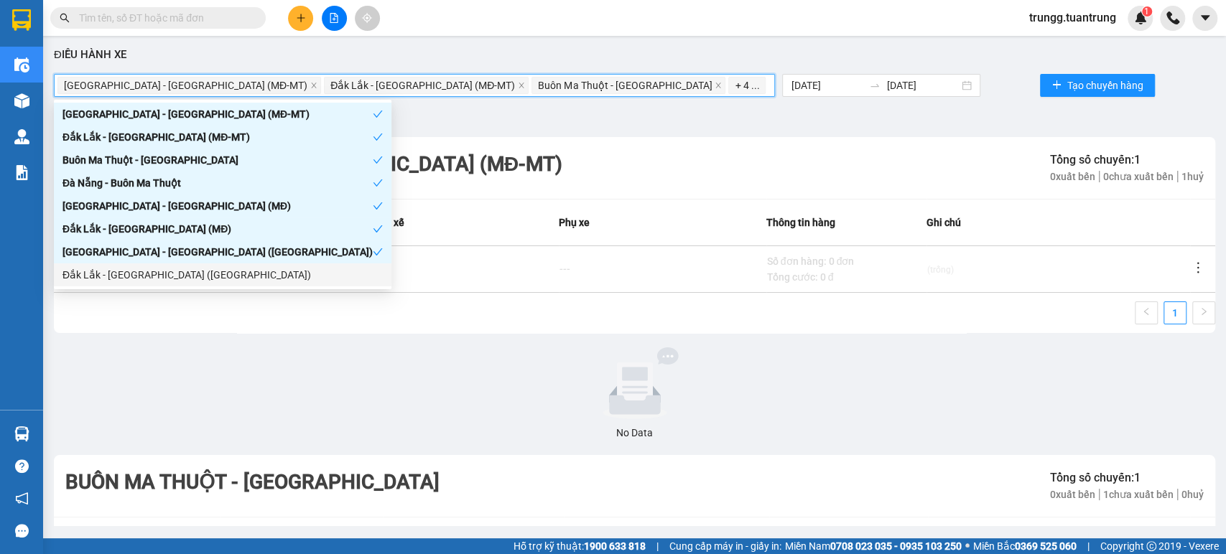
click at [131, 274] on div "Đắk Lắk - [GEOGRAPHIC_DATA] ([GEOGRAPHIC_DATA])" at bounding box center [222, 275] width 320 height 16
click at [433, 280] on div at bounding box center [468, 269] width 182 height 46
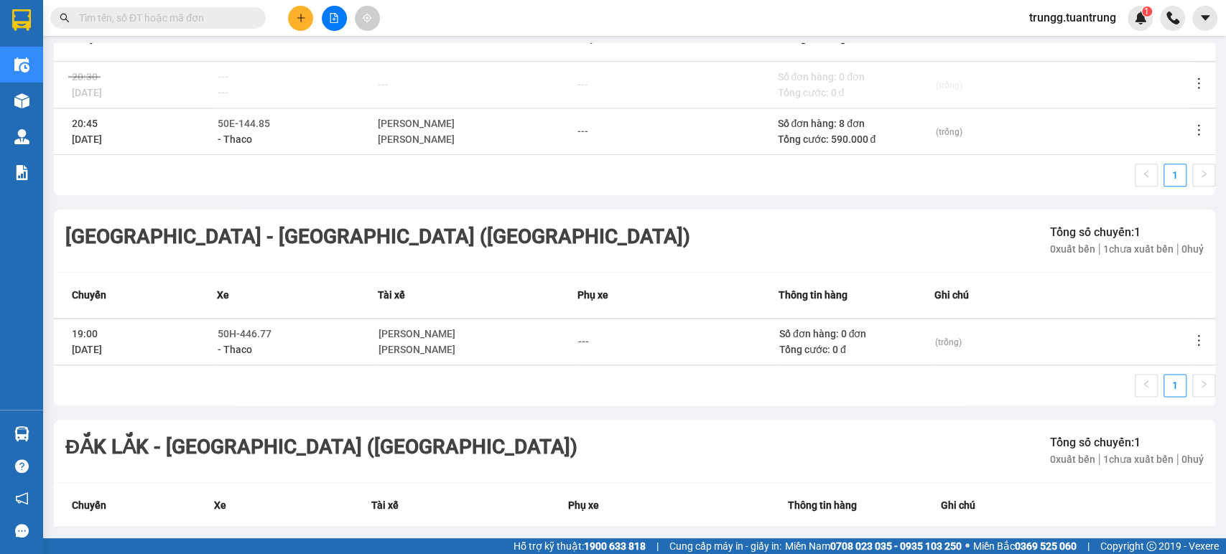
scroll to position [1288, 0]
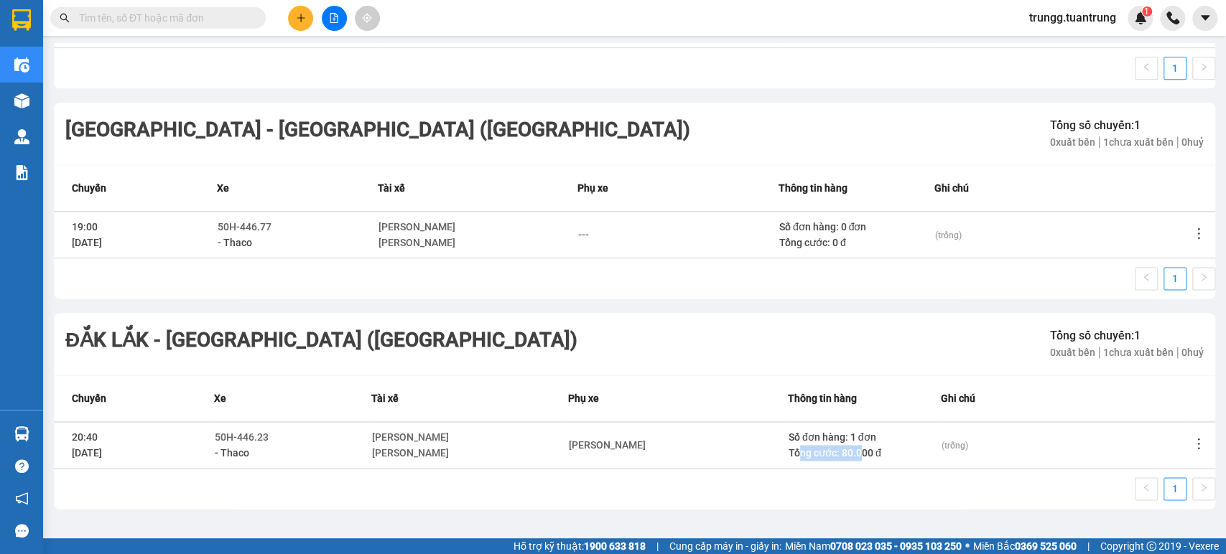
drag, startPoint x: 782, startPoint y: 458, endPoint x: 937, endPoint y: 458, distance: 154.4
click at [891, 458] on div "Tổng cước: 80.000 đ" at bounding box center [865, 453] width 152 height 16
click at [941, 458] on td "(trống)" at bounding box center [1066, 445] width 250 height 47
click at [915, 445] on div "Tổng cước: 80.000 đ" at bounding box center [865, 453] width 152 height 16
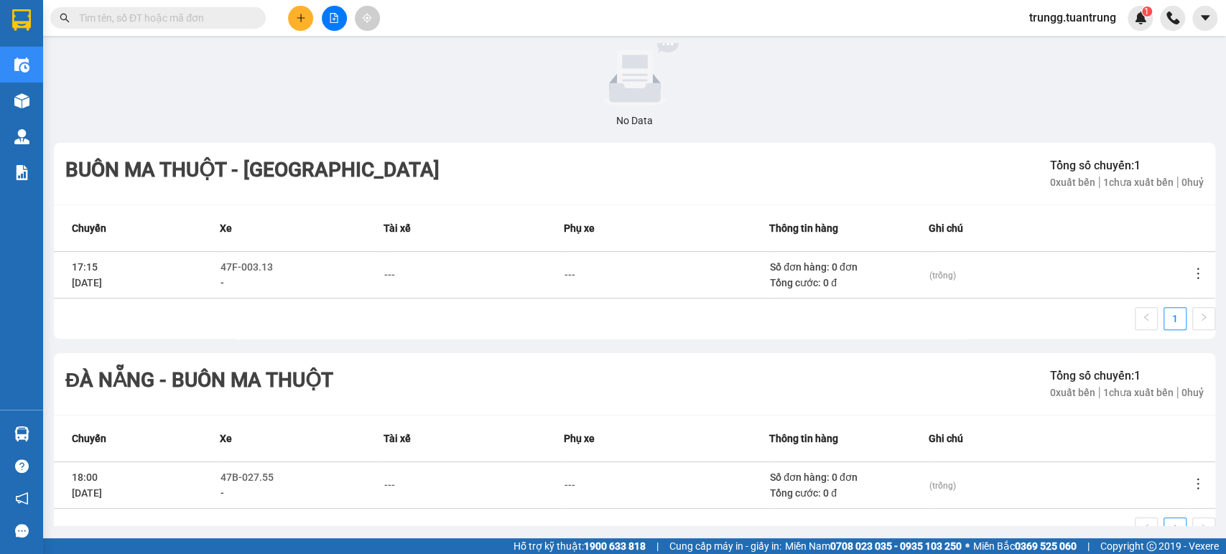
scroll to position [0, 0]
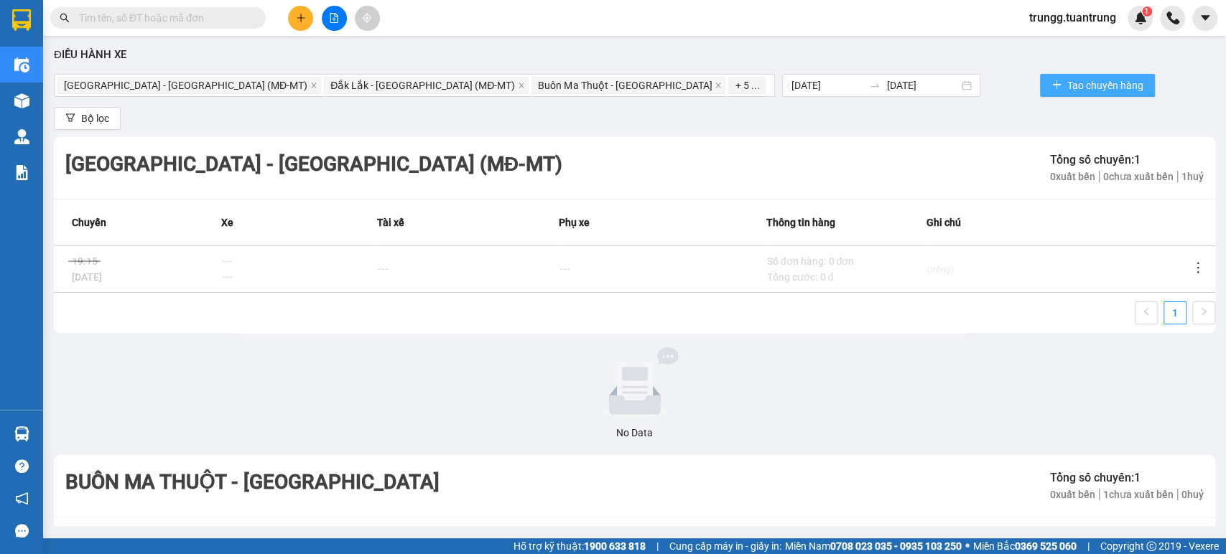
click at [1074, 85] on span "Tạo chuyến hàng" at bounding box center [1105, 86] width 76 height 16
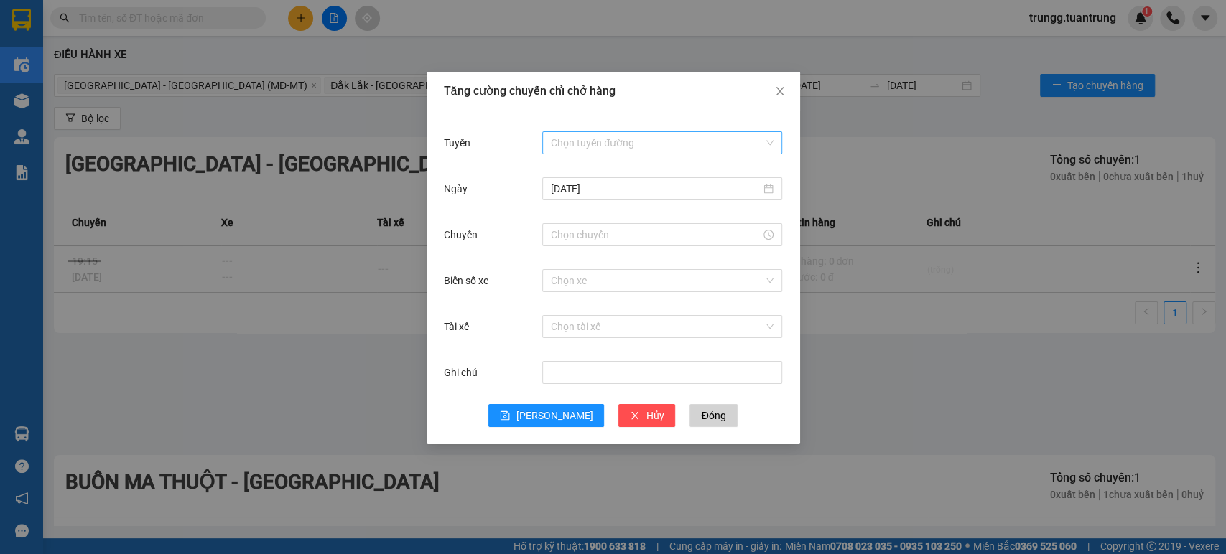
click at [641, 148] on input "Tuyến" at bounding box center [657, 143] width 213 height 22
click at [931, 189] on div "Tăng cường chuyến chỉ chở hàng Tuyến Chọn tuyến đường [DATE] Chuyến Biển số xe …" at bounding box center [613, 277] width 1226 height 554
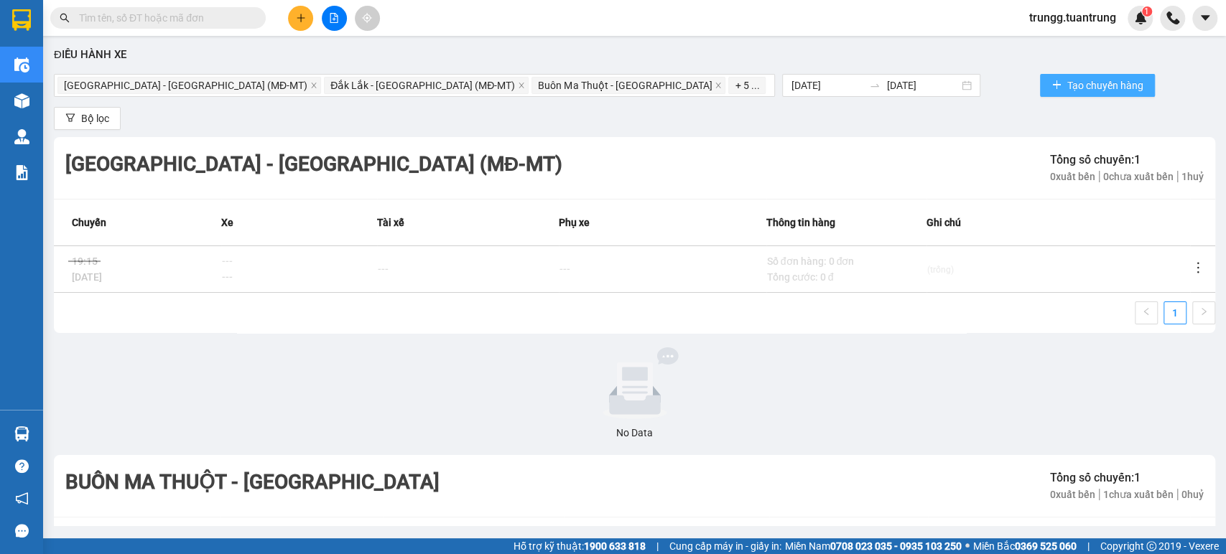
click at [1082, 86] on span "Tạo chuyến hàng" at bounding box center [1105, 86] width 76 height 16
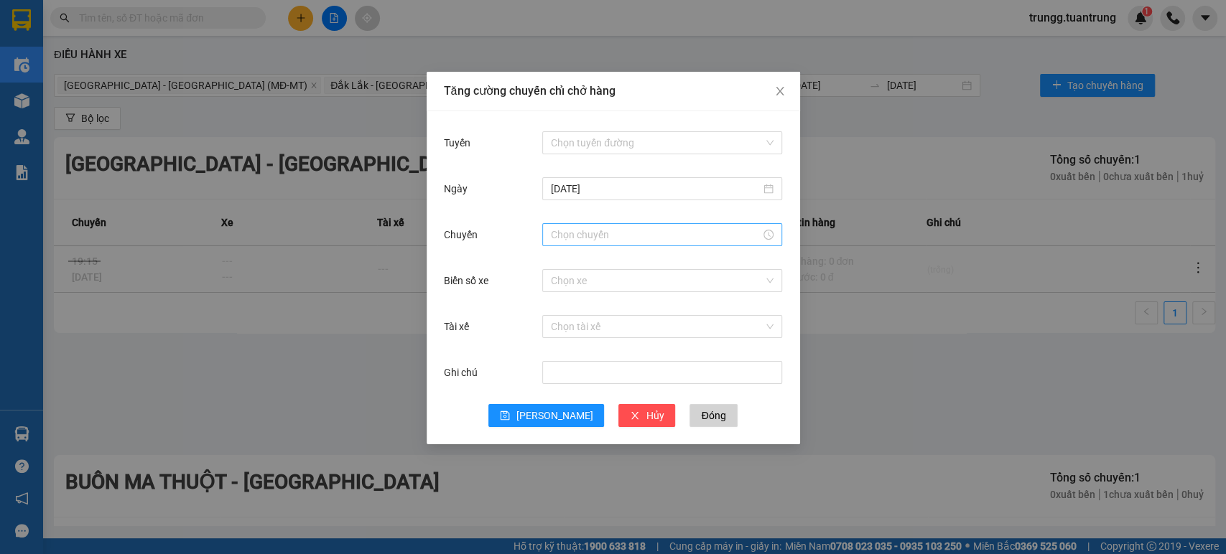
click at [714, 235] on input "Chuyến" at bounding box center [656, 235] width 210 height 16
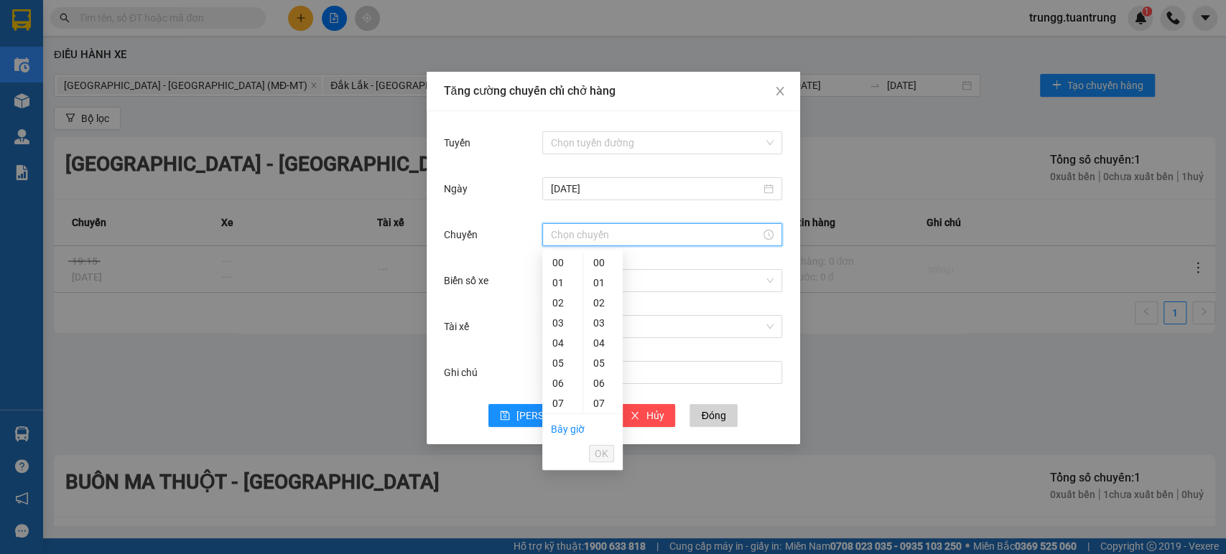
click at [710, 239] on input "Chuyến" at bounding box center [656, 235] width 210 height 16
click at [707, 338] on div "Chọn tài xế" at bounding box center [662, 326] width 240 height 29
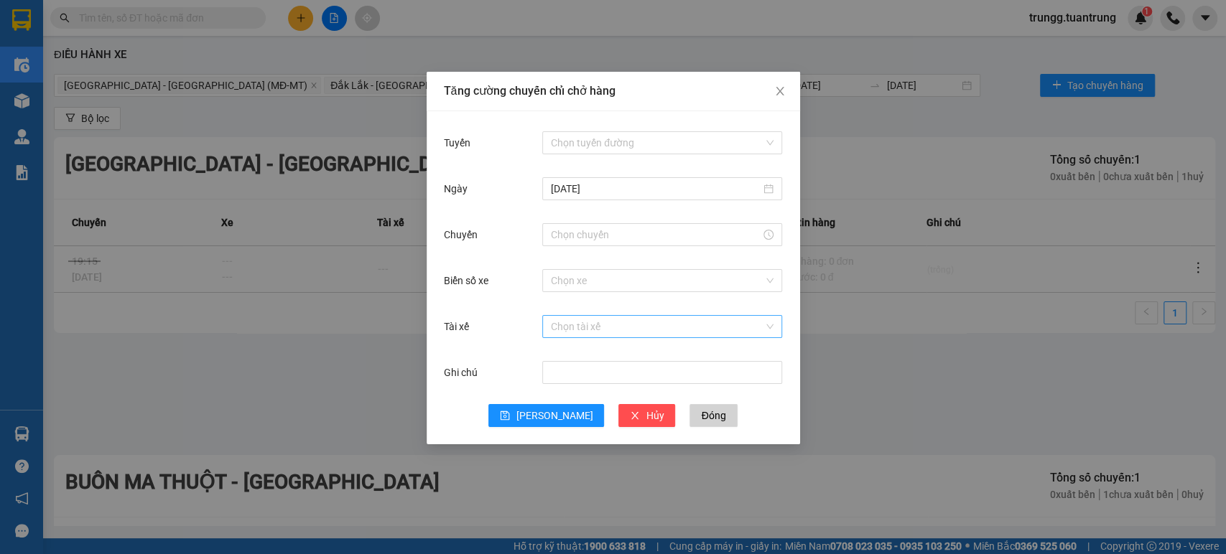
click at [713, 333] on input "Tài xế" at bounding box center [657, 327] width 213 height 22
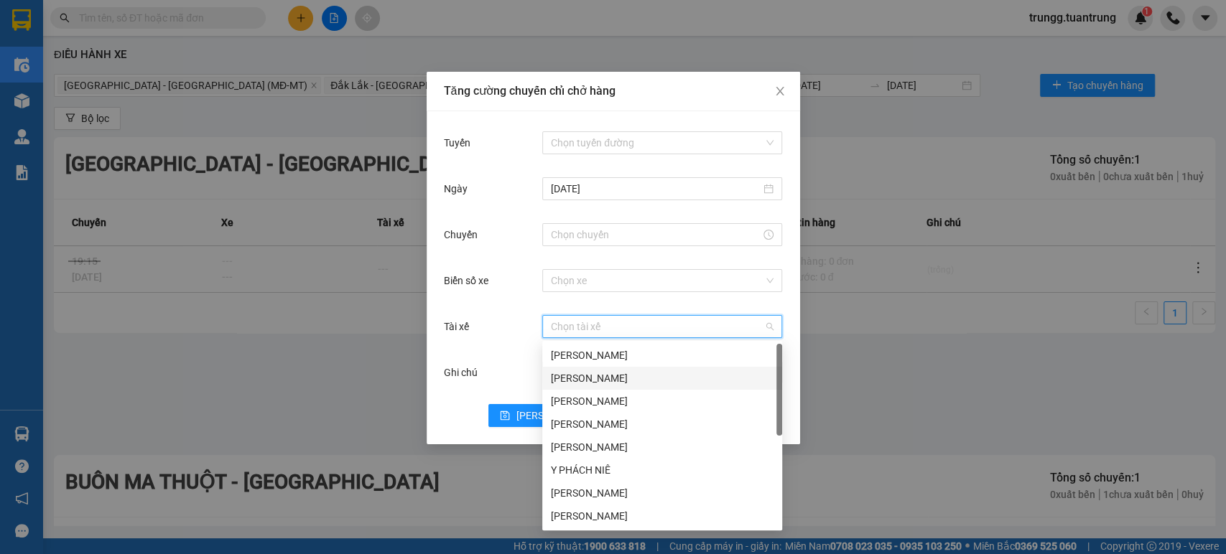
scroll to position [161, 0]
click at [875, 335] on div "Tăng cường chuyến chỉ chở hàng Tuyến Chọn tuyến đường [DATE] Chuyến Biển số xe …" at bounding box center [613, 277] width 1226 height 554
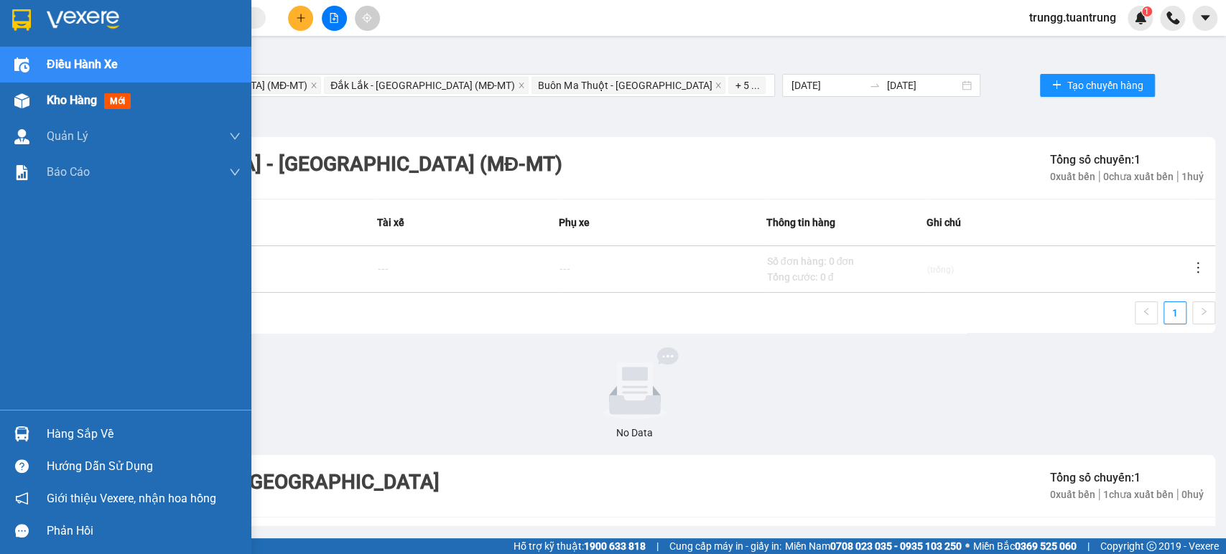
drag, startPoint x: 42, startPoint y: 102, endPoint x: 63, endPoint y: 108, distance: 22.5
click at [42, 102] on div "Kho hàng mới" at bounding box center [125, 101] width 251 height 36
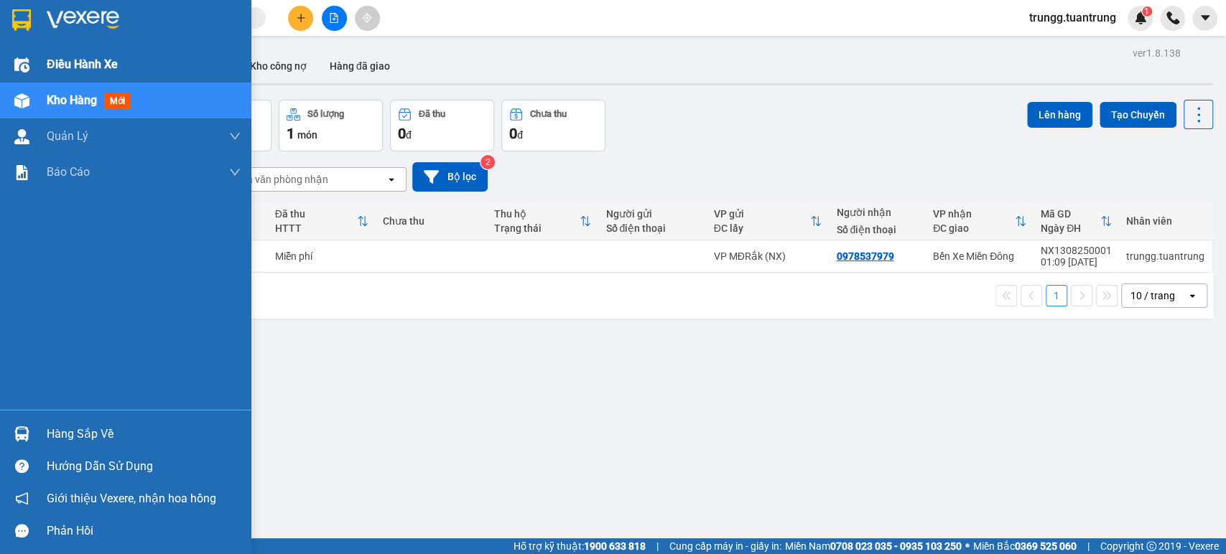
click at [45, 57] on div "Điều hành xe" at bounding box center [125, 65] width 251 height 36
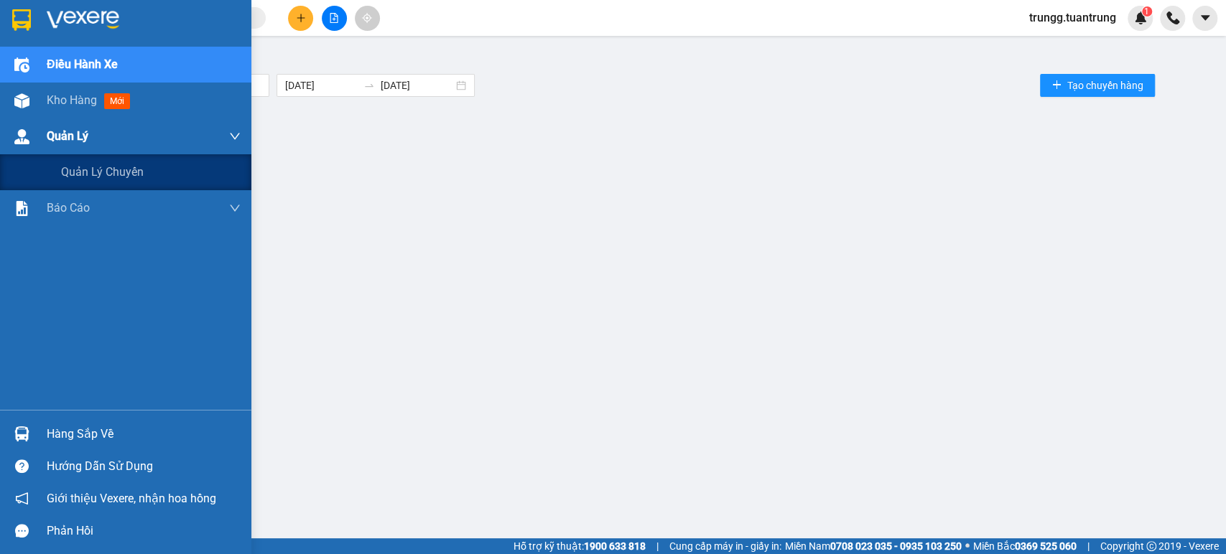
click at [59, 144] on span "Quản Lý" at bounding box center [68, 136] width 42 height 18
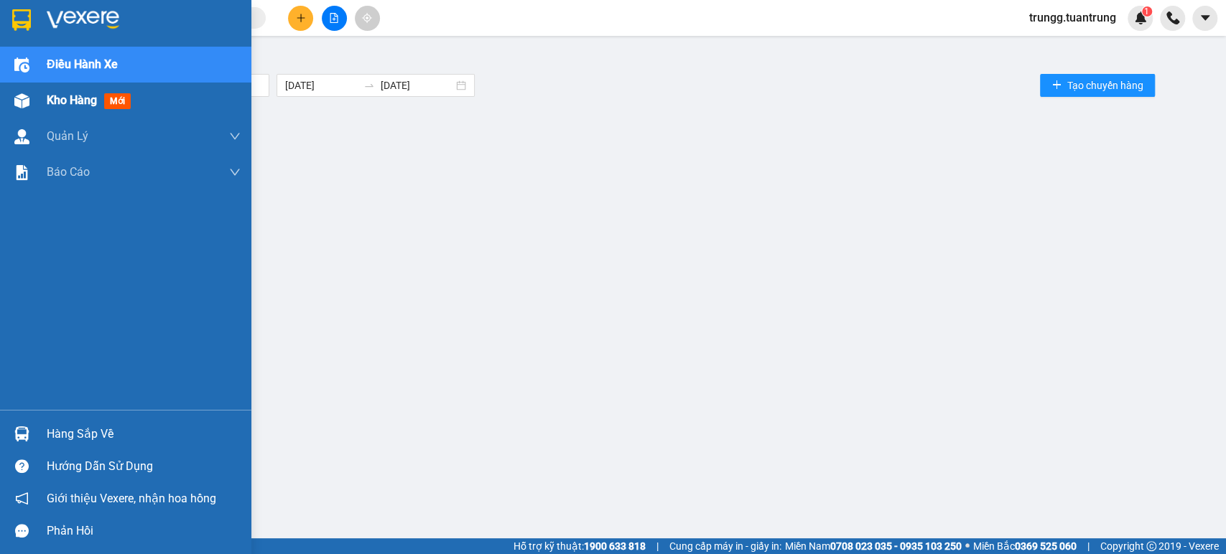
click at [83, 86] on div "Kho hàng mới" at bounding box center [144, 101] width 194 height 36
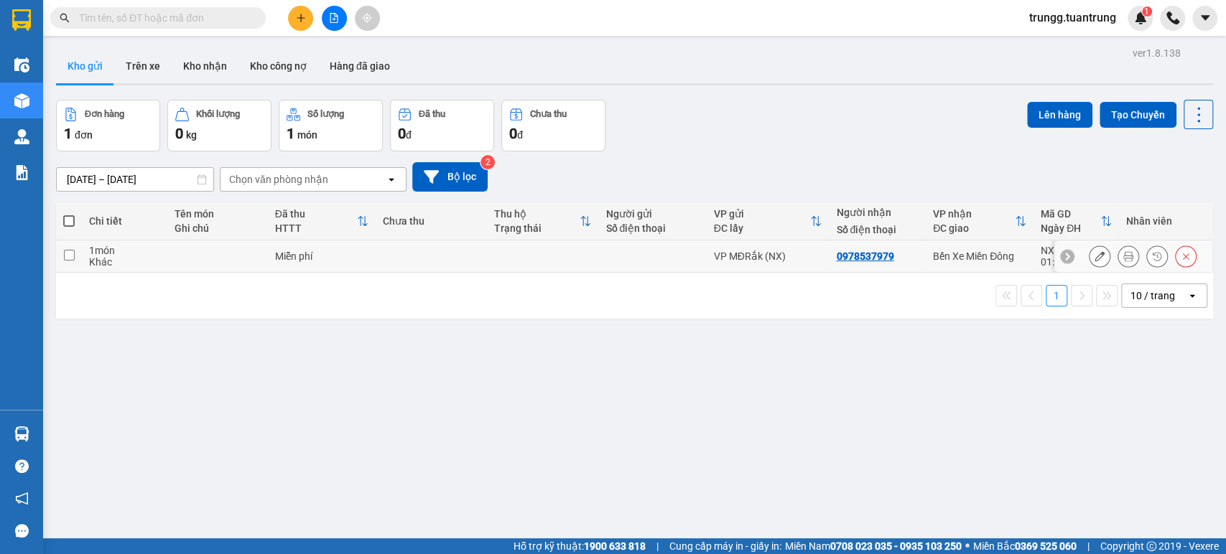
drag, startPoint x: 141, startPoint y: 269, endPoint x: 125, endPoint y: 269, distance: 15.8
click at [139, 269] on td "1 món Khác" at bounding box center [124, 257] width 85 height 32
checkbox input "true"
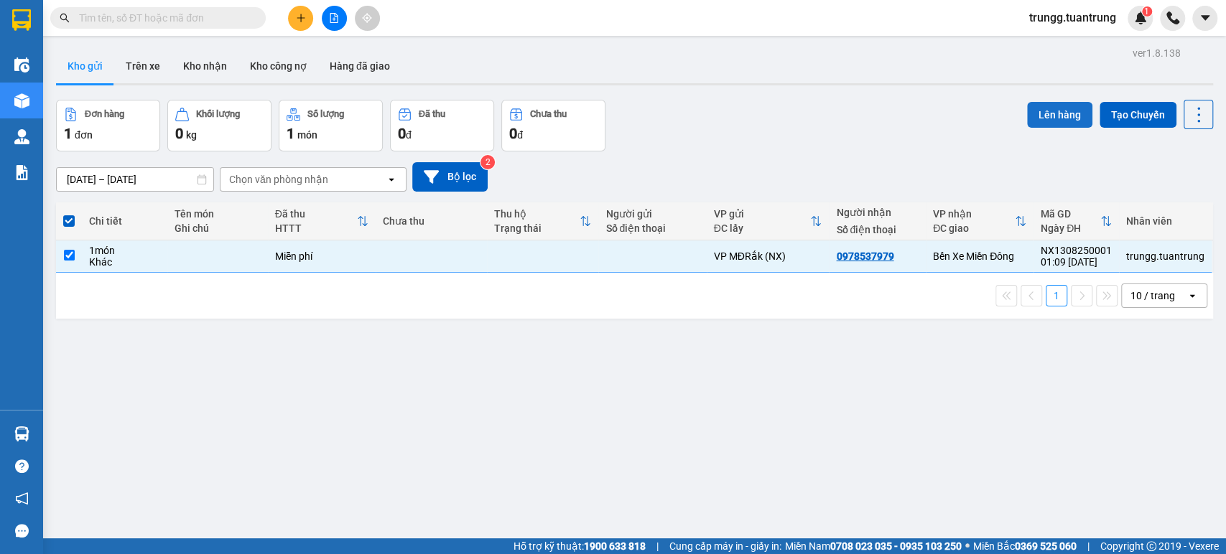
click at [1035, 119] on button "Lên hàng" at bounding box center [1059, 115] width 65 height 26
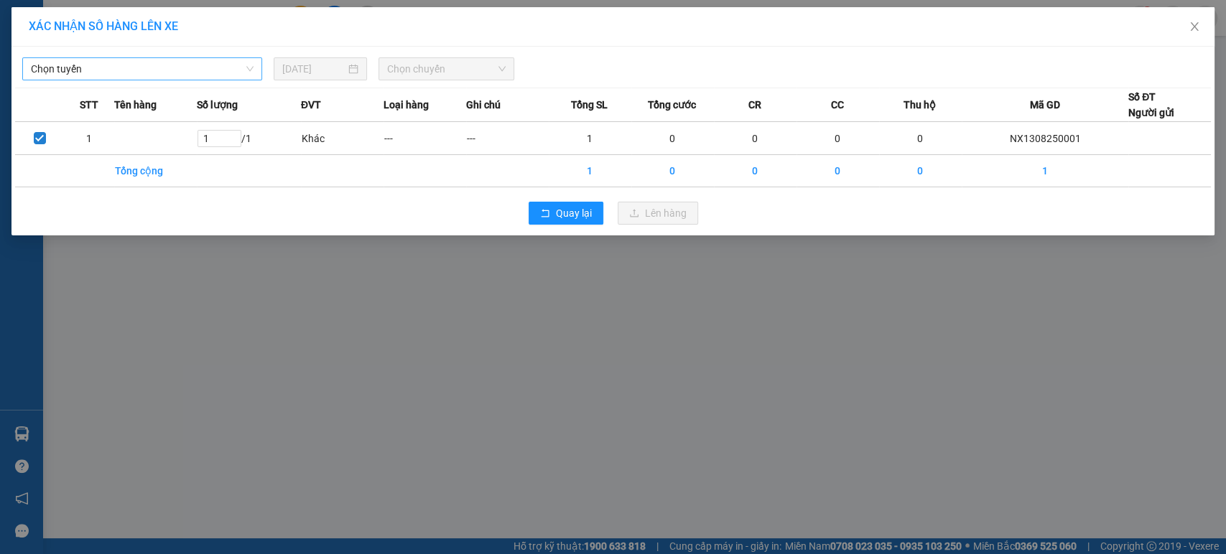
click at [85, 73] on span "Chọn tuyến" at bounding box center [142, 69] width 223 height 22
click at [1197, 32] on icon "close" at bounding box center [1194, 26] width 11 height 11
